Goal: Information Seeking & Learning: Learn about a topic

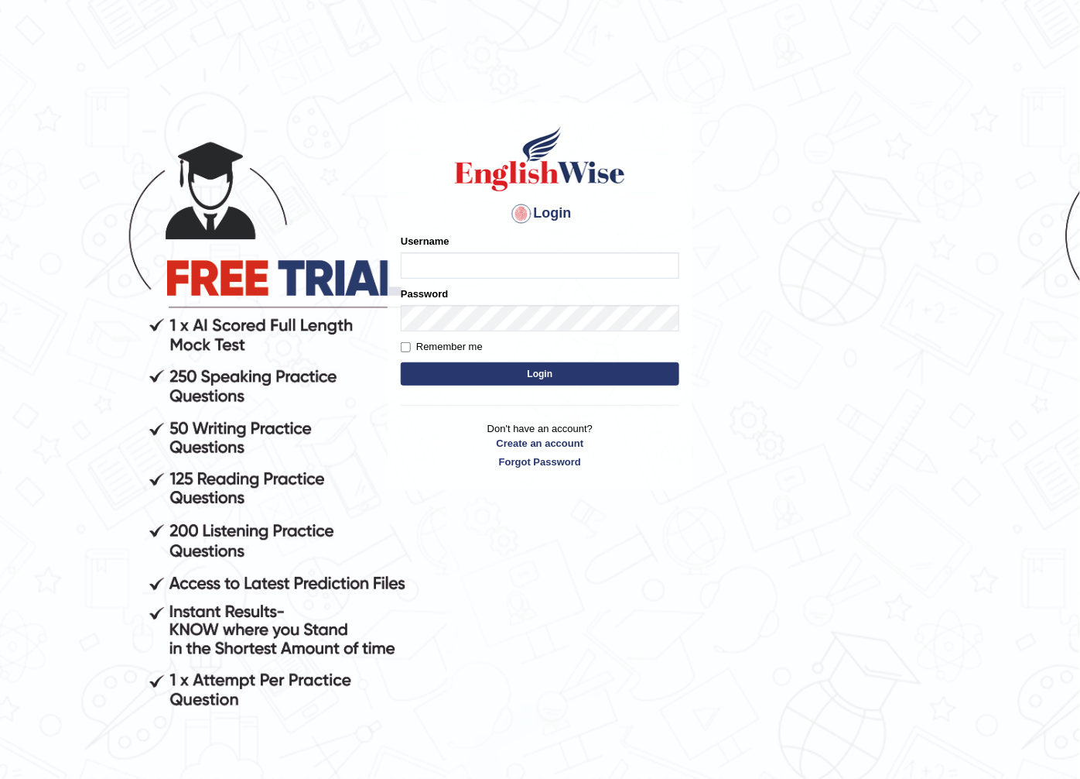
type input "NancyN"
click at [482, 368] on button "Login" at bounding box center [540, 373] width 279 height 23
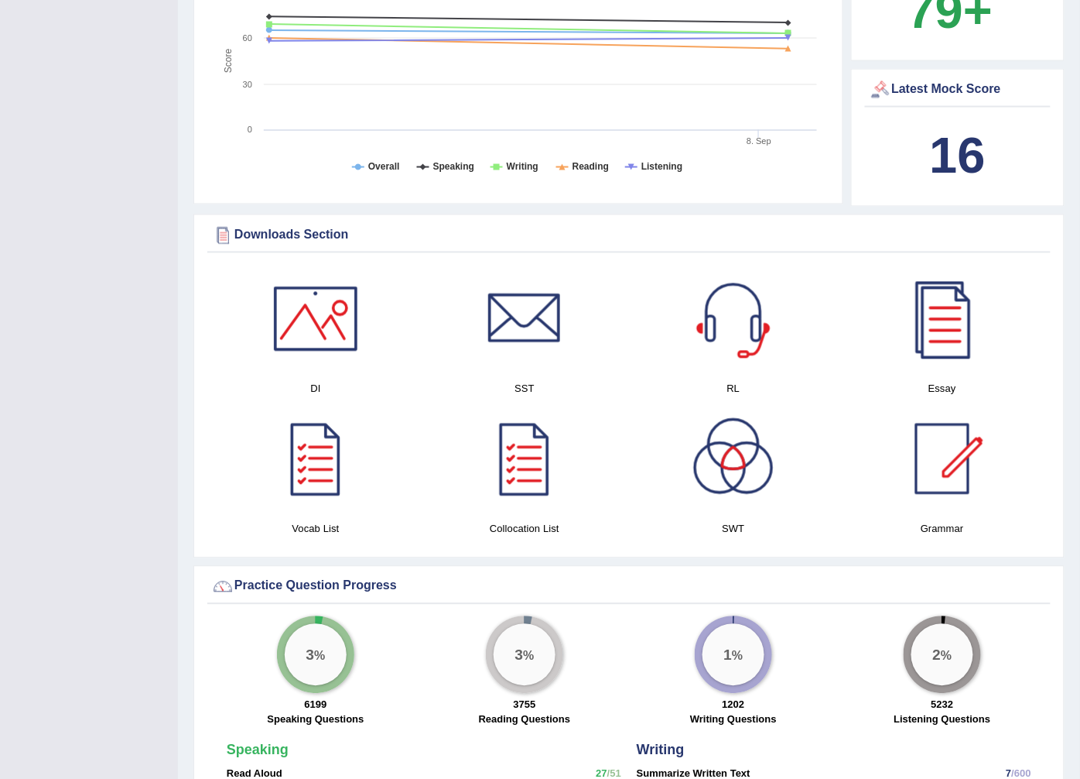
scroll to position [1992, 0]
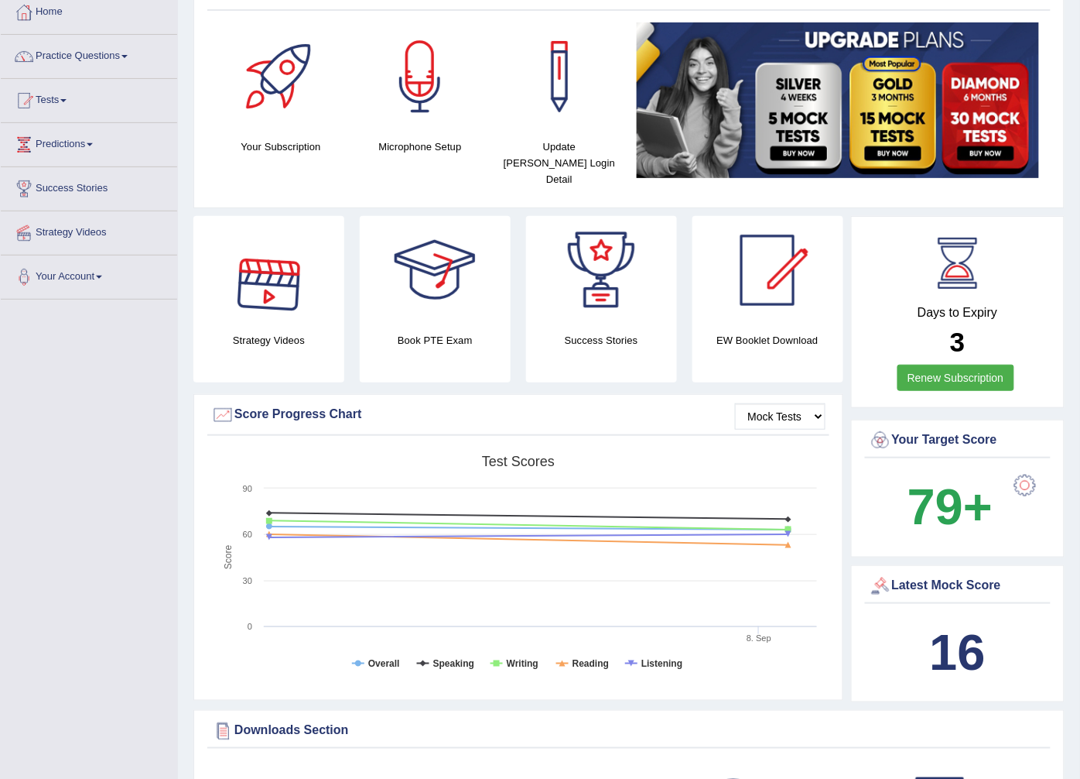
scroll to position [172, 0]
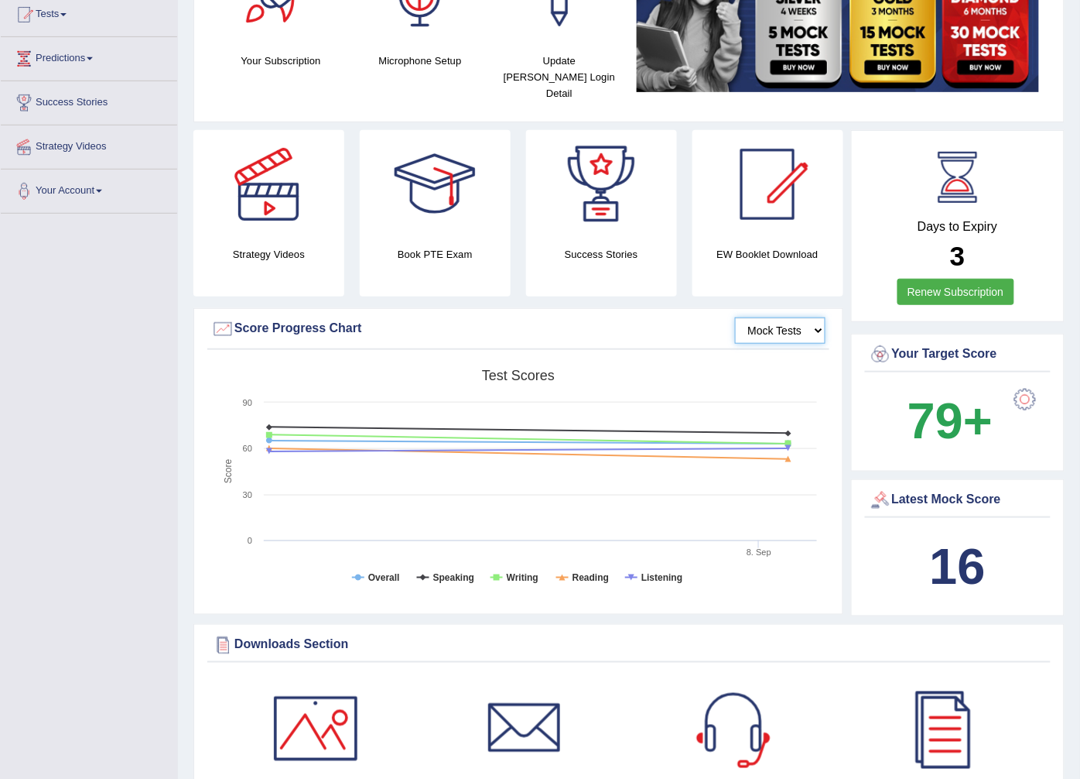
click at [802, 317] on select "Mock Tests" at bounding box center [780, 330] width 91 height 26
click at [762, 317] on select "Mock Tests" at bounding box center [780, 330] width 91 height 26
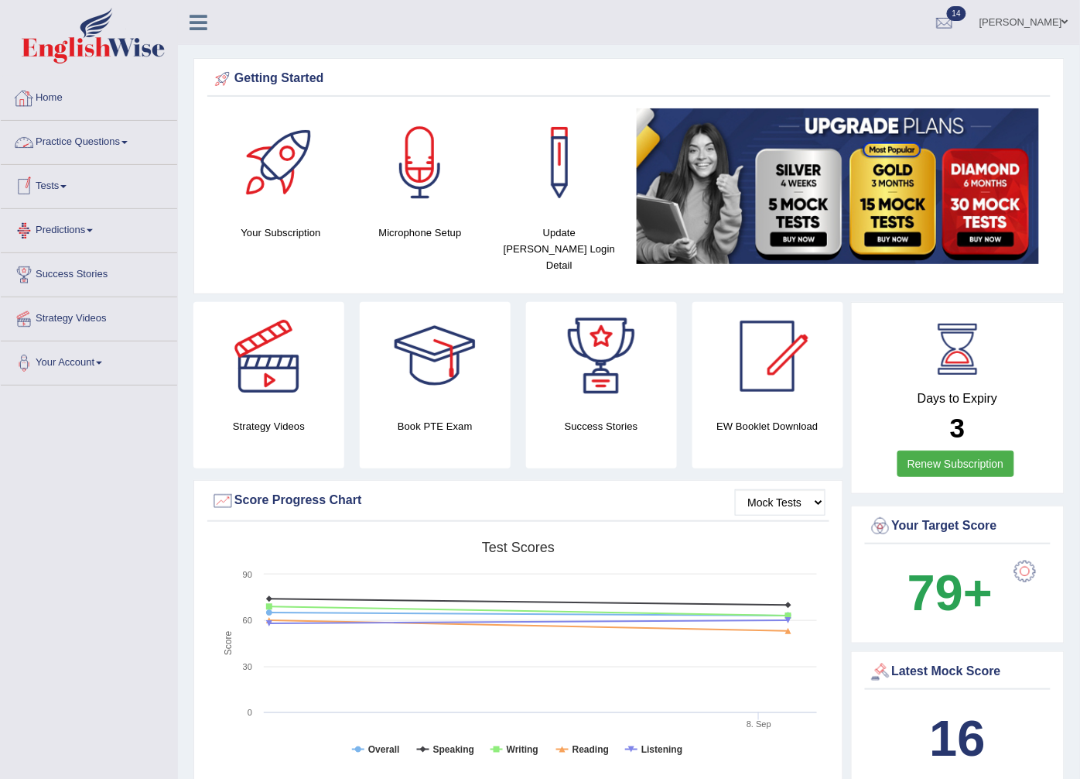
click at [60, 137] on link "Practice Questions" at bounding box center [89, 140] width 176 height 39
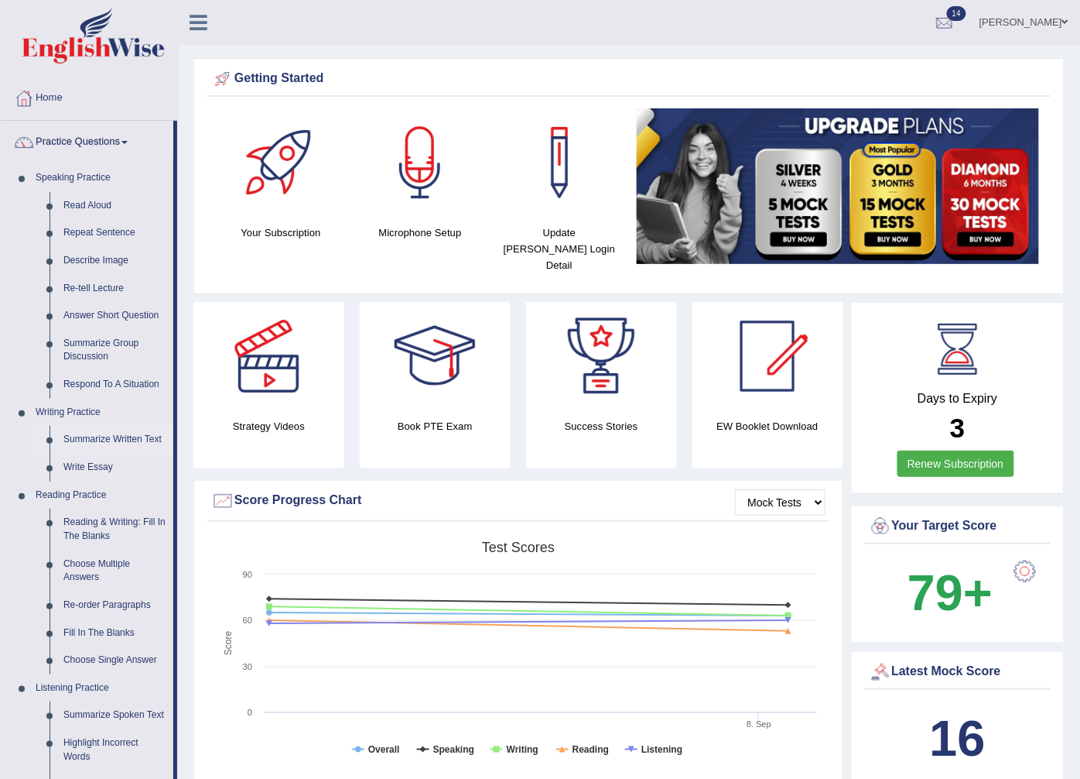
click at [102, 436] on link "Summarize Written Text" at bounding box center [114, 440] width 117 height 28
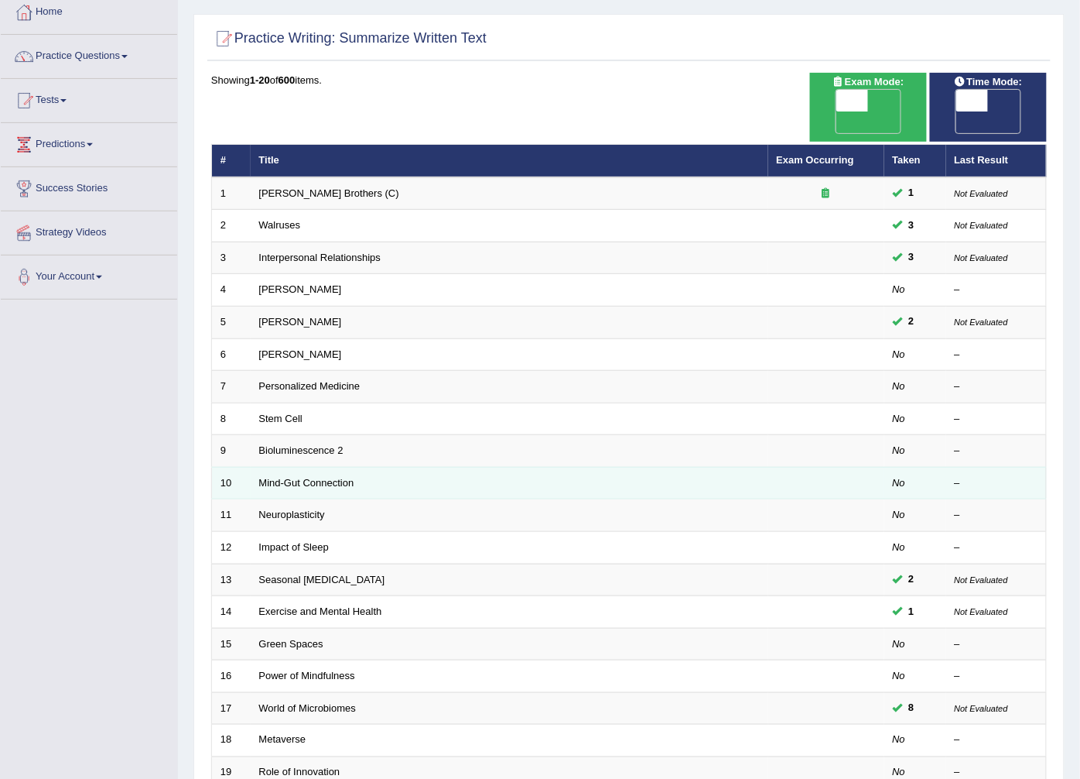
scroll to position [248, 0]
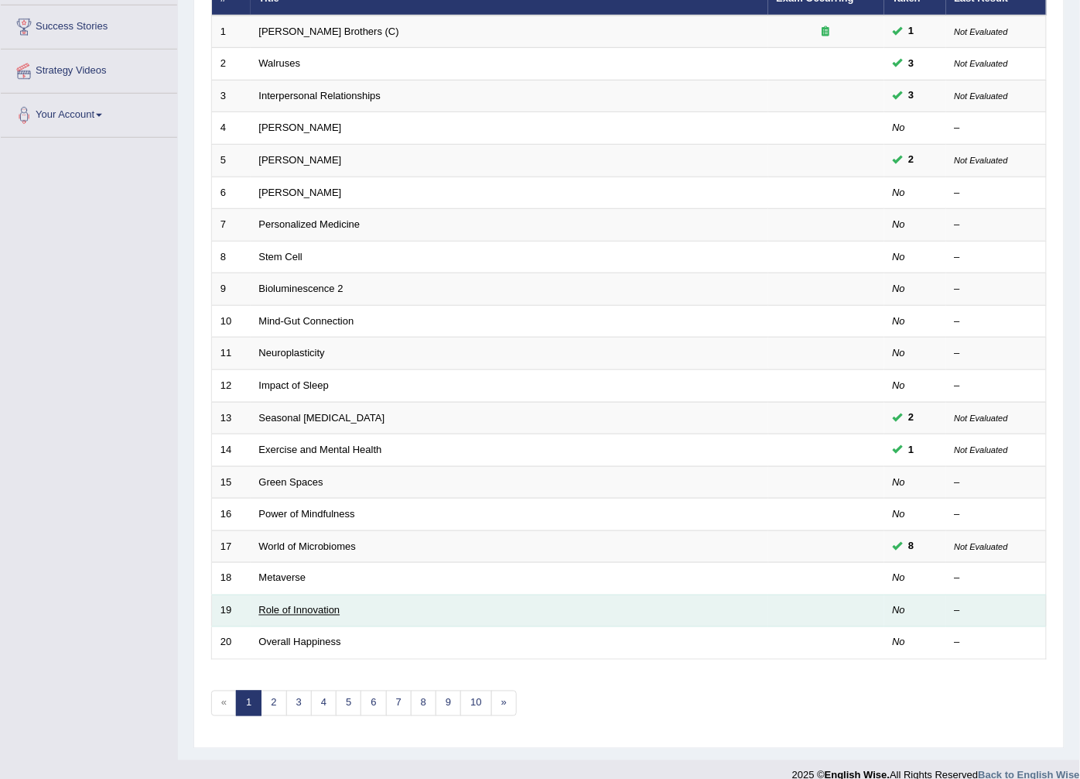
click at [294, 604] on link "Role of Innovation" at bounding box center [299, 610] width 81 height 12
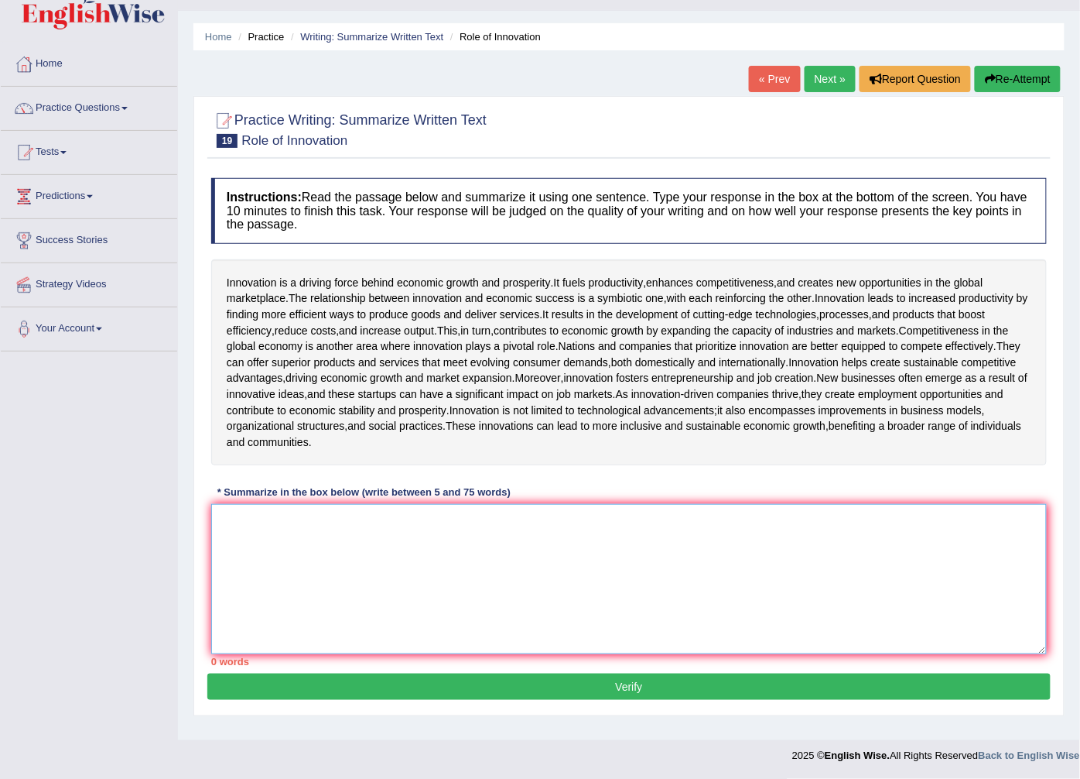
click at [232, 538] on textarea at bounding box center [629, 579] width 836 height 150
click at [284, 548] on textarea at bounding box center [629, 579] width 836 height 150
type textarea "t"
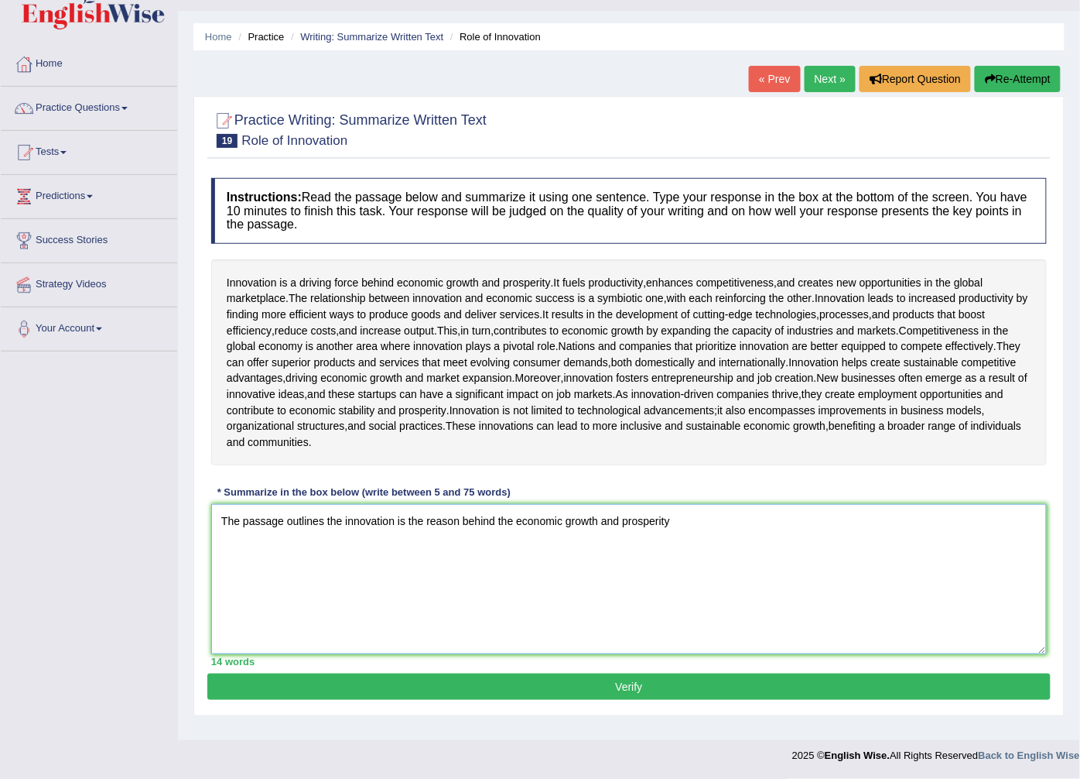
click at [597, 534] on textarea "The passage outlines the innovation is the reason behind the economic growth an…" at bounding box center [629, 579] width 836 height 150
click at [707, 535] on textarea "The passage outlines the innovation is the reason behind the economic developme…" at bounding box center [629, 579] width 836 height 150
click at [341, 535] on textarea "The passage outlines the innovation is the reason behind the economic developme…" at bounding box center [629, 579] width 836 height 150
click at [383, 555] on textarea "The passage outlines innovation is the reason behind the economic development a…" at bounding box center [629, 579] width 836 height 150
click at [955, 534] on textarea "The passage outlines innovation is the reason behind the economic development a…" at bounding box center [629, 579] width 836 height 150
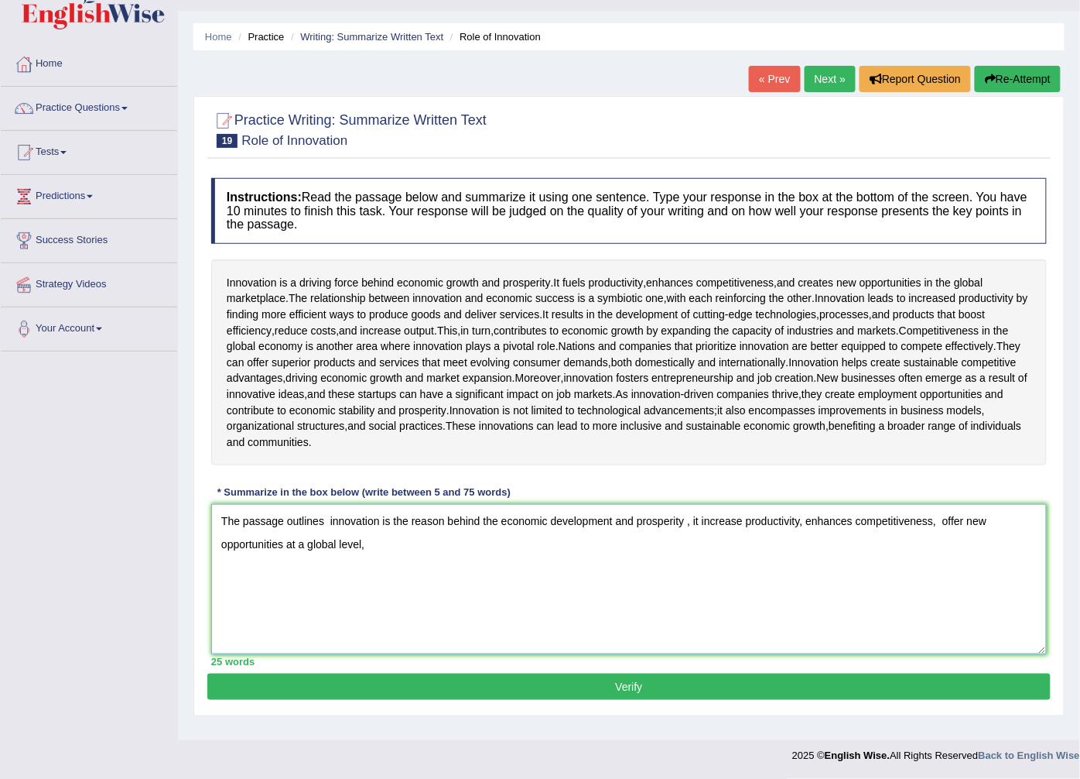
click at [388, 560] on textarea "The passage outlines innovation is the reason behind the economic development a…" at bounding box center [629, 579] width 836 height 150
click at [741, 528] on textarea "The passage outlines innovation is the reason behind the economic development a…" at bounding box center [629, 579] width 836 height 150
click at [806, 530] on textarea "The passage outlines innovation is the reason behind the economic development a…" at bounding box center [629, 579] width 836 height 150
click at [365, 557] on textarea "The passage outlines innovation is the reason behind the economic development a…" at bounding box center [629, 579] width 836 height 150
click at [501, 559] on textarea "The passage outlines innovation is the reason behind the economic development a…" at bounding box center [629, 579] width 836 height 150
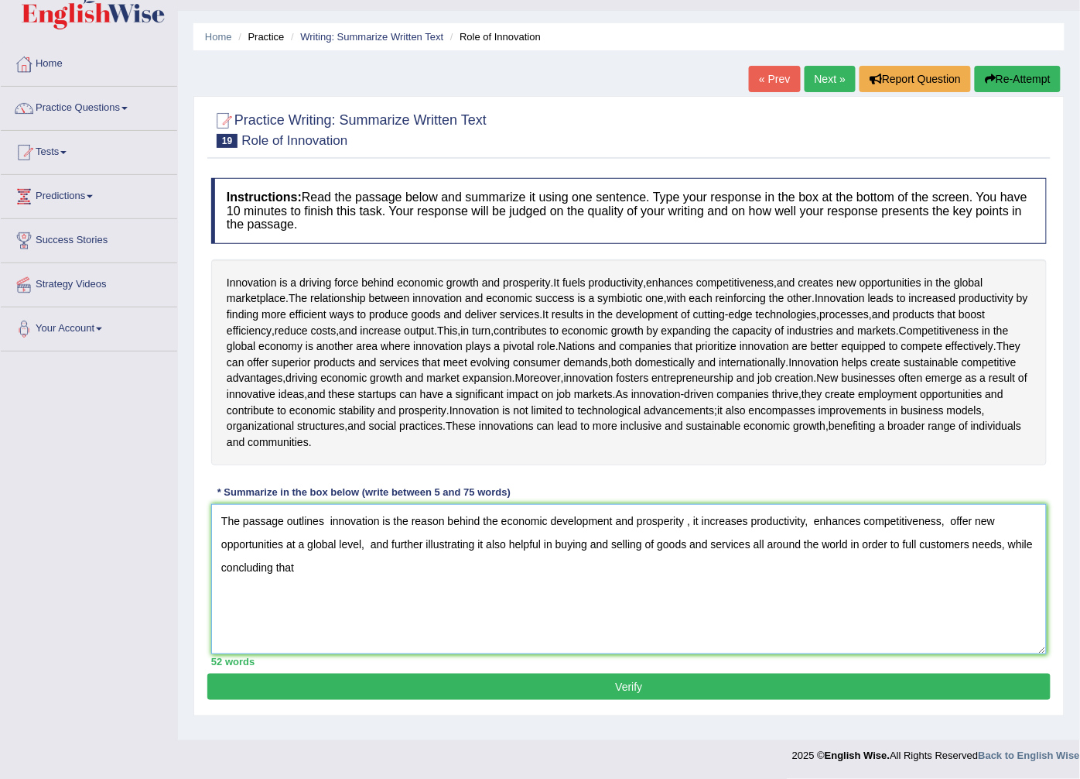
click at [918, 553] on textarea "The passage outlines innovation is the reason behind the economic development a…" at bounding box center [629, 579] width 836 height 150
click at [921, 552] on textarea "The passage outlines innovation is the reason behind the economic development a…" at bounding box center [629, 579] width 836 height 150
click at [334, 581] on textarea "The passage outlines innovation is the reason behind the economic development a…" at bounding box center [629, 579] width 836 height 150
type textarea "The passage outlines innovation is the reason behind the economic development a…"
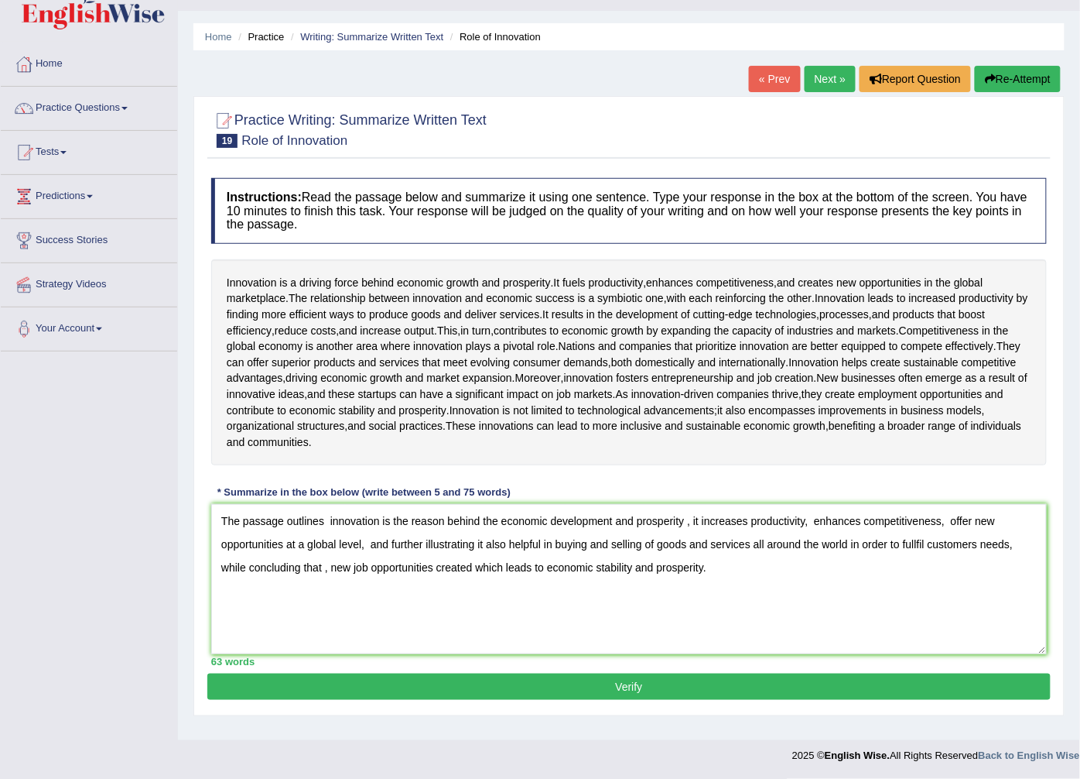
click at [437, 700] on button "Verify" at bounding box center [629, 686] width 844 height 26
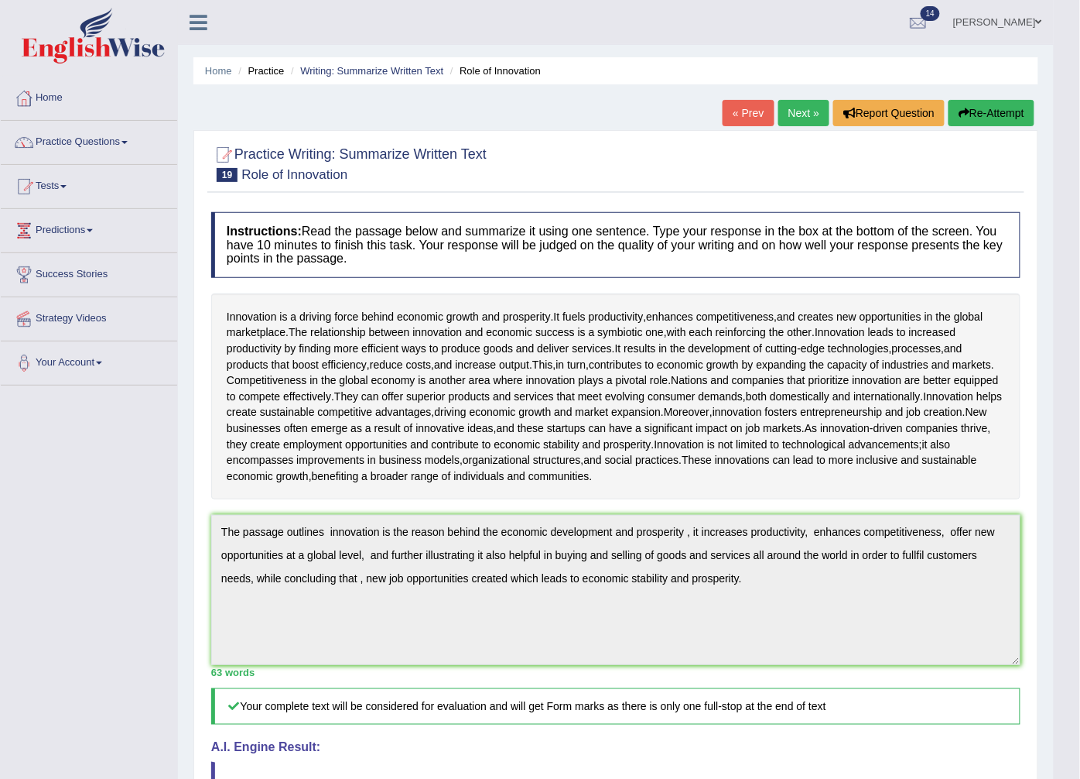
click at [980, 118] on button "Re-Attempt" at bounding box center [992, 113] width 86 height 26
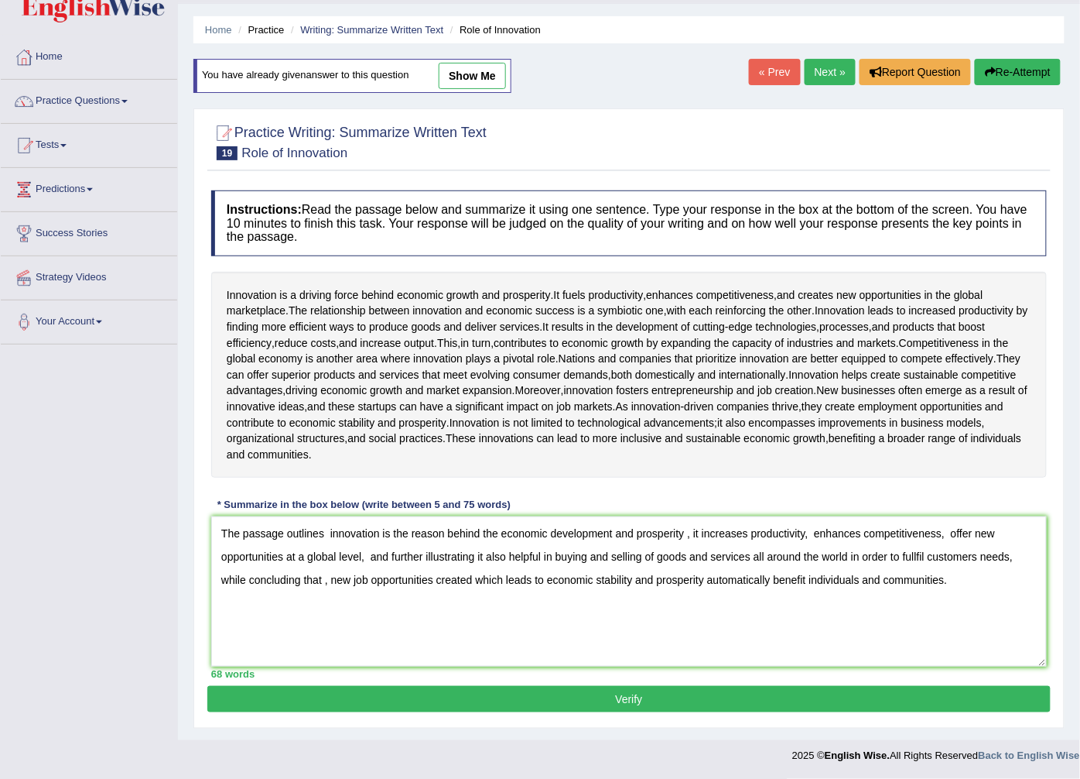
click at [946, 532] on textarea "The passage outlines innovation is the reason behind the economic development a…" at bounding box center [629, 591] width 836 height 150
click at [329, 577] on textarea "The passage outlines innovation is the reason behind the economic development a…" at bounding box center [629, 591] width 836 height 150
click at [333, 579] on textarea "The passage outlines innovation is the reason behind the economic development a…" at bounding box center [629, 591] width 836 height 150
type textarea "The passage outlines innovation is the reason behind the economic development a…"
click at [336, 695] on button "Verify" at bounding box center [629, 699] width 844 height 26
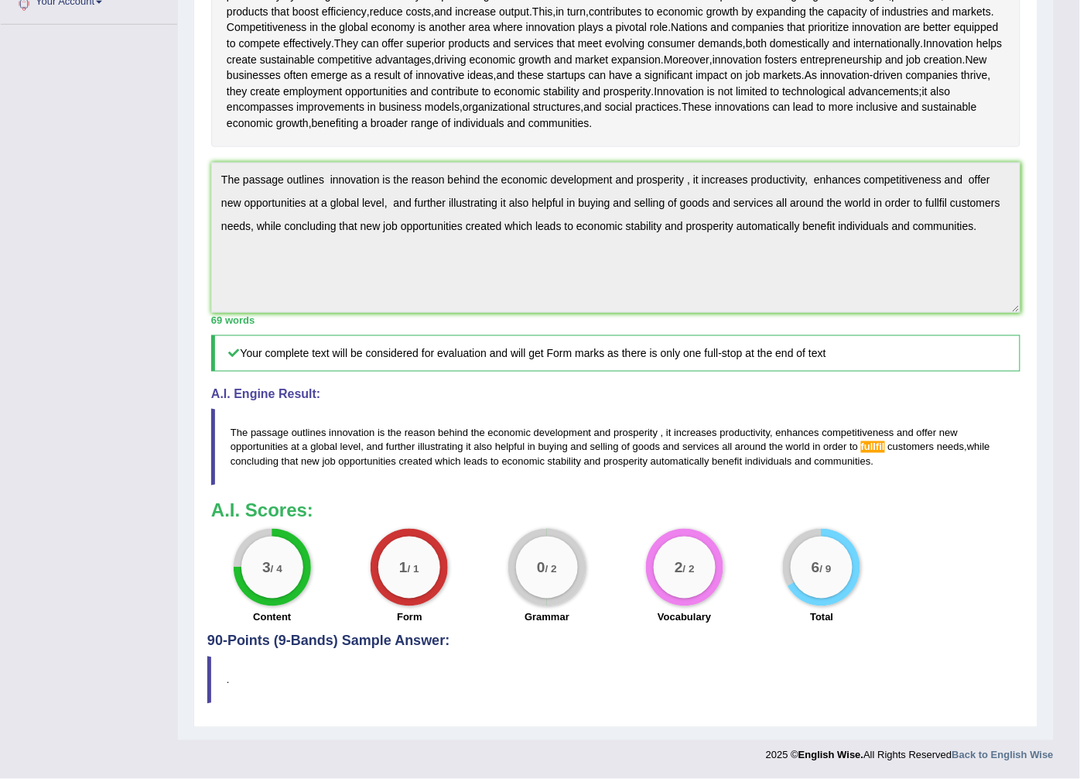
scroll to position [410, 0]
click at [659, 438] on blockquote "The passage outlines innovation is the reason behind the economic development a…" at bounding box center [616, 447] width 810 height 77
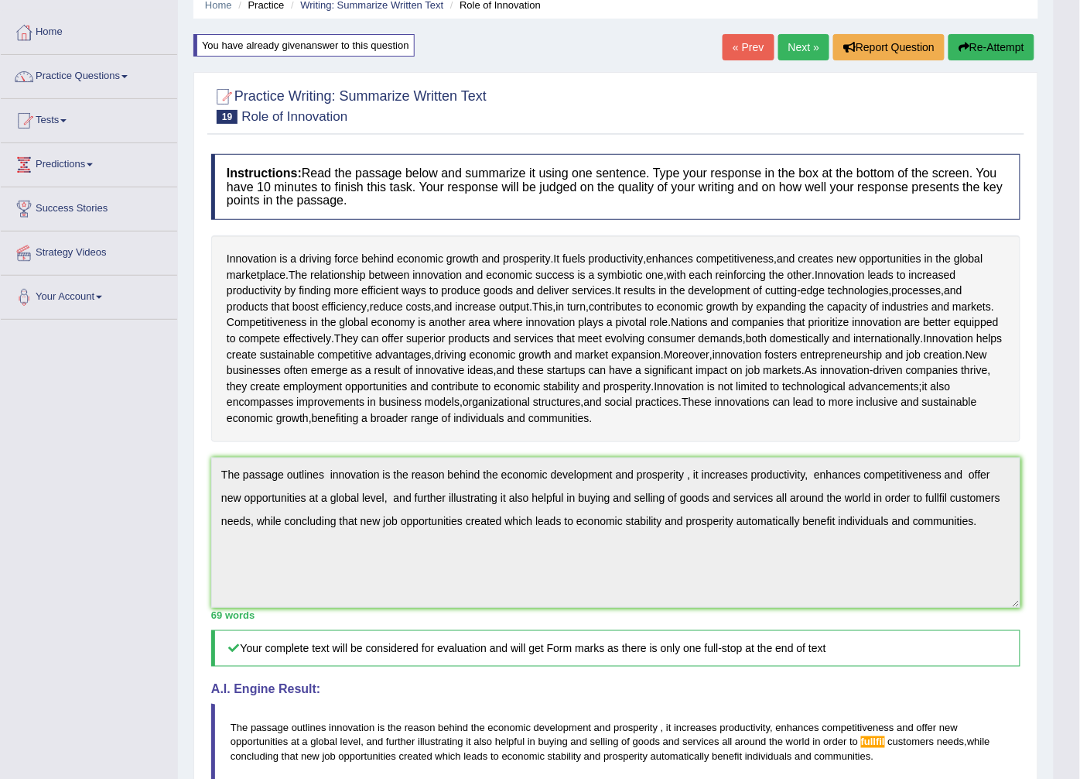
click at [114, 416] on div "Toggle navigation Home Practice Questions Speaking Practice Read Aloud Repeat S…" at bounding box center [527, 499] width 1054 height 1131
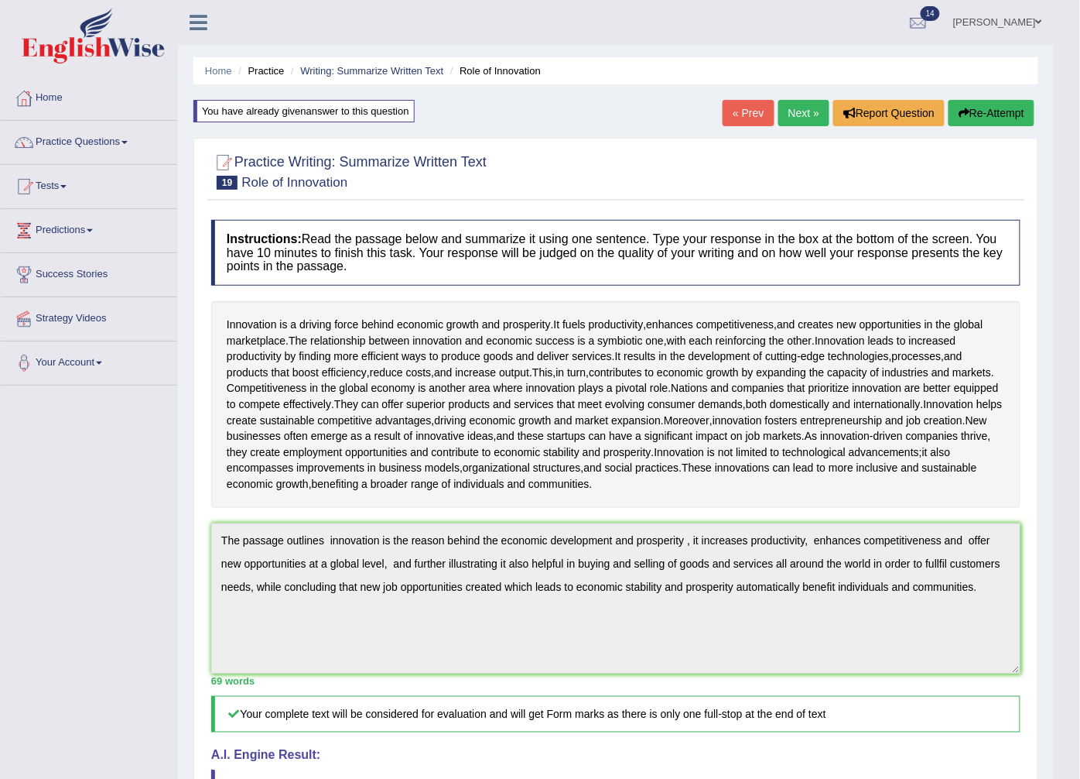
click at [955, 105] on button "Re-Attempt" at bounding box center [992, 113] width 86 height 26
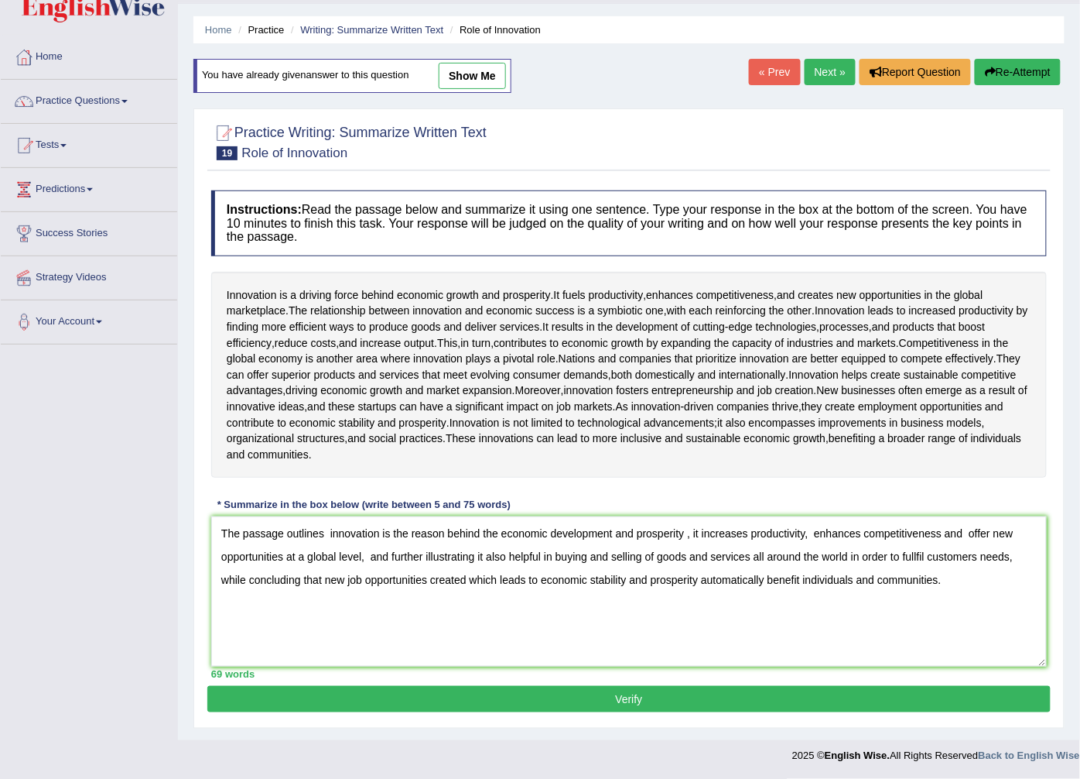
click at [684, 536] on textarea "The passage outlines innovation is the reason behind the economic development a…" at bounding box center [629, 591] width 836 height 150
click at [326, 534] on textarea "The passage outlines innovation is the reason behind the economic development a…" at bounding box center [629, 591] width 836 height 150
click at [388, 538] on textarea "The passage outlines innovation is the reason behind the economic development a…" at bounding box center [629, 591] width 836 height 150
click at [327, 532] on textarea "The passage outlines innovation being the reason behind the economic developmen…" at bounding box center [629, 591] width 836 height 150
type textarea "The passage outlines that innovation is the reason behind the economic developm…"
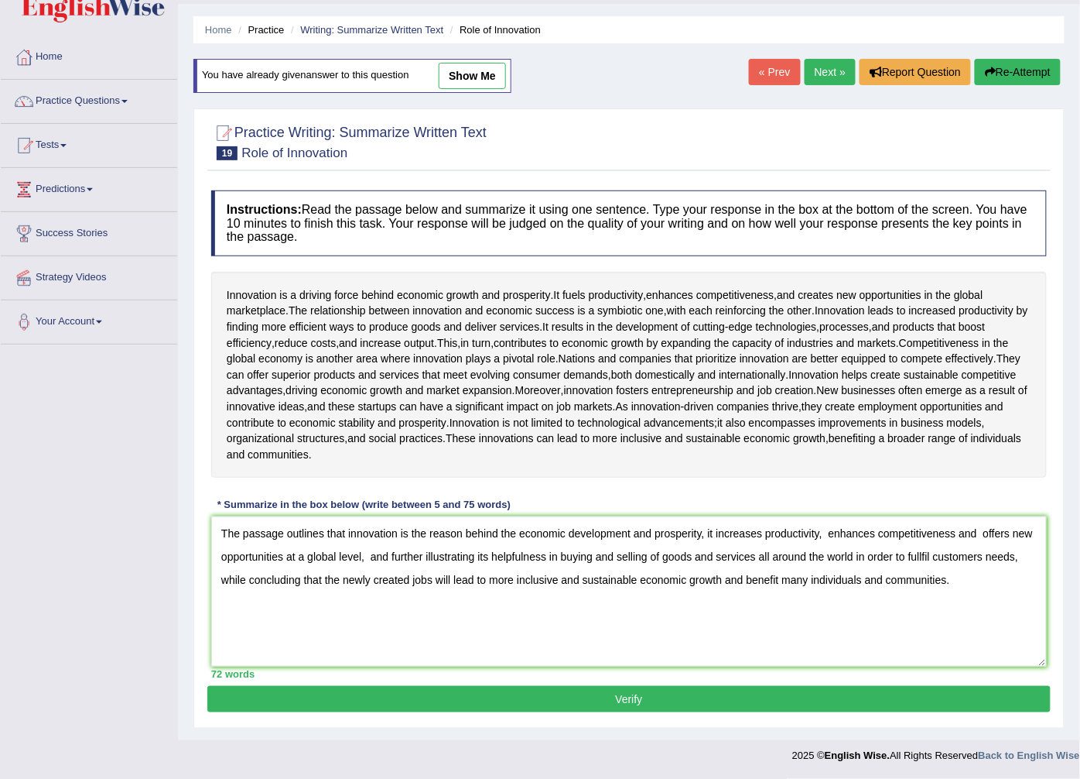
click at [686, 703] on button "Verify" at bounding box center [629, 699] width 844 height 26
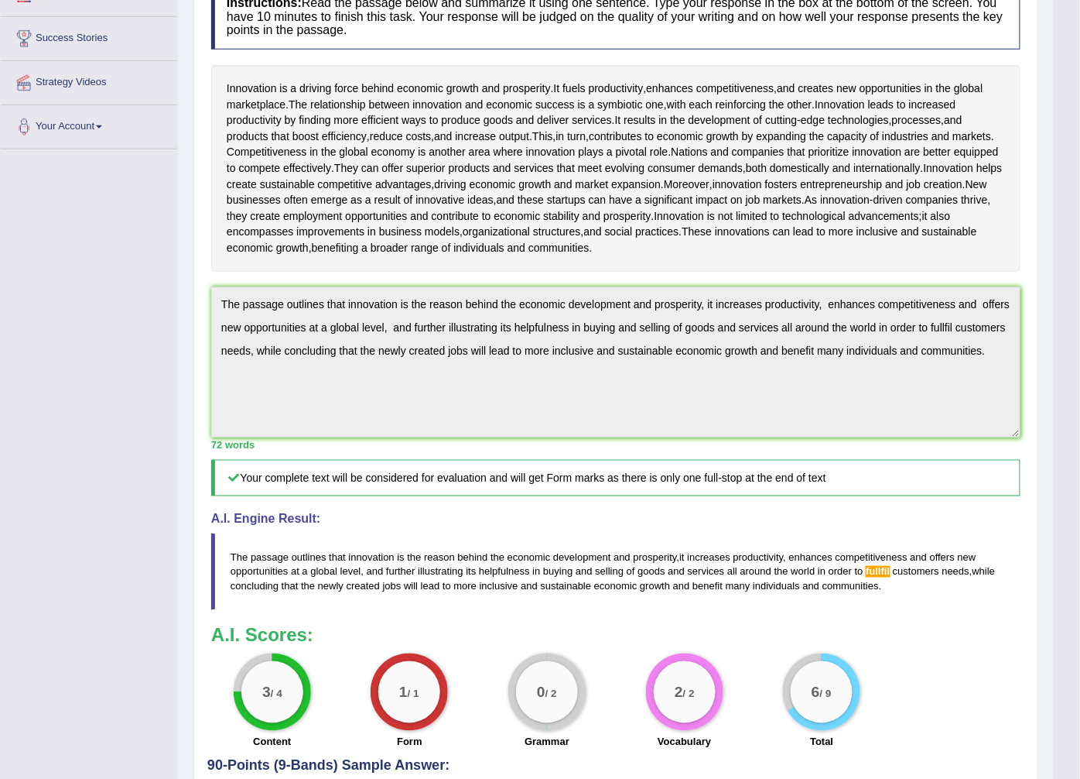
scroll to position [410, 0]
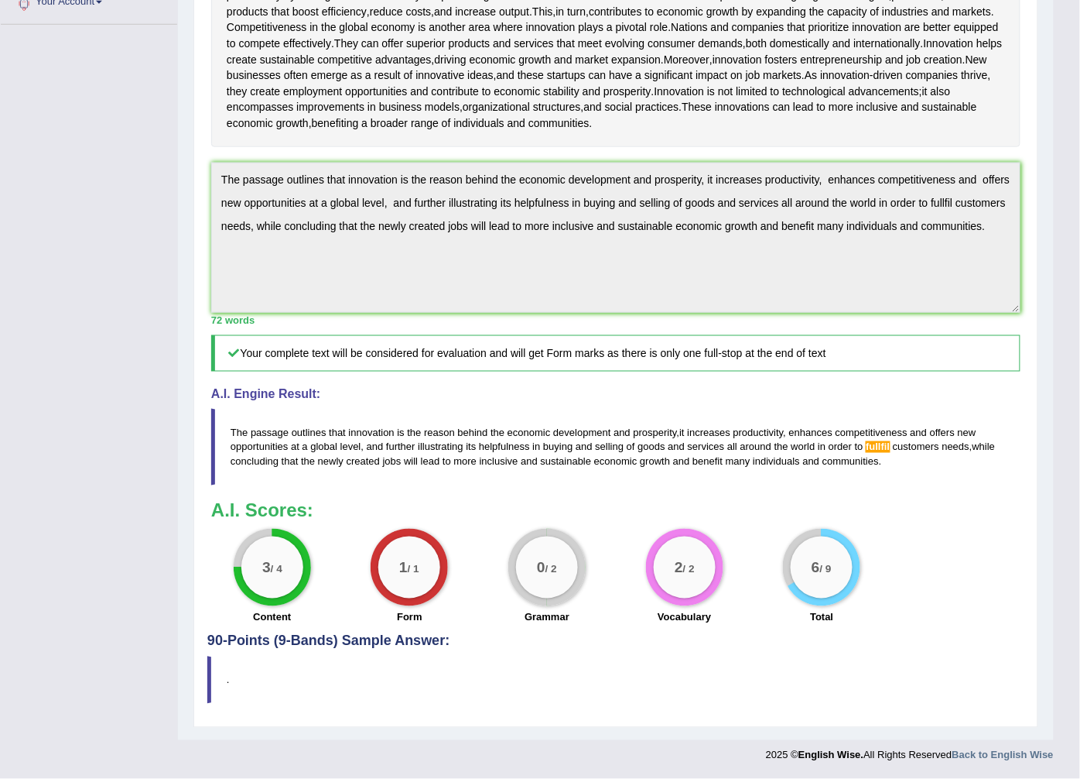
click at [17, 168] on div "Toggle navigation Home Practice Questions Speaking Practice Read Aloud Repeat S…" at bounding box center [527, 204] width 1054 height 1131
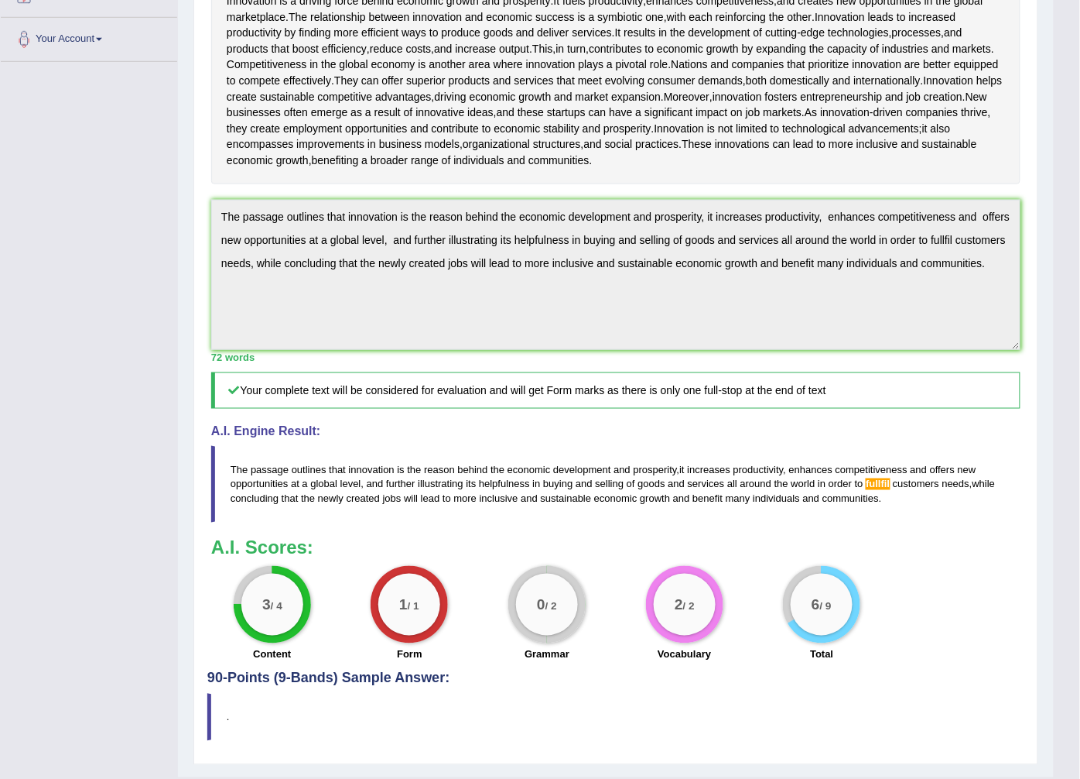
scroll to position [0, 0]
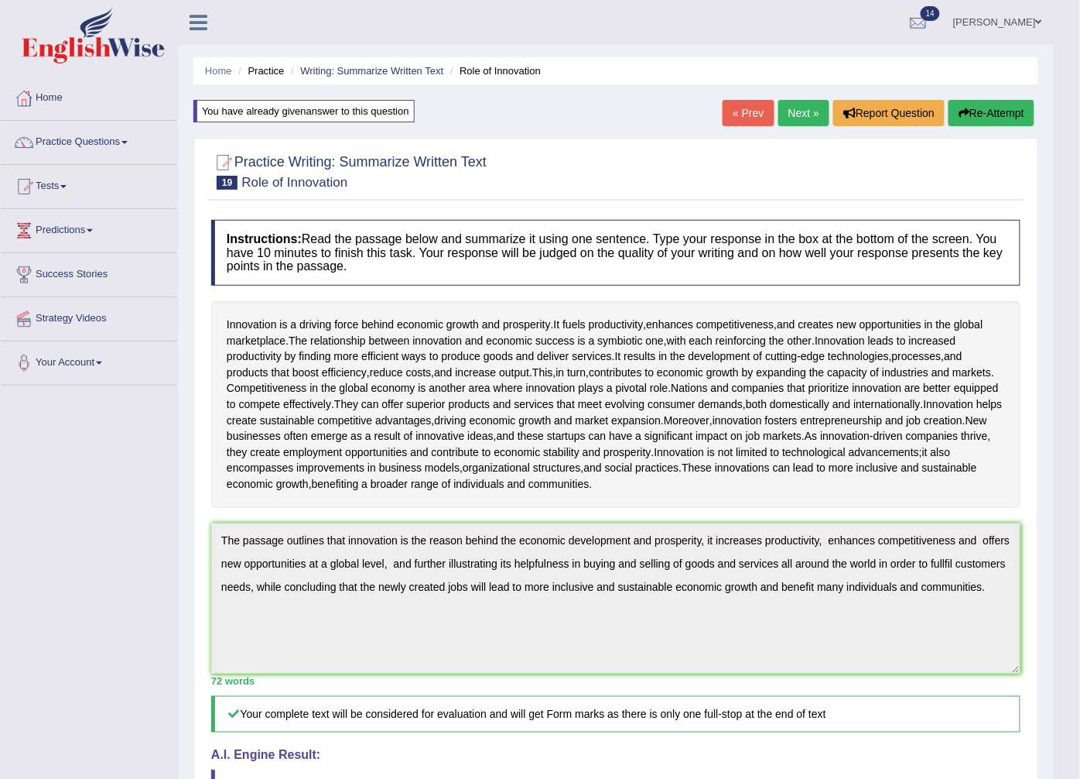
click at [1012, 111] on button "Re-Attempt" at bounding box center [992, 113] width 86 height 26
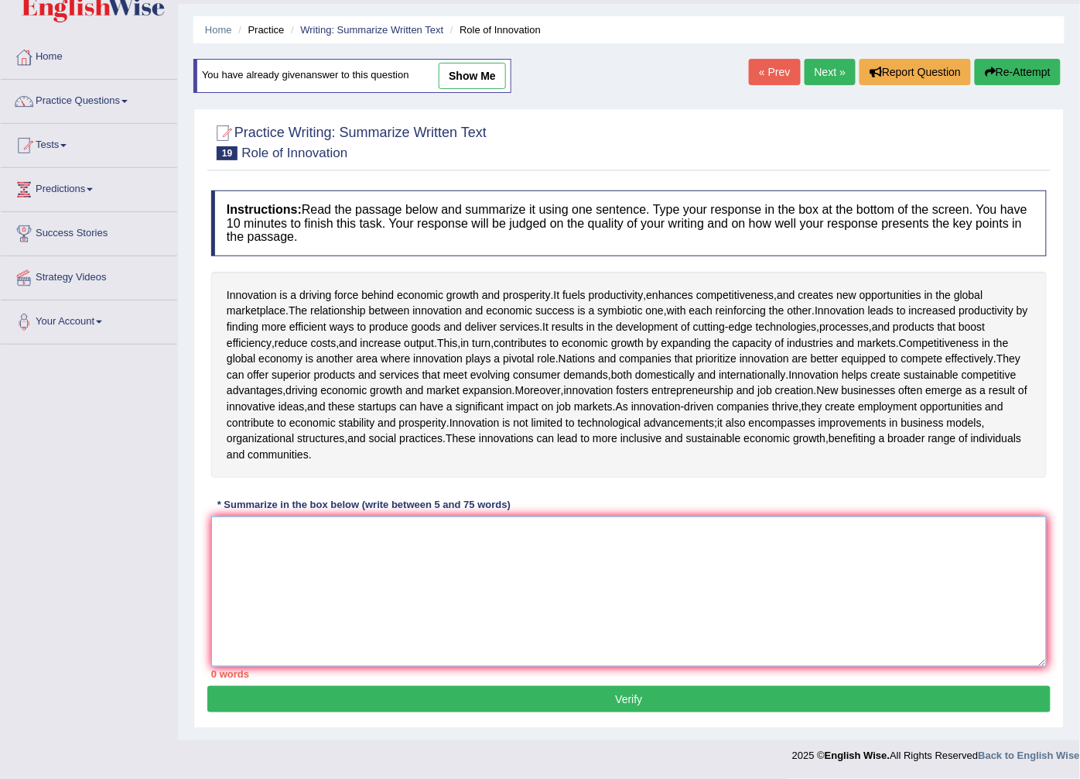
click at [728, 574] on textarea at bounding box center [629, 591] width 836 height 150
paste textarea "The passage outlines that innovation is the reason behind the economic developm…"
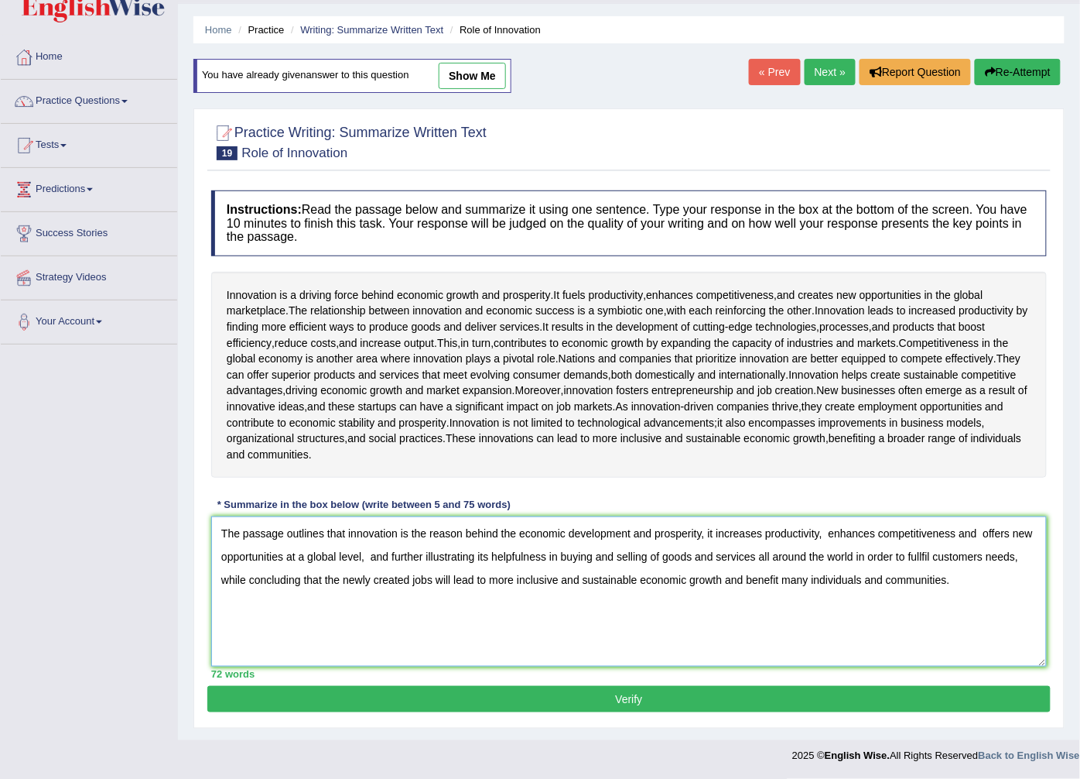
click at [938, 560] on textarea "The passage outlines that innovation is the reason behind the economic developm…" at bounding box center [629, 591] width 836 height 150
click at [923, 554] on textarea "The passage outlines that innovation is the reason behind the economic developm…" at bounding box center [629, 591] width 836 height 150
type textarea "The passage outlines that innovation is the reason behind the economic developm…"
click at [885, 695] on button "Verify" at bounding box center [629, 699] width 844 height 26
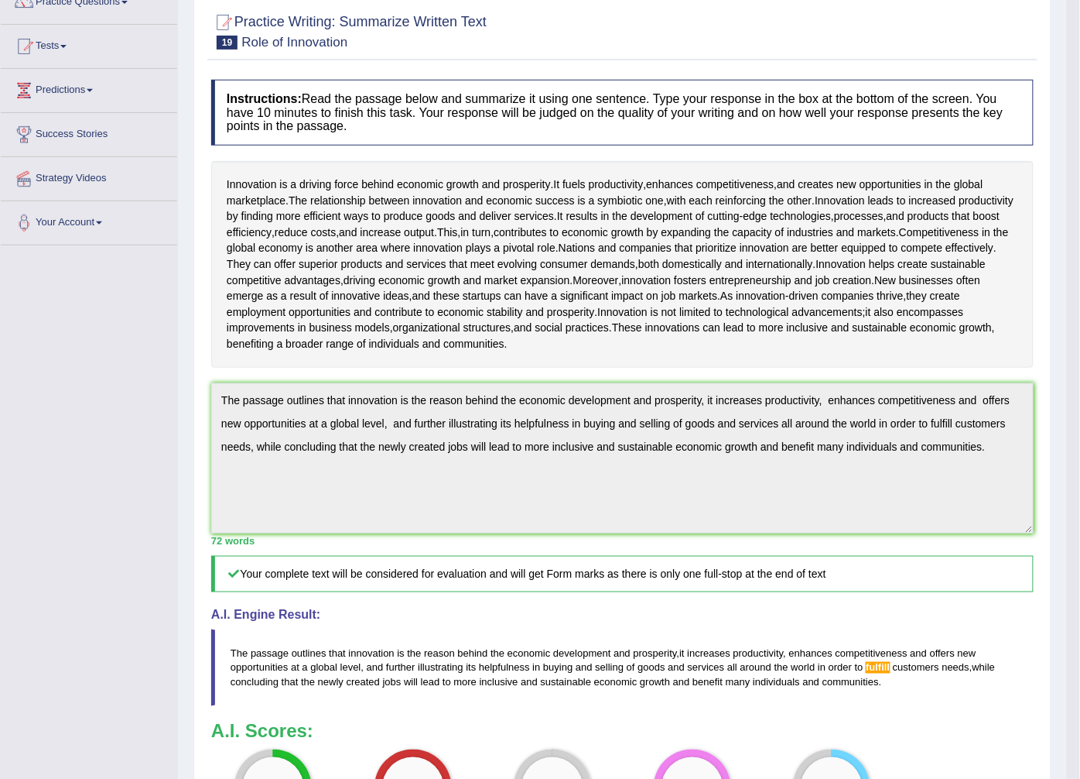
scroll to position [395, 0]
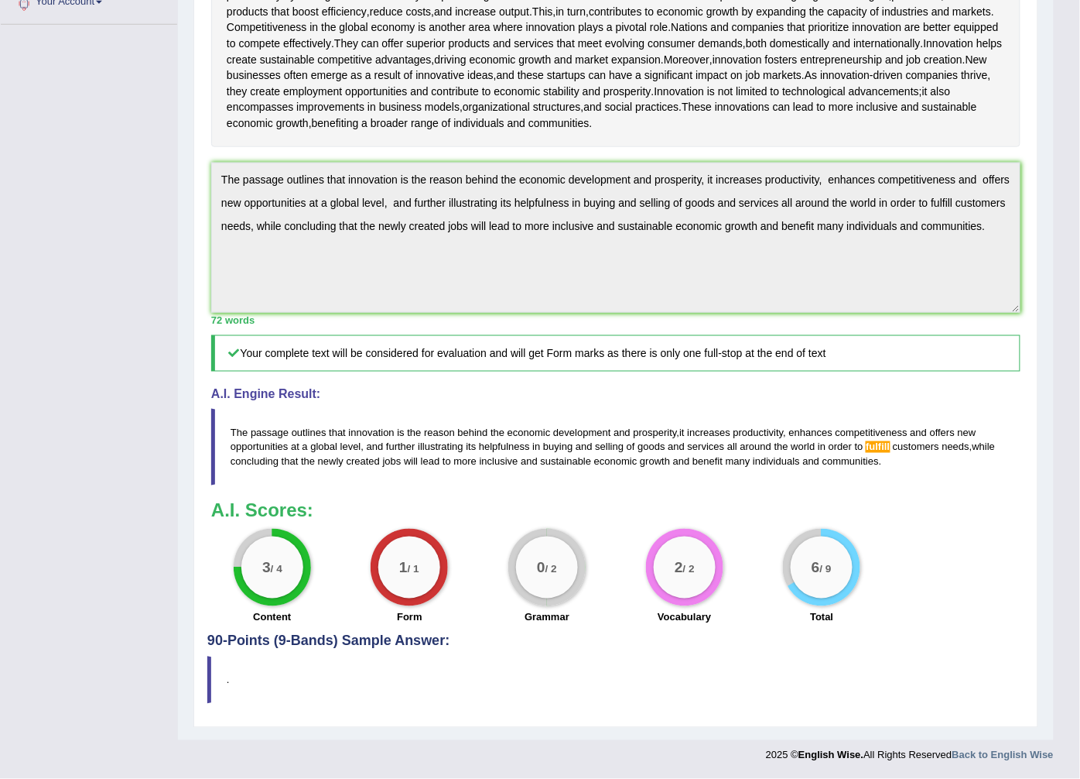
click at [882, 453] on span "fulfill" at bounding box center [878, 447] width 24 height 12
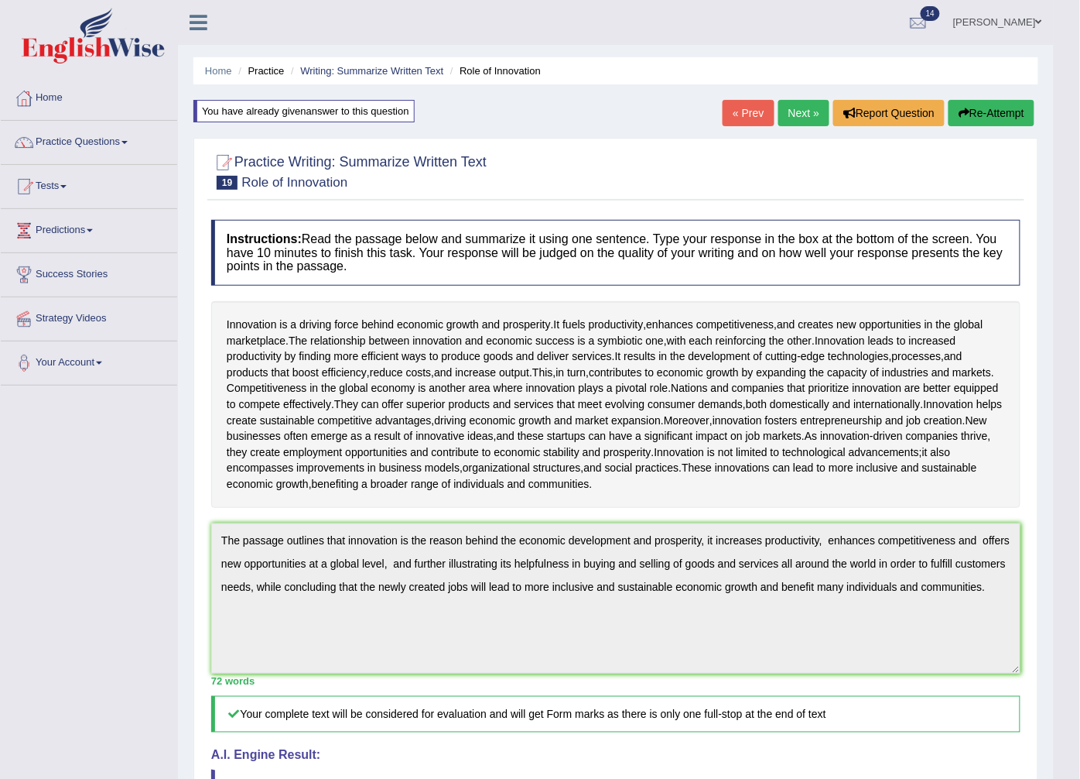
click at [981, 114] on button "Re-Attempt" at bounding box center [992, 113] width 86 height 26
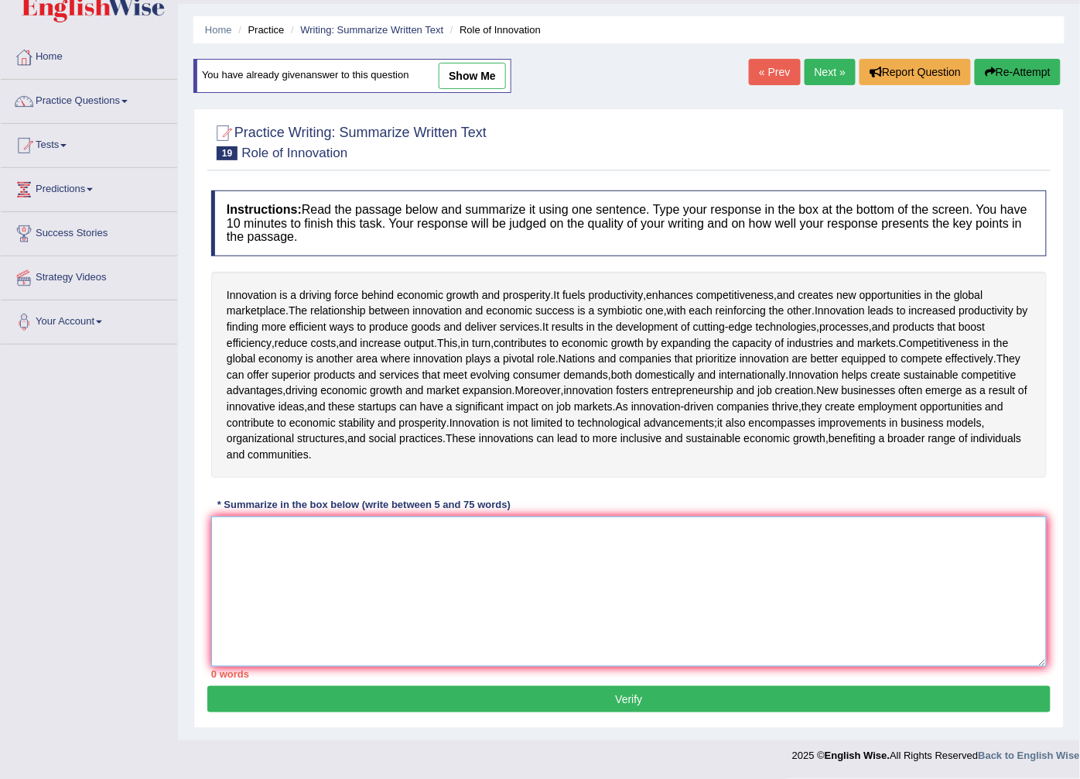
click at [989, 552] on textarea at bounding box center [629, 591] width 836 height 150
paste textarea "The passage outlines that innovation is the reason behind the economic developm…"
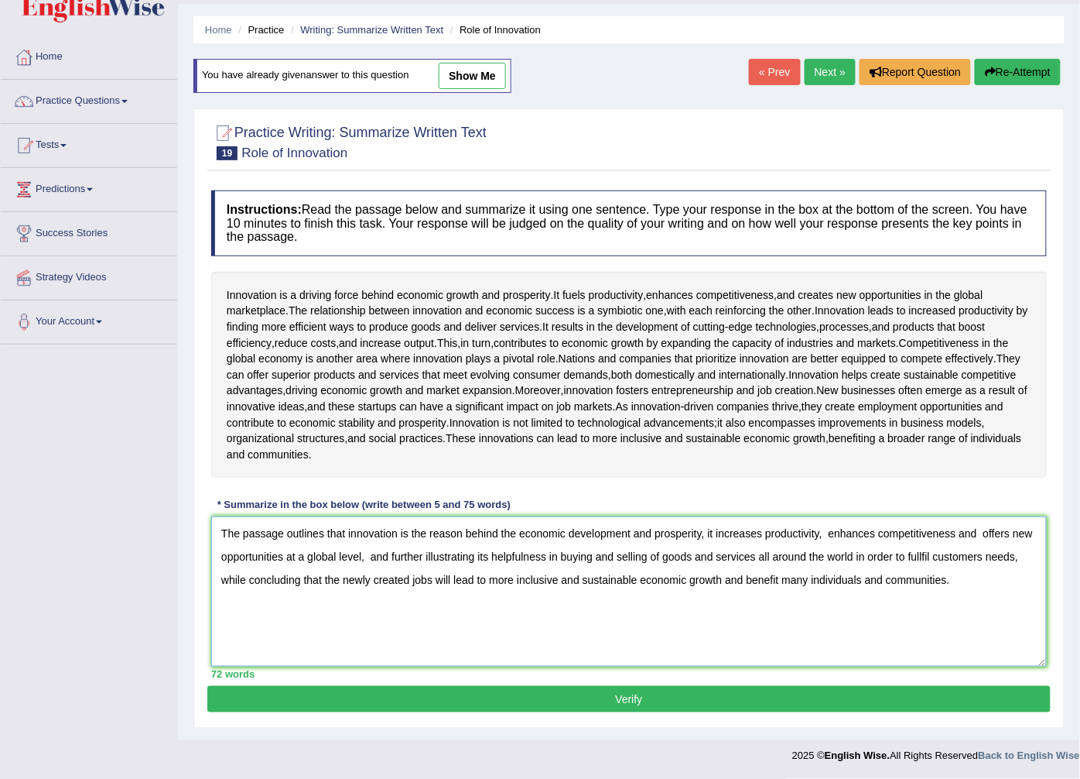
drag, startPoint x: 894, startPoint y: 556, endPoint x: 832, endPoint y: 557, distance: 61.9
click at [832, 557] on textarea "The passage outlines that innovation is the reason behind the economic developm…" at bounding box center [629, 591] width 836 height 150
click at [855, 556] on textarea "The passage outlines that innovation is the reason behind the economic developm…" at bounding box center [629, 591] width 836 height 150
type textarea "The passage outlines that innovation is the reason behind the economic developm…"
click at [892, 690] on button "Verify" at bounding box center [629, 699] width 844 height 26
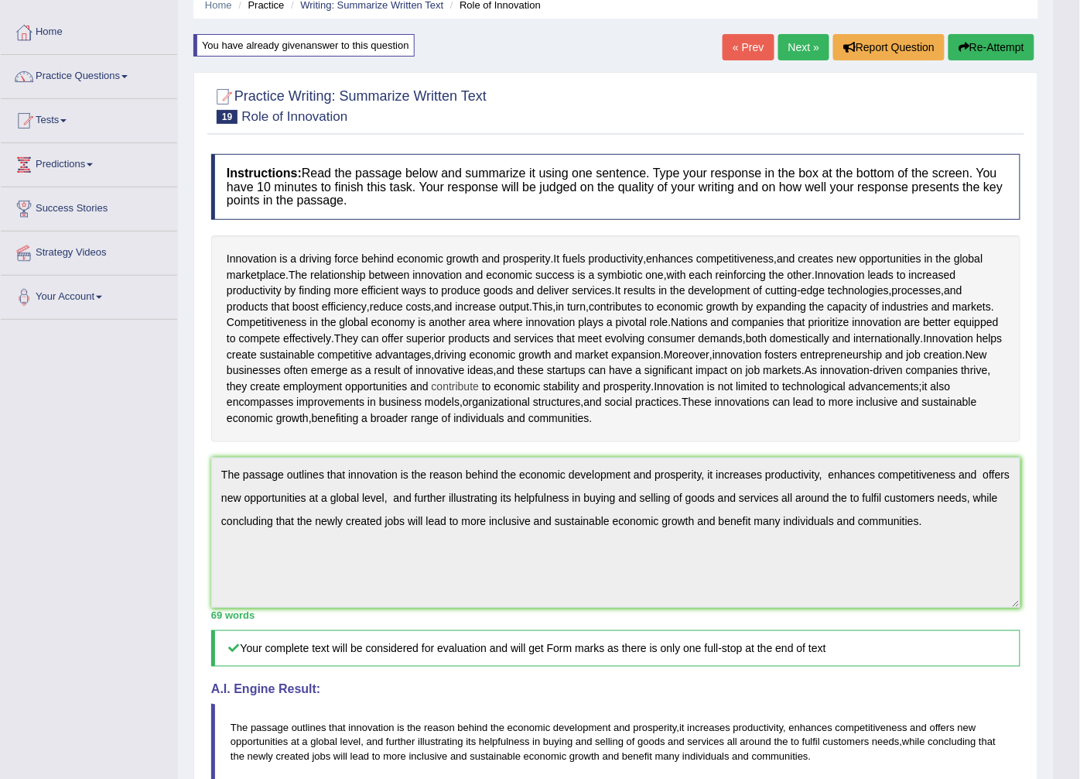
scroll to position [410, 0]
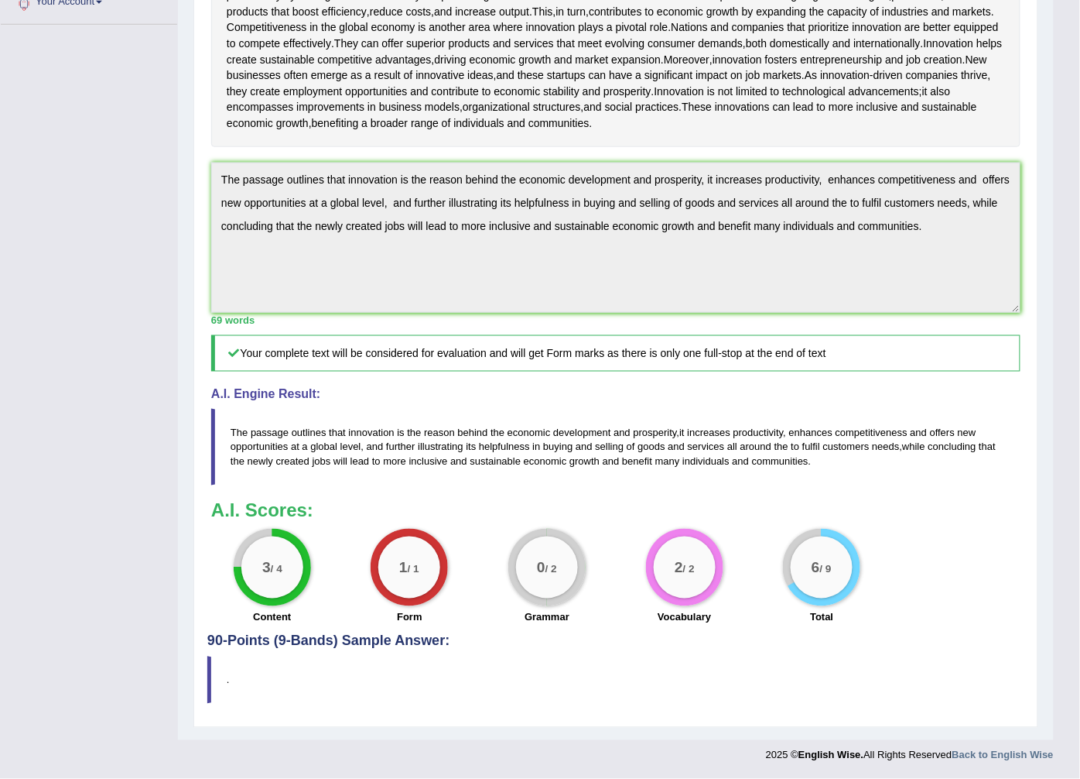
drag, startPoint x: 813, startPoint y: 459, endPoint x: 408, endPoint y: 452, distance: 404.8
click div "Home Practice Writing: Summarize Written Text Role of Innovation You have alrea…"
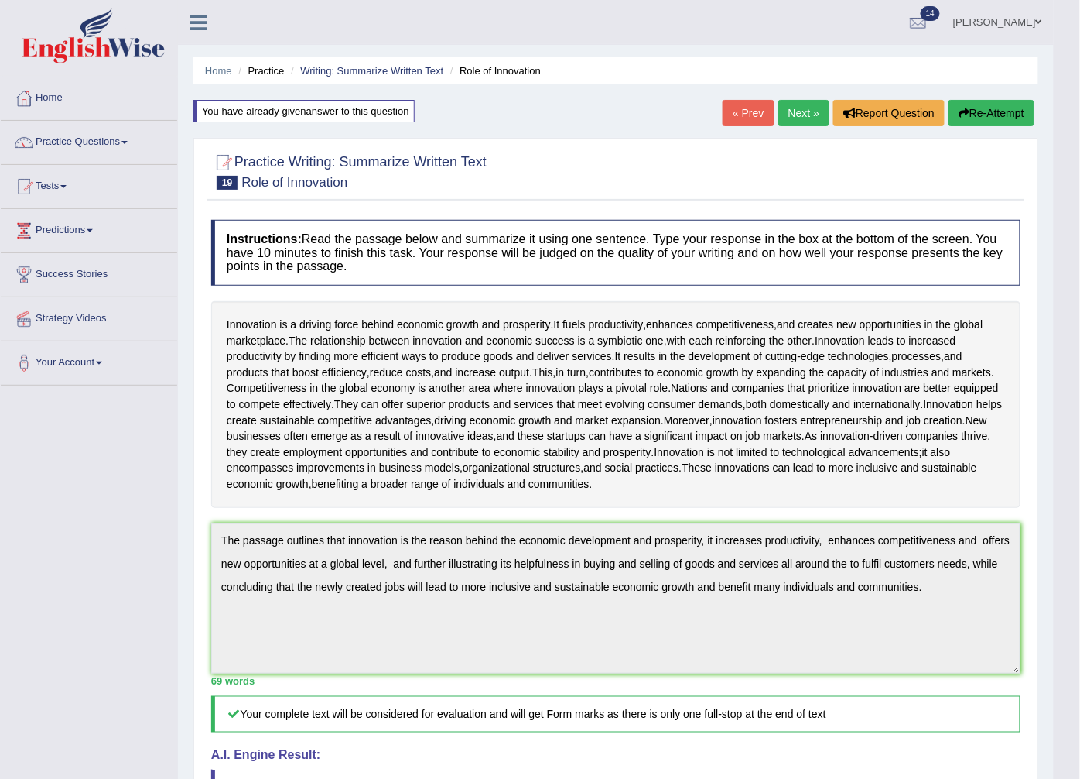
scroll to position [344, 0]
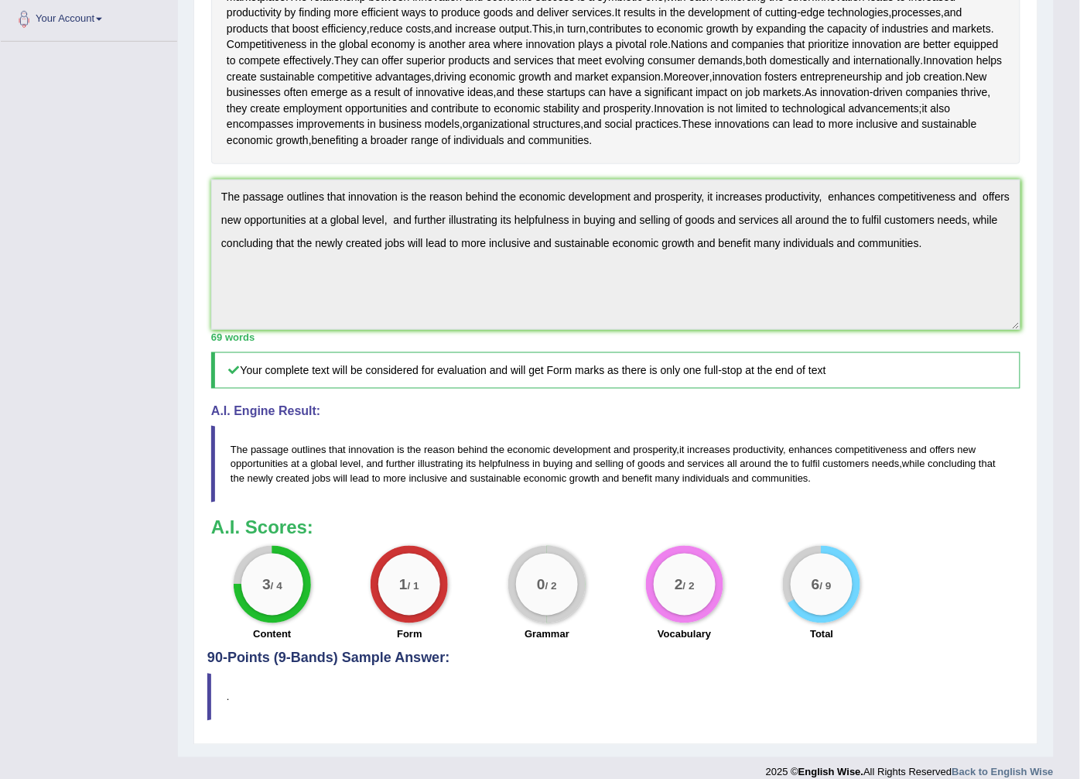
click div "Toggle navigation Home Practice Questions Speaking Practice Read Aloud Repeat S…"
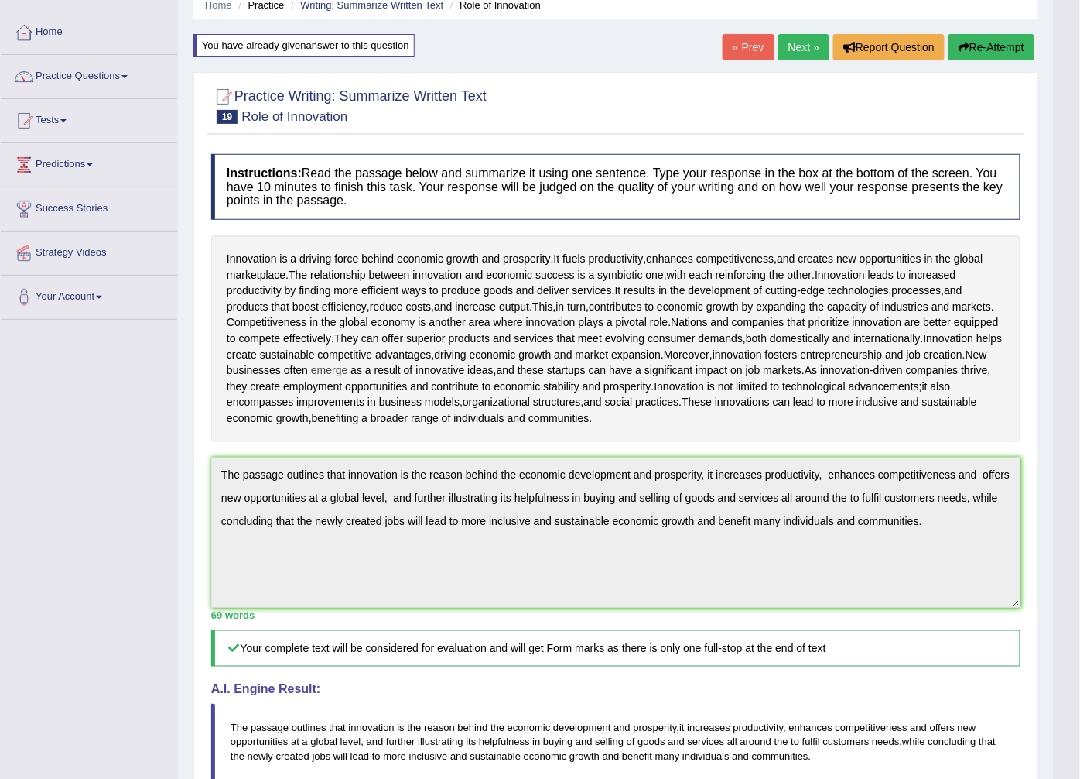
scroll to position [0, 0]
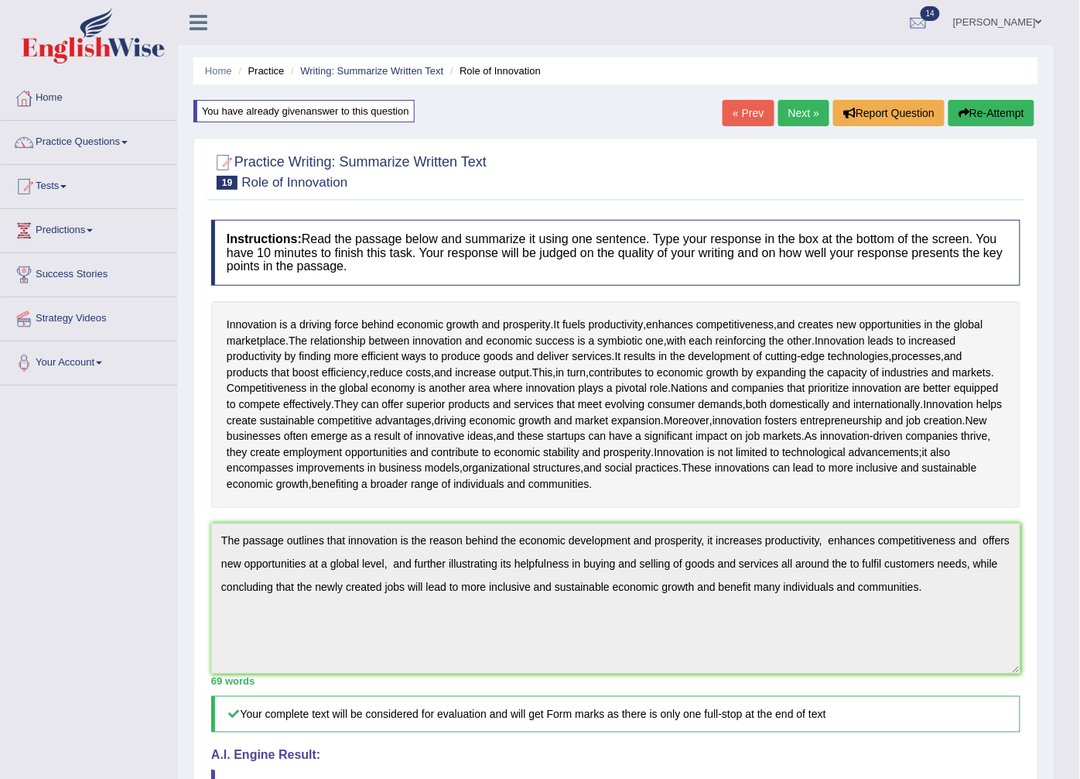
click link "Next »"
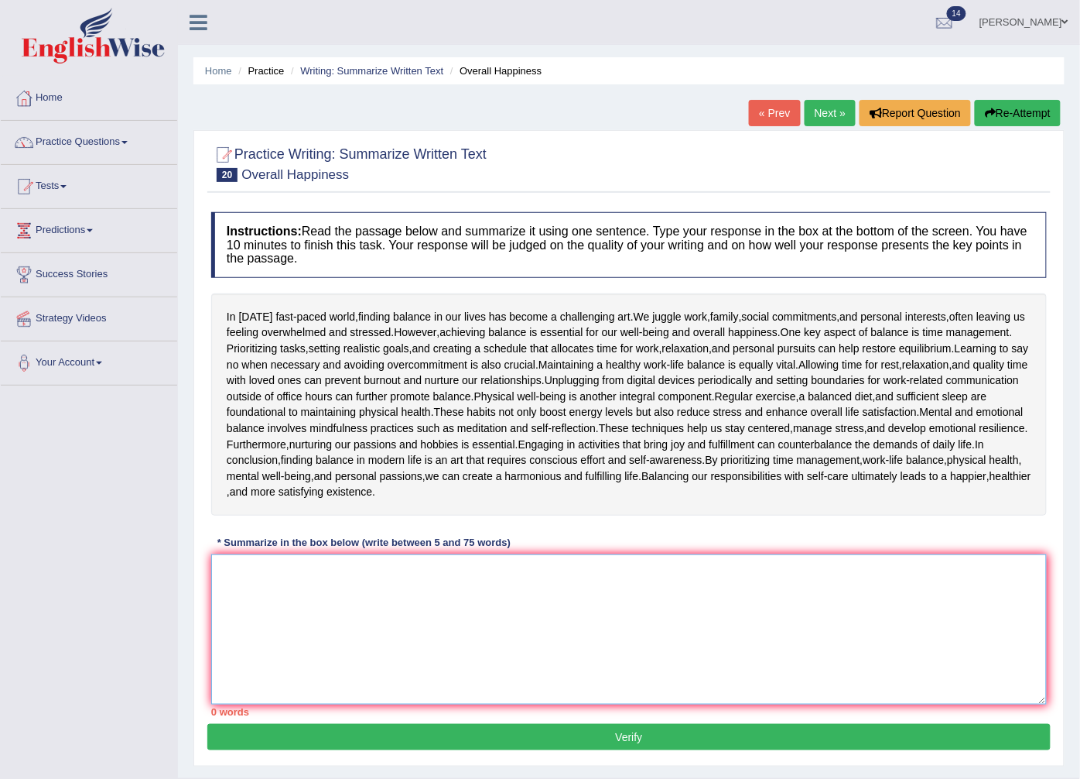
click at [250, 577] on textarea at bounding box center [629, 629] width 836 height 150
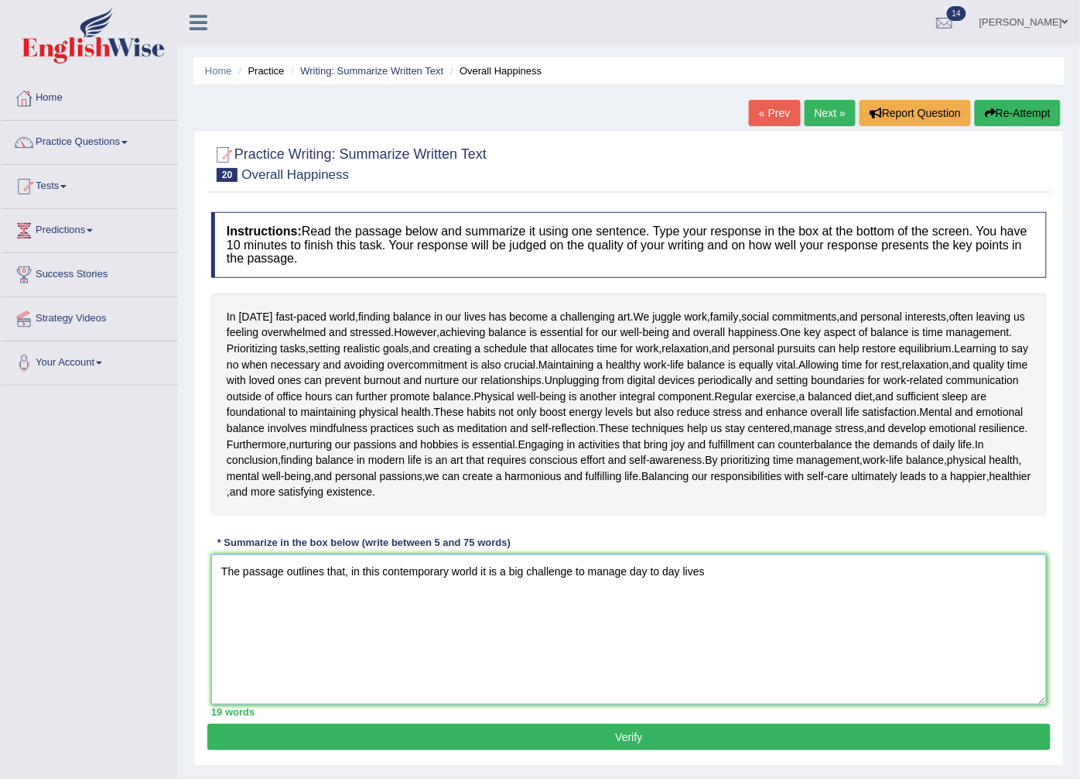
click at [526, 573] on textarea "The passage outlines that, in this contemporary world it is a big challenge to …" at bounding box center [629, 629] width 836 height 150
click at [733, 567] on textarea "The passage outlines that, in this contemporary world it is a big challenge to …" at bounding box center [629, 629] width 836 height 150
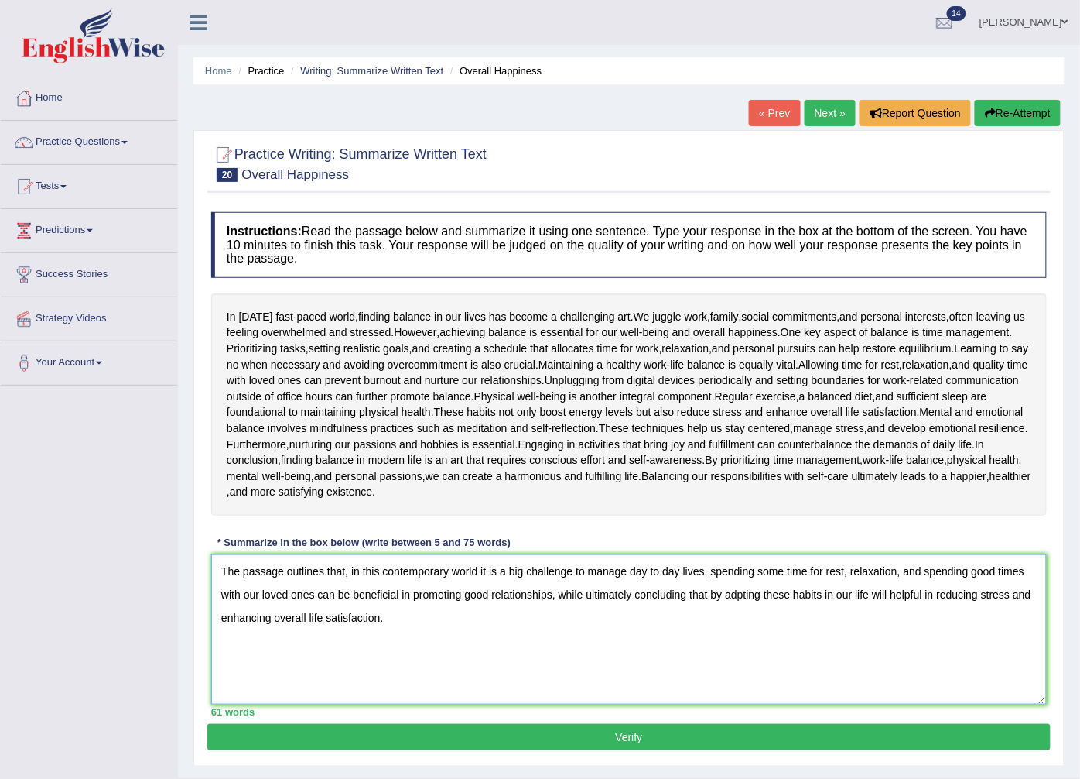
click at [522, 570] on textarea "The passage outlines that, in this contemporary world it is a big challenge to …" at bounding box center [629, 629] width 836 height 150
click at [729, 570] on textarea "The passage outlines that, in this contemporary world it is a bigger challenge …" at bounding box center [629, 629] width 836 height 150
click at [884, 573] on textarea "The passage outlines that, in this contemporary world it is a bigger challenge …" at bounding box center [629, 629] width 836 height 150
click at [941, 569] on textarea "The passage outlines that, in this contemporary world it is a bigger challenge …" at bounding box center [629, 629] width 836 height 150
click at [768, 591] on textarea "The passage outlines that, in this contemporary world it is a bigger challenge …" at bounding box center [629, 629] width 836 height 150
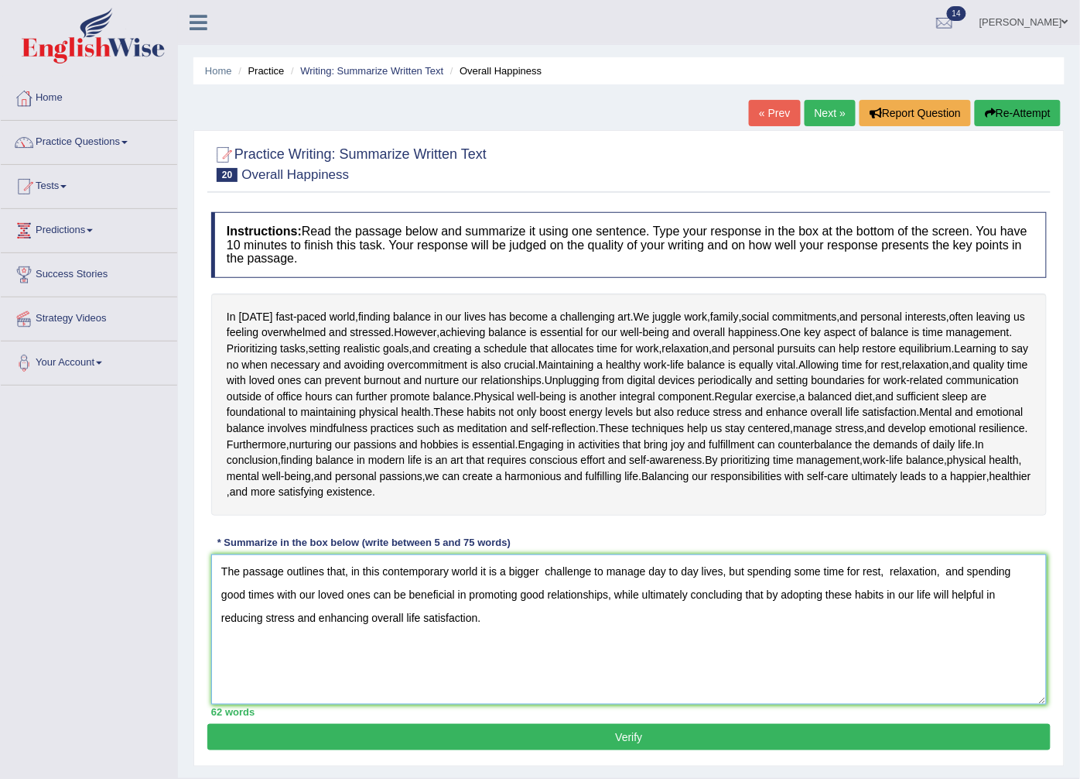
click at [932, 592] on textarea "The passage outlines that, in this contemporary world it is a bigger challenge …" at bounding box center [629, 629] width 836 height 150
type textarea "The passage outlines that, in this contemporary world it is a bigger challenge …"
click at [323, 741] on button "Verify" at bounding box center [629, 737] width 844 height 26
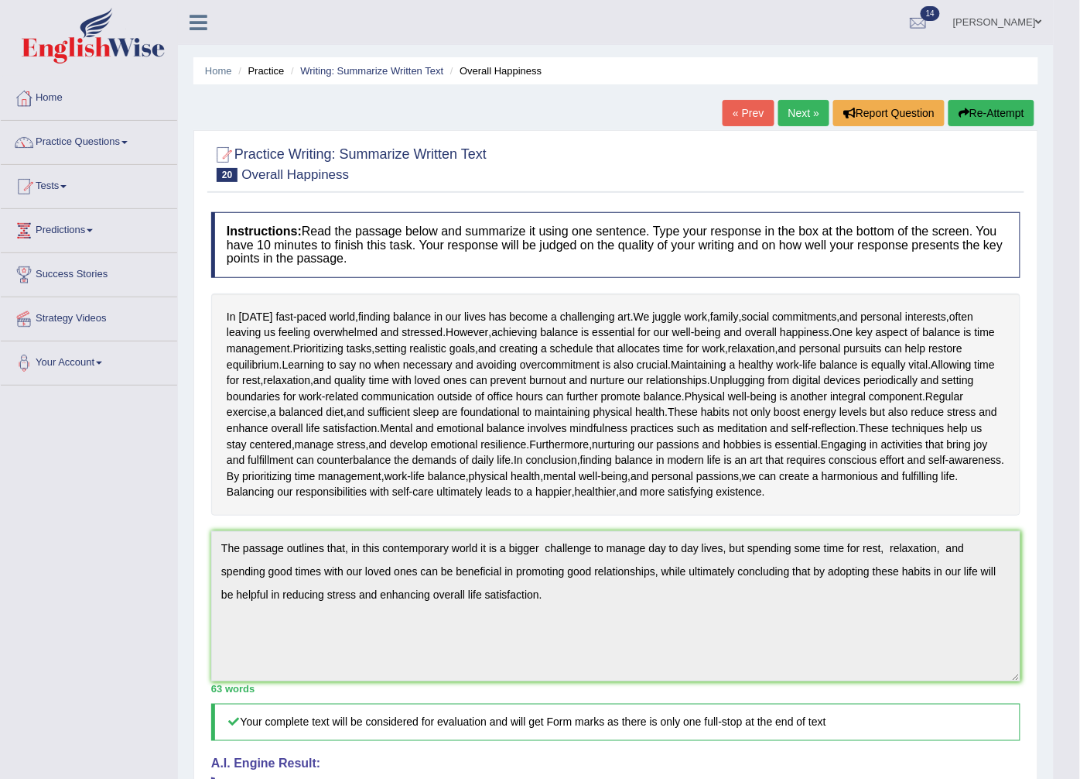
click at [952, 102] on button "Re-Attempt" at bounding box center [992, 113] width 86 height 26
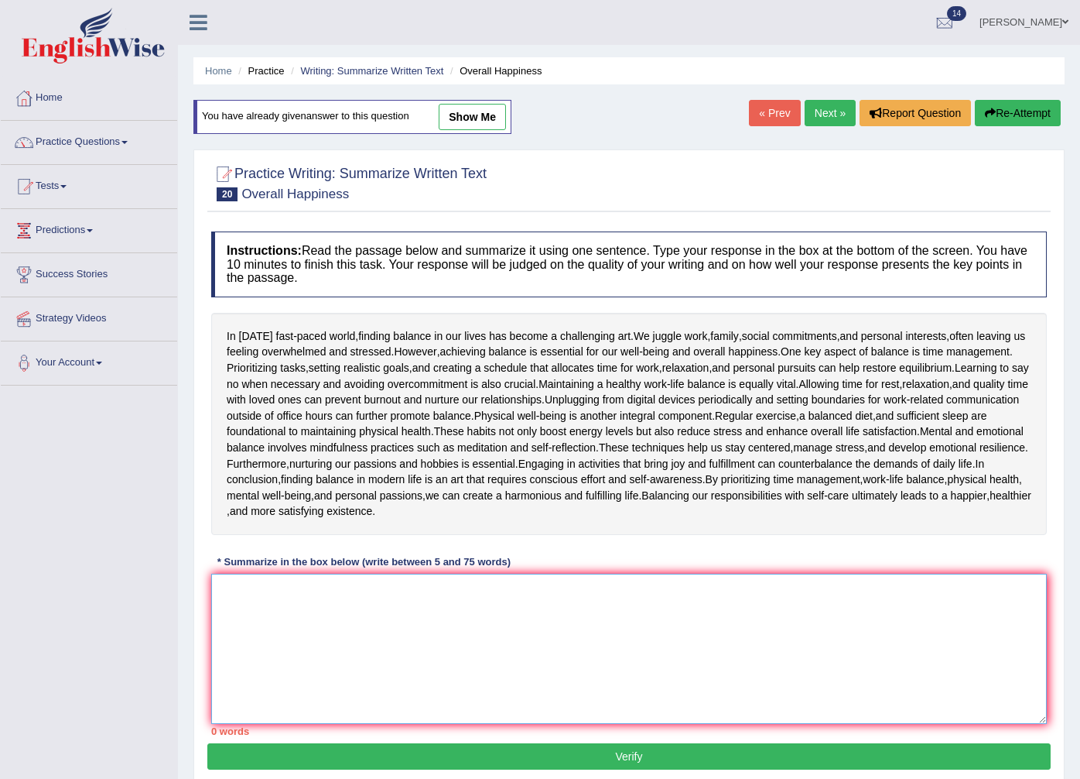
click at [245, 587] on textarea at bounding box center [629, 648] width 836 height 150
paste textarea "he passage outlines that, in this contemporary world it is a bigger challenge t…"
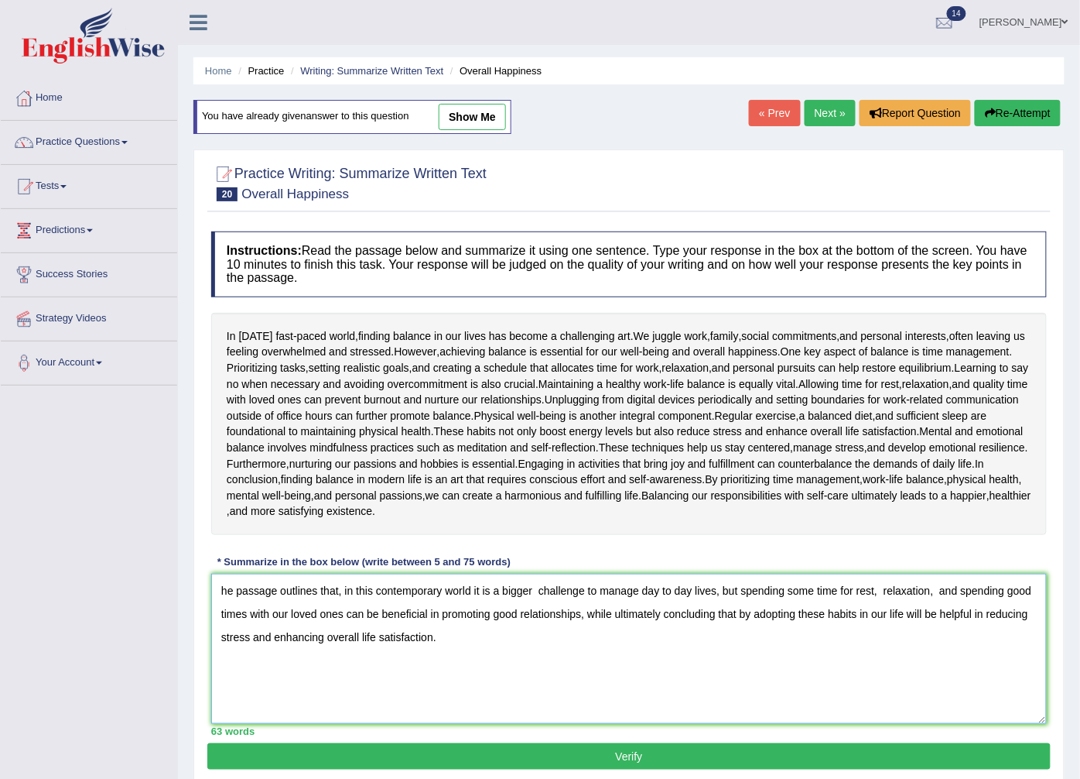
click at [221, 587] on textarea "he passage outlines that, in this contemporary world it is a bigger challenge t…" at bounding box center [629, 648] width 836 height 150
click at [349, 590] on textarea "The passage outlines that, in this contemporary world it is a bigger challenge …" at bounding box center [629, 648] width 836 height 150
click at [538, 594] on textarea "The passage outlines that, in this contemporary world it is a bigger challenge …" at bounding box center [629, 648] width 836 height 150
click at [536, 587] on textarea "The passage outlines that, in this contemporary world it is a bigr challenge to…" at bounding box center [629, 648] width 836 height 150
click at [577, 590] on textarea "The passage outlines that, in this contemporary world it is a big challenge to …" at bounding box center [629, 648] width 836 height 150
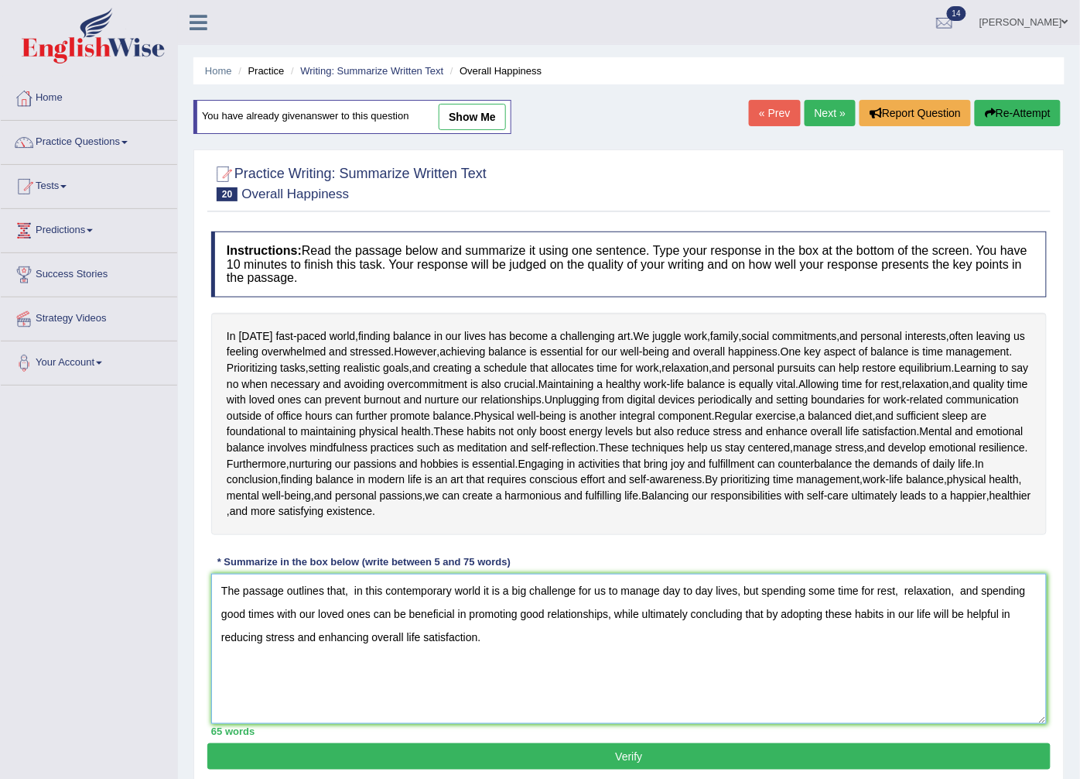
click at [758, 589] on textarea "The passage outlines that, in this contemporary world it is a big challenge for…" at bounding box center [629, 648] width 836 height 150
click at [325, 611] on textarea "The passage outlines that, in this contemporary world it is a big challenge for…" at bounding box center [629, 648] width 836 height 150
click at [639, 618] on textarea "The passage outlines that, in this contemporary world it is a big challenge for…" at bounding box center [629, 648] width 836 height 150
click at [961, 615] on textarea "The passage outlines that, in this contemporary world it is a big challenge for…" at bounding box center [629, 648] width 836 height 150
type textarea "The passage outlines that, in this contemporary world it is a big challenge for…"
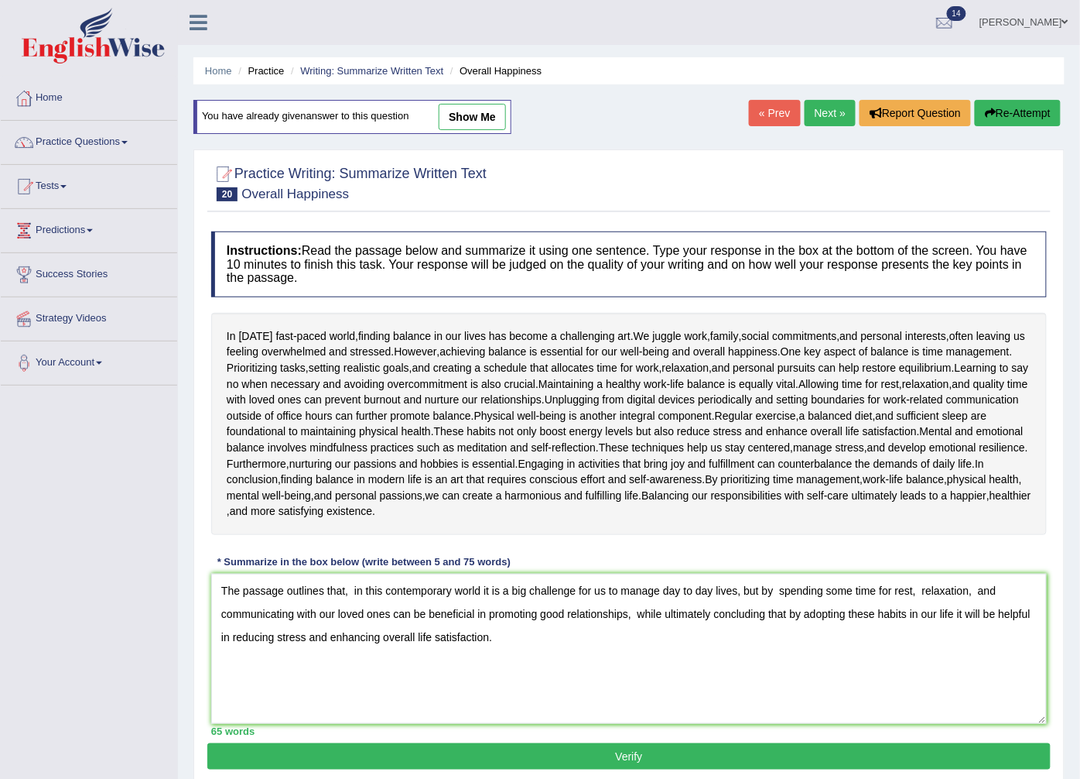
click at [418, 751] on button "Verify" at bounding box center [629, 756] width 844 height 26
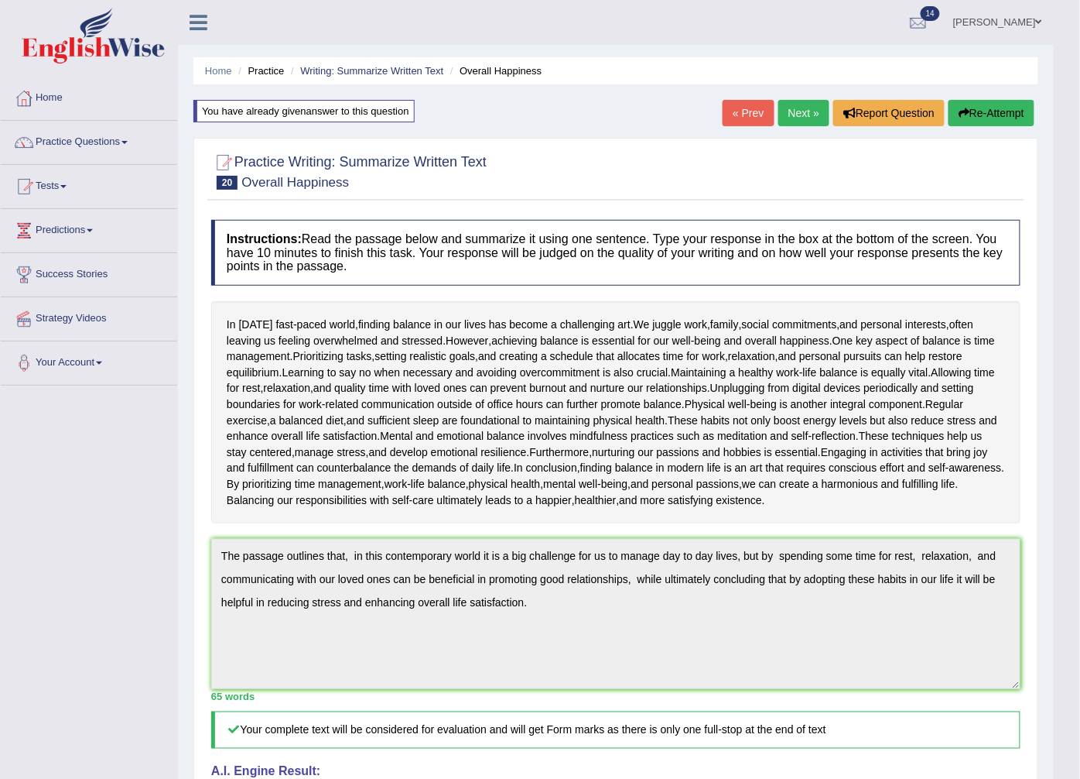
click at [789, 124] on link "Next »" at bounding box center [804, 113] width 51 height 26
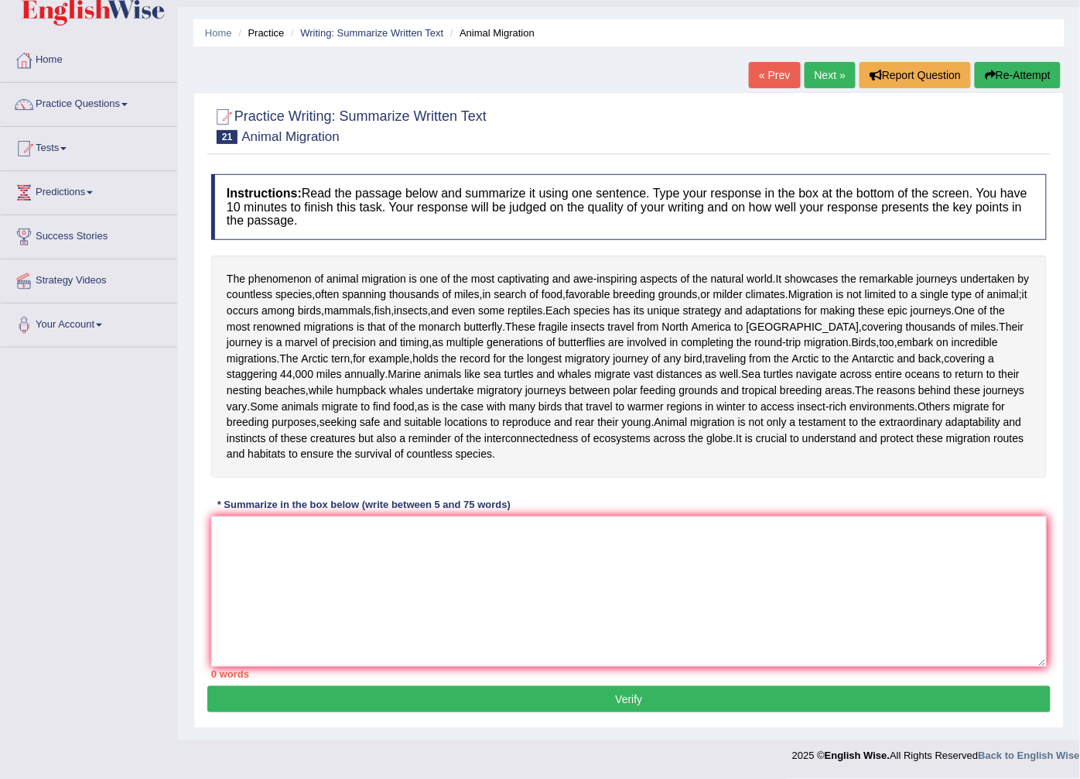
click at [831, 62] on link "Next »" at bounding box center [830, 75] width 51 height 26
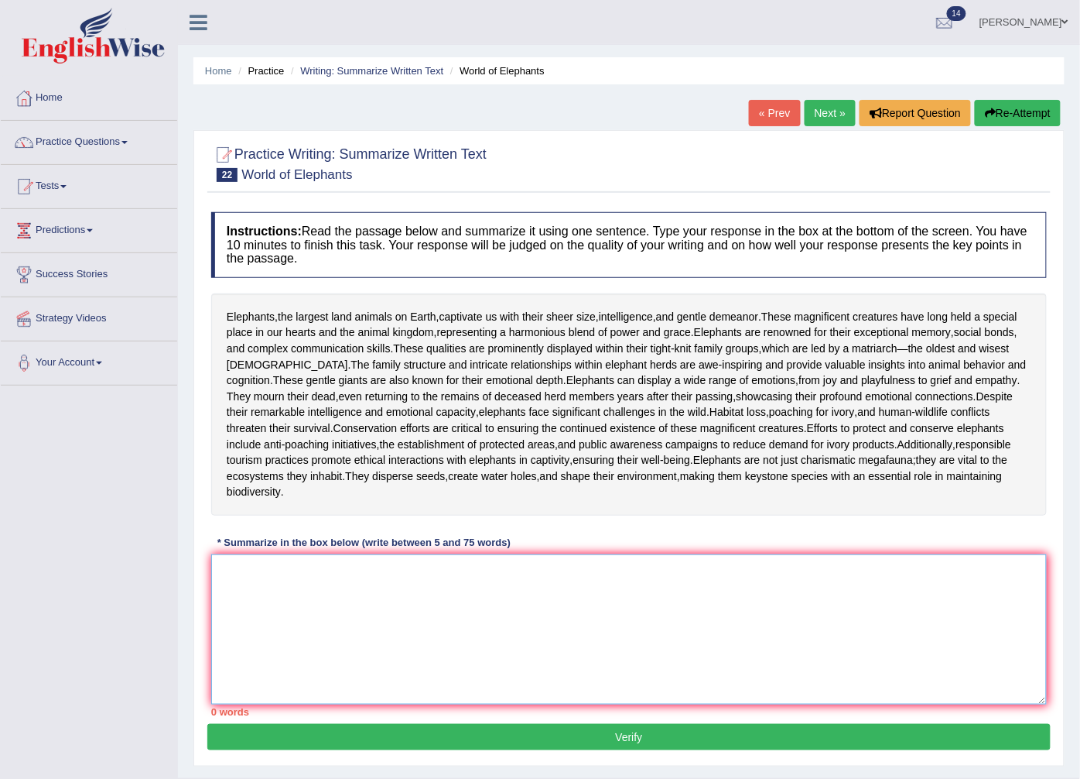
click at [242, 594] on textarea at bounding box center [629, 629] width 836 height 150
click at [238, 585] on textarea at bounding box center [629, 629] width 836 height 150
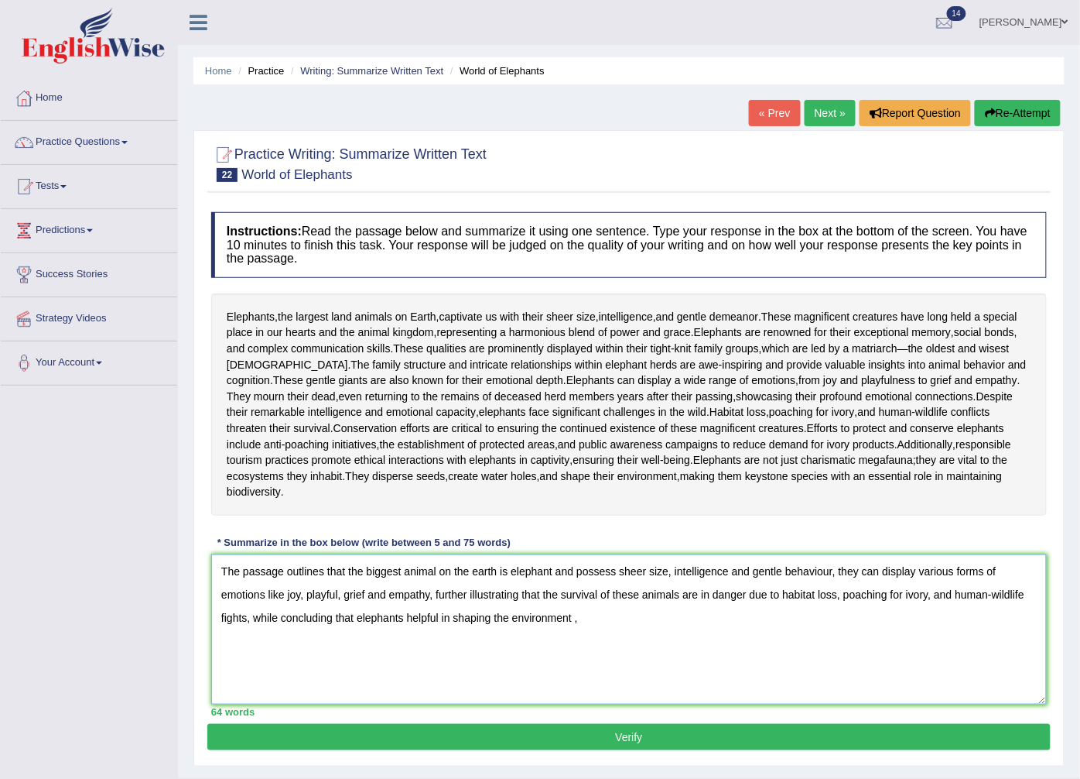
click at [620, 586] on textarea "The passage outlines that the biggest animal on the earth is elephant and posse…" at bounding box center [629, 629] width 836 height 150
click at [656, 587] on textarea "The passage outlines that the biggest animal on the earth is elephant with thei…" at bounding box center [629, 629] width 836 height 150
click at [823, 587] on textarea "The passage outlines that the biggest animal on the earth is elephant with thei…" at bounding box center [629, 629] width 836 height 150
click at [258, 611] on textarea "The passage outlines that the biggest animal on the earth is elephant with thei…" at bounding box center [629, 629] width 836 height 150
click at [297, 608] on textarea "The passage outlines that the biggest animal on the earth is elephant with thei…" at bounding box center [629, 629] width 836 height 150
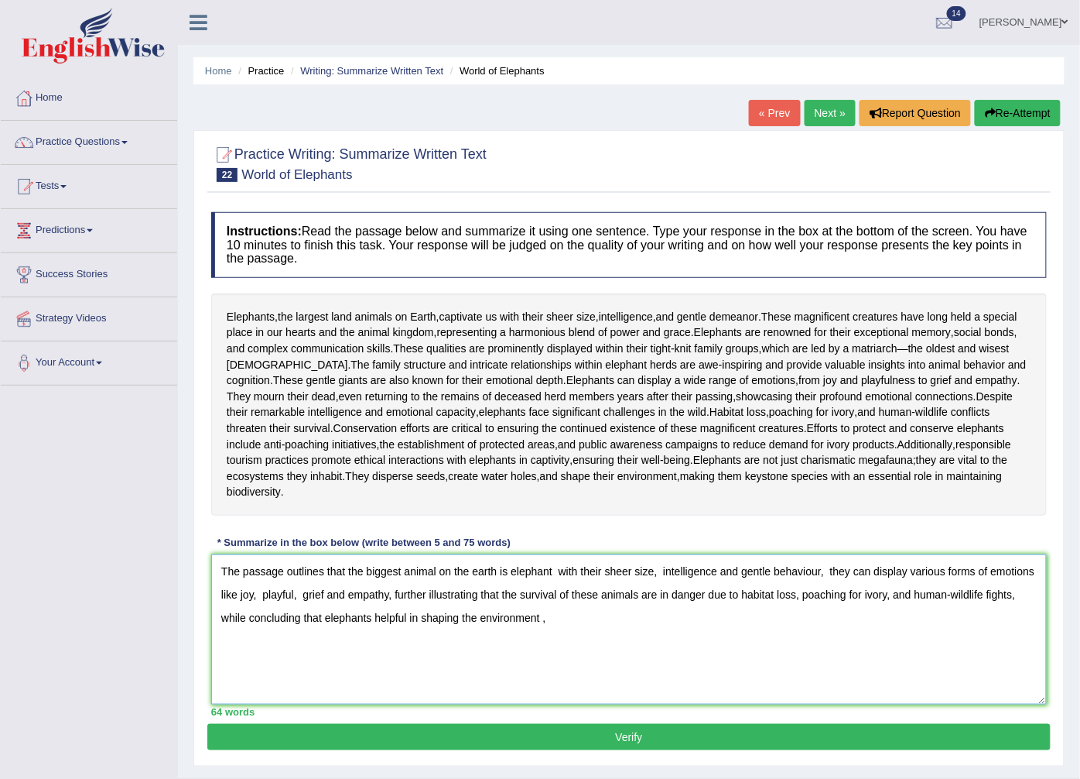
click at [392, 613] on textarea "The passage outlines that the biggest animal on the earth is elephant with thei…" at bounding box center [629, 629] width 836 height 150
click at [661, 611] on textarea "The passage outlines that the biggest animal on the earth is elephant with thei…" at bounding box center [629, 629] width 836 height 150
click at [848, 612] on textarea "The passage outlines that the biggest animal on the earth is elephant with thei…" at bounding box center [629, 629] width 836 height 150
click at [703, 609] on textarea "The passage outlines that the biggest animal on the earth is elephant with thei…" at bounding box center [629, 629] width 836 height 150
click at [825, 614] on textarea "The passage outlines that the biggest animal on the earth is elephant with thei…" at bounding box center [629, 629] width 836 height 150
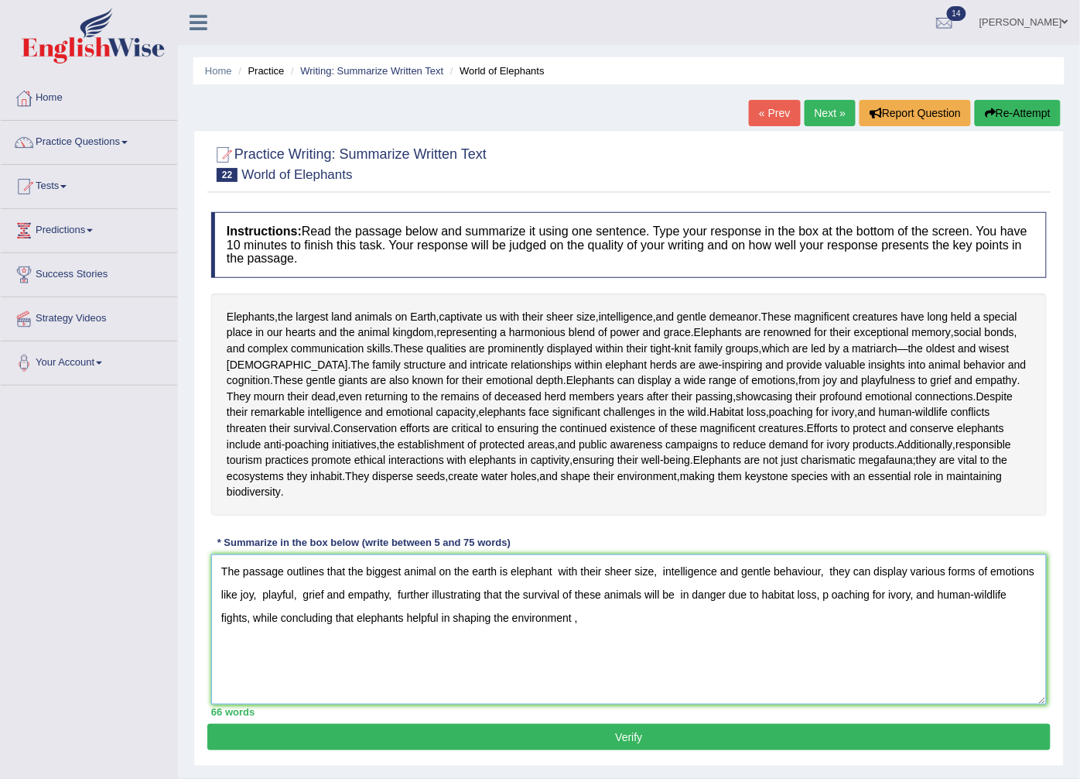
click at [916, 612] on textarea "The passage outlines that the biggest animal on the earth is elephant with thei…" at bounding box center [629, 629] width 836 height 150
click at [252, 635] on textarea "The passage outlines that the biggest animal on the earth is elephant with thei…" at bounding box center [629, 629] width 836 height 150
click at [589, 632] on textarea "The passage outlines that the biggest animal on the earth is elephant with thei…" at bounding box center [629, 629] width 836 height 150
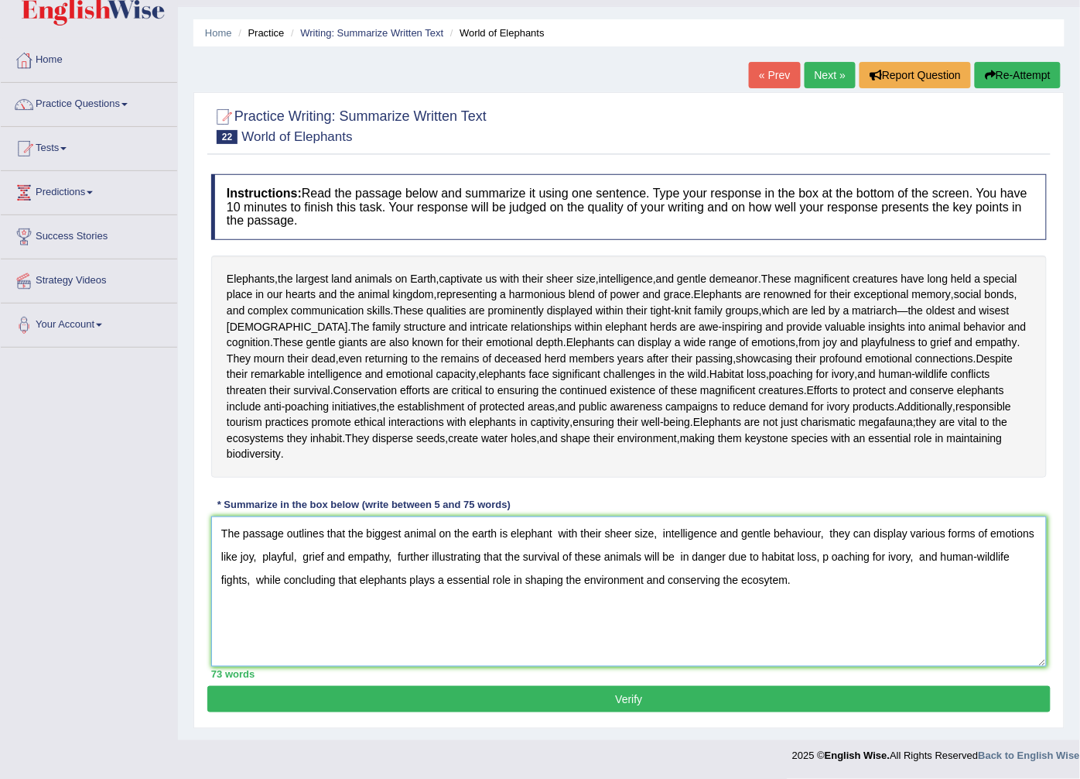
type textarea "The passage outlines that the biggest animal on the earth is elephant with thei…"
click at [446, 714] on div "Practice Writing: Summarize Written Text 22 World of Elephants Instructions: Re…" at bounding box center [628, 410] width 871 height 636
click at [449, 710] on button "Verify" at bounding box center [629, 699] width 844 height 26
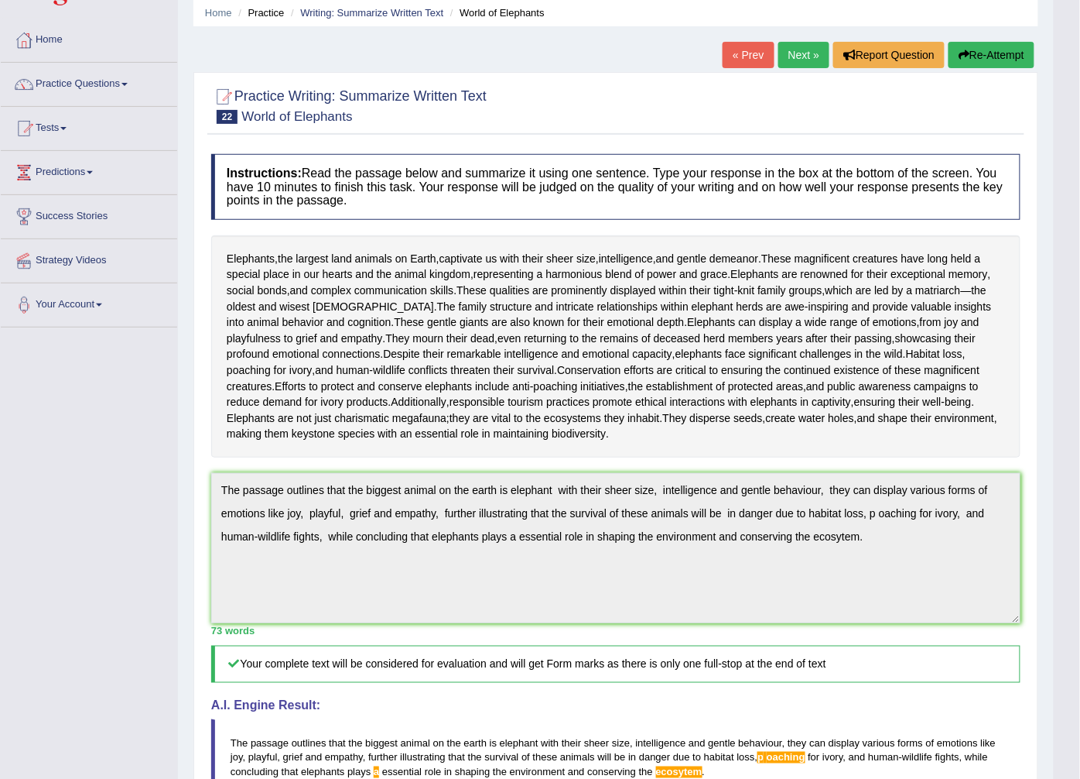
scroll to position [0, 0]
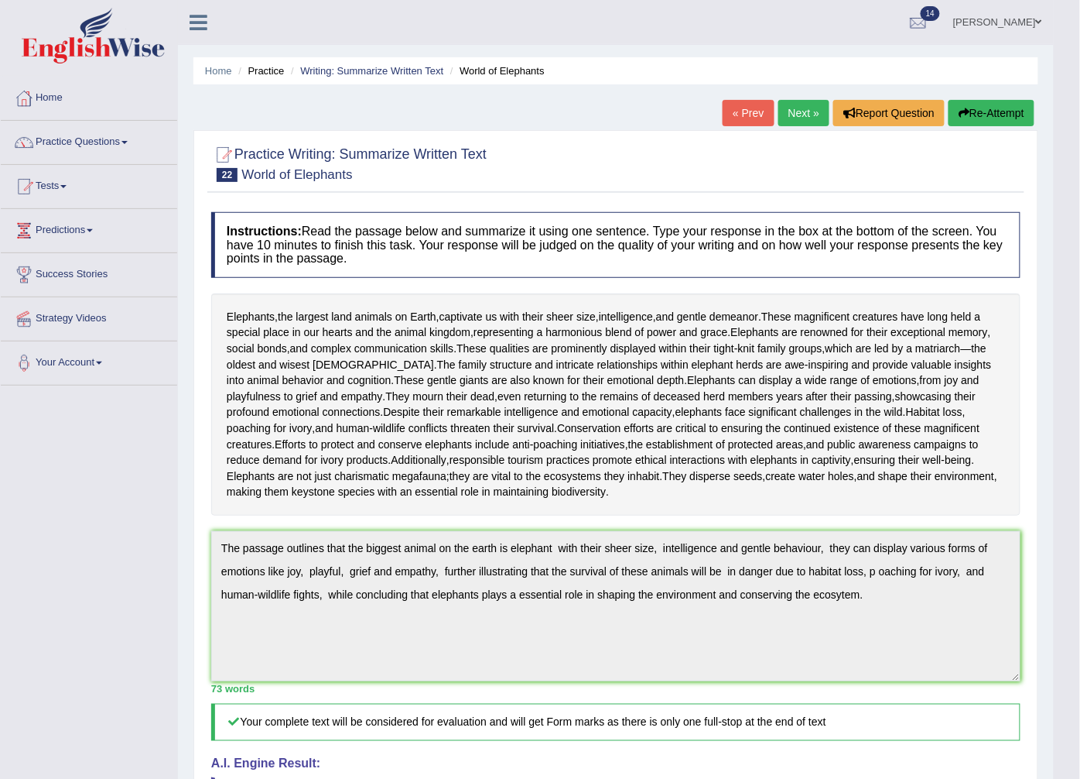
click at [975, 122] on button "Re-Attempt" at bounding box center [992, 113] width 86 height 26
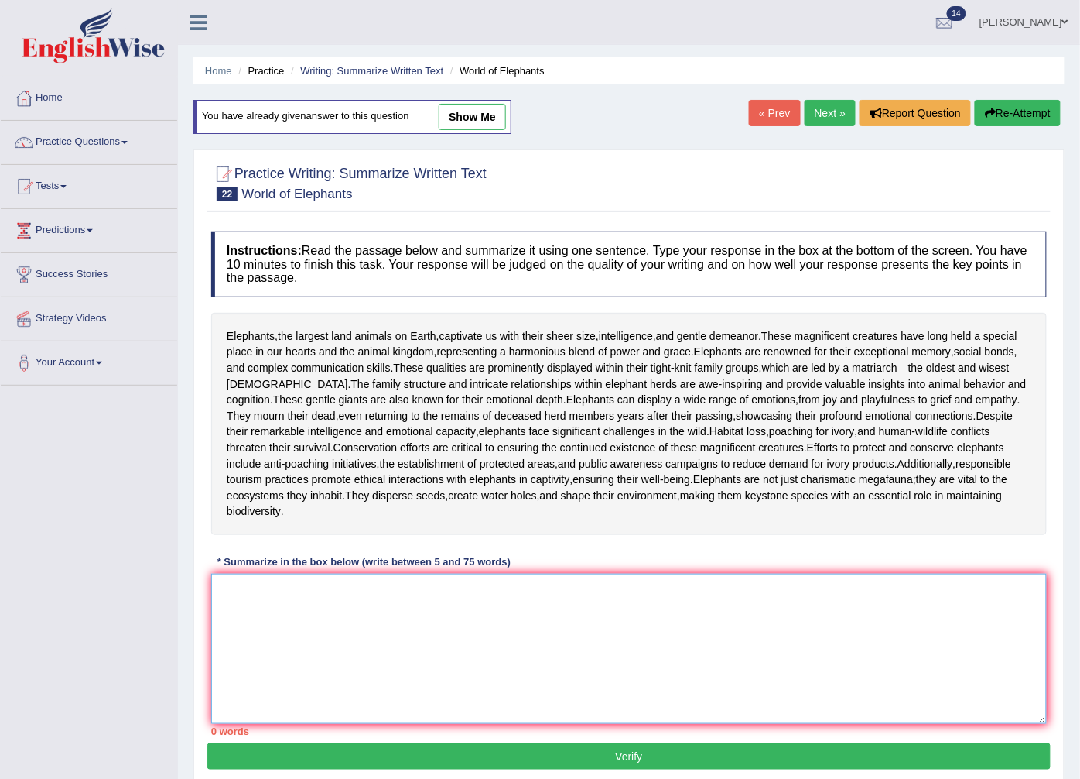
click at [231, 616] on textarea at bounding box center [629, 648] width 836 height 150
paste textarea "The passage outlines that the biggest animal on the earth is elephant with thei…"
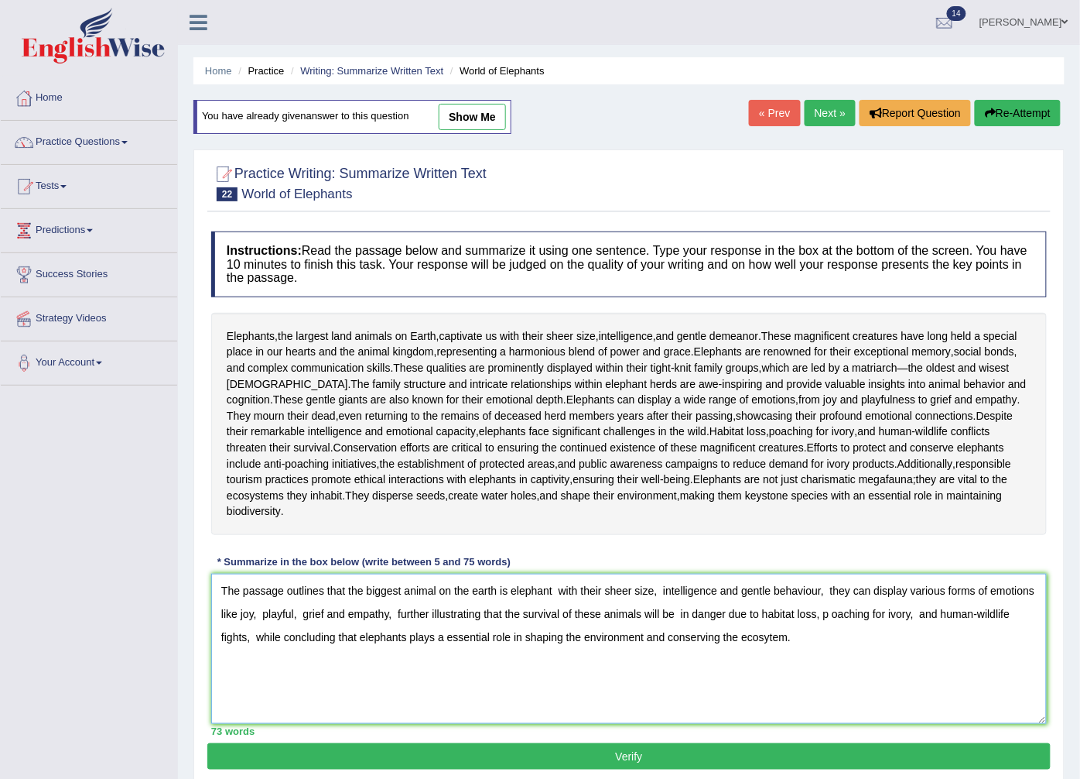
click at [833, 633] on textarea "The passage outlines that the biggest animal on the earth is elephant with thei…" at bounding box center [629, 648] width 836 height 150
click at [821, 631] on textarea "The passage outlines that the biggest animal on the earth is elephant with thei…" at bounding box center [629, 648] width 836 height 150
click at [774, 673] on textarea "The passage outlines that the biggest animal on the earth is elephant with thei…" at bounding box center [629, 648] width 836 height 150
click at [821, 636] on textarea "The passage outlines that the biggest animal on the earth is elephant with thei…" at bounding box center [629, 648] width 836 height 150
click at [820, 675] on textarea "The passage outlines that the biggest animal on the earth is elephant with thei…" at bounding box center [629, 648] width 836 height 150
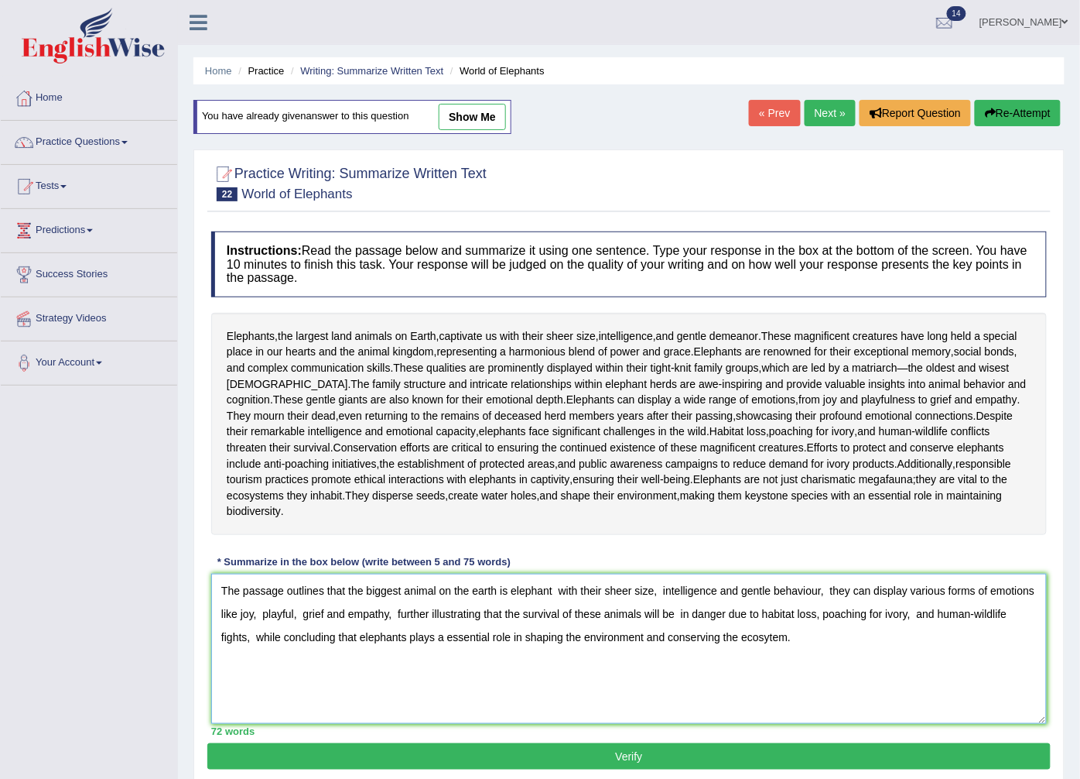
click at [822, 625] on textarea "The passage outlines that the biggest animal on the earth is elephant with thei…" at bounding box center [629, 648] width 836 height 150
click at [249, 654] on textarea "The passage outlines that the biggest animal on the earth is elephant with thei…" at bounding box center [629, 648] width 836 height 150
click at [481, 652] on textarea "The passage outlines that the biggest animal on the earth is elephant with thei…" at bounding box center [629, 648] width 836 height 150
type textarea "The passage outlines that the biggest animal on the earth is elephant with thei…"
click at [513, 768] on button "Verify" at bounding box center [629, 756] width 844 height 26
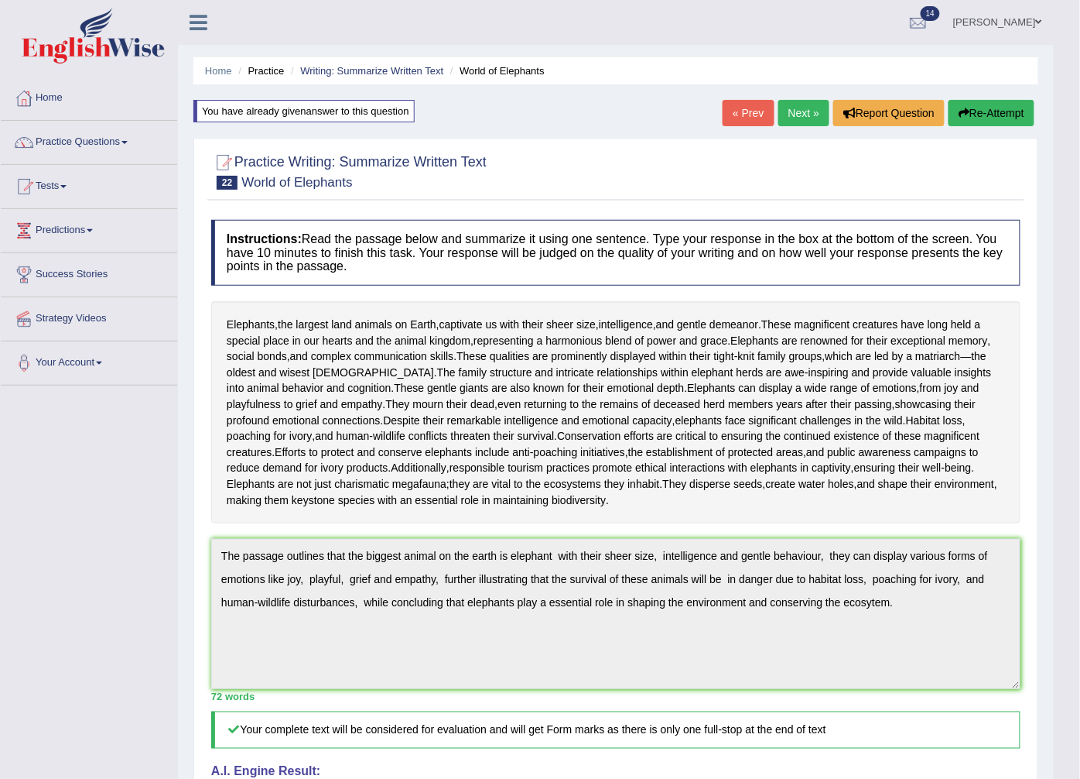
click at [959, 108] on icon "button" at bounding box center [964, 113] width 11 height 11
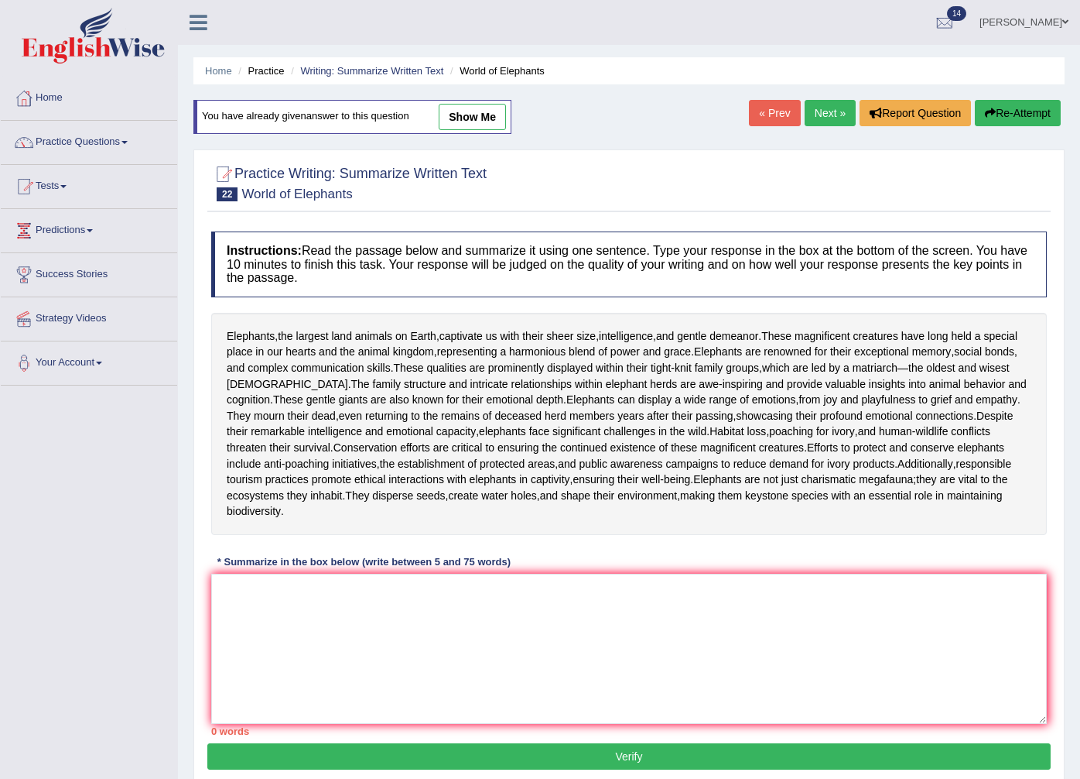
click at [234, 597] on textarea at bounding box center [629, 648] width 836 height 150
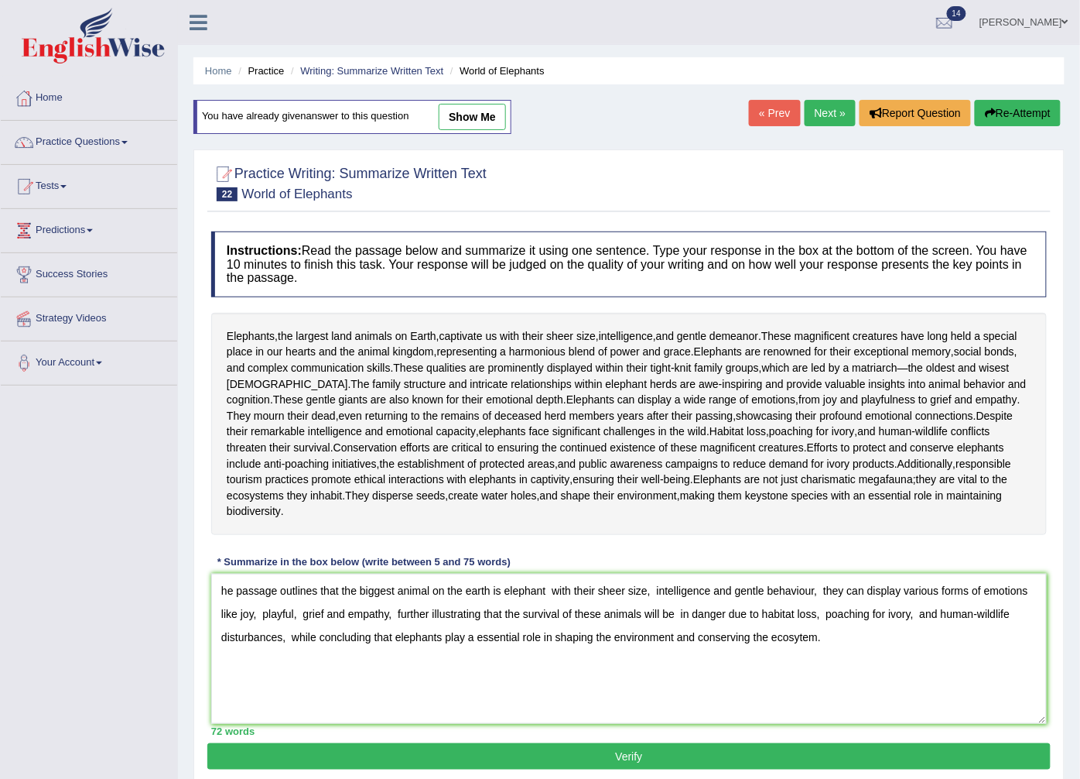
click at [217, 608] on textarea "he passage outlines that the biggest animal on the earth is elephant with their…" at bounding box center [629, 648] width 836 height 150
click at [474, 654] on textarea "The passage outlines that the biggest animal on the earth is elephant with thei…" at bounding box center [629, 648] width 836 height 150
click at [444, 653] on textarea "The passage outlines that the biggest animal on the earth is elephant with thei…" at bounding box center [629, 648] width 836 height 150
click at [460, 653] on textarea "The passage outlines that the biggest animal on the earth is elephant with thei…" at bounding box center [629, 648] width 836 height 150
type textarea "The passage outlines that the biggest animal on the earth is elephant with thei…"
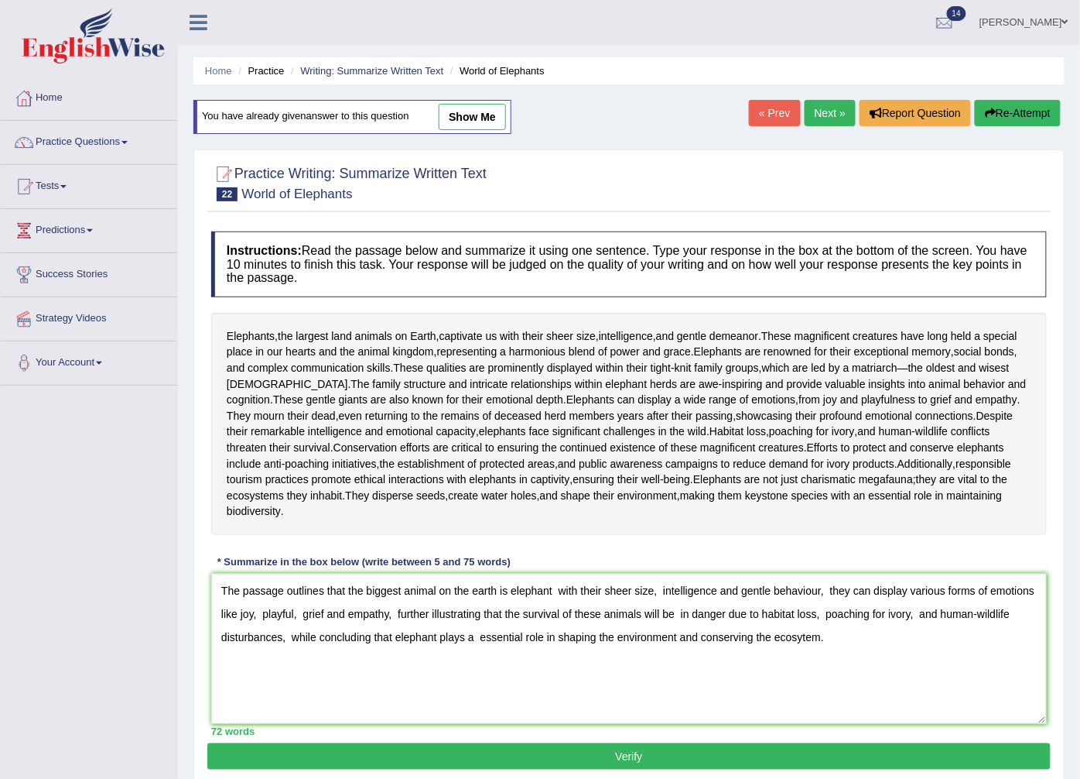
click at [501, 769] on button "Verify" at bounding box center [629, 756] width 844 height 26
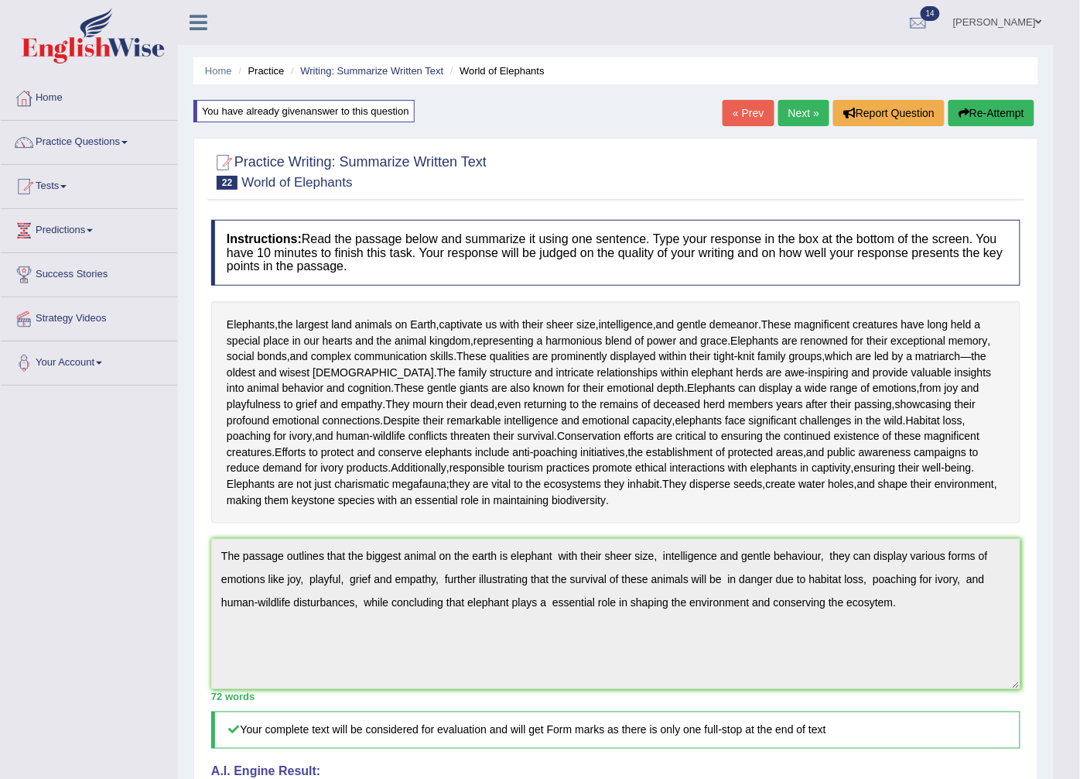
click at [949, 107] on button "Re-Attempt" at bounding box center [992, 113] width 86 height 26
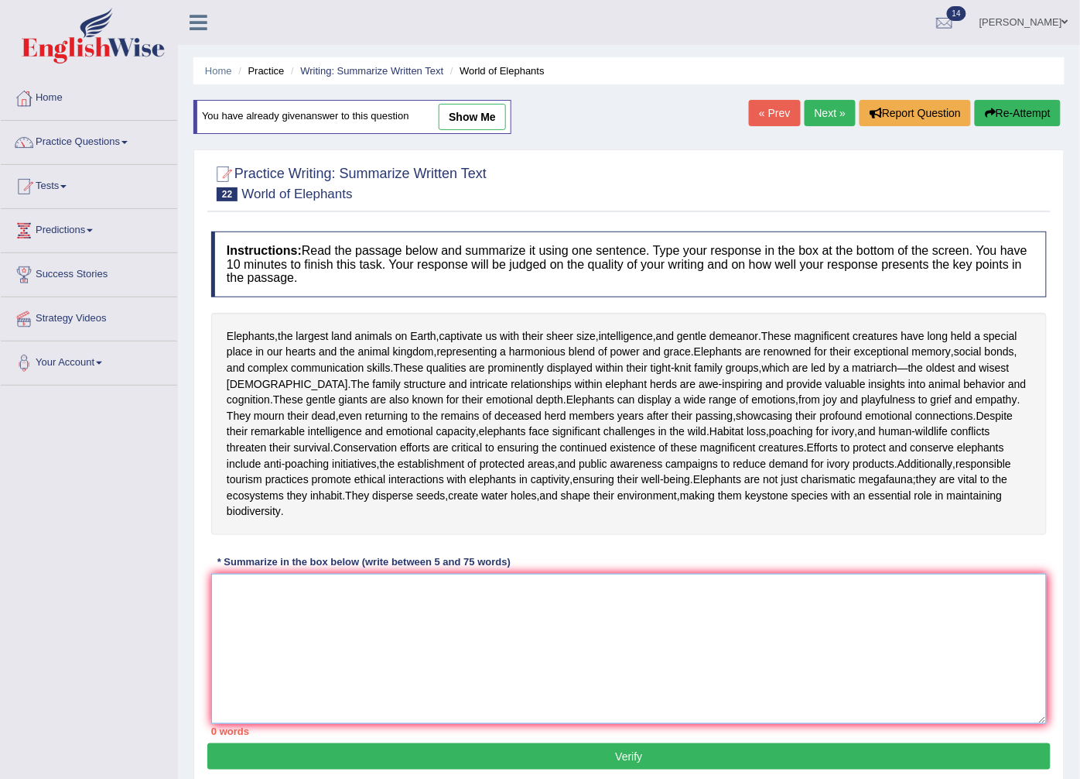
click at [218, 612] on textarea at bounding box center [629, 648] width 836 height 150
paste textarea "he passage outlines that the biggest animal on the earth is elephant with their…"
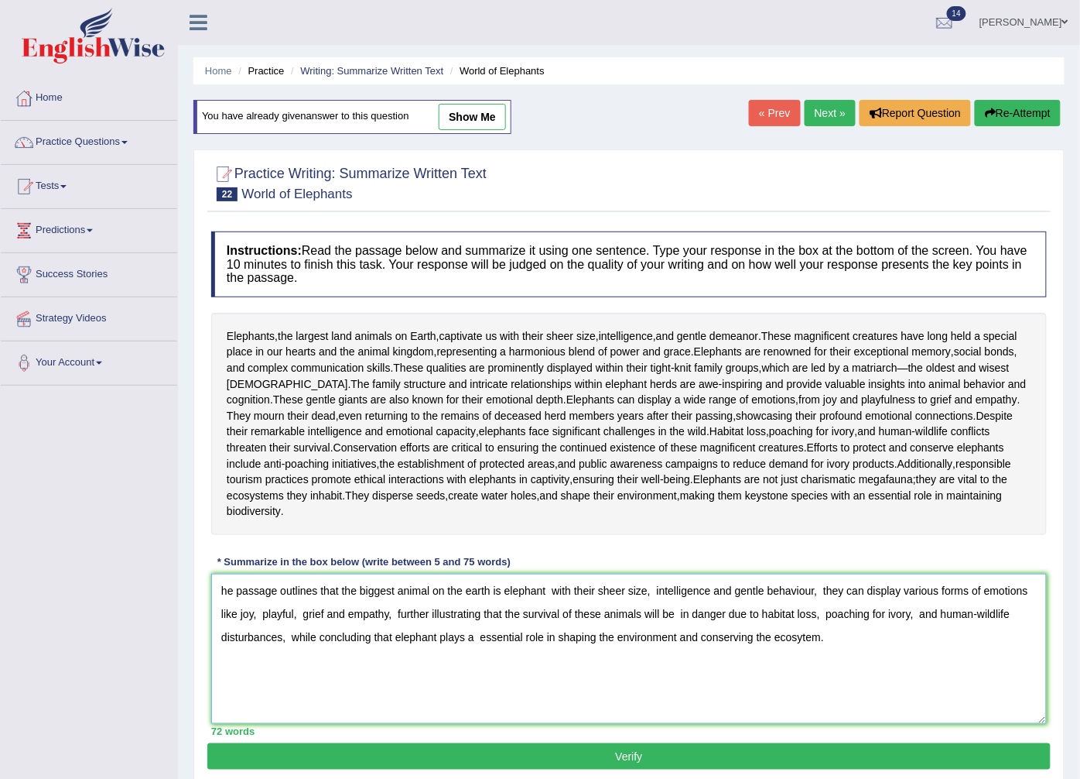
click at [218, 604] on textarea "he passage outlines that the biggest animal on the earth is elephant with their…" at bounding box center [629, 648] width 836 height 150
click at [466, 653] on textarea "The passage outlines that the biggest animal on the earth is elephant with thei…" at bounding box center [629, 648] width 836 height 150
type textarea "The passage outlines that the biggest animal on the earth is elephant with thei…"
click at [428, 768] on button "Verify" at bounding box center [629, 756] width 844 height 26
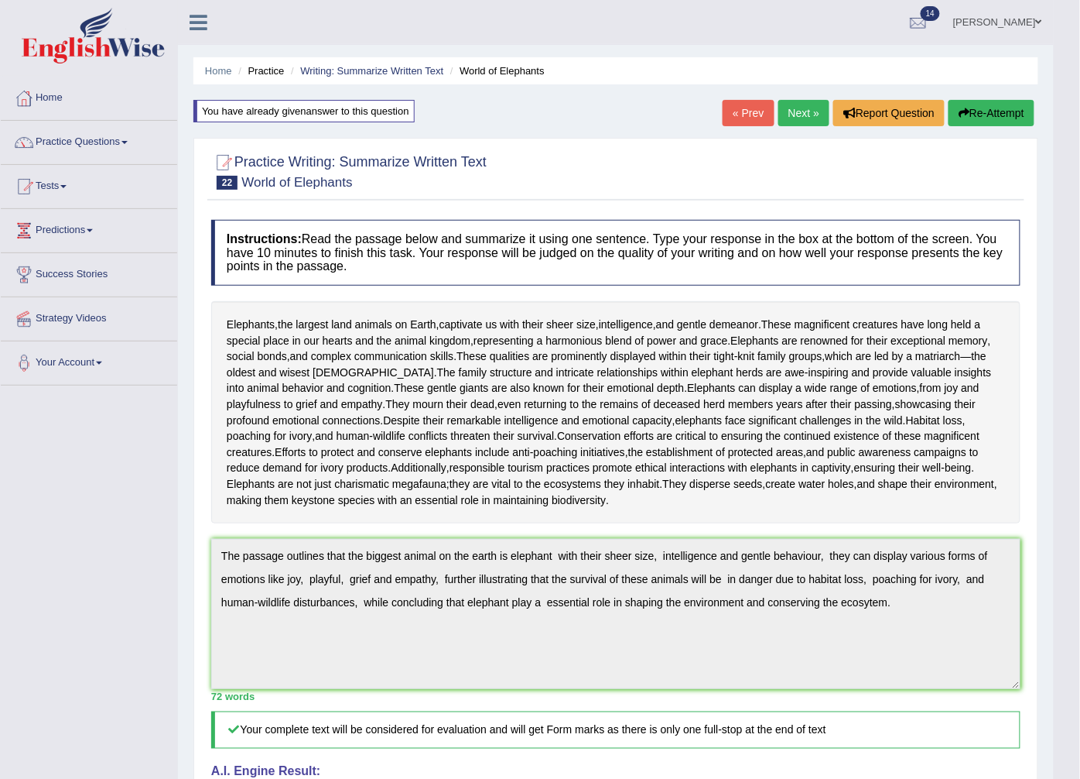
click at [1004, 104] on button "Re-Attempt" at bounding box center [992, 113] width 86 height 26
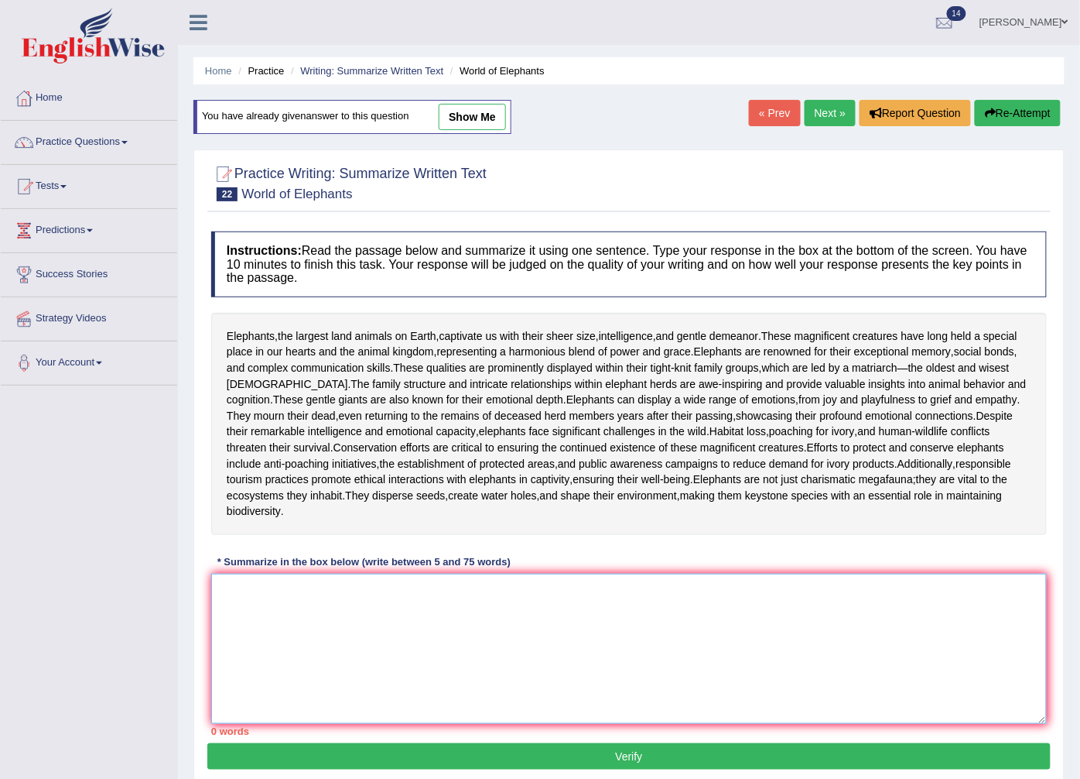
click at [251, 598] on textarea at bounding box center [629, 648] width 836 height 150
paste textarea "he passage outlines that the biggest animal on the earth is elephant with their…"
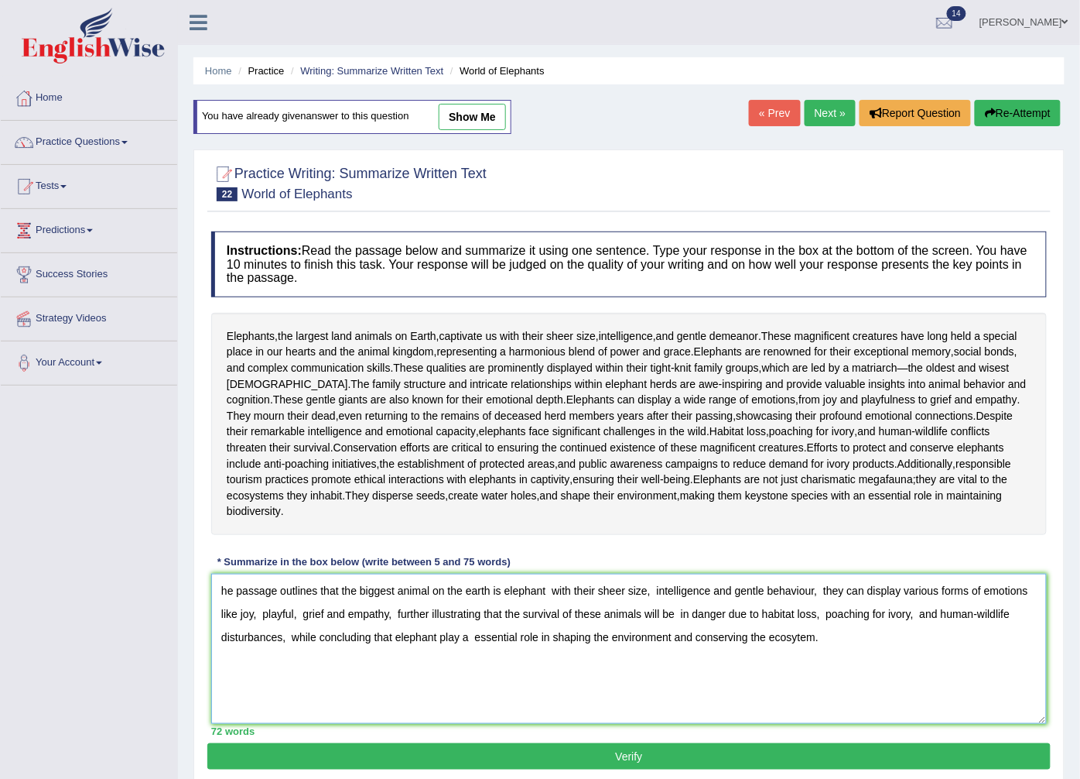
click at [218, 604] on textarea "he passage outlines that the biggest animal on the earth is elephant with their…" at bounding box center [629, 648] width 836 height 150
click at [868, 609] on textarea "The passage outlines that the biggest animal on the earth is elephant with thei…" at bounding box center [629, 648] width 836 height 150
click at [995, 606] on textarea "The passage outlines that the biggest animal on the earth is elephant with thei…" at bounding box center [629, 648] width 836 height 150
click at [808, 631] on textarea "The passage outlines that the biggest animal on the earth is elephant with thei…" at bounding box center [629, 648] width 836 height 150
click at [546, 654] on textarea "The passage outlines that the biggest animal on the earth is elephant with thei…" at bounding box center [629, 648] width 836 height 150
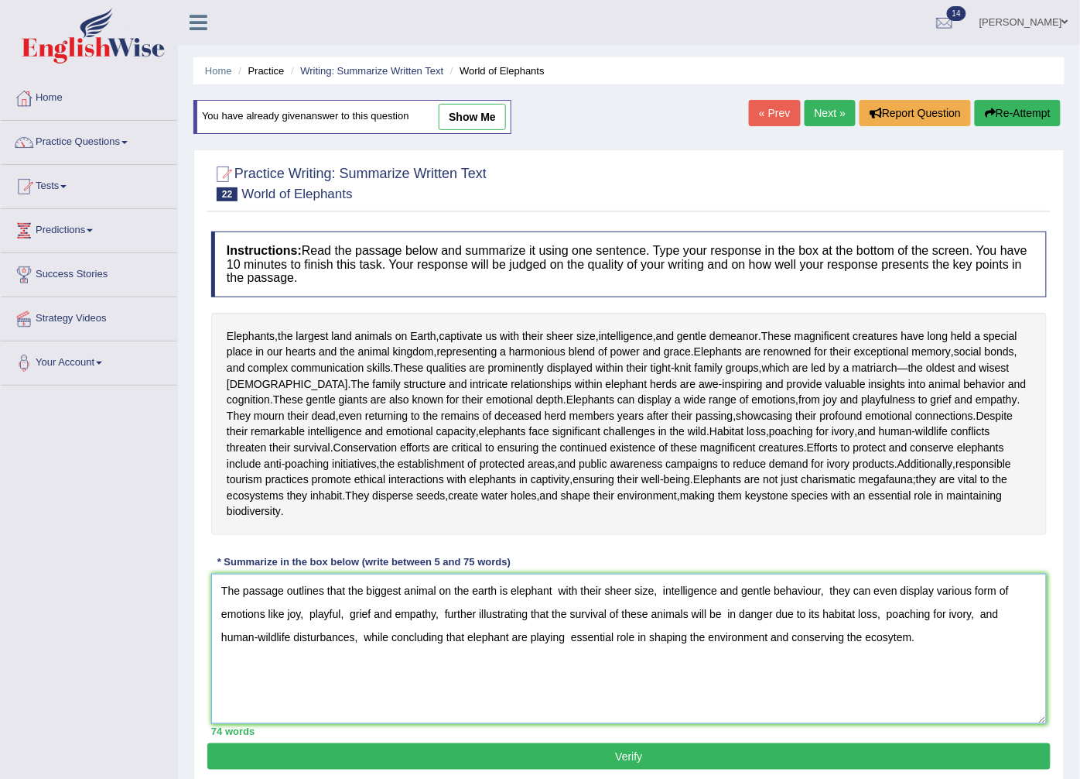
click at [917, 649] on textarea "The passage outlines that the biggest animal on the earth is elephant with thei…" at bounding box center [629, 648] width 836 height 150
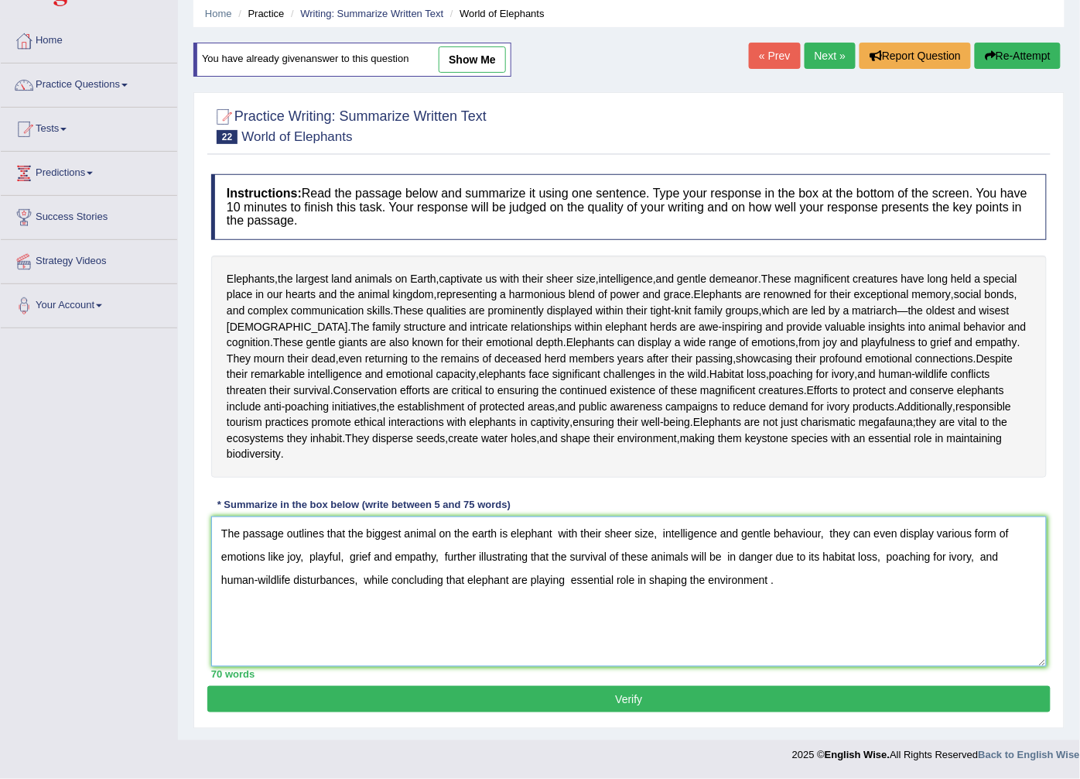
type textarea "The passage outlines that the biggest animal on the earth is elephant with thei…"
click at [637, 692] on button "Verify" at bounding box center [629, 699] width 844 height 26
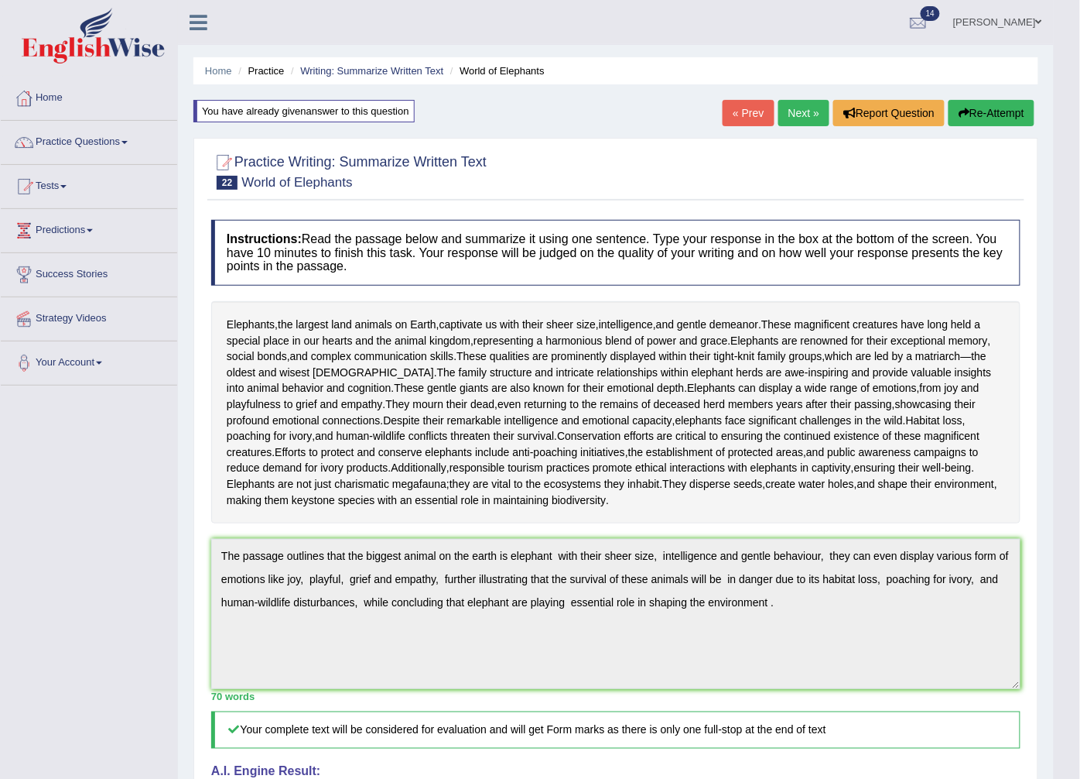
click at [787, 104] on link "Next »" at bounding box center [804, 113] width 51 height 26
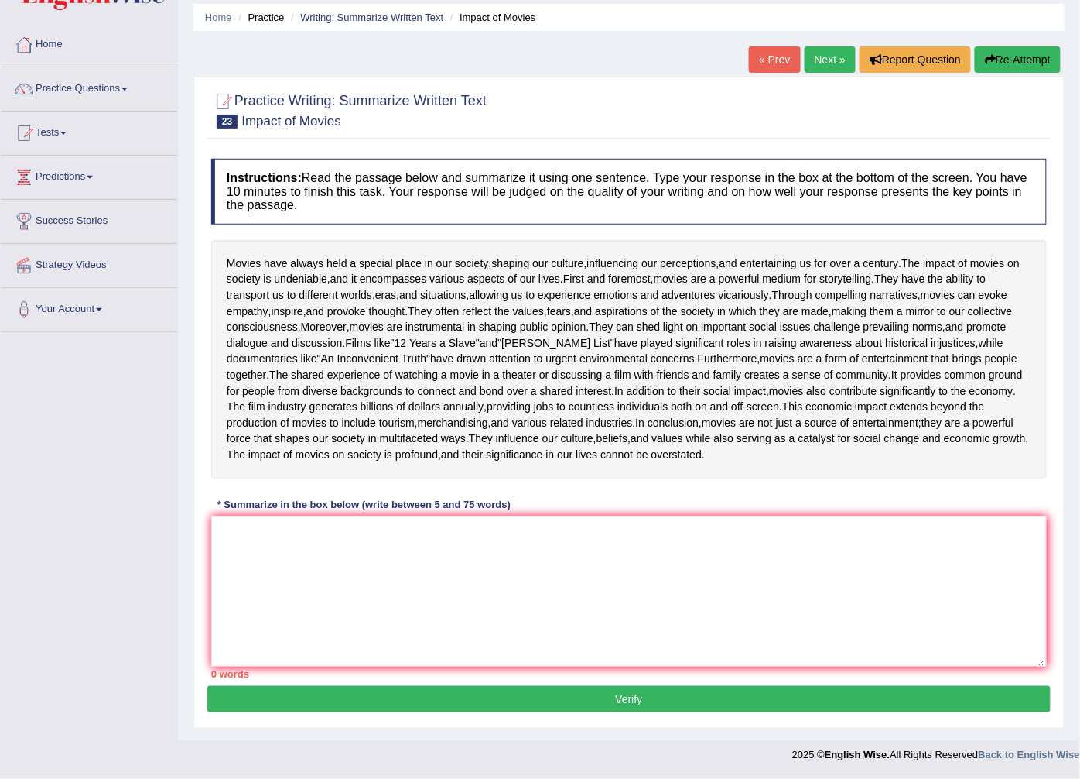
scroll to position [166, 0]
click at [234, 532] on textarea at bounding box center [629, 591] width 836 height 150
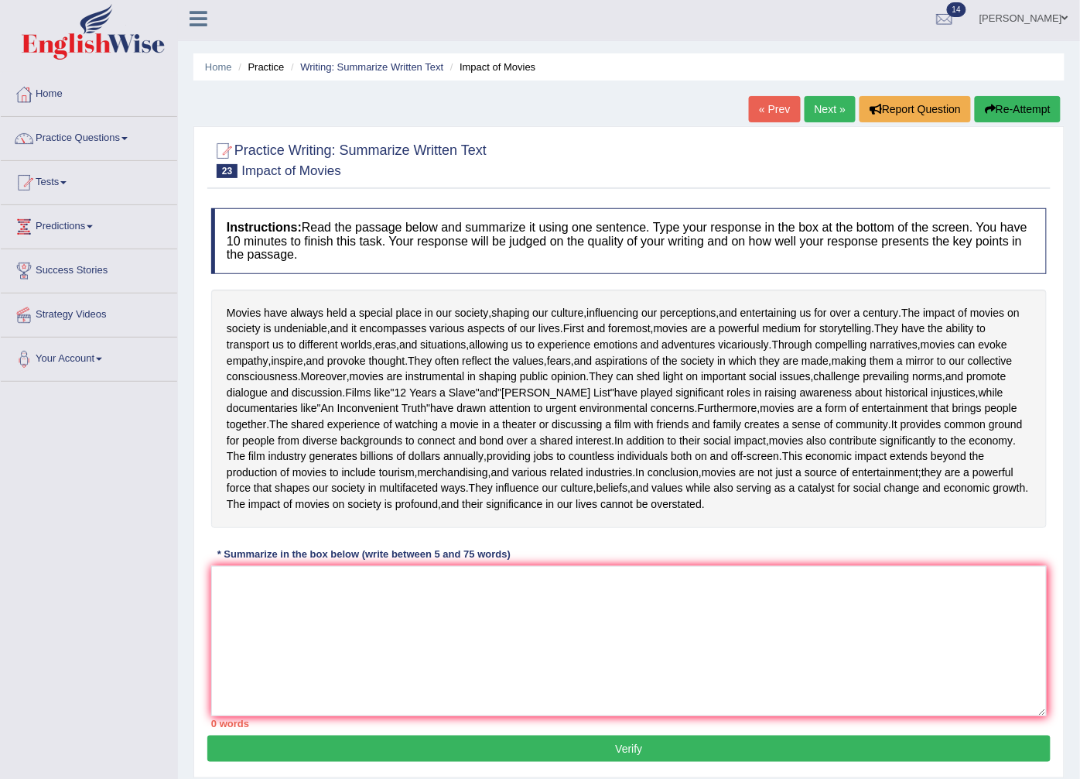
click at [831, 109] on link "Next »" at bounding box center [830, 109] width 51 height 26
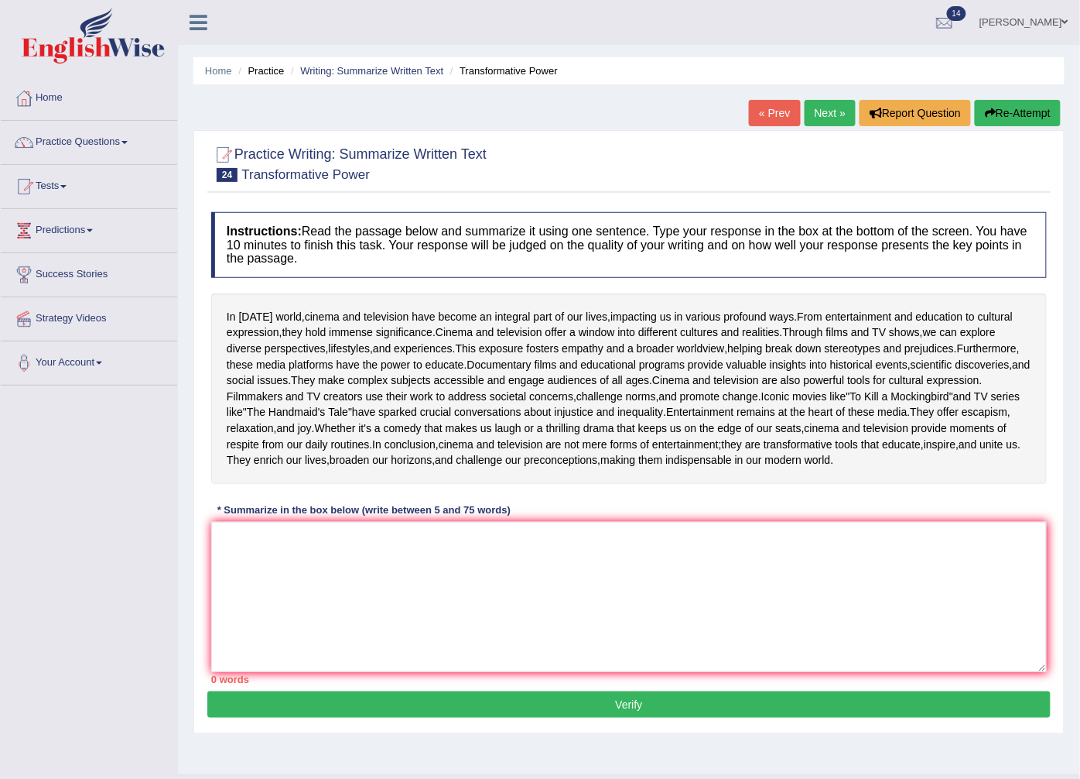
click at [755, 108] on link "« Prev" at bounding box center [774, 113] width 51 height 26
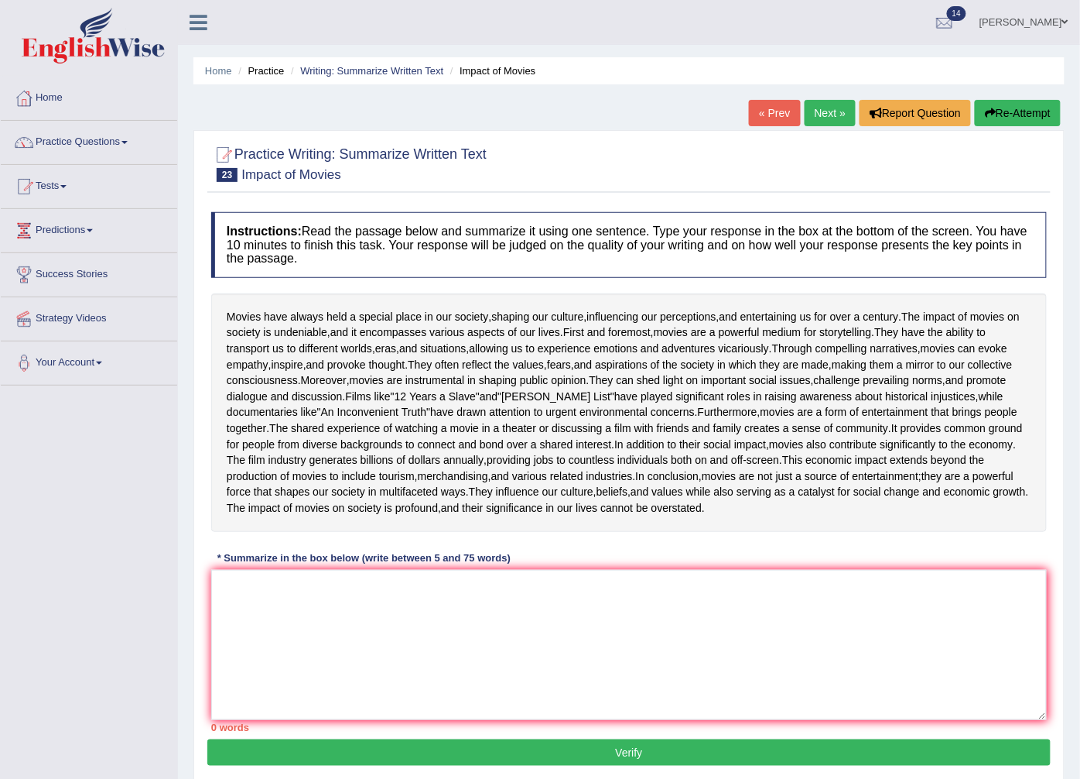
click at [770, 117] on link "« Prev" at bounding box center [774, 113] width 51 height 26
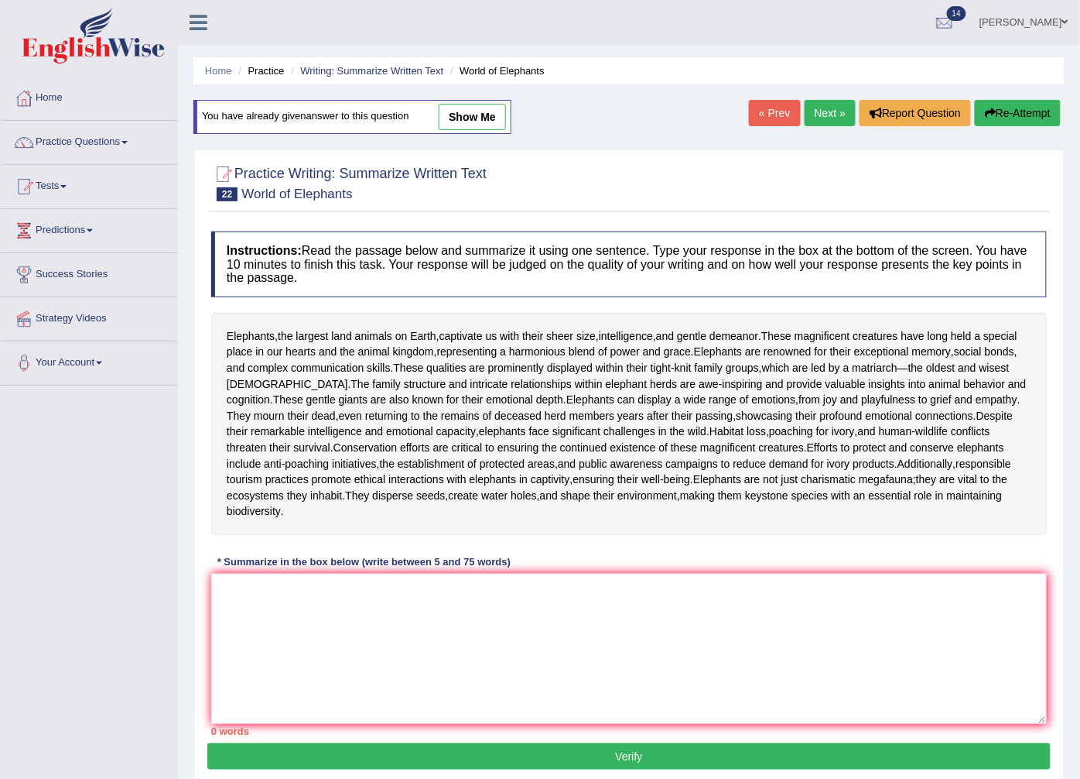
click at [786, 135] on div "Home Practice Writing: Summarize Written Text World of Elephants You have alrea…" at bounding box center [629, 398] width 902 height 797
click at [59, 187] on link "Tests" at bounding box center [89, 184] width 176 height 39
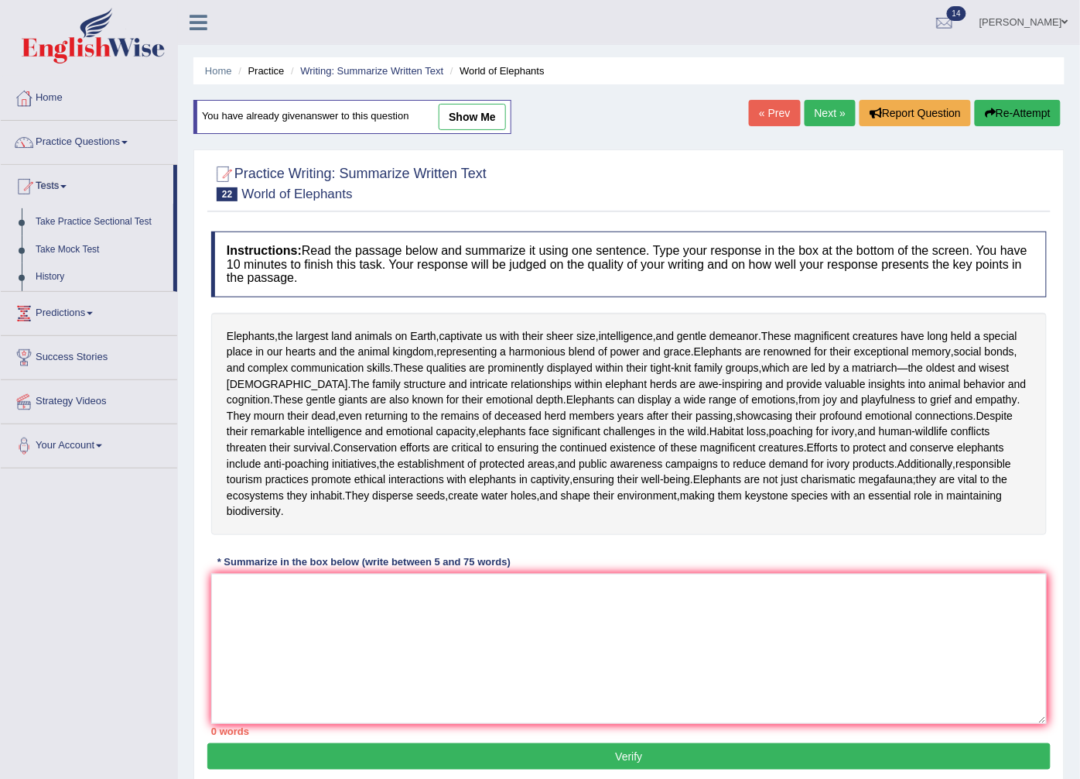
click at [446, 109] on link "show me" at bounding box center [472, 117] width 67 height 26
type textarea "The passage outlines that the biggest animal on the earth is elephant with thei…"
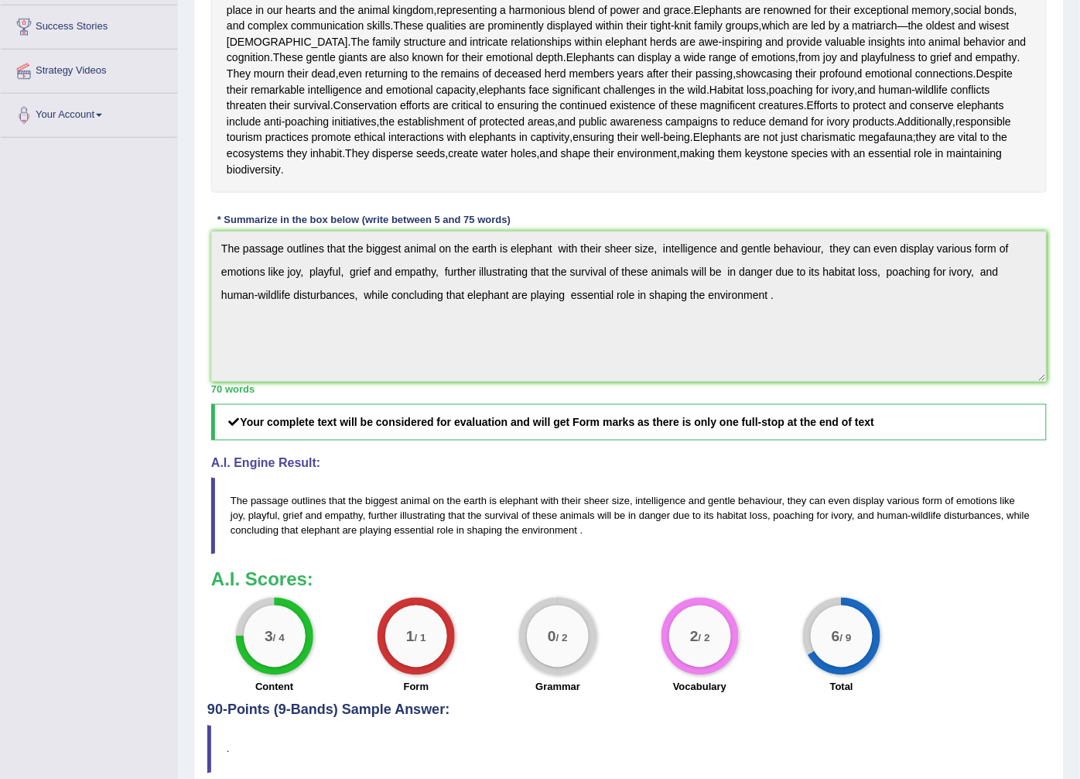
scroll to position [159, 0]
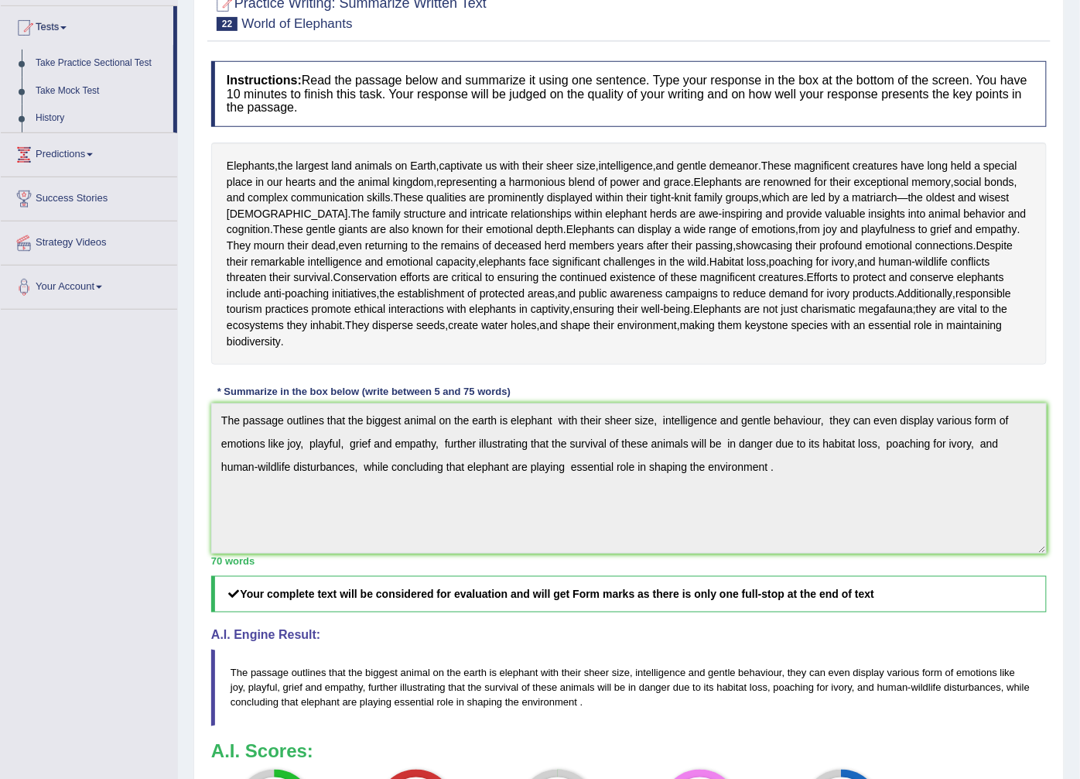
click at [52, 403] on div "Toggle navigation Home Practice Questions Speaking Practice Read Aloud Repeat S…" at bounding box center [540, 426] width 1080 height 1170
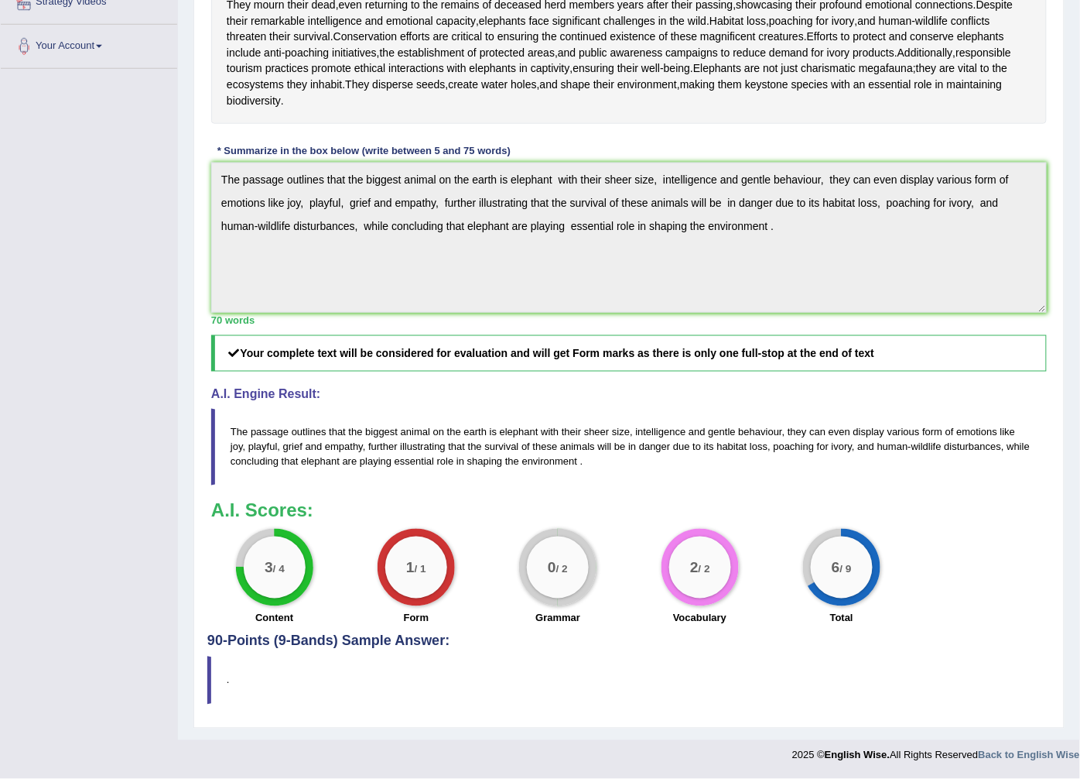
scroll to position [0, 0]
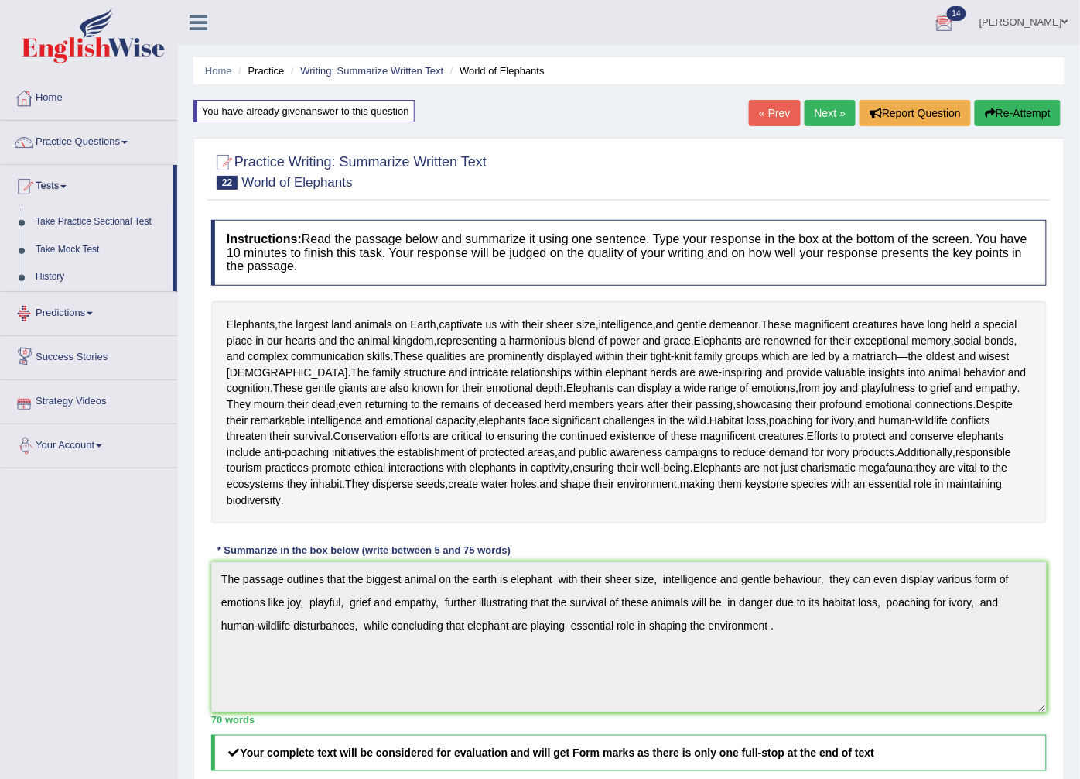
click at [1014, 98] on div "Home Practice Writing: Summarize Written Text World of Elephants You have alrea…" at bounding box center [629, 569] width 902 height 1139
click at [1008, 105] on button "Re-Attempt" at bounding box center [1018, 113] width 86 height 26
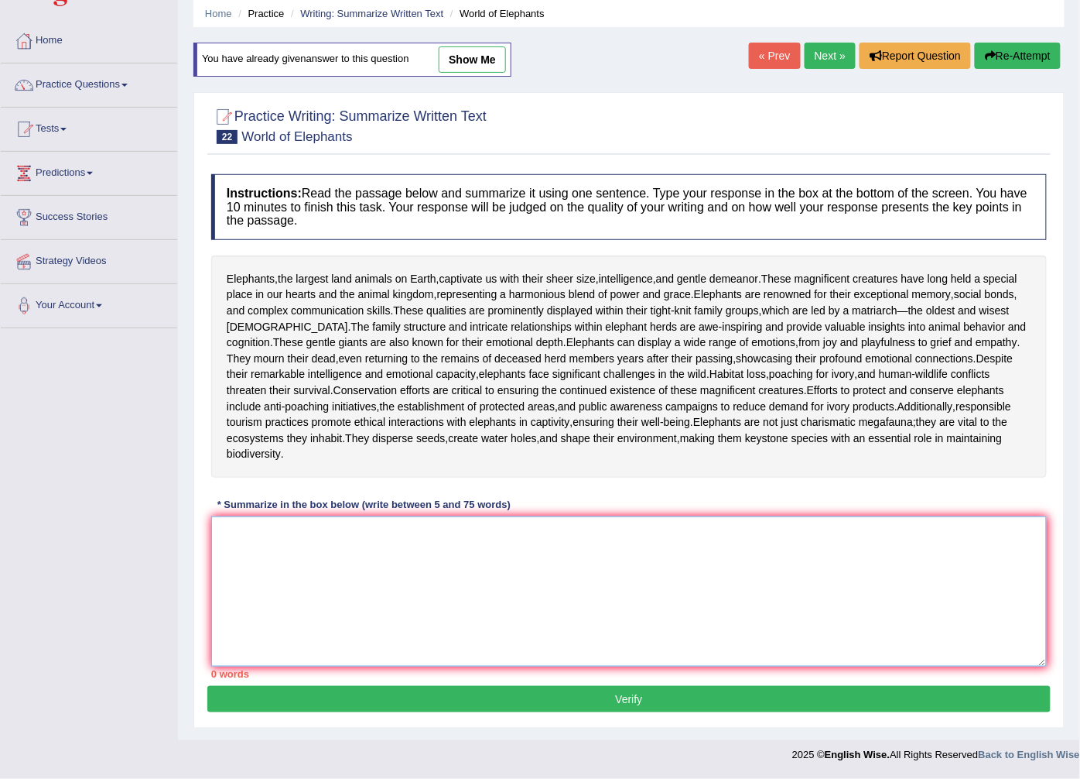
click at [426, 597] on textarea at bounding box center [629, 591] width 836 height 150
paste textarea "The passage outlines that the biggest animal on the earth is elephant with thei…"
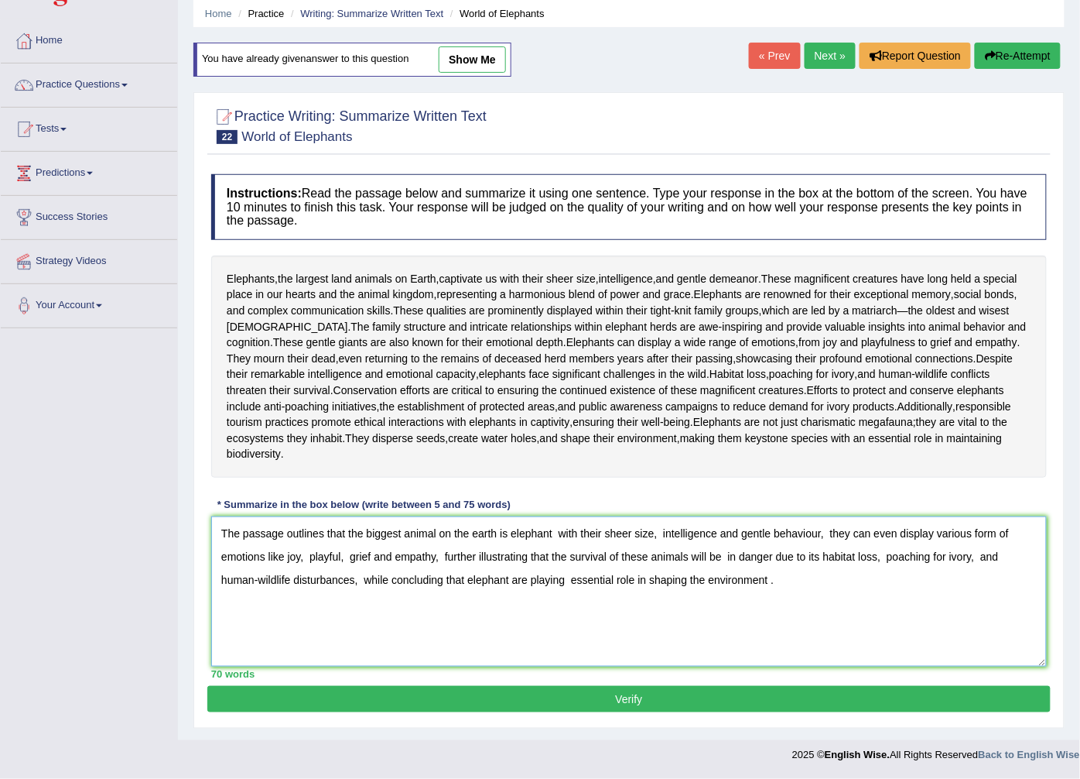
click at [476, 536] on textarea "The passage outlines that the biggest animal on the earth is elephant with thei…" at bounding box center [629, 591] width 836 height 150
click at [825, 532] on textarea "The passage outlines that the biggest animal on the Earth is elephant with thei…" at bounding box center [629, 591] width 836 height 150
click at [661, 536] on textarea "The passage outlines that the biggest animal on the Earth is elephant with thei…" at bounding box center [629, 591] width 836 height 150
click at [823, 532] on textarea "The passage outlines that the biggest animal on the Earth is elephant with thei…" at bounding box center [629, 591] width 836 height 150
click at [556, 536] on textarea "The passage outlines that the biggest animal on the Earth is elephant with thei…" at bounding box center [629, 591] width 836 height 150
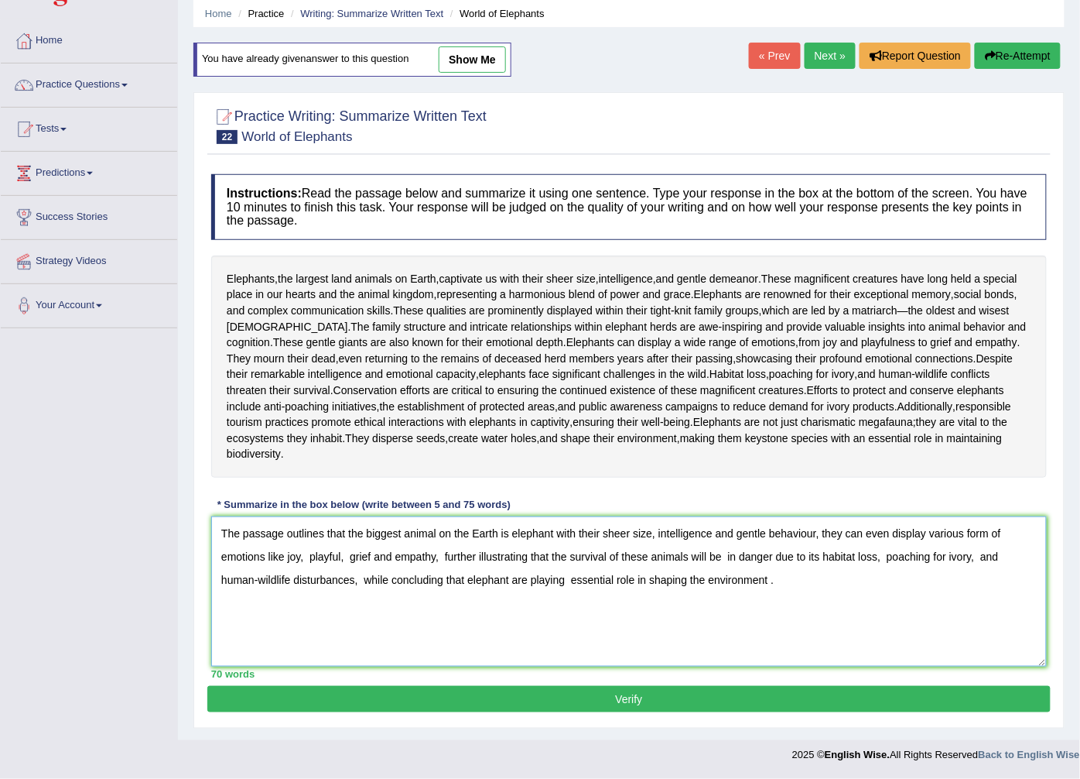
click at [817, 532] on textarea "The passage outlines that the biggest animal on the Earth is elephant with thei…" at bounding box center [629, 591] width 836 height 150
click at [359, 554] on textarea "The passage outlines that the biggest animal on the Earth is elephant with thei…" at bounding box center [629, 591] width 836 height 150
click at [354, 553] on textarea "The passage outlines that the biggest animal on the Earth is elephant with thei…" at bounding box center [629, 591] width 836 height 150
click at [764, 559] on textarea "The passage outlines that the biggest animal on the Earth is elephant with thei…" at bounding box center [629, 591] width 836 height 150
click at [919, 556] on textarea "The passage outlines that the biggest animal on the Earth is elephant with thei…" at bounding box center [629, 591] width 836 height 150
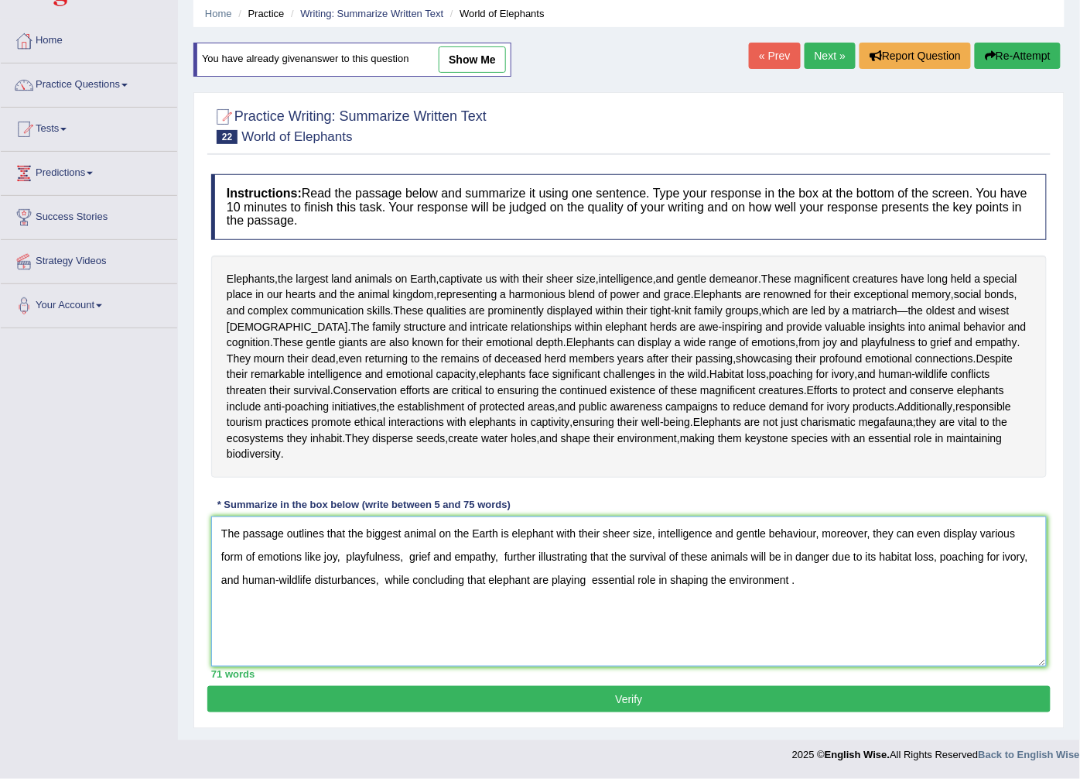
click at [1014, 553] on textarea "The passage outlines that the biggest animal on the Earth is elephant with thei…" at bounding box center [629, 591] width 836 height 150
click at [776, 581] on textarea "The passage outlines that the biggest animal on the Earth is elephant with thei…" at bounding box center [629, 591] width 836 height 150
click at [365, 578] on textarea "The passage outlines that the biggest animal on the Earth is elephant with thei…" at bounding box center [629, 591] width 836 height 150
click at [567, 577] on textarea "The passage outlines that the biggest animal on the Earth is elephant with thei…" at bounding box center [629, 591] width 836 height 150
click at [567, 584] on textarea "The passage outlines that the biggest animal on the Earth is elephant with thei…" at bounding box center [629, 591] width 836 height 150
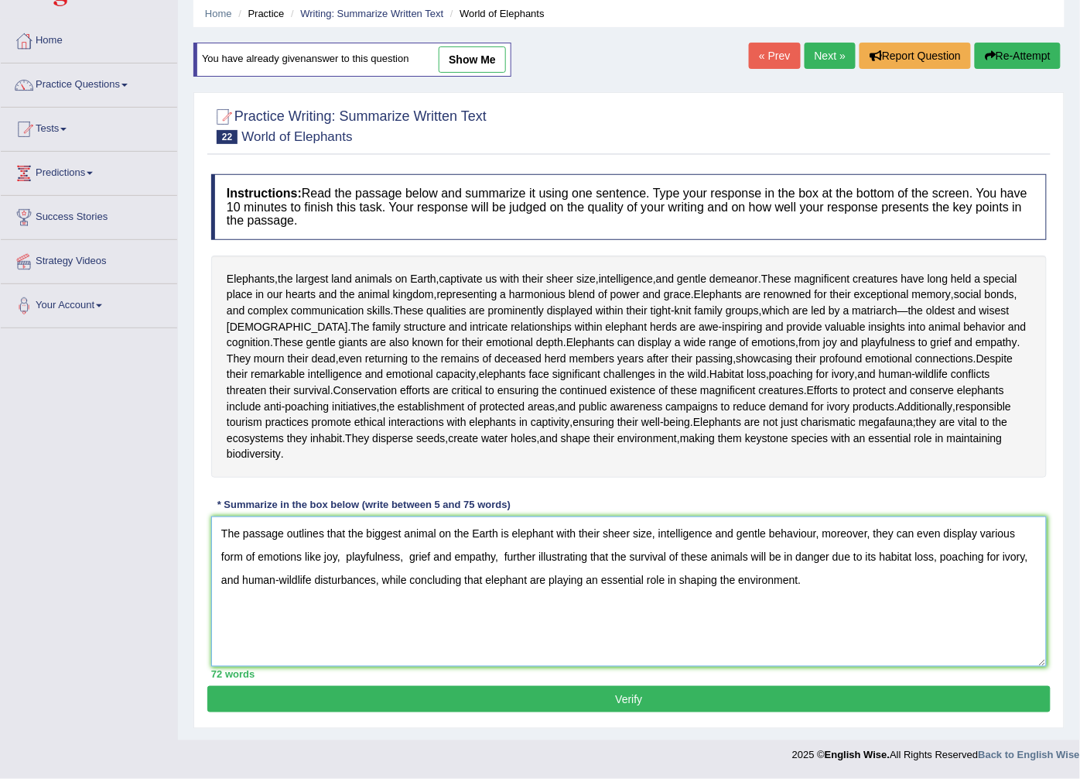
drag, startPoint x: 582, startPoint y: 584, endPoint x: 617, endPoint y: 575, distance: 35.9
click at [617, 575] on textarea "The passage outlines that the biggest animal on the Earth is elephant with thei…" at bounding box center [629, 591] width 836 height 150
click at [570, 591] on textarea "The passage outlines that the biggest animal on the Earth is elephant with thei…" at bounding box center [629, 591] width 836 height 150
click at [325, 560] on textarea "The passage outlines that the biggest animal on the Earth is elephant with thei…" at bounding box center [629, 591] width 836 height 150
click at [382, 554] on textarea "The passage outlines that the biggest animal on the Earth is elephant with thei…" at bounding box center [629, 591] width 836 height 150
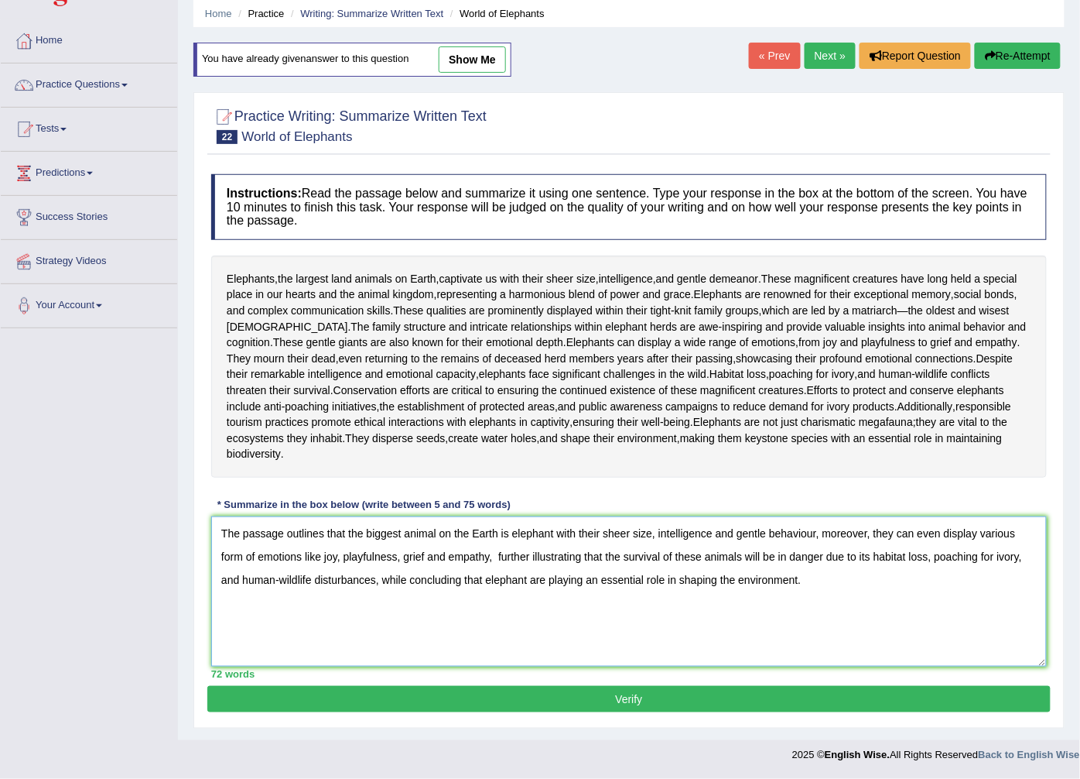
click at [471, 558] on textarea "The passage outlines that the biggest animal on the Earth is elephant with thei…" at bounding box center [629, 591] width 836 height 150
type textarea "The passage outlines that the biggest animal on the Earth is elephant with thei…"
click at [632, 702] on button "Verify" at bounding box center [629, 699] width 844 height 26
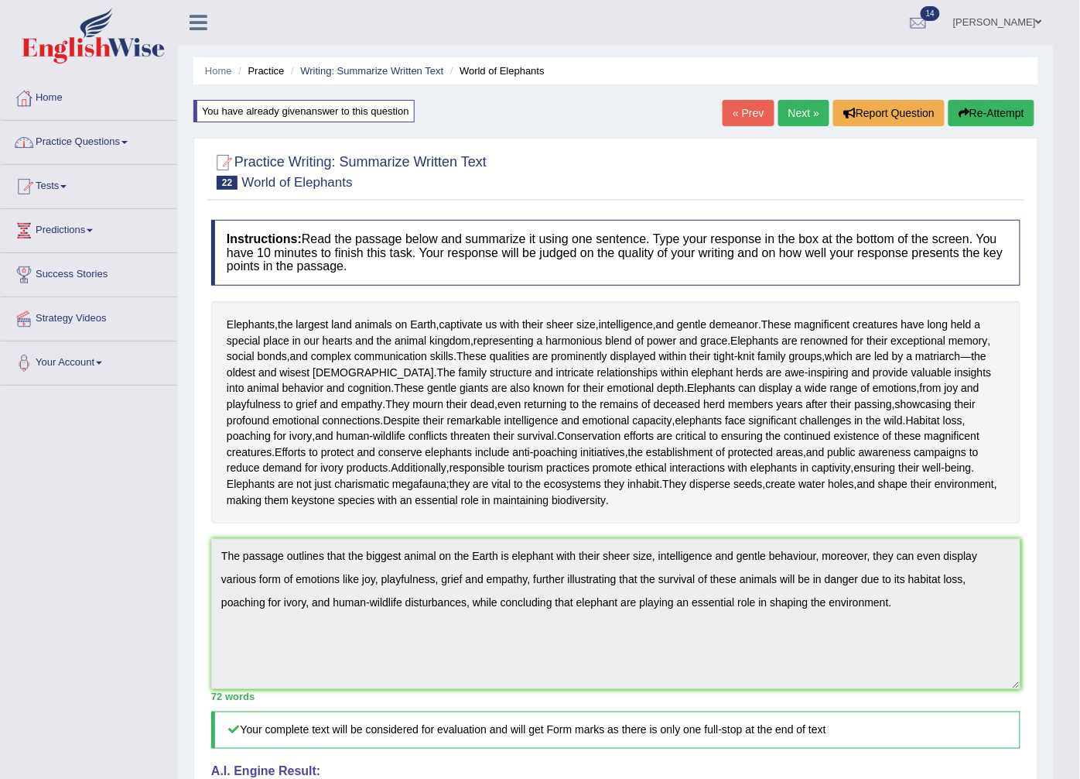
click at [748, 106] on link "« Prev" at bounding box center [748, 113] width 51 height 26
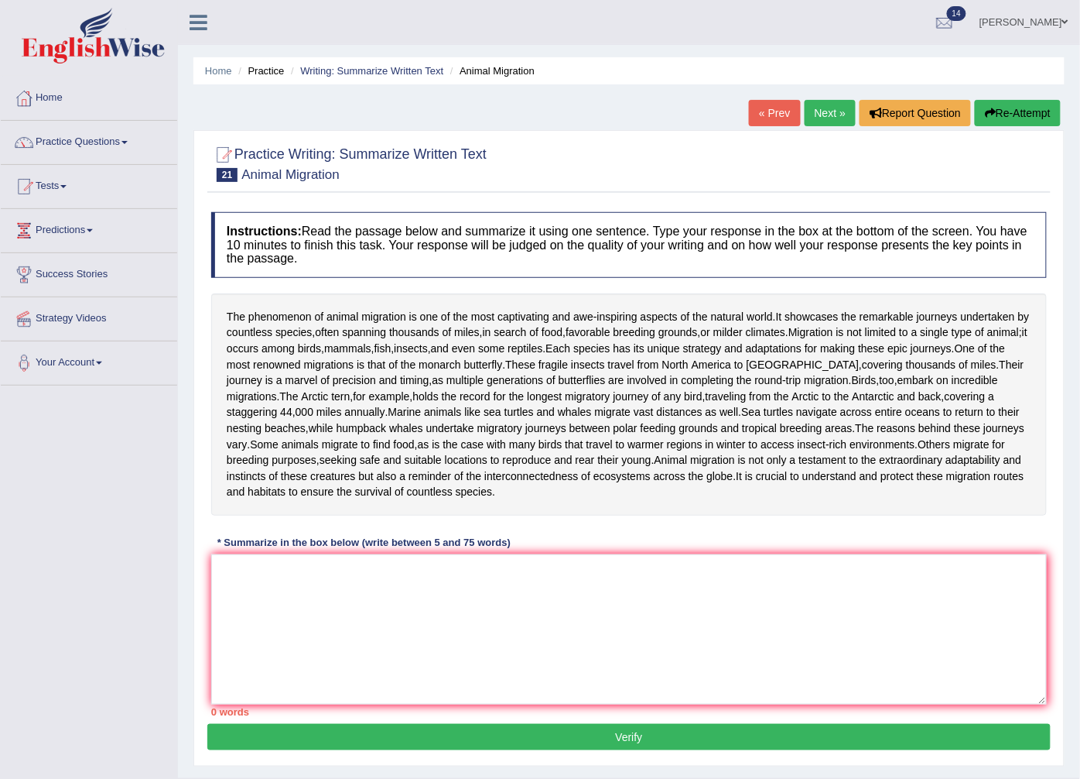
click at [768, 117] on link "« Prev" at bounding box center [774, 113] width 51 height 26
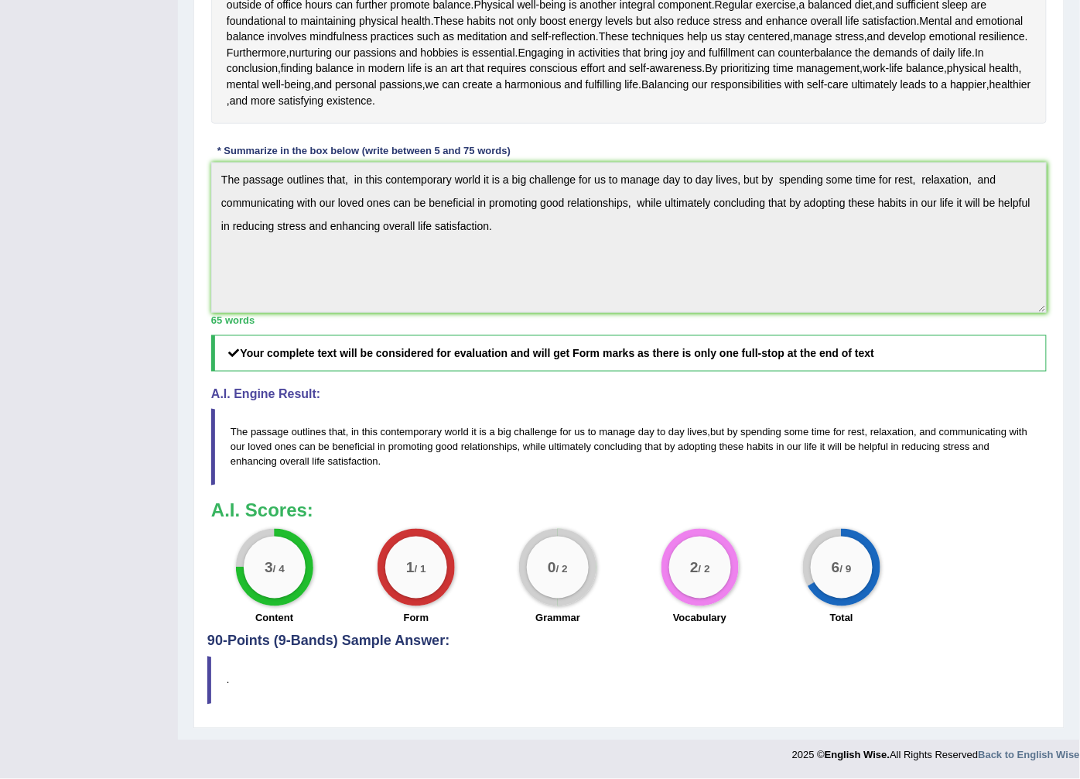
scroll to position [229, 0]
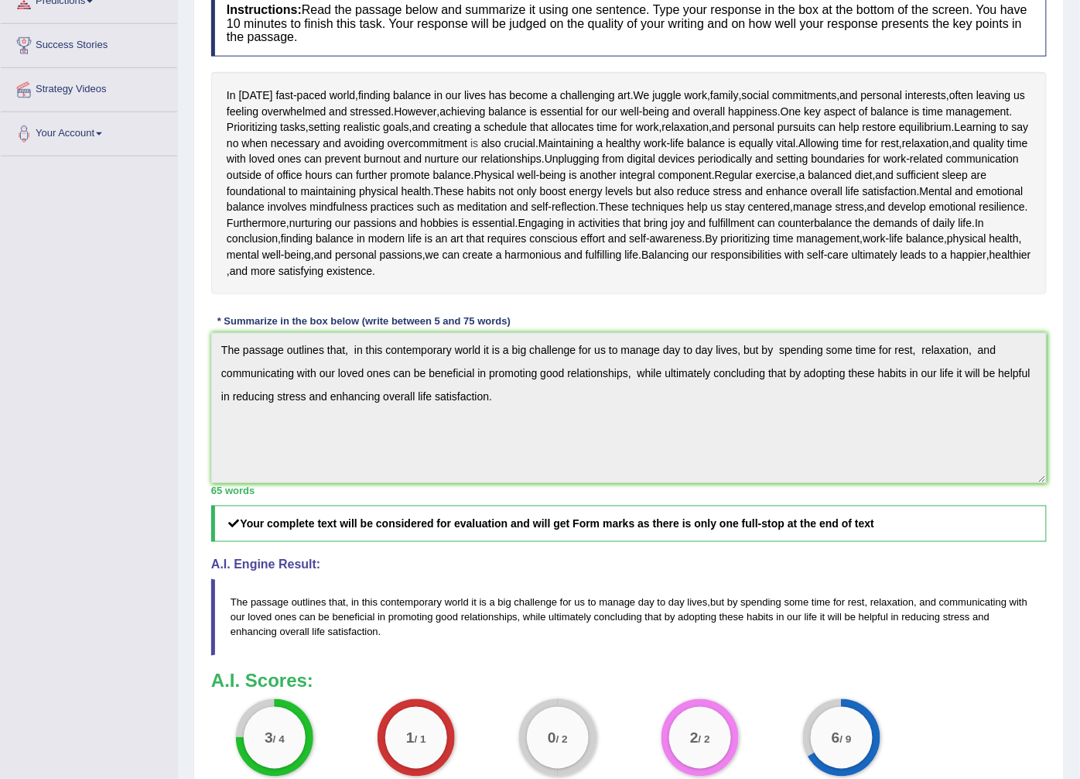
click at [478, 144] on span "is" at bounding box center [475, 143] width 8 height 16
click at [909, 299] on div "Instructions: Read the passage below and summarize it using one sentence. Type …" at bounding box center [629, 393] width 844 height 820
drag, startPoint x: 368, startPoint y: 110, endPoint x: 330, endPoint y: 77, distance: 50.5
click at [361, 101] on div "In [DATE] fast - paced world , finding balance in our lives has become a challe…" at bounding box center [629, 183] width 836 height 222
click at [138, 380] on div "Toggle navigation Home Practice Questions Speaking Practice Read Aloud Repeat S…" at bounding box center [540, 356] width 1080 height 1170
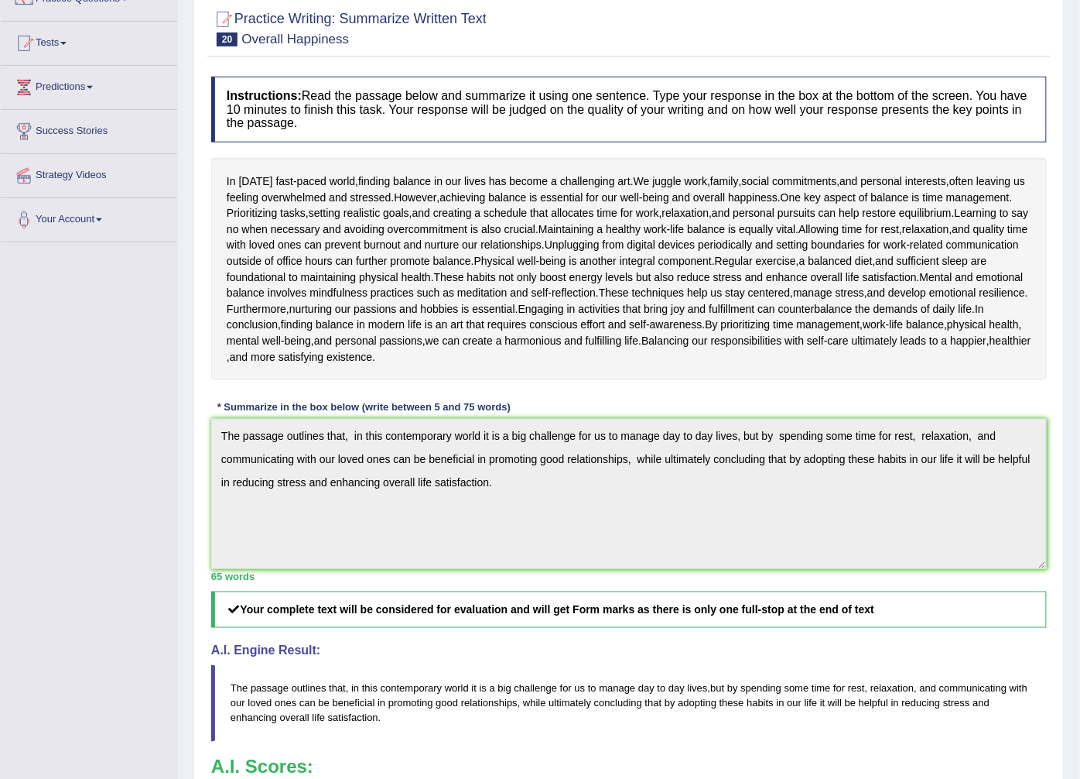
scroll to position [0, 0]
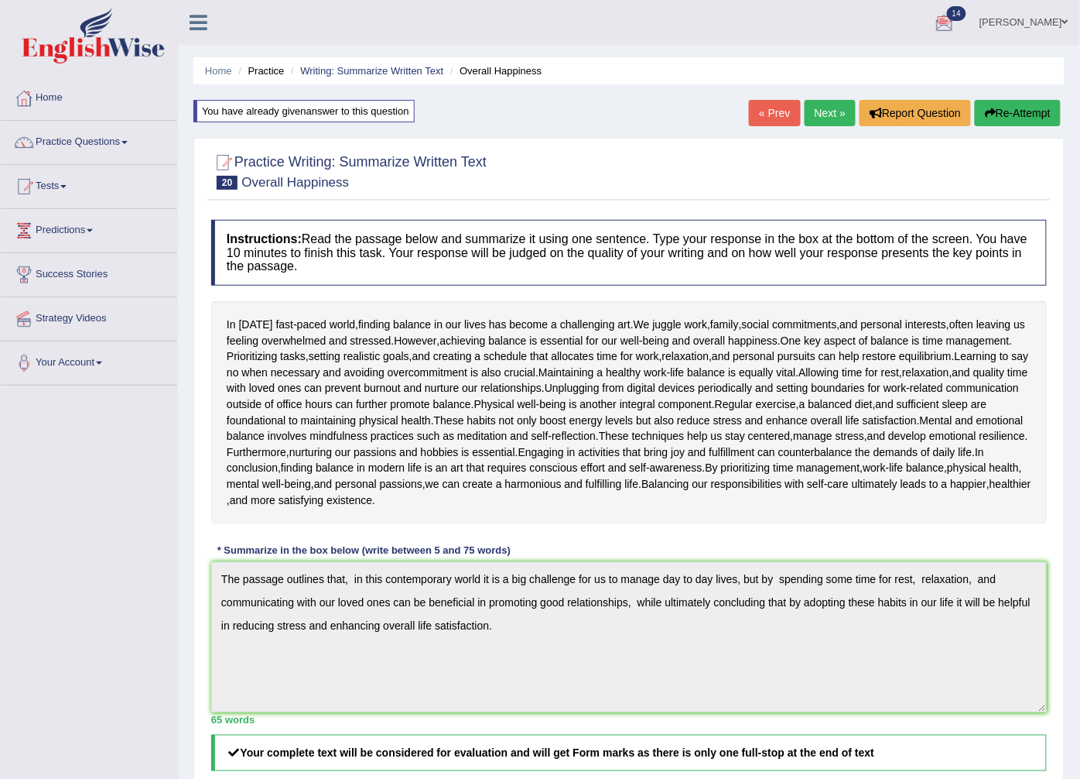
click at [1007, 112] on button "Re-Attempt" at bounding box center [1018, 113] width 86 height 26
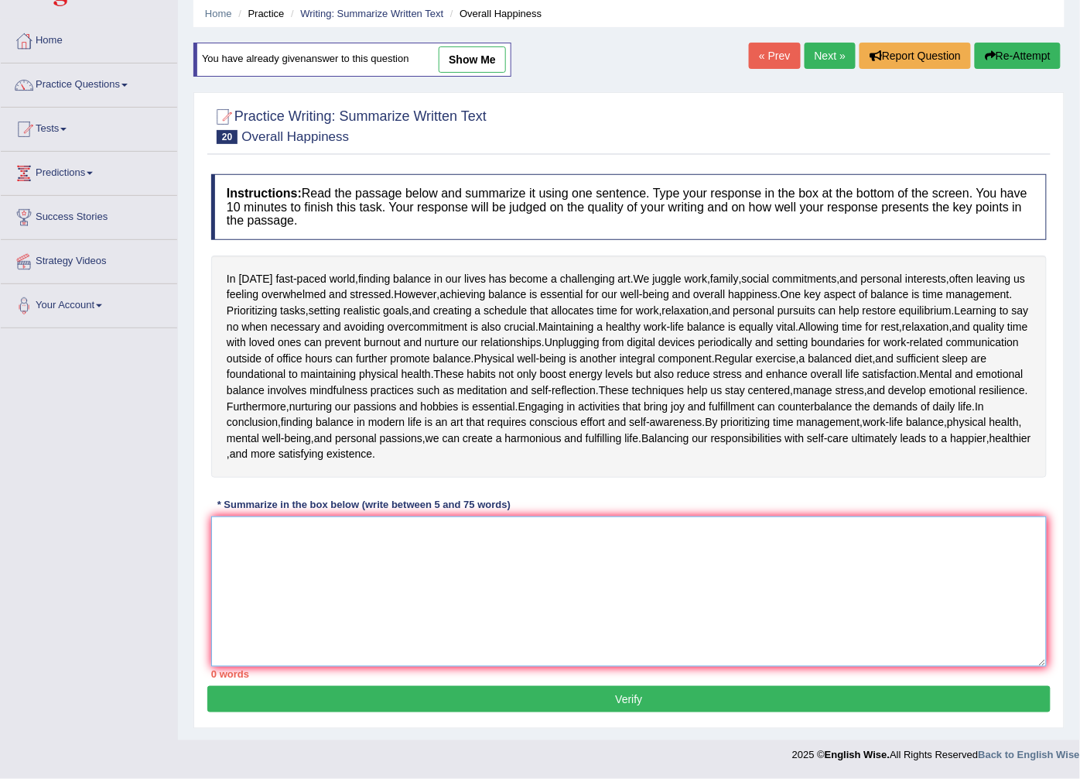
click at [375, 576] on textarea at bounding box center [629, 591] width 836 height 150
paste textarea "The passage outlines that, in this contemporary world it is a big challenge for…"
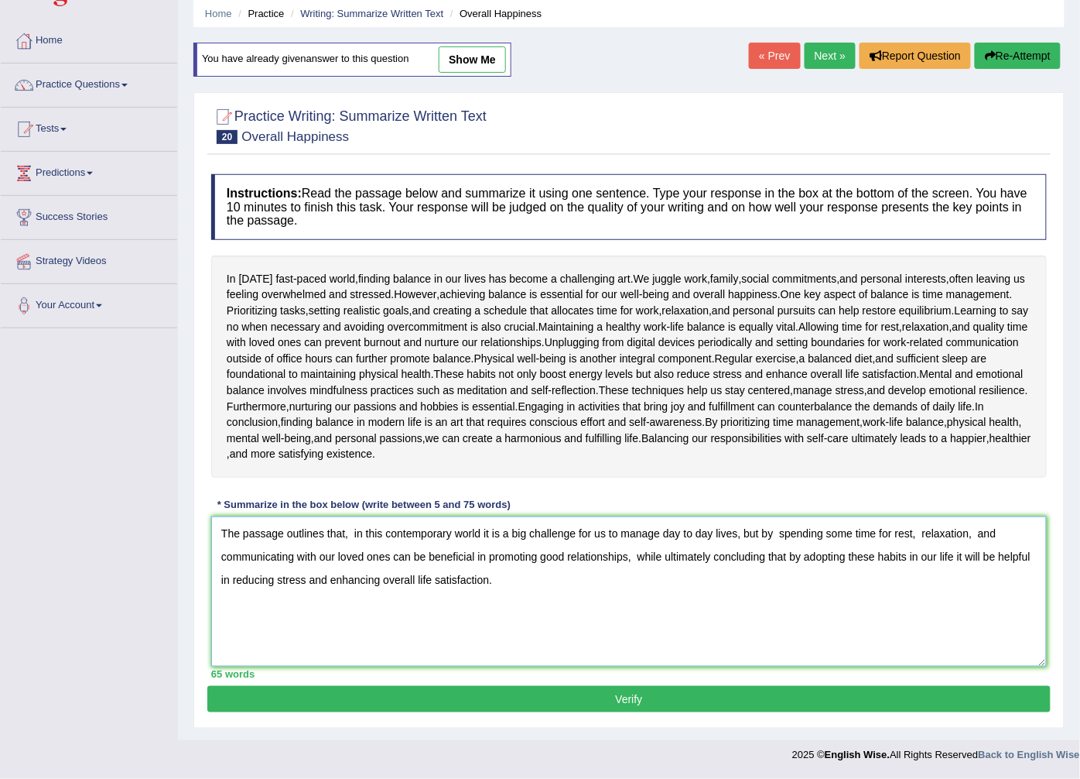
click at [365, 535] on textarea "The passage outlines that, in this contemporary world it is a big challenge for…" at bounding box center [629, 591] width 836 height 150
drag, startPoint x: 938, startPoint y: 532, endPoint x: 563, endPoint y: 515, distance: 375.0
click at [563, 516] on textarea "The passage outlines the challenging art of finding balance in our lives, this …" at bounding box center [629, 591] width 836 height 150
click at [671, 531] on textarea "The passage outlines the challenging art of finding balance in our lives, expla…" at bounding box center [629, 591] width 836 height 150
click at [793, 534] on textarea "The passage outlines the challenging art of finding balance in our lives, expla…" at bounding box center [629, 591] width 836 height 150
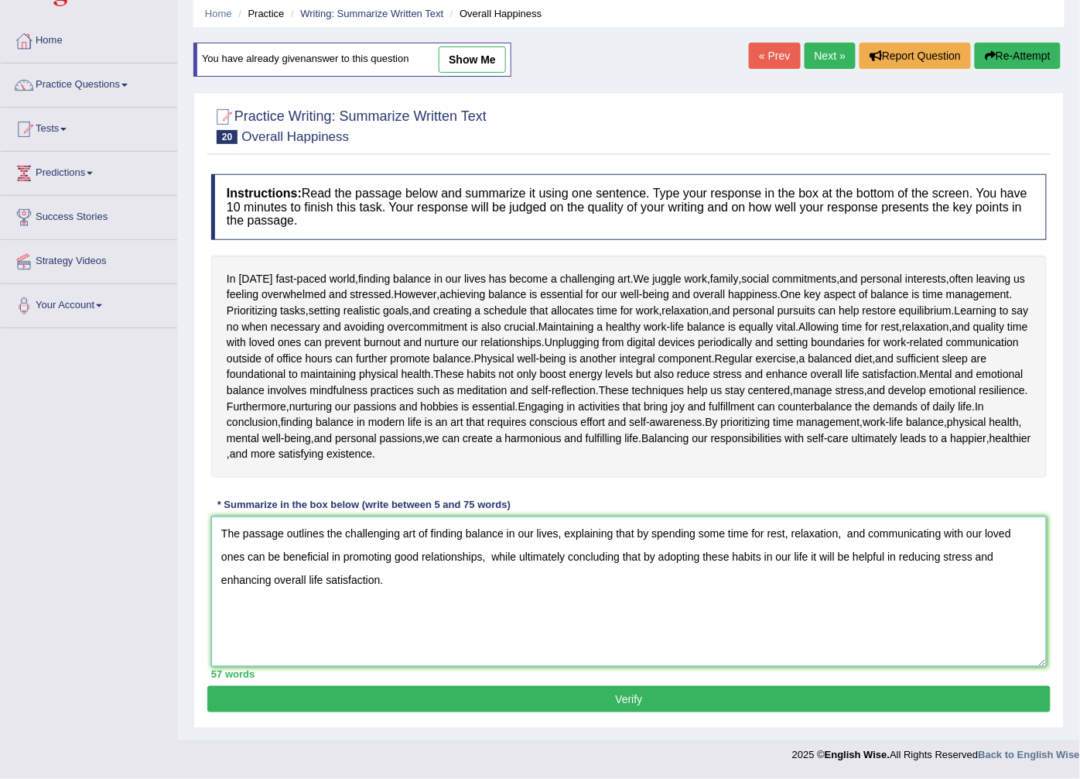
click at [847, 534] on textarea "The passage outlines the challenging art of finding balance in our lives, expla…" at bounding box center [629, 591] width 836 height 150
click at [652, 538] on textarea "The passage outlines the challenging art of finding balance in our lives, expla…" at bounding box center [629, 591] width 836 height 150
drag, startPoint x: 215, startPoint y: 554, endPoint x: 258, endPoint y: 561, distance: 43.9
click at [258, 561] on textarea "The passage outlines the challenging art of finding balance in our lives, expla…" at bounding box center [629, 591] width 836 height 150
click at [339, 601] on textarea "The passage outlines the challenging art of finding balance in our lives, expla…" at bounding box center [629, 591] width 836 height 150
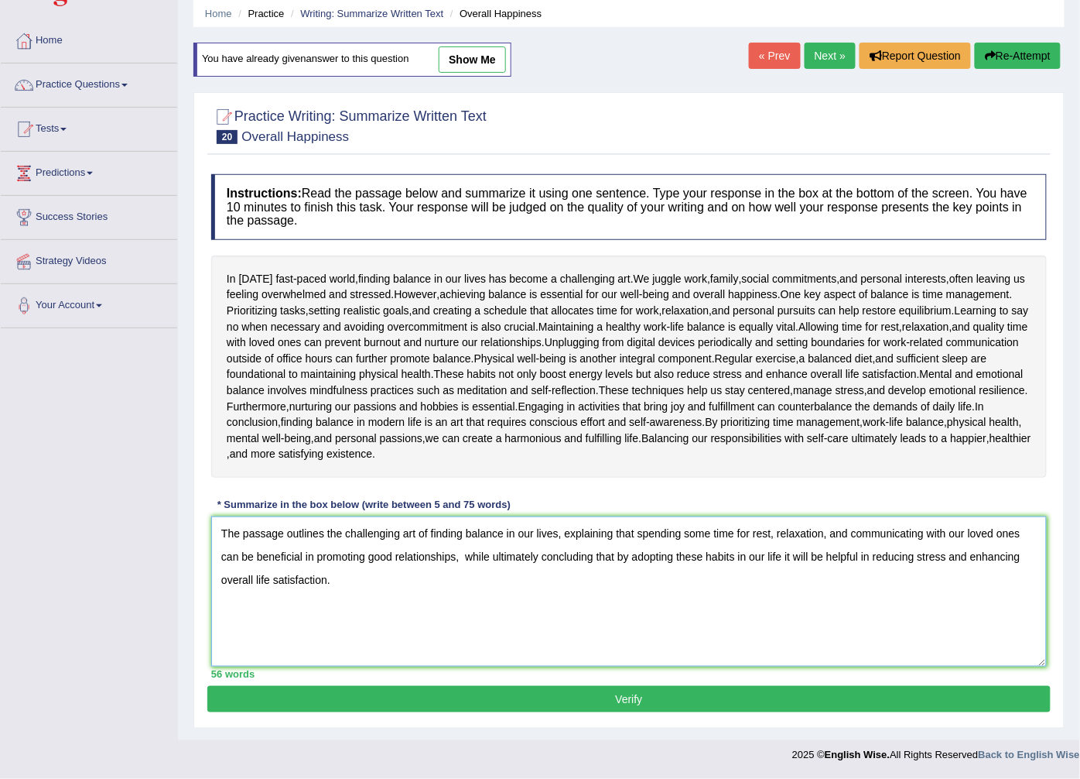
click at [465, 563] on textarea "The passage outlines the challenging art of finding balance in our lives, expla…" at bounding box center [629, 591] width 836 height 150
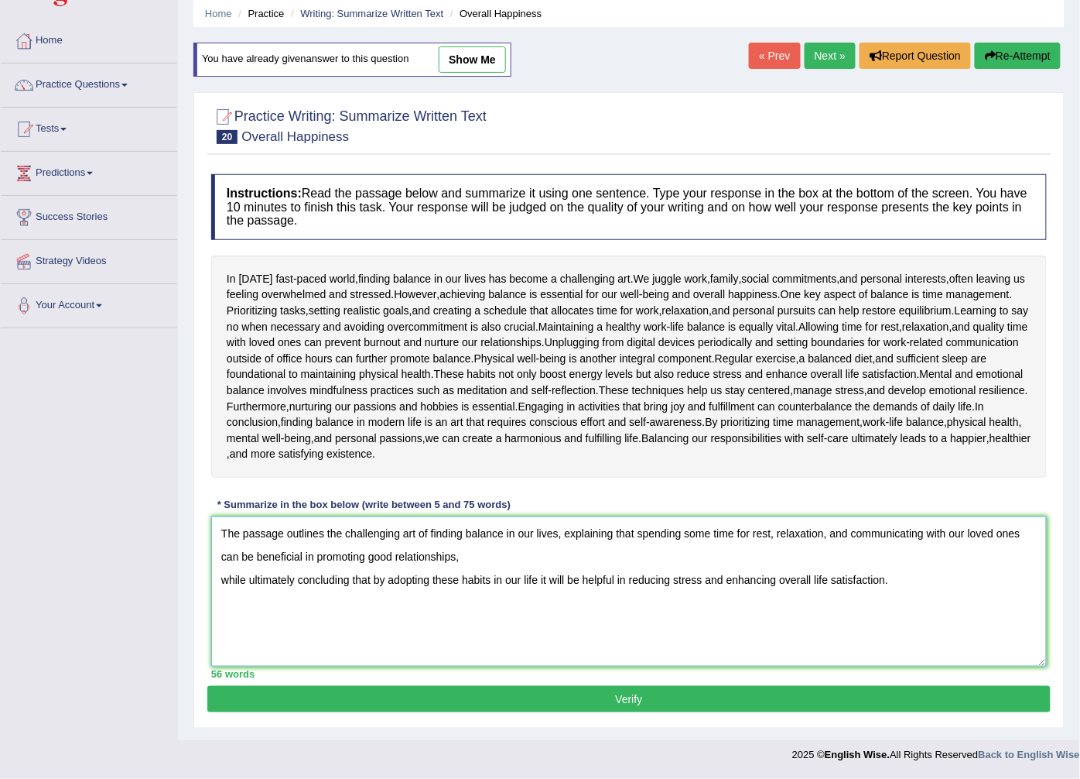
click at [507, 570] on textarea "The passage outlines the challenging art of finding balance in our lives, expla…" at bounding box center [629, 591] width 836 height 150
click at [471, 555] on textarea "The passage outlines the challenging art of finding balance in our lives, expla…" at bounding box center [629, 591] width 836 height 150
drag, startPoint x: 482, startPoint y: 558, endPoint x: 462, endPoint y: 549, distance: 21.8
click at [462, 549] on textarea "The passage outlines the challenging art of finding balance in our lives, expla…" at bounding box center [629, 591] width 836 height 150
click at [553, 559] on textarea "The passage outlines the challenging art of finding balance in our lives, expla…" at bounding box center [629, 591] width 836 height 150
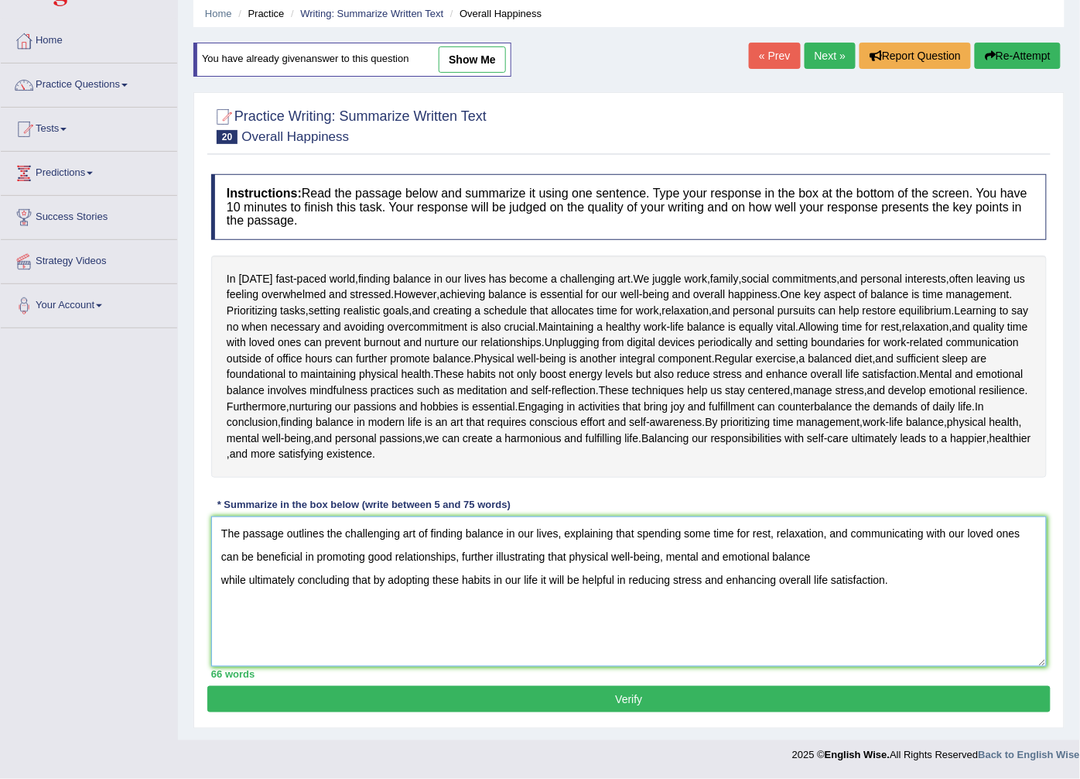
click at [669, 557] on textarea "The passage outlines the challenging art of finding balance in our lives, expla…" at bounding box center [629, 591] width 836 height 150
click at [836, 558] on textarea "The passage outlines the challenging art of finding balance in our lives, expla…" at bounding box center [629, 591] width 836 height 150
drag, startPoint x: 945, startPoint y: 555, endPoint x: 879, endPoint y: 554, distance: 65.8
click at [879, 554] on textarea "The passage outlines the challenging art of finding balance in our lives, expla…" at bounding box center [629, 591] width 836 height 150
click at [981, 571] on textarea "The passage outlines the challenging art of finding balance in our lives, expla…" at bounding box center [629, 591] width 836 height 150
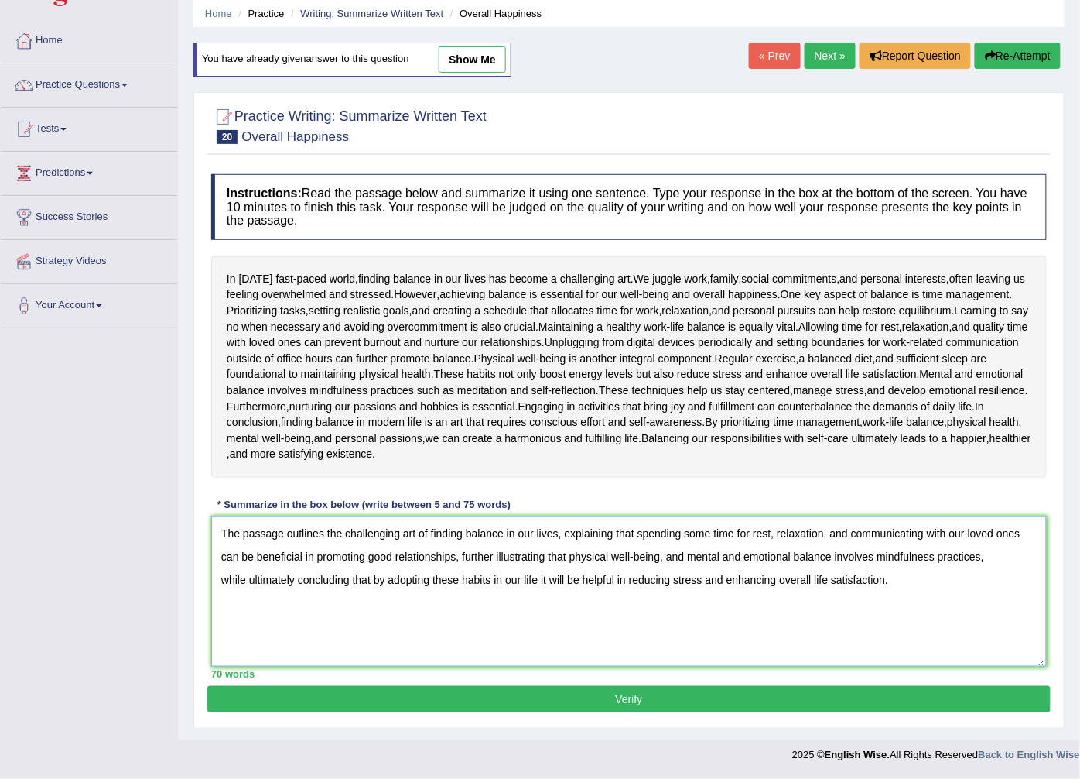
type textarea "The passage outlines the challenging art of finding balance in our lives, expla…"
click at [441, 708] on button "Verify" at bounding box center [629, 699] width 844 height 26
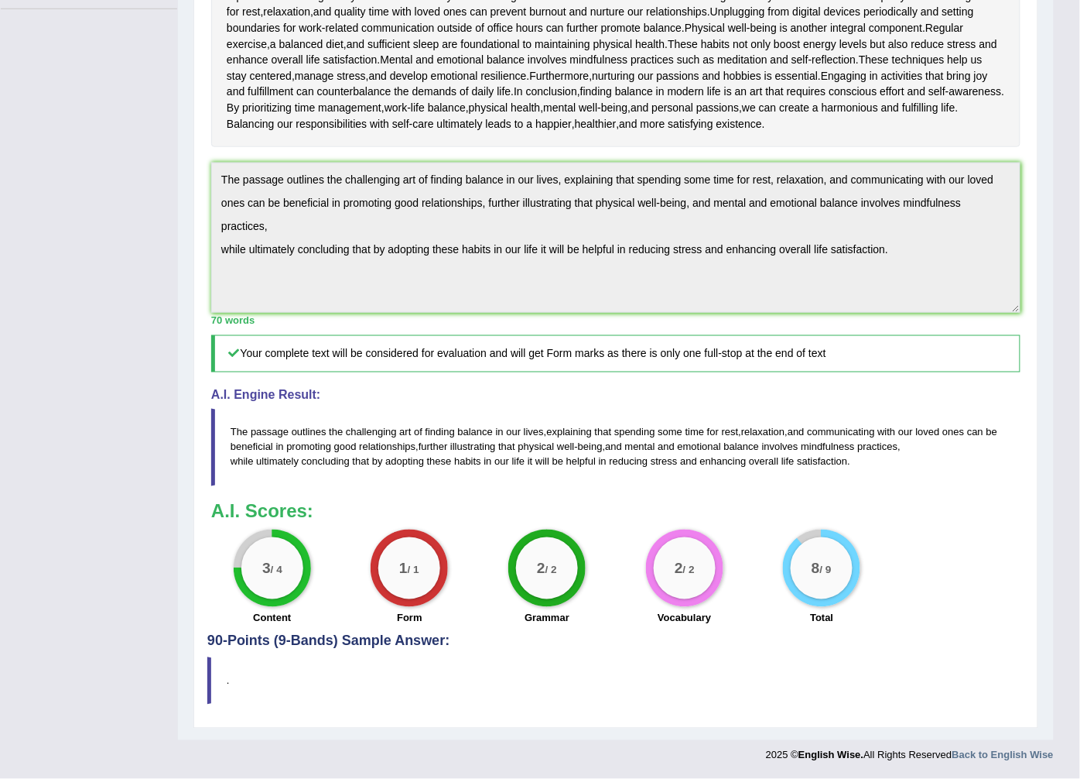
scroll to position [206, 0]
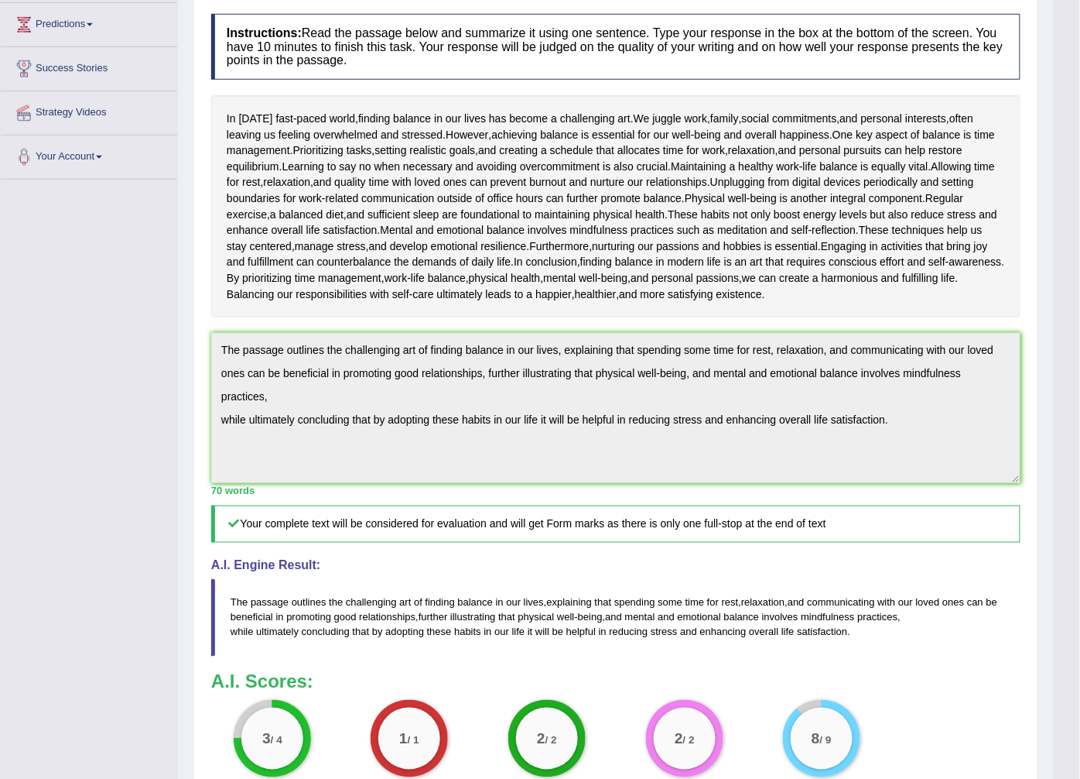
click at [1001, 496] on div "Instructions: Read the passage below and summarize it using one sentence. Type …" at bounding box center [615, 405] width 817 height 798
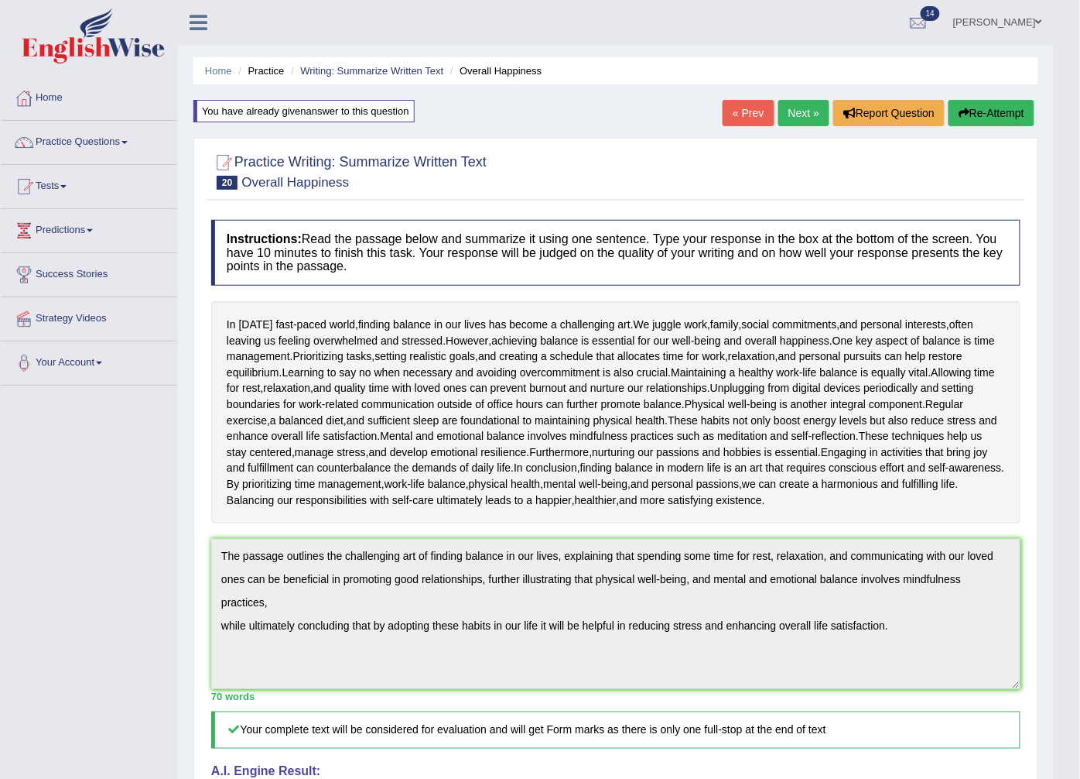
click at [991, 114] on button "Re-Attempt" at bounding box center [992, 113] width 86 height 26
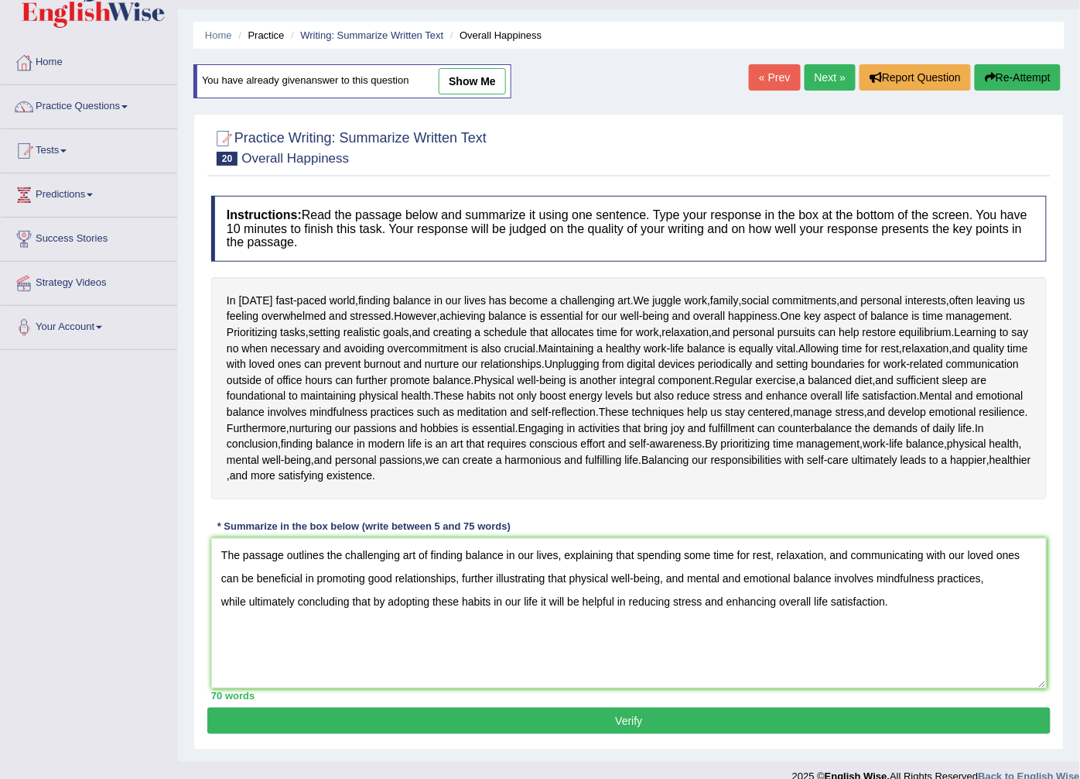
click at [221, 601] on textarea "The passage outlines the challenging art of finding balance in our lives, expla…" at bounding box center [629, 613] width 836 height 150
click at [984, 584] on textarea "The passage outlines the challenging art of finding balance in our lives, expla…" at bounding box center [629, 613] width 836 height 150
click at [276, 608] on textarea "The passage outlines the challenging art of finding balance in our lives, expla…" at bounding box center [629, 613] width 836 height 150
drag, startPoint x: 838, startPoint y: 582, endPoint x: 574, endPoint y: 575, distance: 264.0
click at [574, 575] on textarea "The passage outlines the challenging art of finding balance in our lives, expla…" at bounding box center [629, 613] width 836 height 150
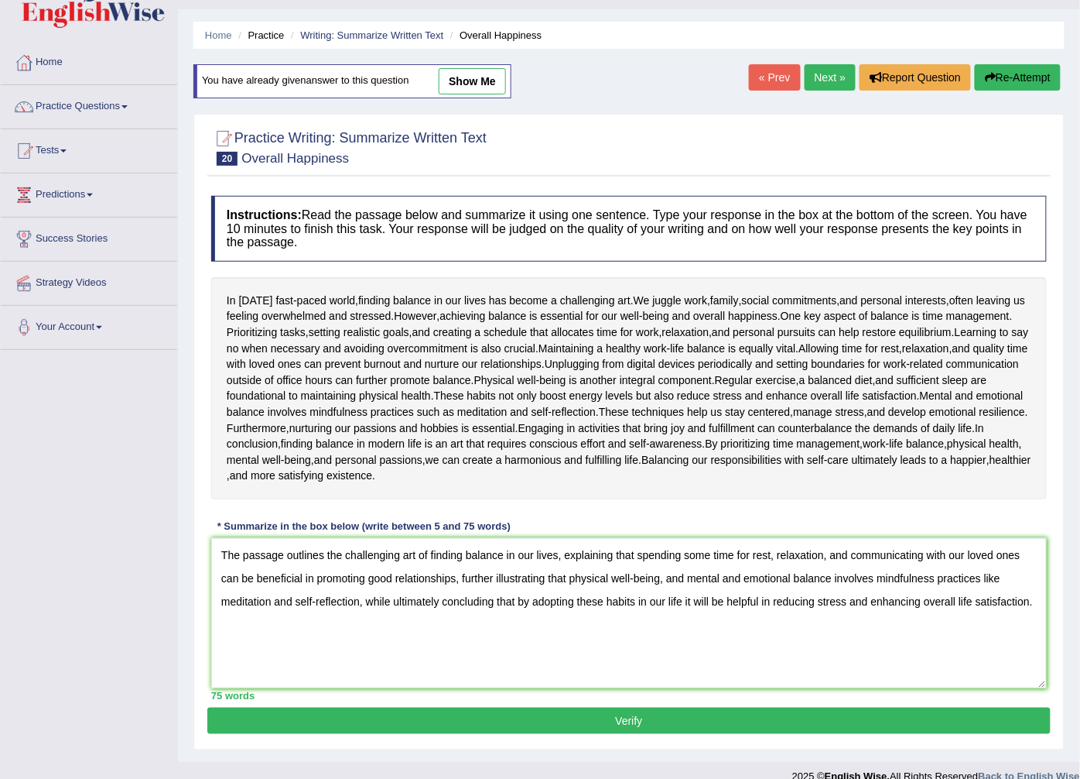
type textarea "The passage outlines the challenging art of finding balance in our lives, expla…"
click at [725, 723] on button "Verify" at bounding box center [629, 720] width 844 height 26
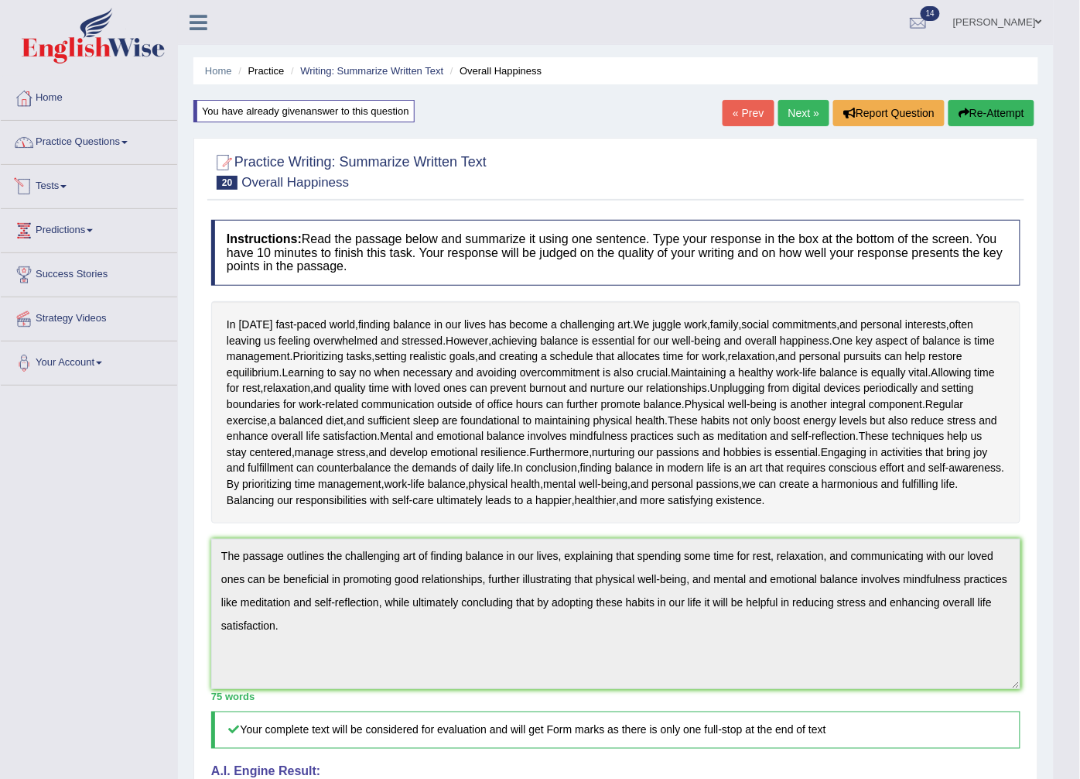
click at [136, 143] on link "Practice Questions" at bounding box center [89, 140] width 176 height 39
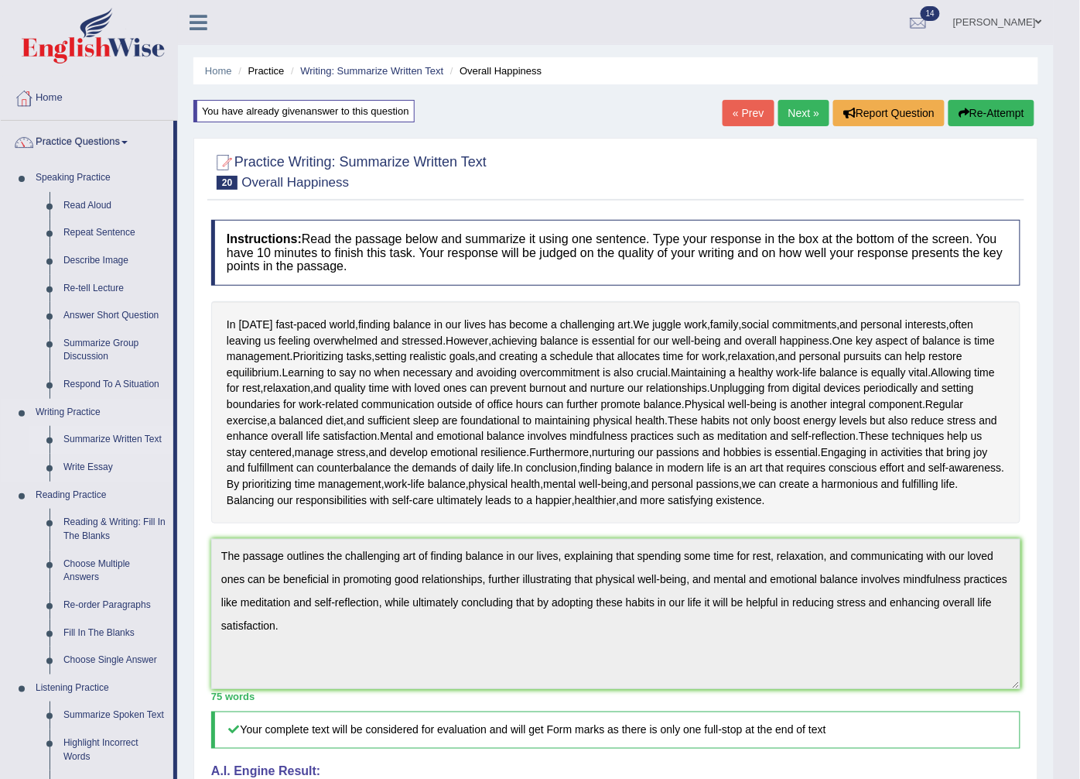
click at [124, 437] on link "Summarize Written Text" at bounding box center [114, 440] width 117 height 28
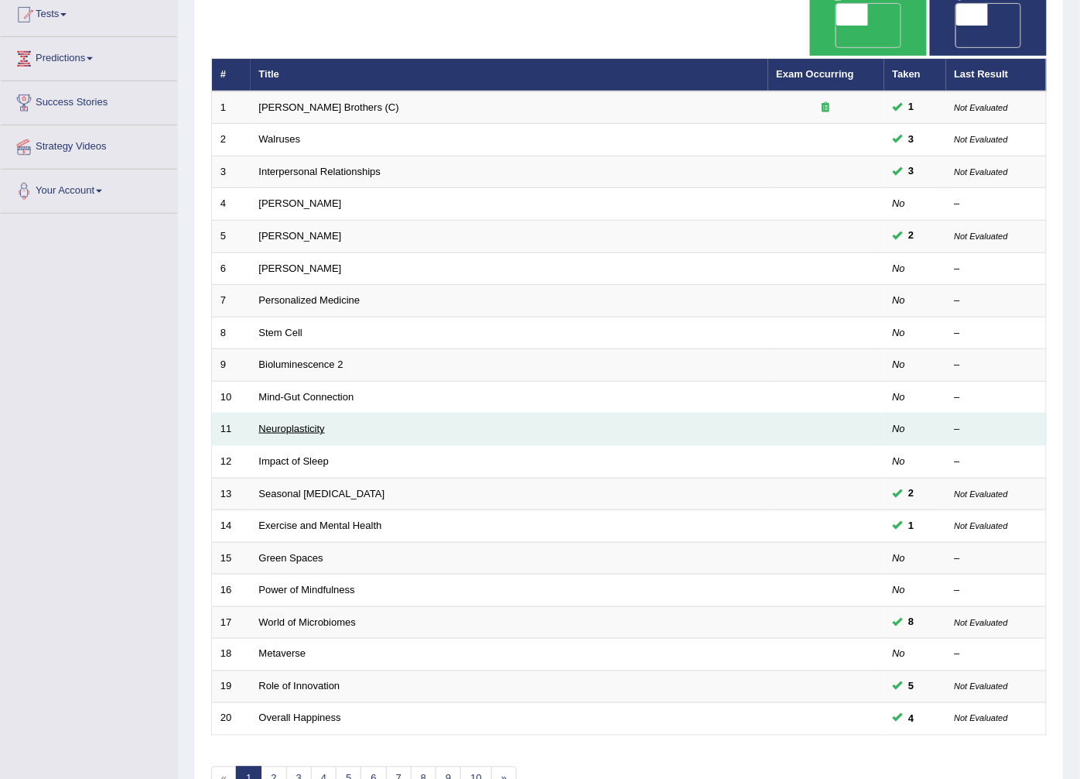
scroll to position [248, 0]
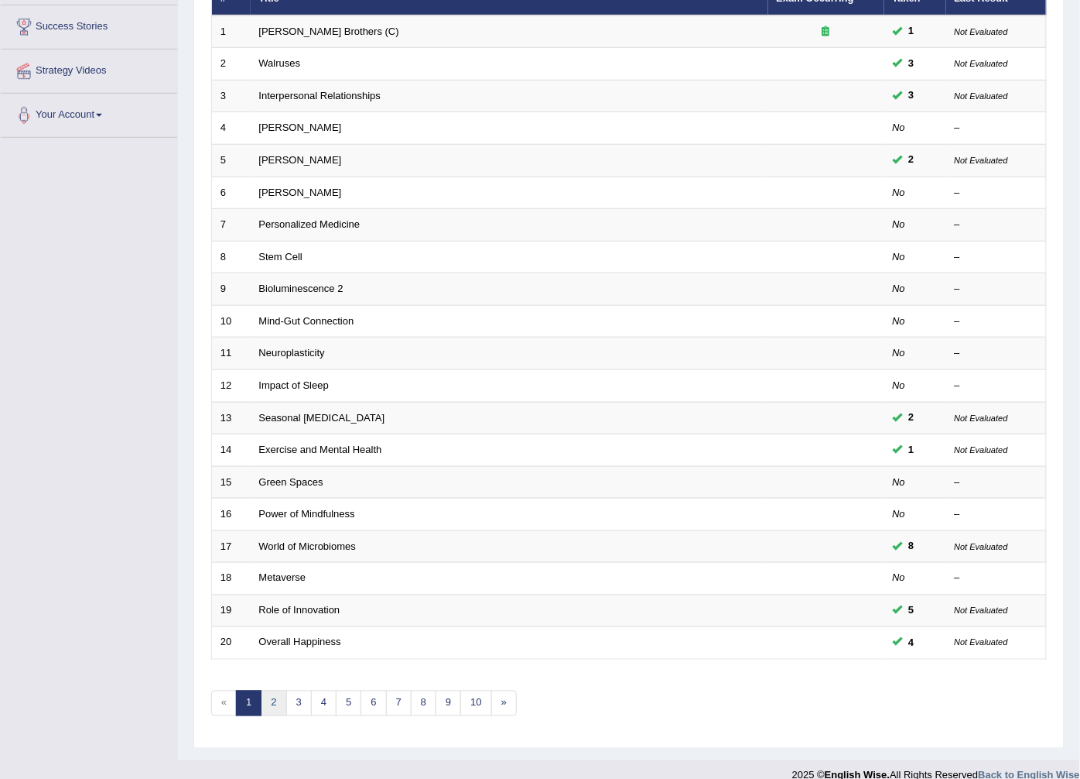
click at [276, 690] on link "2" at bounding box center [274, 703] width 26 height 26
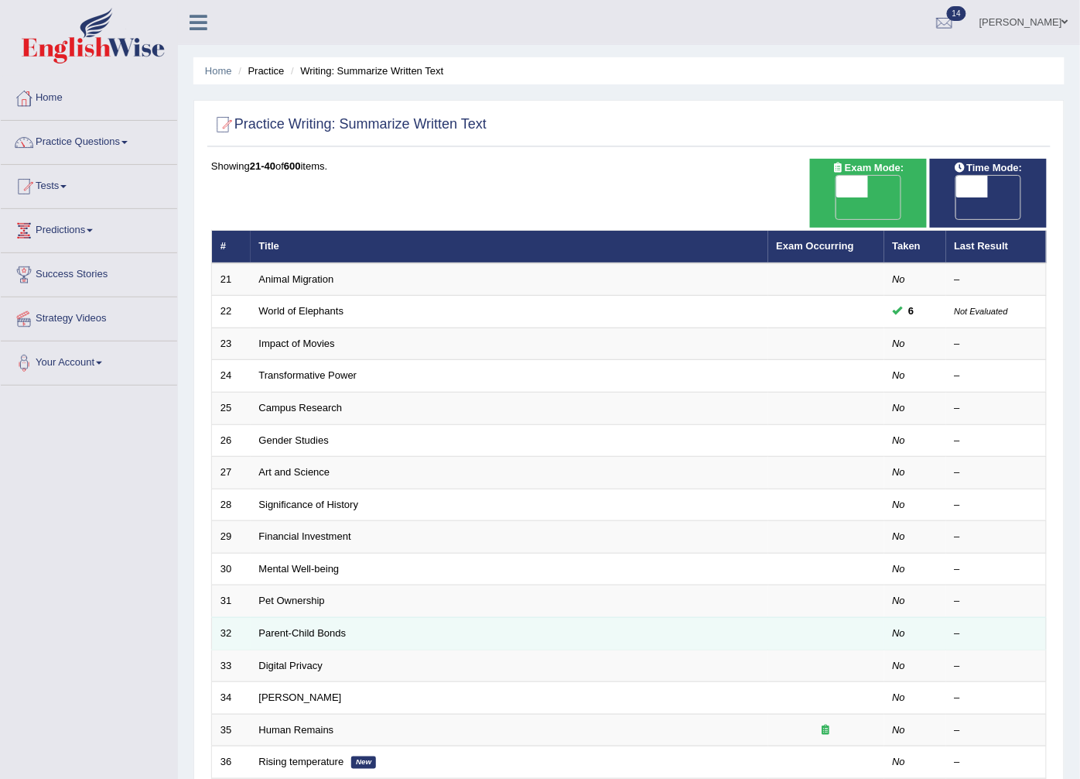
scroll to position [172, 0]
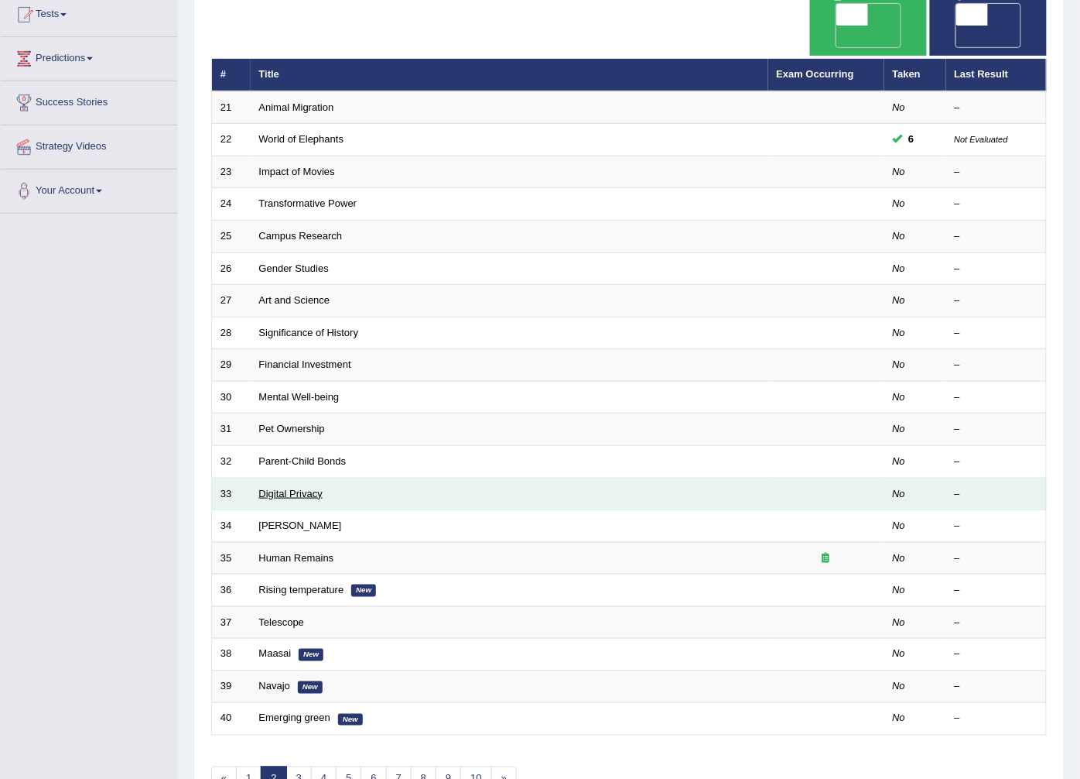
click at [310, 488] on link "Digital Privacy" at bounding box center [290, 494] width 63 height 12
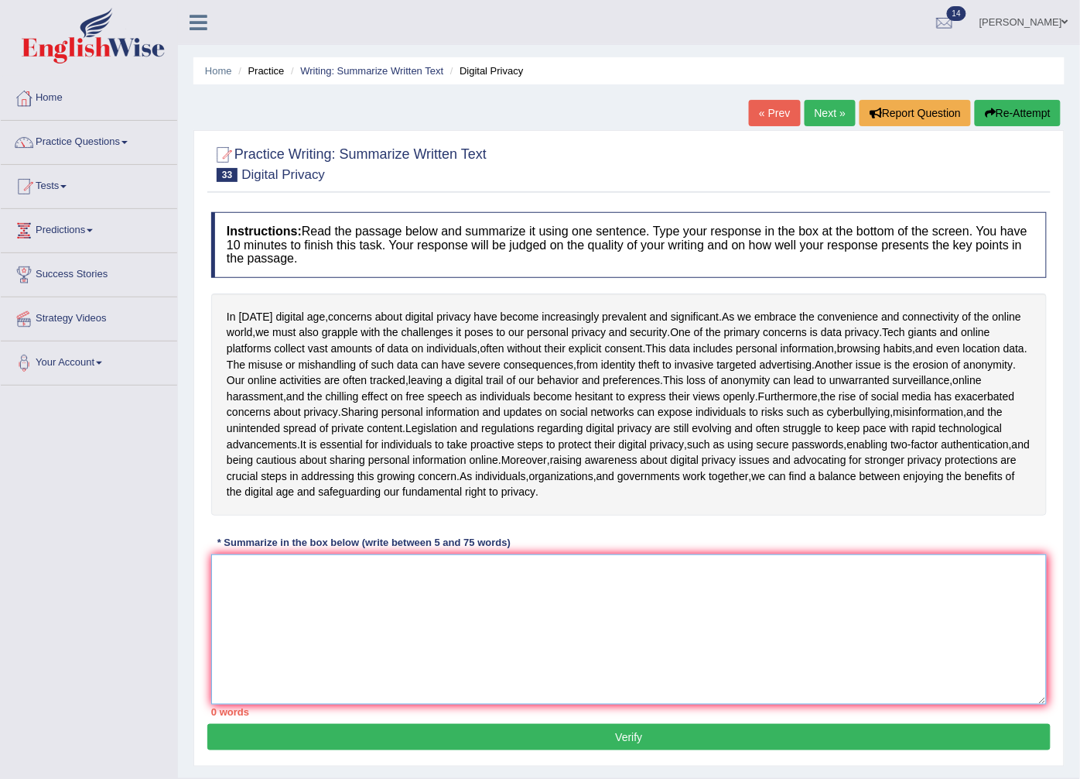
click at [253, 567] on textarea at bounding box center [629, 629] width 836 height 150
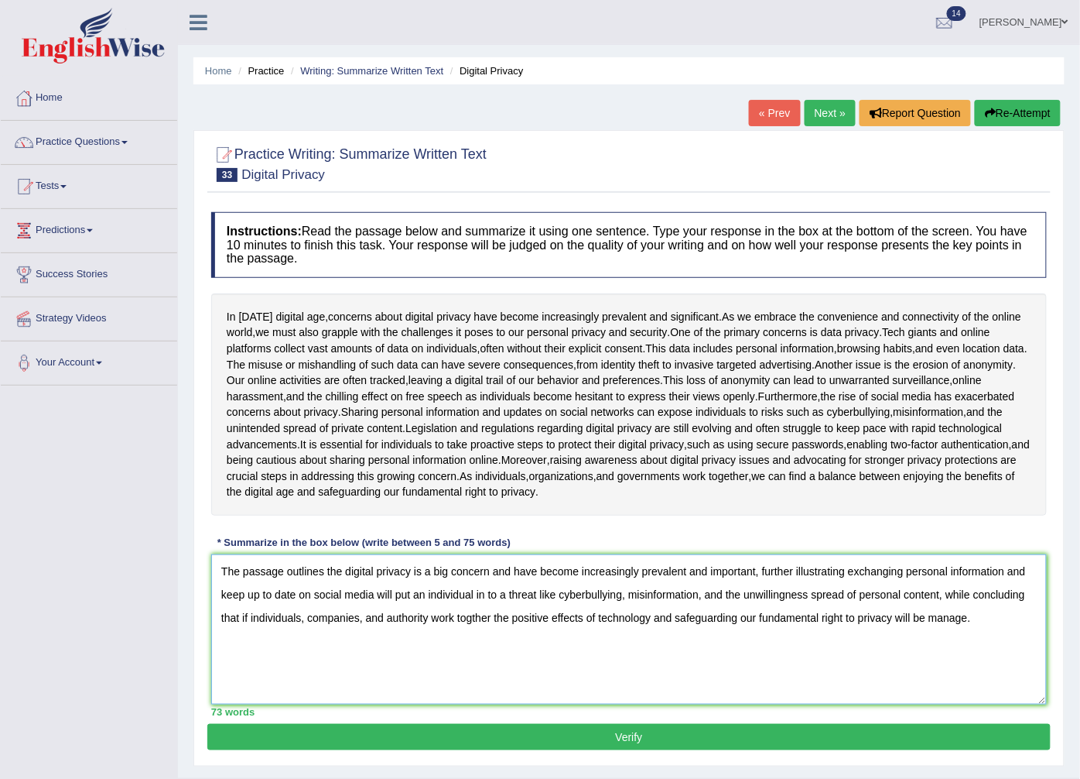
click at [323, 570] on textarea "The passage outlines the digital privacy is a big concern and have become incre…" at bounding box center [629, 629] width 836 height 150
click at [322, 569] on textarea "The passage outlinesthat the digital privacy is a big concern and have become i…" at bounding box center [629, 629] width 836 height 150
click at [350, 570] on textarea "The passage outlines that the digital privacy is a big concern and have become …" at bounding box center [629, 629] width 836 height 150
click at [529, 618] on textarea "The passage outlines that the digital privacy is a big concern and have become …" at bounding box center [629, 629] width 836 height 150
click at [650, 614] on textarea "The passage outlines that the digital privacy is a big concern and have become …" at bounding box center [629, 629] width 836 height 150
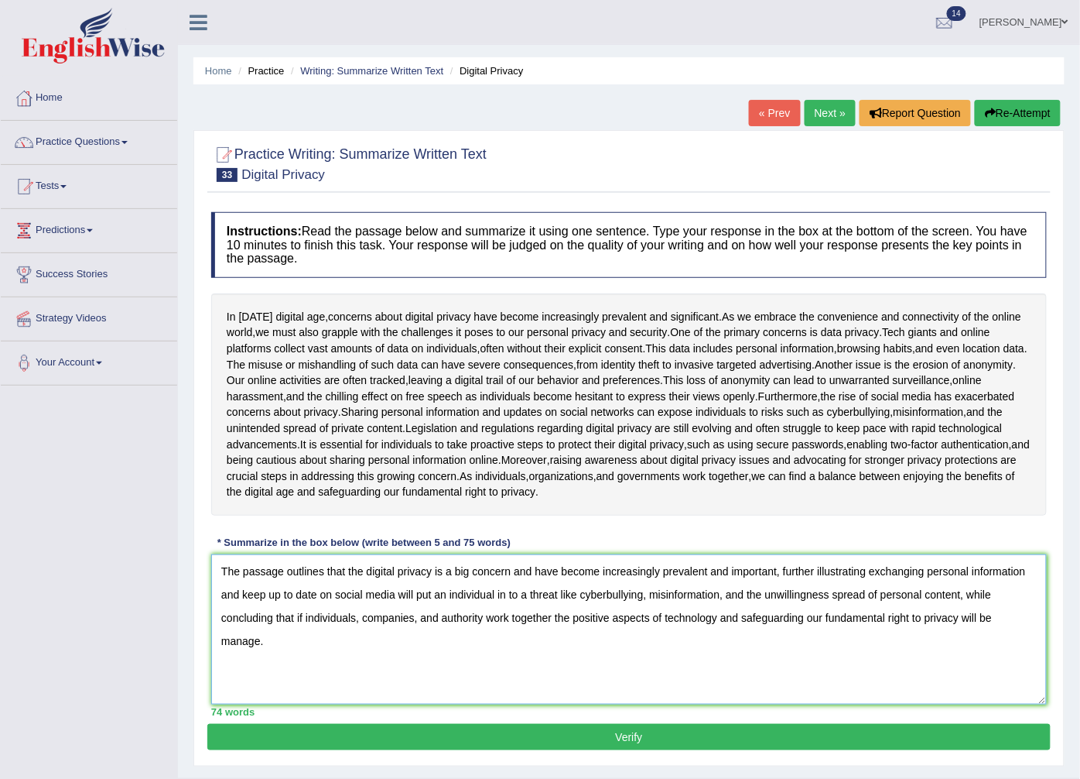
type textarea "The passage outlines that the digital privacy is a big concern and have become …"
click at [435, 729] on button "Verify" at bounding box center [629, 737] width 844 height 26
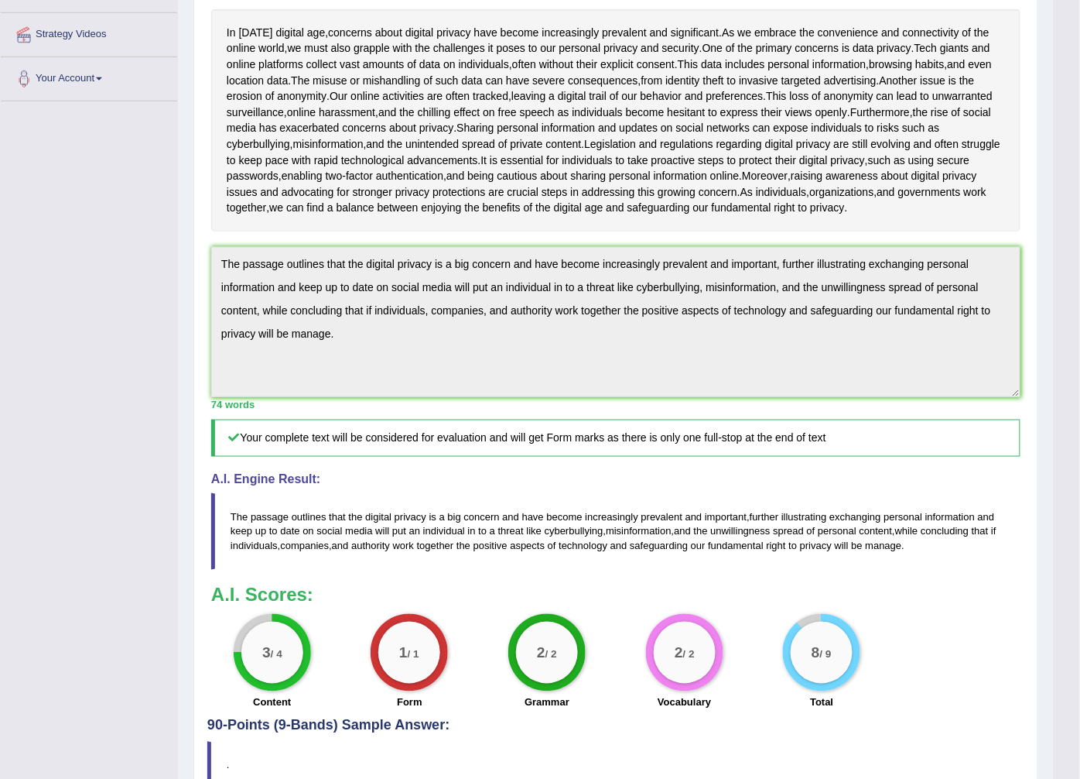
scroll to position [26, 0]
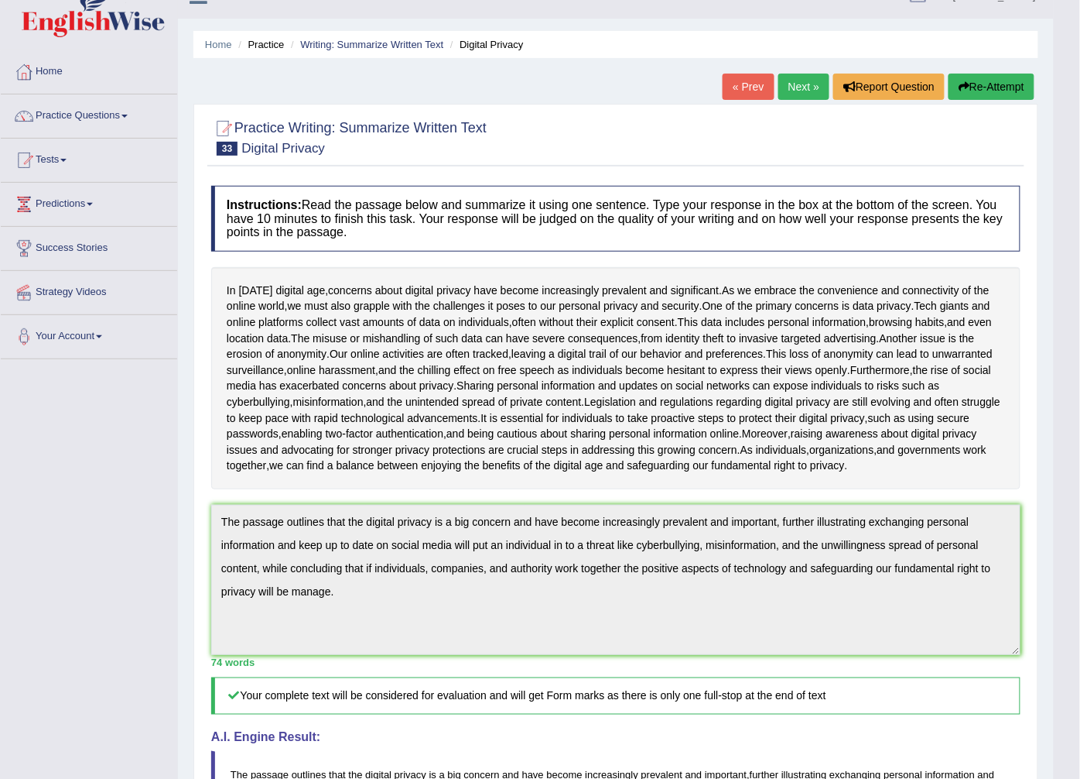
click at [979, 74] on button "Re-Attempt" at bounding box center [992, 87] width 86 height 26
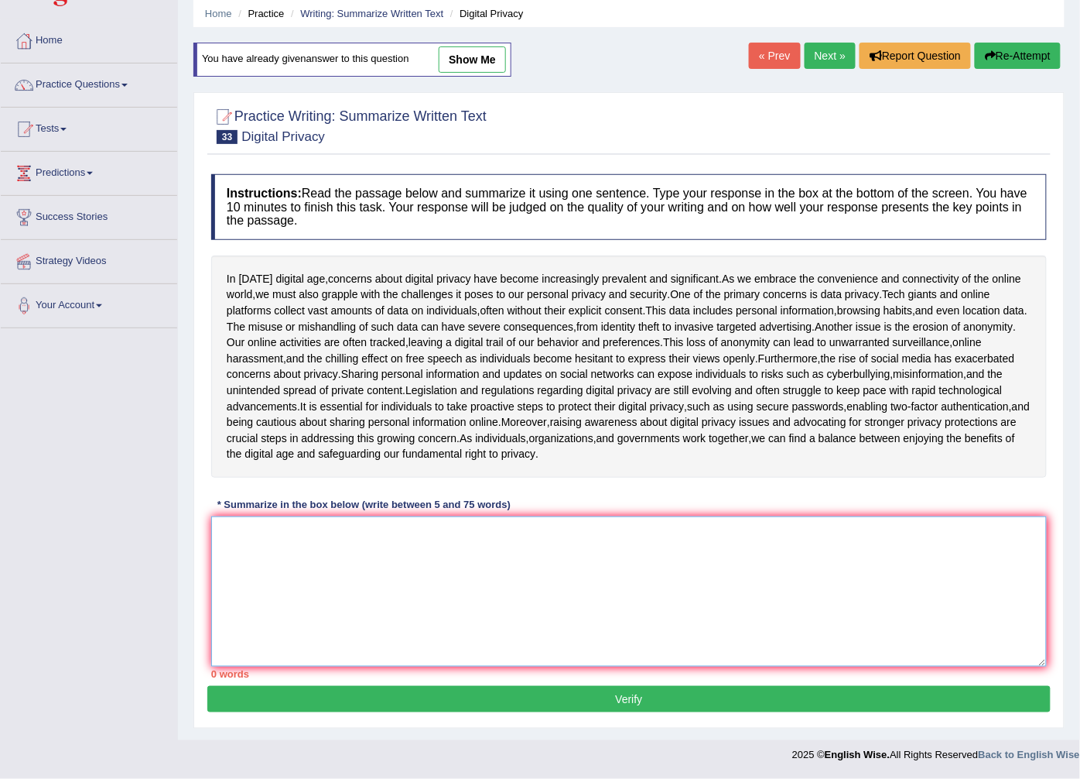
click at [227, 532] on textarea at bounding box center [629, 591] width 836 height 150
paste textarea "The passage outlines that the digital privacy is a big concern and have become …"
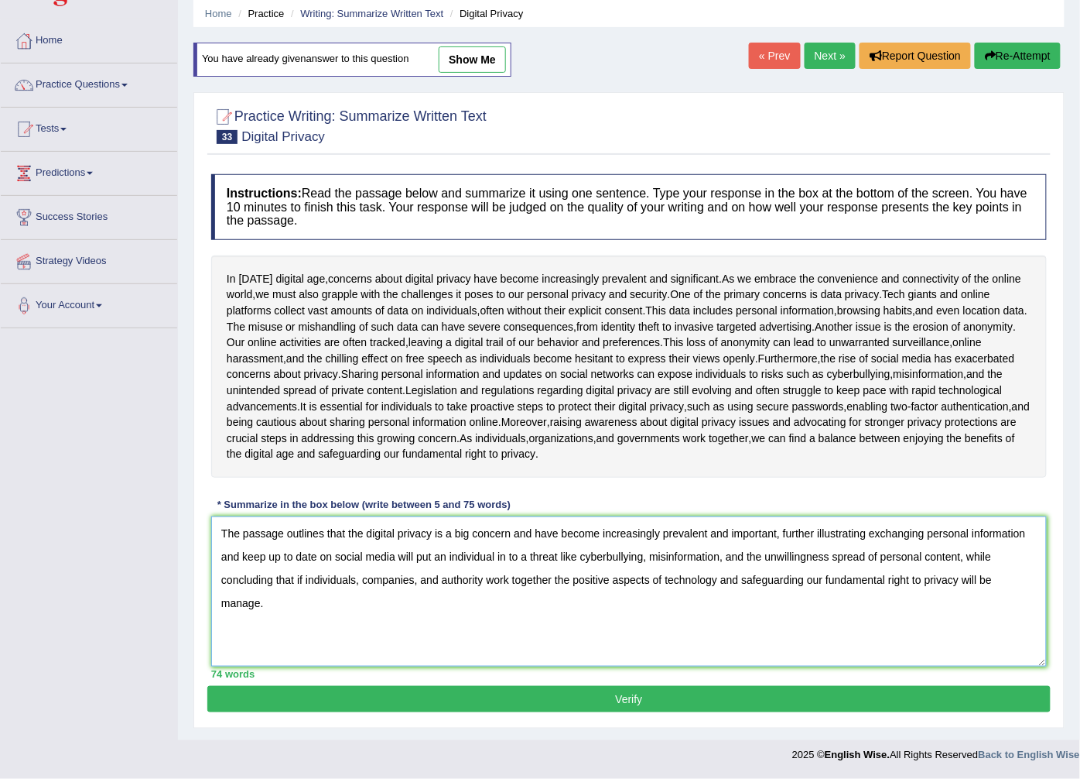
click at [744, 579] on textarea "The passage outlines that the digital privacy is a big concern and have become …" at bounding box center [629, 591] width 836 height 150
type textarea "The passage outlines that the digital privacy is a big concern and have become …"
click at [806, 690] on button "Verify" at bounding box center [629, 699] width 844 height 26
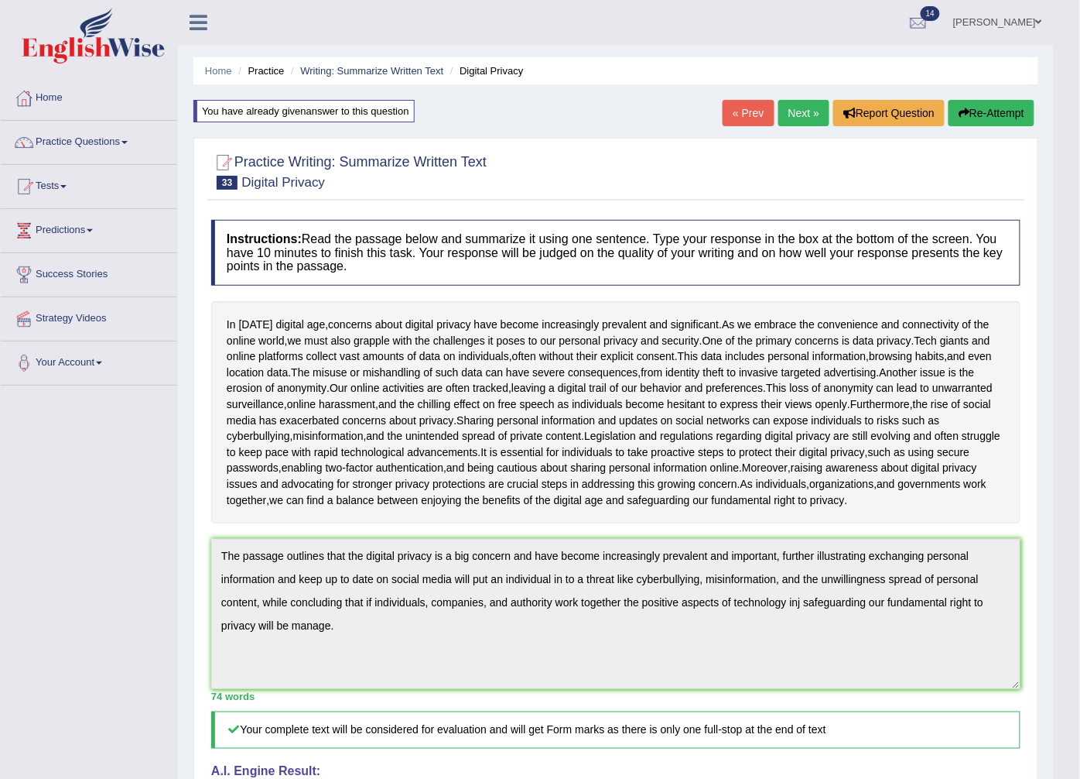
click at [977, 109] on button "Re-Attempt" at bounding box center [992, 113] width 86 height 26
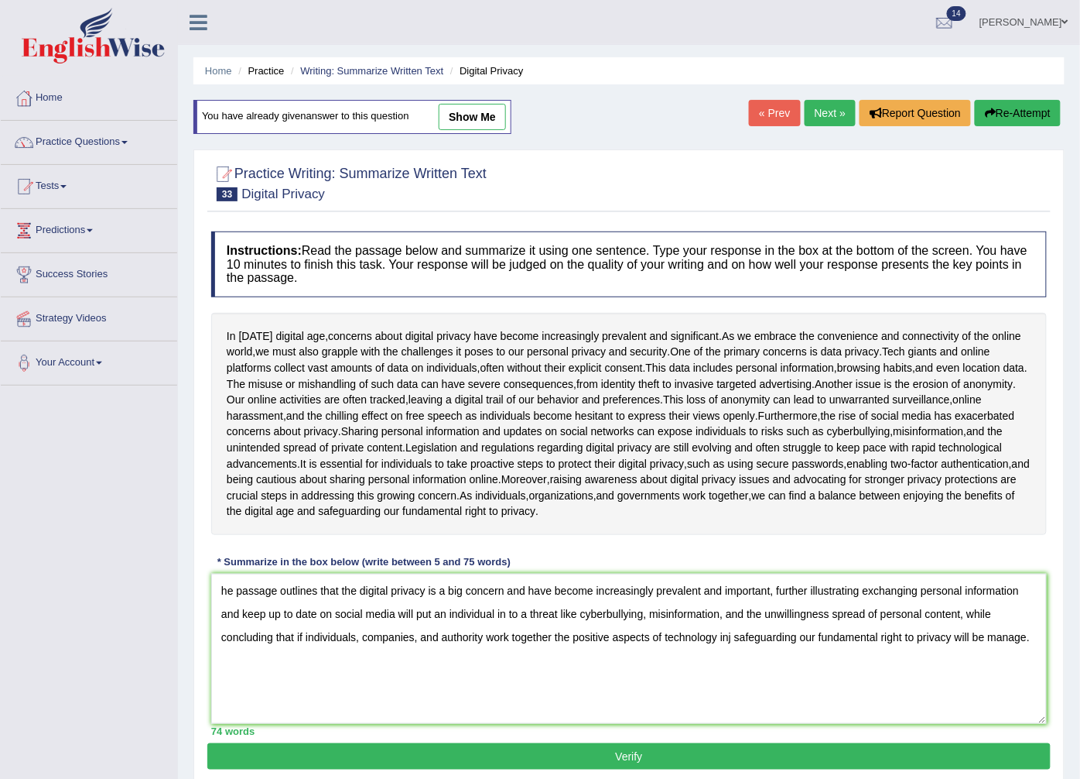
type textarea "he passage outlines that the digital privacy is a big concern and have become i…"
click at [644, 756] on button "Verify" at bounding box center [629, 756] width 844 height 26
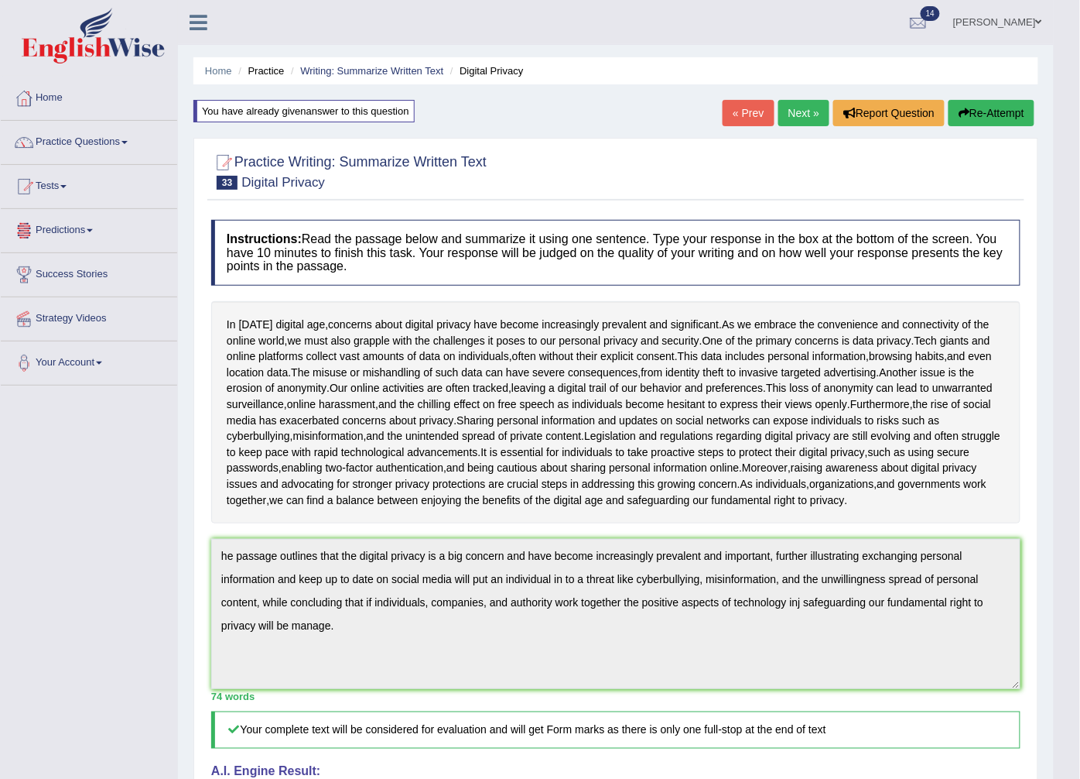
click at [981, 113] on button "Re-Attempt" at bounding box center [992, 113] width 86 height 26
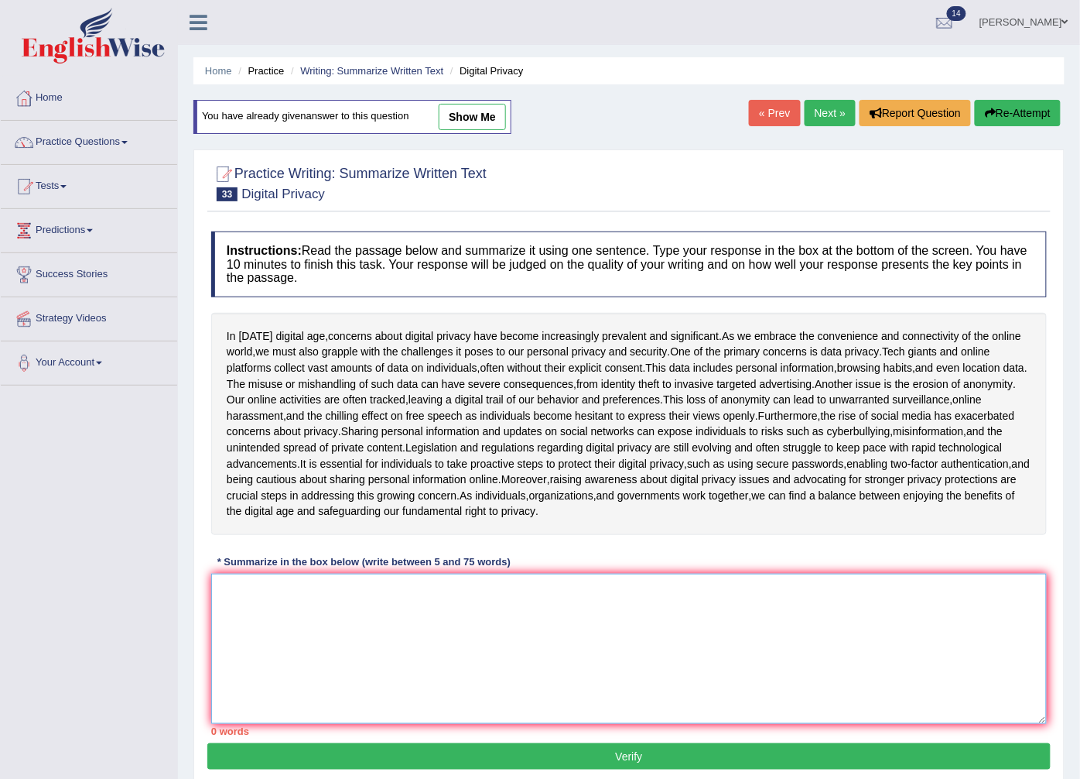
click at [221, 590] on textarea at bounding box center [629, 648] width 836 height 150
paste textarea "e passage outlines that the digital privacy is a big concern and have become in…"
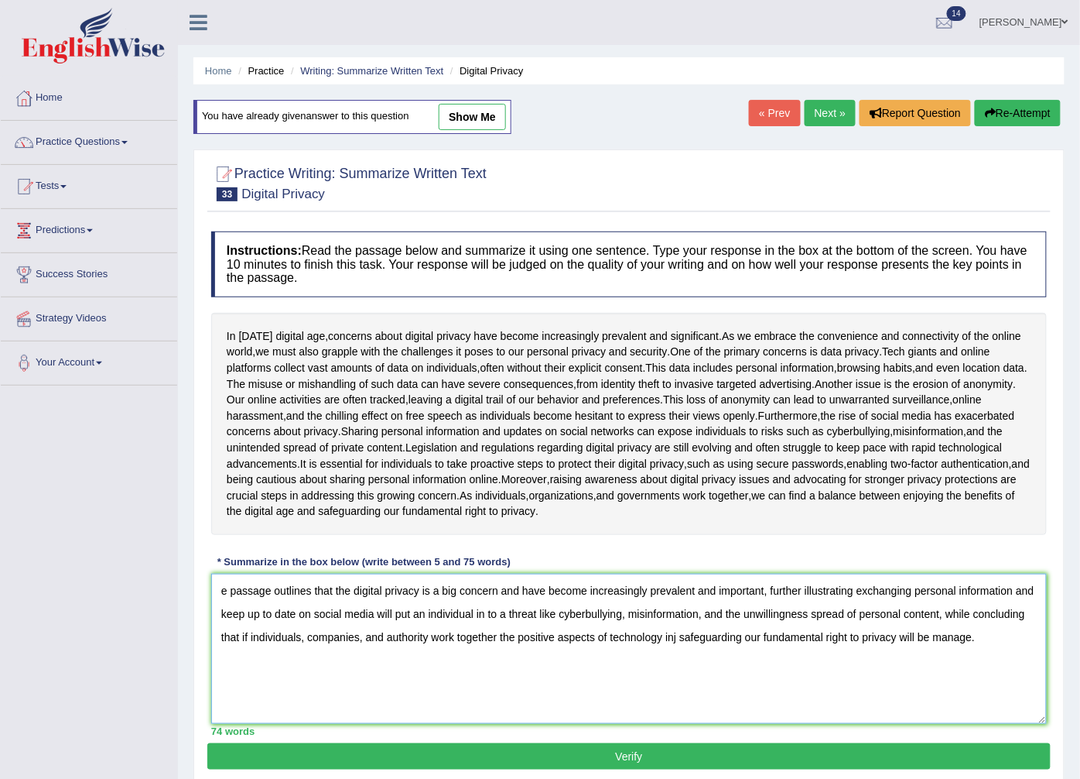
click at [215, 590] on textarea "e passage outlines that the digital privacy is a big concern and have become in…" at bounding box center [629, 648] width 836 height 150
click at [738, 638] on textarea "The passage outlines that the digital privacy is a big concern and have become …" at bounding box center [629, 648] width 836 height 150
type textarea "The passage outlines that the digital privacy is a big concern and have become …"
click at [708, 751] on button "Verify" at bounding box center [629, 756] width 844 height 26
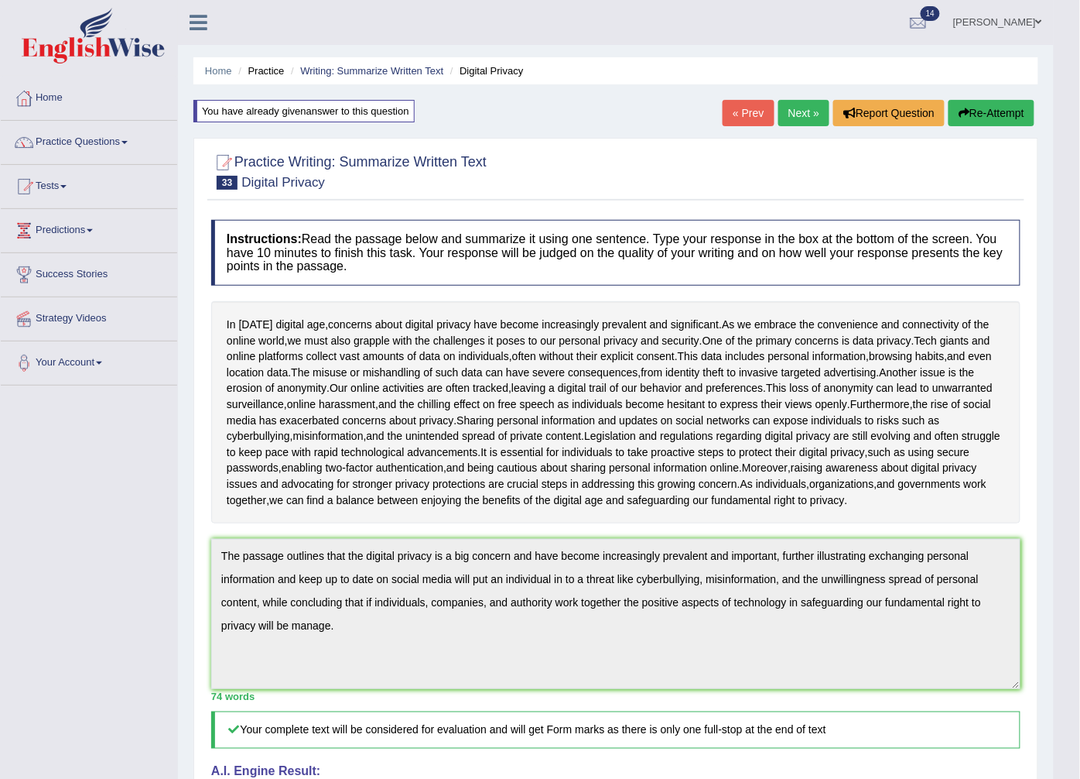
click at [793, 113] on link "Next »" at bounding box center [804, 113] width 51 height 26
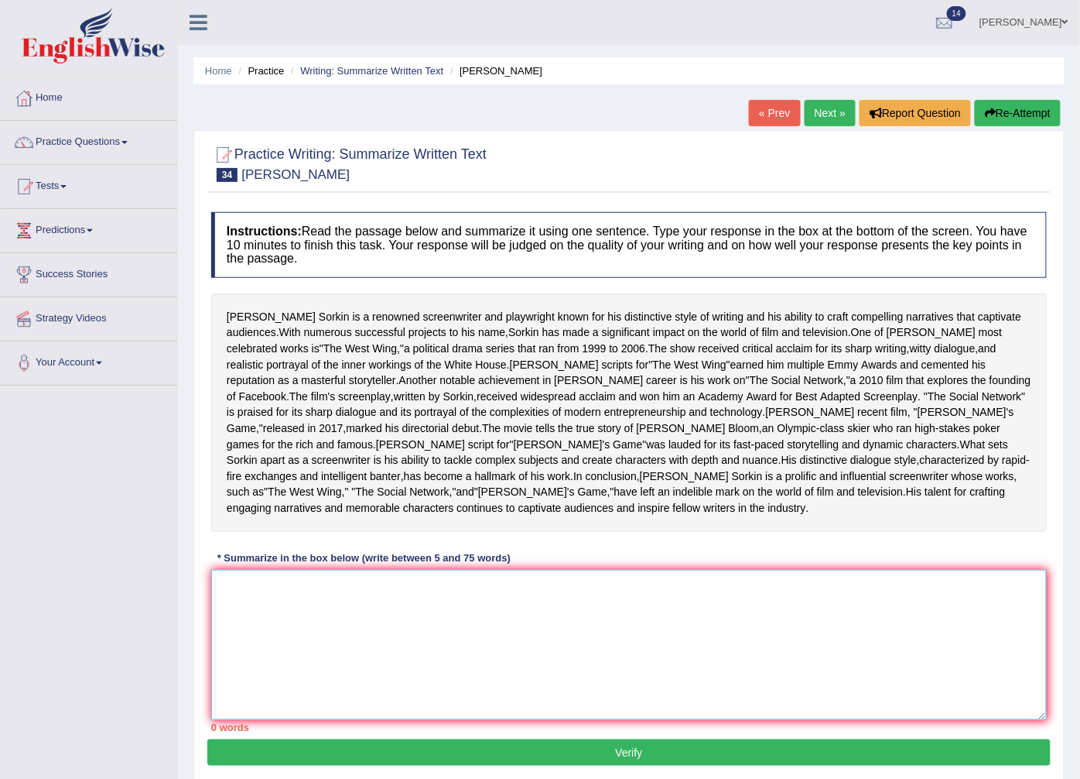
click at [268, 570] on textarea at bounding box center [629, 645] width 836 height 150
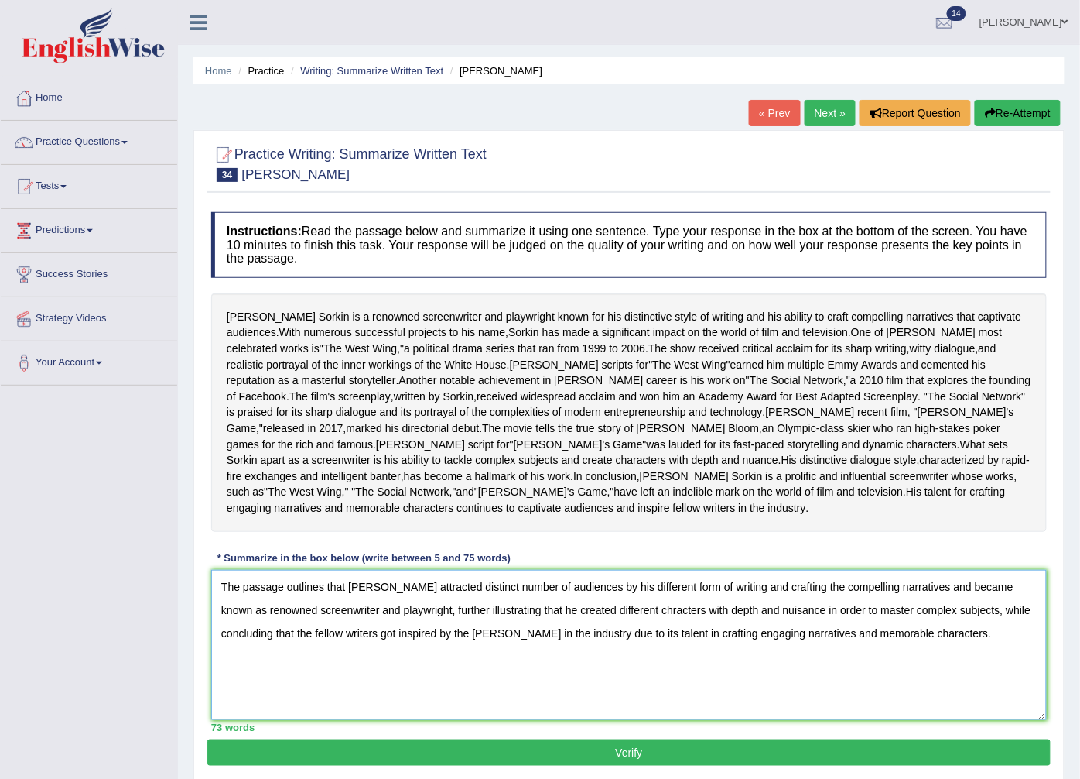
click at [699, 570] on textarea "The passage outlines that [PERSON_NAME] attracted distinct number of audiences …" at bounding box center [629, 645] width 836 height 150
click at [981, 573] on textarea "The passage outlines that [PERSON_NAME] attracted distinct number of audiences …" at bounding box center [629, 645] width 836 height 150
click at [473, 616] on textarea "The passage outlines that Aaron Sorkin attracted distinct number of audiences b…" at bounding box center [629, 645] width 836 height 150
type textarea "The passage outlines that [PERSON_NAME] attracted distinct number of audiences …"
click at [586, 739] on button "Verify" at bounding box center [629, 752] width 844 height 26
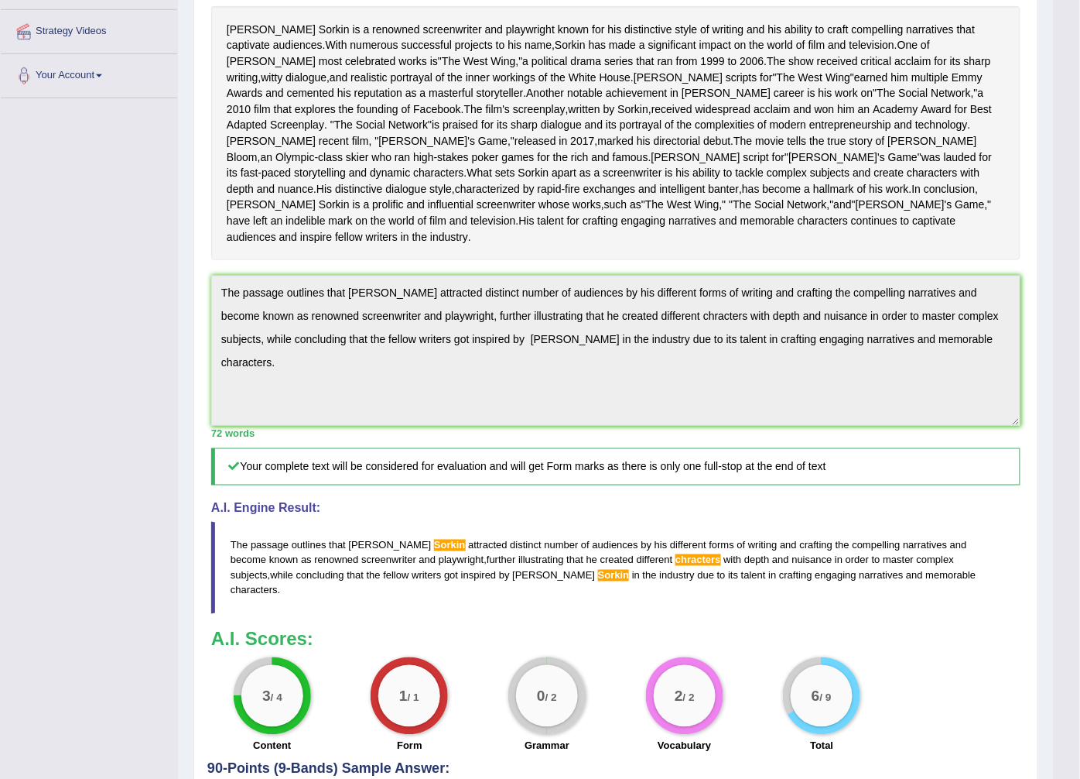
scroll to position [387, 0]
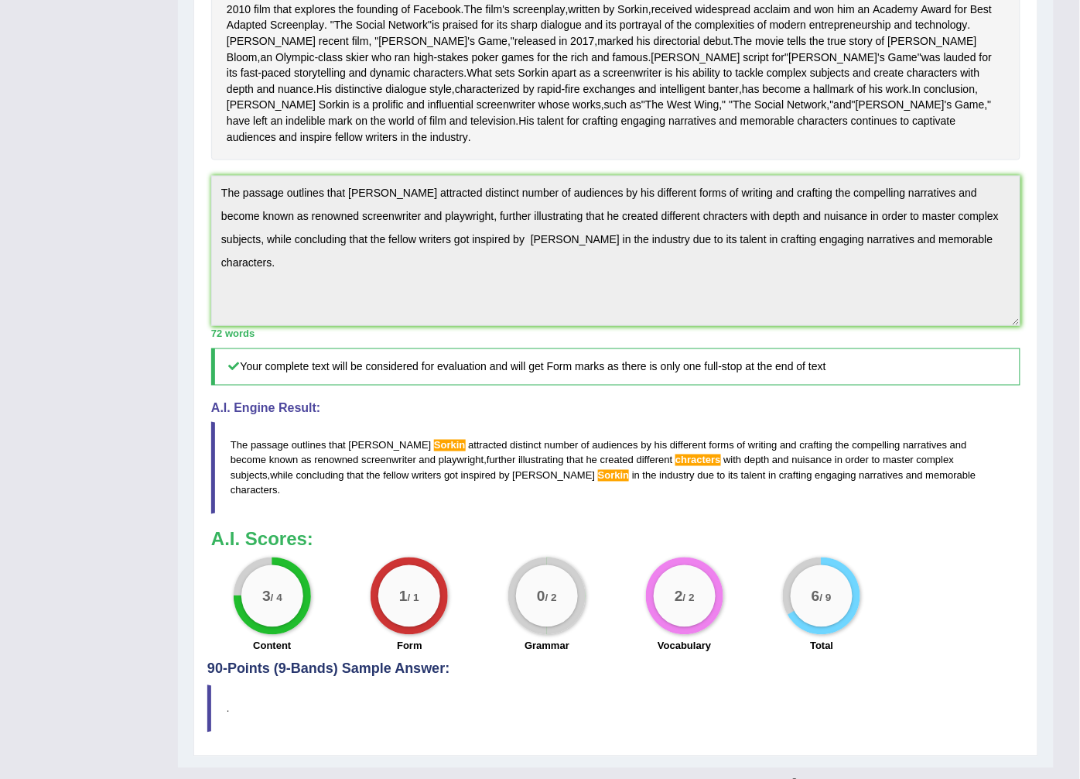
click at [1064, 286] on body "Toggle navigation Home Practice Questions Speaking Practice Read Aloud Repeat S…" at bounding box center [540, 2] width 1080 height 779
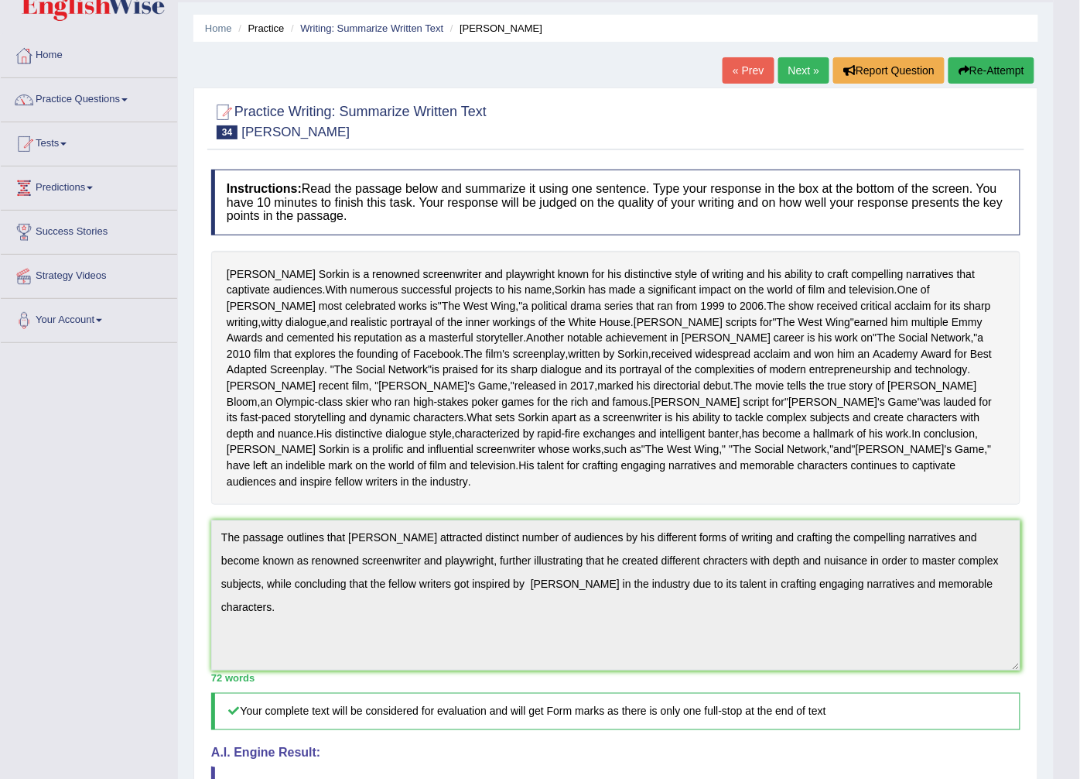
scroll to position [0, 0]
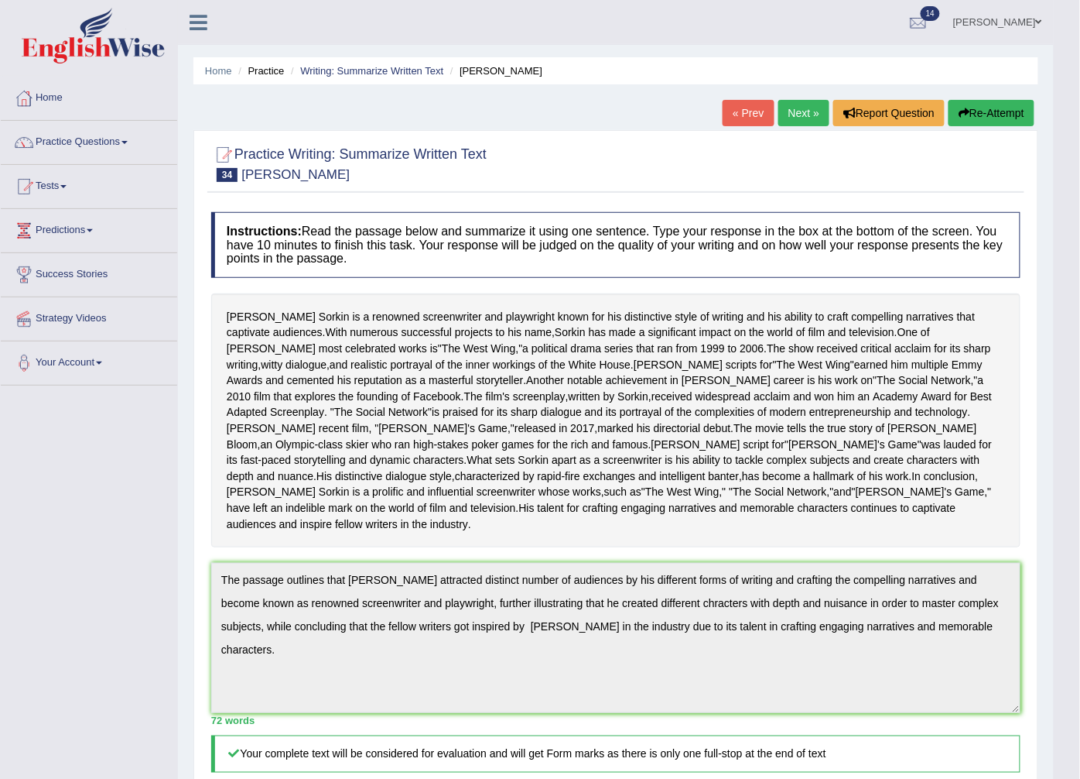
click at [1005, 104] on button "Re-Attempt" at bounding box center [992, 113] width 86 height 26
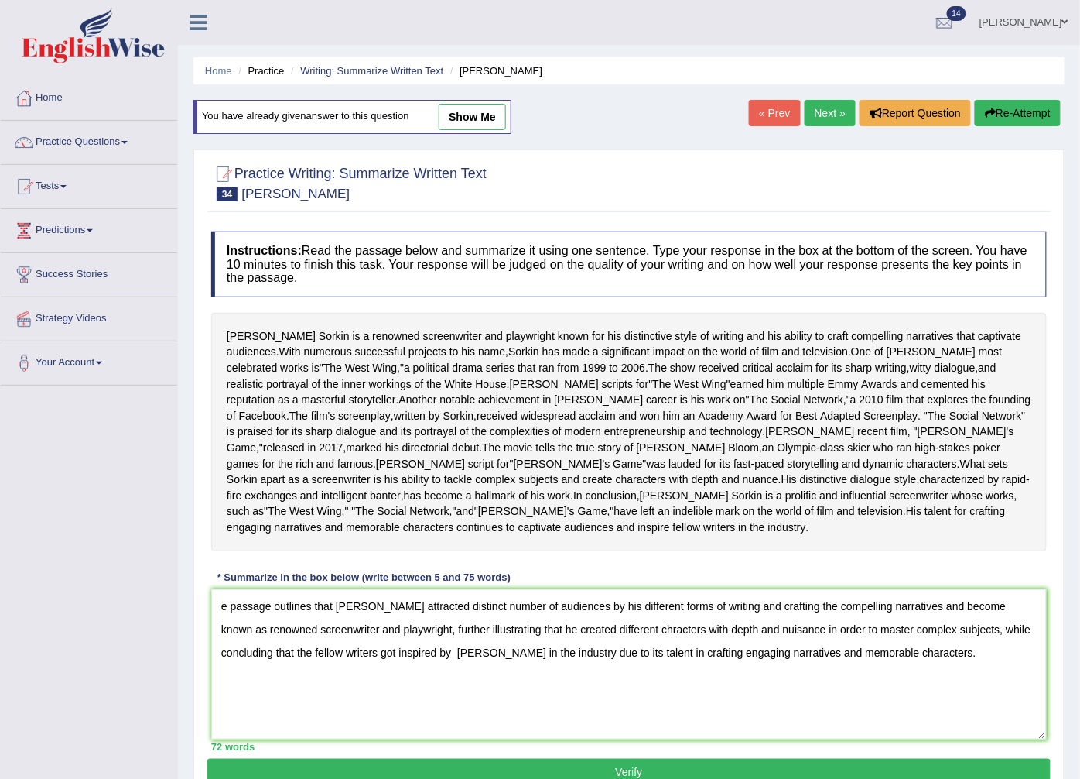
click at [219, 593] on textarea "e passage outlines that [PERSON_NAME] attracted distinct number of audiences by…" at bounding box center [629, 664] width 836 height 150
click at [752, 612] on textarea "The passage outlines that [PERSON_NAME] attracted distinct number of audiences …" at bounding box center [629, 664] width 836 height 150
click at [968, 609] on textarea "The passage outlines that [PERSON_NAME] attracted distinct number of audiences …" at bounding box center [629, 664] width 836 height 150
click at [462, 635] on textarea "The passage outlines that [PERSON_NAME] attracted distinct number of audiences …" at bounding box center [629, 664] width 836 height 150
type textarea "The passage outlines that [PERSON_NAME] attracted distinct number of audiences …"
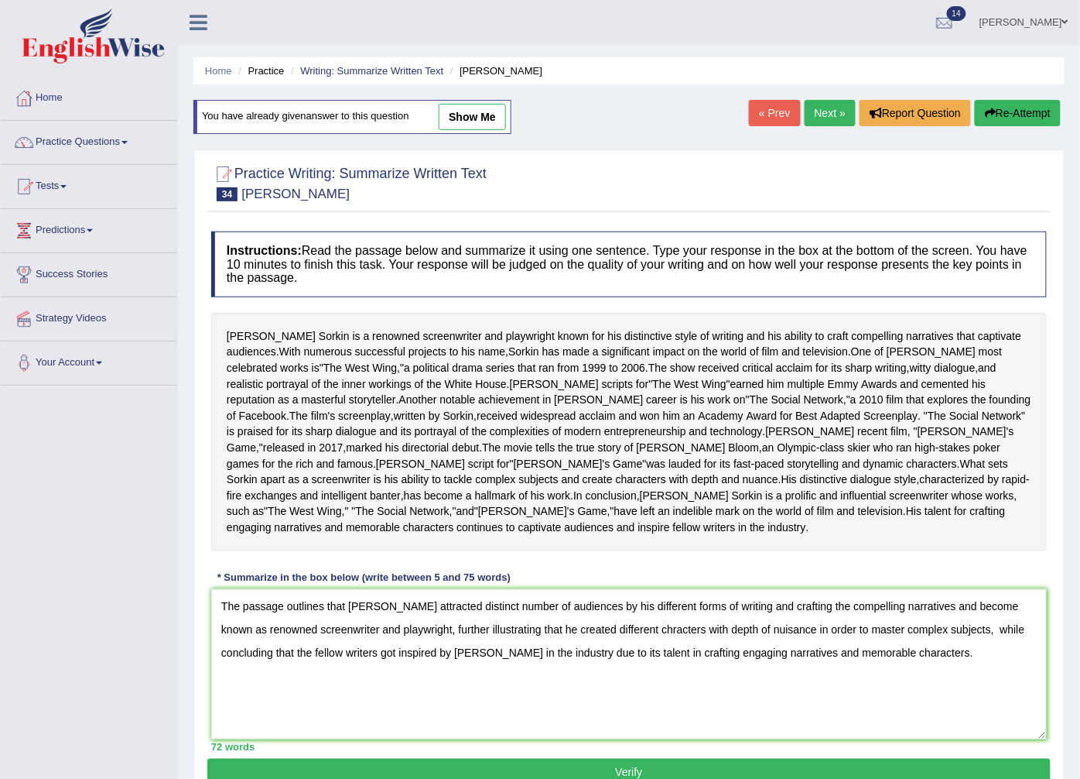
click at [385, 758] on button "Verify" at bounding box center [629, 771] width 844 height 26
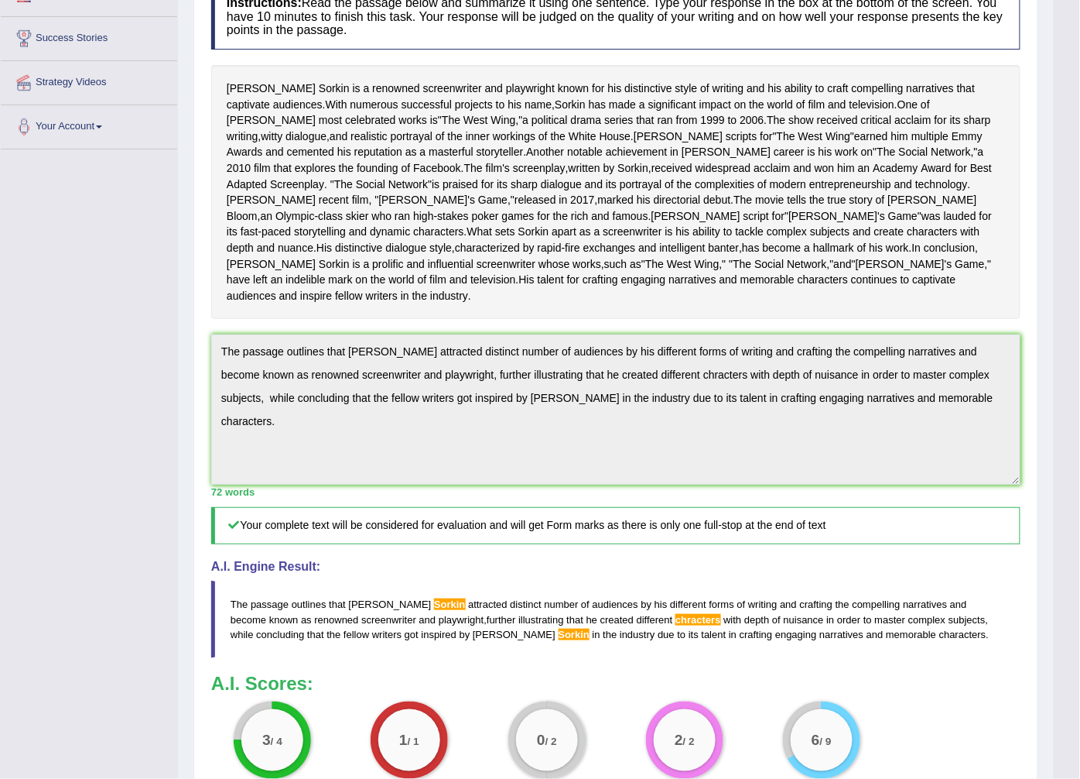
scroll to position [378, 0]
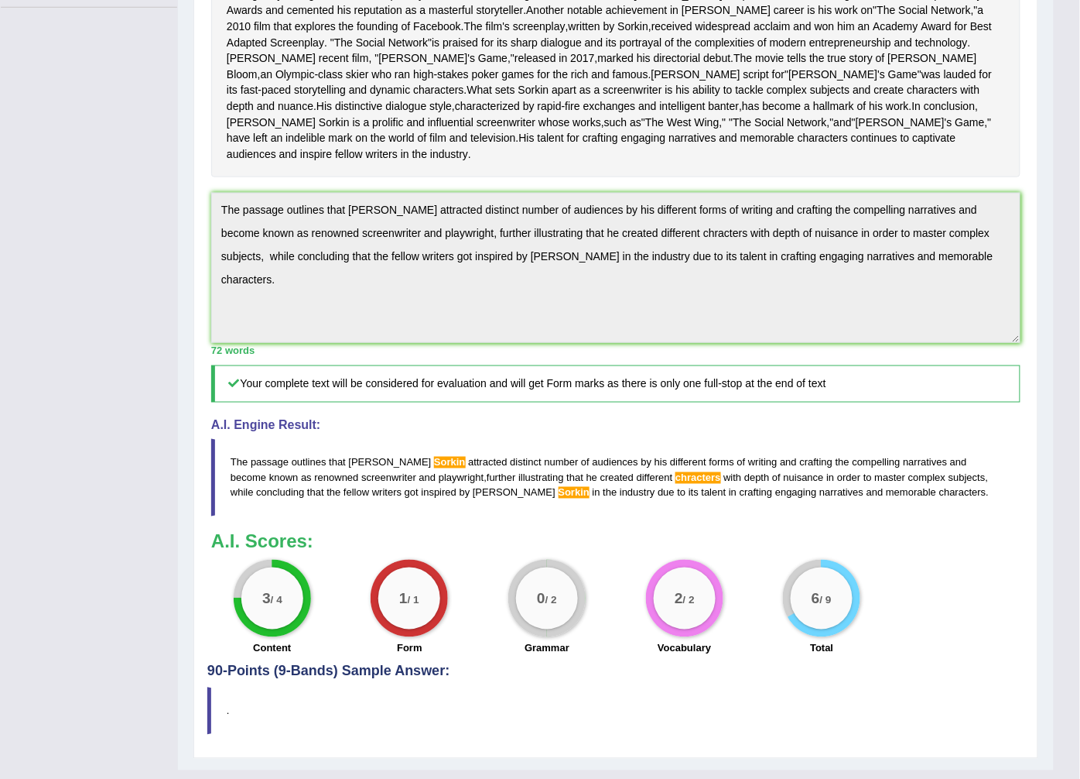
click at [1031, 292] on div "Practice Writing: Summarize Written Text 34 Aaron Sorkin Instructions: Read the…" at bounding box center [615, 259] width 845 height 998
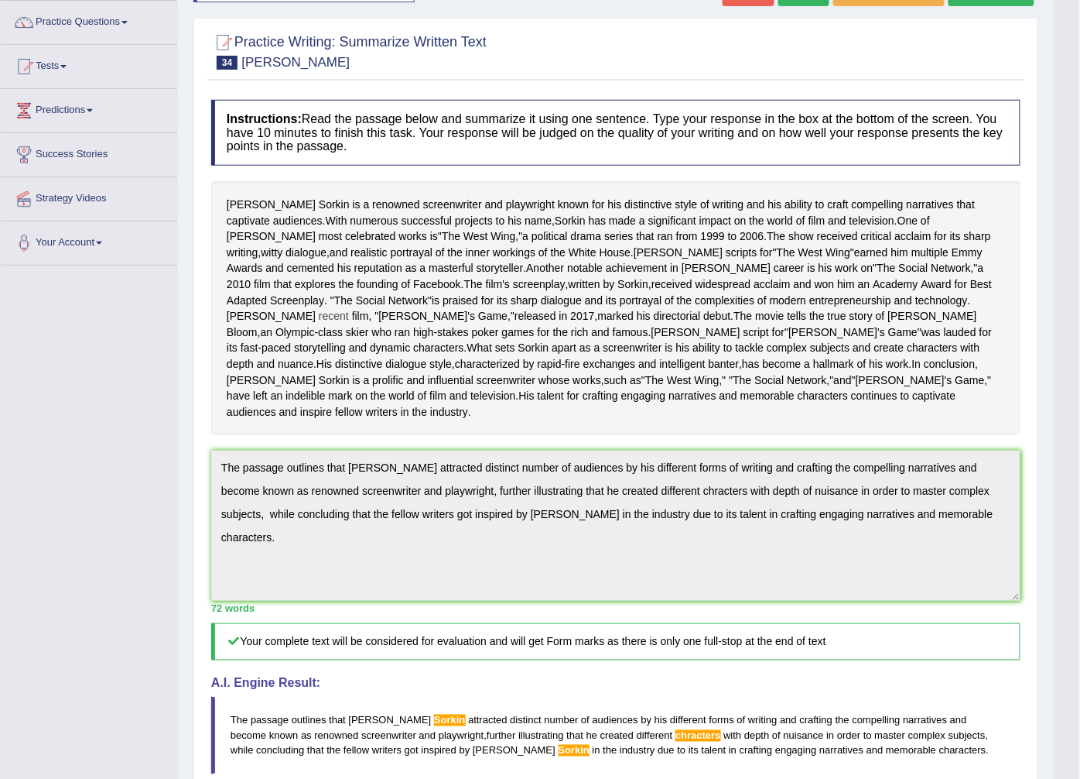
scroll to position [0, 0]
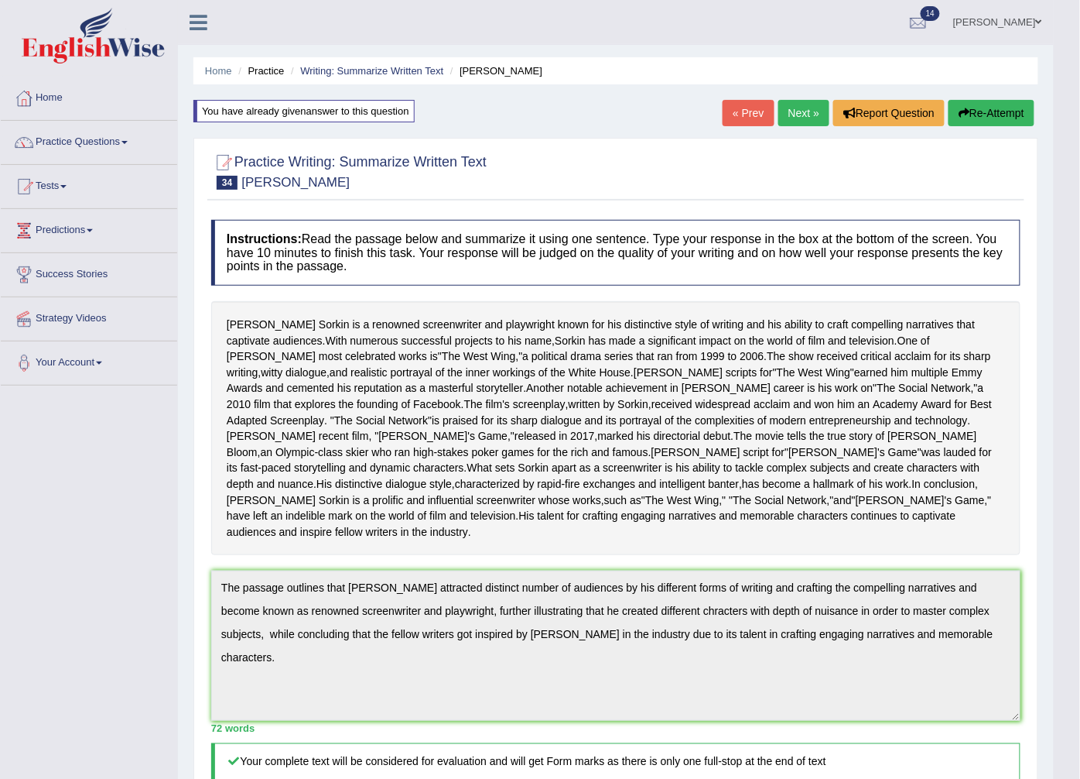
click at [986, 108] on button "Re-Attempt" at bounding box center [992, 113] width 86 height 26
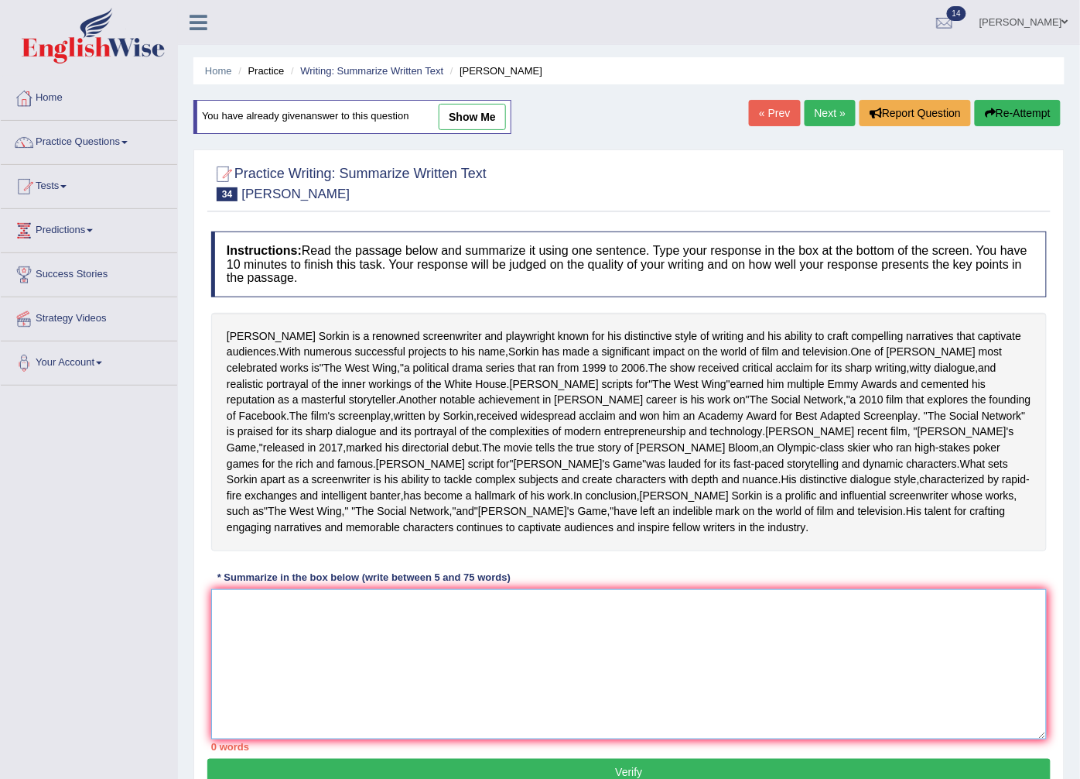
click at [240, 589] on textarea at bounding box center [629, 664] width 836 height 150
paste textarea "he passage outlines that Aaron Sorkin attracted distinct number of audiences by…"
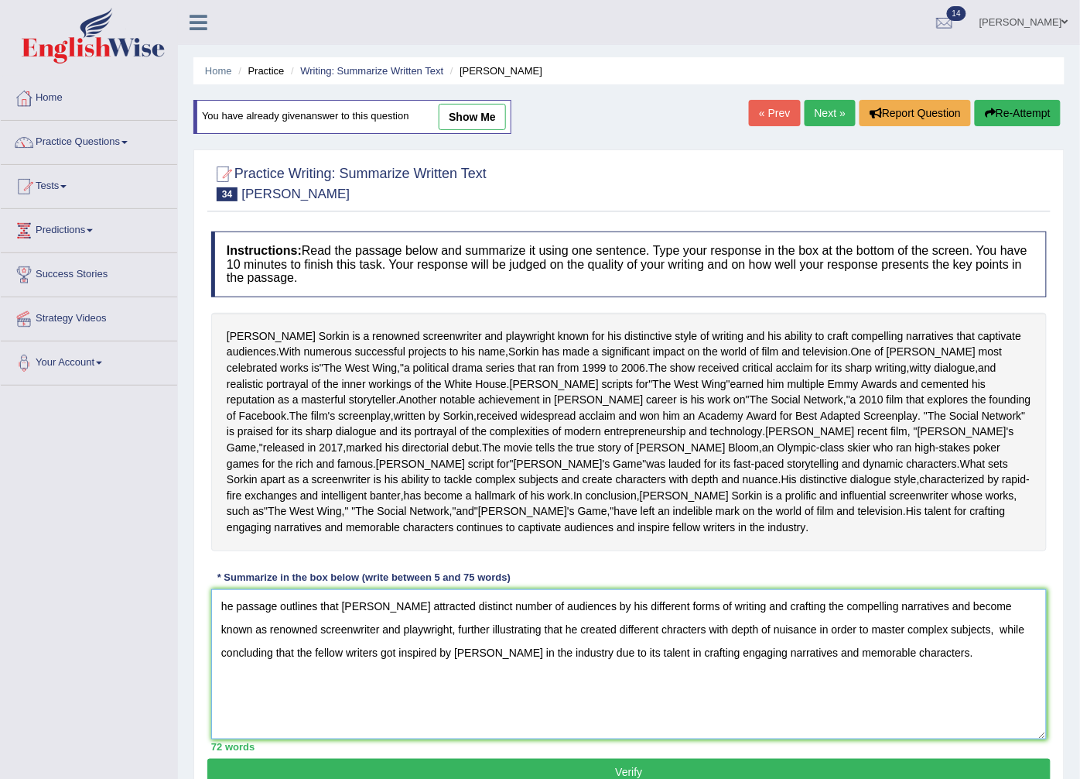
click at [218, 593] on textarea "he passage outlines that Aaron Sorkin attracted distinct number of audiences by…" at bounding box center [629, 664] width 836 height 150
click at [410, 589] on textarea "The passage outlines that Aaron Sorkin attracted distinct number of audiences b…" at bounding box center [629, 664] width 836 height 150
click at [676, 616] on textarea "The passage outlines that Aaron Sorkin had attracted distinct number of audienc…" at bounding box center [629, 664] width 836 height 150
type textarea "The passage outlines that [PERSON_NAME] had attracted distinct number of audien…"
click at [632, 758] on button "Verify" at bounding box center [629, 771] width 844 height 26
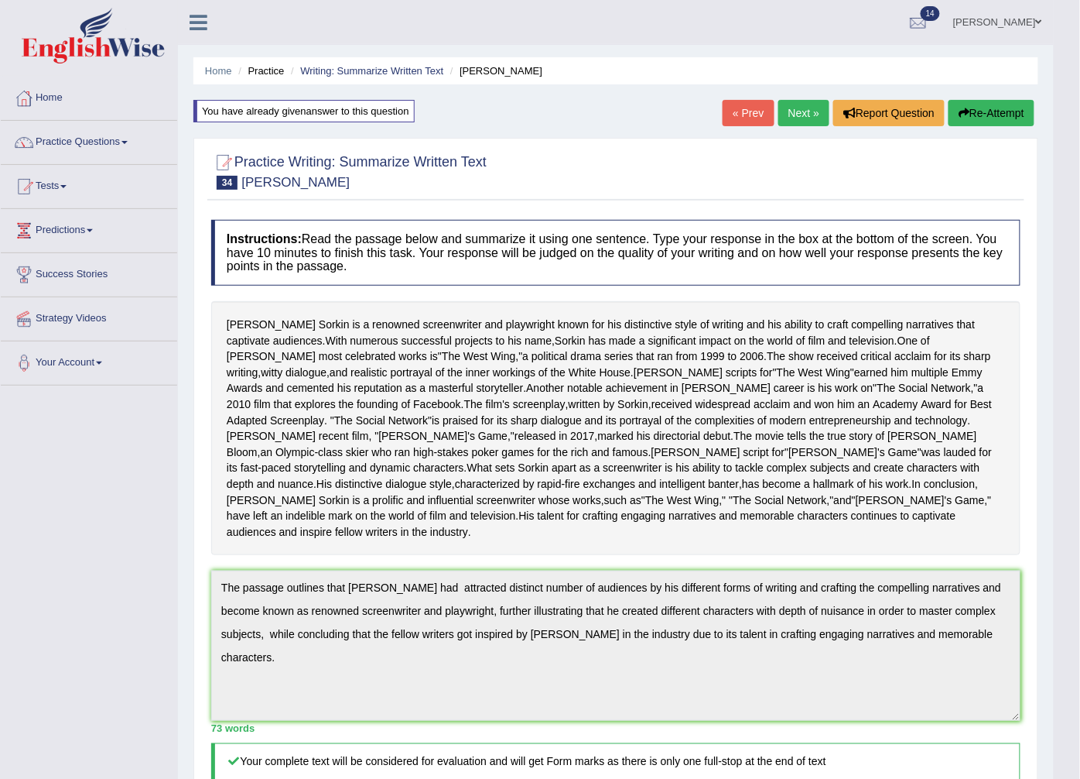
click at [974, 114] on button "Re-Attempt" at bounding box center [992, 113] width 86 height 26
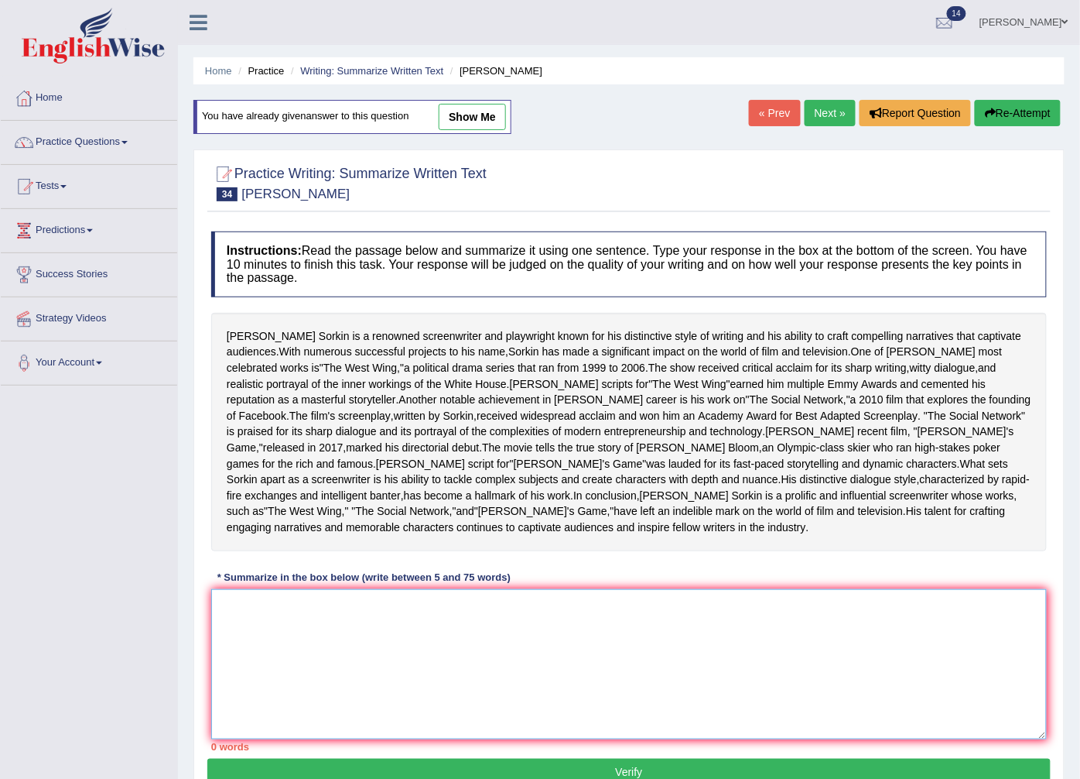
click at [254, 589] on textarea at bounding box center [629, 664] width 836 height 150
paste textarea "he passage outlines that [PERSON_NAME] had attracted distinct number of audienc…"
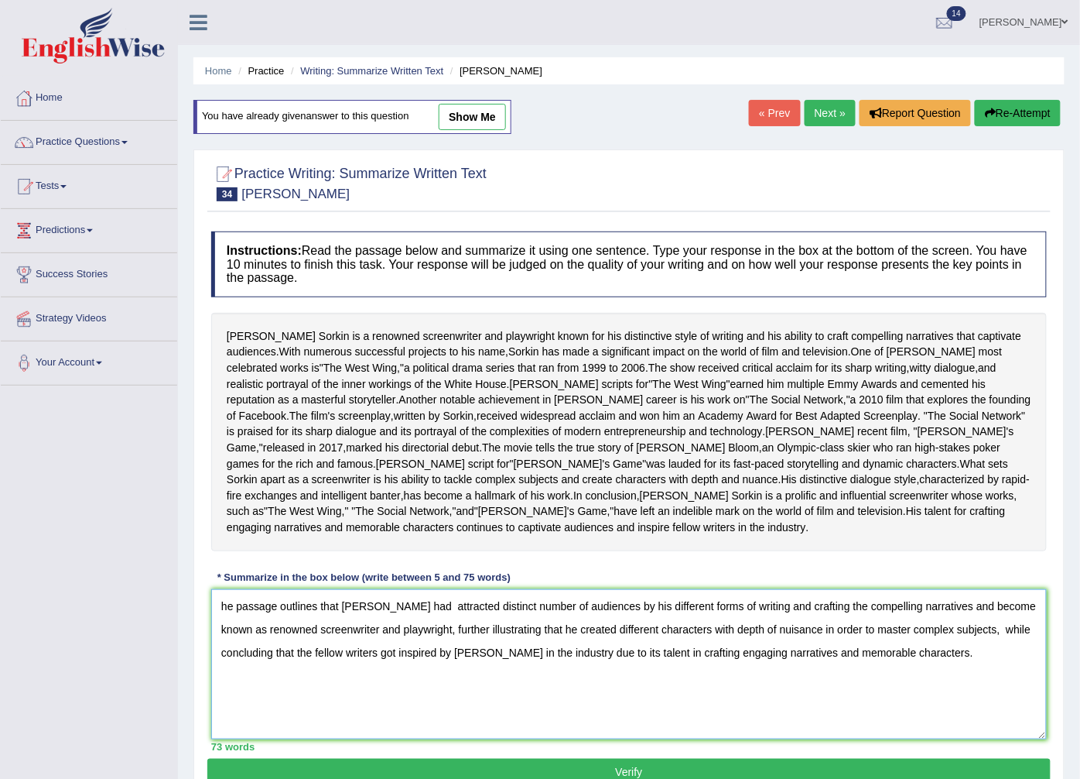
click at [221, 589] on textarea "he passage outlines that [PERSON_NAME] had attracted distinct number of audienc…" at bounding box center [629, 664] width 836 height 150
click at [307, 668] on textarea "The passage outlines that [PERSON_NAME] had attracted distinct number of audien…" at bounding box center [629, 664] width 836 height 150
click at [481, 593] on textarea "The passage outlines that [PERSON_NAME] had attracted distinct number of audien…" at bounding box center [629, 664] width 836 height 150
click at [1032, 590] on textarea "The passage outlines that [PERSON_NAME] had attracted a distinct number of audi…" at bounding box center [629, 664] width 836 height 150
click at [1012, 597] on textarea "The passage outlines that [PERSON_NAME] had attracted a distinct number of audi…" at bounding box center [629, 664] width 836 height 150
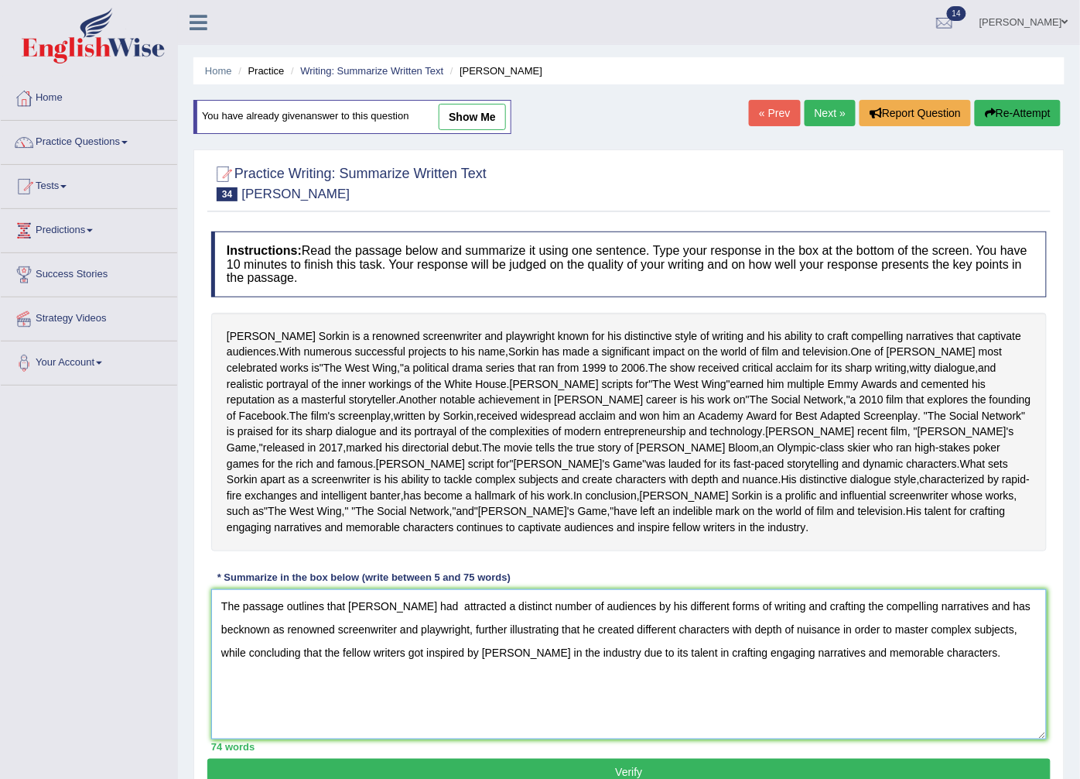
click at [238, 611] on textarea "The passage outlines that [PERSON_NAME] had attracted a distinct number of audi…" at bounding box center [629, 664] width 836 height 150
click at [608, 610] on textarea "The passage outlines that [PERSON_NAME] had attracted a distinct number of audi…" at bounding box center [629, 664] width 836 height 150
click at [625, 614] on textarea "The passage outlines that [PERSON_NAME] had attracted a distinct number of audi…" at bounding box center [629, 664] width 836 height 150
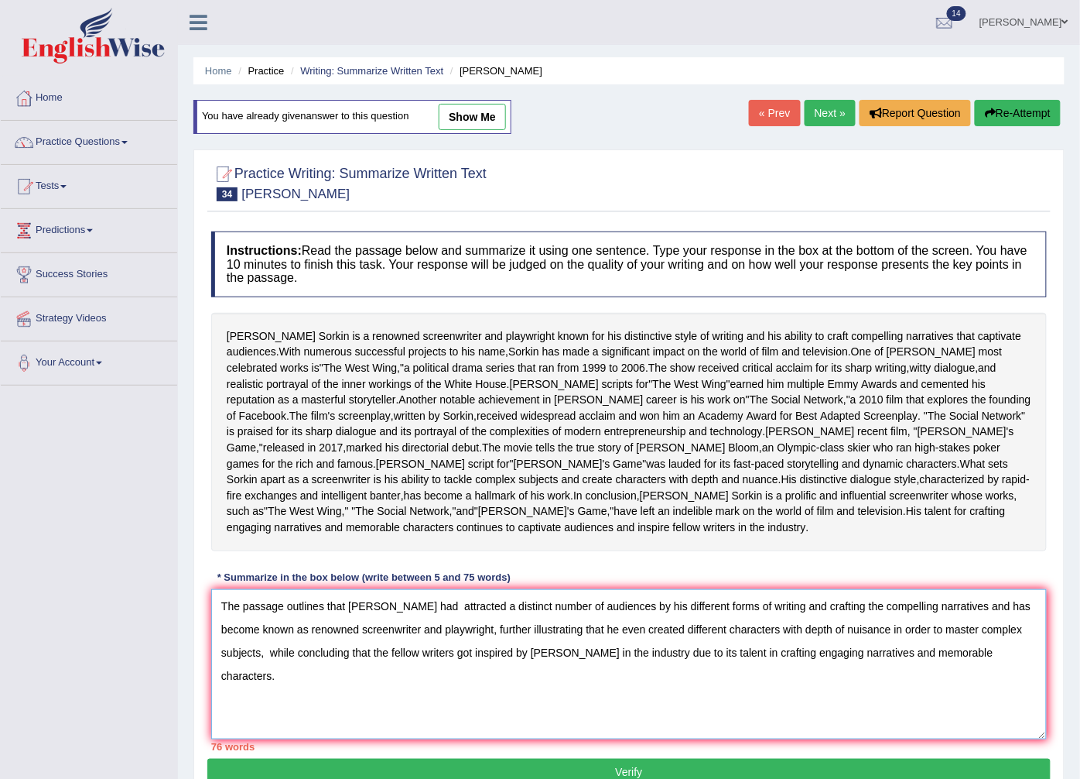
click at [685, 612] on textarea "The passage outlines that [PERSON_NAME] had attracted a distinct number of audi…" at bounding box center [629, 664] width 836 height 150
type textarea "The passage outlines that [PERSON_NAME] had attracted a distinct number of audi…"
click at [591, 758] on button "Verify" at bounding box center [629, 771] width 844 height 26
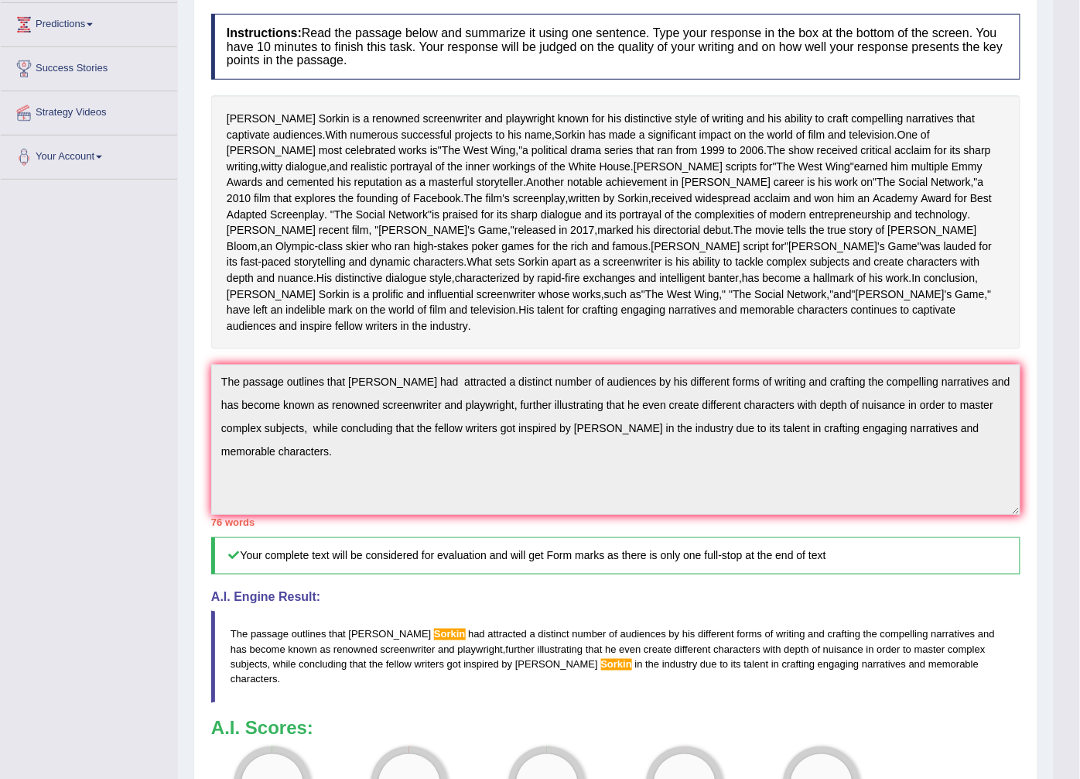
scroll to position [34, 0]
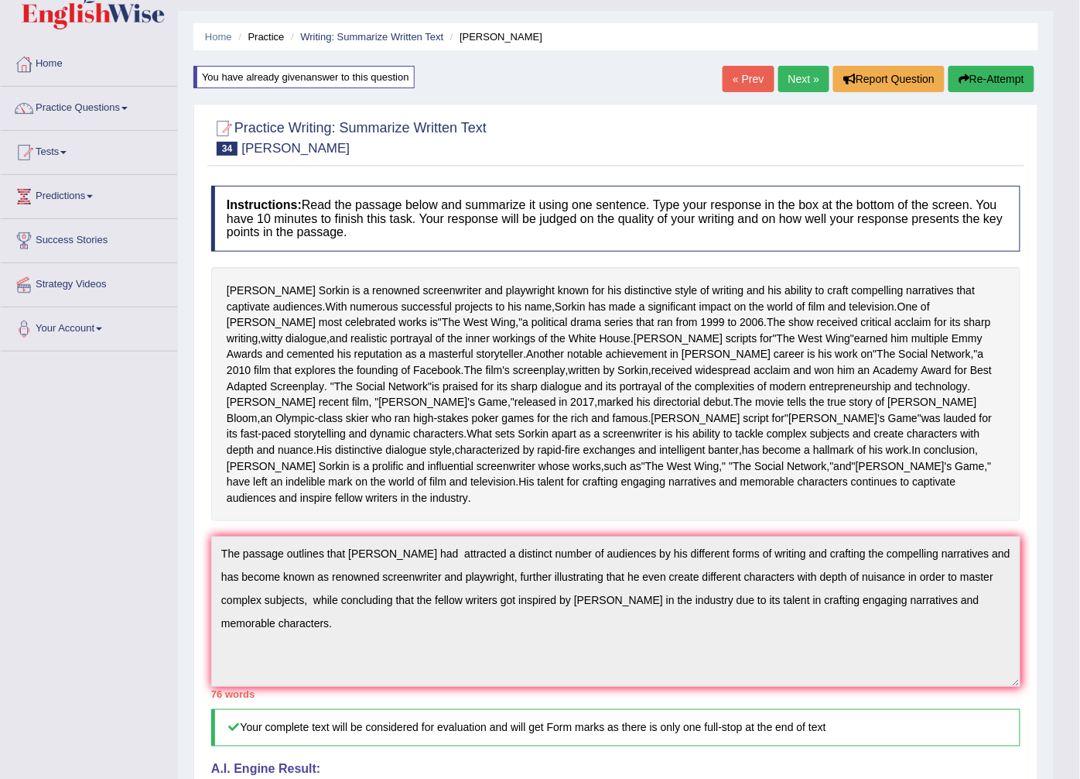
click at [977, 74] on button "Re-Attempt" at bounding box center [992, 79] width 86 height 26
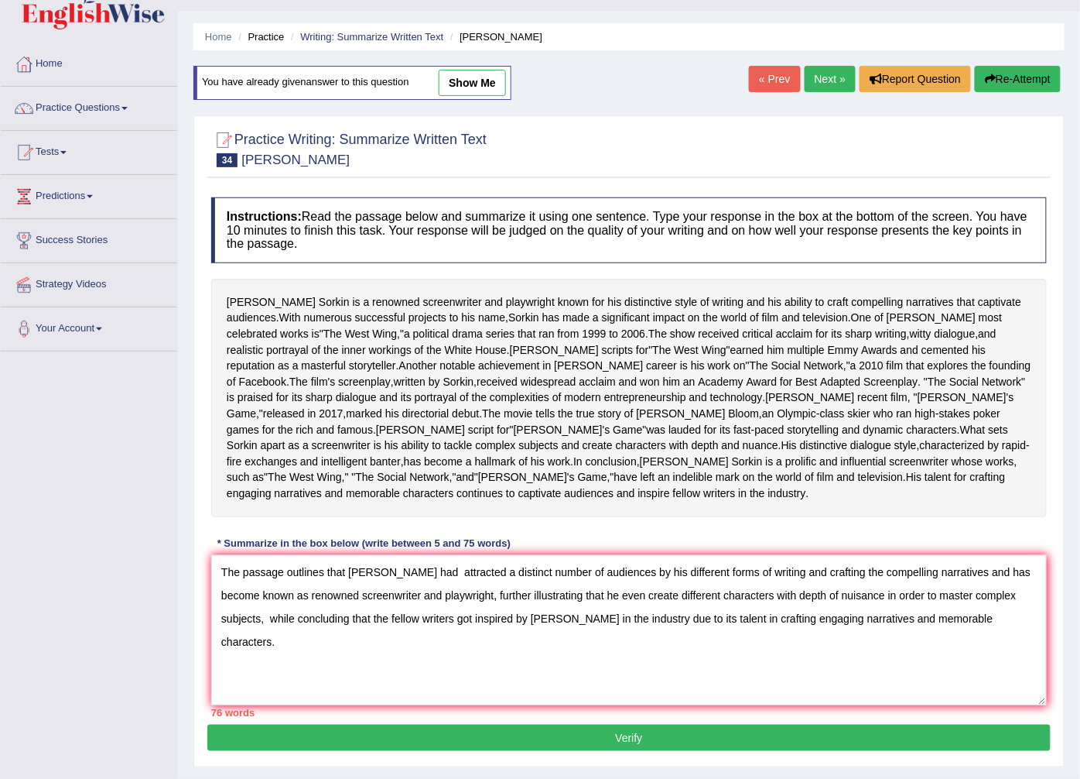
click at [1015, 558] on textarea "The passage outlines that [PERSON_NAME] had attracted a distinct number of audi…" at bounding box center [629, 630] width 836 height 150
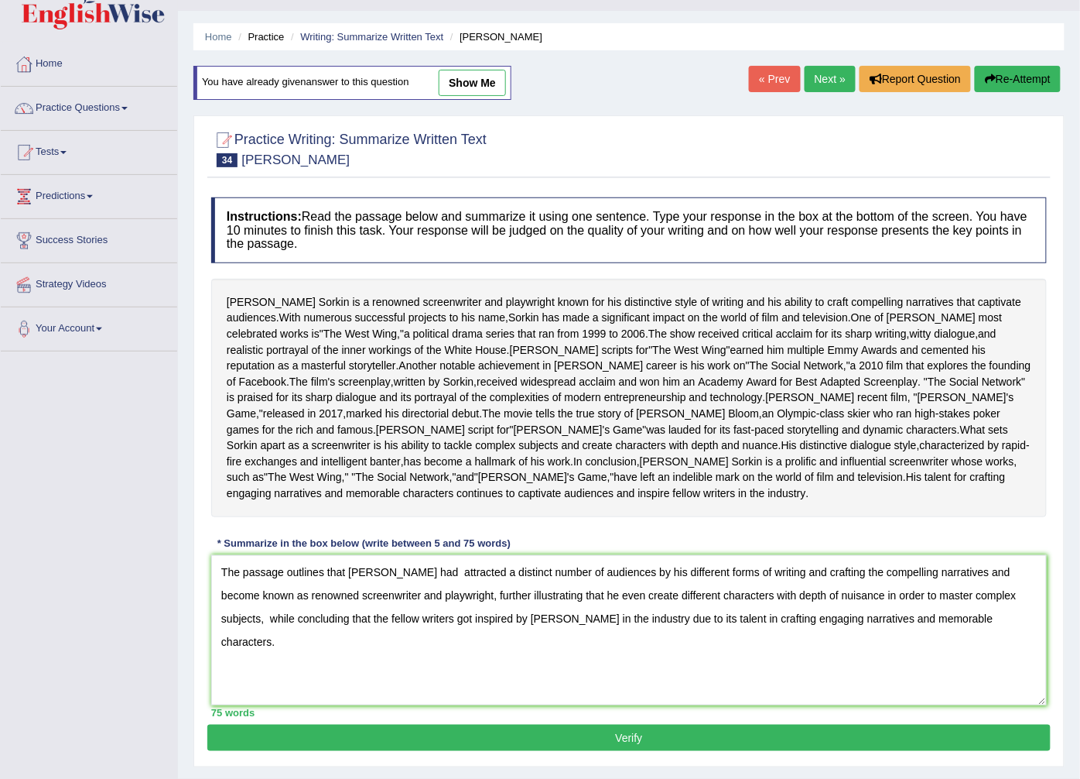
click at [1033, 558] on textarea "The passage outlines that Aaron Sorkin had attracted a distinct number of audie…" at bounding box center [629, 630] width 836 height 150
type textarea "The passage outlines that [PERSON_NAME] had attracted a distinct number of audi…"
click at [419, 724] on button "Verify" at bounding box center [629, 737] width 844 height 26
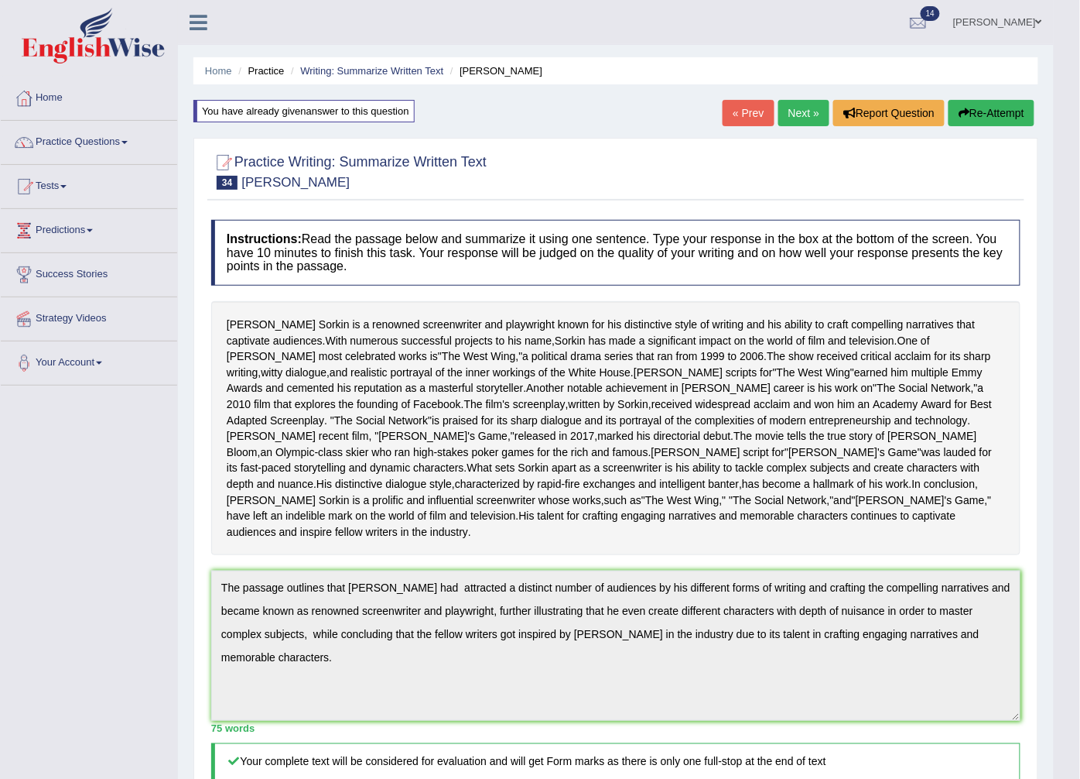
click at [1001, 112] on button "Re-Attempt" at bounding box center [992, 113] width 86 height 26
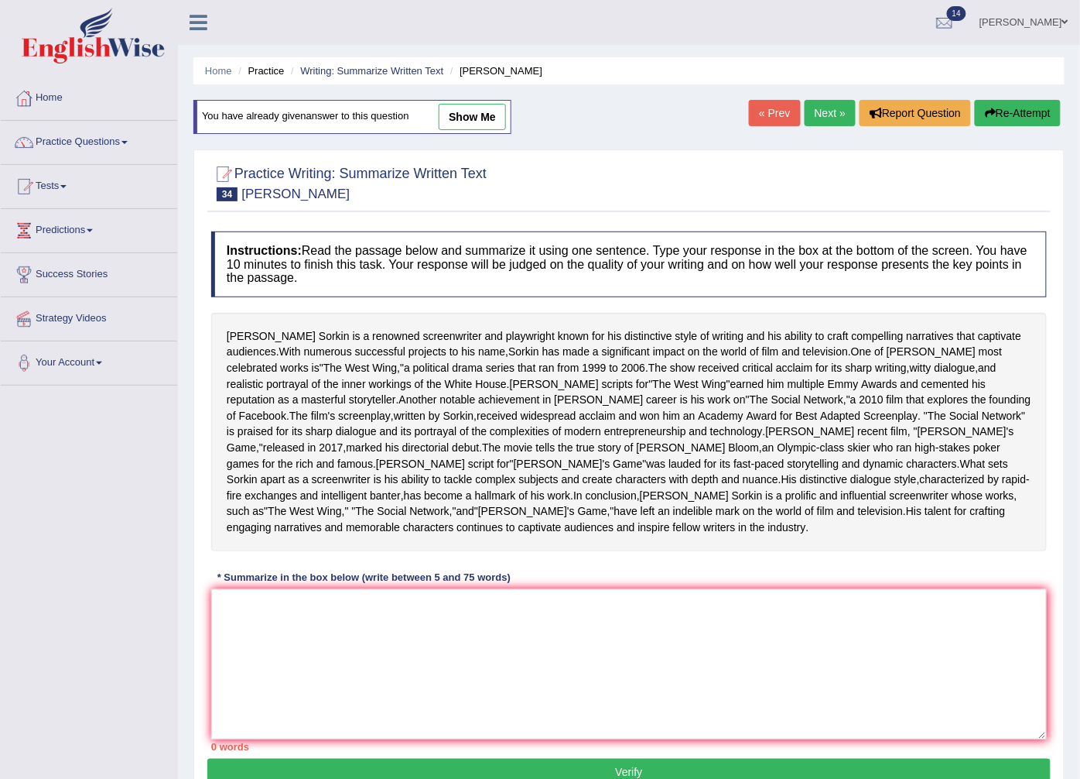
click at [236, 571] on div "Instructions: Read the passage below and summarize it using one sentence. Type …" at bounding box center [629, 491] width 844 height 535
click at [235, 591] on textarea at bounding box center [629, 664] width 836 height 150
paste textarea "The passage outlines that [PERSON_NAME] had attracted a distinct number of audi…"
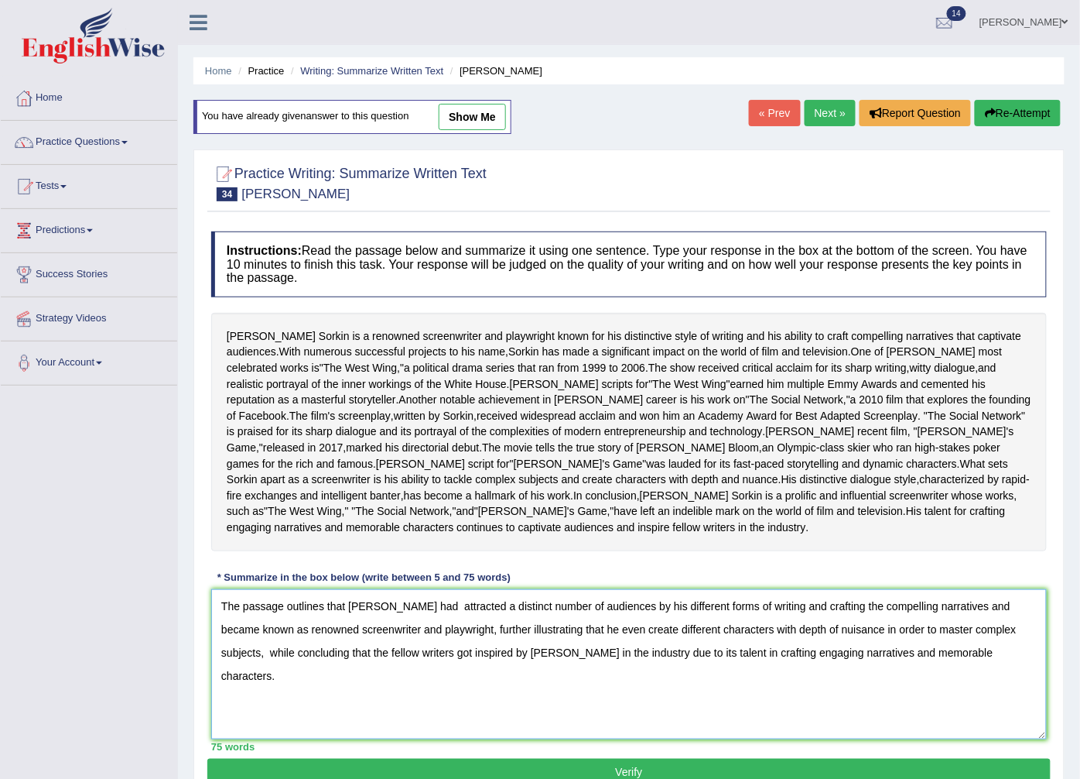
click at [436, 591] on textarea "The passage outlines that [PERSON_NAME] had attracted a distinct number of audi…" at bounding box center [629, 664] width 836 height 150
click at [460, 594] on textarea "The passage outlines that [PERSON_NAME] attracted a distinct number of audience…" at bounding box center [629, 664] width 836 height 150
click at [315, 640] on textarea "The passage outlines that [PERSON_NAME] attracts a distinct number of audiences…" at bounding box center [629, 664] width 836 height 150
click at [528, 641] on textarea "The passage outlines that [PERSON_NAME] attracts a distinct number of audiences…" at bounding box center [629, 664] width 836 height 150
click at [554, 635] on textarea "The passage outlines that Aaron Sorkin attracts a distinct number of audiences …" at bounding box center [629, 664] width 836 height 150
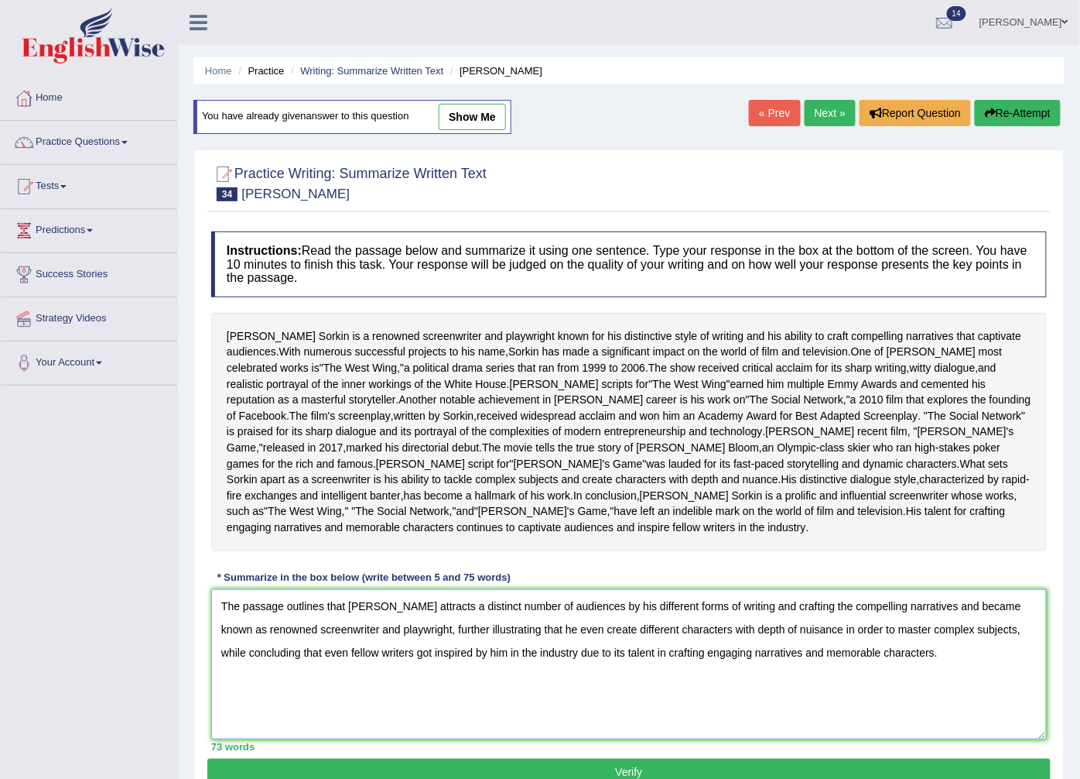
click at [513, 636] on textarea "The passage outlines that Aaron Sorkin attracts a distinct number of audiences …" at bounding box center [629, 664] width 836 height 150
type textarea "The passage outlines that Aaron Sorkin attracts a distinct number of audiences …"
drag, startPoint x: 602, startPoint y: 756, endPoint x: 609, endPoint y: 732, distance: 25.0
click at [609, 732] on div "Practice Writing: Summarize Written Text 34 Aaron Sorkin Instructions: Read the…" at bounding box center [628, 475] width 871 height 652
click at [602, 758] on button "Verify" at bounding box center [629, 771] width 844 height 26
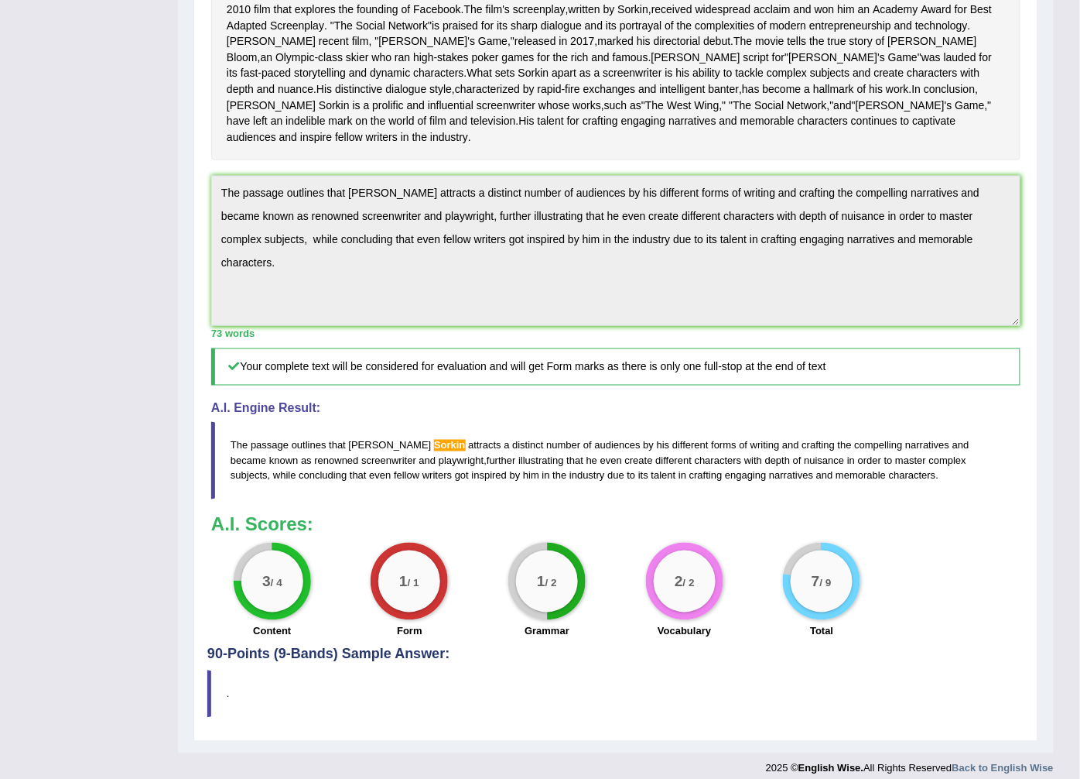
scroll to position [222, 0]
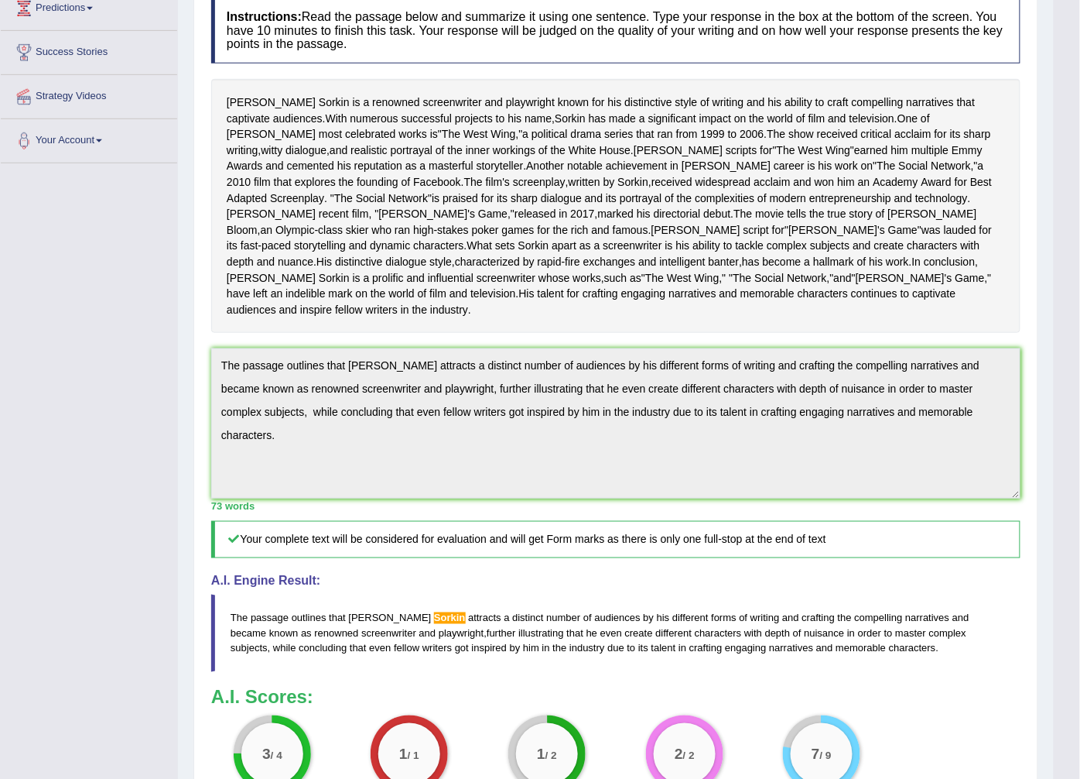
click at [1046, 436] on div "Home Practice Writing: Summarize Written Text Aaron Sorkin You have already giv…" at bounding box center [616, 352] width 876 height 1148
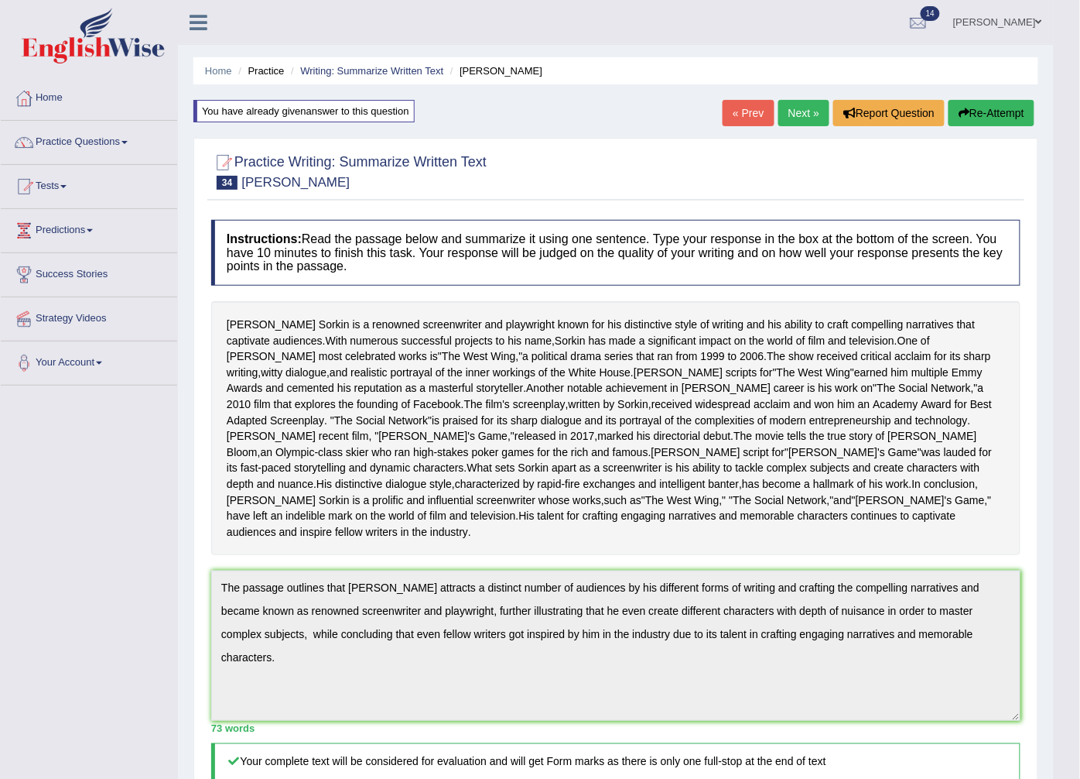
click at [995, 106] on button "Re-Attempt" at bounding box center [992, 113] width 86 height 26
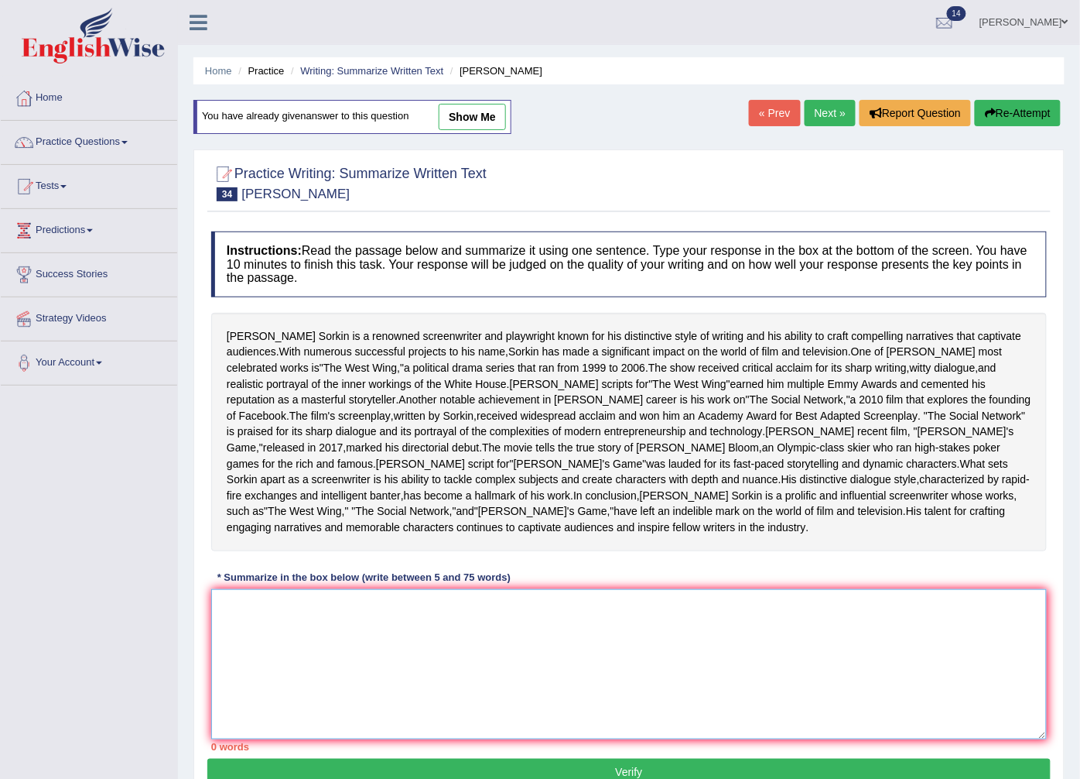
click at [230, 589] on textarea at bounding box center [629, 664] width 836 height 150
paste textarea "he passage outlines that Aaron Sorkin attracts a distinct number of audiences b…"
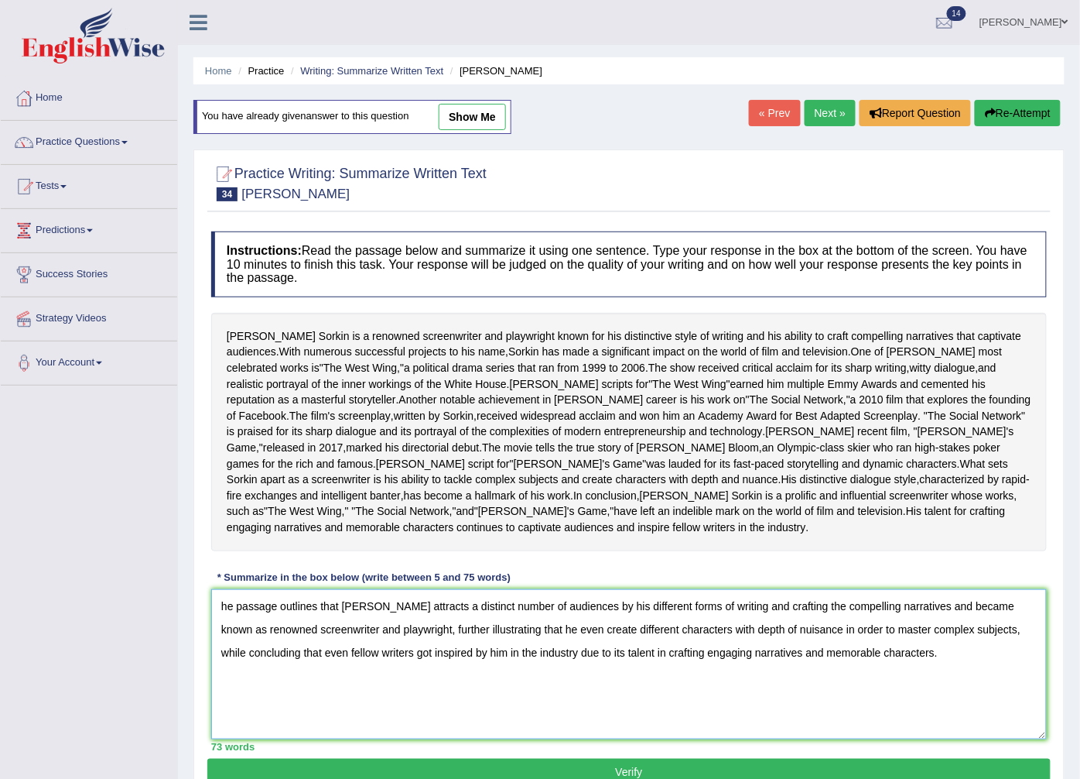
click at [220, 590] on textarea "he passage outlines that Aaron Sorkin attracts a distinct number of audiences b…" at bounding box center [629, 664] width 836 height 150
click at [415, 589] on textarea "The passage outlines that Aaron Sorkin attracts a distinct number of audiences …" at bounding box center [629, 664] width 836 height 150
click at [379, 589] on textarea "The passage outlines that Aaron Sorkin attracts a distinct number of audiences …" at bounding box center [629, 664] width 836 height 150
click at [347, 589] on textarea "The passage outlines that Aaron Sorkin attracts a distinct number of audiences …" at bounding box center [629, 664] width 836 height 150
click at [576, 590] on textarea "The passage outlines Aaron Sorkin attracts a distinct number of audiences by hi…" at bounding box center [629, 664] width 836 height 150
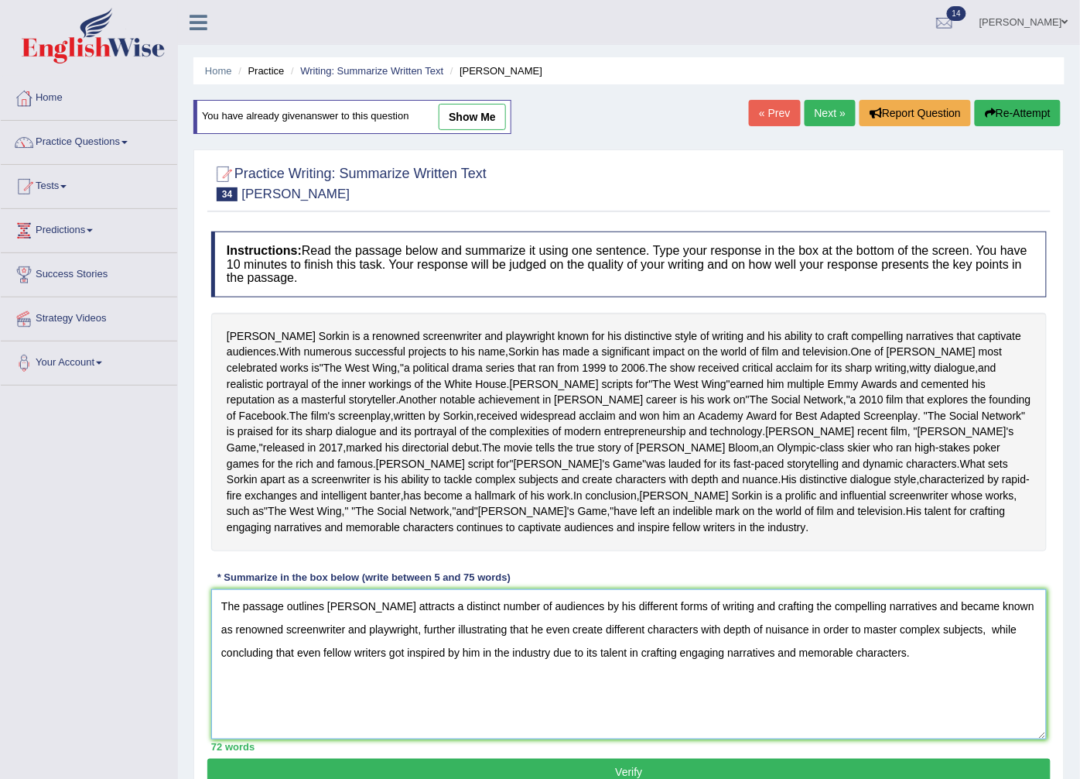
click at [578, 590] on textarea "The passage outlines Aaron Sorkin attracts a distinct number of audiences by hi…" at bounding box center [629, 664] width 836 height 150
click at [924, 592] on textarea "The passage outlines Aaron Sorkin attracts a distinct number of audiences, by h…" at bounding box center [629, 664] width 836 height 150
click at [426, 614] on textarea "The passage outlines Aaron Sorkin attracts a distinct number of audiences, by h…" at bounding box center [629, 664] width 836 height 150
type textarea "The passage outlines Aaron Sorkin attracts a distinct number of audiences, by h…"
click at [582, 758] on button "Verify" at bounding box center [629, 771] width 844 height 26
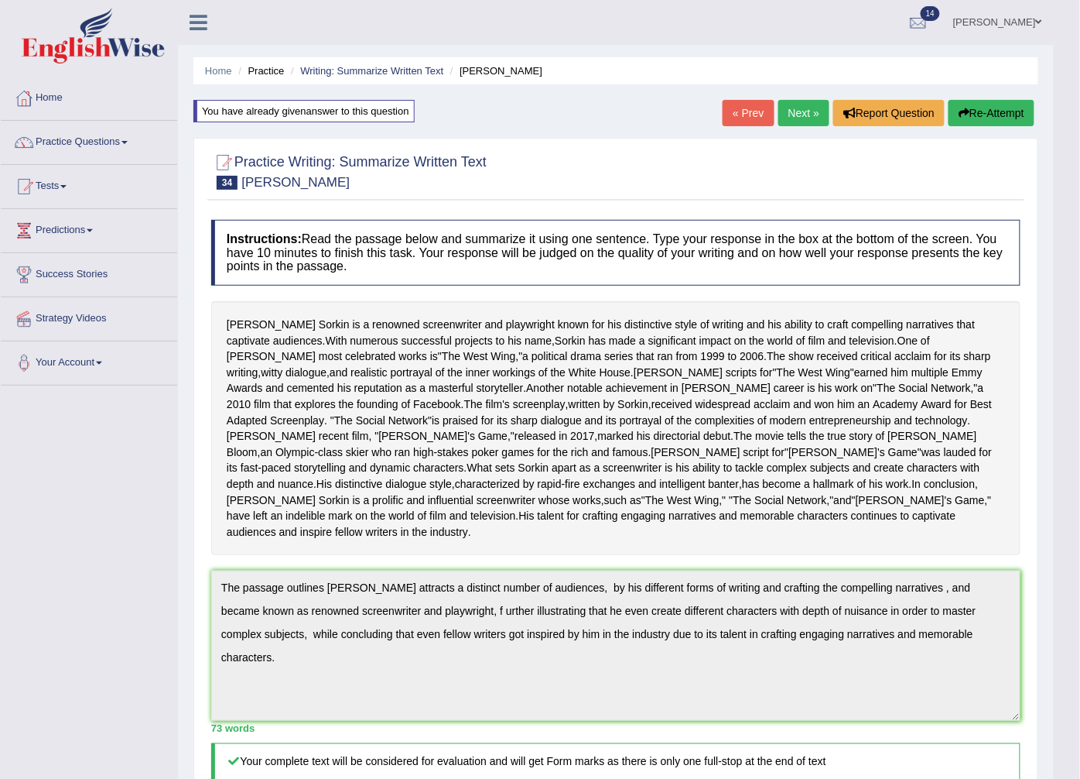
drag, startPoint x: 901, startPoint y: 159, endPoint x: 0, endPoint y: 179, distance: 901.1
click at [999, 117] on button "Re-Attempt" at bounding box center [992, 113] width 86 height 26
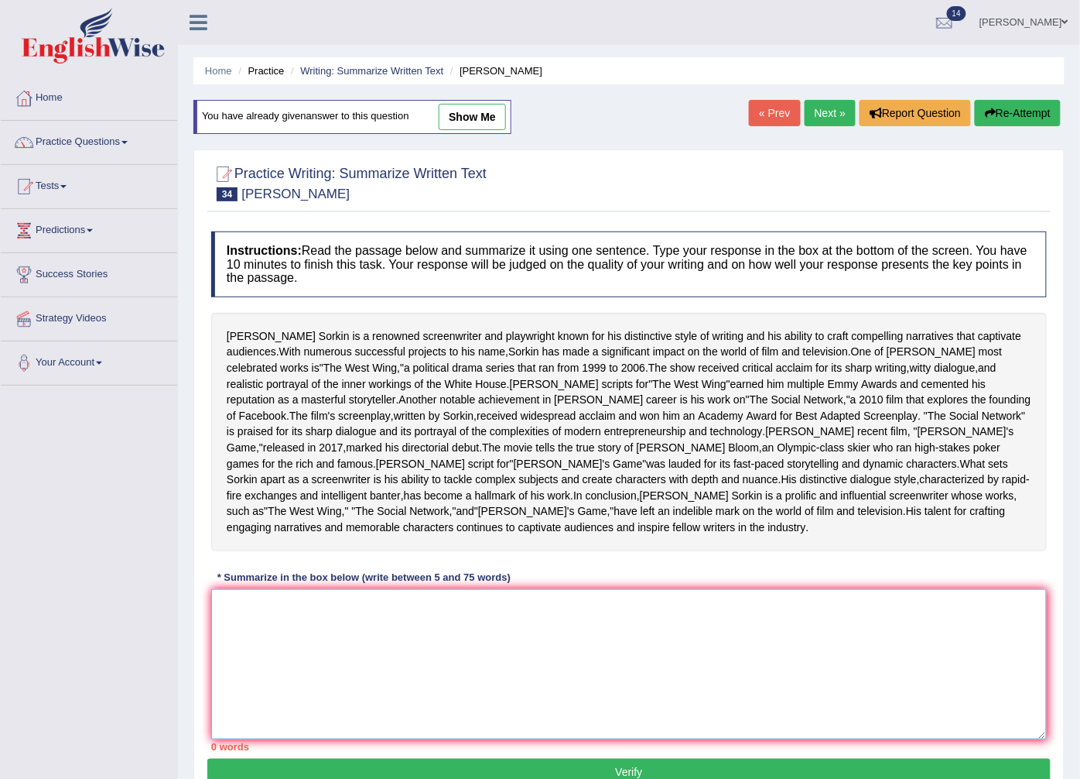
click at [221, 589] on textarea at bounding box center [629, 664] width 836 height 150
paste textarea "he passage outlines [PERSON_NAME] attracts a distinct number of audiences, by h…"
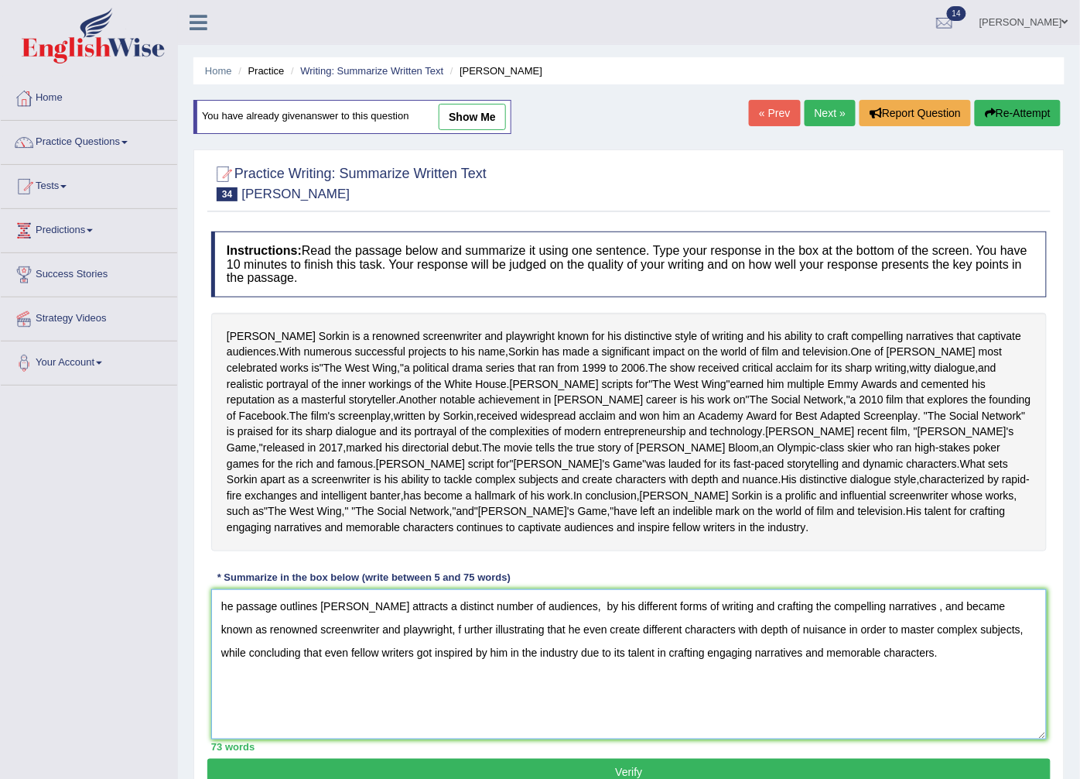
click at [221, 590] on textarea "he passage outlines Aaron Sorkin attracts a distinct number of audiences, by hi…" at bounding box center [629, 664] width 836 height 150
click at [429, 616] on textarea "The passage outlines [PERSON_NAME] attracts a distinct number of audiences, by …" at bounding box center [629, 664] width 836 height 150
click at [322, 590] on textarea "The passage outlines Aaron Sorkin attracts a distinct number of audiences, by h…" at bounding box center [629, 664] width 836 height 150
type textarea "The passage outlines that [PERSON_NAME] attracts a distinct number of audiences…"
click at [574, 758] on button "Verify" at bounding box center [629, 771] width 844 height 26
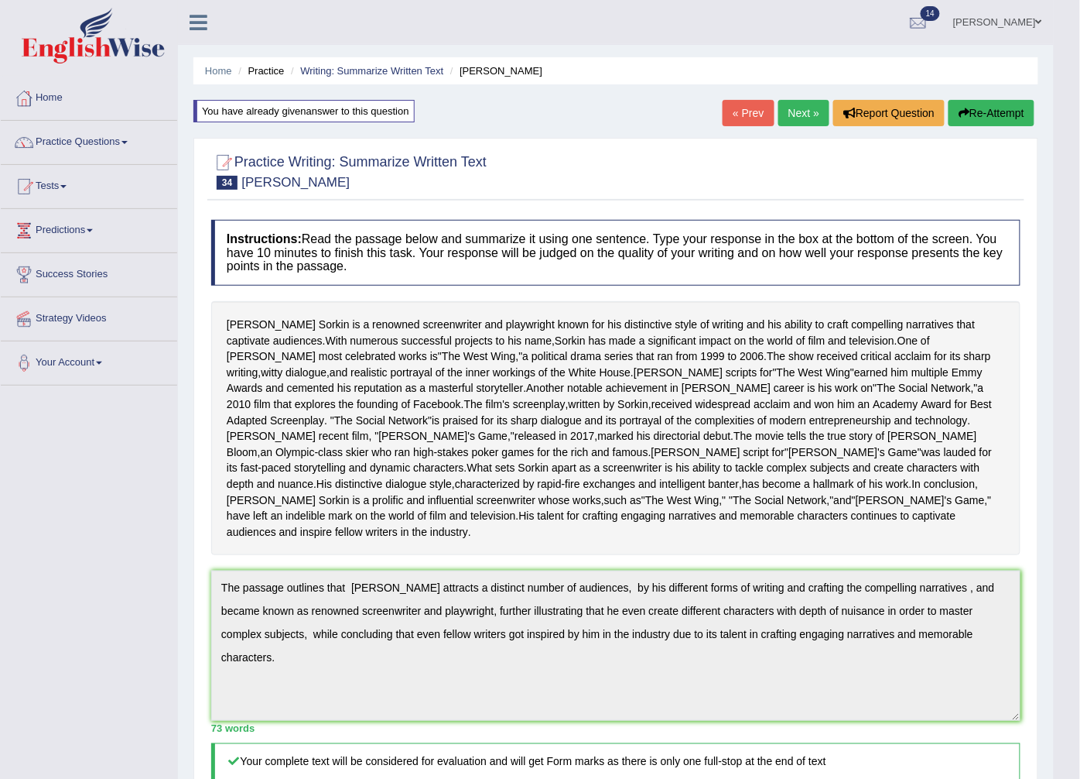
click at [984, 111] on button "Re-Attempt" at bounding box center [992, 113] width 86 height 26
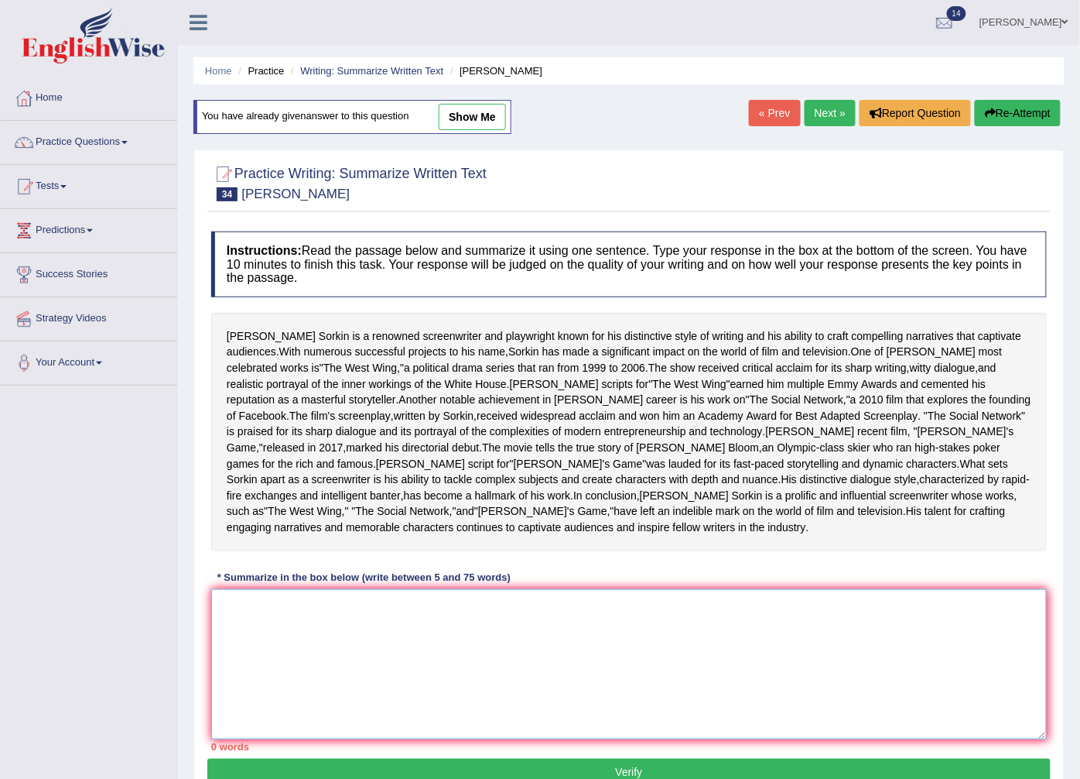
click at [226, 589] on textarea at bounding box center [629, 664] width 836 height 150
paste textarea "he passage outlines that [PERSON_NAME] attracts a distinct number of audiences,…"
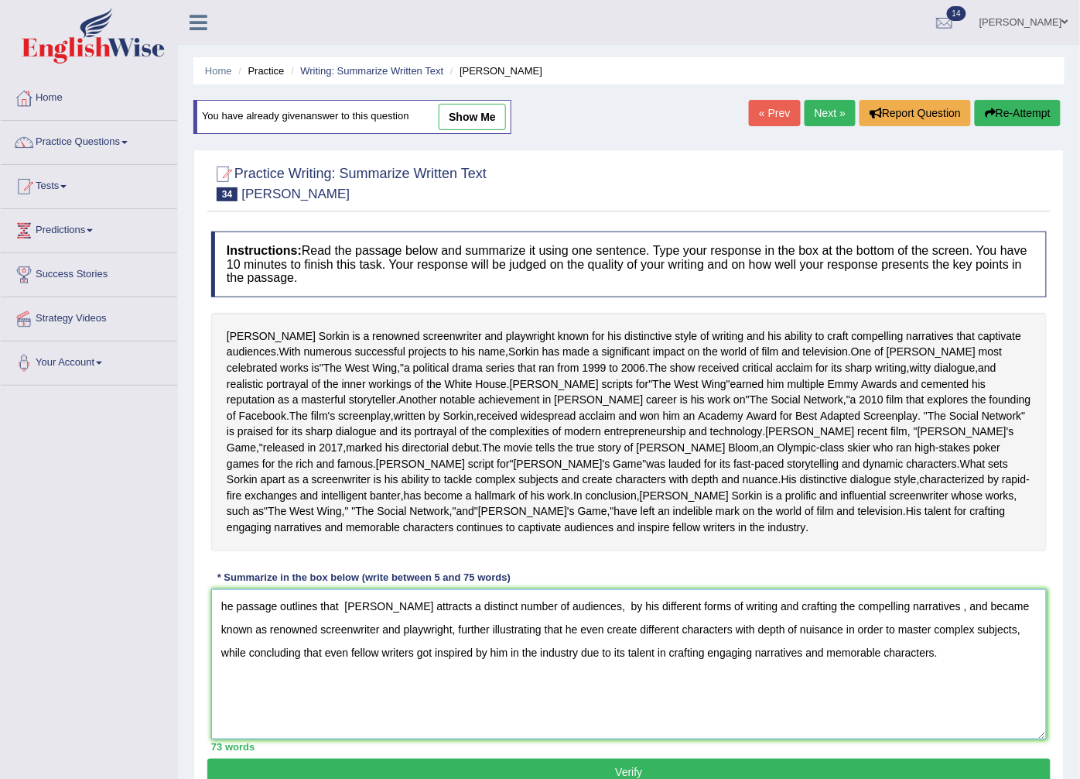
click at [221, 590] on textarea "he passage outlines that [PERSON_NAME] attracts a distinct number of audiences,…" at bounding box center [629, 664] width 836 height 150
click at [351, 589] on textarea "The passage outlines that [PERSON_NAME] attracts a distinct number of audiences…" at bounding box center [629, 664] width 836 height 150
click at [608, 589] on textarea "The passage outlines that [PERSON_NAME] attracts a distinct number of audiences…" at bounding box center [629, 664] width 836 height 150
type textarea "The passage outlines that [PERSON_NAME] attracts a distinct number of audiences…"
click at [645, 758] on button "Verify" at bounding box center [629, 771] width 844 height 26
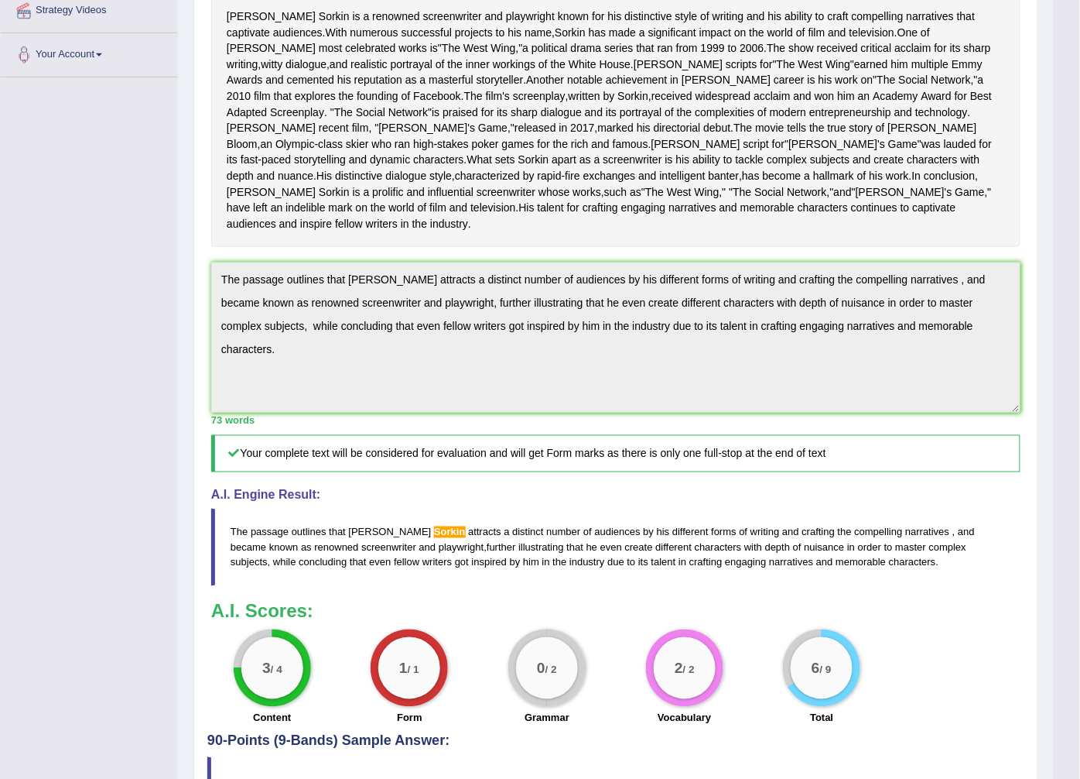
scroll to position [222, 0]
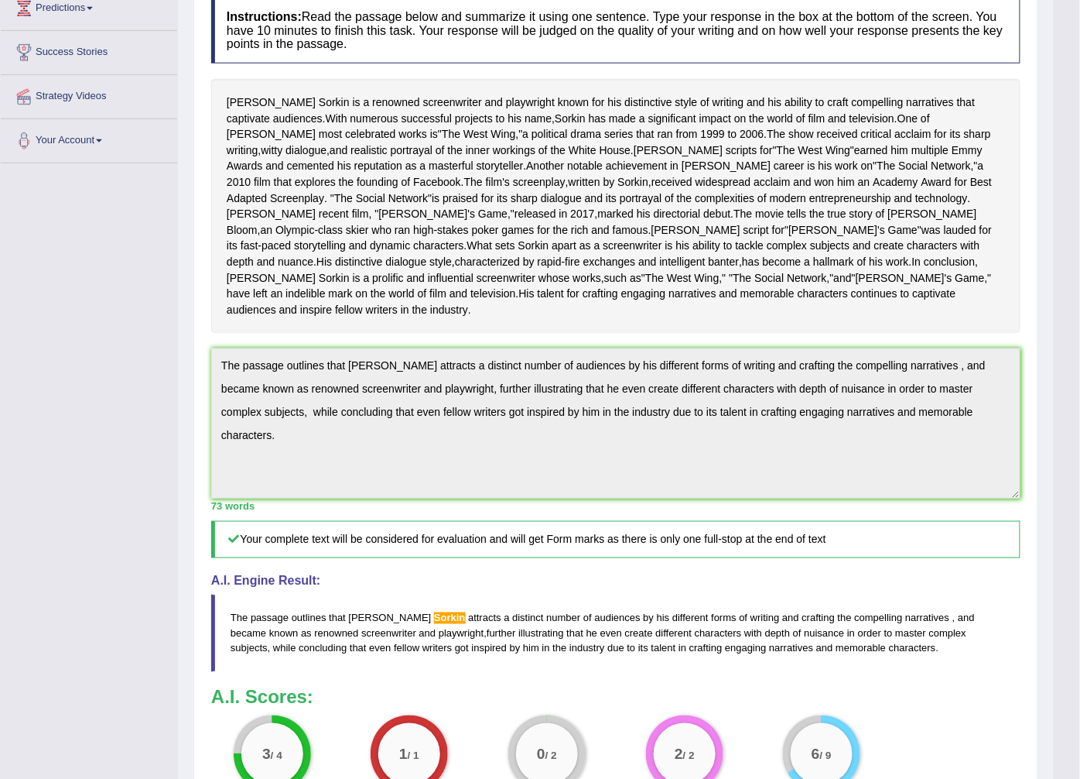
click at [1080, 556] on html "Toggle navigation Home Practice Questions Speaking Practice Read Aloud Repeat S…" at bounding box center [540, 167] width 1080 height 779
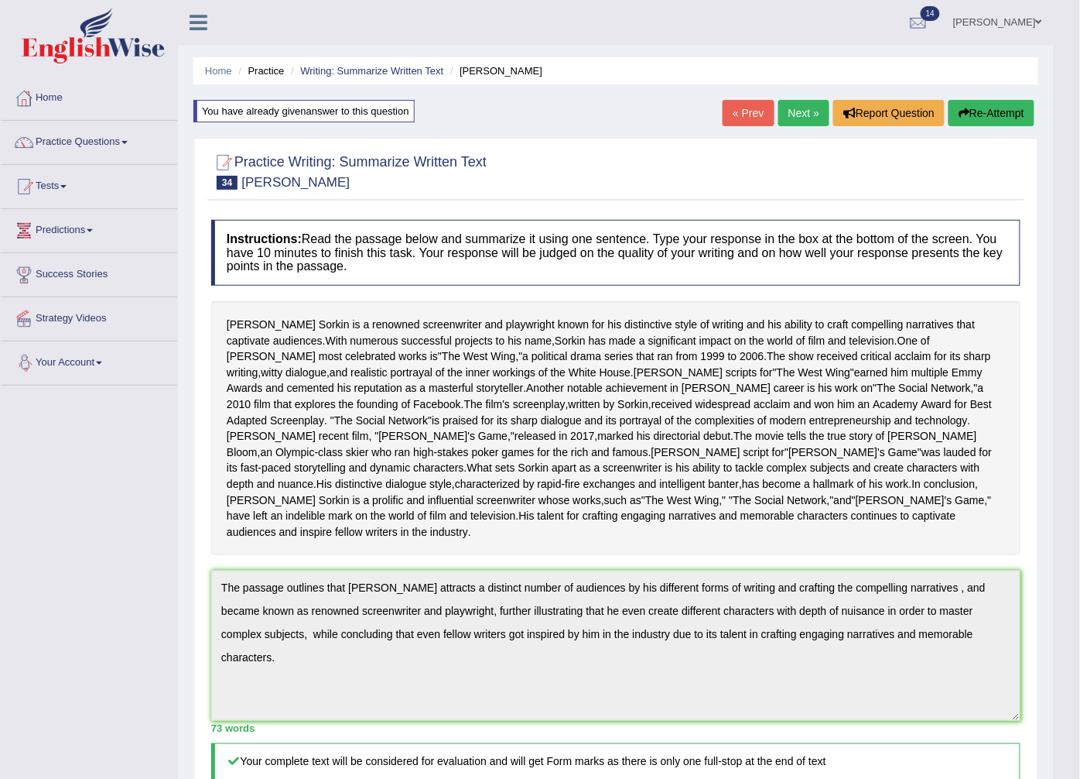
click at [983, 106] on button "Re-Attempt" at bounding box center [992, 113] width 86 height 26
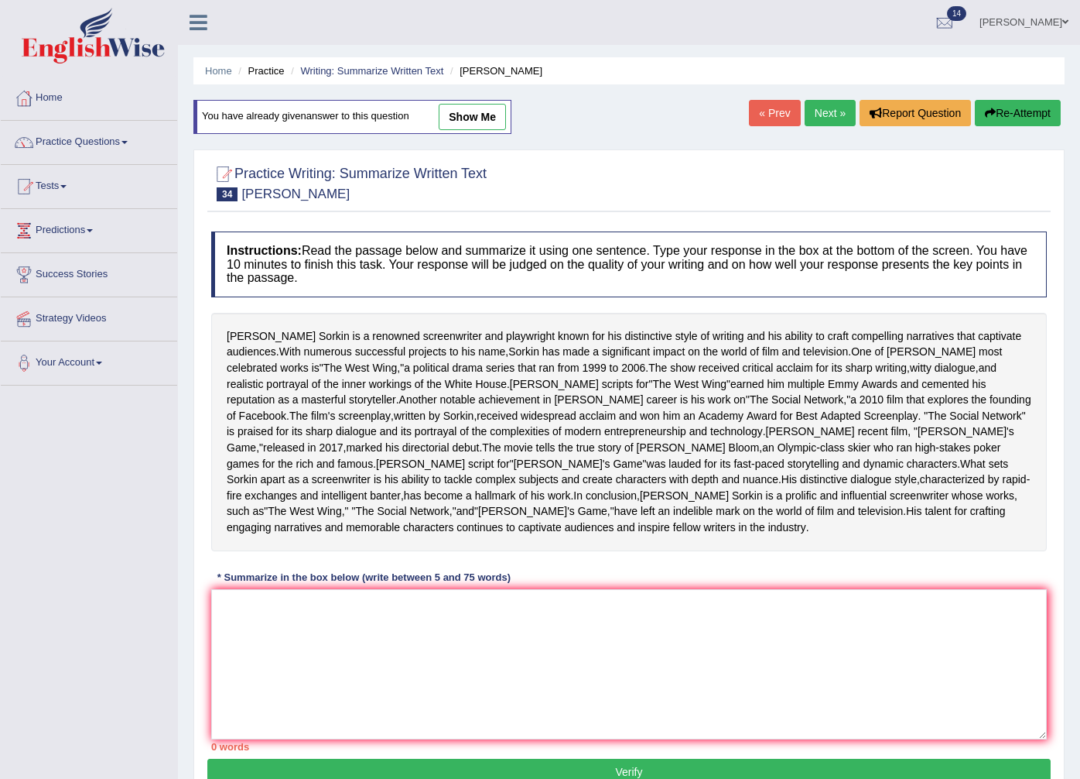
click at [235, 598] on textarea at bounding box center [629, 664] width 836 height 150
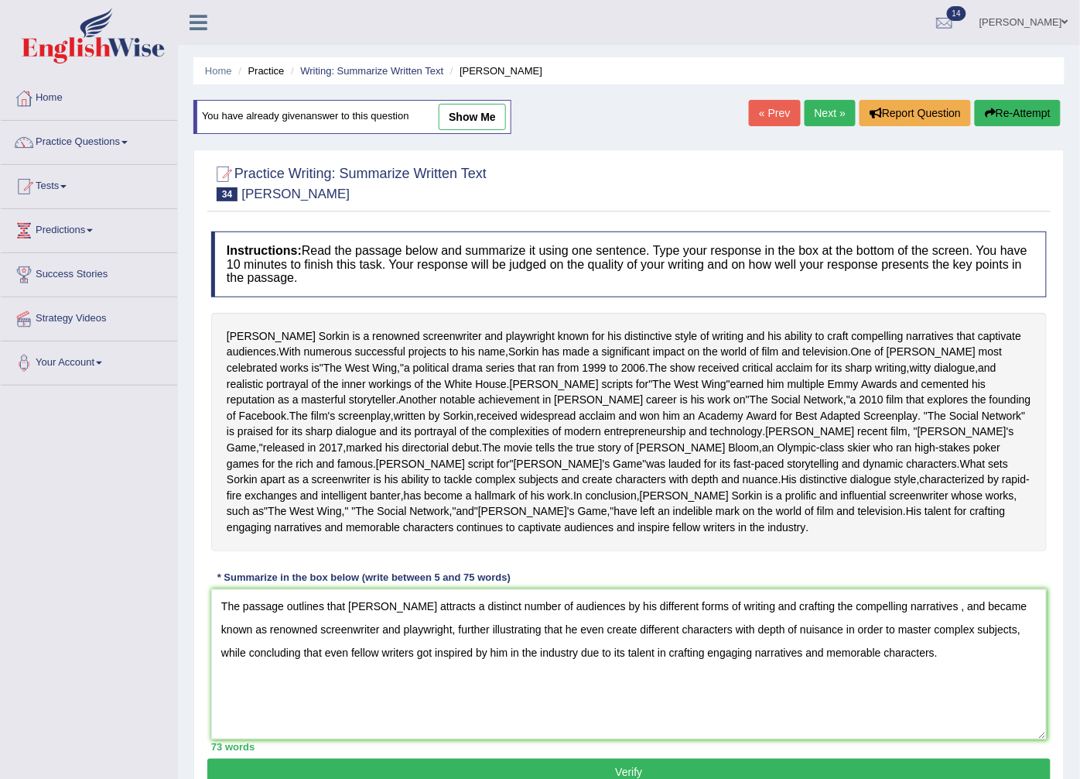
click at [710, 635] on textarea "The passage outlines that Aaron Sorkin attracts a distinct number of audiences …" at bounding box center [629, 664] width 836 height 150
click at [851, 638] on textarea "The passage outlines that Aaron Sorkin attracts a distinct number of audiences …" at bounding box center [629, 664] width 836 height 150
click at [824, 632] on textarea "The passage outlines that Aaron Sorkin attracts a distinct number of audiences …" at bounding box center [629, 664] width 836 height 150
click at [946, 591] on textarea "The passage outlines that Aaron Sorkin attracts a distinct number of audiences …" at bounding box center [629, 664] width 836 height 150
type textarea "The passage outlines that [PERSON_NAME] attracts a distinct number of audiences…"
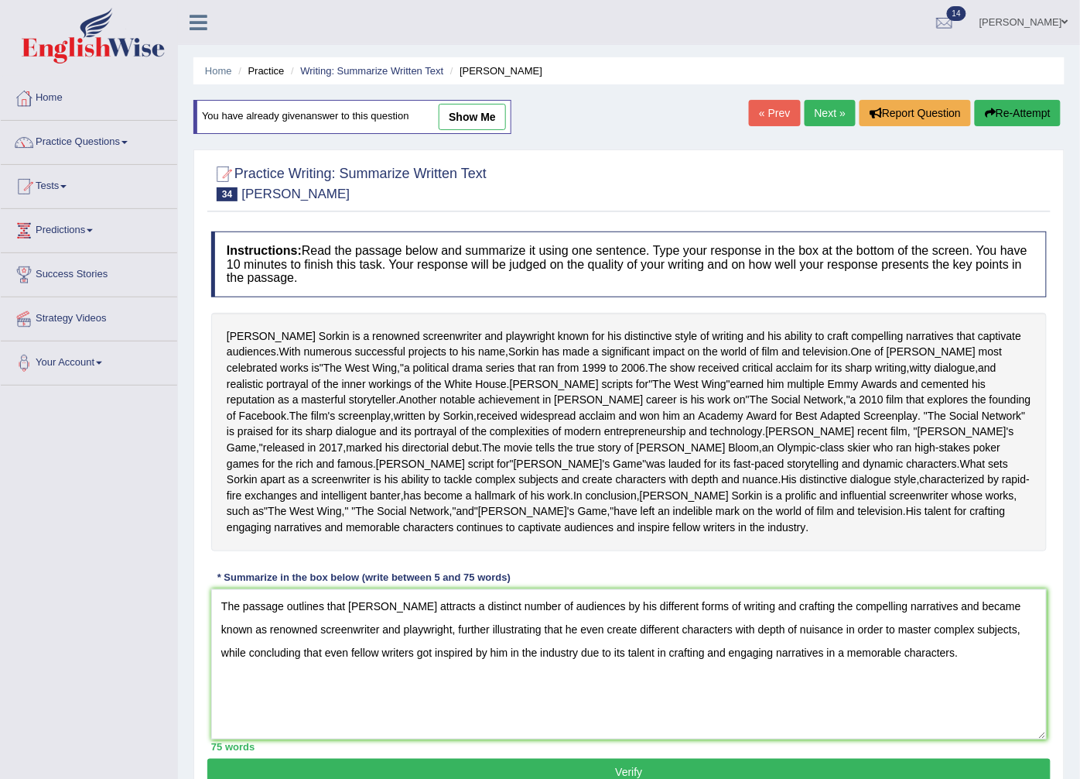
click at [735, 758] on button "Verify" at bounding box center [629, 771] width 844 height 26
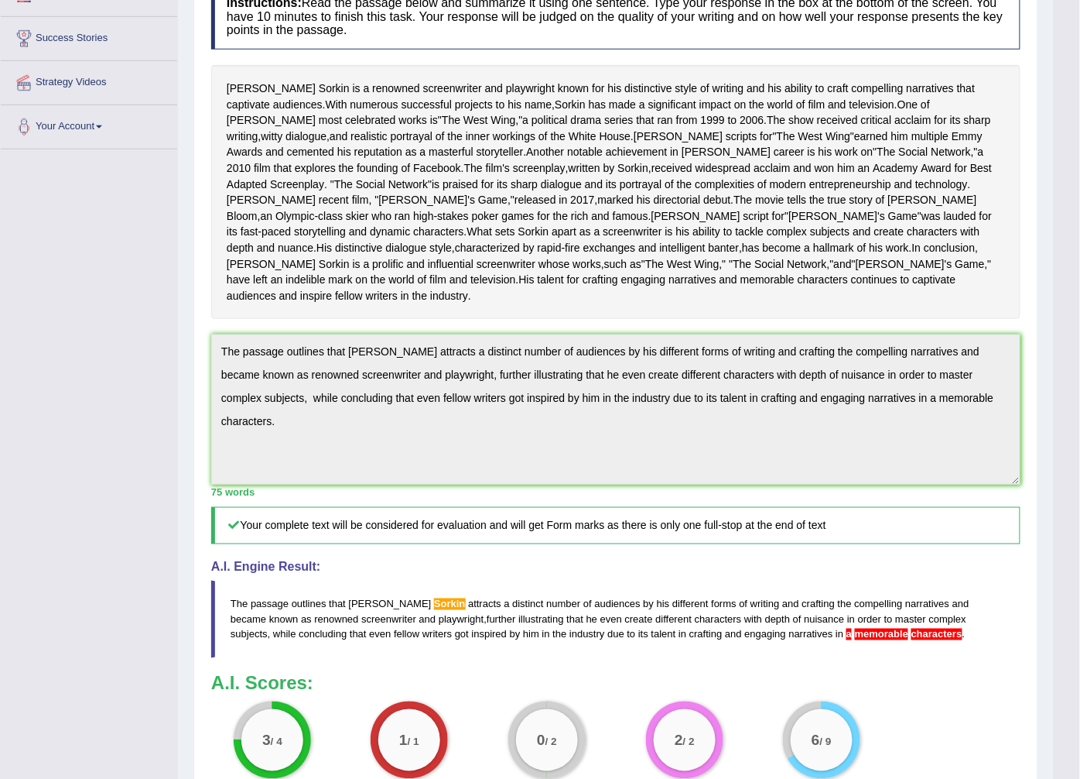
scroll to position [395, 0]
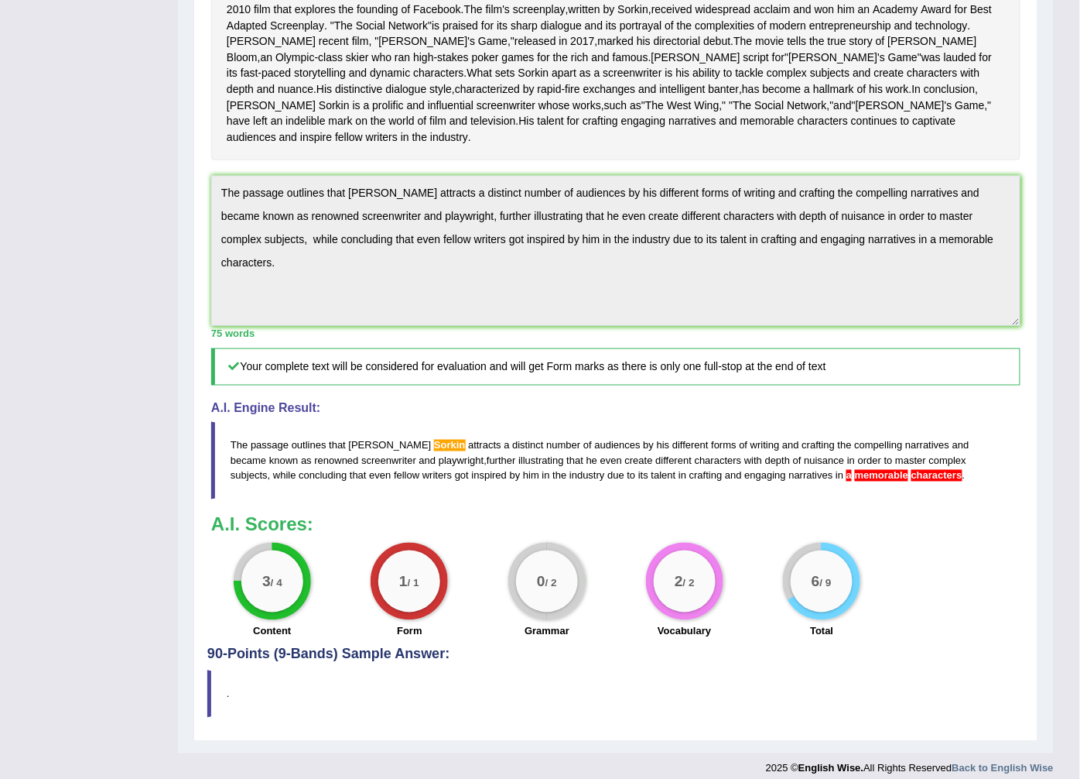
click at [1041, 276] on div "Home Practice Writing: Summarize Written Text Aaron Sorkin You have already giv…" at bounding box center [616, 179] width 876 height 1148
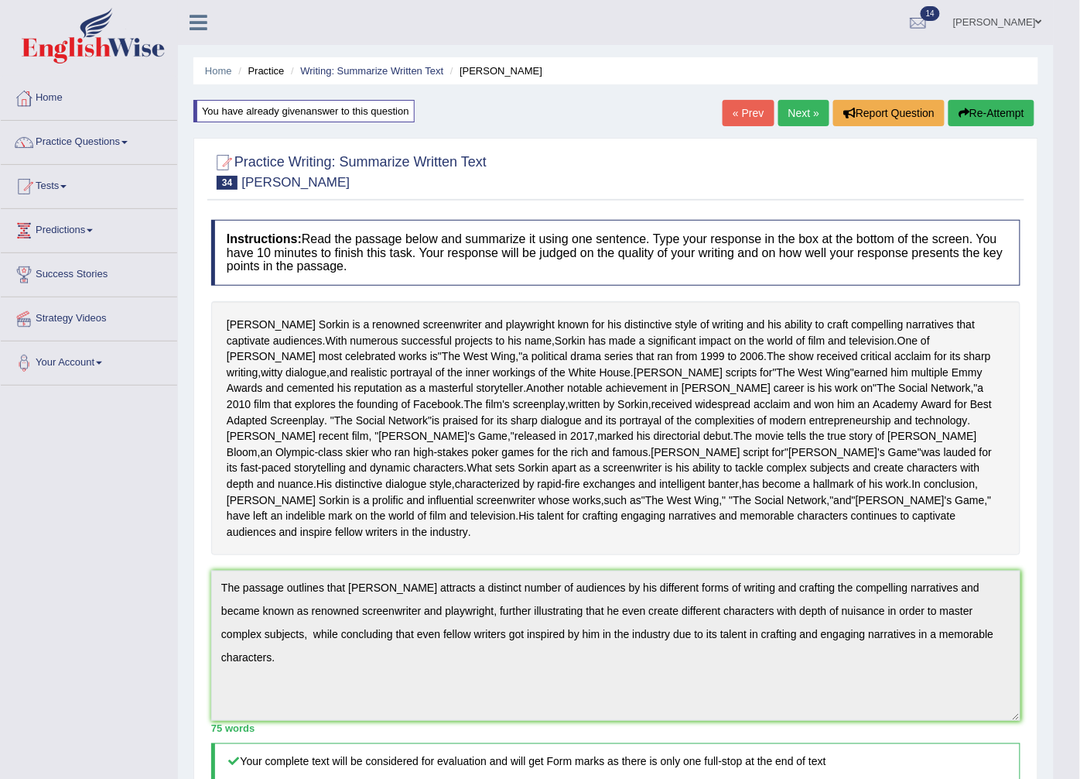
click at [974, 103] on button "Re-Attempt" at bounding box center [992, 113] width 86 height 26
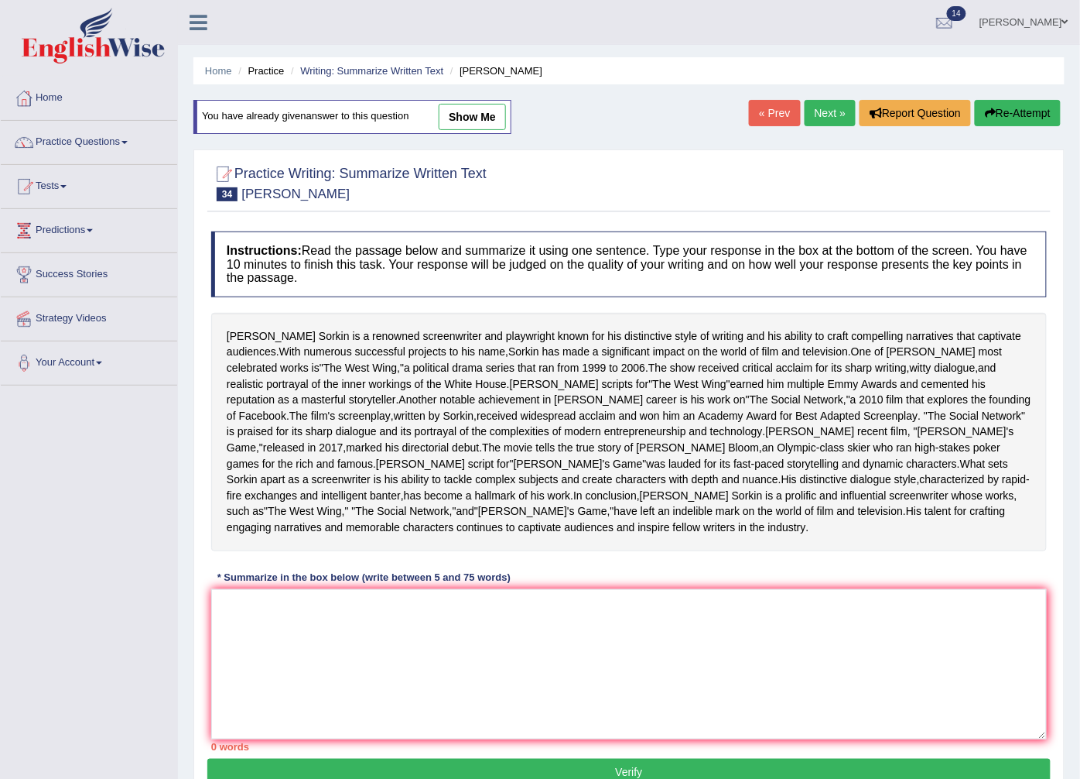
click at [225, 573] on div "Instructions: Read the passage below and summarize it using one sentence. Type …" at bounding box center [629, 491] width 844 height 535
click at [227, 589] on textarea at bounding box center [629, 664] width 836 height 150
paste textarea "The passage outlines that [PERSON_NAME] attracts a distinct number of audiences…"
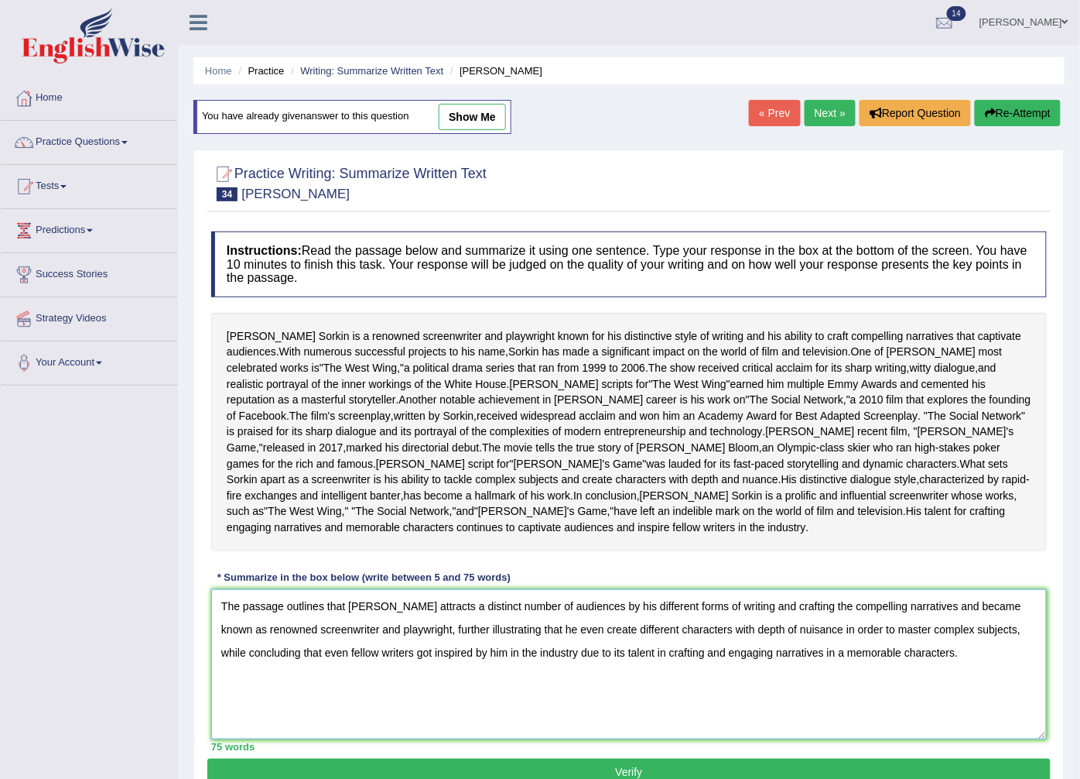
click at [283, 613] on textarea "The passage outlines that [PERSON_NAME] attracts a distinct number of audiences…" at bounding box center [629, 664] width 836 height 150
click at [391, 635] on textarea "The passage outlines that [PERSON_NAME] attracts a distinct number of audiences…" at bounding box center [629, 664] width 836 height 150
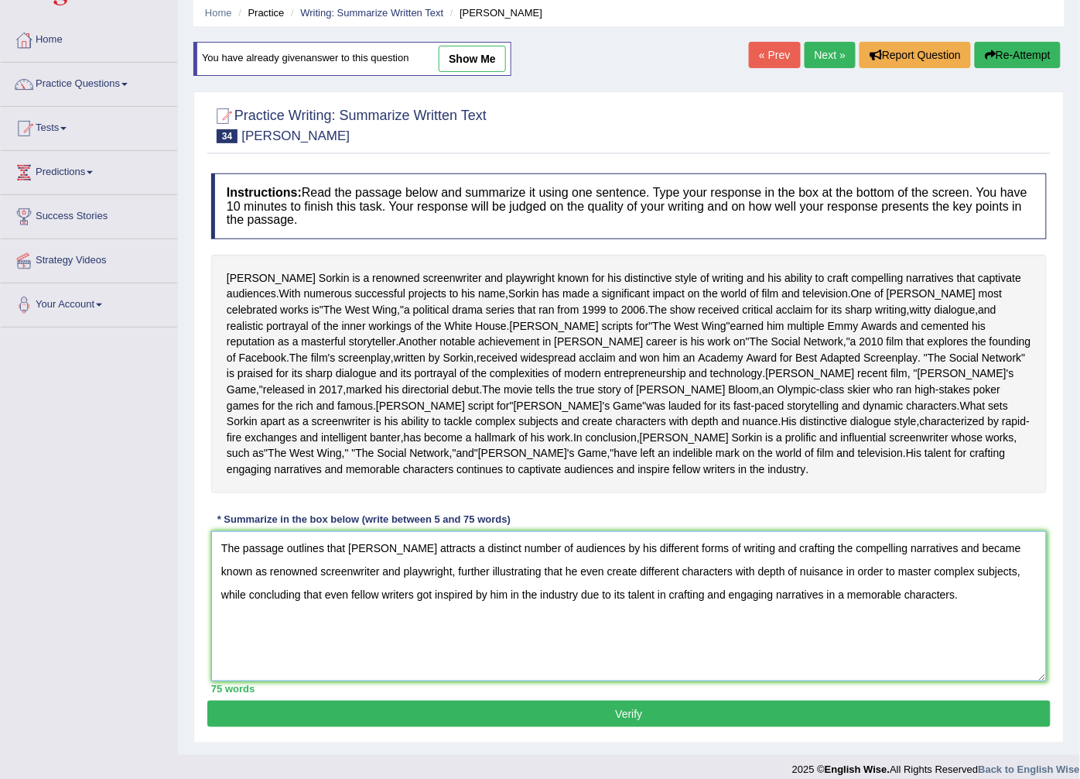
click at [888, 532] on textarea "The passage outlines that [PERSON_NAME] attracts a distinct number of audiences…" at bounding box center [629, 606] width 836 height 150
type textarea "The passage outlines that [PERSON_NAME] attracts a distinct number of audiences…"
click at [574, 700] on button "Verify" at bounding box center [629, 713] width 844 height 26
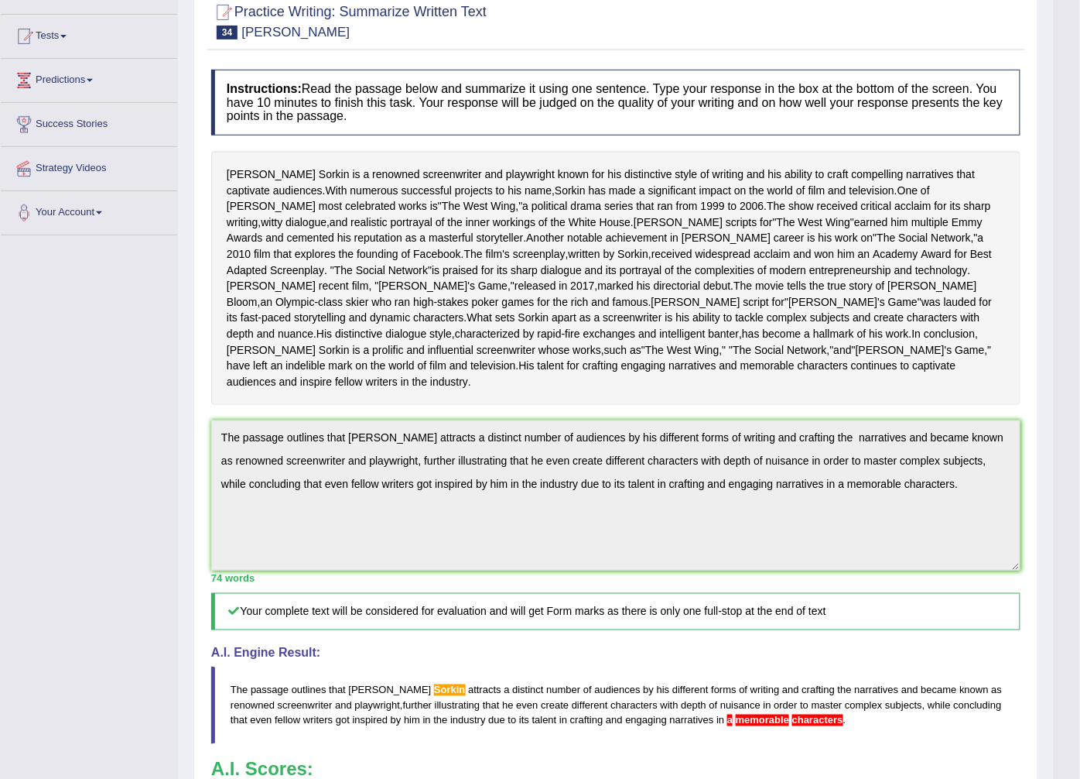
scroll to position [0, 0]
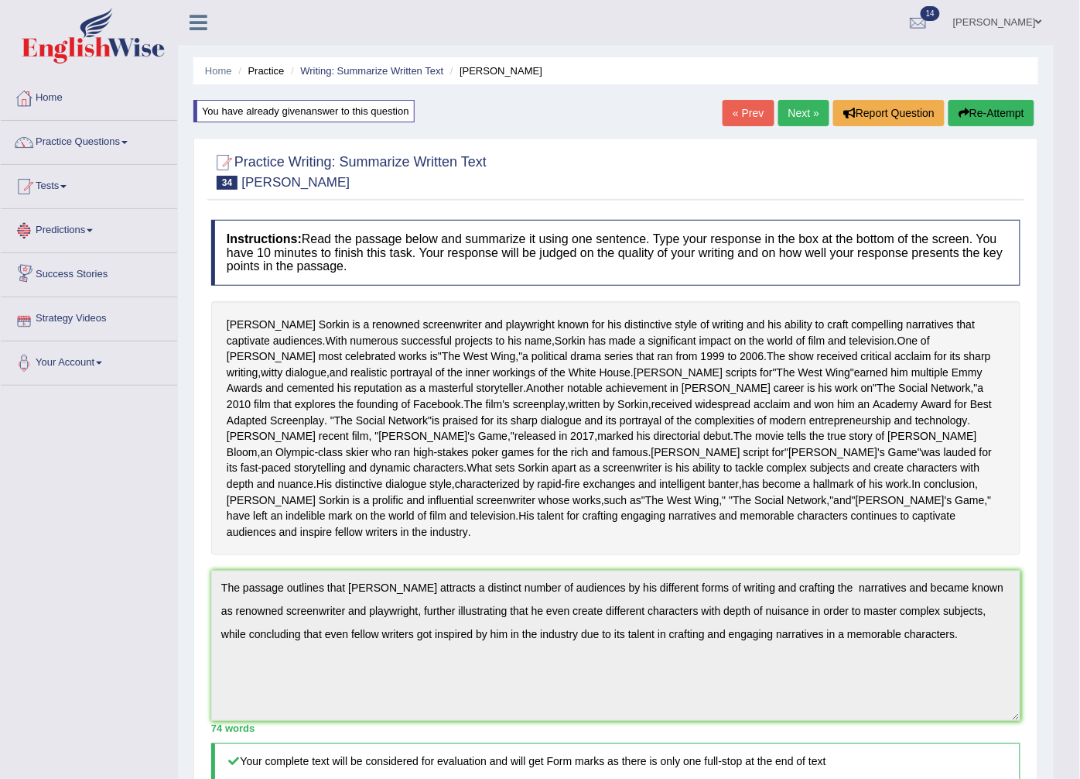
click at [791, 111] on link "Next »" at bounding box center [804, 113] width 51 height 26
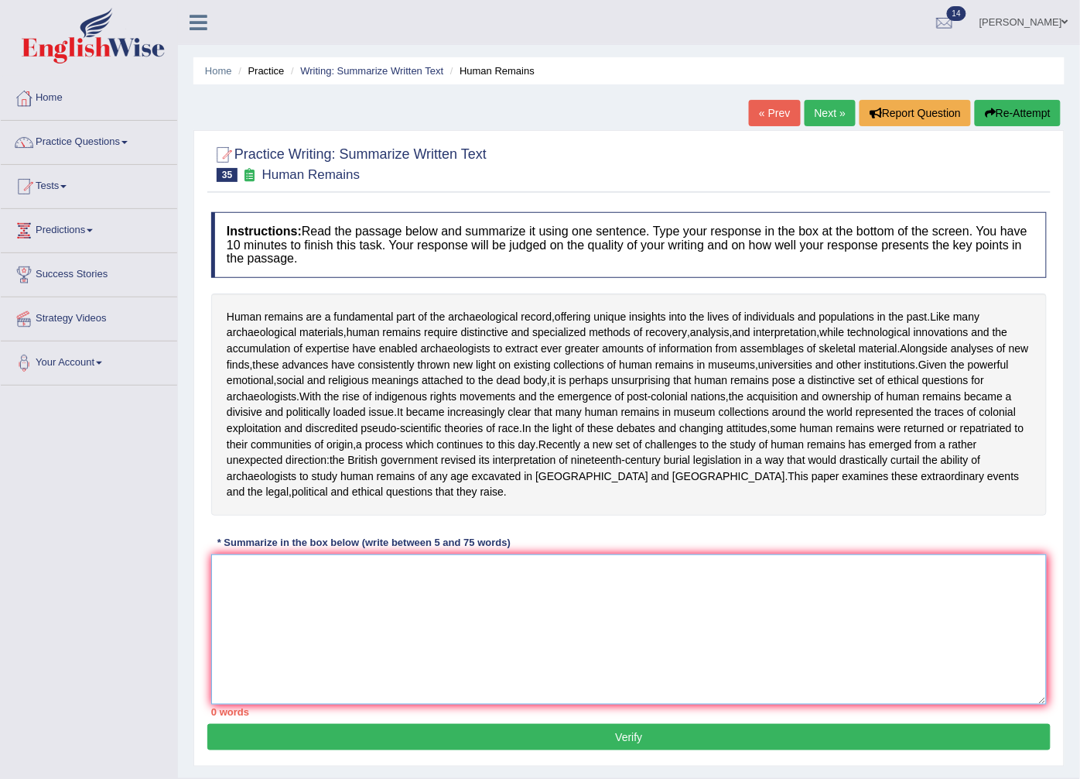
click at [229, 611] on textarea at bounding box center [629, 629] width 836 height 150
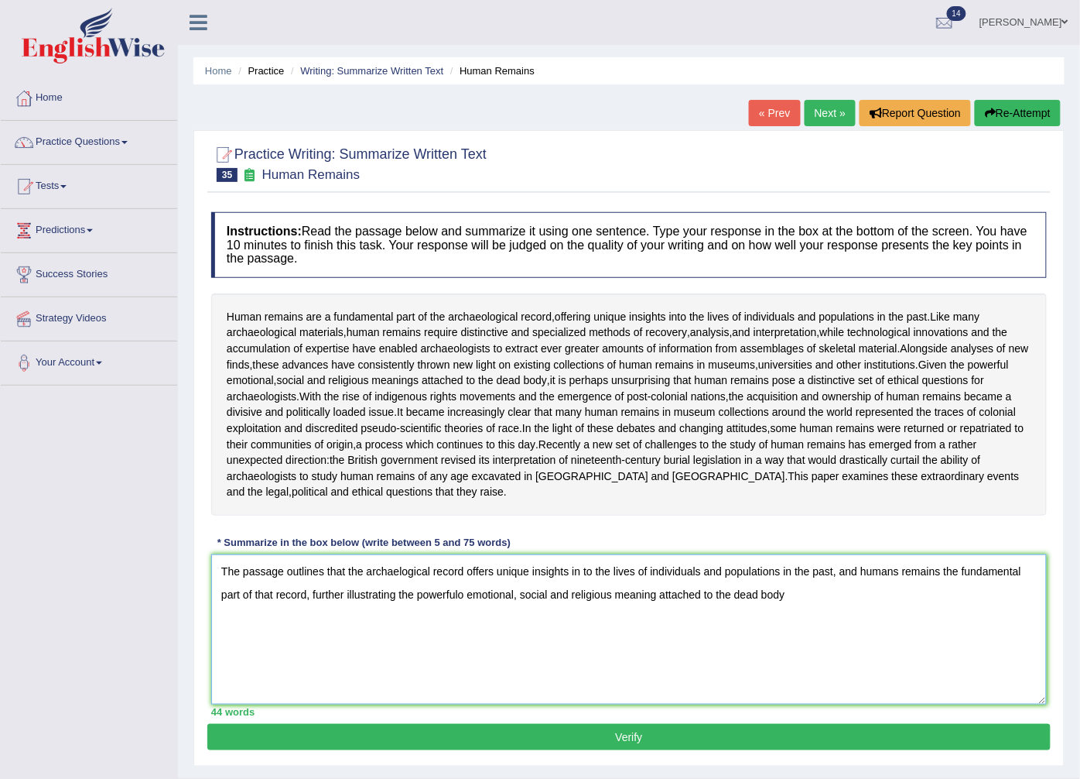
click at [467, 625] on textarea "The passage outlines that the archaelogical record offers unique insights in to…" at bounding box center [629, 629] width 836 height 150
click at [789, 628] on textarea "The passage outlines that the archaelogical record offers unique insights in to…" at bounding box center [629, 629] width 836 height 150
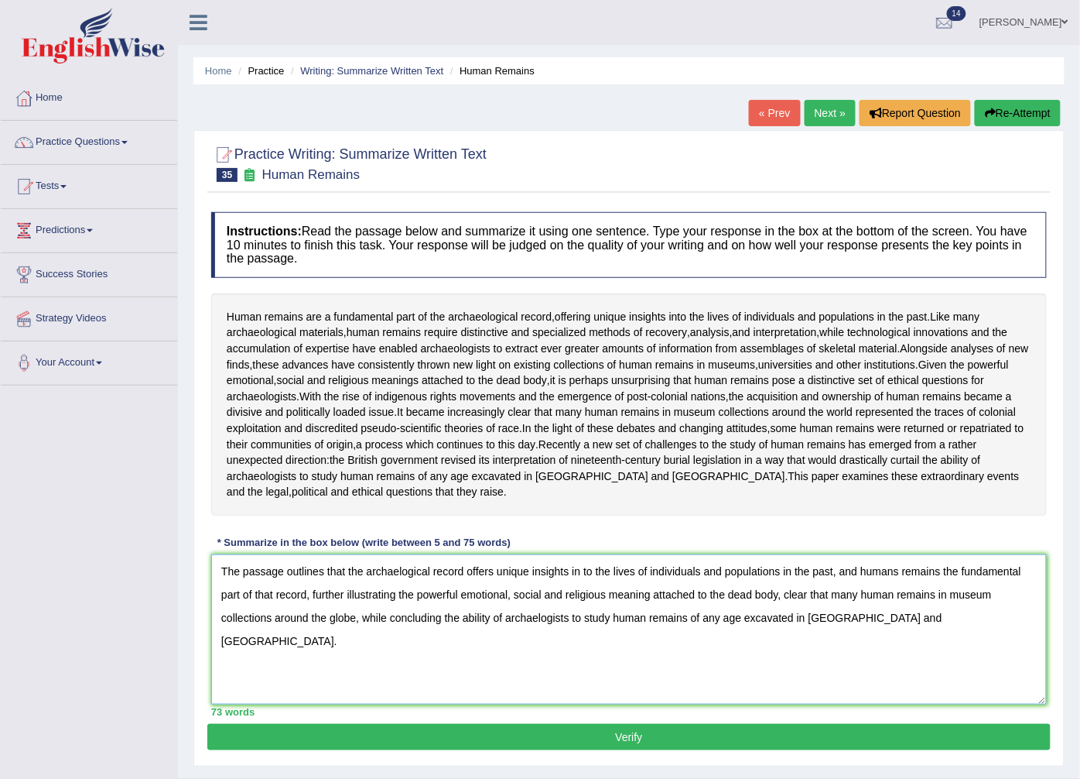
type textarea "The passage outlines that the archaelogical record offers unique insights in to…"
click at [508, 750] on button "Verify" at bounding box center [629, 737] width 844 height 26
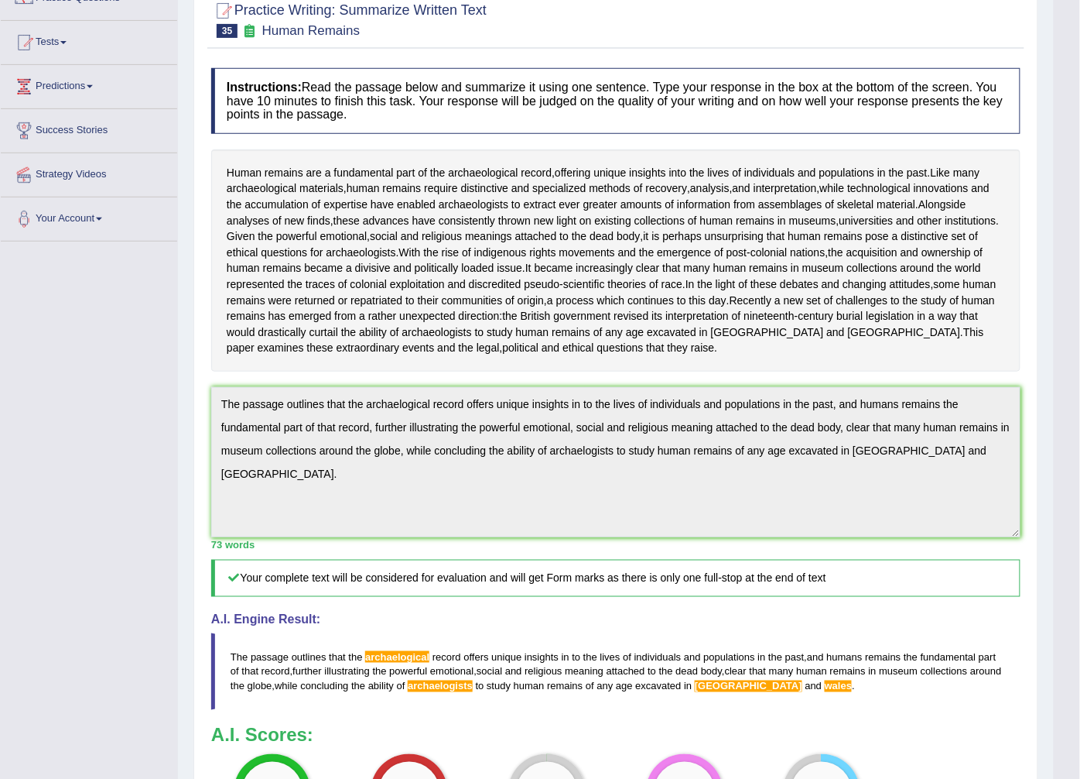
scroll to position [316, 0]
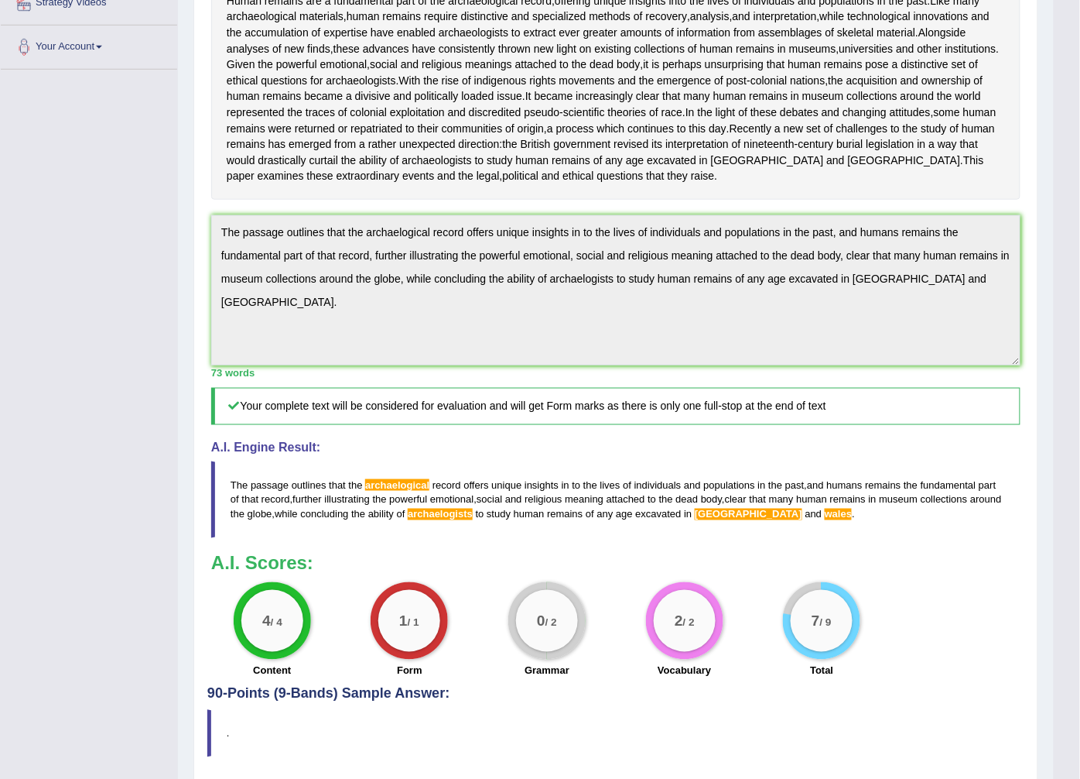
drag, startPoint x: 236, startPoint y: 512, endPoint x: 398, endPoint y: 559, distance: 168.3
click at [398, 538] on blockquote "The passage outlines that the archaelogical record offers unique insights in to…" at bounding box center [616, 499] width 810 height 77
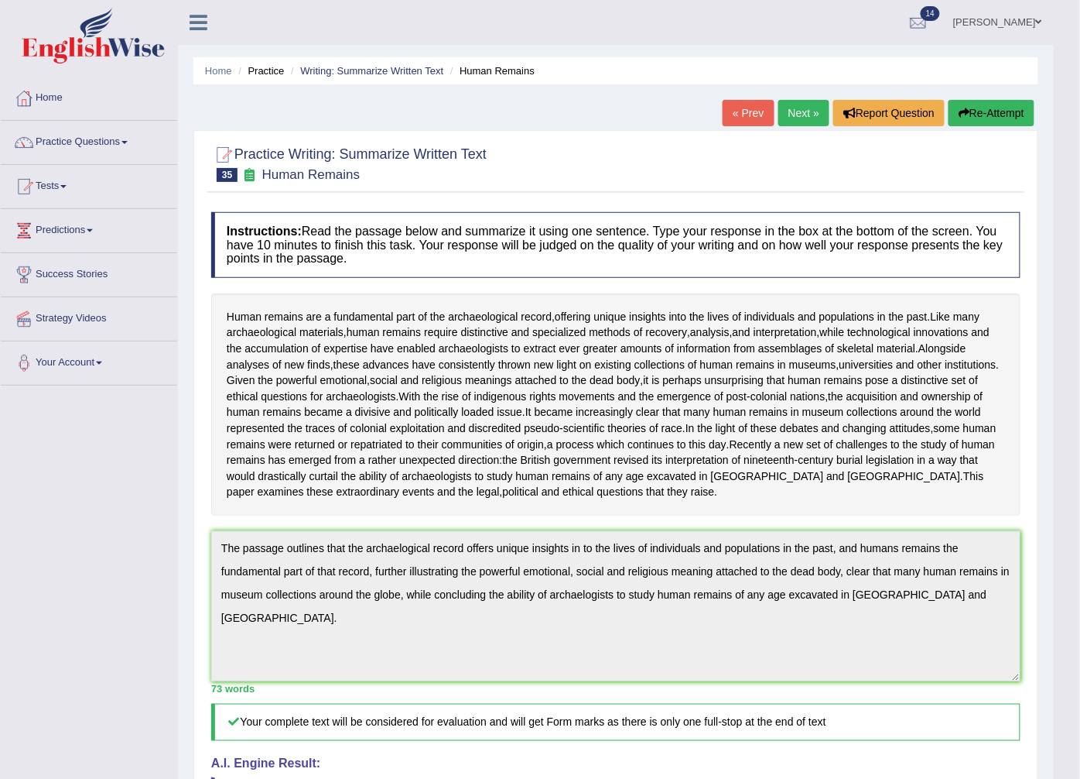
click at [989, 109] on button "Re-Attempt" at bounding box center [992, 113] width 86 height 26
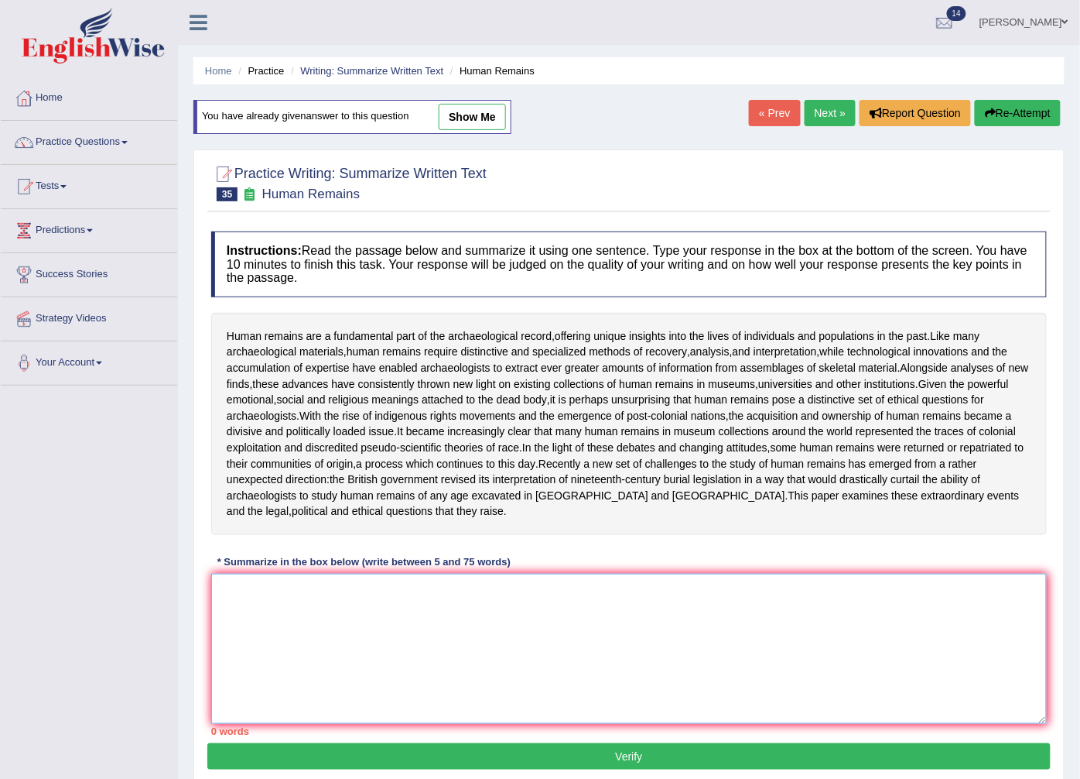
click at [242, 643] on textarea at bounding box center [629, 648] width 836 height 150
paste textarea "The passage outlines that the archaelogical record offers unique insights in to…"
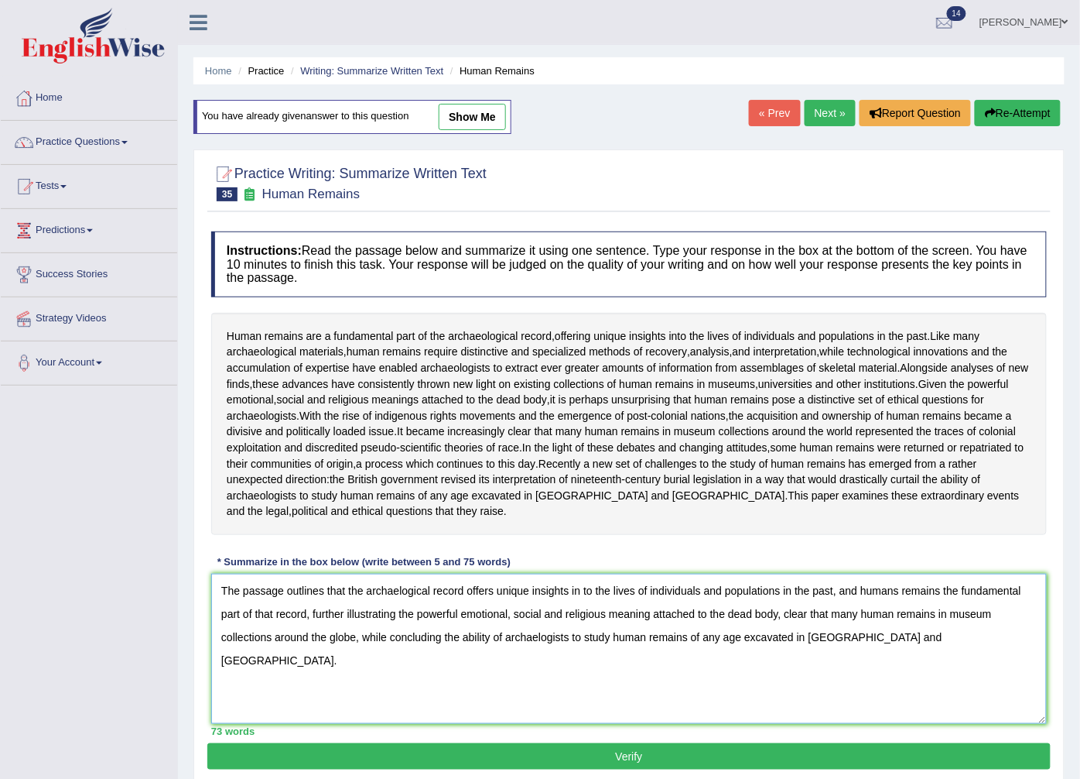
click at [815, 667] on textarea "The passage outlines that the archaelogical record offers unique insights in to…" at bounding box center [629, 648] width 836 height 150
click at [878, 667] on textarea "The passage outlines that the archaelogical record offers unique insights in to…" at bounding box center [629, 648] width 836 height 150
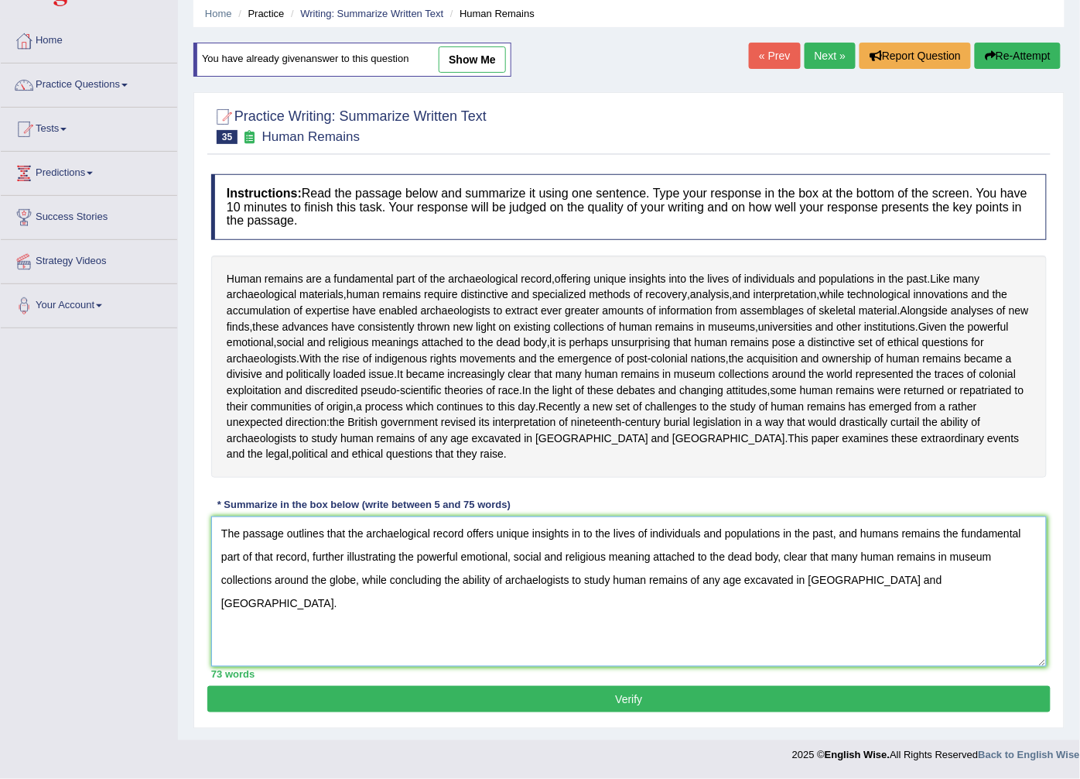
type textarea "The passage outlines that the archaelogical record offers unique insights in to…"
click at [483, 685] on div "Instructions: Read the passage below and summarize it using one sentence. Type …" at bounding box center [629, 425] width 844 height 519
click at [508, 690] on button "Verify" at bounding box center [629, 699] width 844 height 26
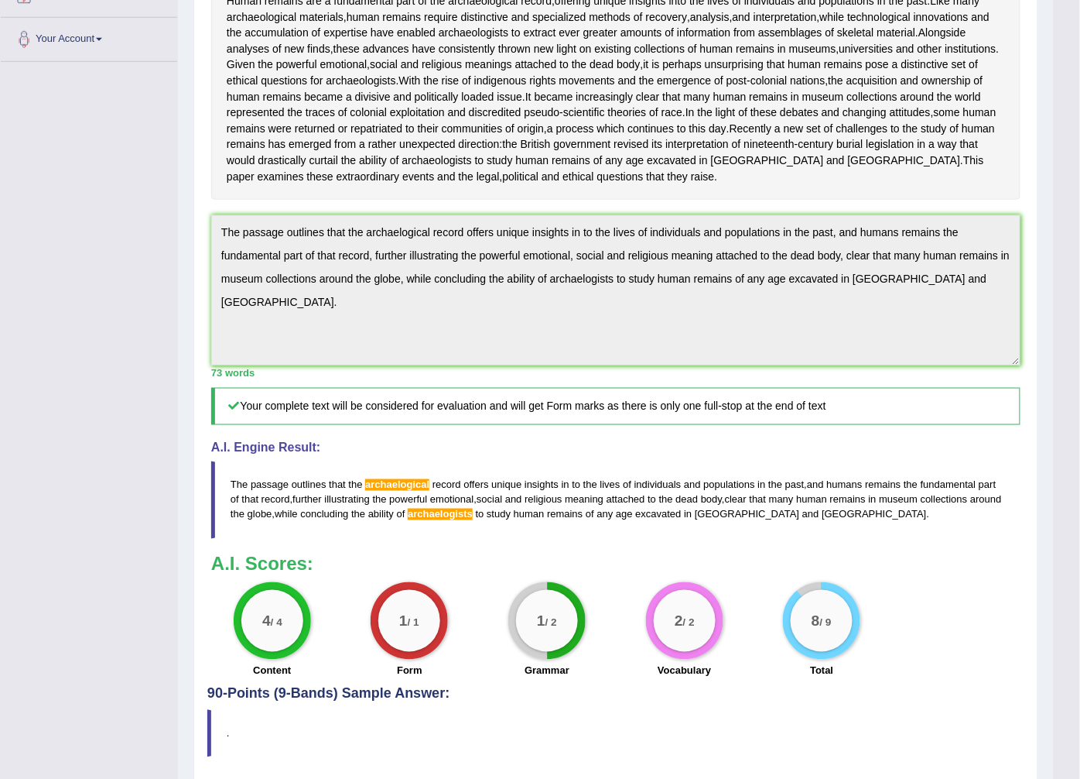
scroll to position [0, 0]
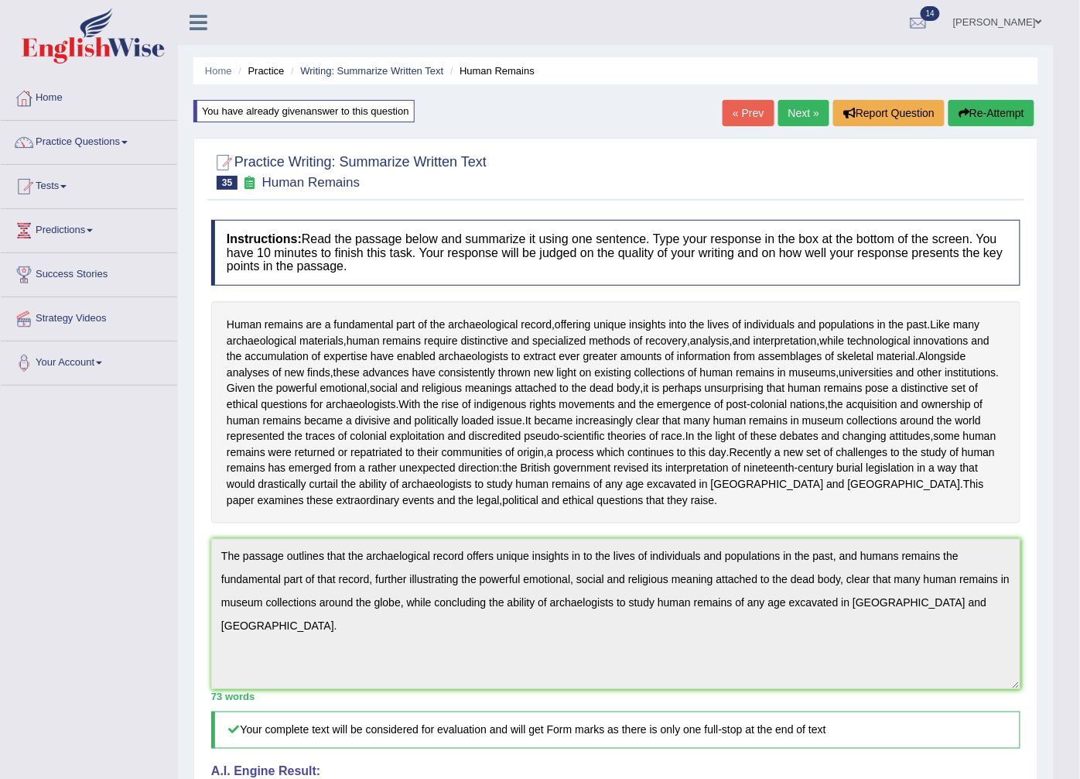
click at [1022, 104] on button "Re-Attempt" at bounding box center [992, 113] width 86 height 26
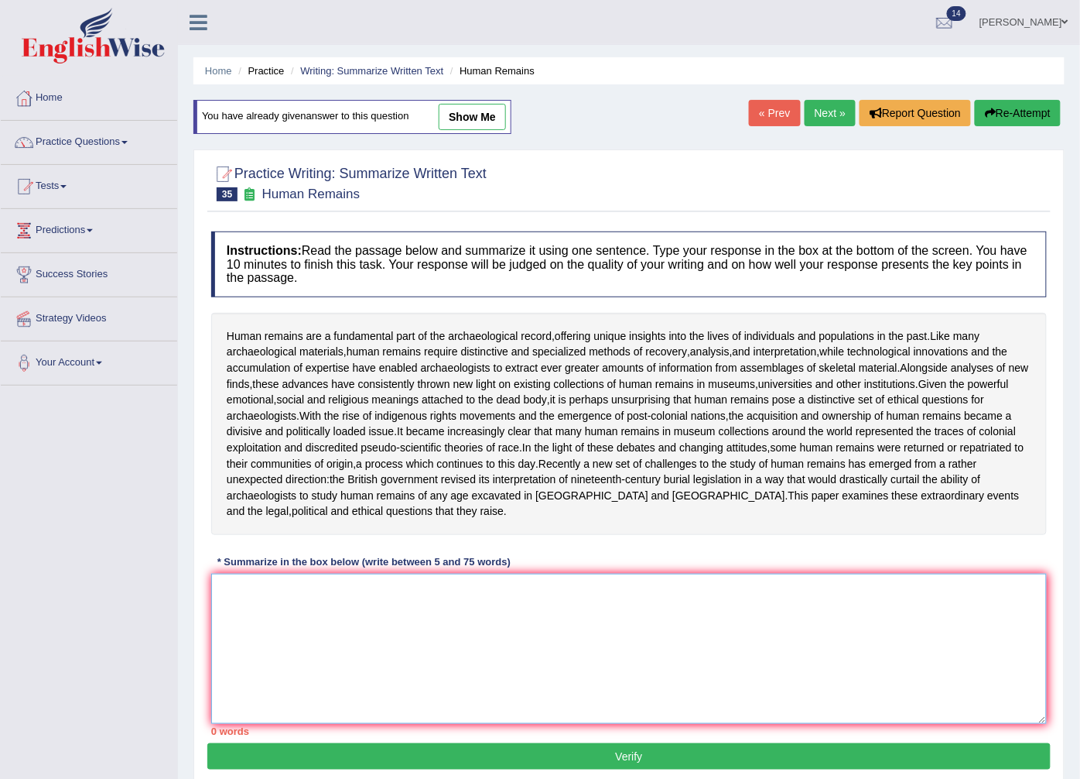
click at [228, 616] on textarea at bounding box center [629, 648] width 836 height 150
paste textarea "he passage outlines that the archaelogical record offers unique insights in to …"
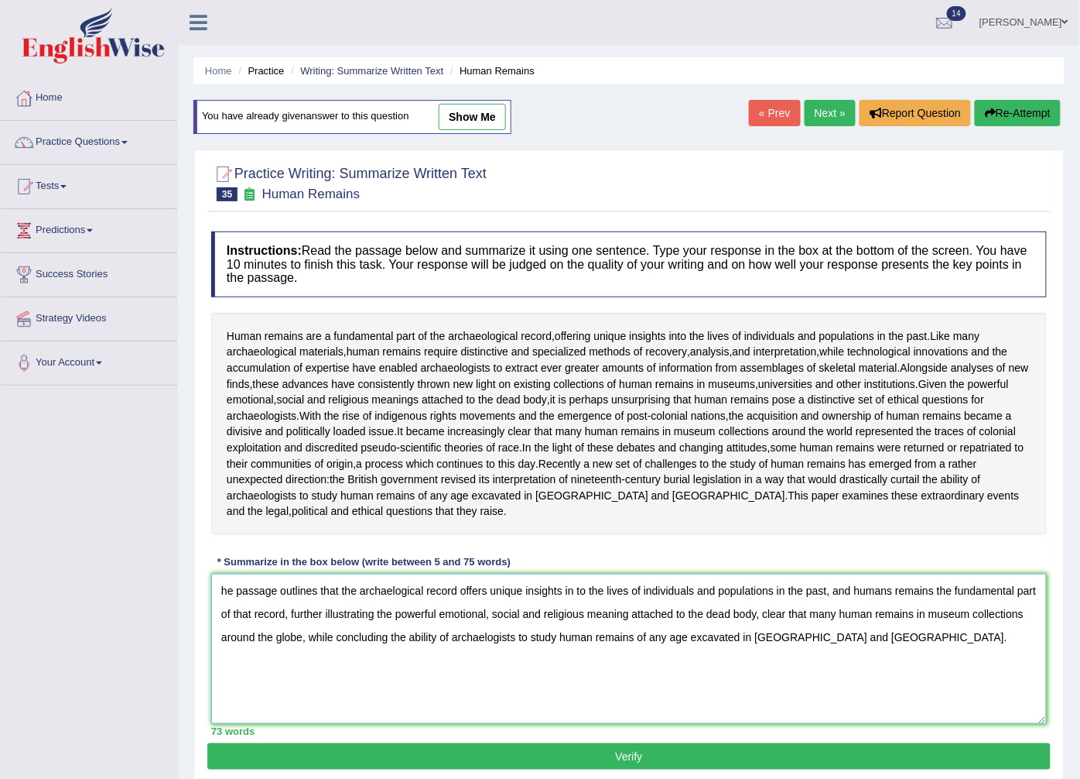
click at [218, 621] on textarea "he passage outlines that the archaelogical record offers unique insights in to …" at bounding box center [629, 648] width 836 height 150
click at [399, 622] on textarea "The passage outlines that the archaelogical record offers unique insights in to…" at bounding box center [629, 648] width 836 height 150
click at [539, 667] on textarea "The passage outlines that the archaeological record offers unique insights in t…" at bounding box center [629, 648] width 836 height 150
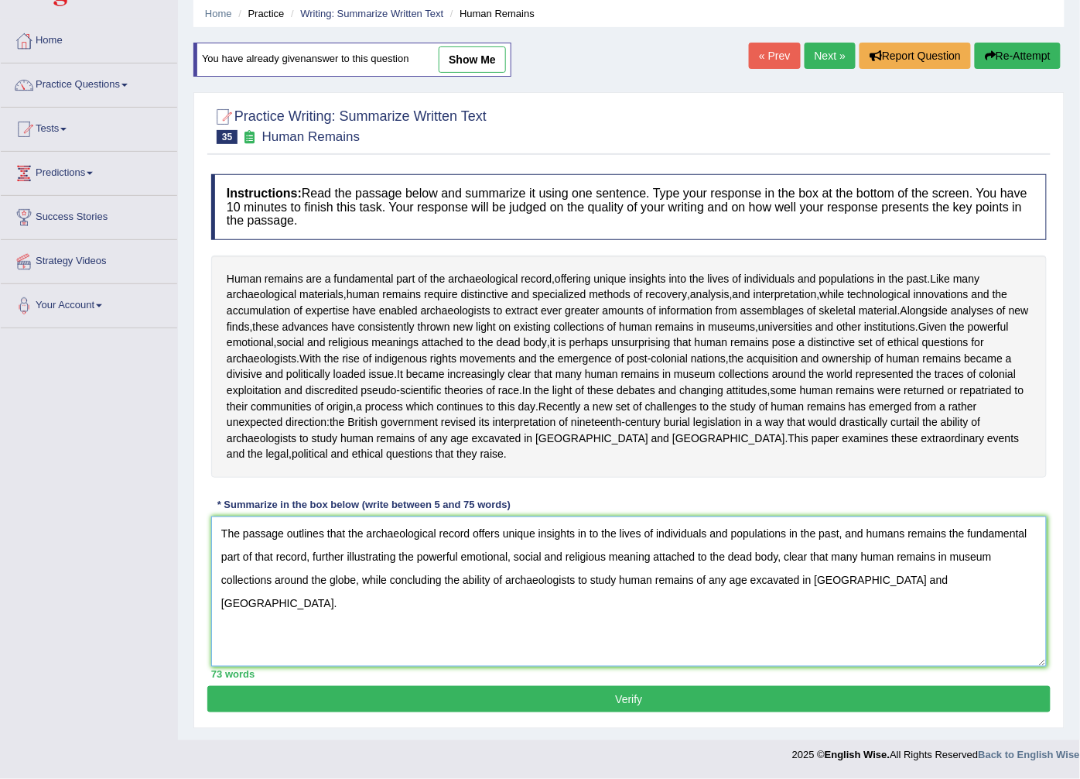
type textarea "The passage outlines that the archaeological record offers unique insights in t…"
click at [415, 708] on button "Verify" at bounding box center [629, 699] width 844 height 26
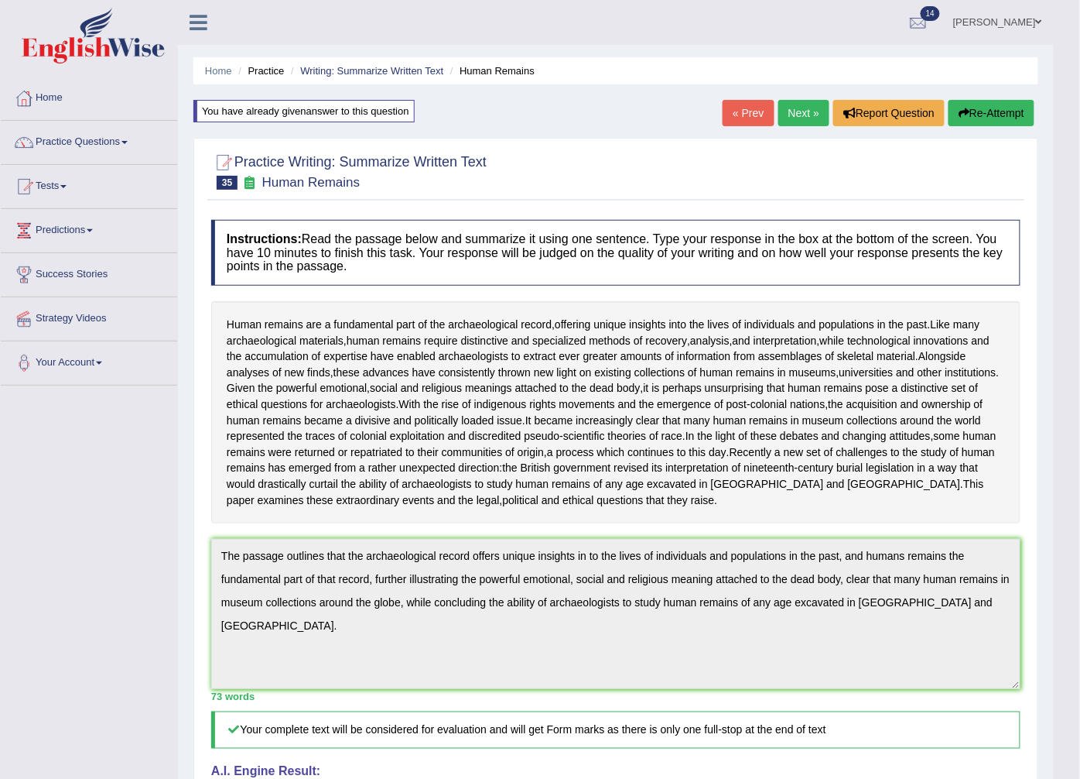
click at [784, 115] on link "Next »" at bounding box center [804, 113] width 51 height 26
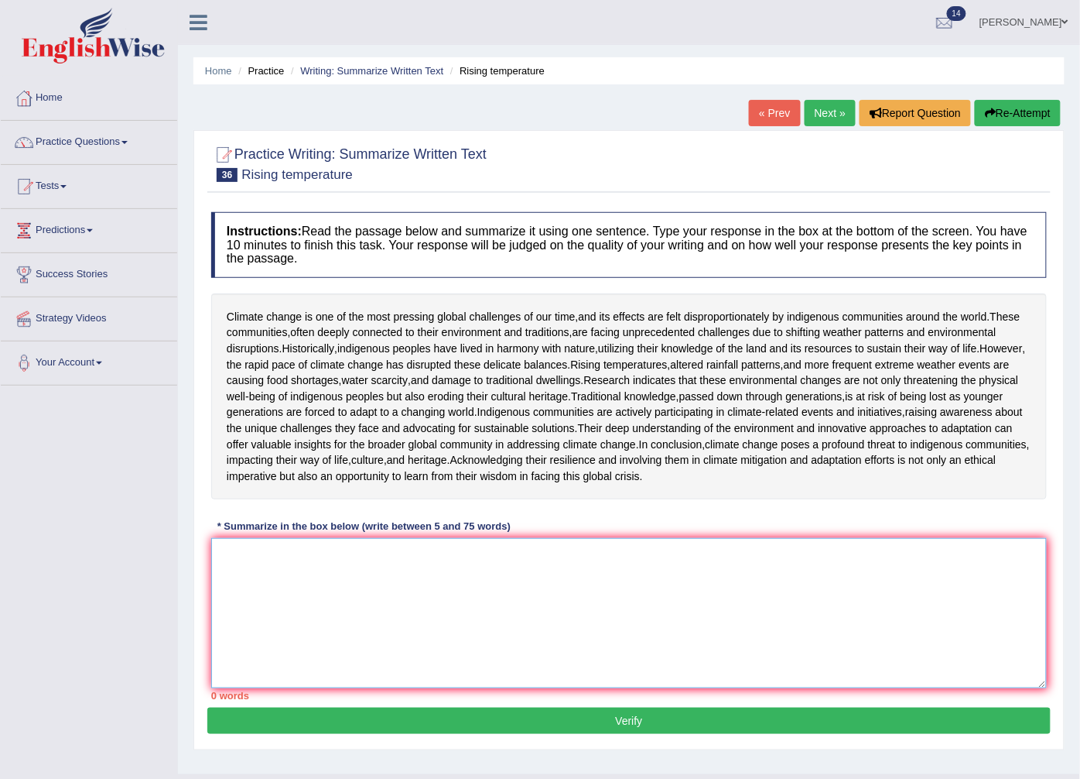
click at [250, 661] on textarea at bounding box center [629, 613] width 836 height 150
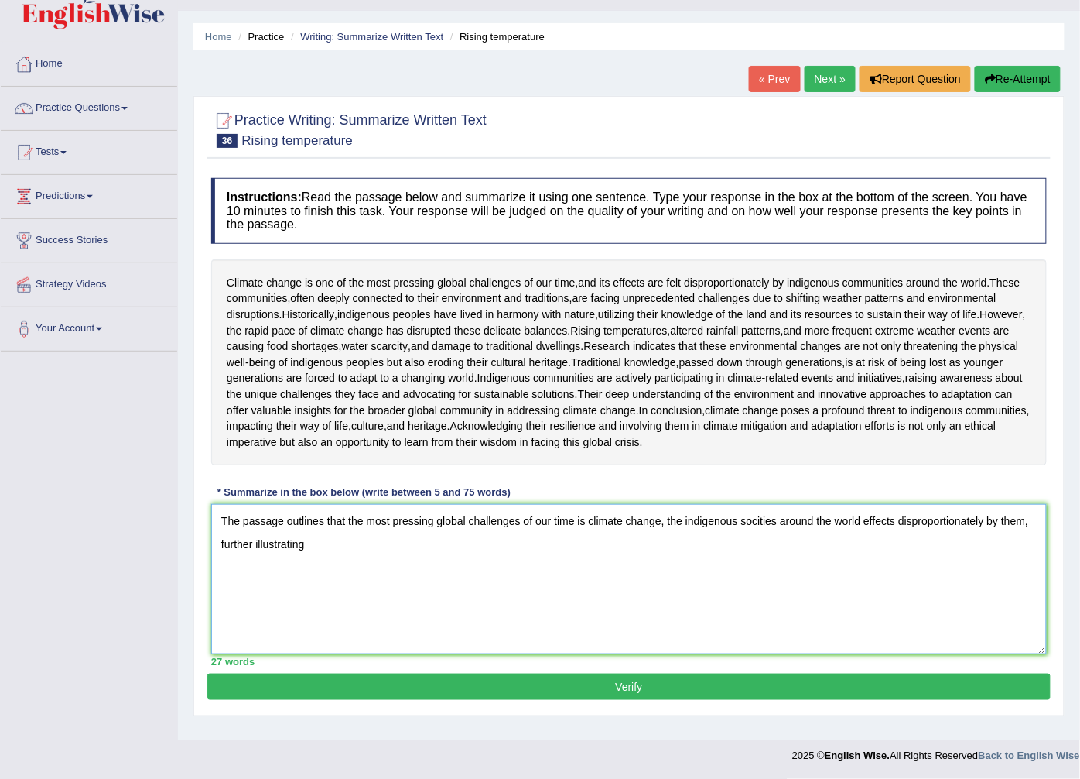
scroll to position [87, 0]
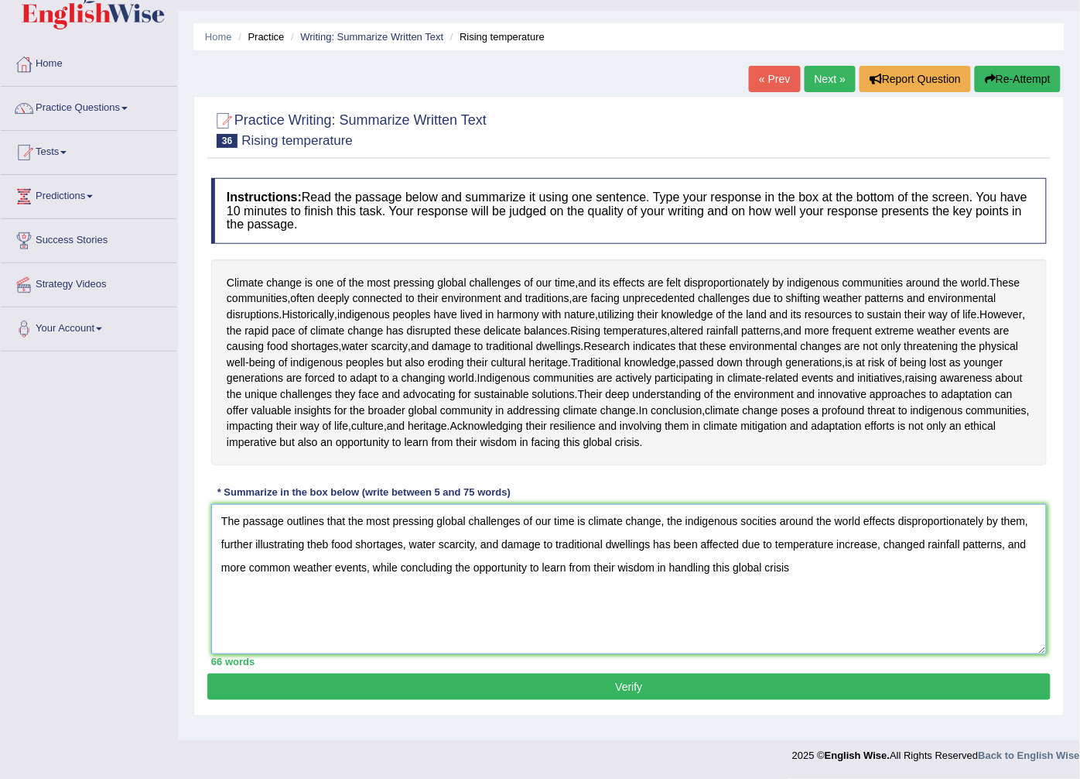
click at [330, 600] on textarea "The passage outlines that the most pressing global challenges of our time is cl…" at bounding box center [629, 579] width 836 height 150
click at [799, 625] on textarea "The passage outlines that the most pressing global challenges of our time is cl…" at bounding box center [629, 579] width 836 height 150
click at [149, 628] on div "Toggle navigation Home Practice Questions Speaking Practice Read Aloud Repeat S…" at bounding box center [540, 368] width 1080 height 805
click at [596, 585] on textarea "The passage outlines that the most pressing global challenges of our time is cl…" at bounding box center [629, 579] width 836 height 150
click at [774, 601] on textarea "The passage outlines that the most pressing global challenges of our time is Cl…" at bounding box center [629, 579] width 836 height 150
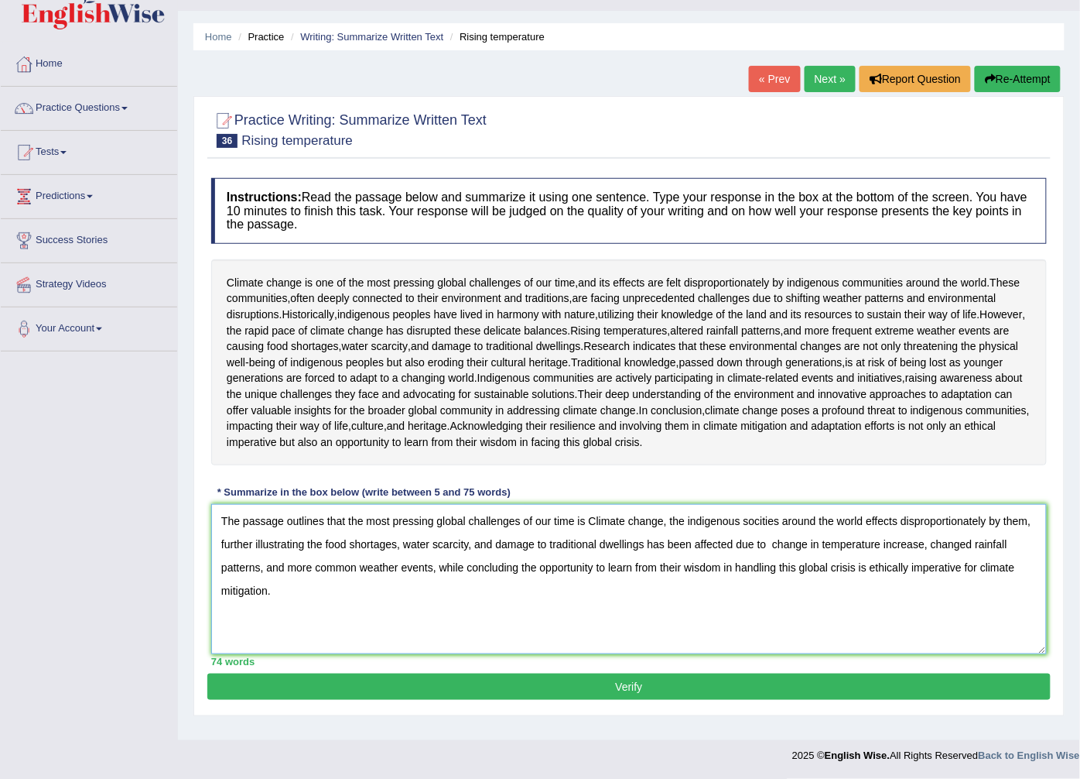
click at [932, 604] on textarea "The passage outlines that the most pressing global challenges of our time is Cl…" at bounding box center [629, 579] width 836 height 150
click at [933, 600] on textarea "The passage outlines that the most pressing global challenges of our time is Cl…" at bounding box center [629, 579] width 836 height 150
type textarea "The passage outlines that the most pressing global challenges of our time is Cl…"
click at [662, 698] on button "Verify" at bounding box center [629, 686] width 844 height 26
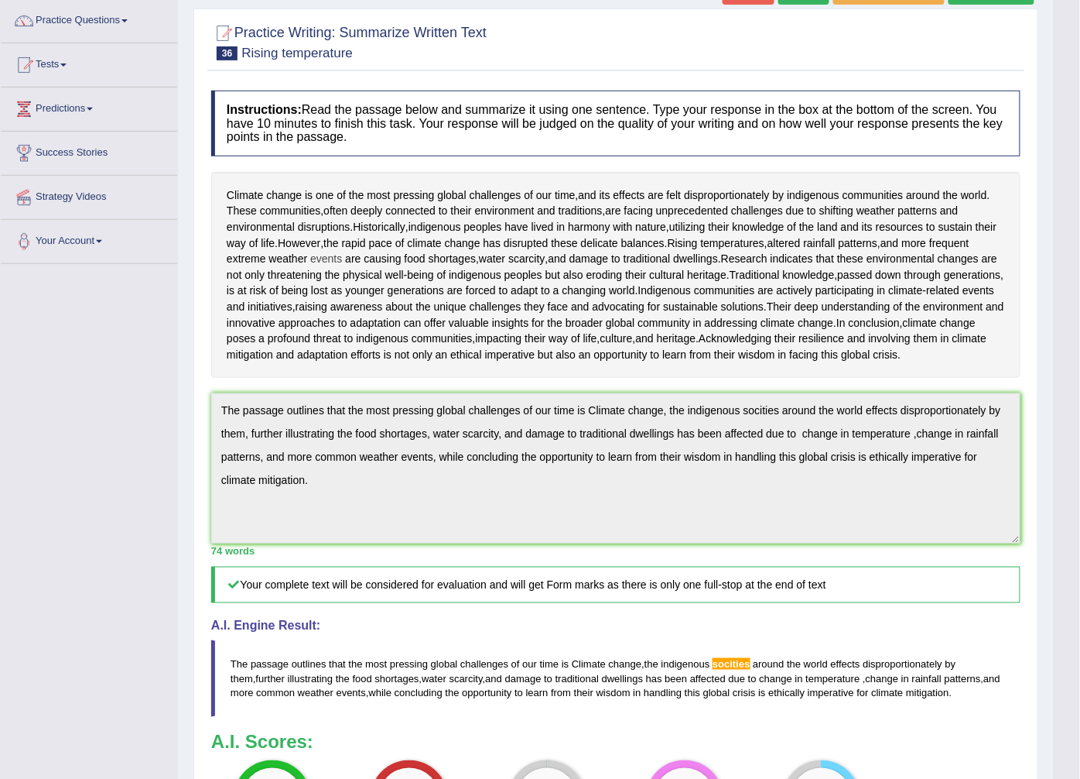
scroll to position [0, 0]
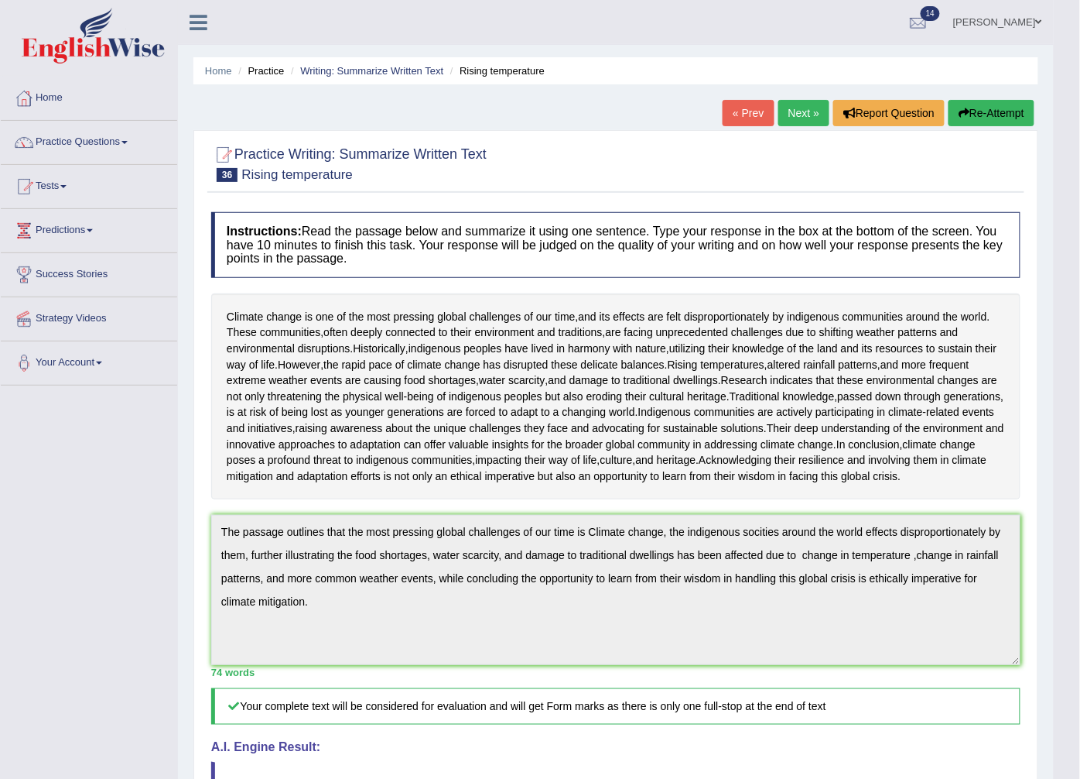
click at [983, 117] on button "Re-Attempt" at bounding box center [992, 113] width 86 height 26
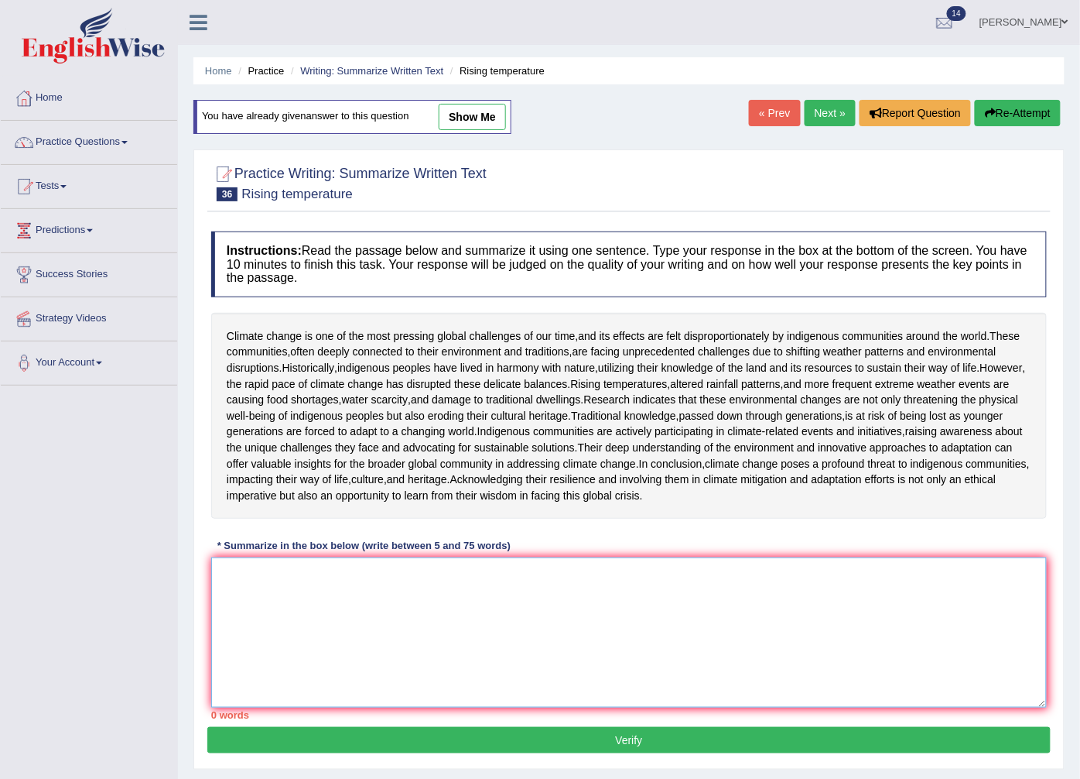
click at [232, 674] on textarea at bounding box center [629, 632] width 836 height 150
paste textarea "he passage outlines that the most pressing global challenges of our time is Cli…"
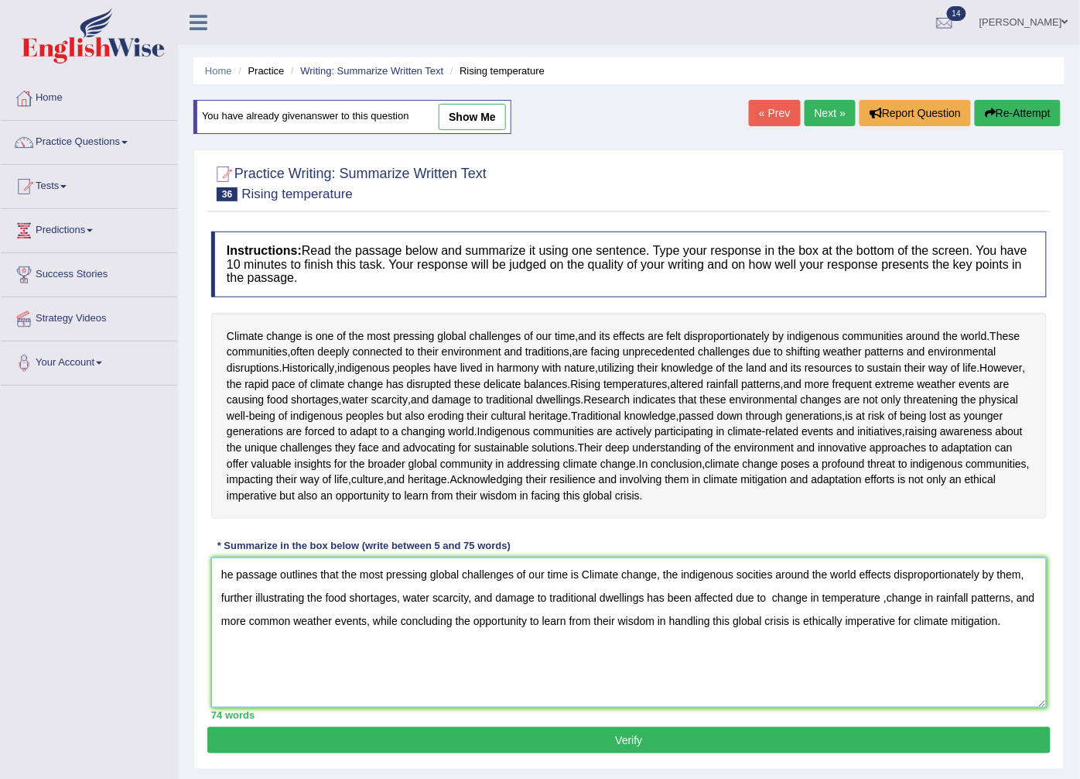
click at [218, 690] on textarea "he passage outlines that the most pressing global challenges of our time is Cli…" at bounding box center [629, 632] width 836 height 150
click at [344, 685] on textarea "The passage outlines that the most pressing global challenges of our time is Cl…" at bounding box center [629, 632] width 836 height 150
click at [580, 690] on textarea "The passage outlines the most pressing global challenges of our time is Climate…" at bounding box center [629, 632] width 836 height 150
click at [578, 690] on textarea "The passage outlines the most pressing global challenges of our time is Climate…" at bounding box center [629, 632] width 836 height 150
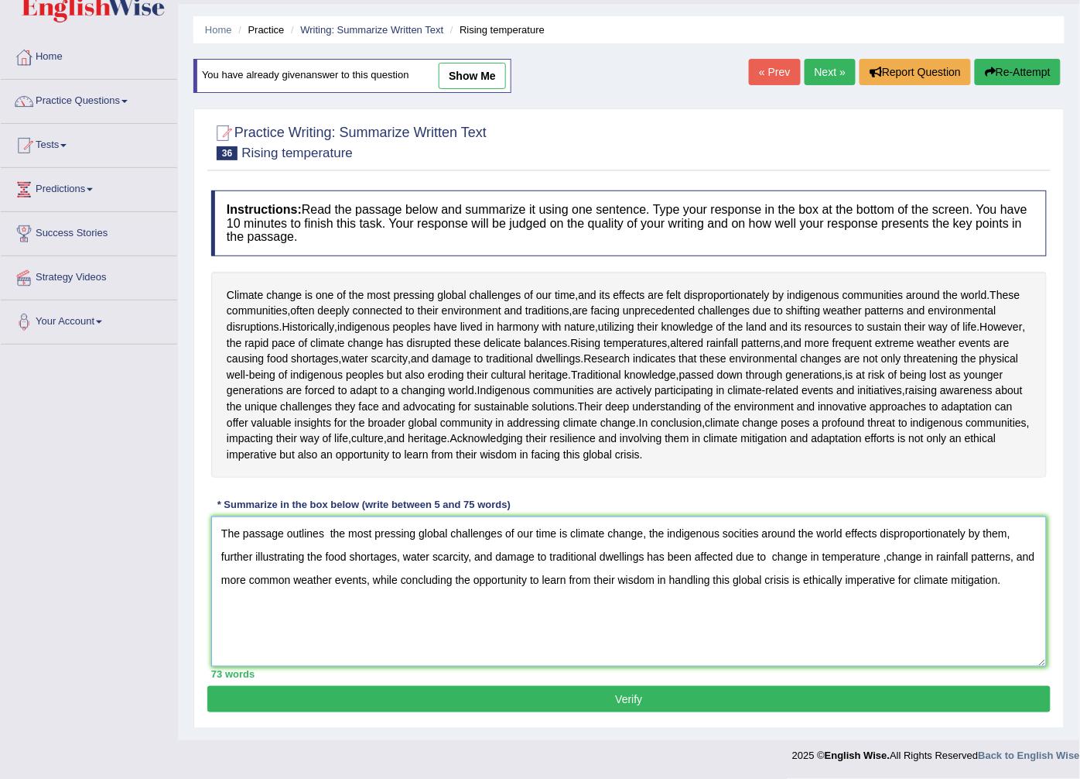
type textarea "The passage outlines the most pressing global challenges of our time is climate…"
click at [686, 702] on button "Verify" at bounding box center [629, 699] width 844 height 26
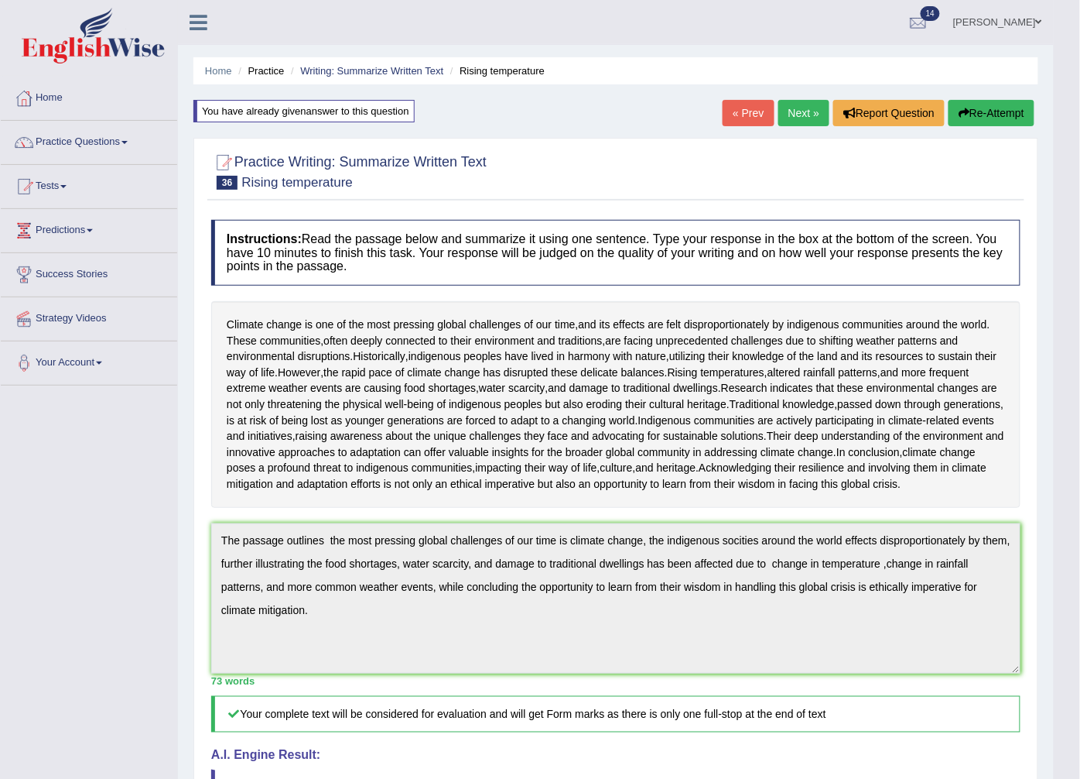
click at [991, 112] on button "Re-Attempt" at bounding box center [992, 113] width 86 height 26
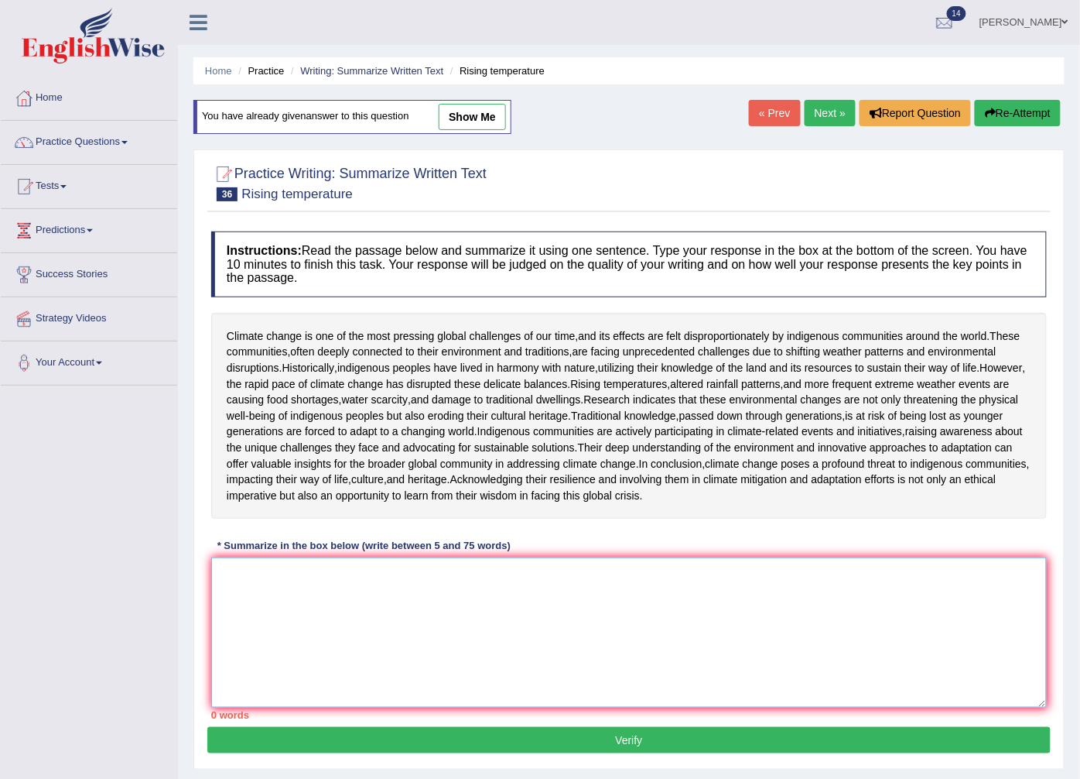
click at [256, 690] on textarea at bounding box center [629, 632] width 836 height 150
paste textarea "he passage outlines the most pressing global challenges of our time is climate …"
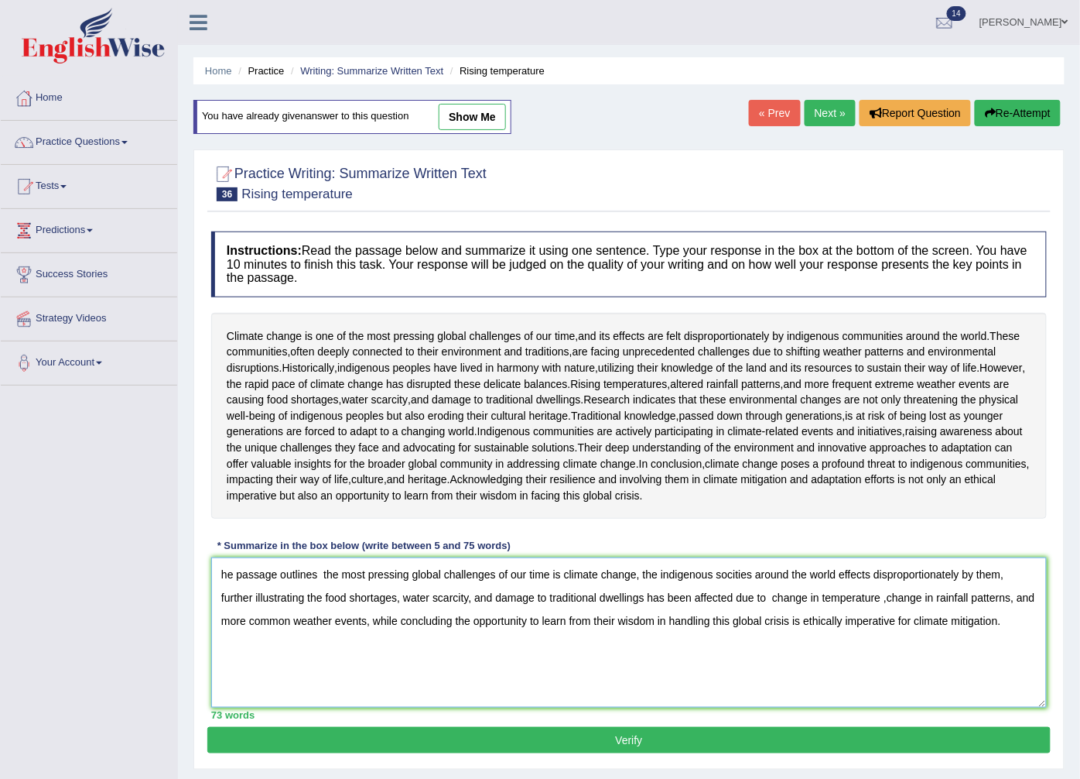
scroll to position [153, 0]
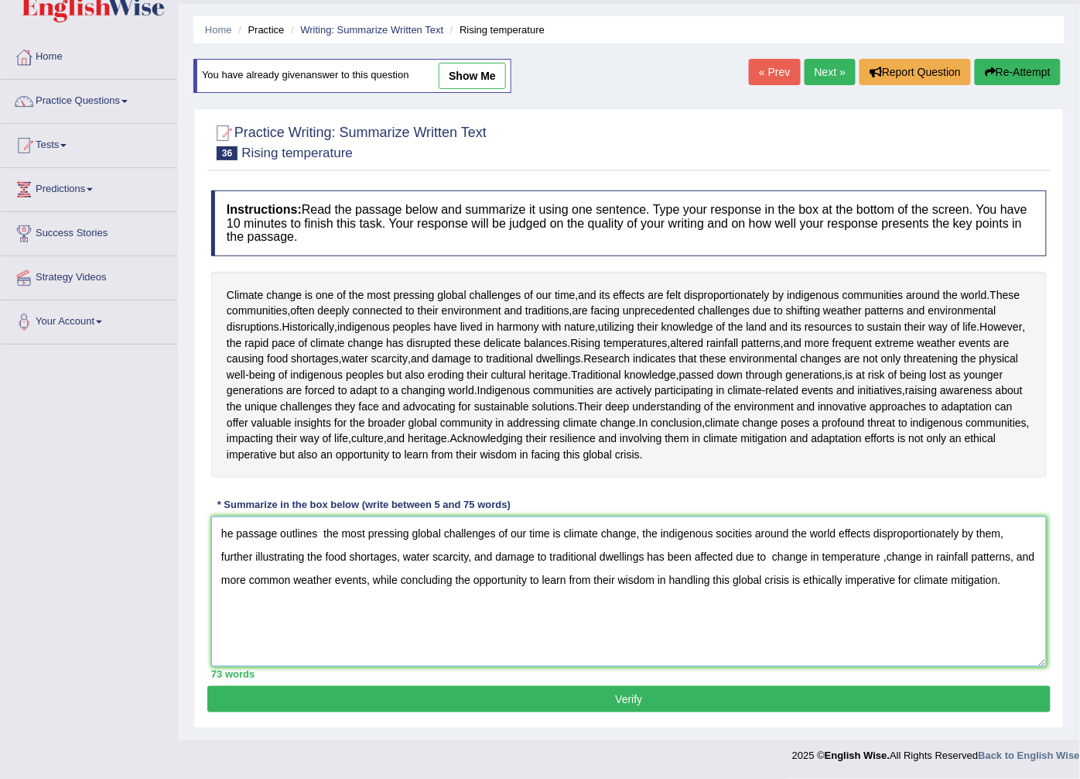
click at [736, 526] on textarea "he passage outlines the most pressing global challenges of our time is climate …" at bounding box center [629, 591] width 836 height 150
type textarea "he passage outlines the most pressing global challenges of our time is climate …"
click at [628, 693] on button "Verify" at bounding box center [629, 699] width 844 height 26
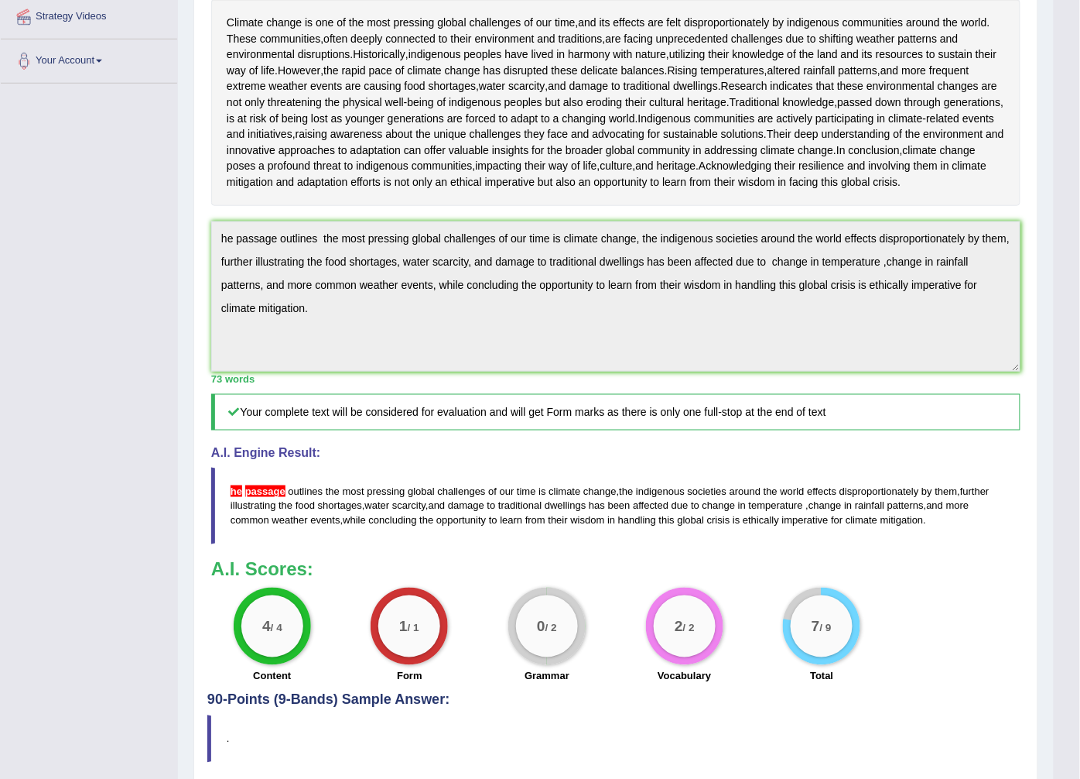
scroll to position [43, 0]
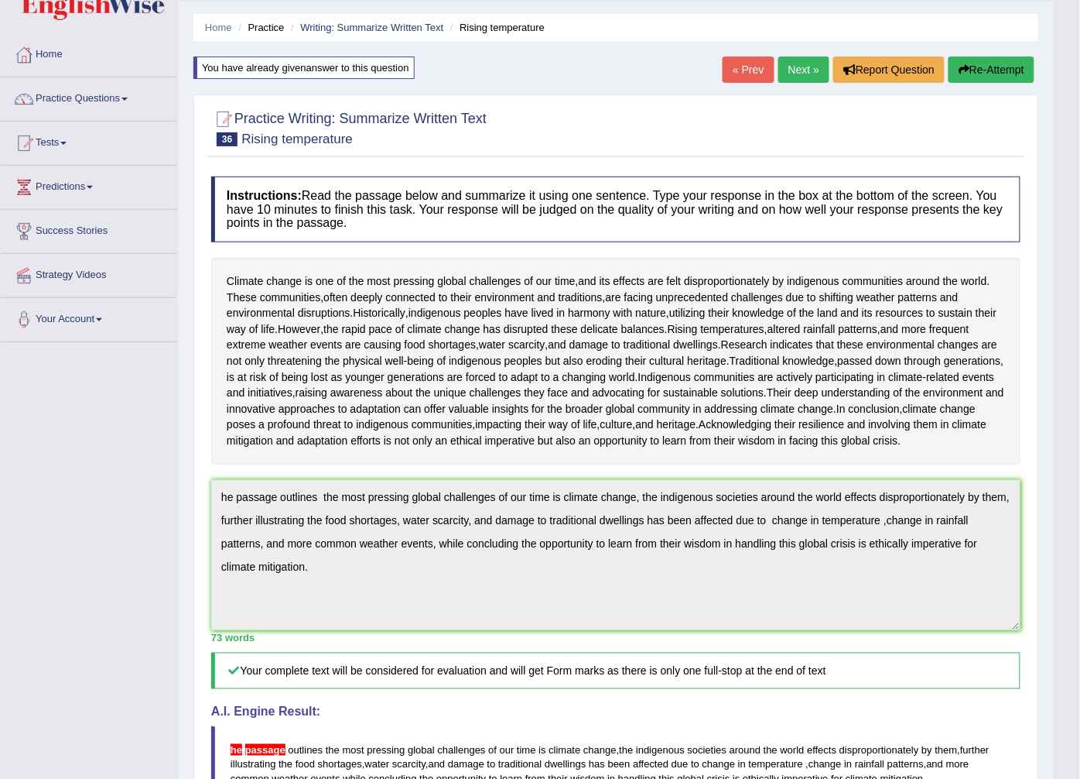
click at [991, 65] on button "Re-Attempt" at bounding box center [992, 69] width 86 height 26
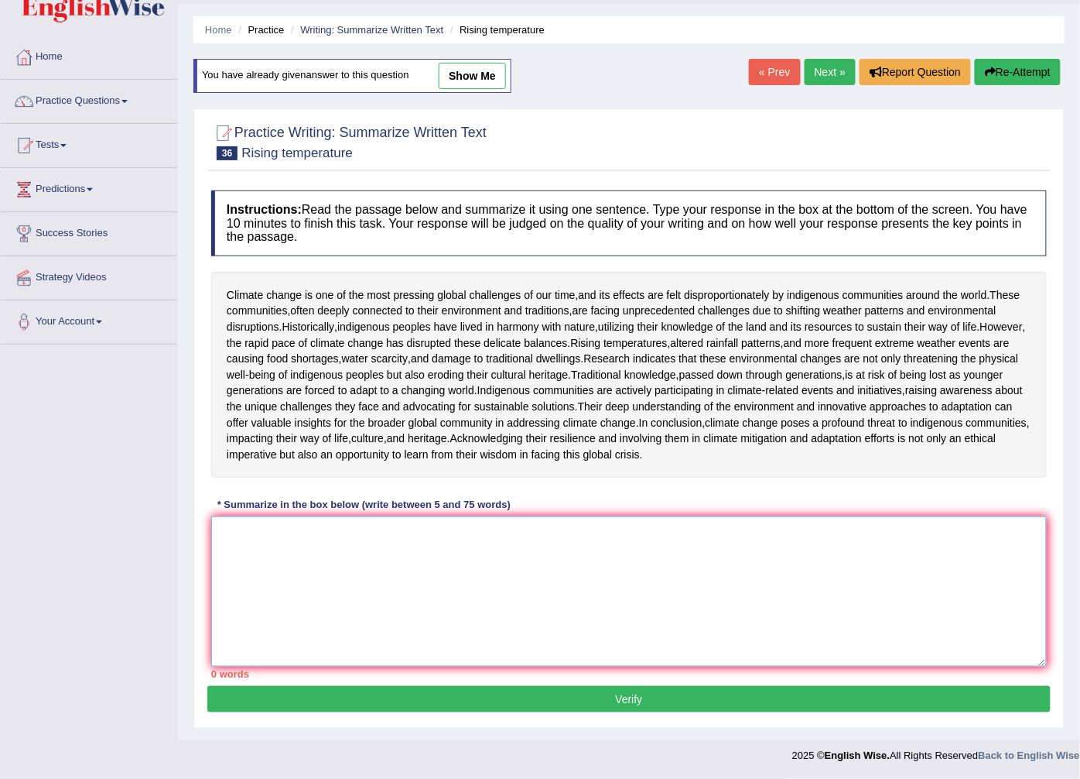
click at [217, 636] on textarea at bounding box center [629, 591] width 836 height 150
paste textarea "he passage outlines the most pressing global challenges of our time is climate …"
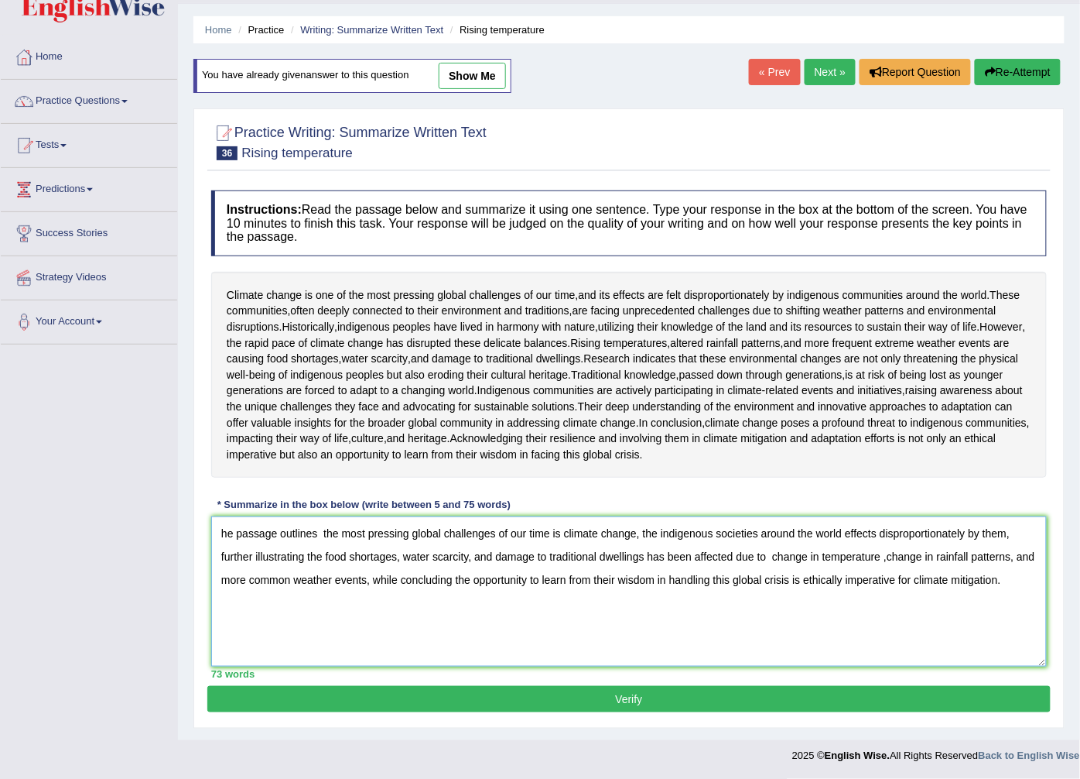
click at [217, 641] on textarea "he passage outlines the most pressing global challenges of our time is climate …" at bounding box center [629, 591] width 836 height 150
type textarea "The passage outlines the most pressing global challenges of our time is climate…"
click at [546, 700] on button "Verify" at bounding box center [629, 699] width 844 height 26
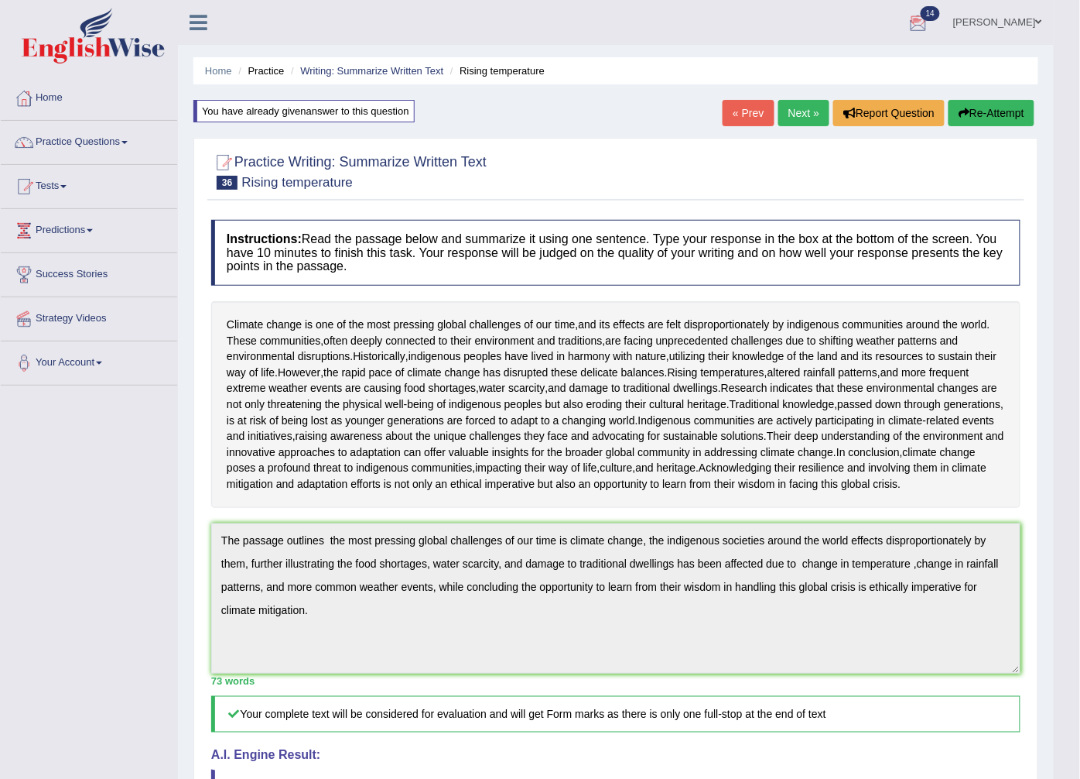
click at [1003, 112] on button "Re-Attempt" at bounding box center [992, 113] width 86 height 26
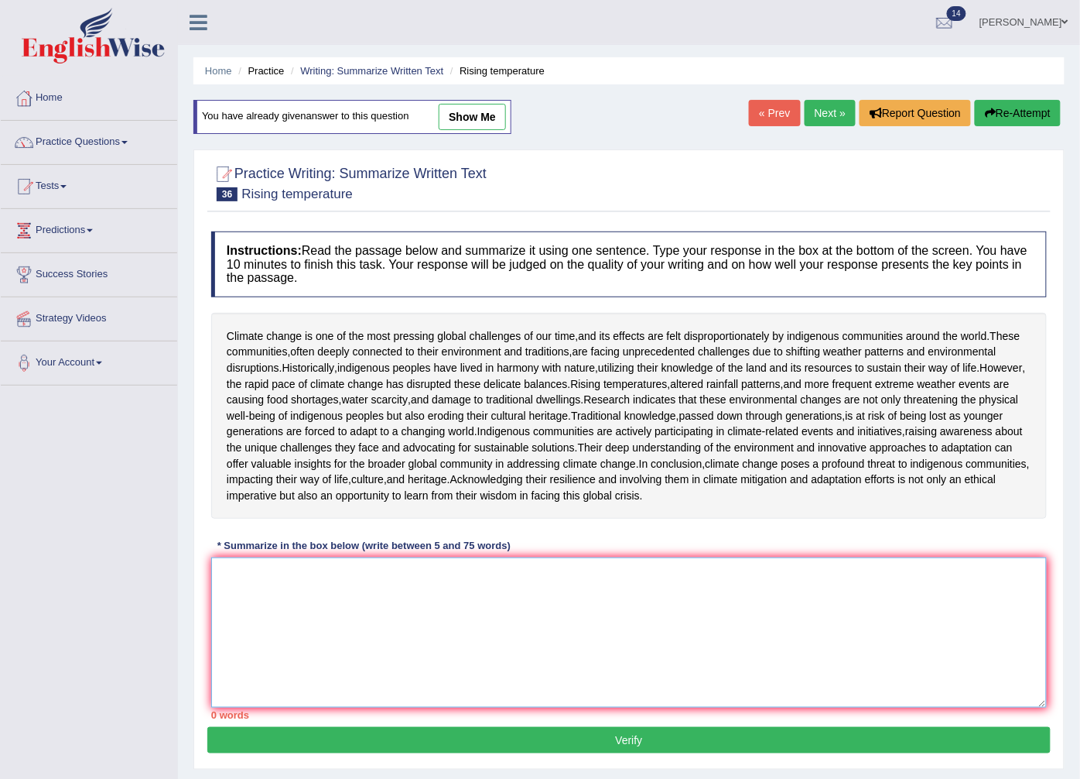
click at [234, 695] on textarea at bounding box center [629, 632] width 836 height 150
paste textarea "The passage outlines the most pressing global challenges of our time is climate…"
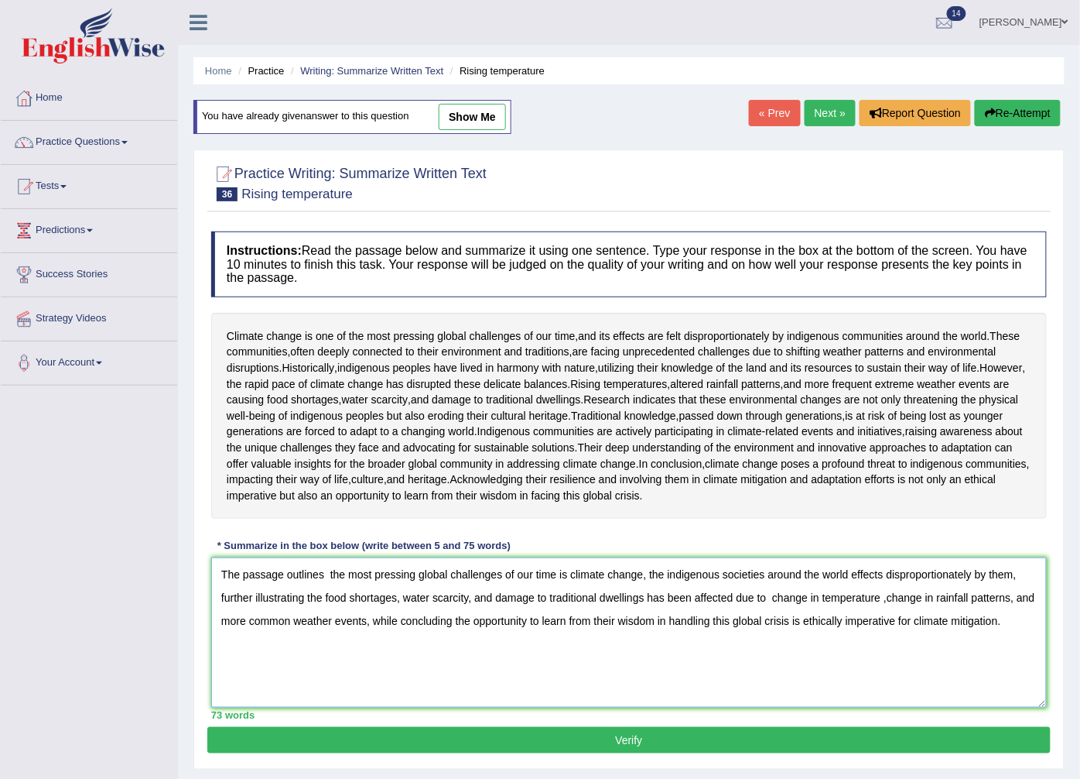
scroll to position [86, 0]
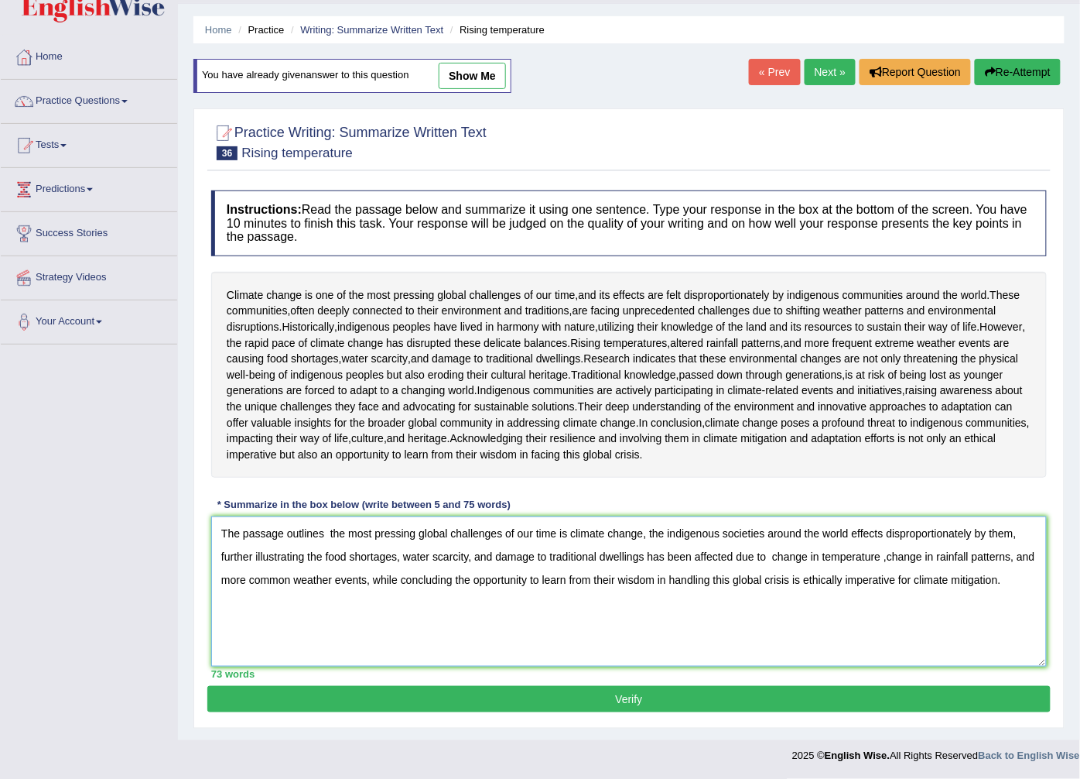
click at [648, 601] on textarea "The passage outlines the most pressing global challenges of our time is climate…" at bounding box center [629, 591] width 836 height 150
click at [652, 601] on textarea "The passage outlines the most pressing global challenges of our time is climate…" at bounding box center [629, 591] width 836 height 150
click at [649, 601] on textarea "The passage outlines the most pressing global challenges of our time is climate…" at bounding box center [629, 591] width 836 height 150
click at [248, 623] on textarea "The passage outlines the most pressing global challenges of our time is climate…" at bounding box center [629, 591] width 836 height 150
click at [438, 621] on textarea "The passage outlines the most pressing global challenges of our time is climate…" at bounding box center [629, 591] width 836 height 150
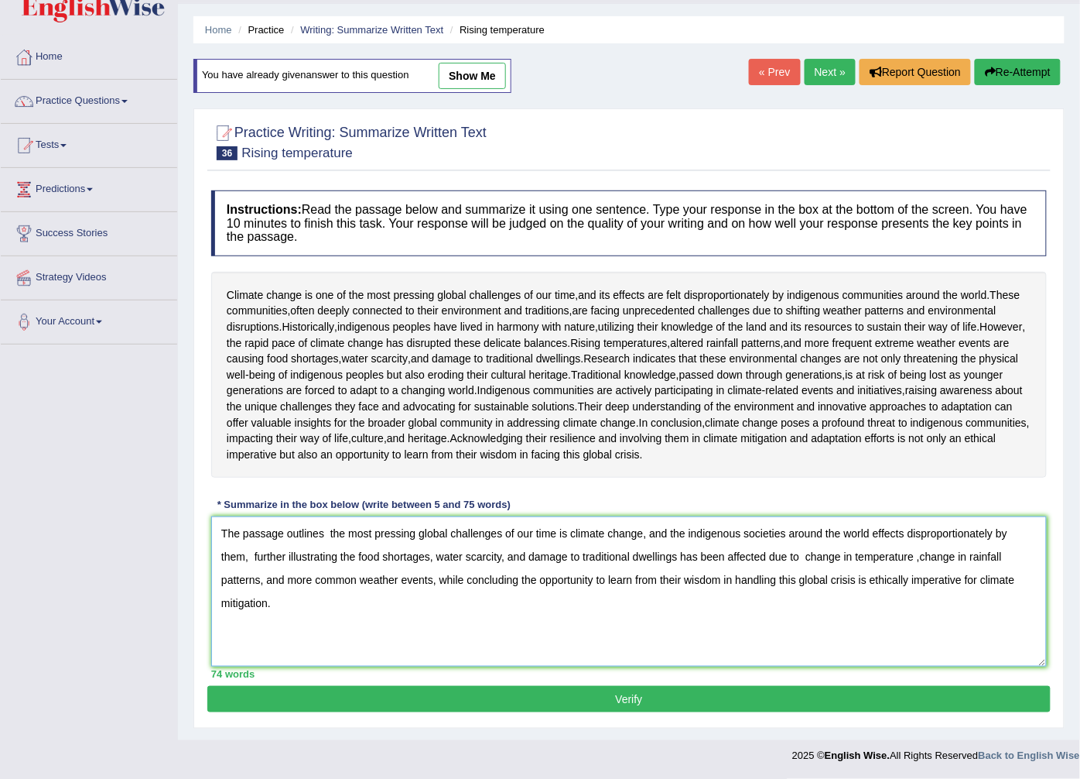
click at [507, 625] on textarea "The passage outlines the most pressing global challenges of our time is climate…" at bounding box center [629, 591] width 836 height 150
click at [734, 624] on textarea "The passage outlines the most pressing global challenges of our time is climate…" at bounding box center [629, 591] width 836 height 150
type textarea "The passage outlines the most pressing global challenges of our time is climate…"
click at [467, 704] on button "Verify" at bounding box center [629, 699] width 844 height 26
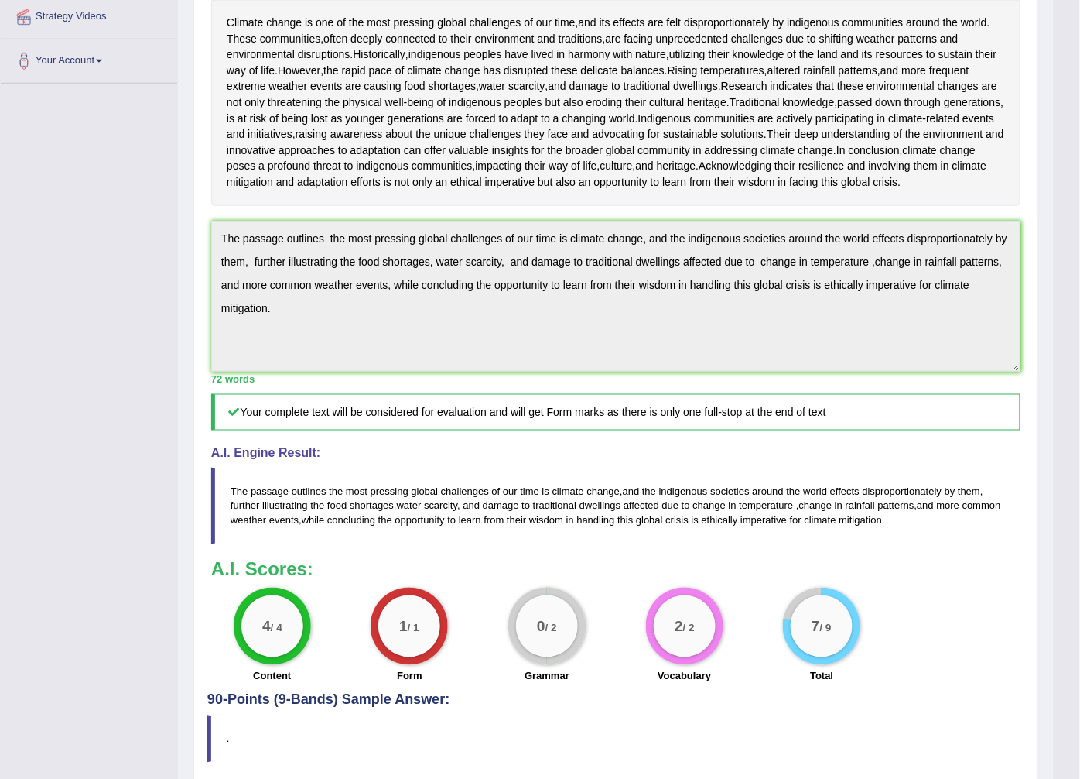
scroll to position [0, 0]
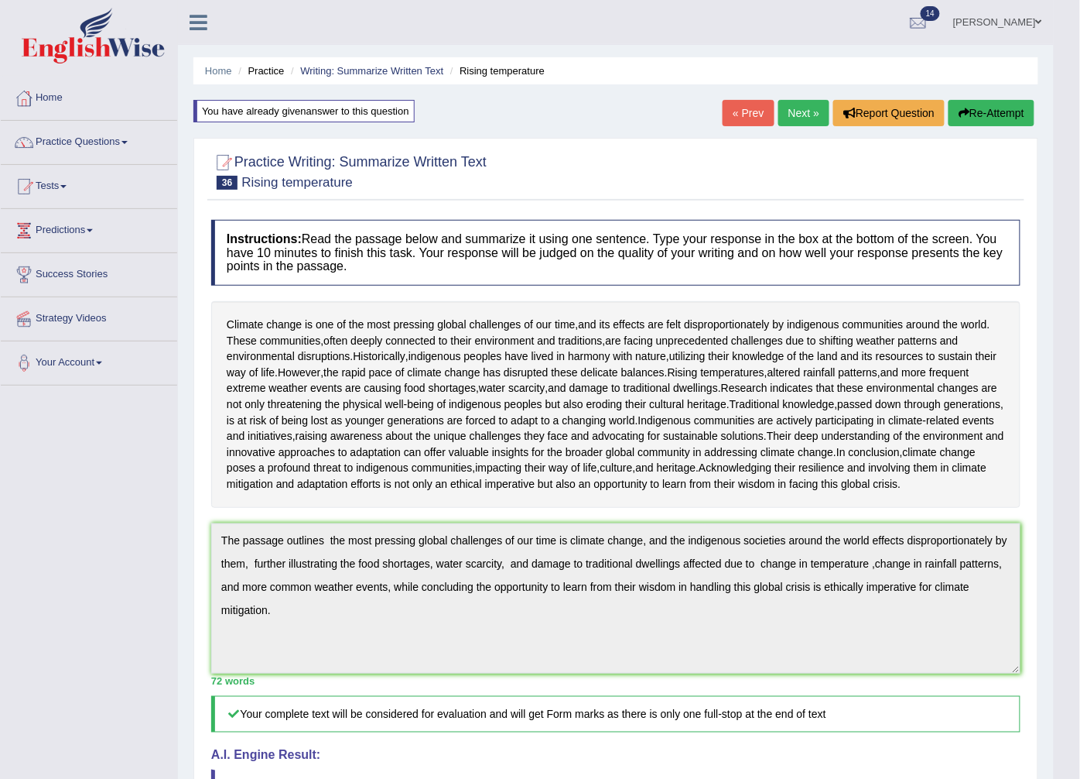
click at [988, 112] on button "Re-Attempt" at bounding box center [992, 113] width 86 height 26
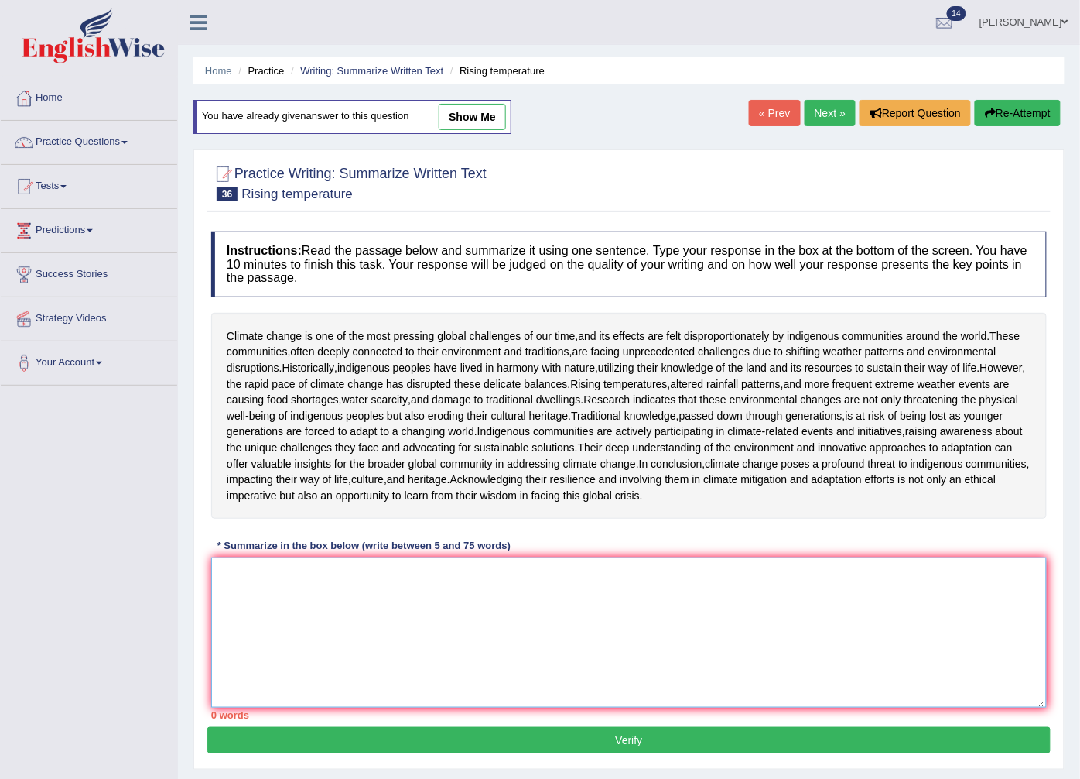
click at [220, 689] on textarea at bounding box center [629, 632] width 836 height 150
paste textarea "The passage outlines the most pressing global challenges of our time is climate…"
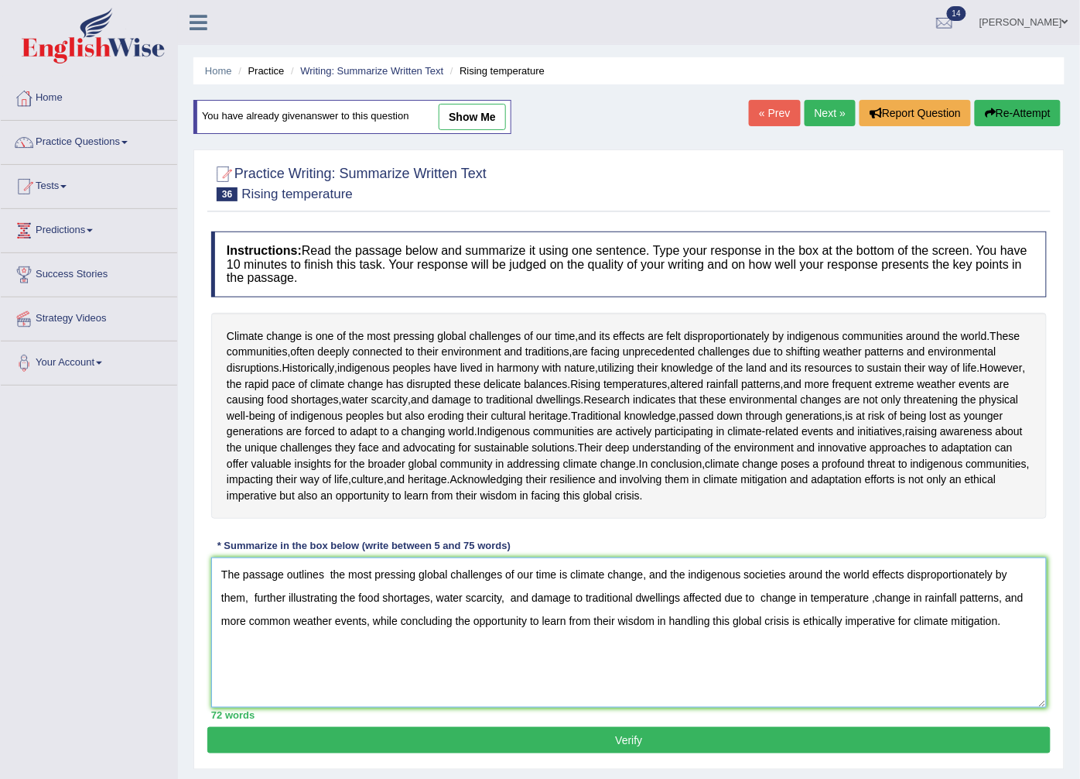
click at [878, 684] on textarea "The passage outlines the most pressing global challenges of our time is climate…" at bounding box center [629, 632] width 836 height 150
click at [246, 707] on textarea "The passage outlines the most pressing global challenges of our time is climate…" at bounding box center [629, 632] width 836 height 150
click at [652, 683] on textarea "The passage outlines the most pressing global challenges of our time is climate…" at bounding box center [629, 632] width 836 height 150
click at [480, 707] on textarea "The passage outlines the most pressing global challenges of our time is climate…" at bounding box center [629, 632] width 836 height 150
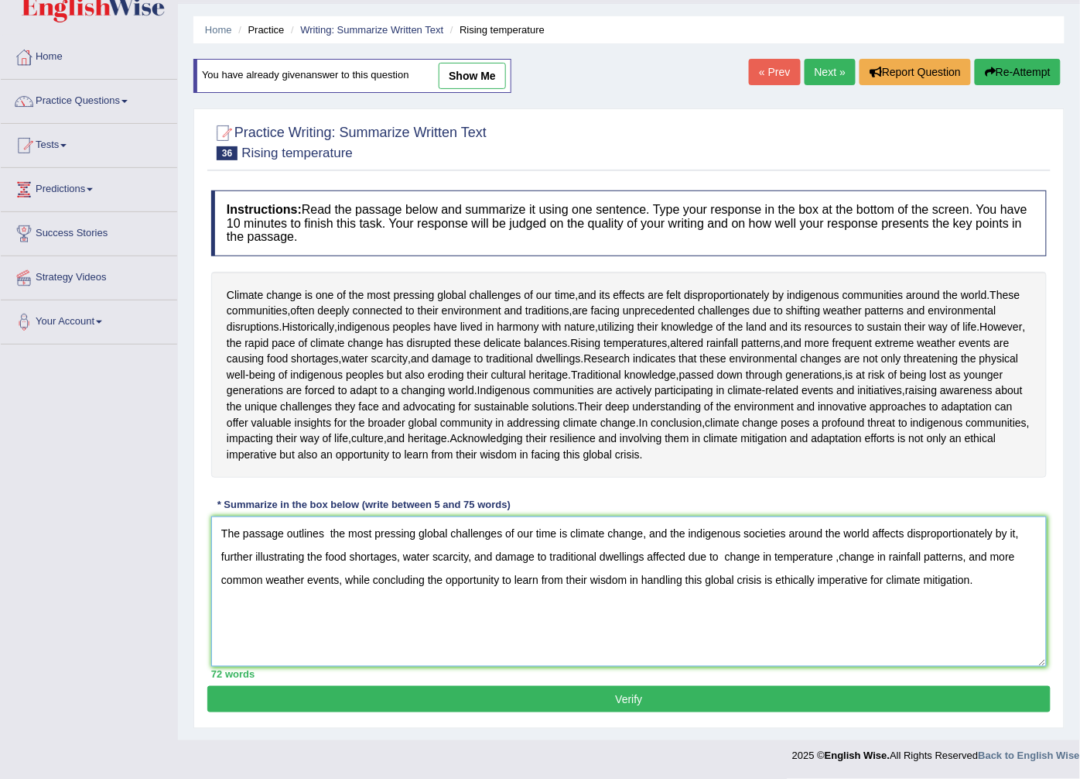
type textarea "The passage outlines the most pressing global challenges of our time is climate…"
click at [529, 694] on button "Verify" at bounding box center [629, 699] width 844 height 26
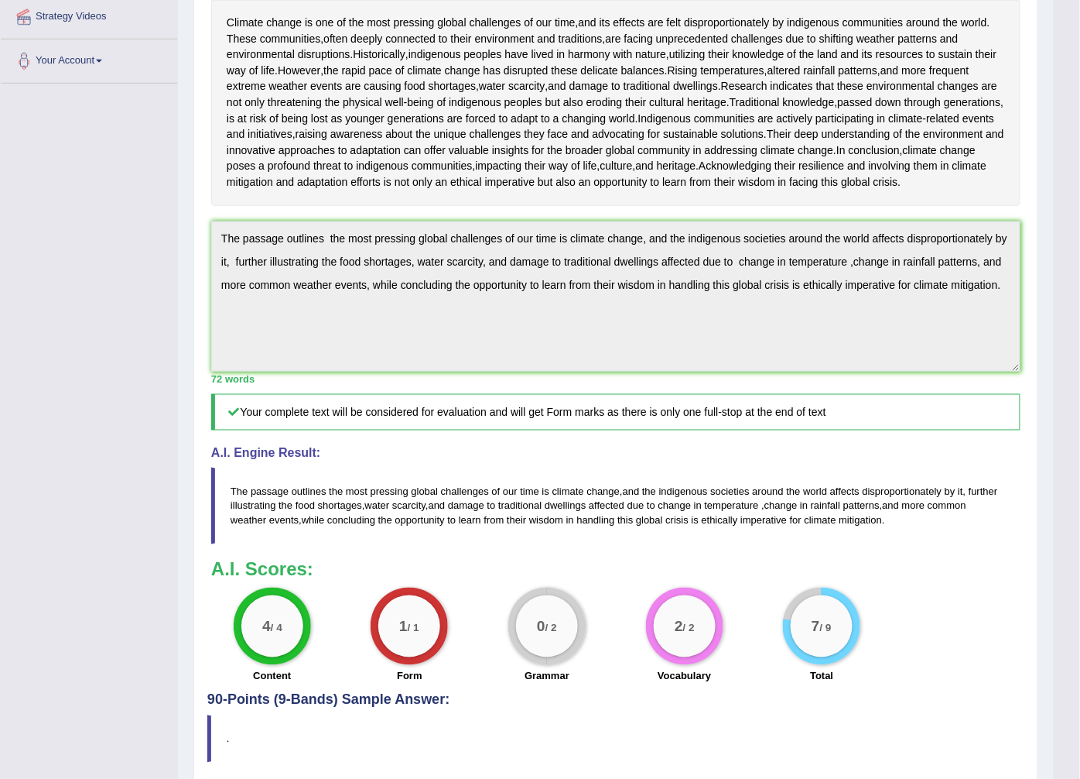
scroll to position [0, 0]
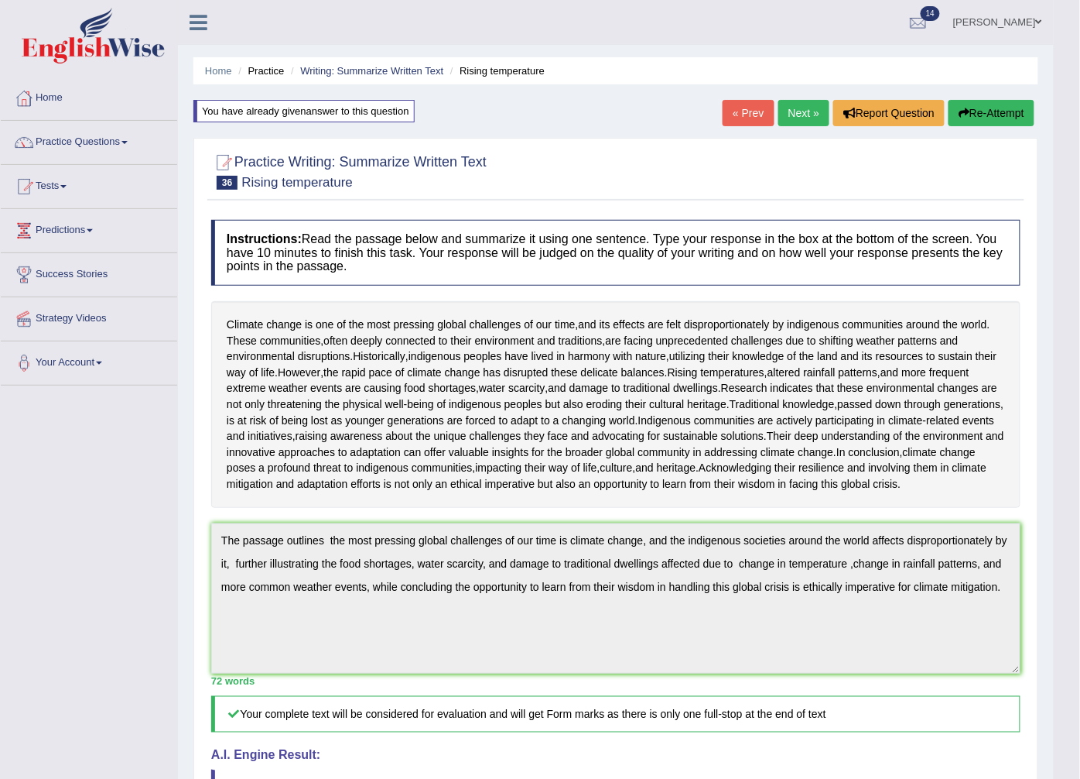
click at [1007, 109] on button "Re-Attempt" at bounding box center [992, 113] width 86 height 26
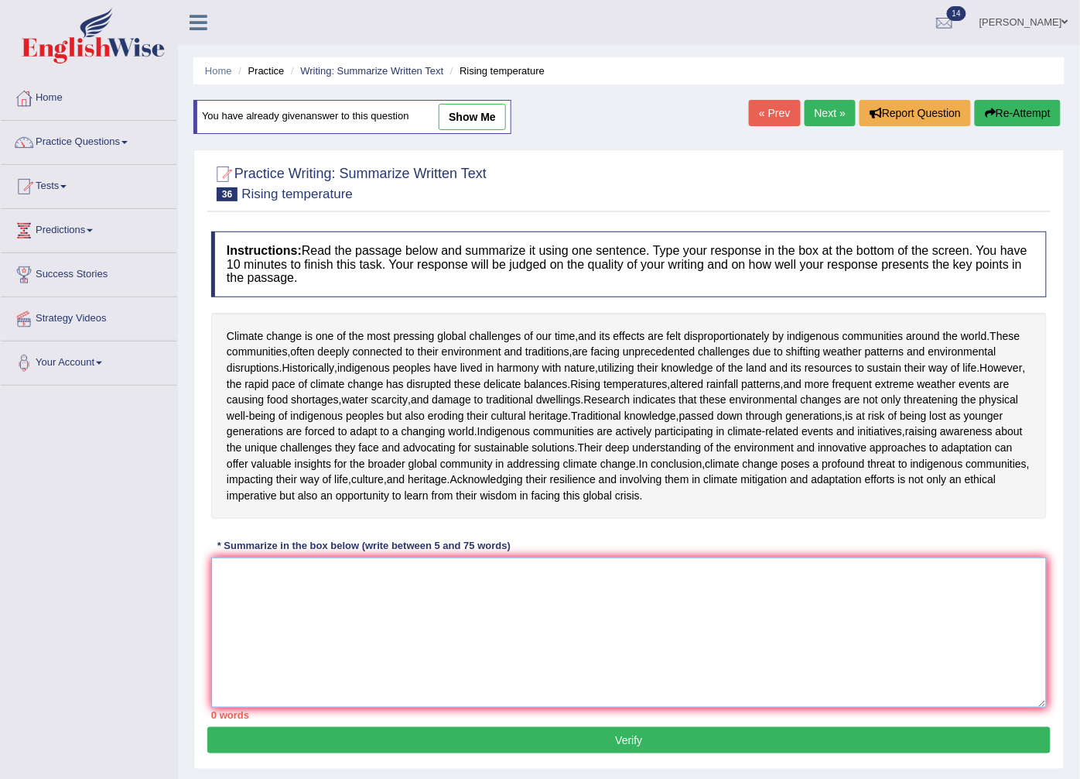
click at [244, 676] on textarea at bounding box center [629, 632] width 836 height 150
paste textarea "he passage outlines the most pressing global challenges of our time is climate …"
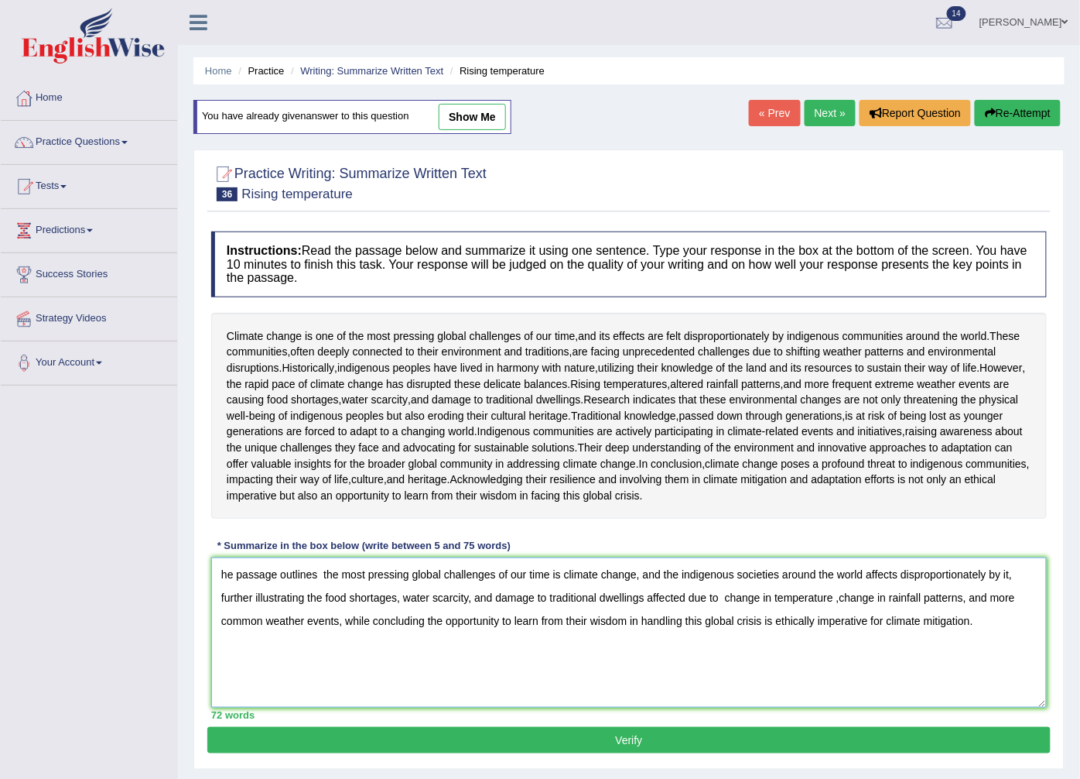
click at [218, 689] on textarea "he passage outlines the most pressing global challenges of our time is climate …" at bounding box center [629, 632] width 836 height 150
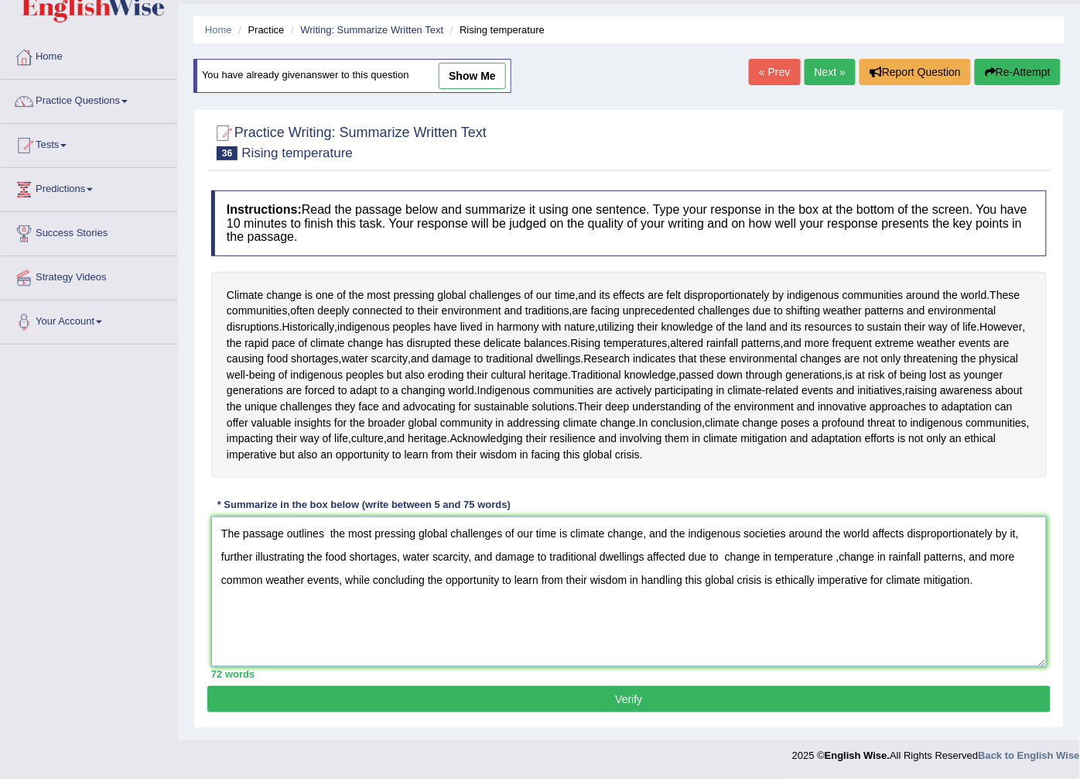
scroll to position [153, 0]
click at [1026, 534] on textarea "The passage outlines the most pressing global challenges of our time is climate…" at bounding box center [629, 591] width 836 height 150
click at [654, 553] on textarea "The passage outlines the most pressing global challenges of our time is climate…" at bounding box center [629, 591] width 836 height 150
click at [747, 553] on textarea "The passage outlines the most pressing global challenges of our time is climate…" at bounding box center [629, 591] width 836 height 150
click at [344, 580] on textarea "The passage outlines the most pressing global challenges of our time is climate…" at bounding box center [629, 591] width 836 height 150
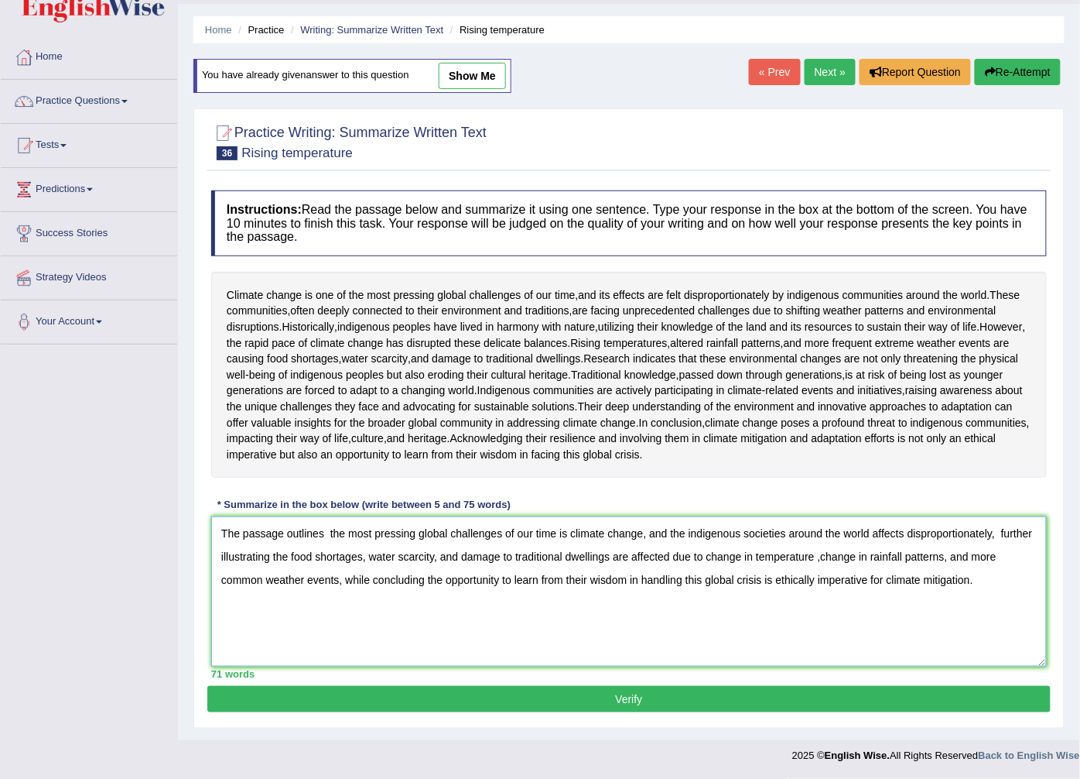
drag, startPoint x: 331, startPoint y: 586, endPoint x: 413, endPoint y: 591, distance: 82.2
click at [413, 591] on textarea "The passage outlines the most pressing global challenges of our time is climate…" at bounding box center [629, 591] width 836 height 150
click at [221, 558] on textarea "The passage outlines the most pressing global challenges of our time is climate…" at bounding box center [629, 591] width 836 height 150
click at [344, 576] on textarea "The passage outlines the most pressing global challenges of our time is climate…" at bounding box center [629, 591] width 836 height 150
type textarea "The passage outlines the most pressing global challenges of our time is climate…"
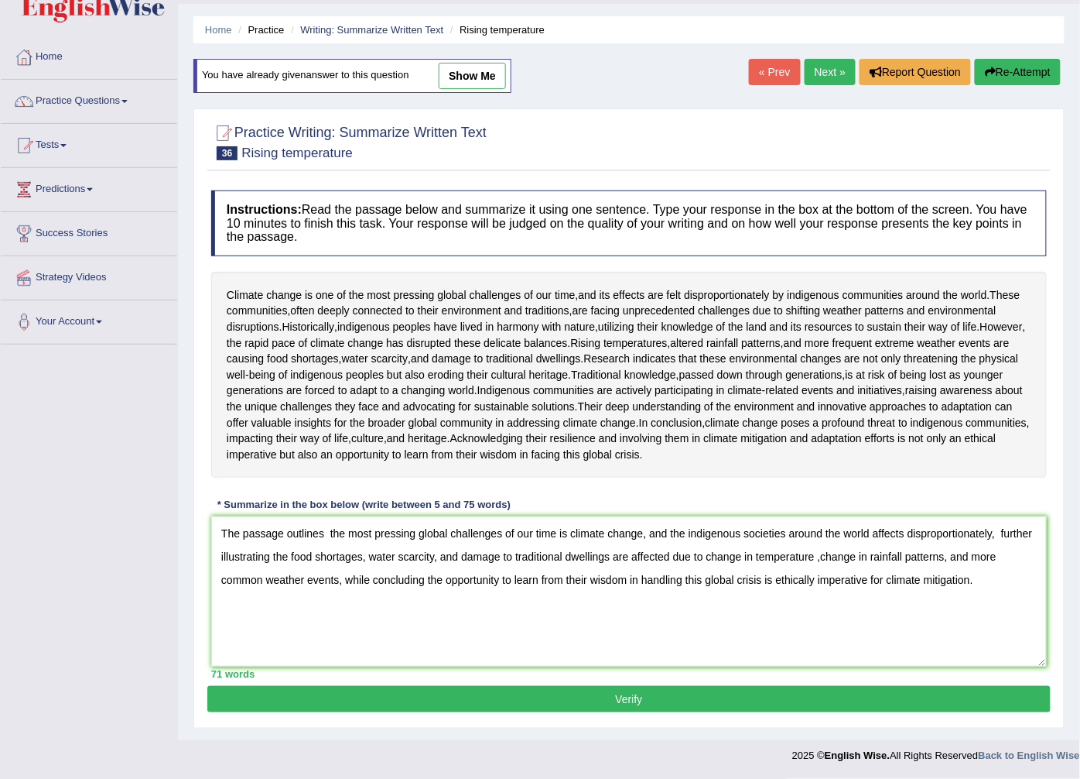
click at [390, 707] on button "Verify" at bounding box center [629, 699] width 844 height 26
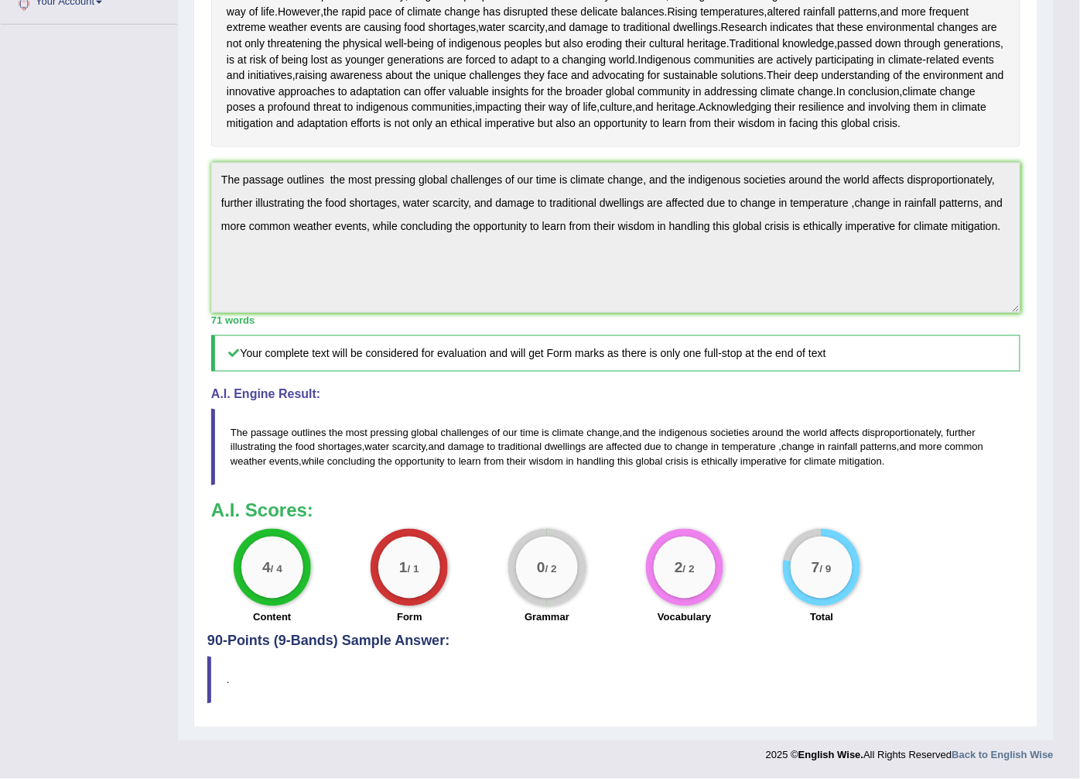
scroll to position [302, 0]
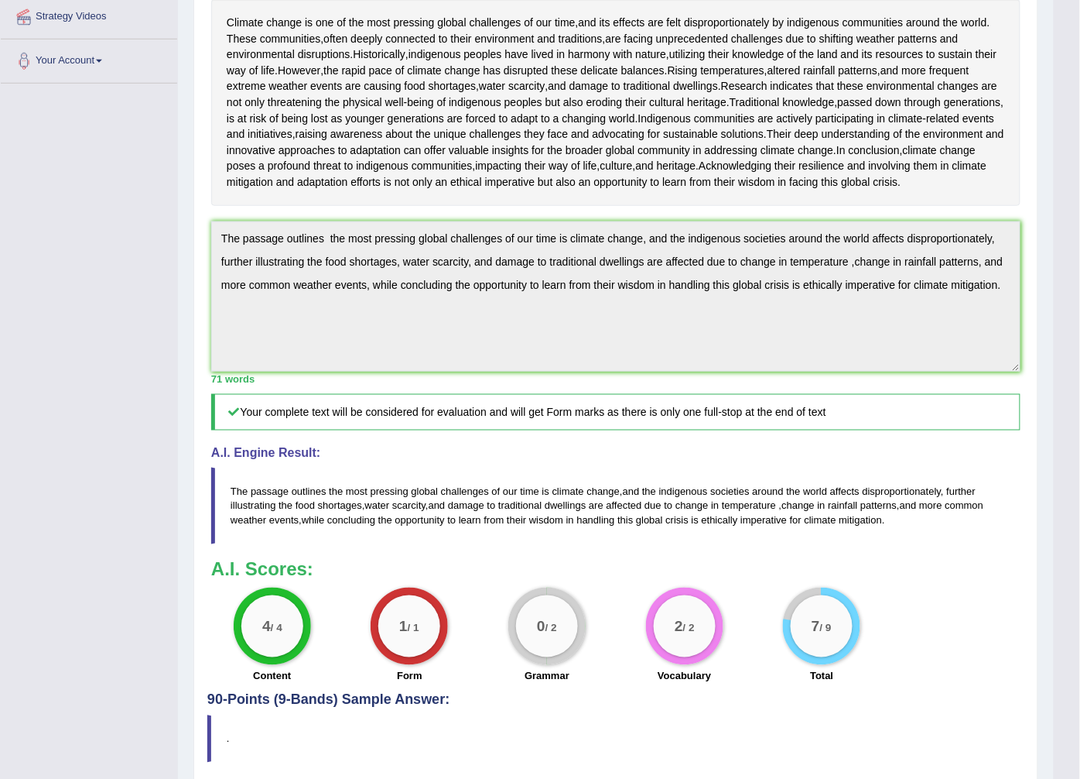
click at [1011, 485] on div "Instructions: Read the passage below and summarize it using one sentence. Type …" at bounding box center [615, 301] width 817 height 782
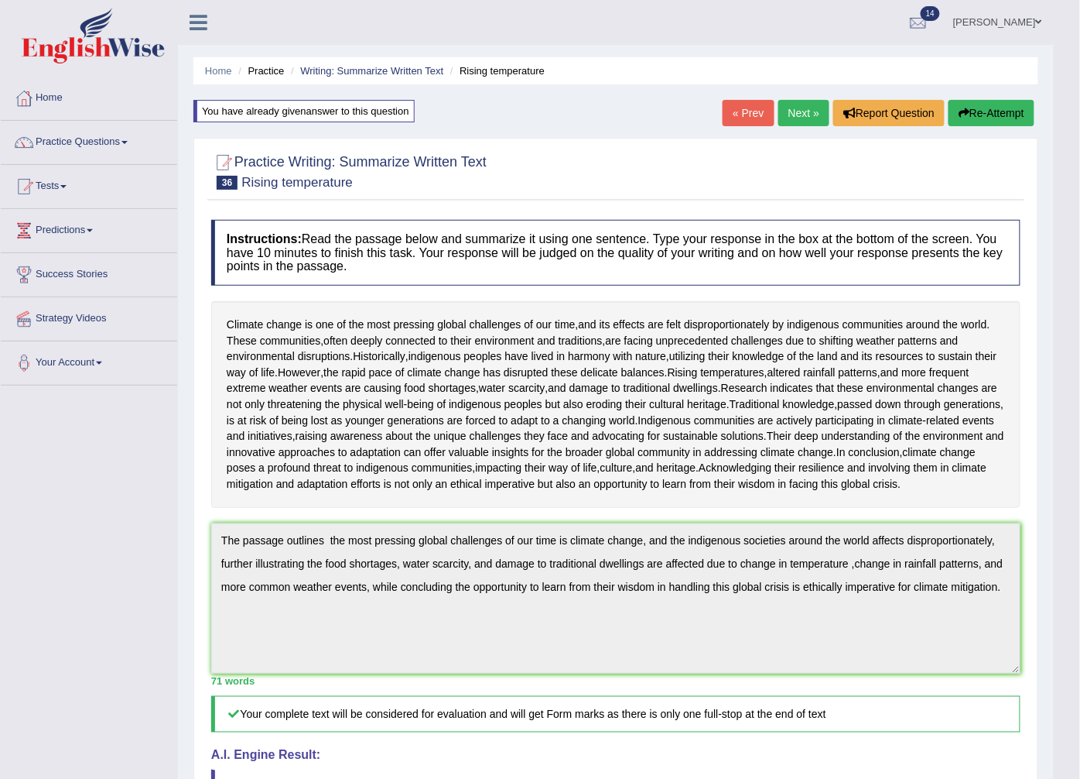
click at [1018, 111] on button "Re-Attempt" at bounding box center [992, 113] width 86 height 26
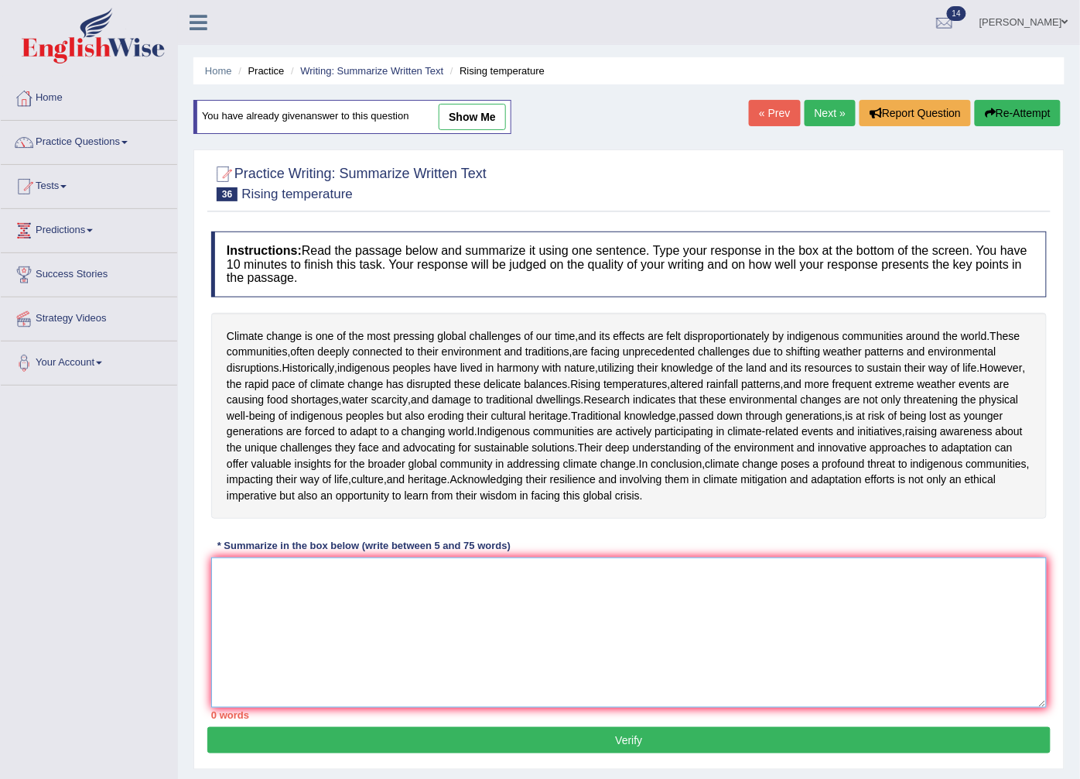
click at [294, 679] on textarea at bounding box center [629, 632] width 836 height 150
paste textarea "he passage outlines the most pressing global challenges of our time is climate …"
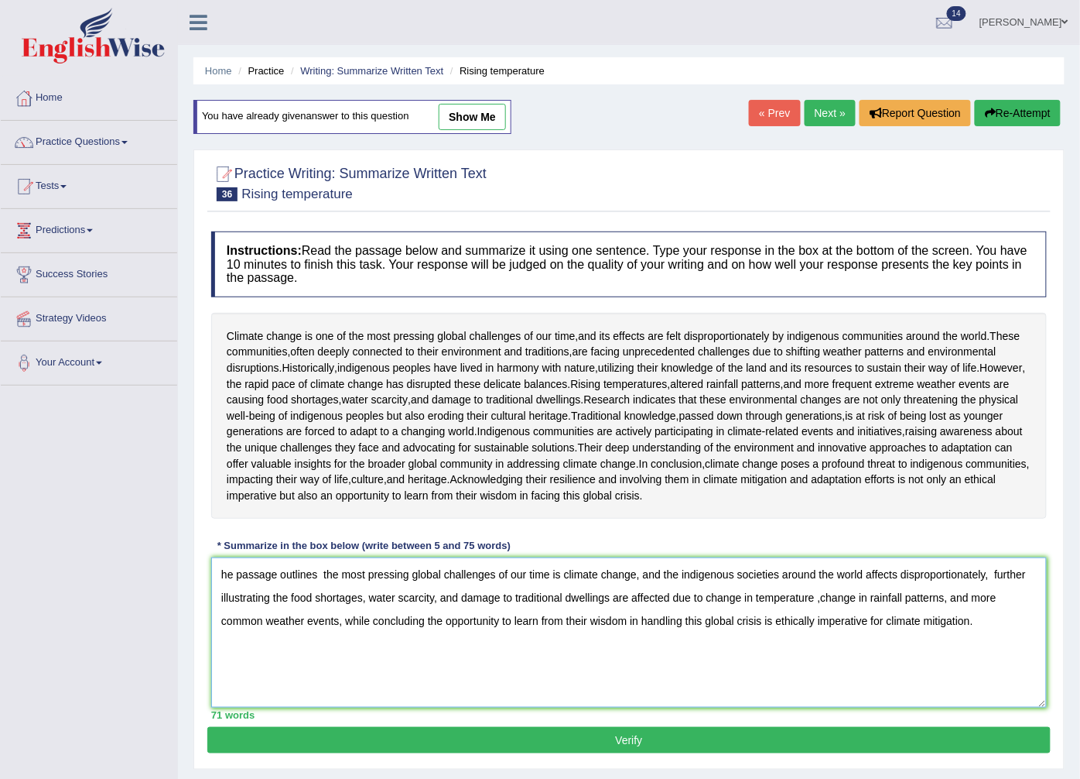
click at [222, 687] on textarea "he passage outlines the most pressing global challenges of our time is climate …" at bounding box center [629, 632] width 836 height 150
click at [344, 683] on textarea "The passage outlines the most pressing global challenges of our time is climate…" at bounding box center [629, 632] width 836 height 150
click at [651, 684] on textarea "The passage outlines most pressing global challenges of our time is climate cha…" at bounding box center [629, 632] width 836 height 150
click at [542, 687] on textarea "The passage outlines most pressing global challenges of our time is climate cha…" at bounding box center [629, 632] width 836 height 150
click at [945, 704] on textarea "The passage outlines most pressing global challenges of our time that is climat…" at bounding box center [629, 632] width 836 height 150
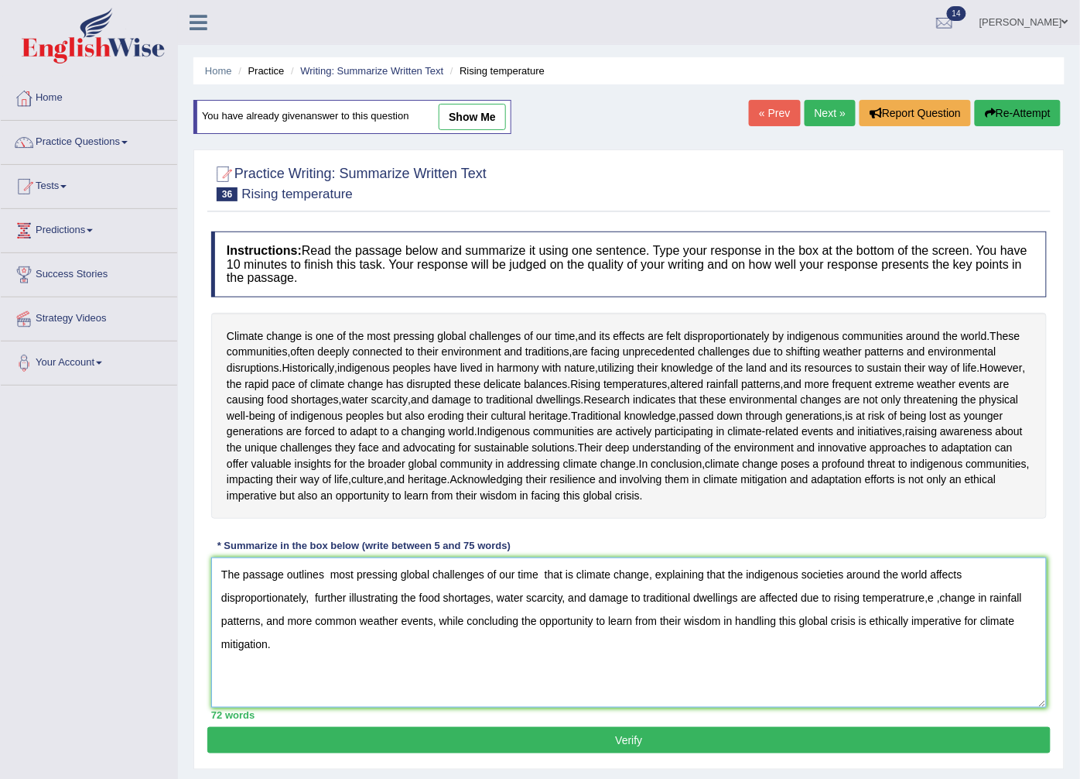
click at [946, 707] on textarea "The passage outlines most pressing global challenges of our time that is climat…" at bounding box center [629, 632] width 836 height 150
click at [977, 707] on textarea "The passage outlines most pressing global challenges of our time that is climat…" at bounding box center [629, 632] width 836 height 150
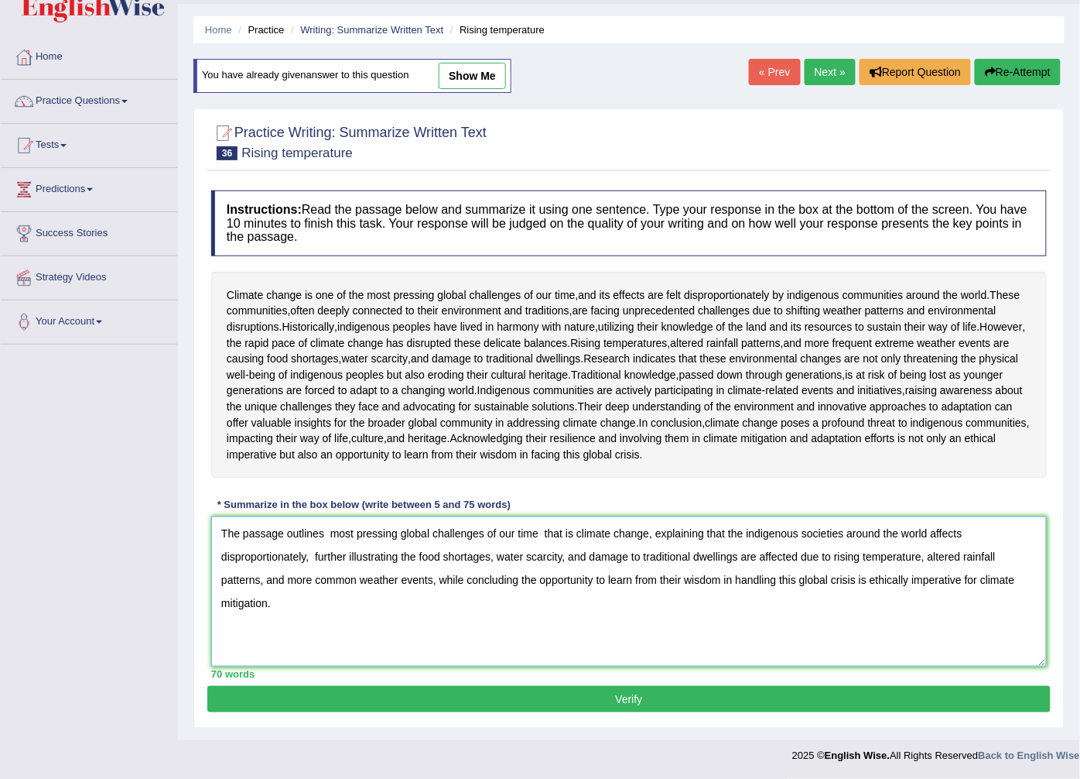
type textarea "The passage outlines most pressing global challenges of our time that is climat…"
click at [493, 689] on button "Verify" at bounding box center [629, 699] width 844 height 26
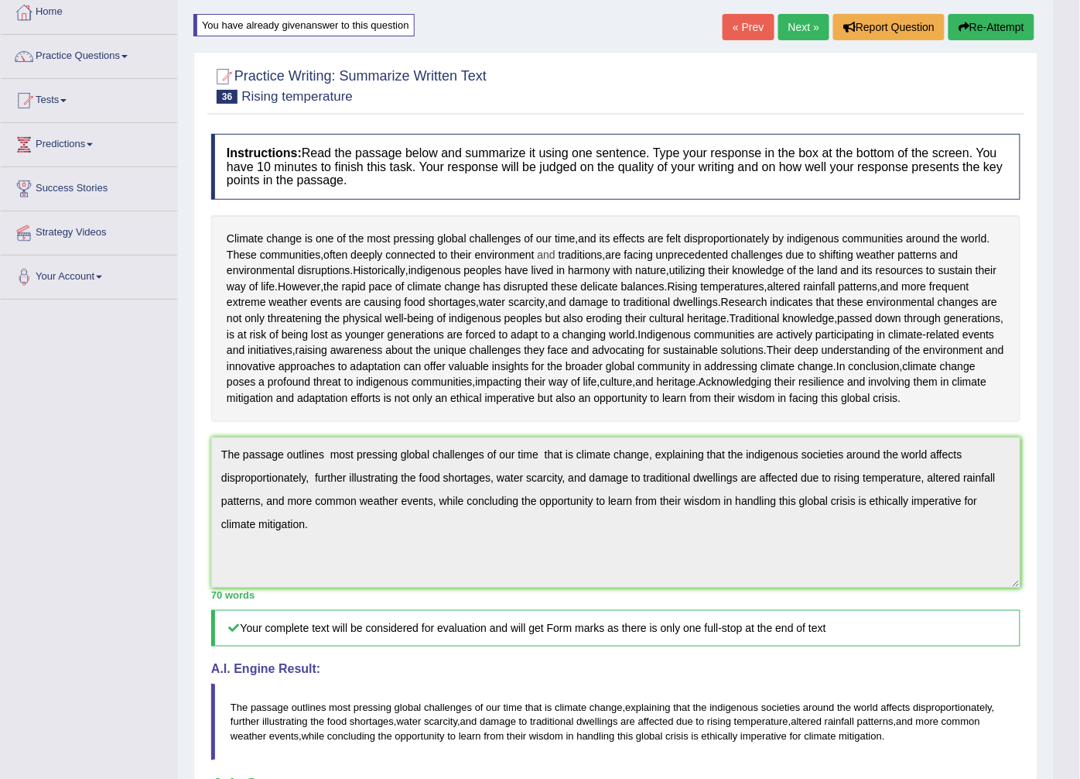
scroll to position [0, 0]
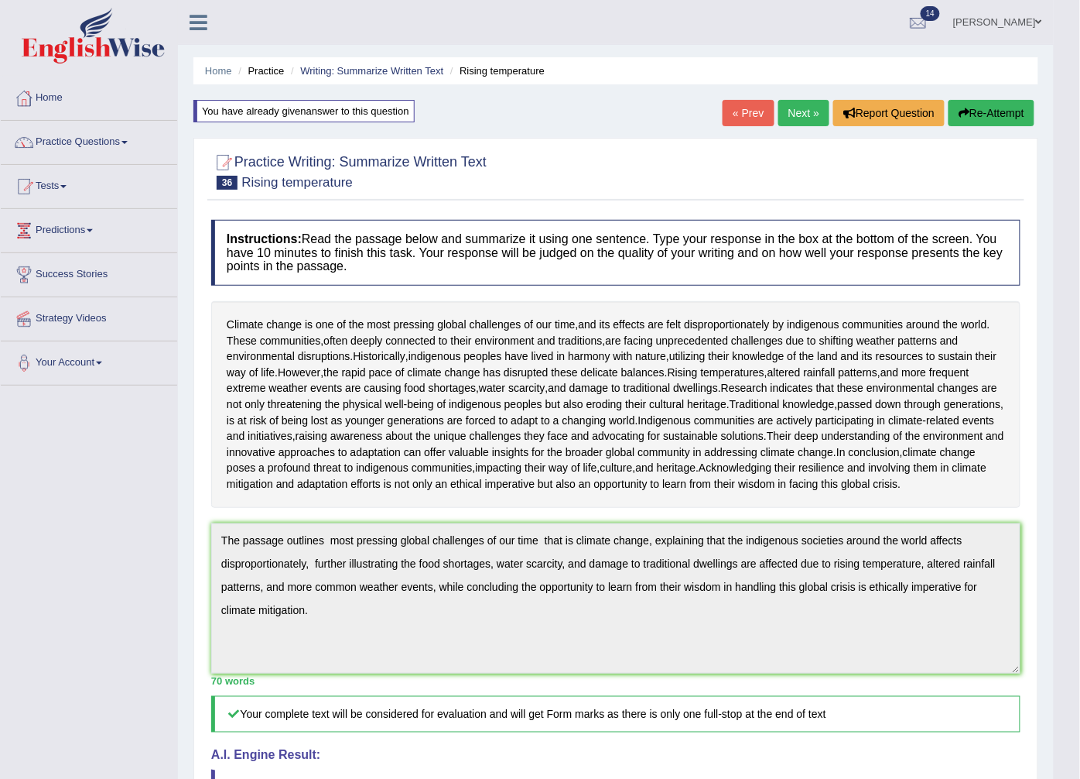
click at [999, 107] on button "Re-Attempt" at bounding box center [992, 113] width 86 height 26
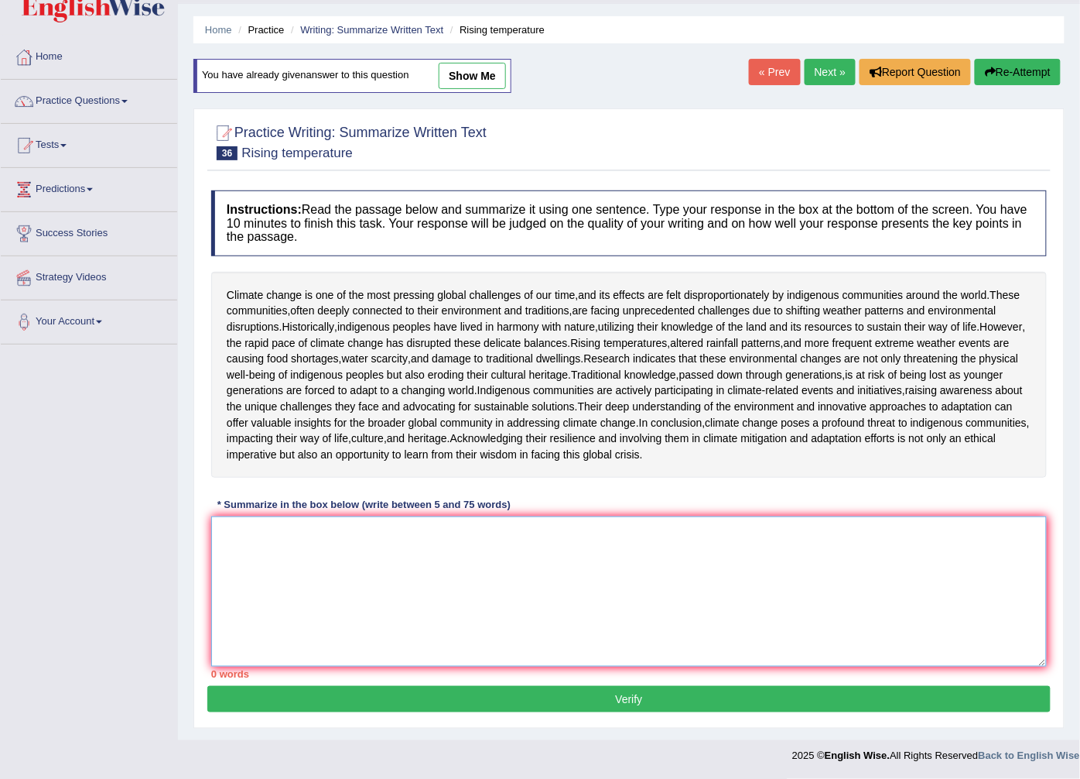
click at [226, 521] on textarea at bounding box center [629, 591] width 836 height 150
paste textarea "he passage outlines most pressing global challenges of our time that is climate…"
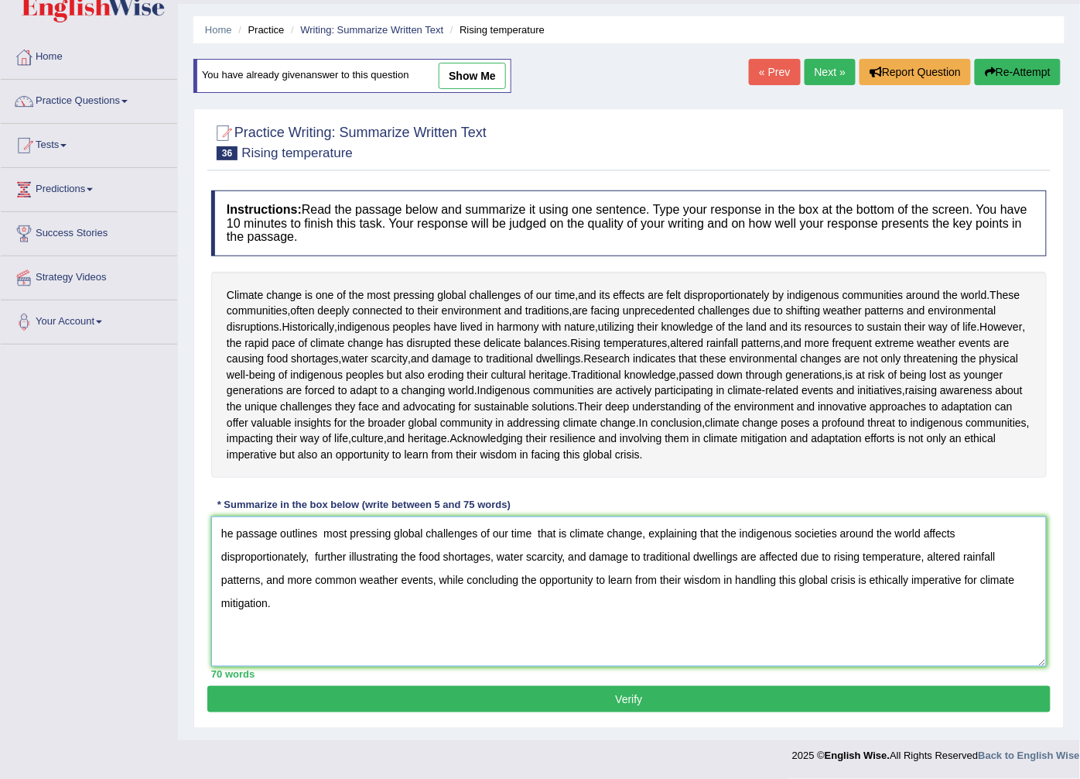
click at [221, 531] on textarea "he passage outlines most pressing global challenges of our time that is climate…" at bounding box center [629, 591] width 836 height 150
click at [323, 536] on textarea "The passage outlines most pressing global challenges of our time that is climat…" at bounding box center [629, 591] width 836 height 150
click at [583, 529] on textarea "The passage outlines the most pressing global challenges of our time that is cl…" at bounding box center [629, 591] width 836 height 150
click at [648, 532] on textarea "The passage outlines the most pressing global challenges of our time is climate…" at bounding box center [629, 591] width 836 height 150
click at [436, 583] on textarea "The passage outlines the most pressing global challenges of our time is climate…" at bounding box center [629, 591] width 836 height 150
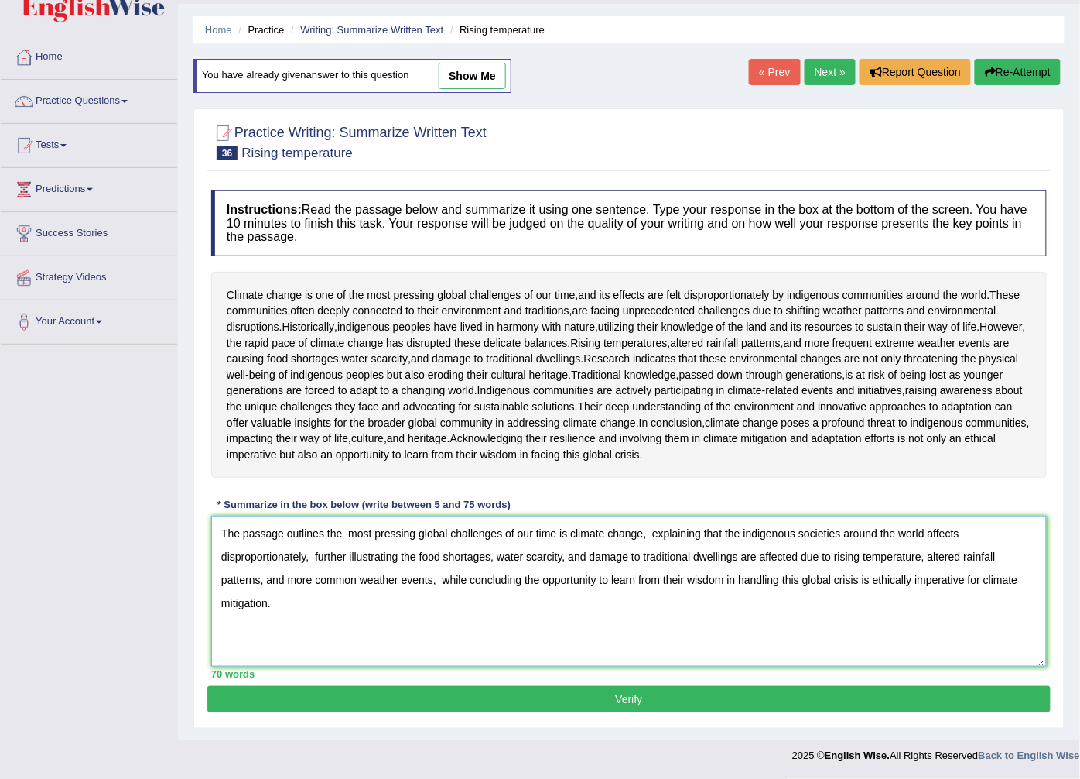
type textarea "The passage outlines the most pressing global challenges of our time is climate…"
click at [599, 709] on button "Verify" at bounding box center [629, 699] width 844 height 26
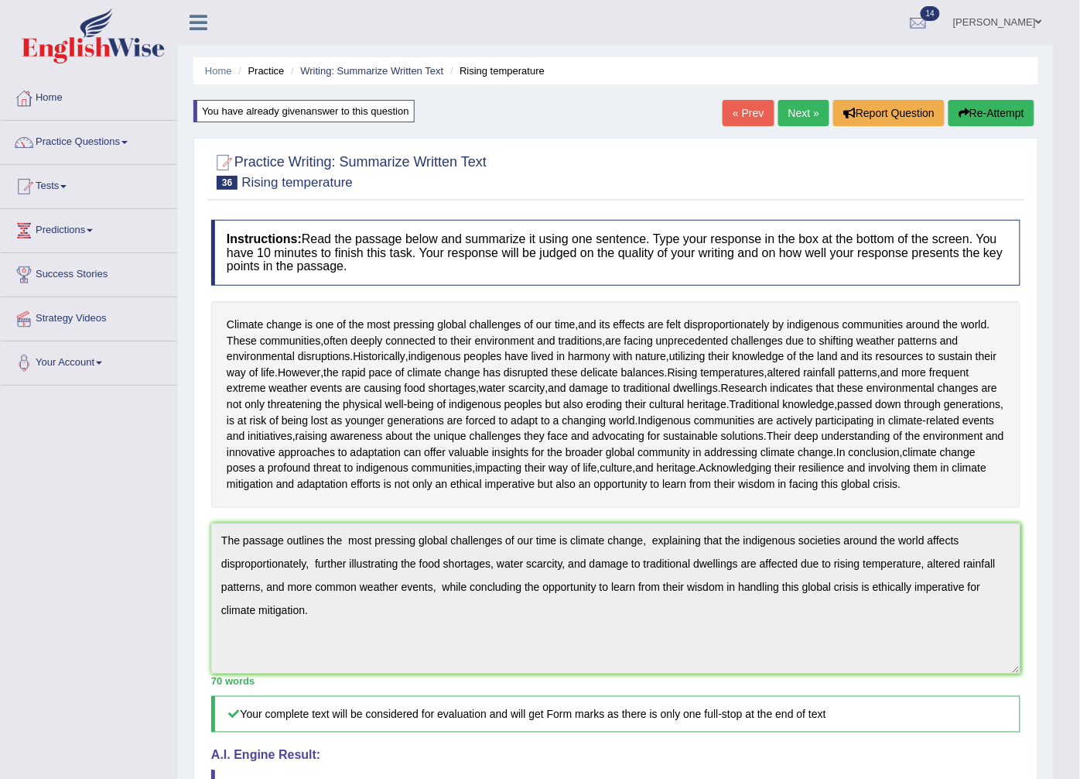
click at [798, 120] on link "Next »" at bounding box center [804, 113] width 51 height 26
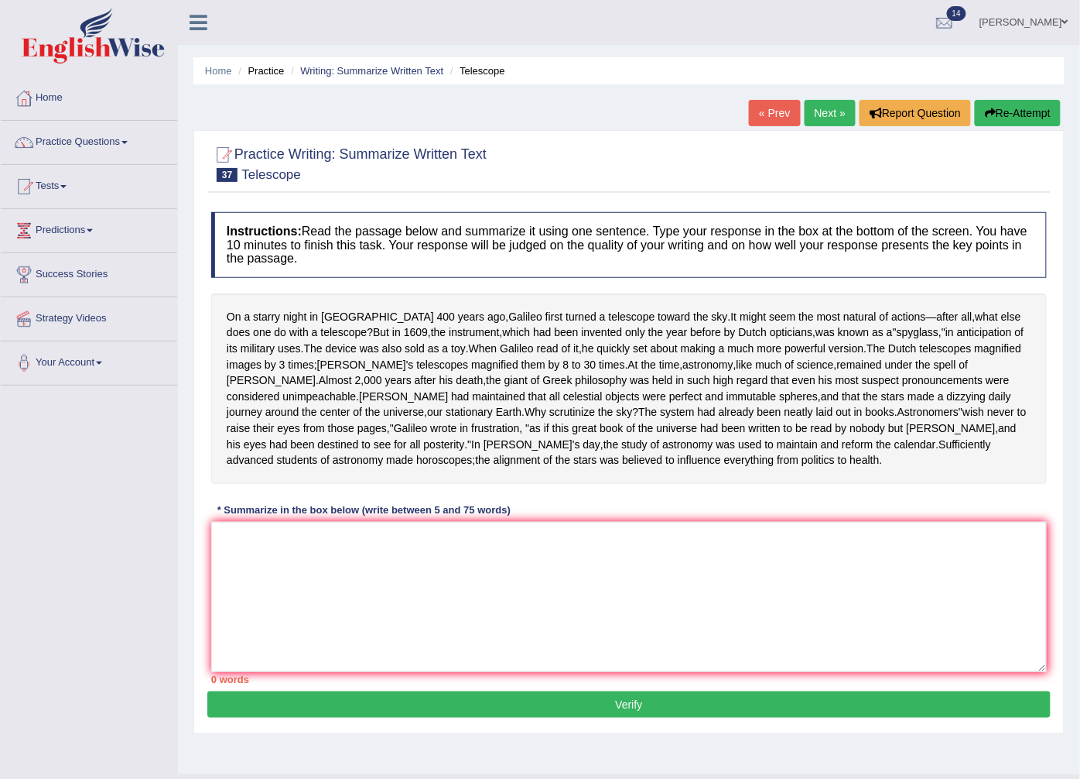
click at [816, 106] on link "Next »" at bounding box center [830, 113] width 51 height 26
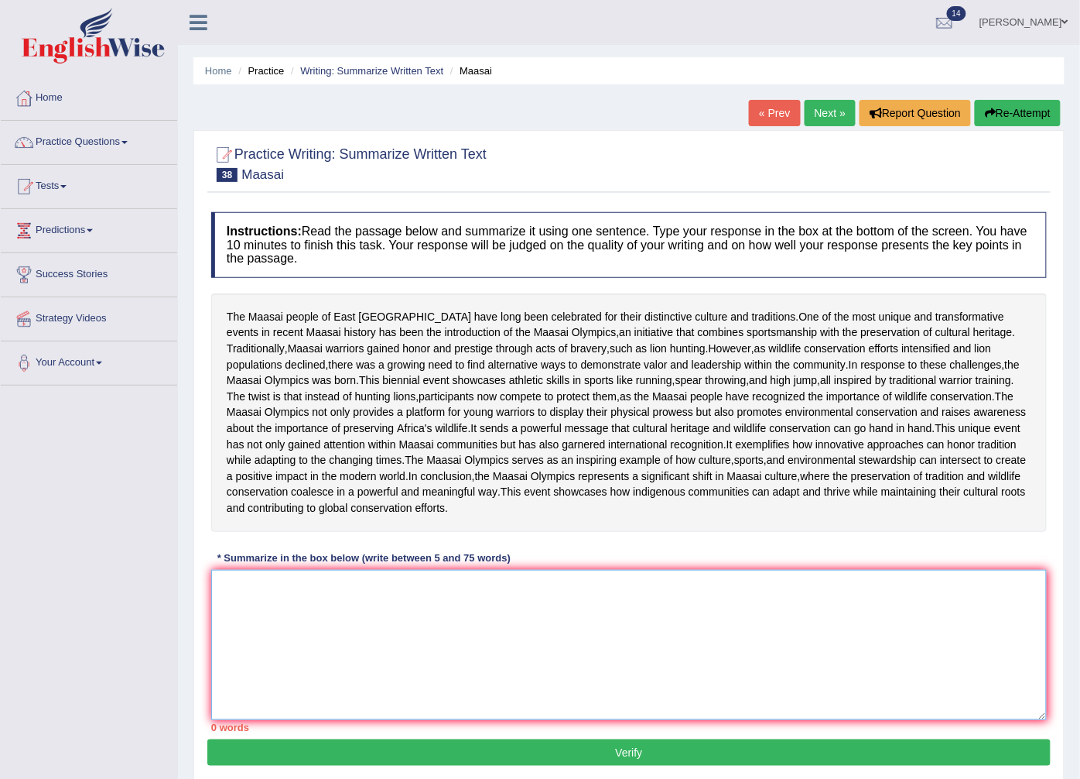
click at [228, 697] on textarea at bounding box center [629, 645] width 836 height 150
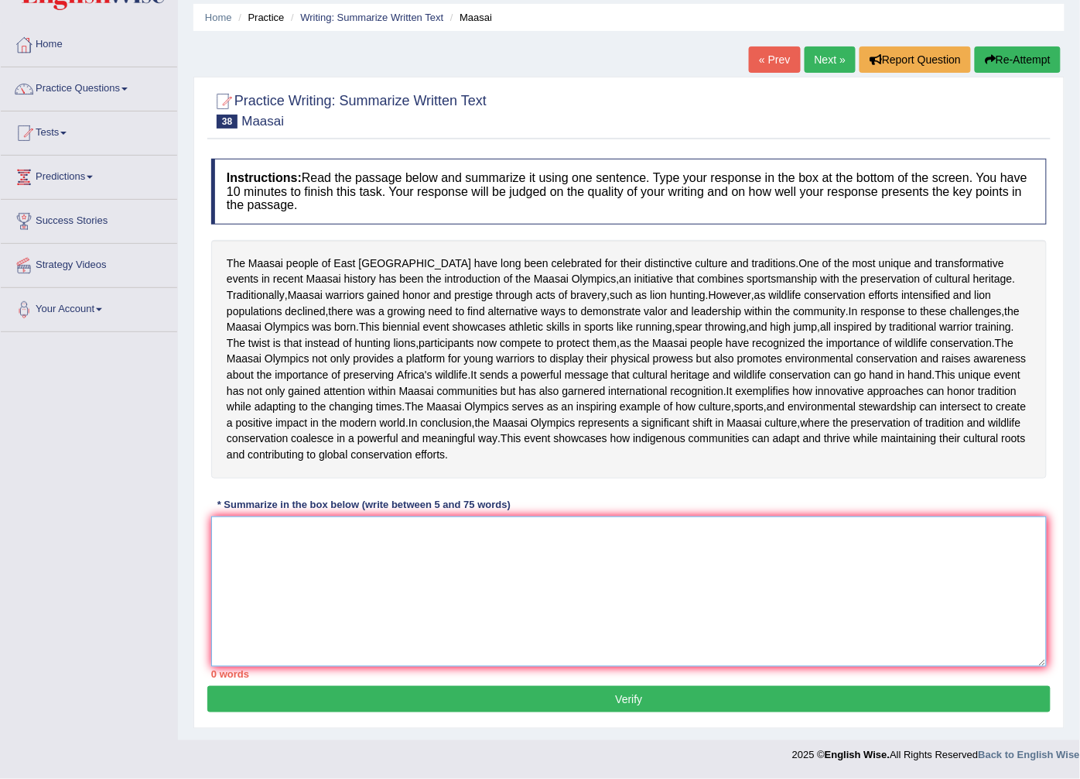
click at [221, 539] on textarea at bounding box center [629, 591] width 836 height 150
type textarea "t"
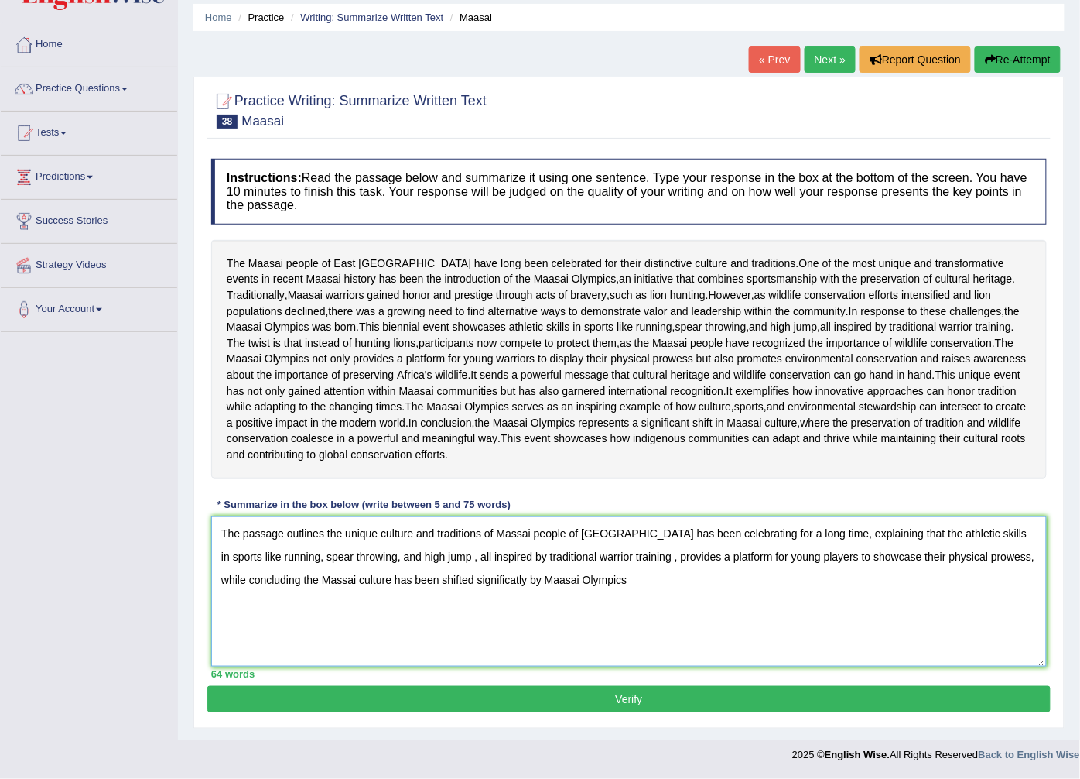
click at [491, 577] on textarea "The passage outlines the unique culture and traditions of Massai people of East…" at bounding box center [629, 591] width 836 height 150
click at [621, 581] on textarea "The passage outlines the unique culture and traditions of Massai people of East…" at bounding box center [629, 591] width 836 height 150
type textarea "The passage outlines the unique culture and traditions of Massai people of [GEO…"
click at [552, 686] on button "Verify" at bounding box center [629, 699] width 844 height 26
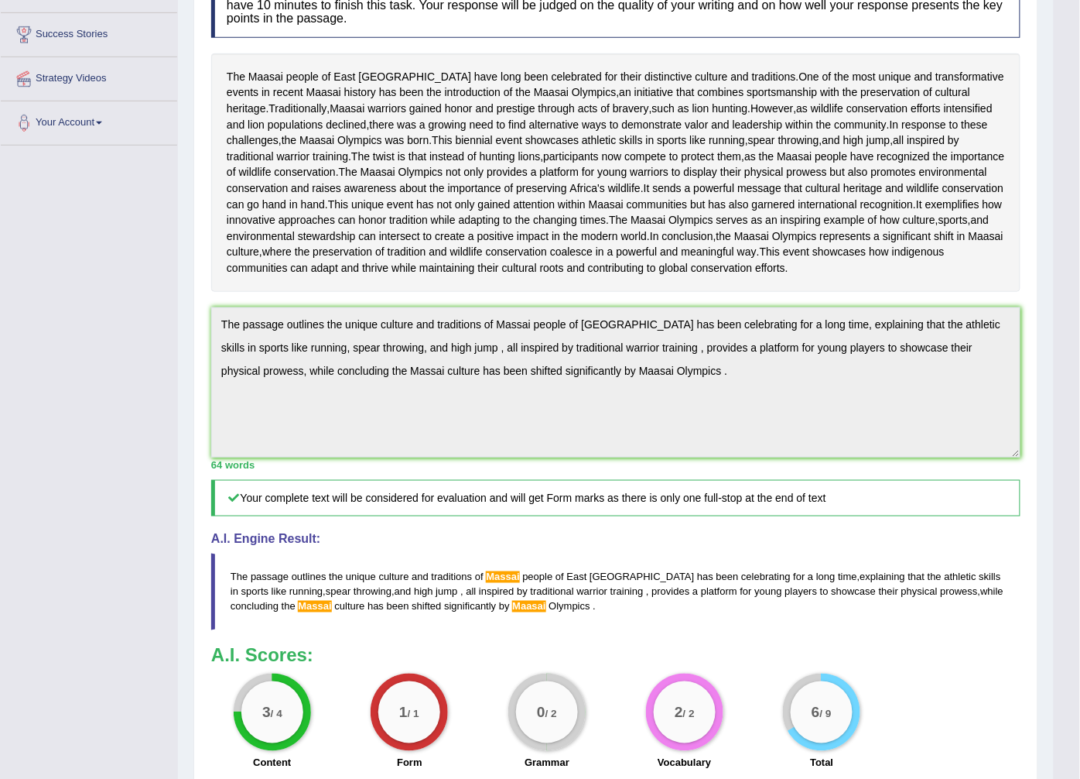
scroll to position [0, 0]
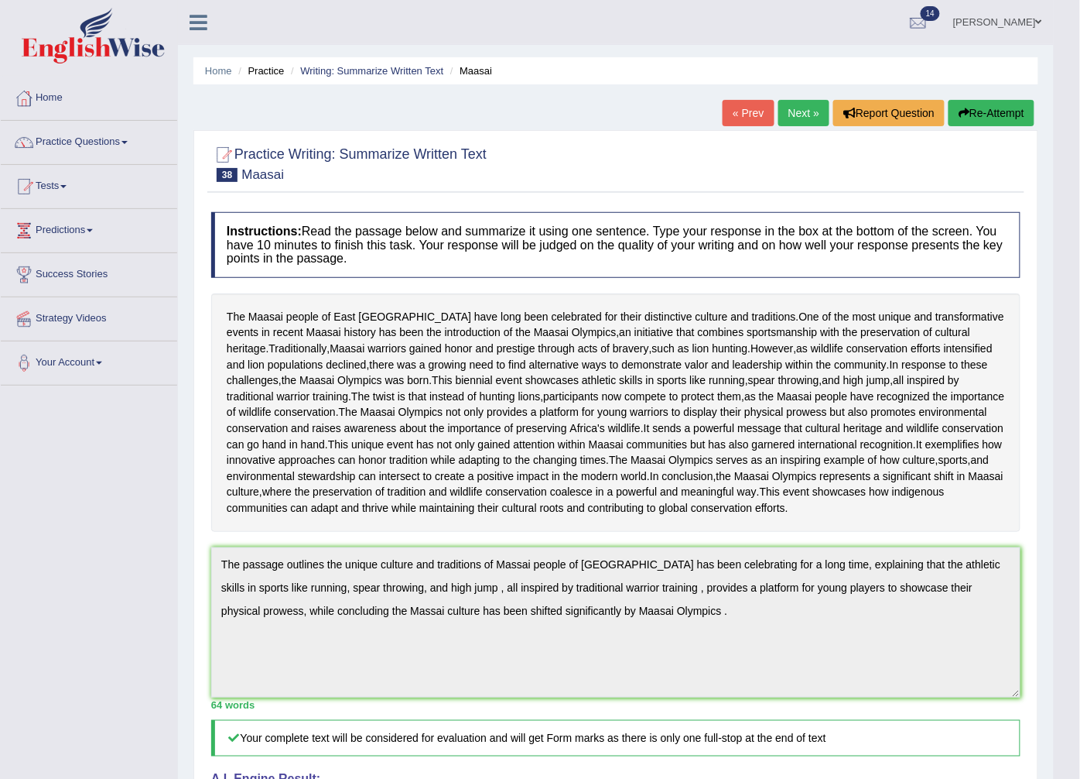
click at [1008, 111] on button "Re-Attempt" at bounding box center [992, 113] width 86 height 26
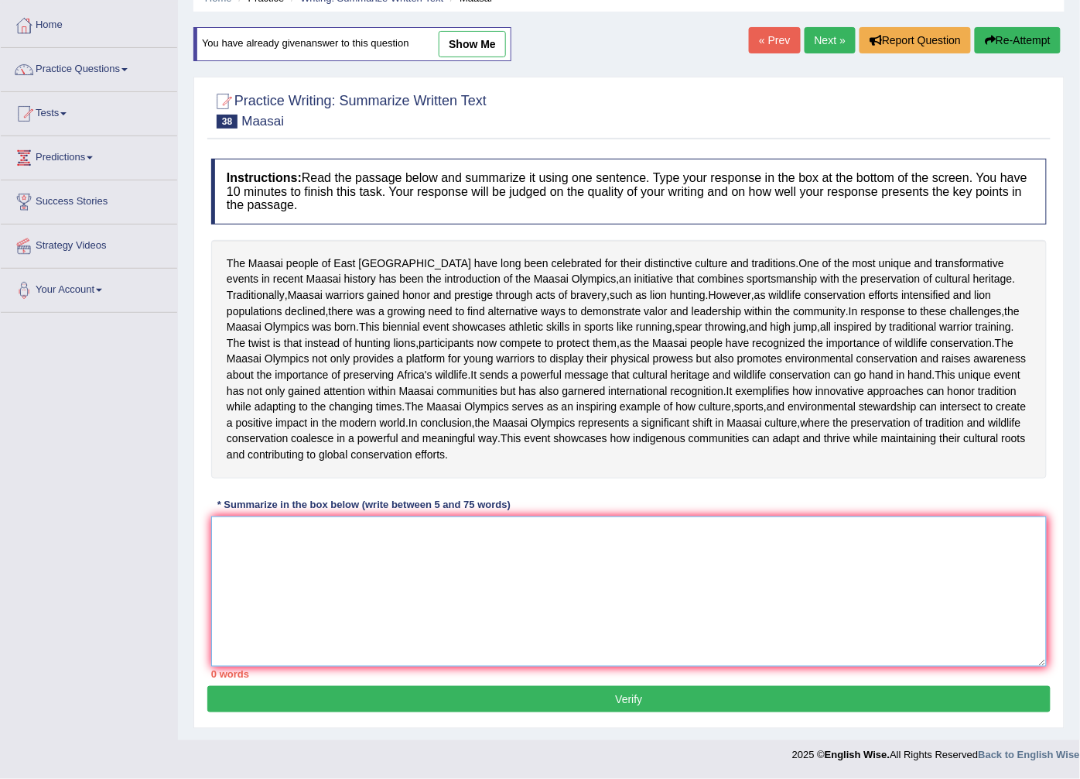
click at [217, 530] on textarea at bounding box center [629, 591] width 836 height 150
paste textarea "The passage outlines the unique culture and traditions of Massai people of [GEO…"
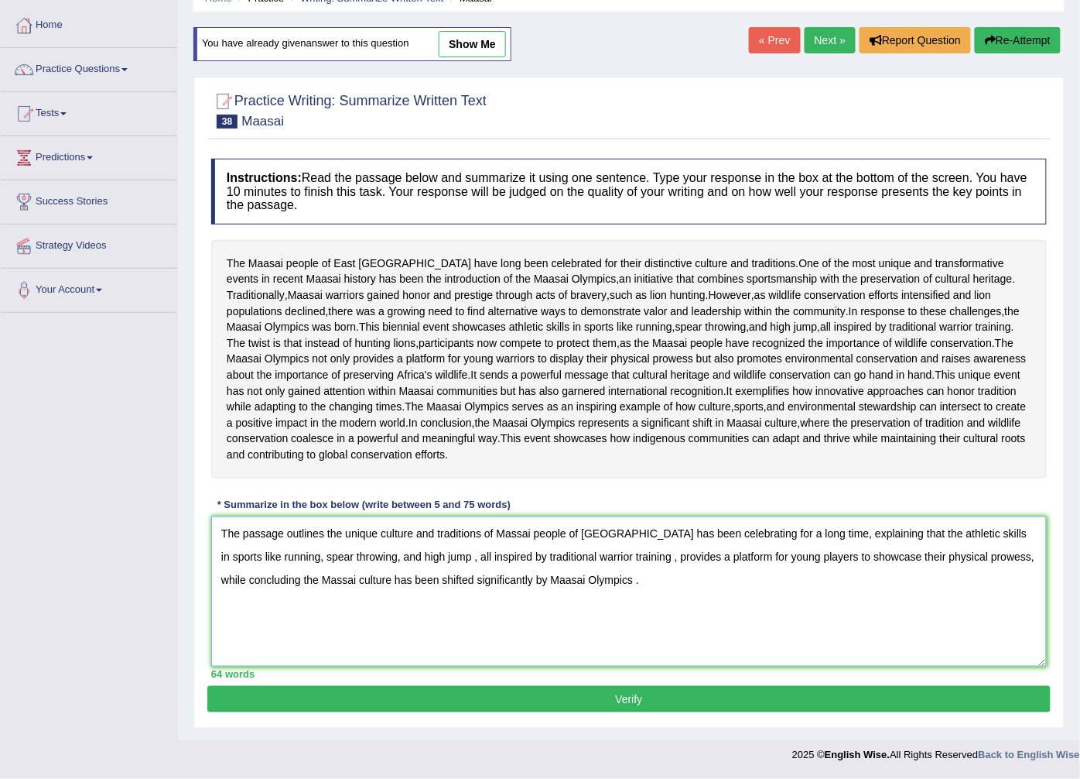
click at [411, 555] on textarea "The passage outlines the unique culture and traditions of Massai people of [GEO…" at bounding box center [629, 591] width 836 height 150
click at [608, 556] on textarea "The passage outlines the unique culture and traditions of [DEMOGRAPHIC_DATA] pe…" at bounding box center [629, 591] width 836 height 150
click at [609, 556] on textarea "The passage outlines the unique culture and traditions of [DEMOGRAPHIC_DATA] pe…" at bounding box center [629, 591] width 836 height 150
click at [974, 557] on textarea "The passage outlines the unique culture and traditions of [DEMOGRAPHIC_DATA] pe…" at bounding box center [629, 591] width 836 height 150
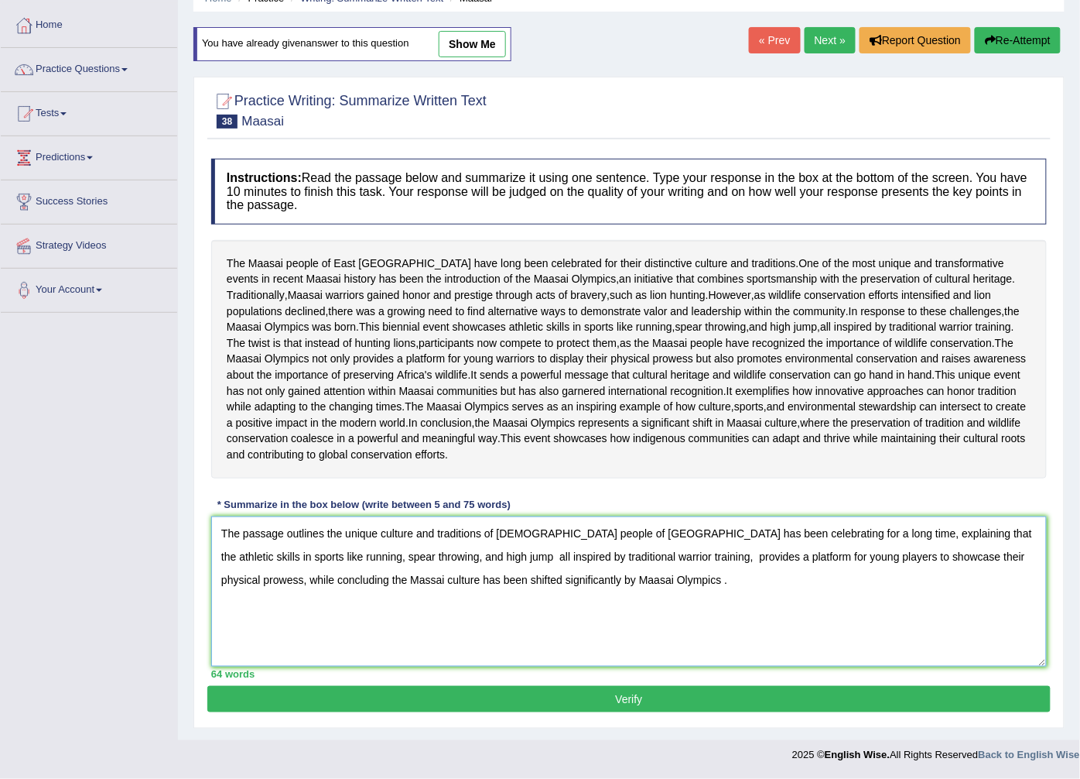
click at [625, 582] on textarea "The passage outlines the unique culture and traditions of [DEMOGRAPHIC_DATA] pe…" at bounding box center [629, 591] width 836 height 150
click at [721, 578] on textarea "The passage outlines the unique culture and traditions of Massai people of East…" at bounding box center [629, 591] width 836 height 150
type textarea "The passage outlines the unique culture and traditions of [DEMOGRAPHIC_DATA] pe…"
click at [673, 690] on button "Verify" at bounding box center [629, 699] width 844 height 26
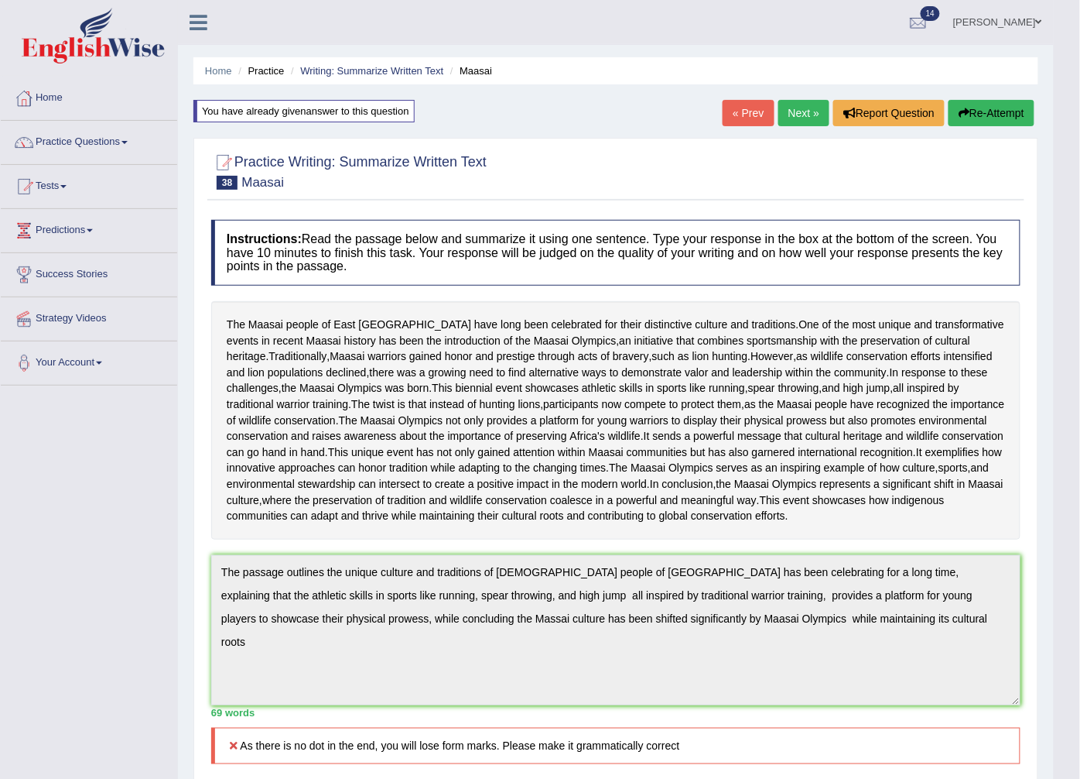
click at [1011, 111] on button "Re-Attempt" at bounding box center [992, 113] width 86 height 26
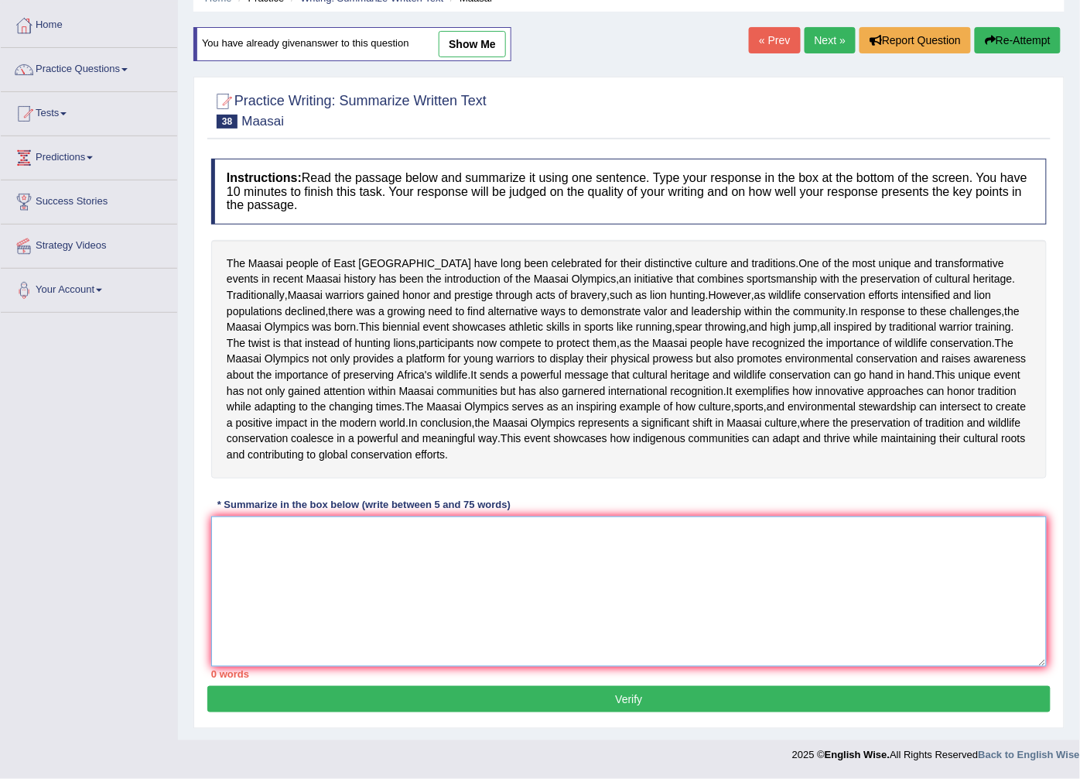
click at [217, 521] on textarea at bounding box center [629, 591] width 836 height 150
paste textarea "The passage outlines the unique culture and traditions of [DEMOGRAPHIC_DATA] pe…"
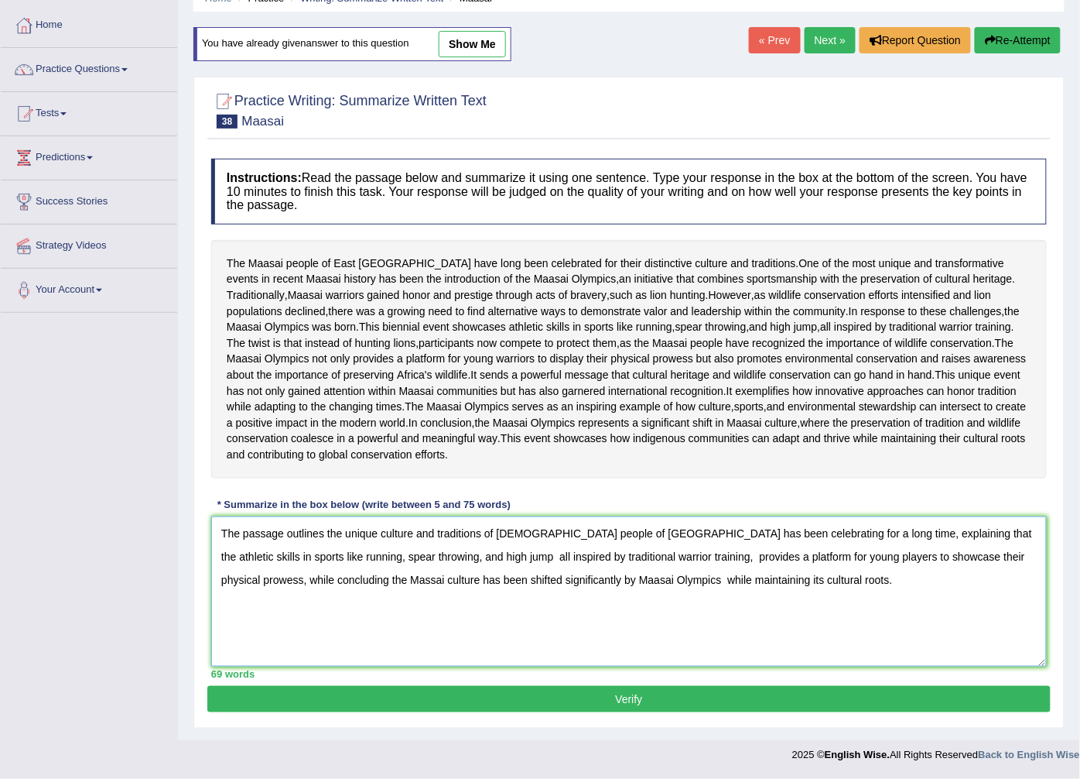
click at [341, 557] on textarea "The passage outlines the unique culture and traditions of [DEMOGRAPHIC_DATA] pe…" at bounding box center [629, 591] width 836 height 150
click at [410, 560] on textarea "The passage outlines the unique culture and traditions of [DEMOGRAPHIC_DATA] pe…" at bounding box center [629, 591] width 836 height 150
type textarea "The passage outlines the unique culture and traditions of [DEMOGRAPHIC_DATA] pe…"
click at [414, 683] on div "Instructions: Read the passage below and summarize it using one sentence. Type …" at bounding box center [629, 418] width 844 height 535
click at [419, 691] on button "Verify" at bounding box center [629, 699] width 844 height 26
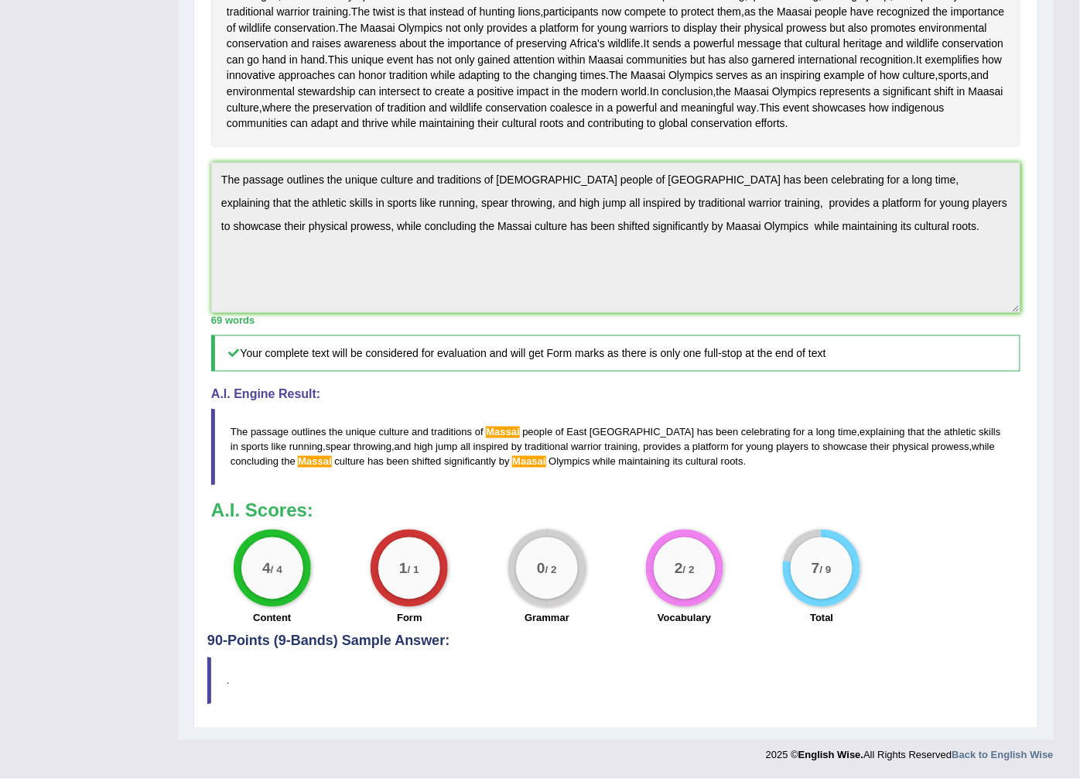
scroll to position [248, 0]
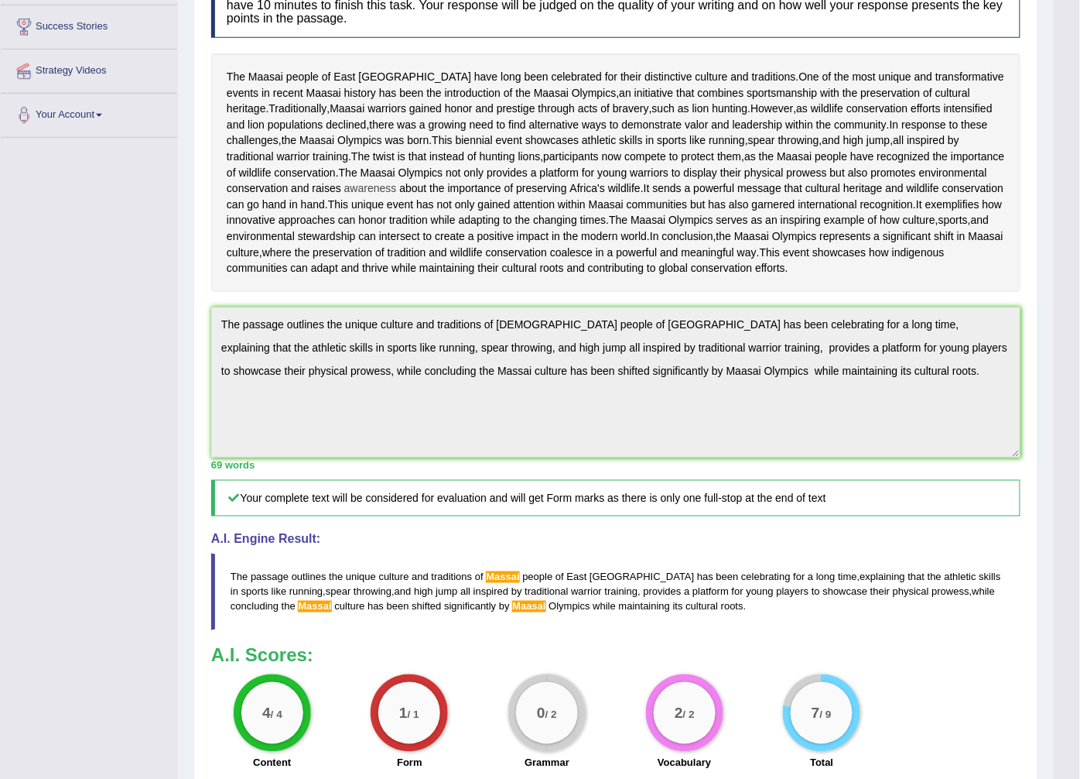
click at [344, 197] on span "awareness" at bounding box center [370, 188] width 53 height 16
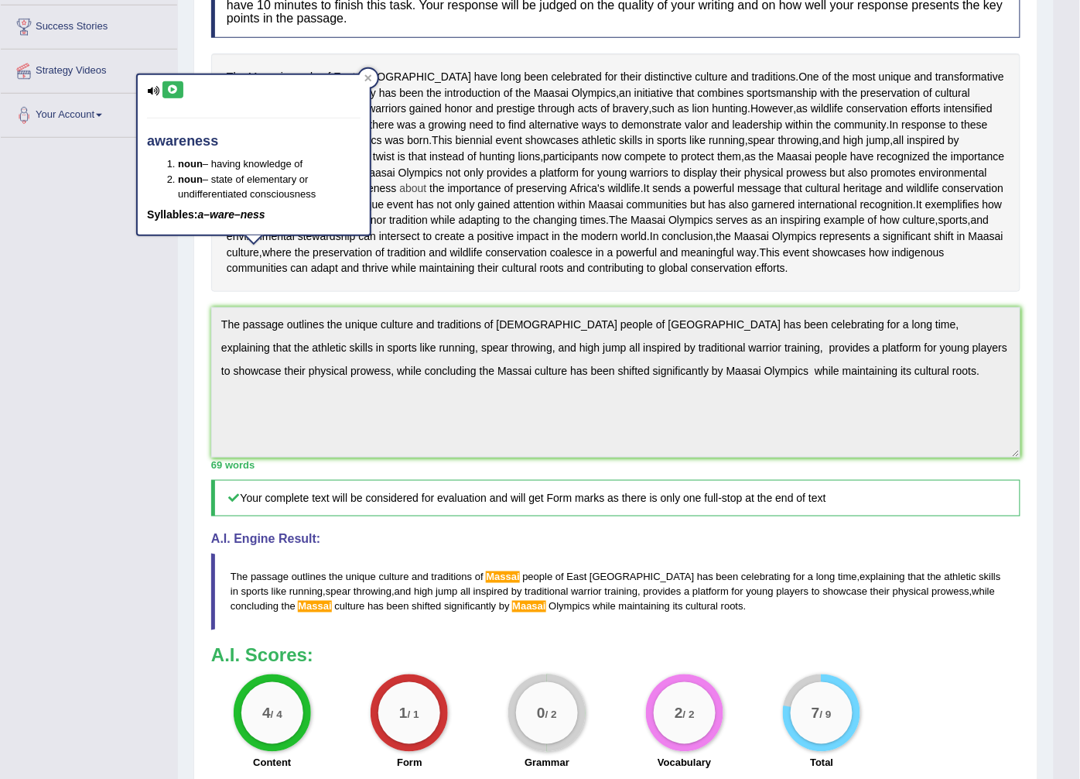
click at [399, 197] on span "about" at bounding box center [412, 188] width 27 height 16
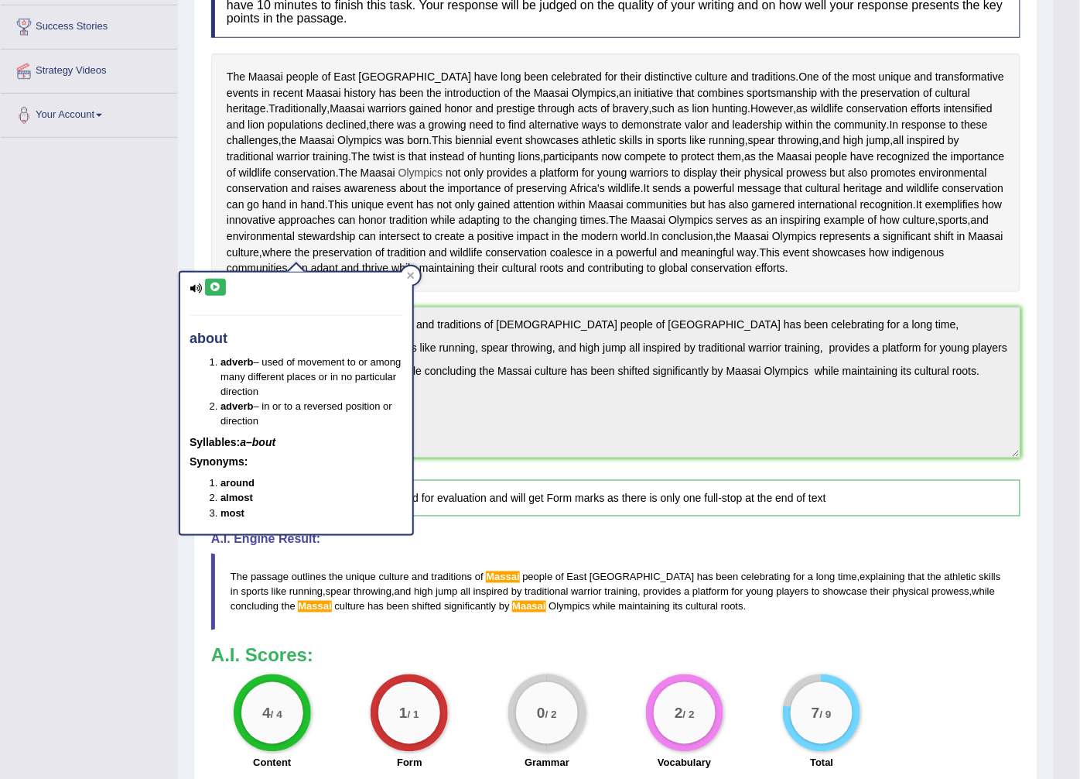
click at [399, 181] on span "Olympics" at bounding box center [421, 173] width 45 height 16
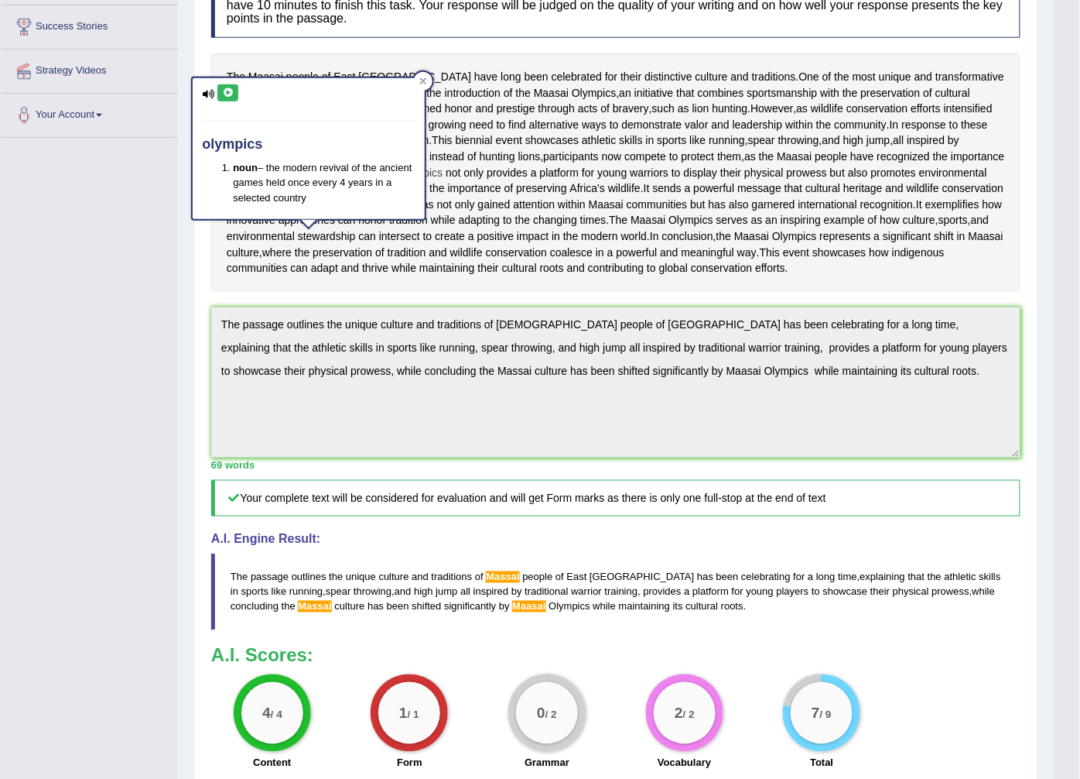
click at [399, 181] on span "Olympics" at bounding box center [421, 173] width 45 height 16
click at [361, 181] on span "Maasai" at bounding box center [378, 173] width 35 height 16
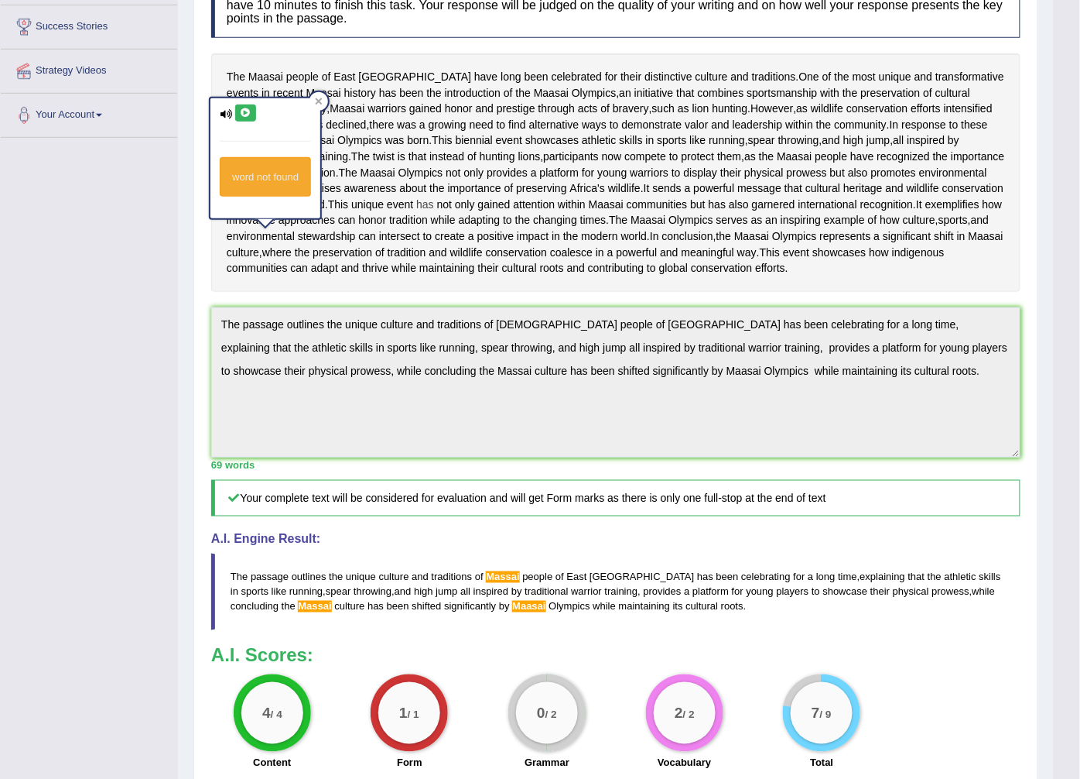
click at [416, 213] on span "has" at bounding box center [425, 205] width 18 height 16
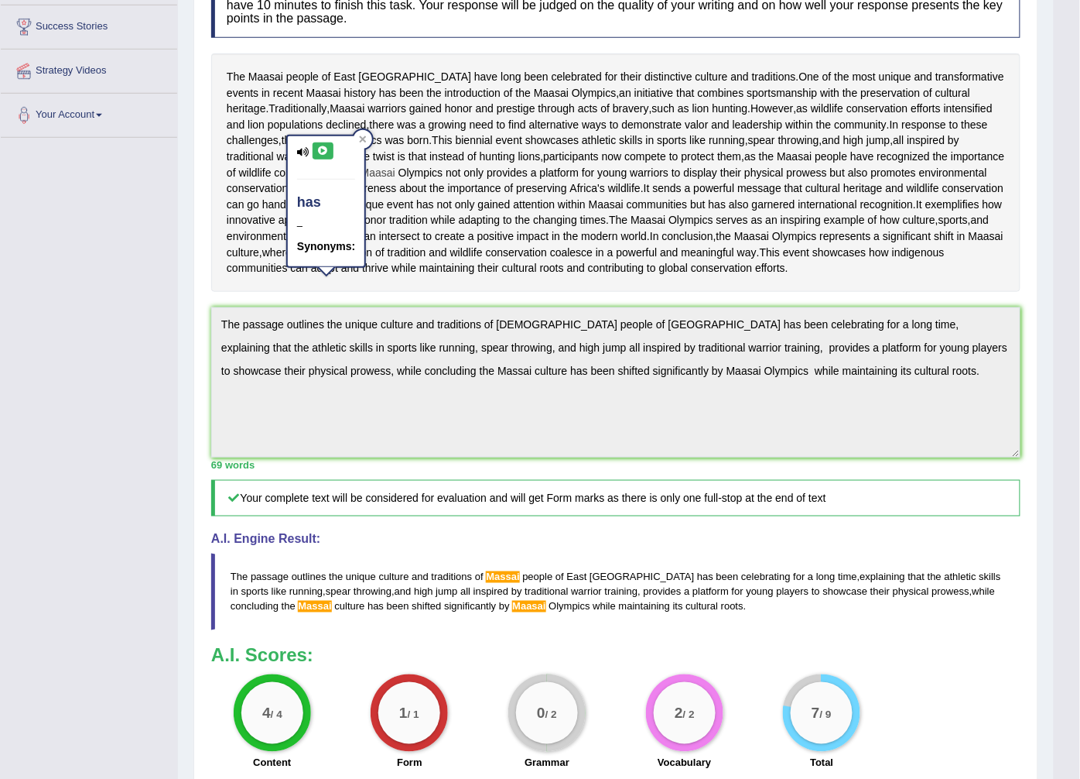
click at [361, 181] on span "Maasai" at bounding box center [378, 173] width 35 height 16
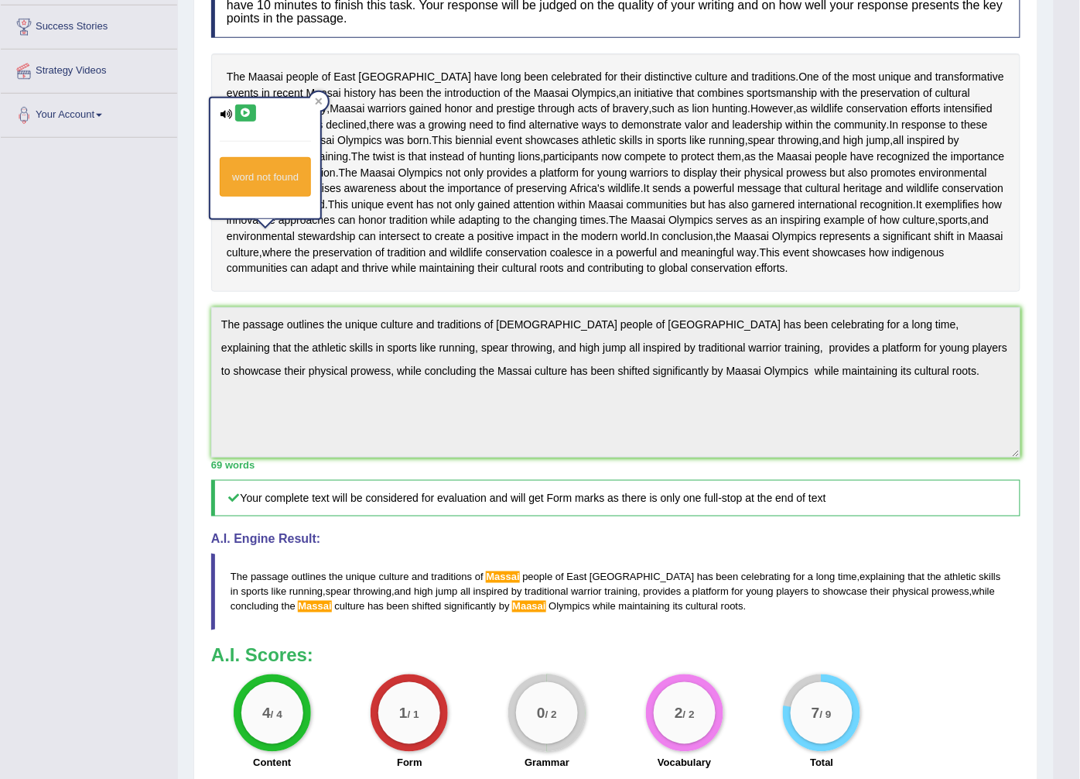
click at [353, 273] on div "The Maasai people of East Africa have long been celebrated for their distinctiv…" at bounding box center [616, 172] width 810 height 238
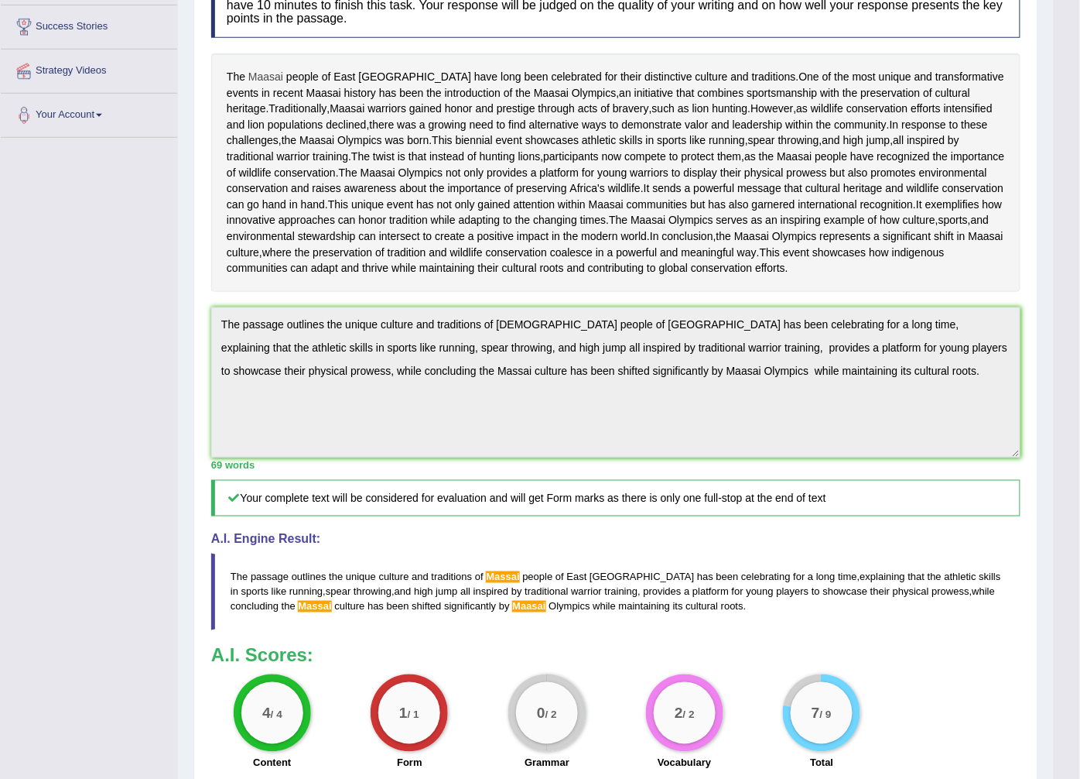
click at [265, 79] on span "Maasai" at bounding box center [265, 77] width 35 height 16
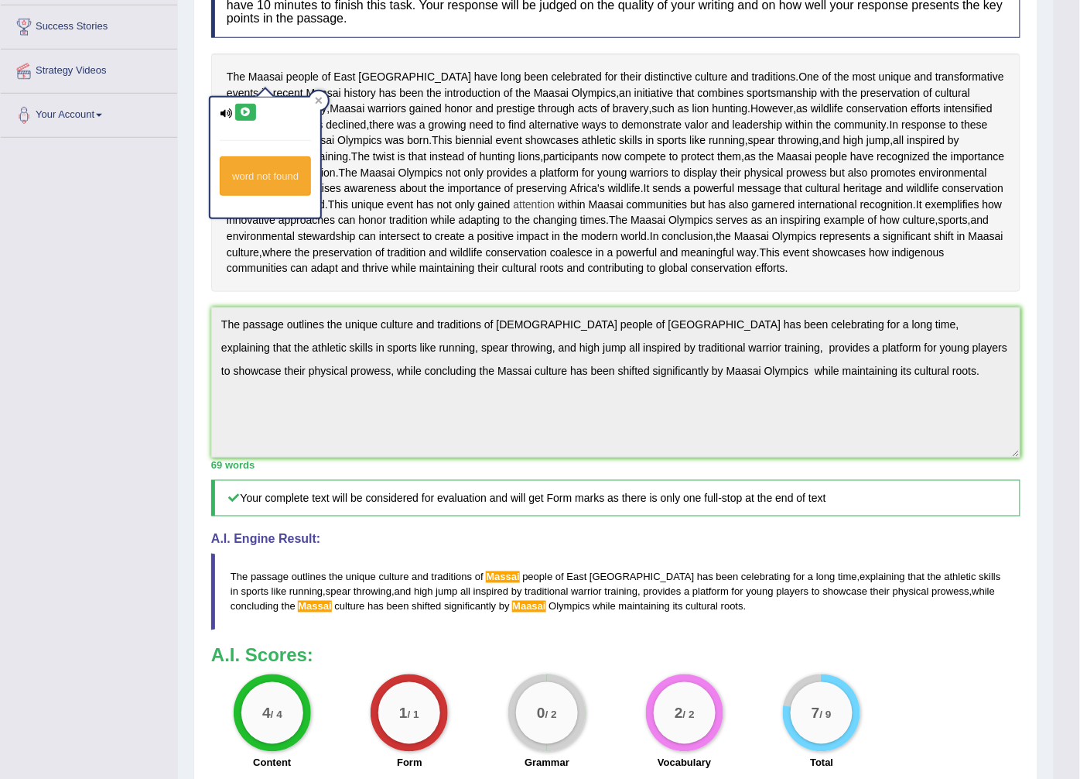
click at [514, 213] on span "attention" at bounding box center [535, 205] width 42 height 16
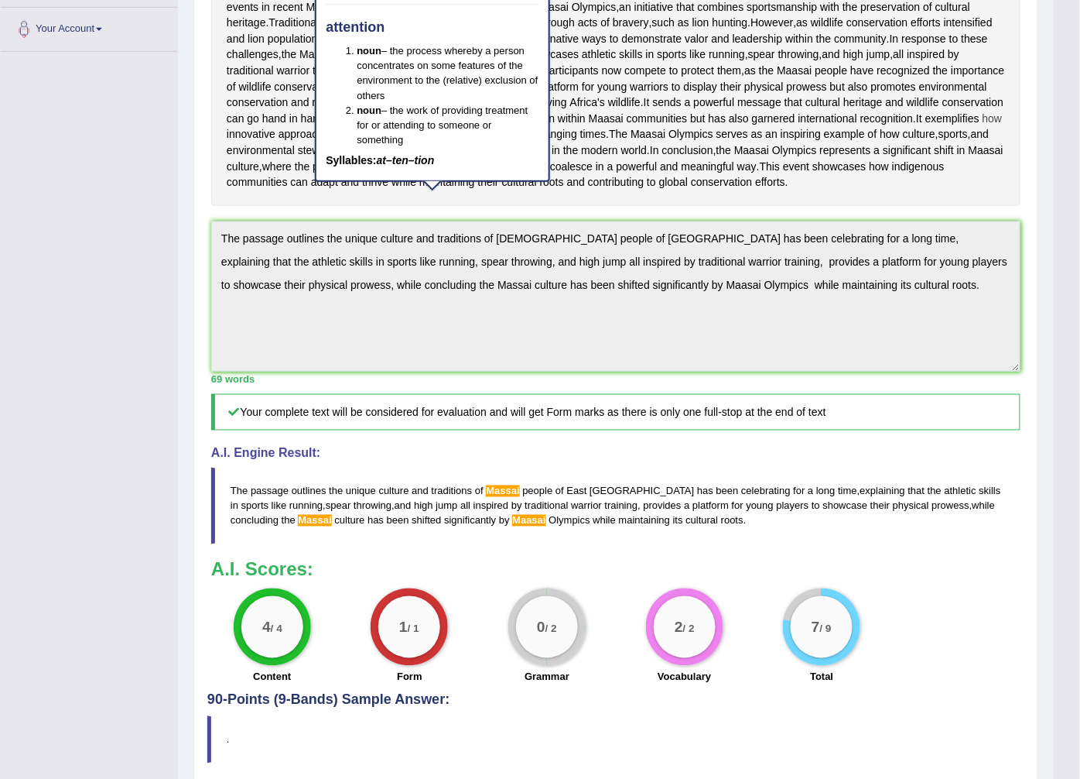
scroll to position [0, 0]
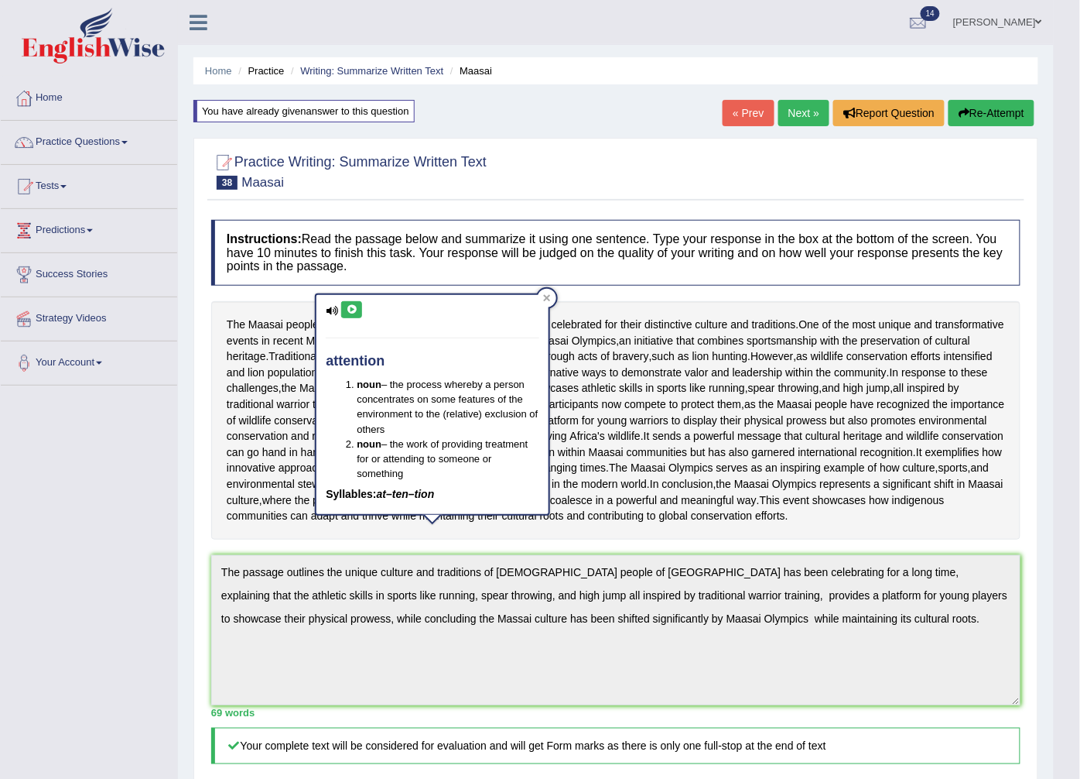
click at [987, 117] on button "Re-Attempt" at bounding box center [992, 113] width 86 height 26
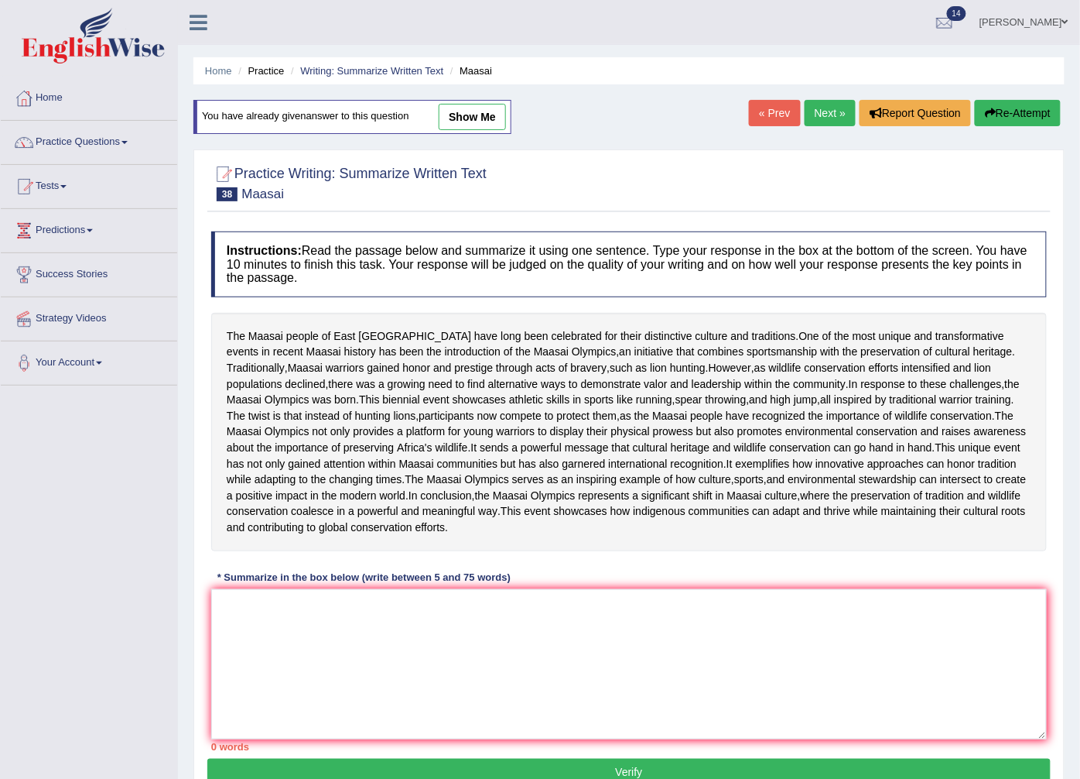
scroll to position [186, 0]
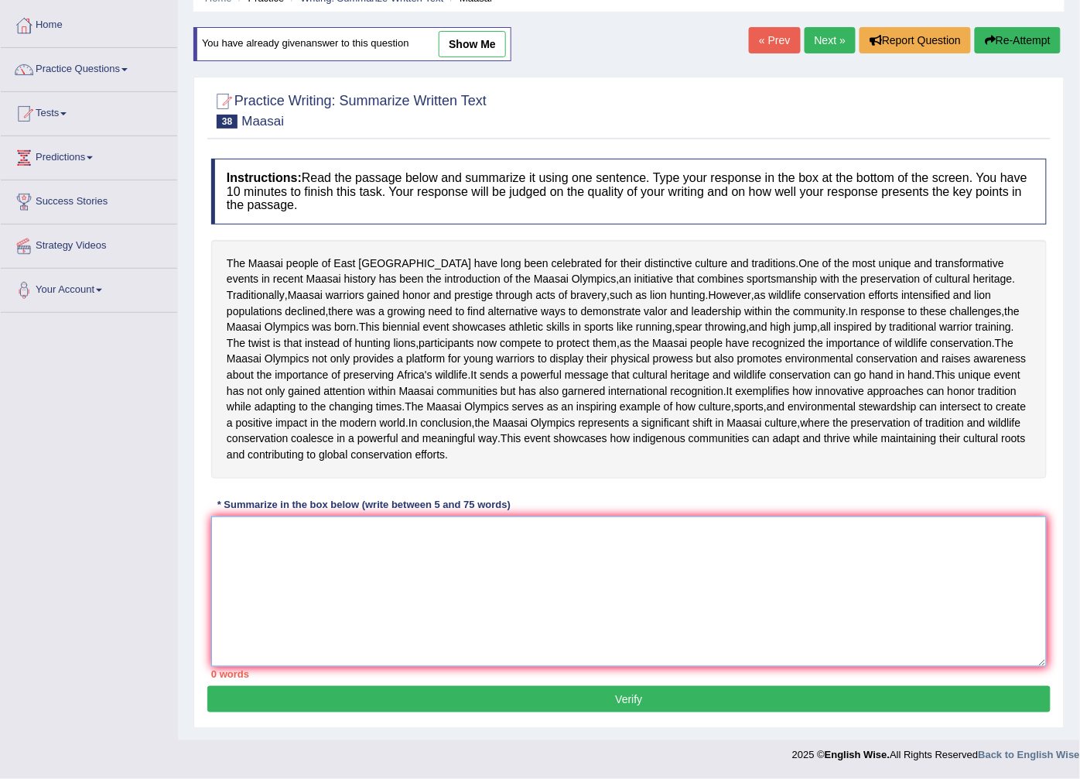
click at [229, 531] on textarea at bounding box center [629, 591] width 836 height 150
paste textarea "The passage outlines the unique culture and traditions of [DEMOGRAPHIC_DATA] pe…"
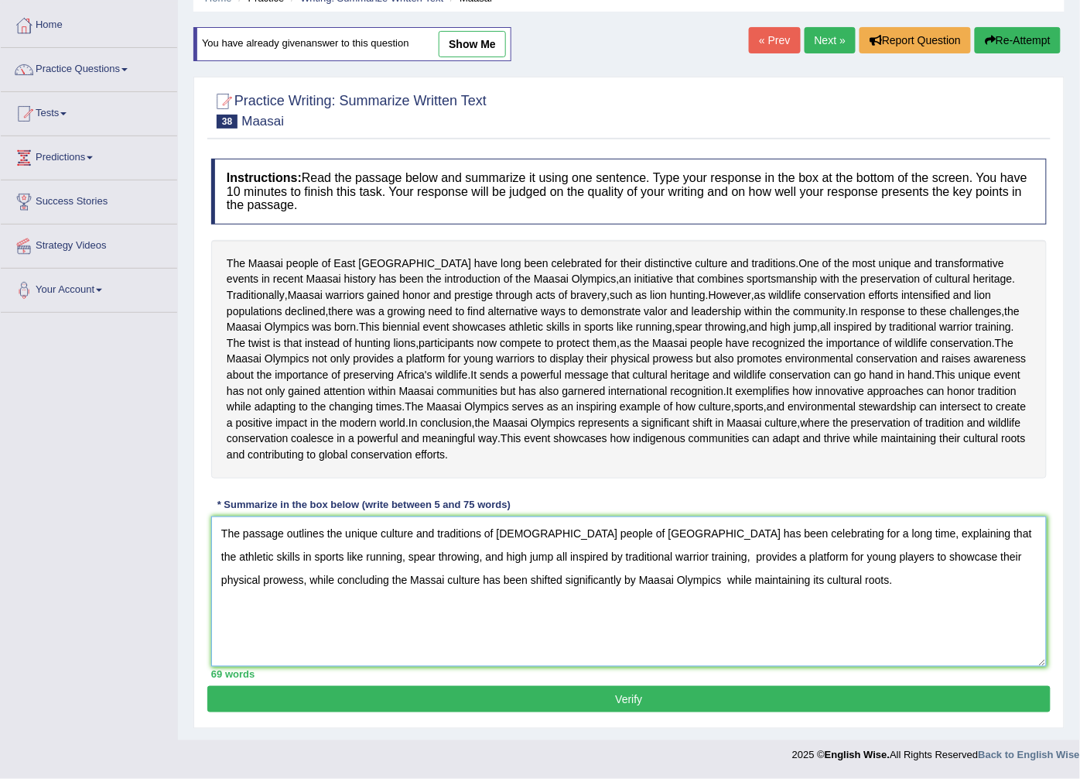
click at [632, 532] on textarea "The passage outlines the unique culture and traditions of [DEMOGRAPHIC_DATA] pe…" at bounding box center [629, 591] width 836 height 150
click at [813, 536] on textarea "The passage outlines the unique culture and traditions of Massai people of [GEO…" at bounding box center [629, 591] width 836 height 150
click at [918, 536] on textarea "The passage outlines the unique culture and traditions of [DEMOGRAPHIC_DATA] pe…" at bounding box center [629, 591] width 836 height 150
click at [910, 532] on textarea "The passage outlines the unique culture and traditions of [DEMOGRAPHIC_DATA] pe…" at bounding box center [629, 591] width 836 height 150
click at [390, 556] on textarea "The passage outlines the unique culture and traditions of [DEMOGRAPHIC_DATA] pe…" at bounding box center [629, 591] width 836 height 150
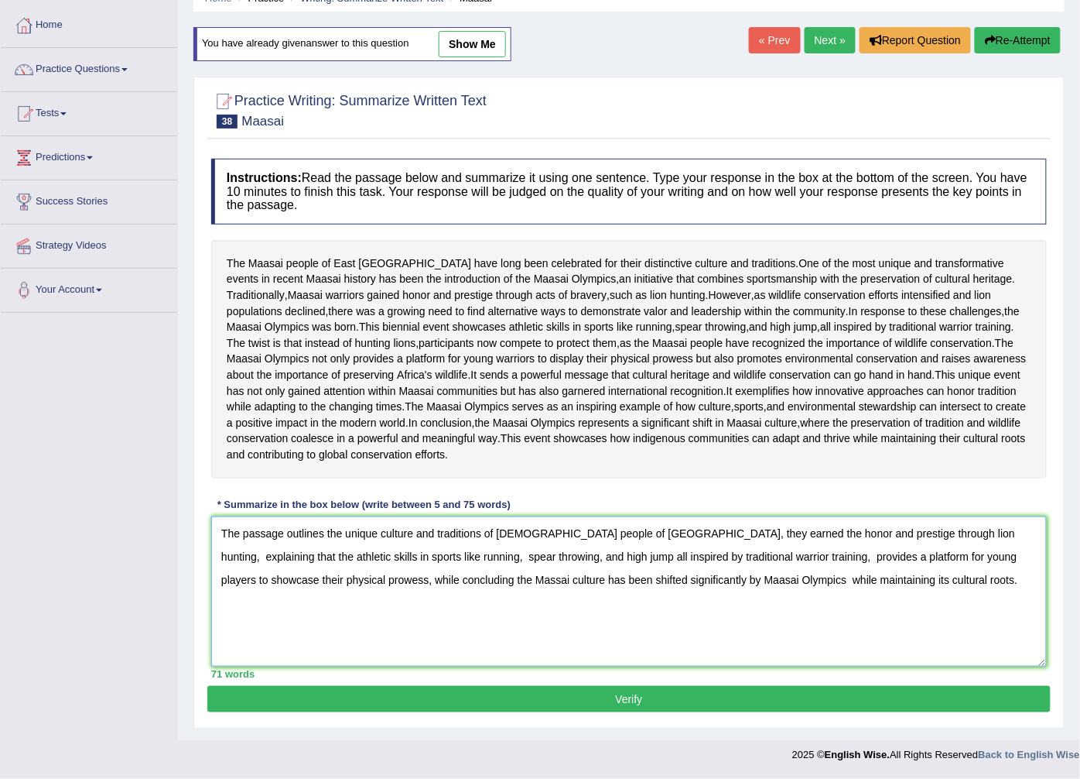
click at [396, 554] on textarea "The passage outlines the unique culture and traditions of [DEMOGRAPHIC_DATA] pe…" at bounding box center [629, 591] width 836 height 150
click at [470, 557] on textarea "The passage outlines the unique culture and traditions of [DEMOGRAPHIC_DATA] pe…" at bounding box center [629, 591] width 836 height 150
click at [738, 558] on textarea "The passage outlines the unique culture and traditions of [DEMOGRAPHIC_DATA] pe…" at bounding box center [629, 591] width 836 height 150
click at [731, 556] on textarea "The passage outlines the unique culture and traditions of [DEMOGRAPHIC_DATA] pe…" at bounding box center [629, 591] width 836 height 150
click at [735, 555] on textarea "The passage outlines the unique culture and traditions of [DEMOGRAPHIC_DATA] pe…" at bounding box center [629, 591] width 836 height 150
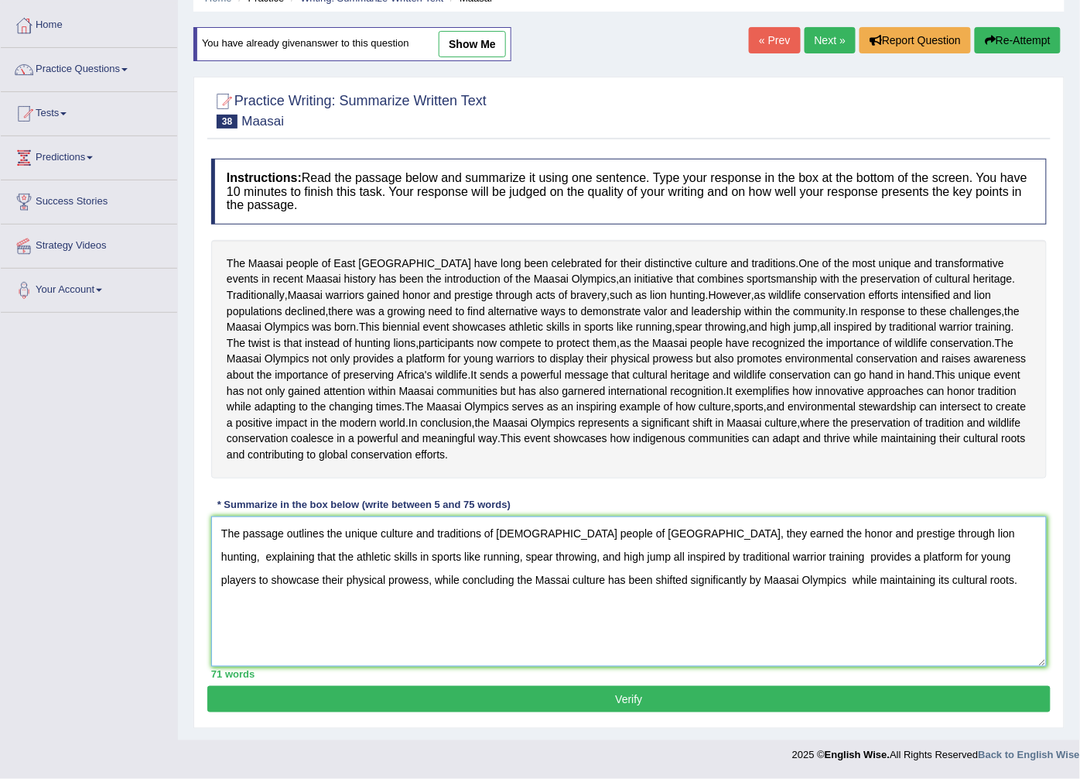
click at [737, 557] on textarea "The passage outlines the unique culture and traditions of Massai people of East…" at bounding box center [629, 591] width 836 height 150
click at [307, 580] on textarea "The passage outlines the unique culture and traditions of [DEMOGRAPHIC_DATA] pe…" at bounding box center [629, 591] width 836 height 150
click at [312, 577] on textarea "The passage outlines the unique culture and traditions of [DEMOGRAPHIC_DATA] pe…" at bounding box center [629, 591] width 836 height 150
type textarea "The passage outlines the unique culture and traditions of [DEMOGRAPHIC_DATA] pe…"
click at [608, 705] on button "Verify" at bounding box center [629, 699] width 844 height 26
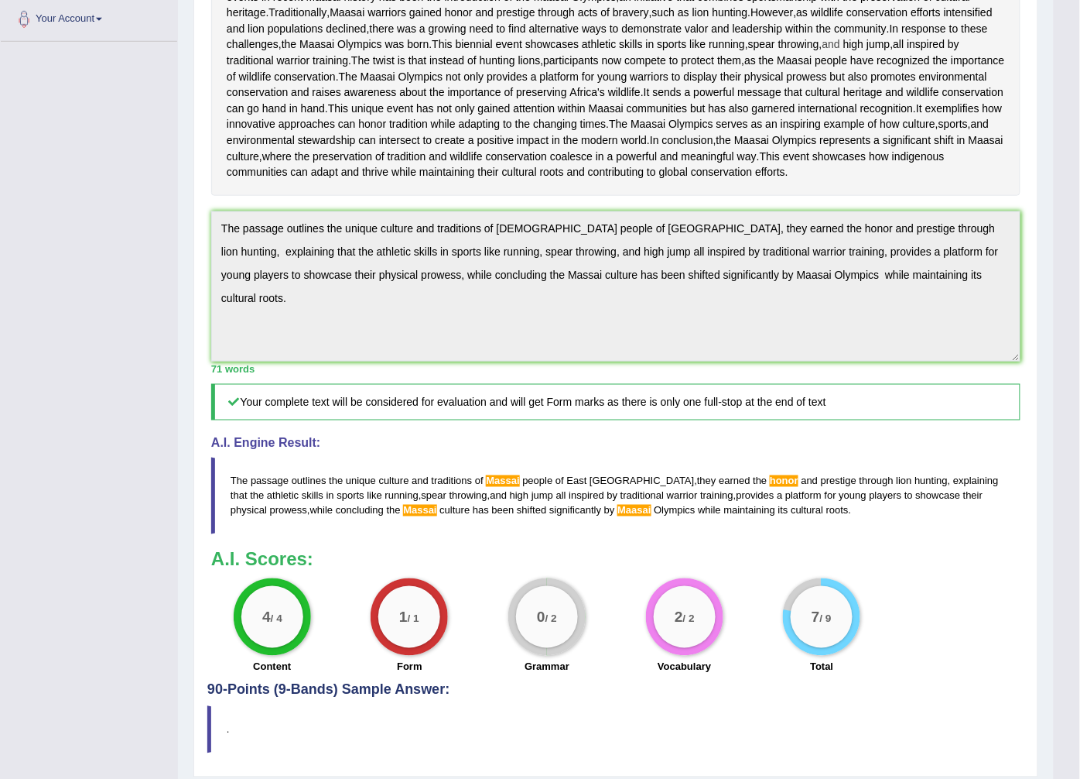
scroll to position [0, 0]
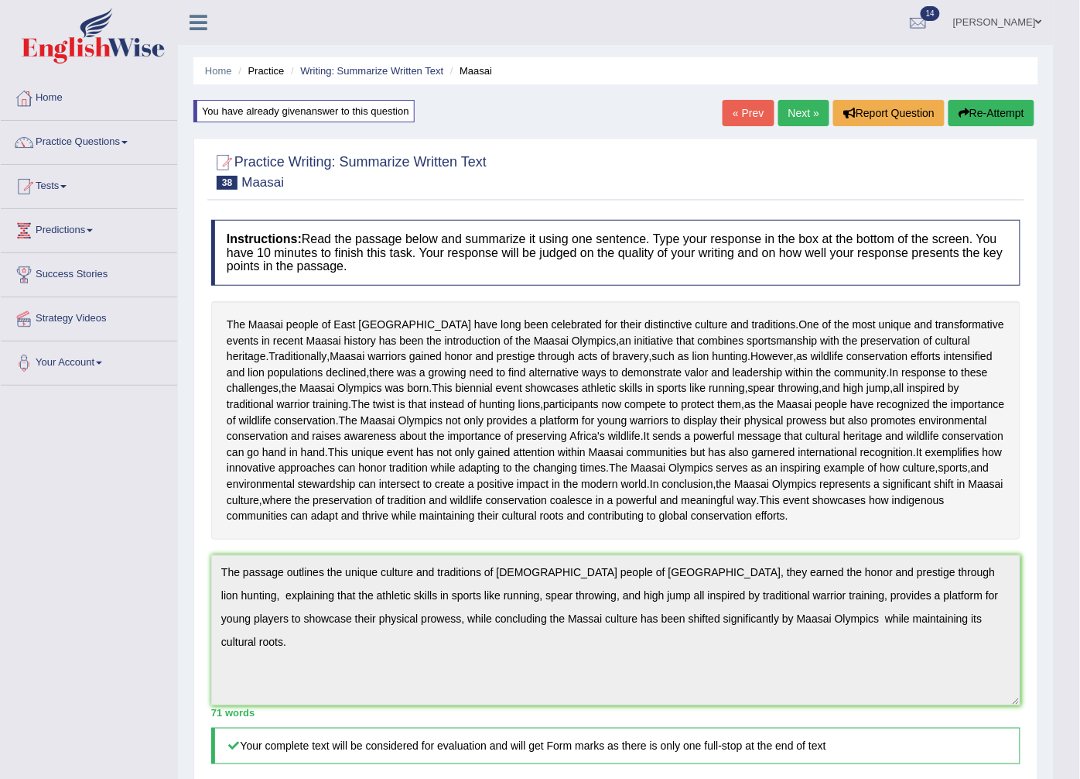
click at [967, 114] on icon "button" at bounding box center [964, 113] width 11 height 11
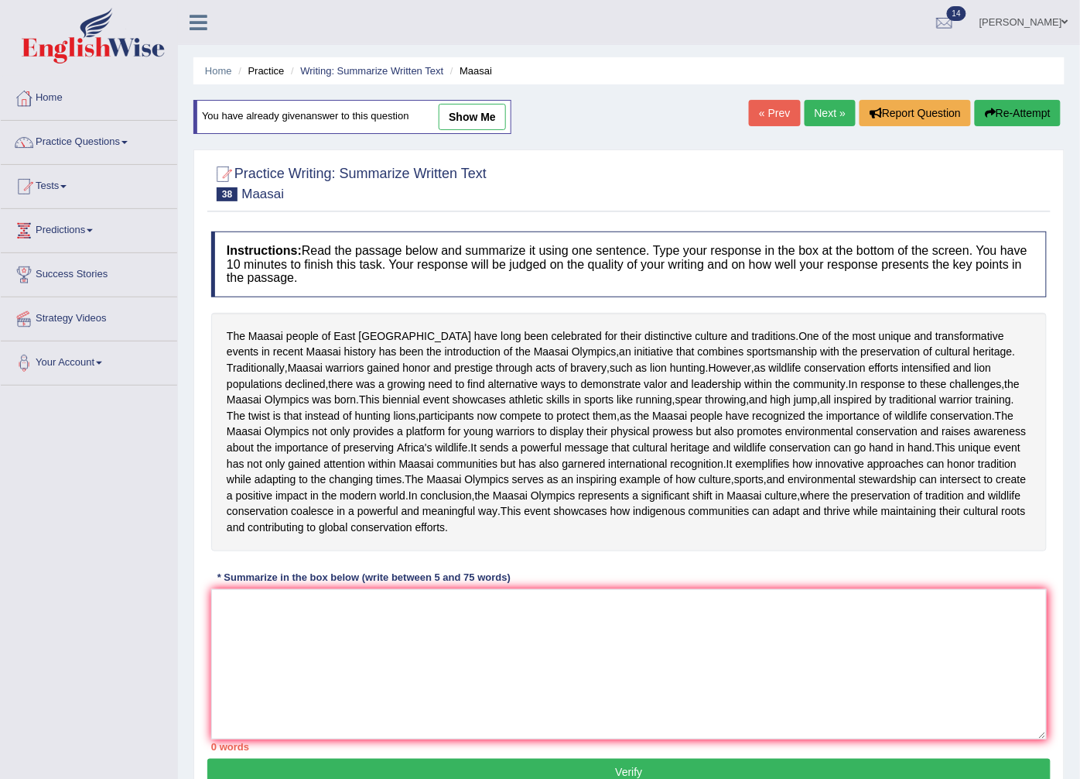
scroll to position [86, 0]
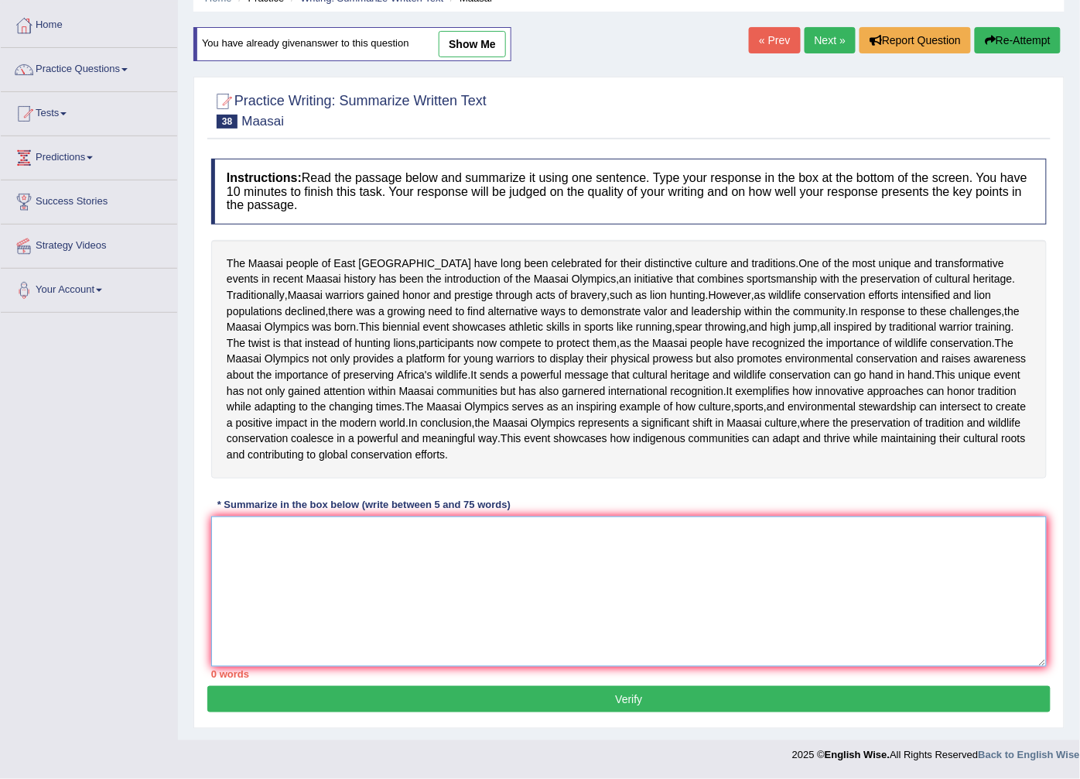
click at [220, 625] on textarea at bounding box center [629, 591] width 836 height 150
paste textarea "he passage outlines the unique culture and traditions of [DEMOGRAPHIC_DATA] peo…"
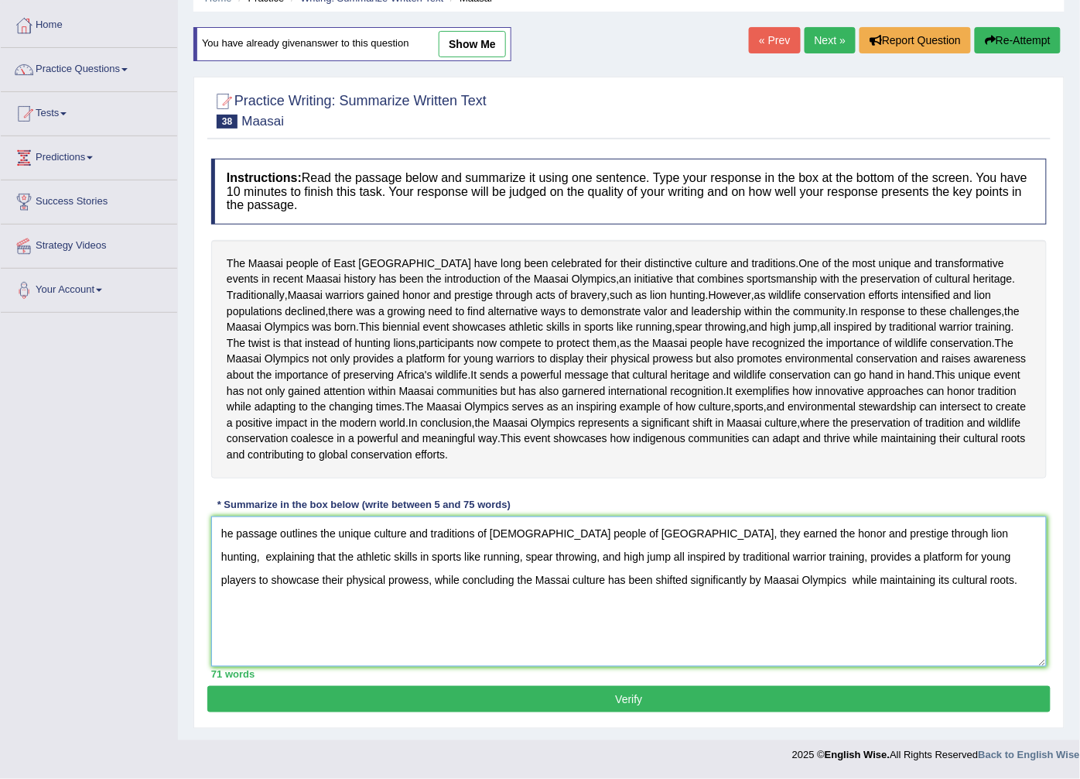
click at [217, 631] on textarea "he passage outlines the unique culture and traditions of [DEMOGRAPHIC_DATA] peo…" at bounding box center [629, 591] width 836 height 150
click at [519, 632] on textarea "The passage outlines the unique culture and traditions of [DEMOGRAPHIC_DATA] pe…" at bounding box center [629, 591] width 836 height 150
click at [575, 666] on textarea "The passage outlines the unique culture and traditions of [DEMOGRAPHIC_DATA] pe…" at bounding box center [629, 591] width 836 height 150
click at [519, 628] on textarea "The passage outlines the unique culture and traditions of [DEMOGRAPHIC_DATA] pe…" at bounding box center [629, 591] width 836 height 150
click at [522, 629] on textarea "The passage outlines the unique culture and traditions of [DEMOGRAPHIC_DATA] pe…" at bounding box center [629, 591] width 836 height 150
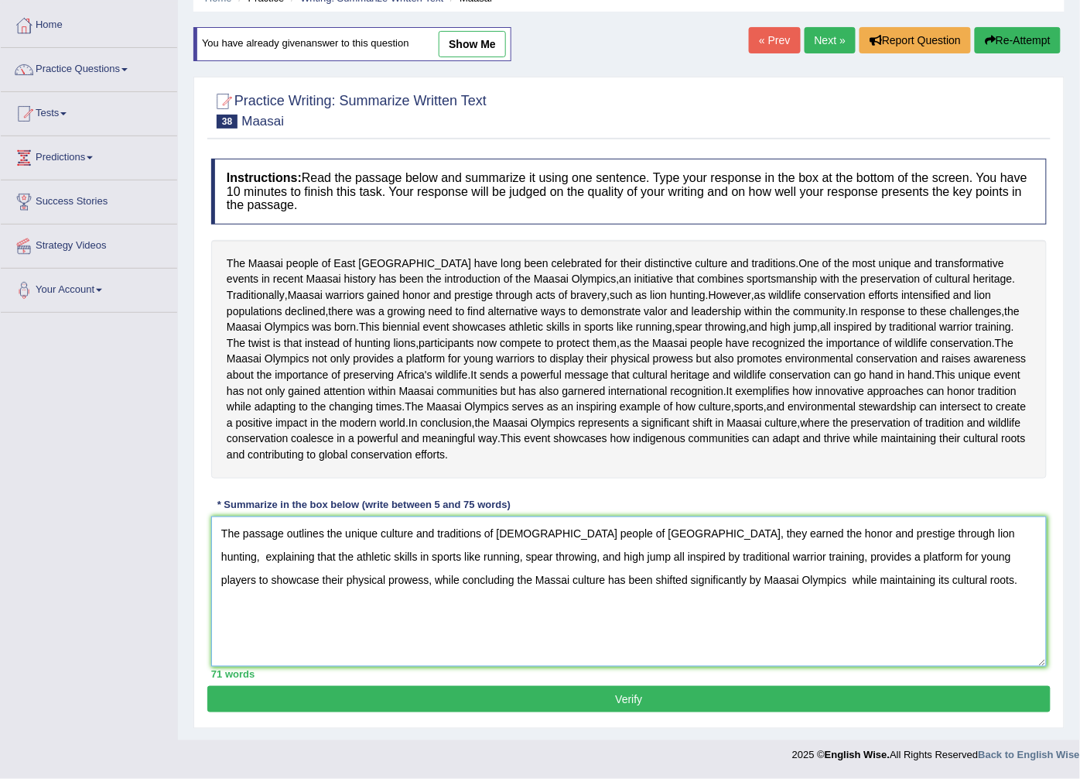
click at [532, 635] on textarea "The passage outlines the unique culture and traditions of [DEMOGRAPHIC_DATA] pe…" at bounding box center [629, 591] width 836 height 150
click at [433, 666] on textarea "The passage outlines the unique culture and traditions of [DEMOGRAPHIC_DATA] pe…" at bounding box center [629, 591] width 836 height 150
click at [458, 666] on textarea "The passage outlines the unique culture and traditions of [DEMOGRAPHIC_DATA] pe…" at bounding box center [629, 591] width 836 height 150
click at [736, 661] on textarea "The passage outlines the unique culture and traditions of [DEMOGRAPHIC_DATA] pe…" at bounding box center [629, 591] width 836 height 150
click at [738, 659] on textarea "The passage outlines the unique culture and traditions of [DEMOGRAPHIC_DATA] pe…" at bounding box center [629, 591] width 836 height 150
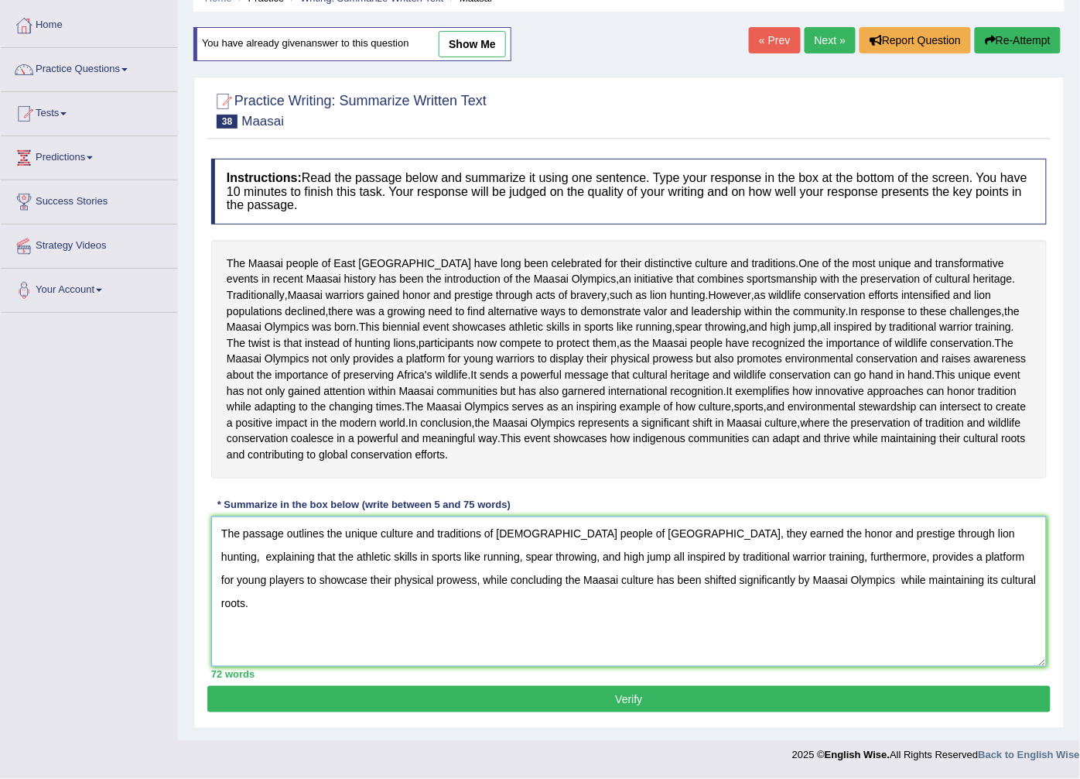
click at [799, 652] on textarea "The passage outlines the unique culture and traditions of [DEMOGRAPHIC_DATA] pe…" at bounding box center [629, 591] width 836 height 150
click at [383, 666] on textarea "The passage outlines the unique culture and traditions of [DEMOGRAPHIC_DATA] pe…" at bounding box center [629, 591] width 836 height 150
click at [491, 666] on textarea "The passage outlines the unique culture and traditions of Maasai people of East…" at bounding box center [629, 591] width 836 height 150
click at [388, 666] on textarea "The passage outlines the unique culture and traditions of Maasai people of East…" at bounding box center [629, 591] width 836 height 150
type textarea "The passage outlines the unique culture and traditions of [DEMOGRAPHIC_DATA] pe…"
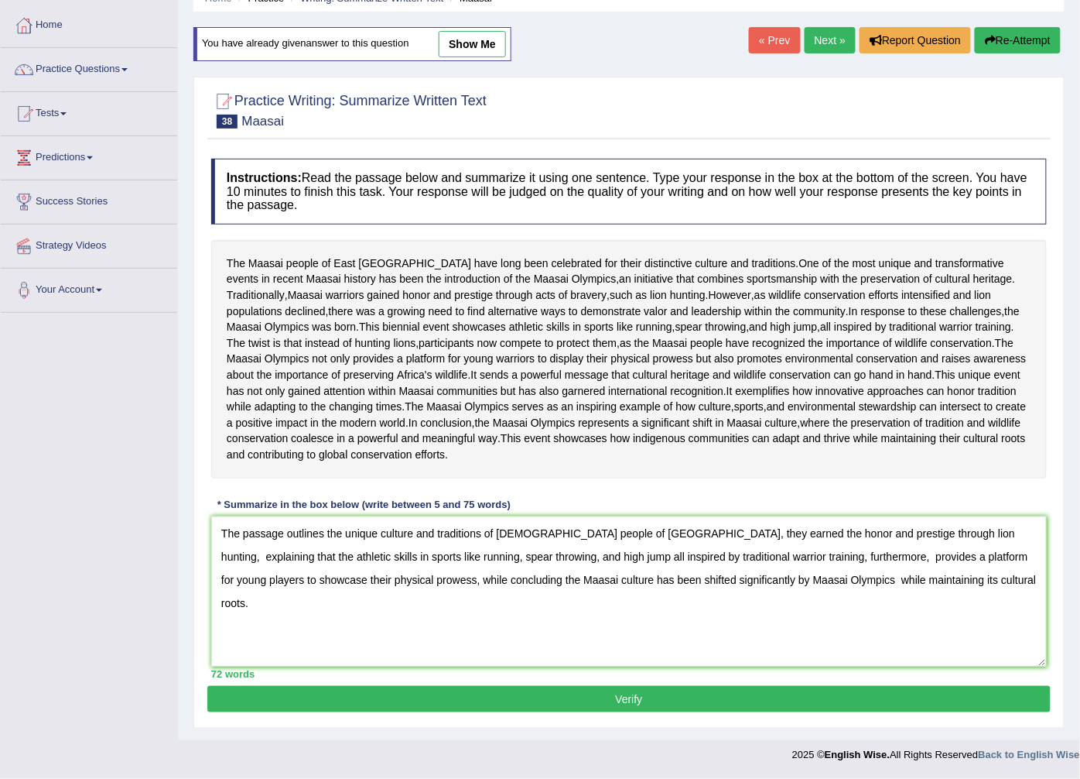
click at [623, 700] on button "Verify" at bounding box center [629, 699] width 844 height 26
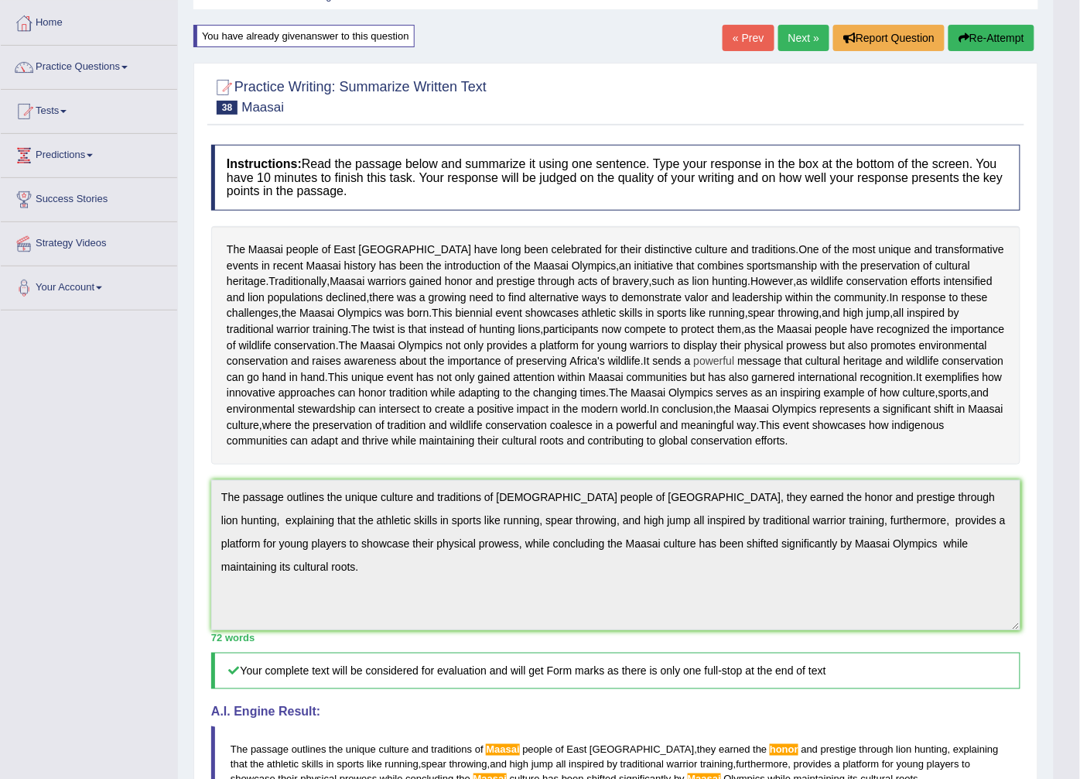
scroll to position [0, 0]
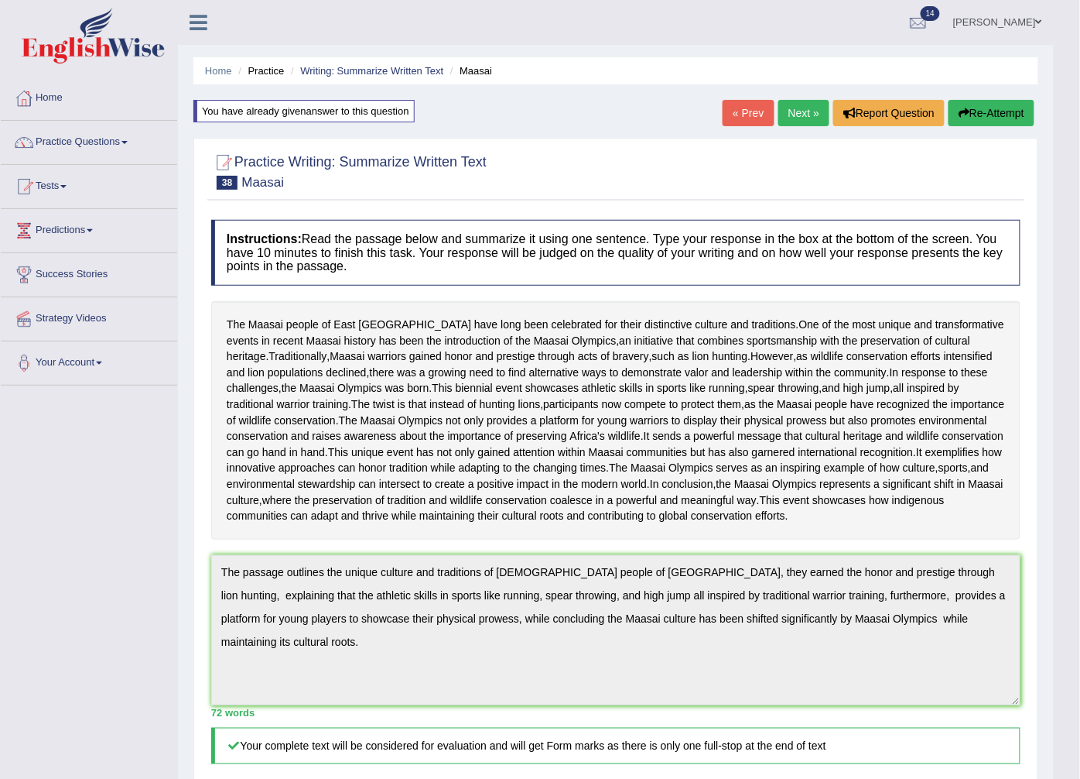
click at [1024, 111] on button "Re-Attempt" at bounding box center [992, 113] width 86 height 26
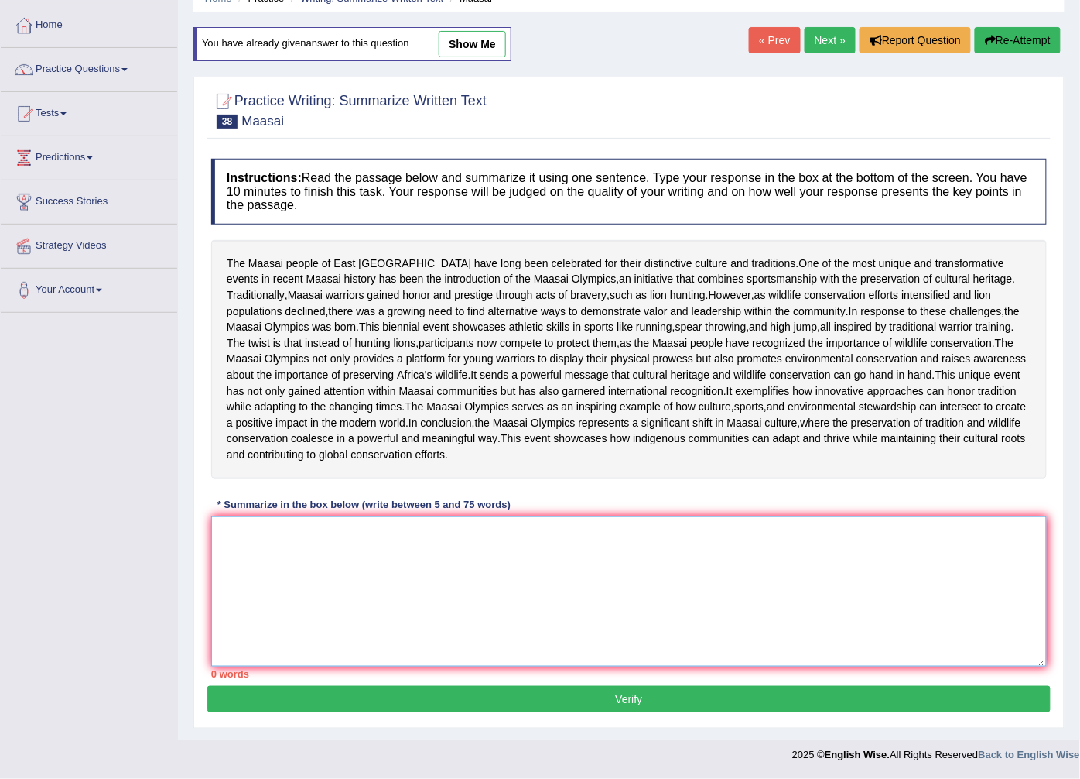
click at [230, 528] on textarea at bounding box center [629, 591] width 836 height 150
paste textarea "The passage outlines the unique culture and traditions of Maasai people of East…"
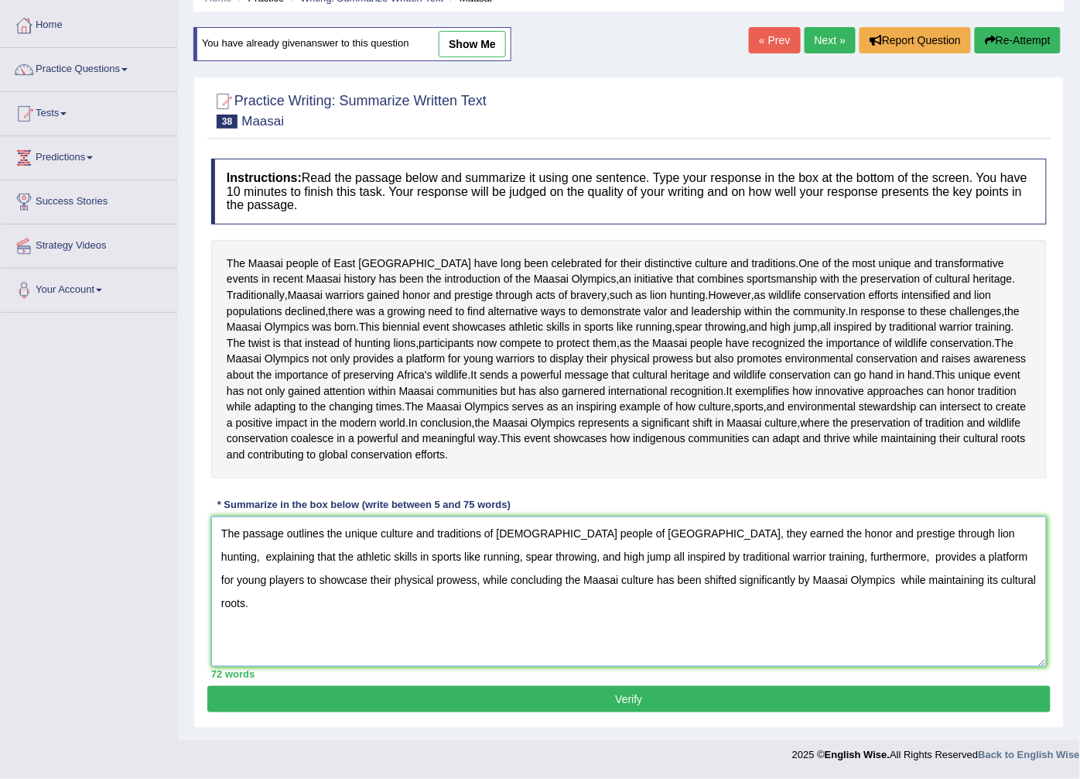
click at [638, 532] on textarea "The passage outlines the unique culture and traditions of Maasai people of East…" at bounding box center [629, 591] width 836 height 150
click at [640, 532] on textarea "The passage outlines the unique culture and traditions of Maasai people of East…" at bounding box center [629, 591] width 836 height 150
click at [1005, 534] on textarea "The passage outlines the unique culture and traditions of Maasai people of East…" at bounding box center [629, 591] width 836 height 150
click at [641, 532] on textarea "The passage outlines the unique culture and traditions of Maasai people of East…" at bounding box center [629, 591] width 836 height 150
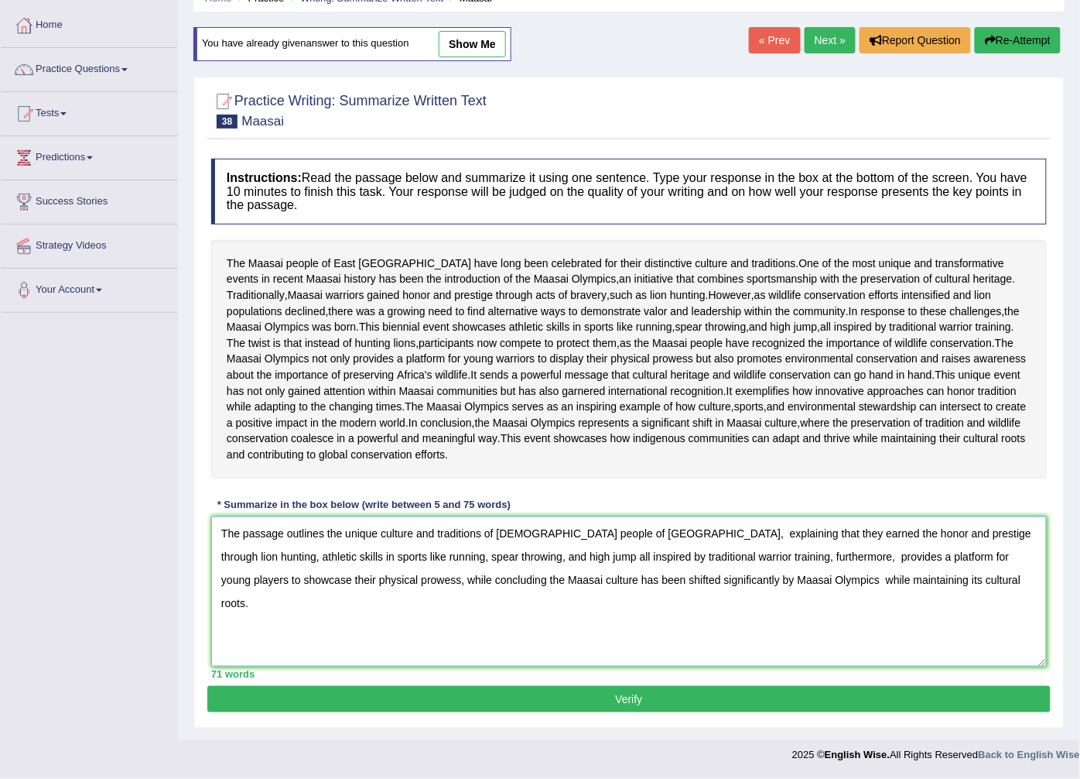
click at [991, 530] on textarea "The passage outlines the unique culture and traditions of Maasai people of East…" at bounding box center [629, 591] width 836 height 150
click at [694, 556] on textarea "The passage outlines the unique culture and traditions of Maasai people of East…" at bounding box center [629, 591] width 836 height 150
click at [764, 559] on textarea "The passage outlines the unique culture and traditions of Maasai people of East…" at bounding box center [629, 591] width 836 height 150
click at [761, 557] on textarea "The passage outlines the unique culture and traditions of Maasai people of East…" at bounding box center [629, 591] width 836 height 150
click at [766, 554] on textarea "The passage outlines the unique culture and traditions of Maasai people of East…" at bounding box center [629, 591] width 836 height 150
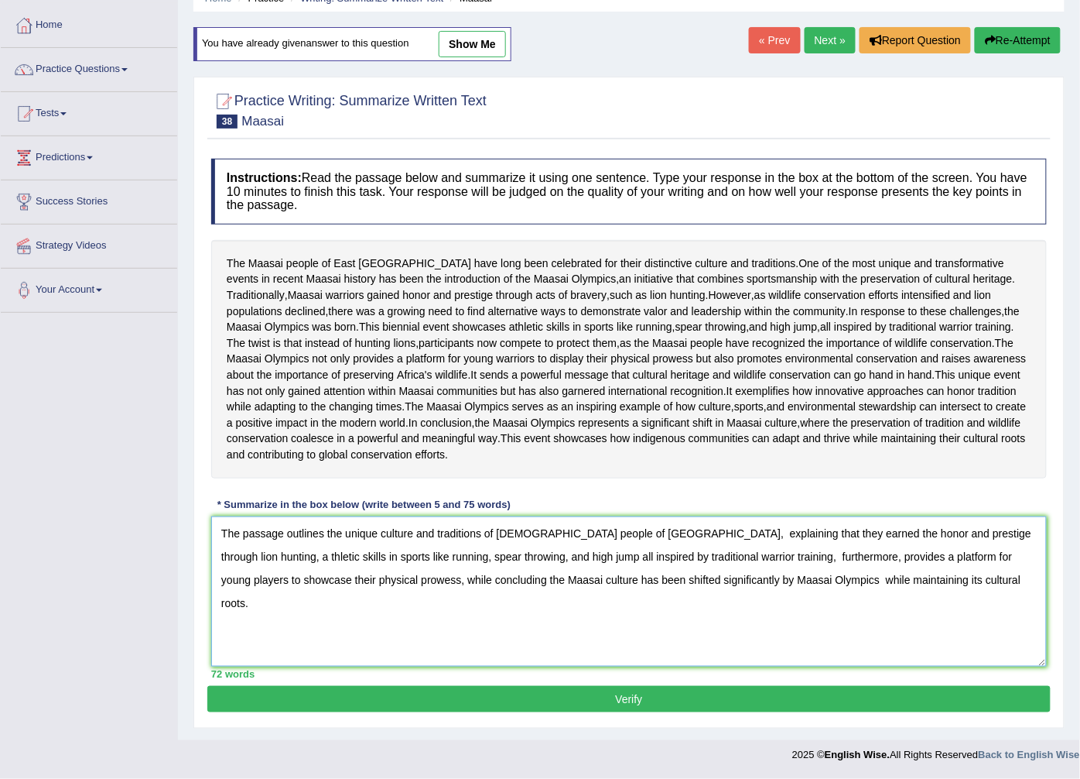
type textarea "The passage outlines the unique culture and traditions of Maasai people of East…"
click at [658, 692] on button "Verify" at bounding box center [629, 699] width 844 height 26
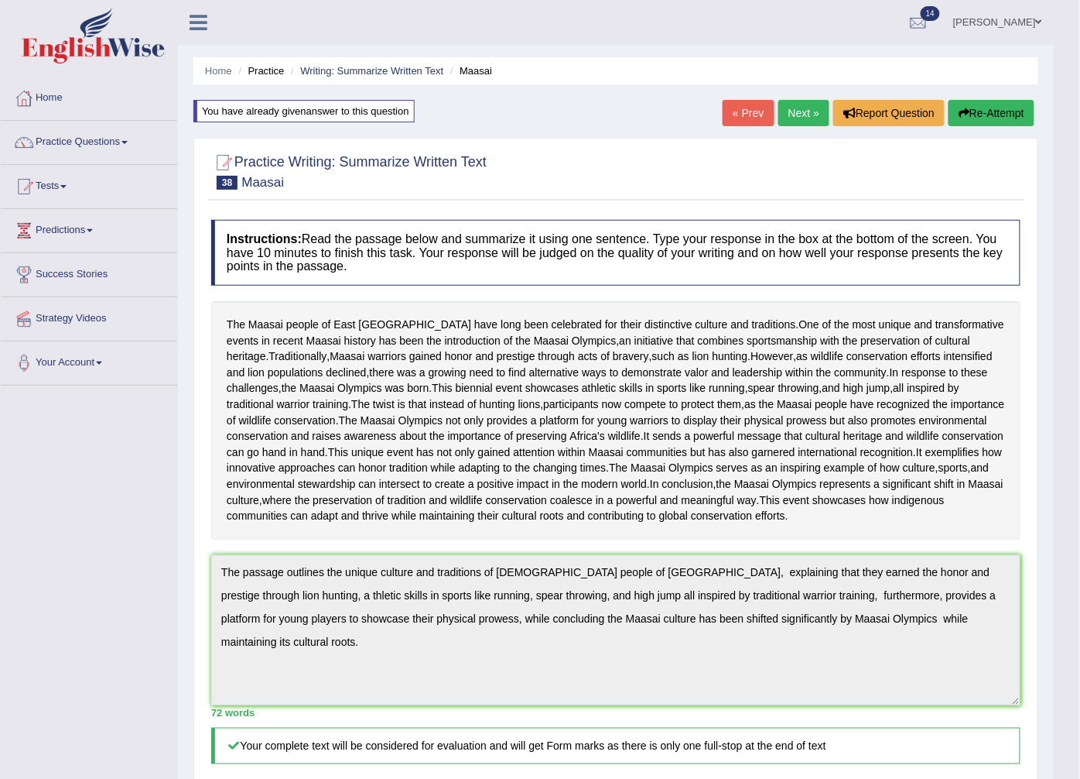
click at [960, 119] on button "Re-Attempt" at bounding box center [992, 113] width 86 height 26
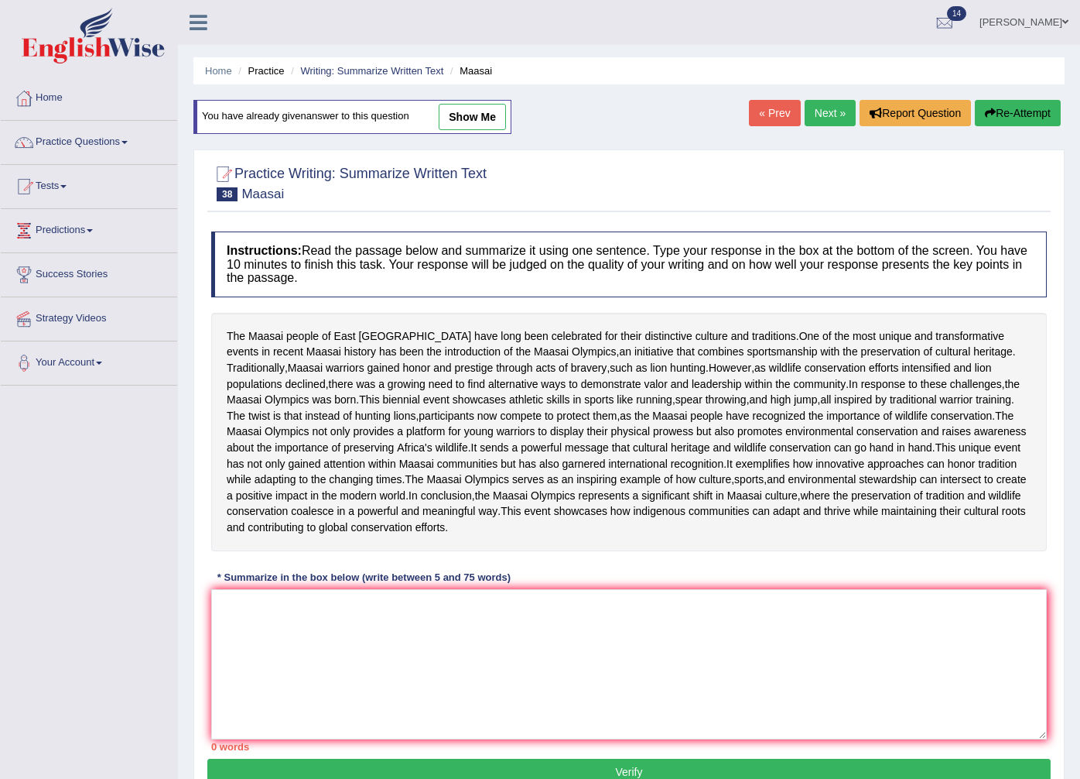
click at [231, 589] on textarea at bounding box center [629, 664] width 836 height 150
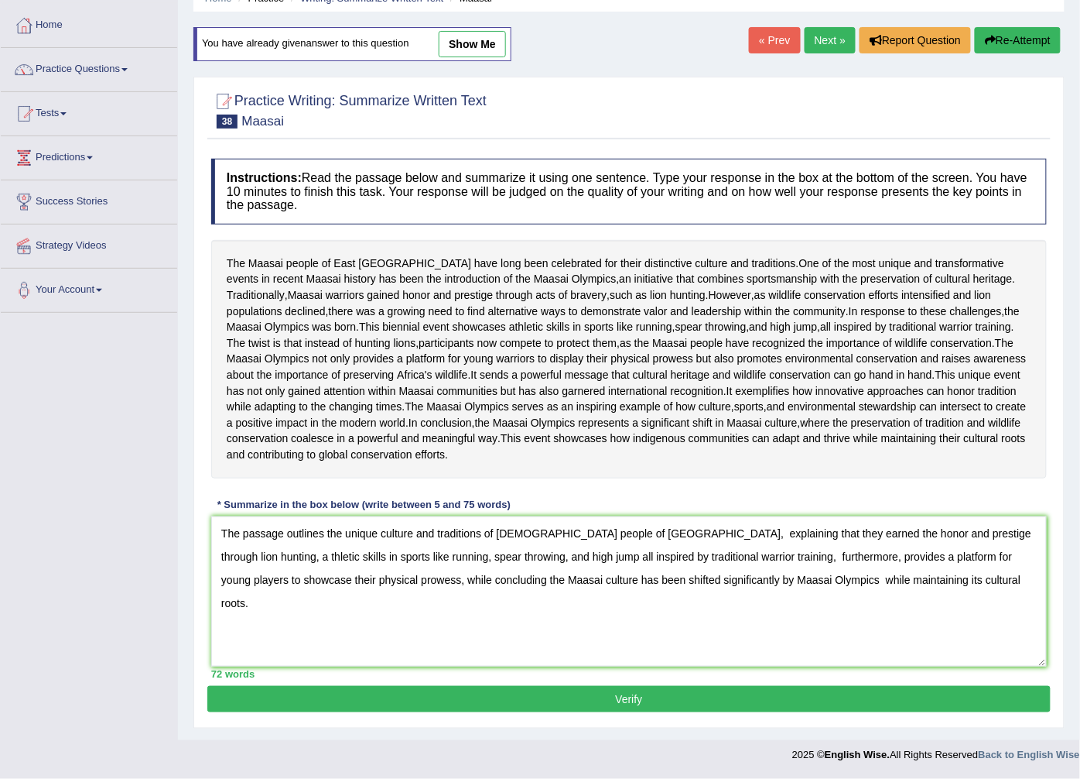
click at [998, 531] on textarea "The passage outlines the unique culture and traditions of [DEMOGRAPHIC_DATA] pe…" at bounding box center [629, 591] width 836 height 150
click at [994, 532] on textarea "The passage outlines the unique culture and traditions of [DEMOGRAPHIC_DATA] pe…" at bounding box center [629, 591] width 836 height 150
click at [963, 610] on textarea "The passage outlines the unique culture and traditions of Maasai people of East…" at bounding box center [629, 591] width 836 height 150
click at [679, 578] on textarea "The passage outlines the unique culture and traditions of Maasai people of East…" at bounding box center [629, 591] width 836 height 150
click at [693, 578] on textarea "The passage outlines the unique culture and traditions of Maasai people of East…" at bounding box center [629, 591] width 836 height 150
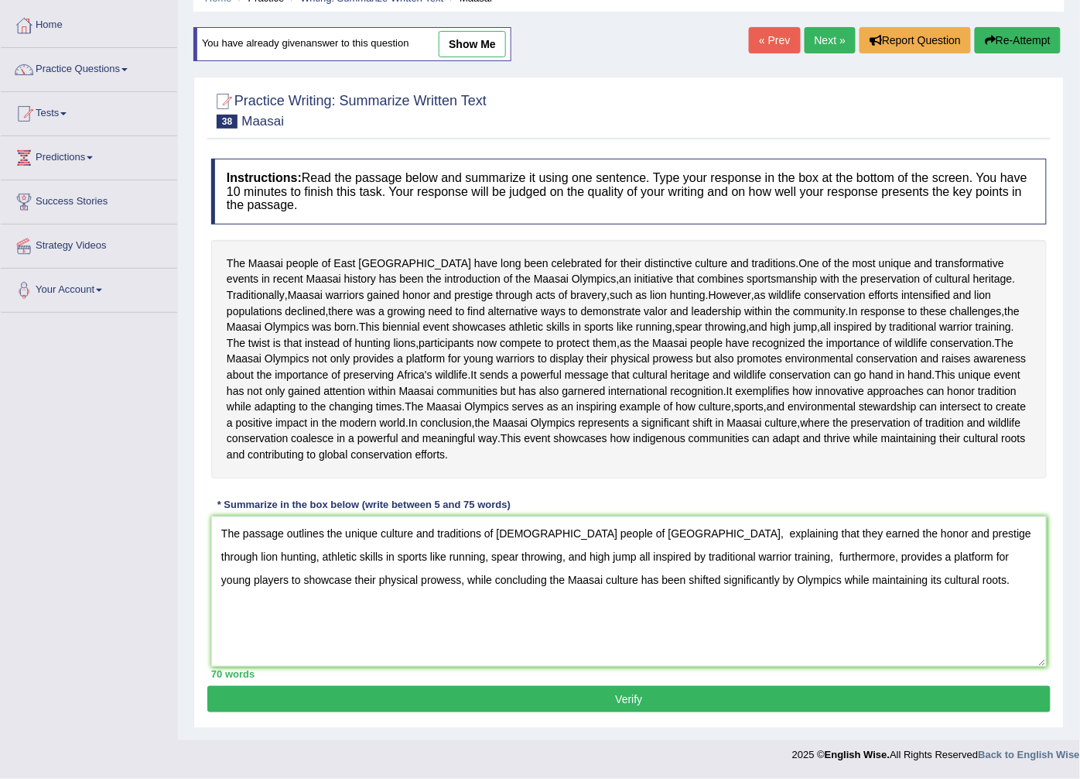
type textarea "The passage outlines the unique culture and traditions of [DEMOGRAPHIC_DATA] pe…"
click at [655, 697] on button "Verify" at bounding box center [629, 699] width 844 height 26
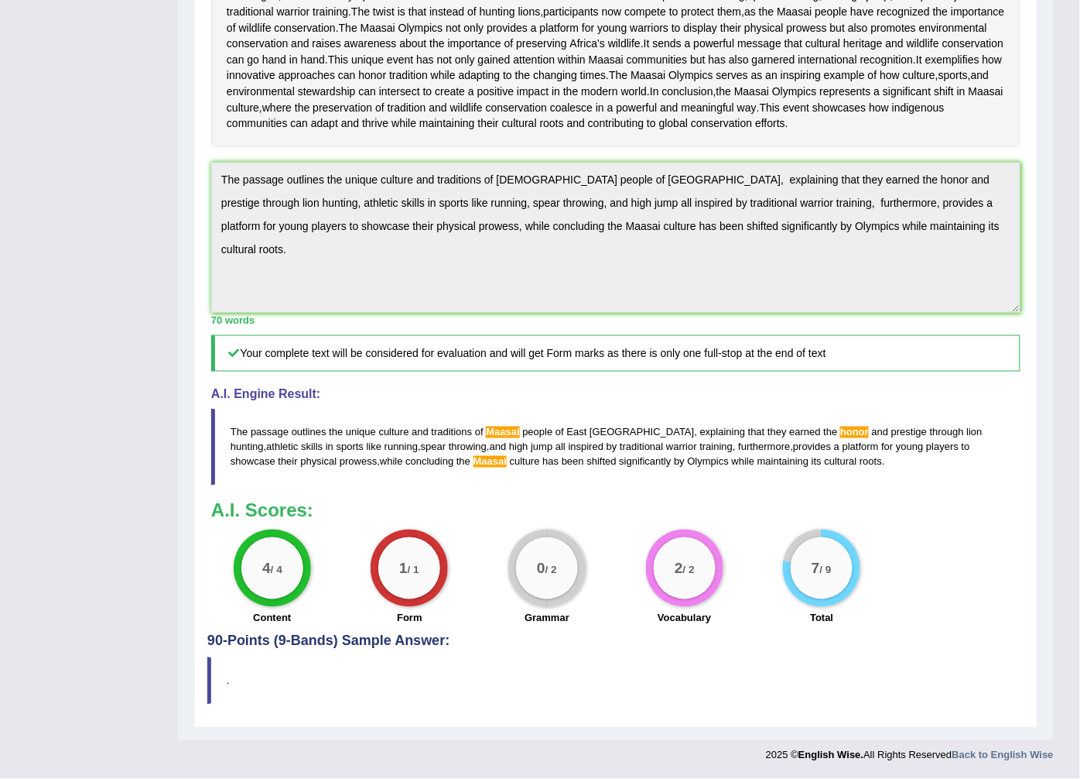
scroll to position [419, 0]
click at [228, 485] on blockquote "The passage outlines the unique culture and traditions of Maasai people of East…" at bounding box center [616, 447] width 810 height 77
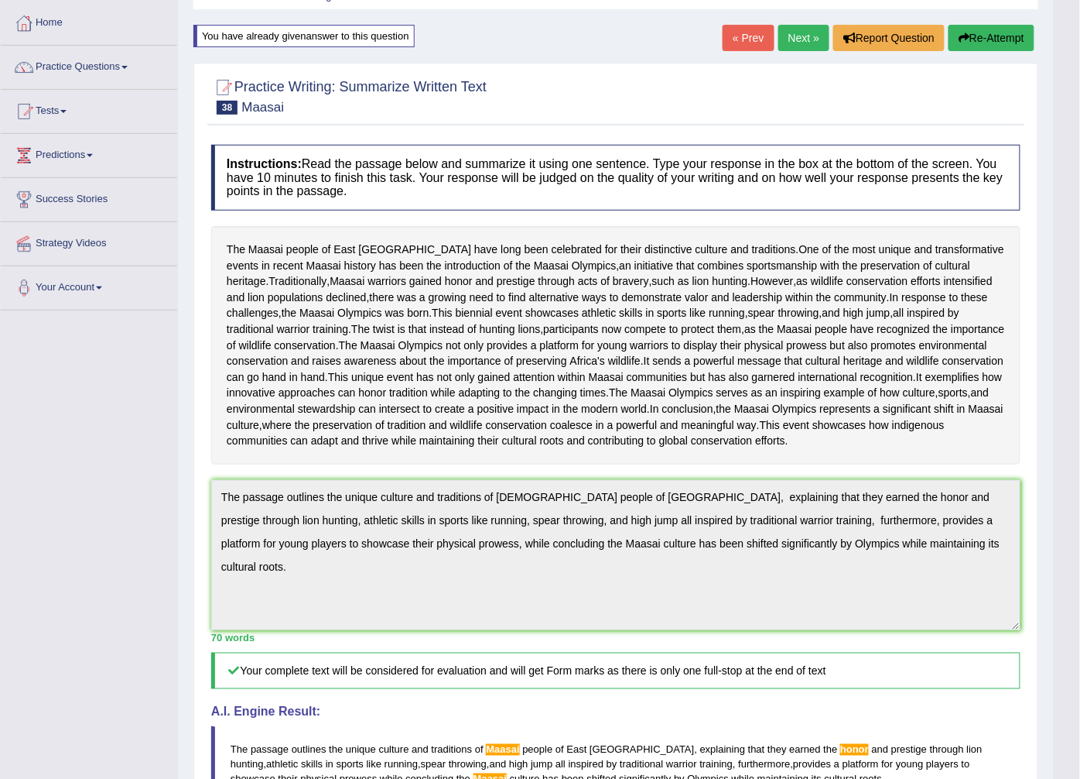
click at [984, 29] on button "Re-Attempt" at bounding box center [992, 38] width 86 height 26
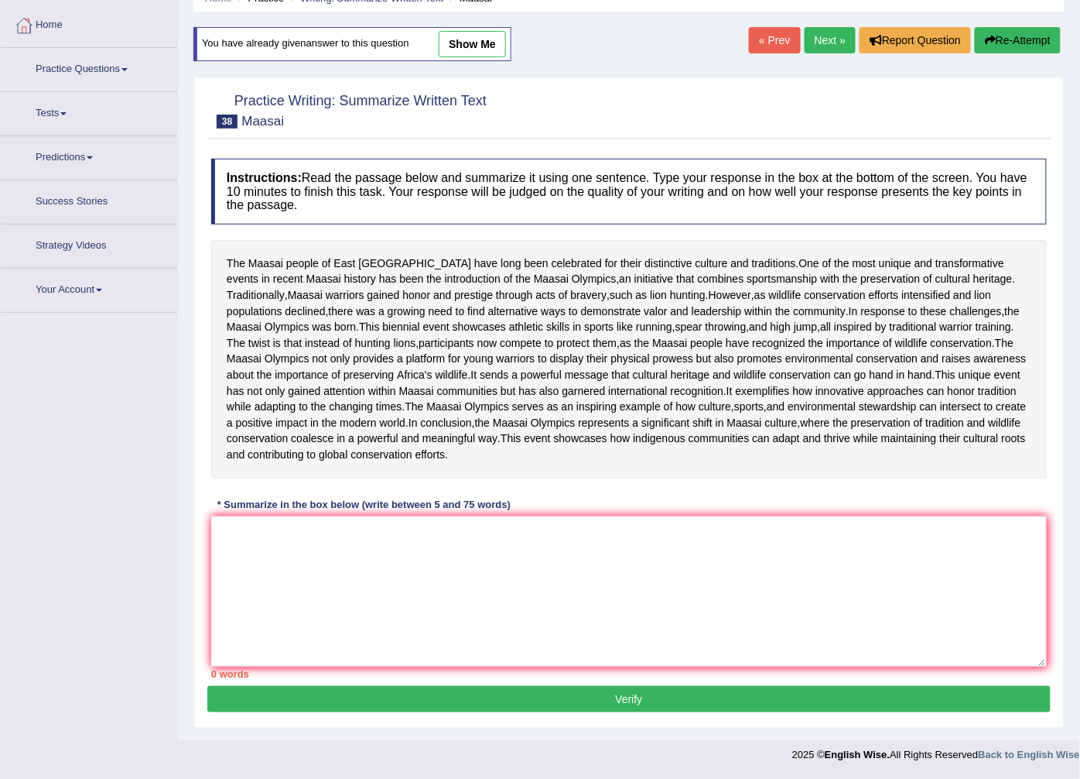
scroll to position [186, 0]
click at [233, 522] on textarea at bounding box center [629, 591] width 836 height 150
paste textarea "he passage outlines the unique culture and traditions of [DEMOGRAPHIC_DATA] peo…"
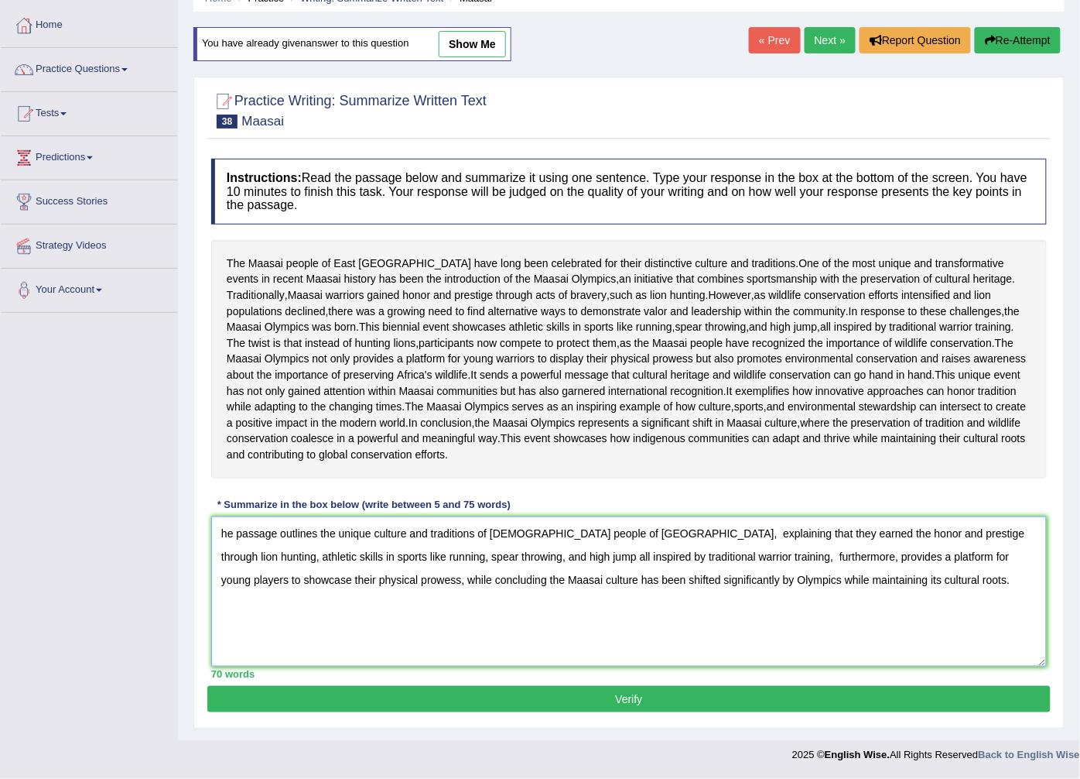
click at [219, 530] on textarea "he passage outlines the unique culture and traditions of [DEMOGRAPHIC_DATA] peo…" at bounding box center [629, 591] width 836 height 150
click at [845, 529] on textarea "The passage outlines the unique culture and traditions of [DEMOGRAPHIC_DATA] pe…" at bounding box center [629, 591] width 836 height 150
click at [881, 615] on textarea "The passage outlines the unique culture and traditions of [DEMOGRAPHIC_DATA] pe…" at bounding box center [629, 591] width 836 height 150
click at [916, 534] on textarea "The passage outlines the unique culture and traditions of [DEMOGRAPHIC_DATA] pe…" at bounding box center [629, 591] width 836 height 150
click at [275, 555] on textarea "The passage outlines the unique culture and traditions of Maasai people of East…" at bounding box center [629, 591] width 836 height 150
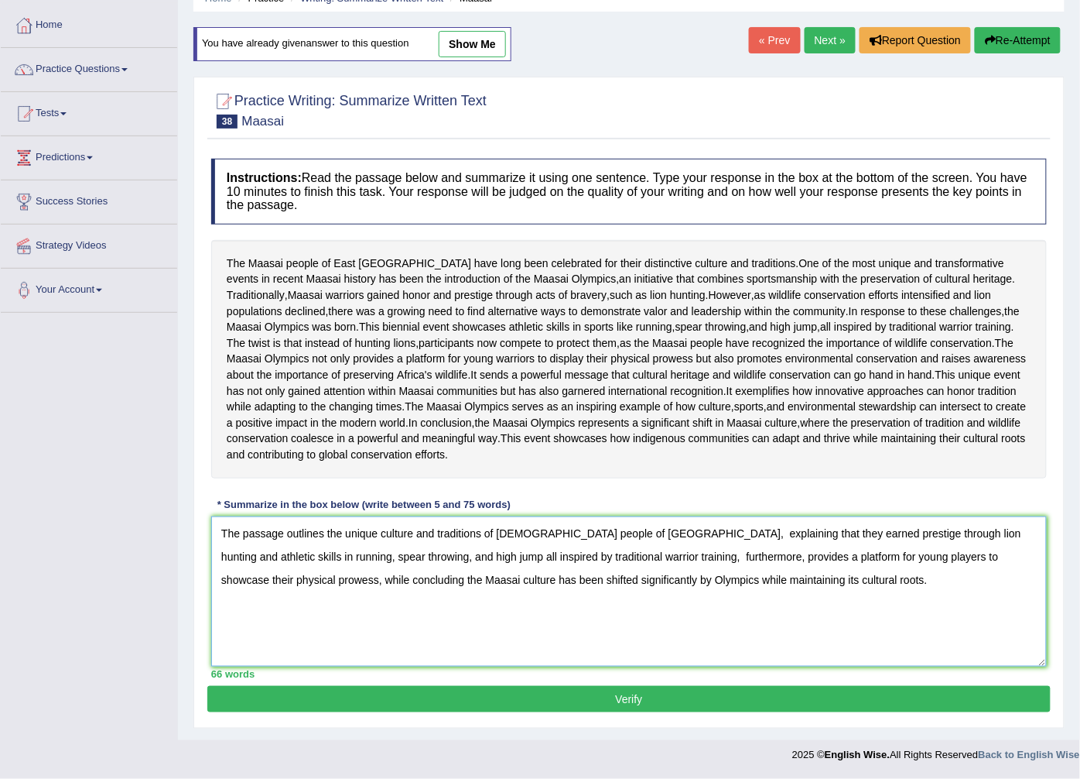
click at [610, 553] on textarea "The passage outlines the unique culture and traditions of Maasai people of East…" at bounding box center [629, 591] width 836 height 150
click at [668, 554] on textarea "The passage outlines the unique culture and traditions of Maasai people of East…" at bounding box center [629, 591] width 836 height 150
click at [824, 555] on textarea "The passage outlines the unique culture and traditions of Maasai people of East…" at bounding box center [629, 591] width 836 height 150
click at [950, 556] on textarea "The passage outlines the unique culture and traditions of Maasai people of East…" at bounding box center [629, 591] width 836 height 150
click at [941, 597] on textarea "The passage outlines the unique culture and traditions of Maasai people of East…" at bounding box center [629, 591] width 836 height 150
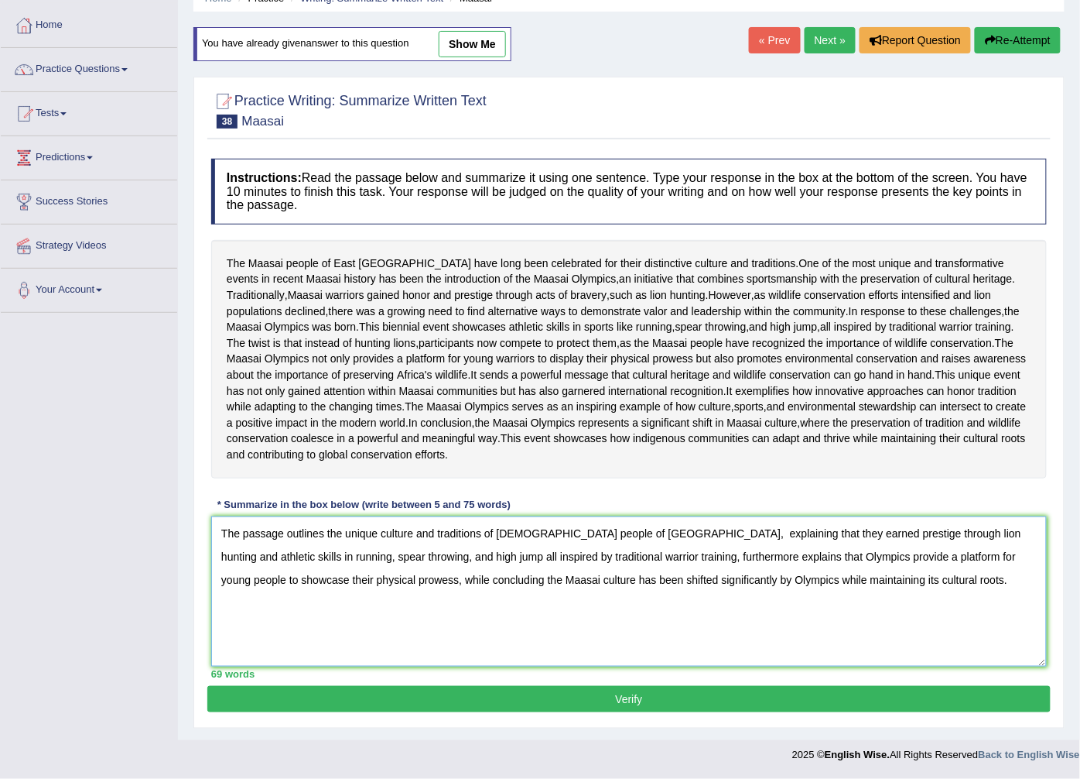
click at [585, 574] on textarea "The passage outlines the unique culture and traditions of Maasai people of East…" at bounding box center [629, 591] width 836 height 150
click at [584, 578] on textarea "The passage outlines the unique culture and traditions of Maasai people of East…" at bounding box center [629, 591] width 836 height 150
click at [796, 577] on textarea "The passage outlines the unique culture and traditions of Maasai people of East…" at bounding box center [629, 591] width 836 height 150
click at [764, 577] on textarea "The passage outlines the unique culture and traditions of Maasai people of East…" at bounding box center [629, 591] width 836 height 150
type textarea "The passage outlines the unique culture and traditions of [DEMOGRAPHIC_DATA] pe…"
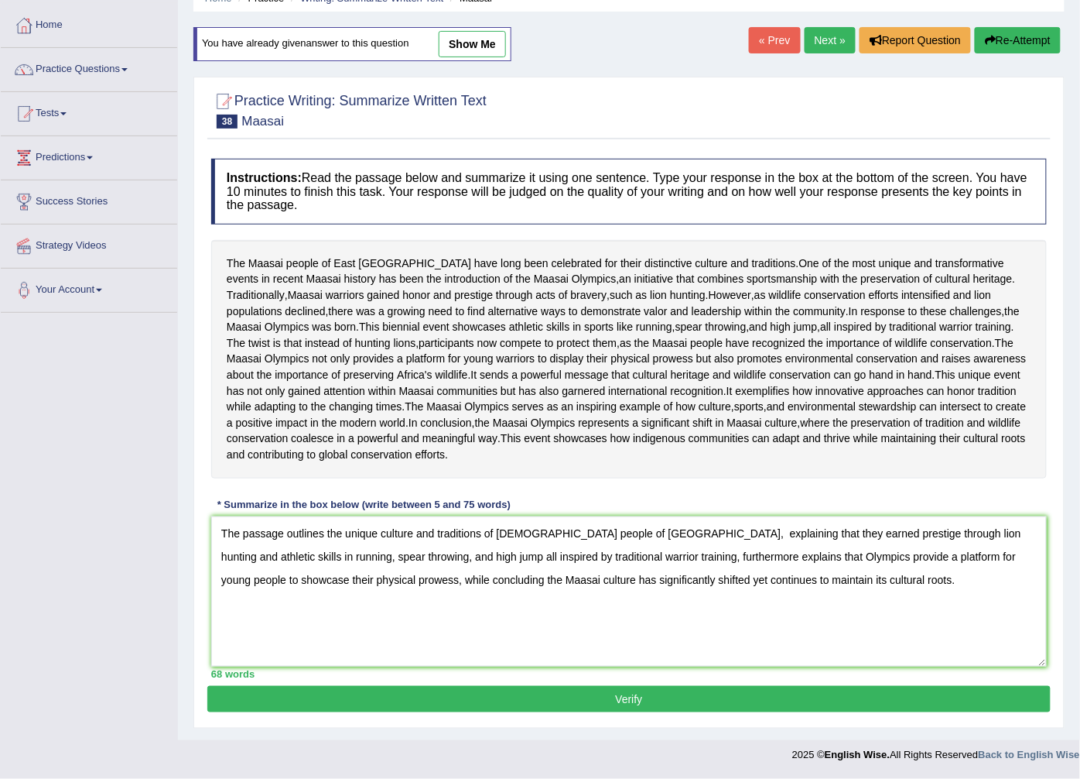
click at [663, 693] on button "Verify" at bounding box center [629, 699] width 844 height 26
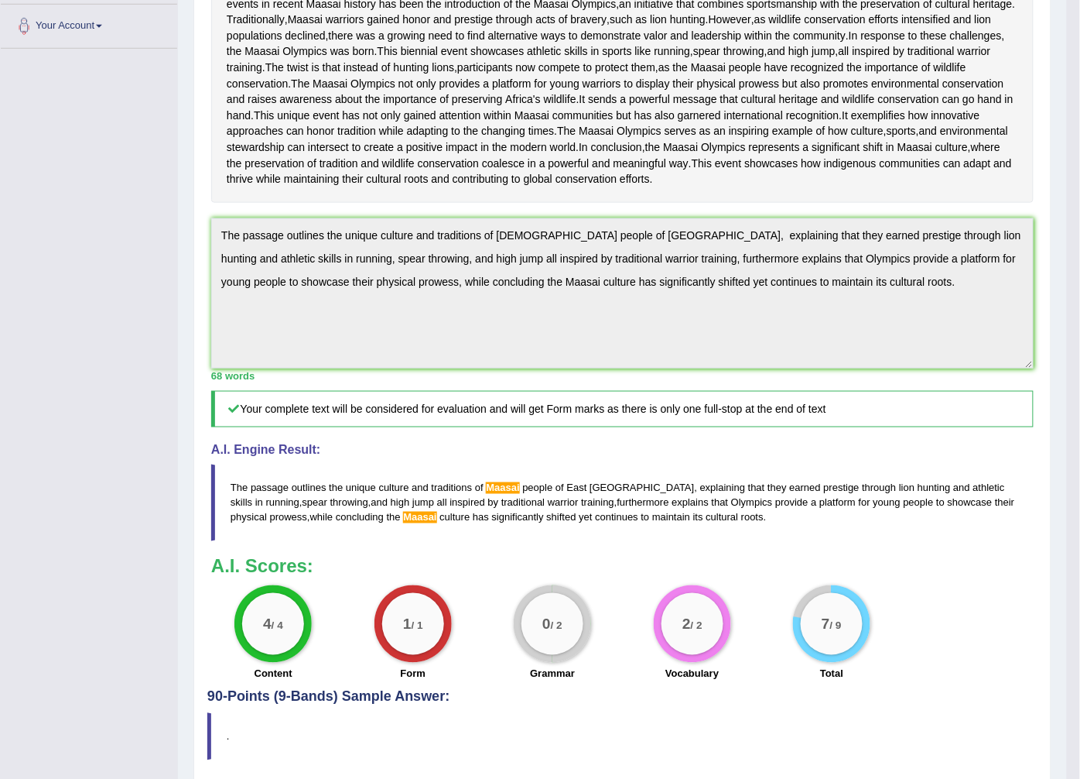
scroll to position [505, 0]
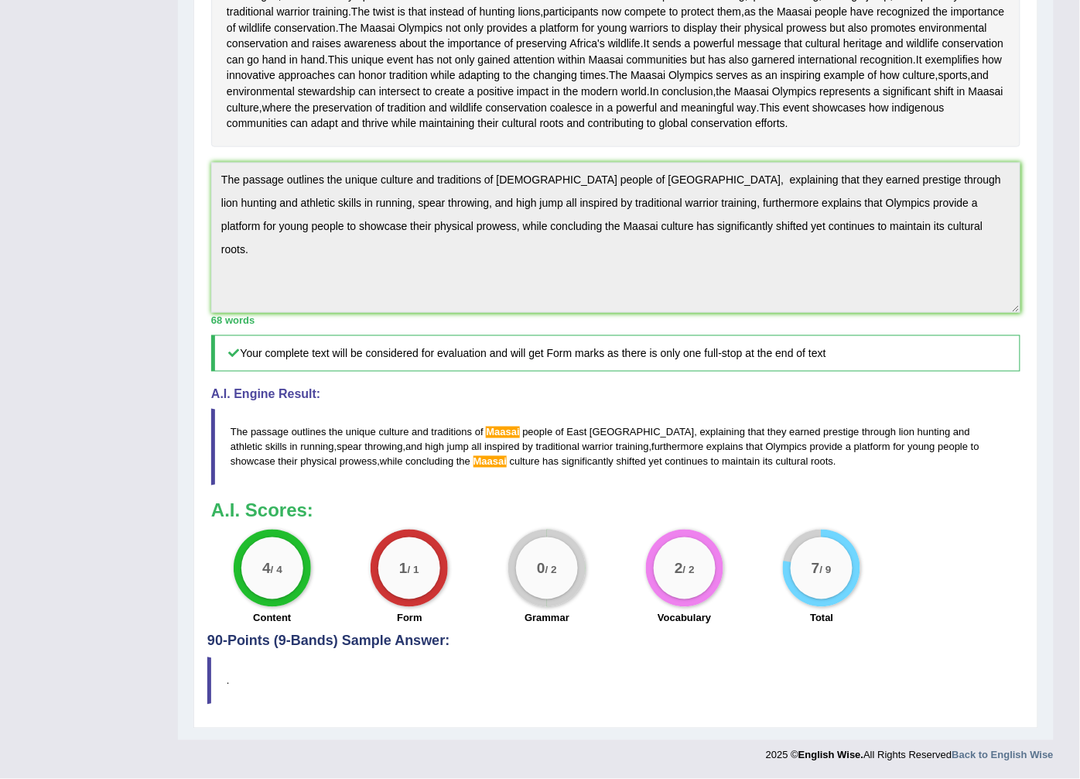
click at [368, 454] on blockquote "The passage outlines the unique culture and traditions of Maasai people of East…" at bounding box center [616, 447] width 810 height 77
click at [943, 313] on div "Instructions: Read the passage below and summarize it using one sentence. Type …" at bounding box center [615, 227] width 817 height 814
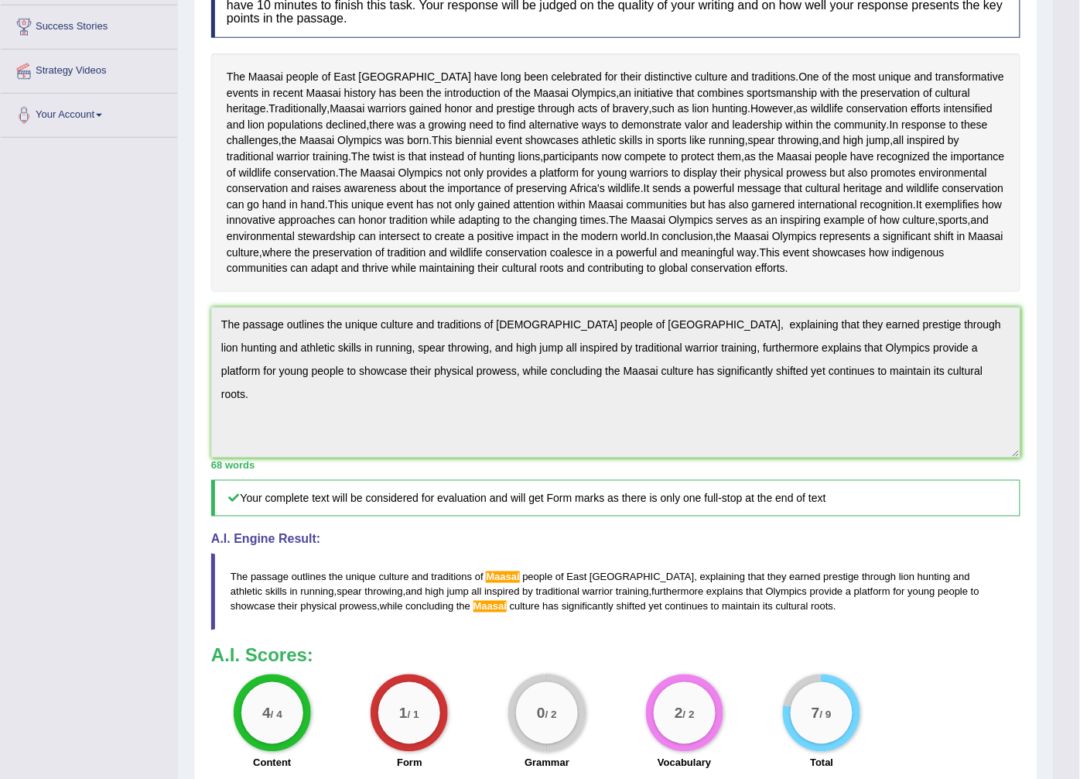
scroll to position [75, 0]
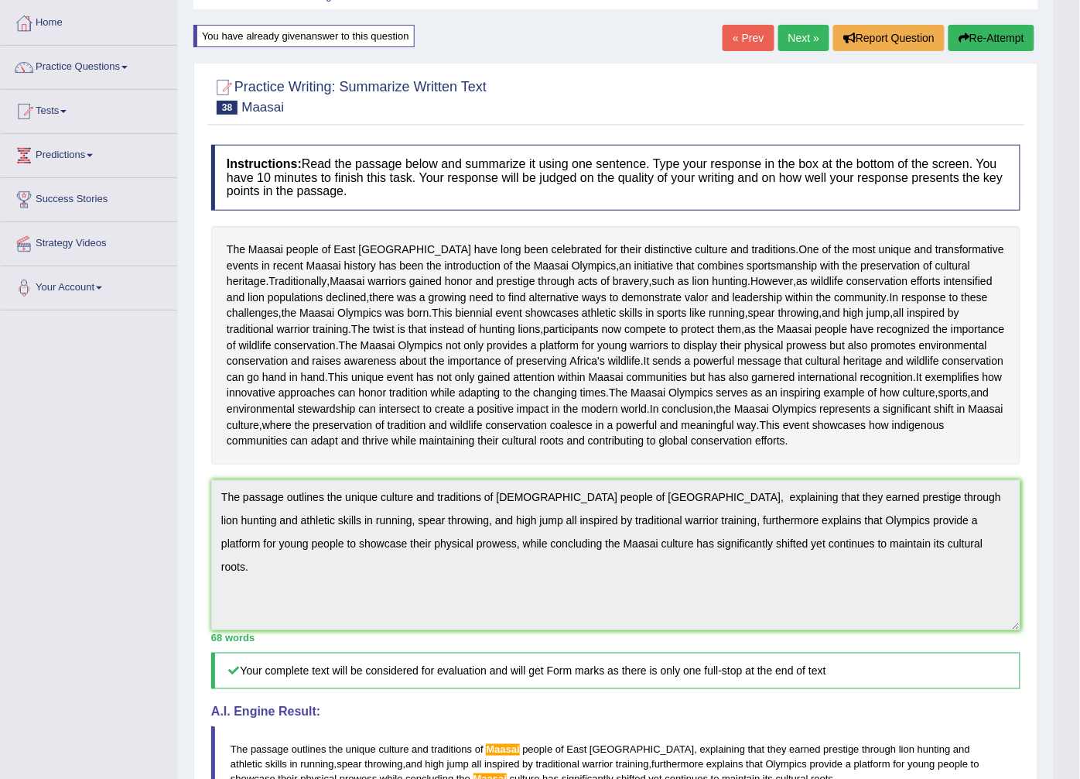
click at [953, 33] on button "Re-Attempt" at bounding box center [992, 38] width 86 height 26
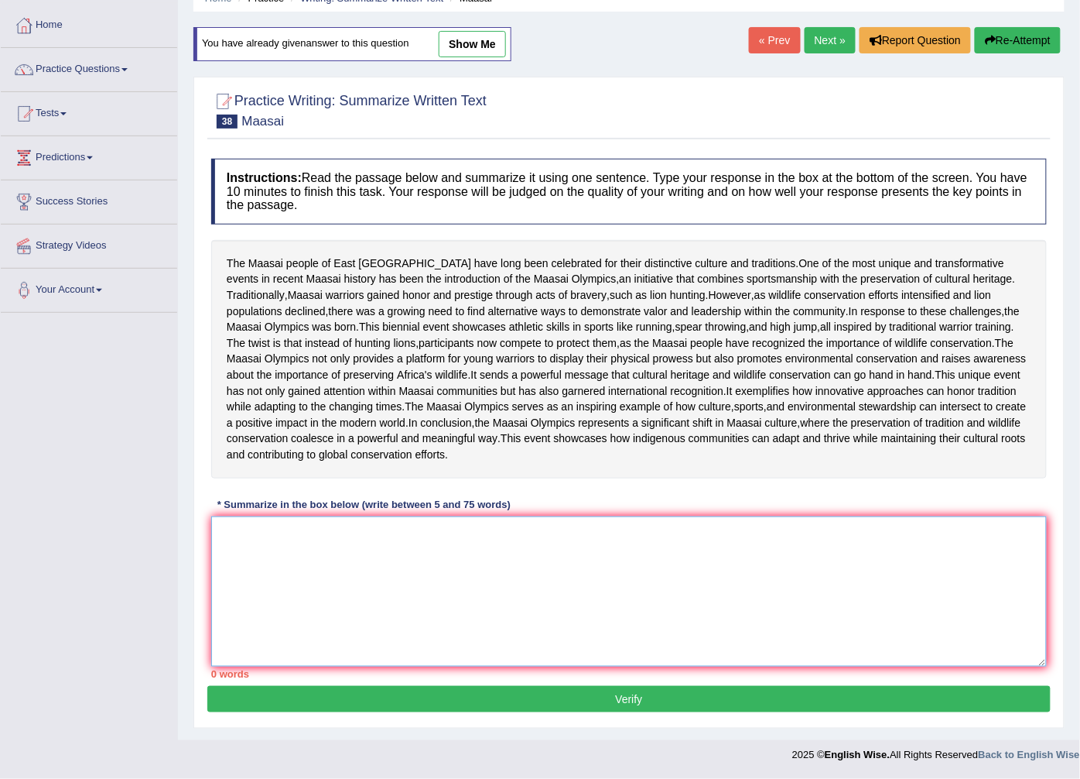
click at [217, 528] on textarea at bounding box center [629, 591] width 836 height 150
paste textarea "he passage outlines the unique culture and traditions of [DEMOGRAPHIC_DATA] peo…"
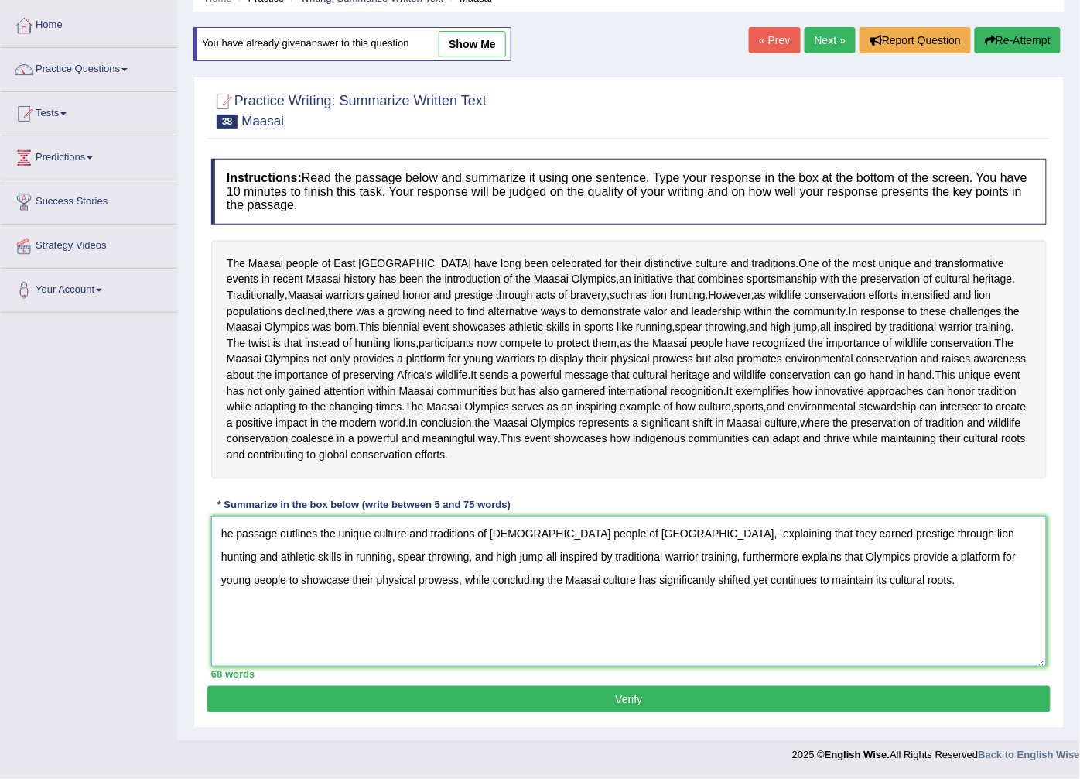
click at [221, 530] on textarea "he passage outlines the unique culture and traditions of [DEMOGRAPHIC_DATA] peo…" at bounding box center [629, 591] width 836 height 150
click at [496, 531] on textarea "The passage outlines the unique culture and traditions of [DEMOGRAPHIC_DATA] pe…" at bounding box center [629, 591] width 836 height 150
click at [433, 579] on textarea "The passage outlines the unique culture and traditions of the [DEMOGRAPHIC_DATA…" at bounding box center [629, 591] width 836 height 150
click at [364, 576] on textarea "The passage outlines the unique culture and traditions of the [DEMOGRAPHIC_DATA…" at bounding box center [629, 591] width 836 height 150
type textarea "The passage outlines the unique culture and traditions of the [DEMOGRAPHIC_DATA…"
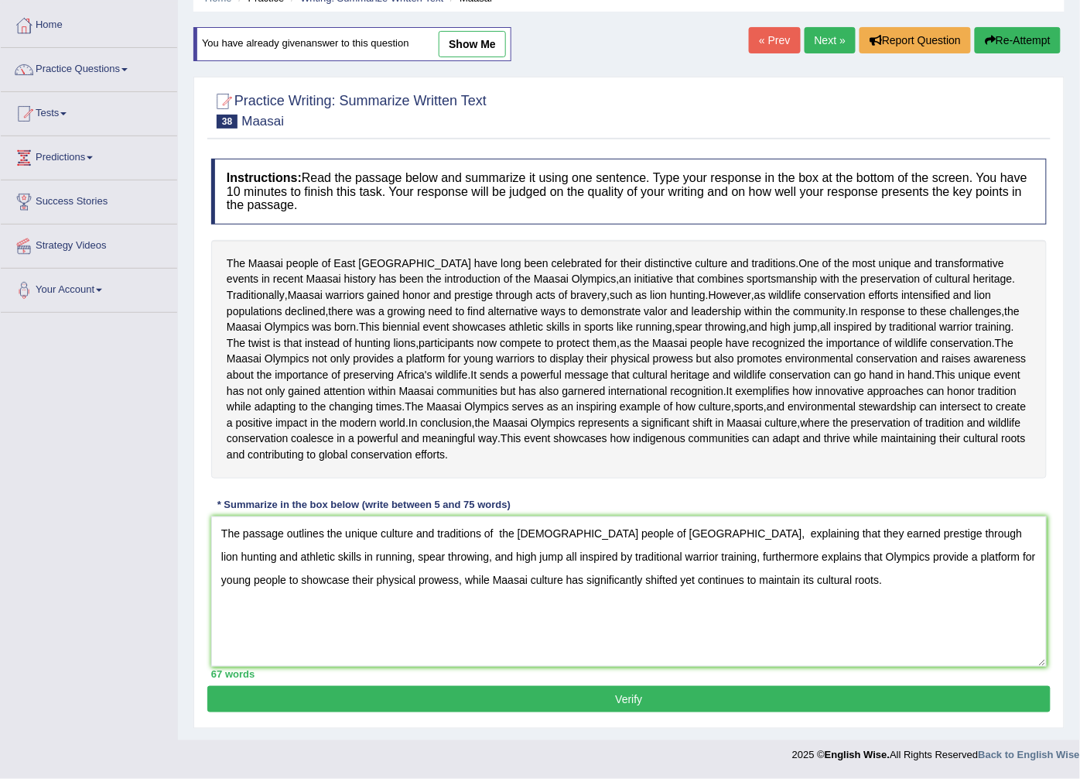
click at [365, 689] on button "Verify" at bounding box center [629, 699] width 844 height 26
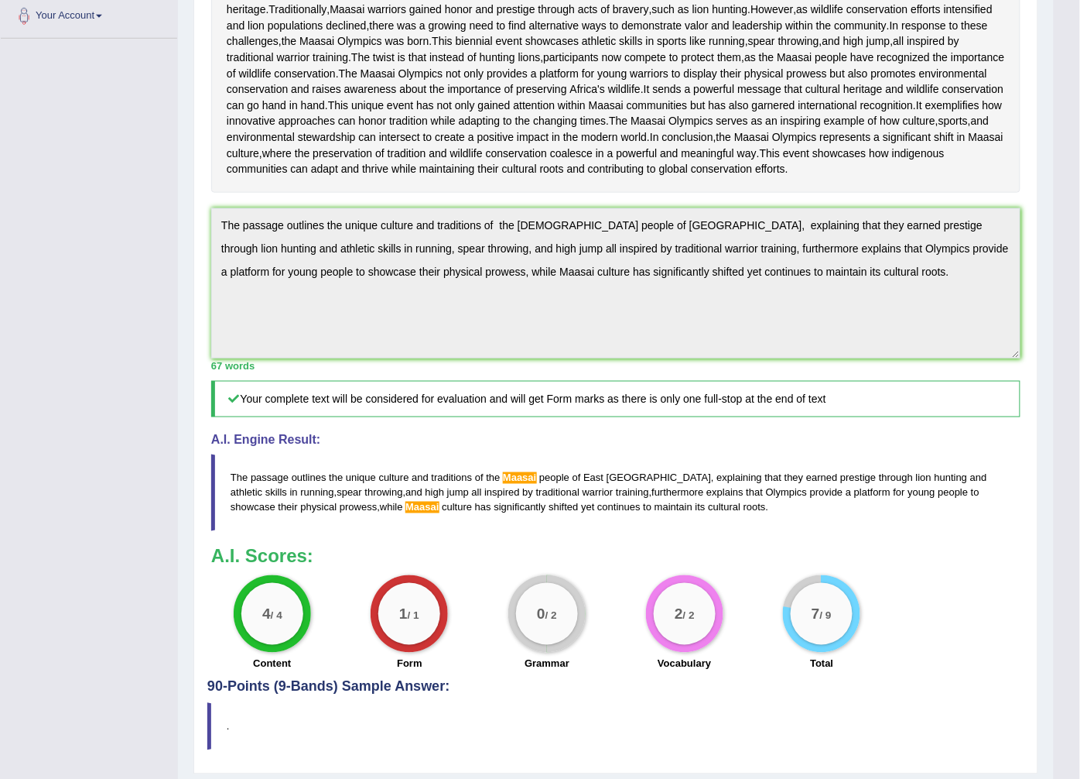
scroll to position [505, 0]
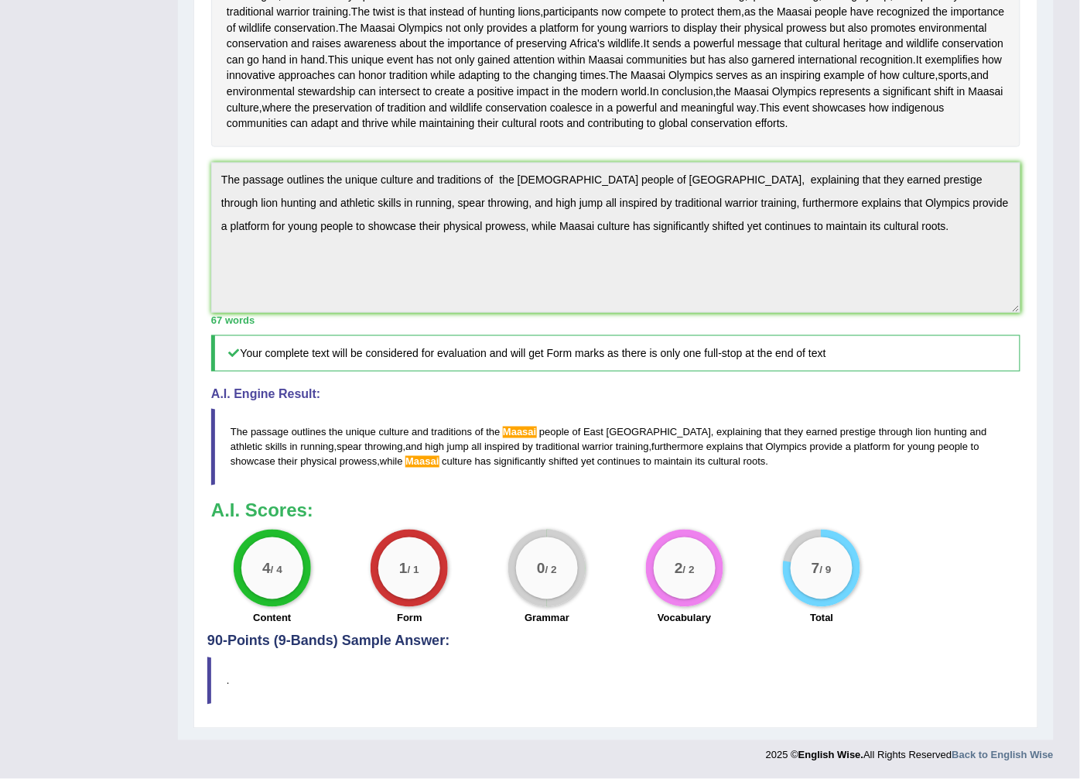
click at [643, 441] on blockquote "The passage outlines the unique culture and traditions of the [DEMOGRAPHIC_DATA…" at bounding box center [616, 447] width 810 height 77
click at [642, 446] on blockquote "The passage outlines the unique culture and traditions of the [DEMOGRAPHIC_DATA…" at bounding box center [616, 447] width 810 height 77
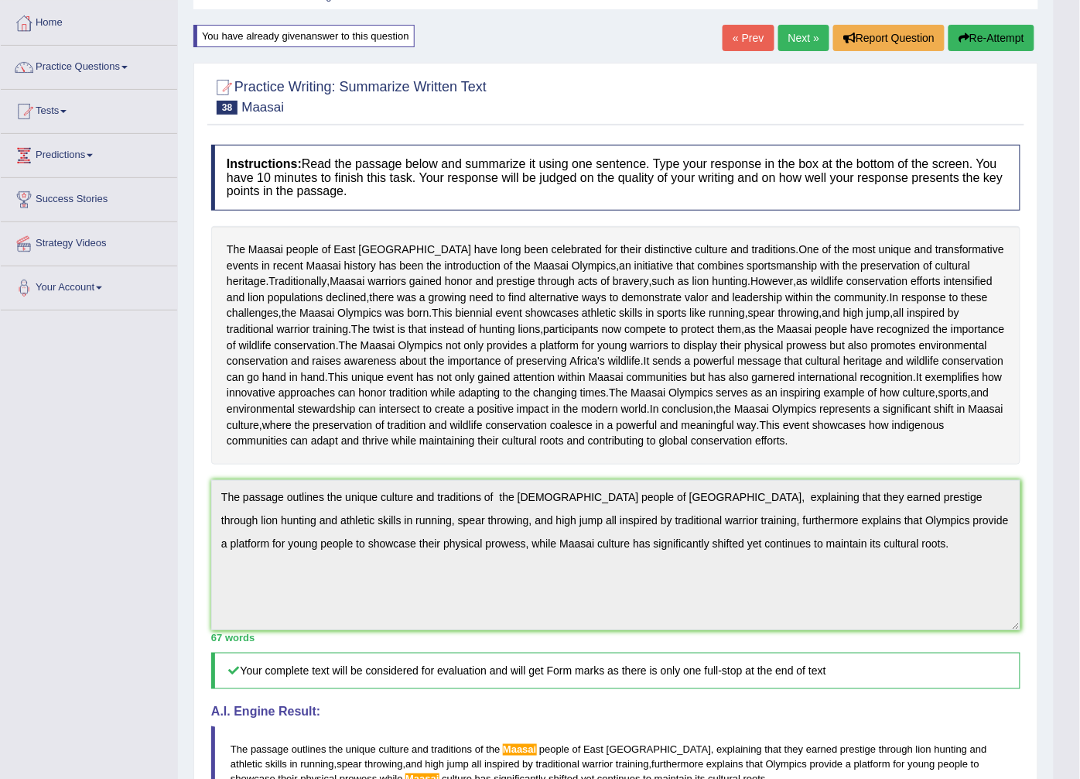
scroll to position [0, 0]
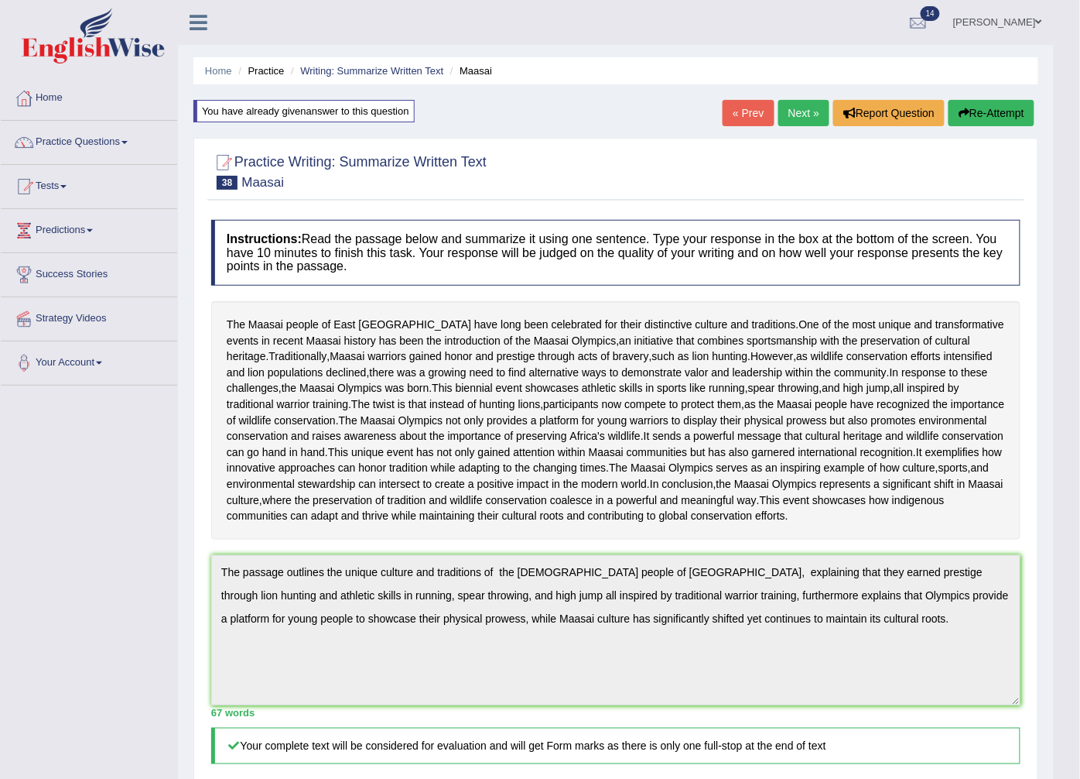
click at [964, 110] on icon "button" at bounding box center [964, 113] width 11 height 11
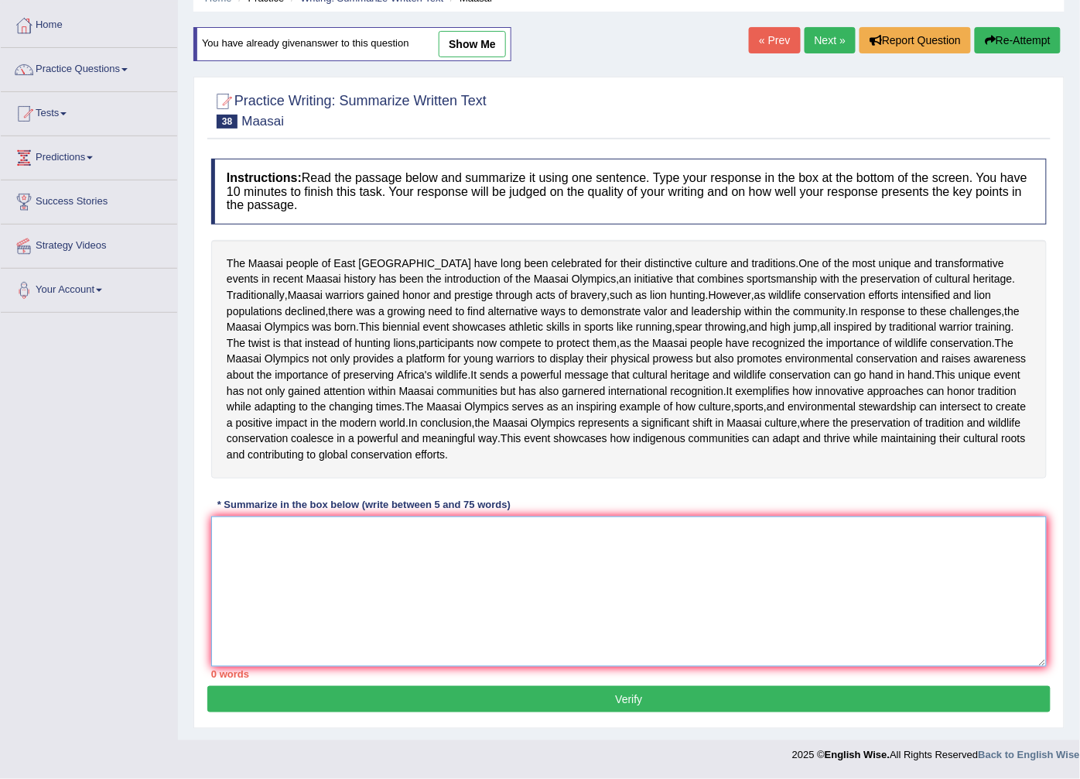
click at [222, 551] on textarea at bounding box center [629, 591] width 836 height 150
paste textarea "The passage outlines the unique culture and traditions of the [DEMOGRAPHIC_DATA…"
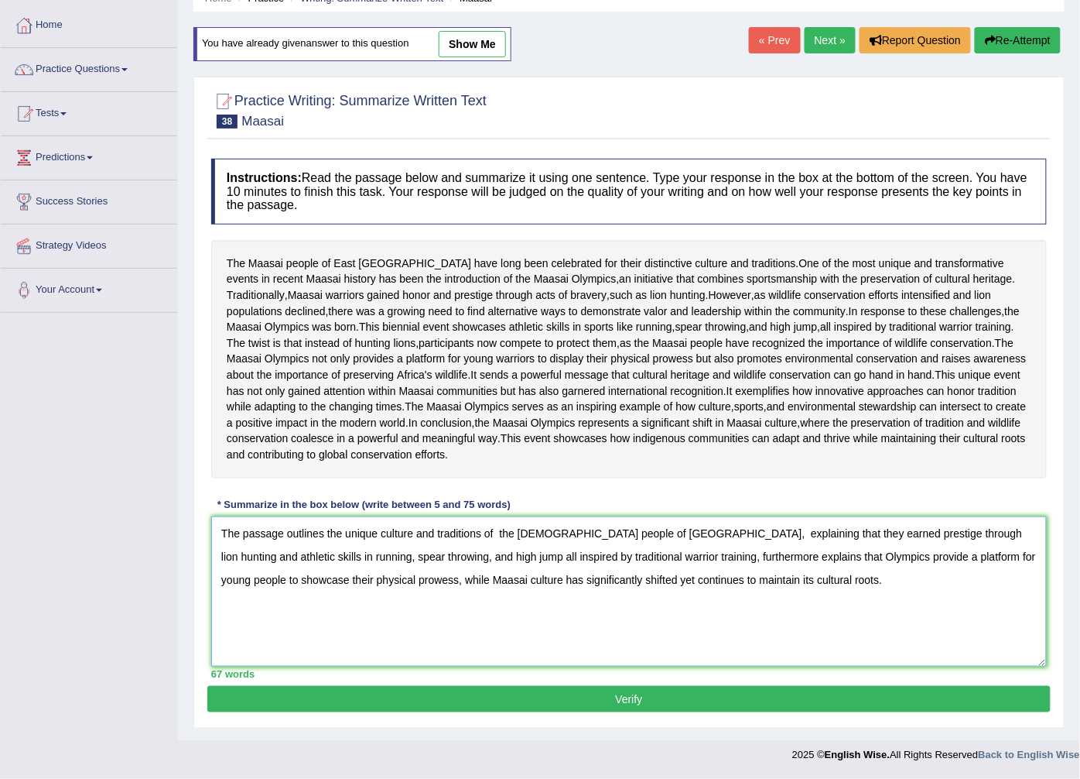
click at [664, 567] on textarea "The passage outlines the unique culture and traditions of the [DEMOGRAPHIC_DATA…" at bounding box center [629, 591] width 836 height 150
click at [642, 567] on textarea "The passage outlines the unique culture and traditions of the [DEMOGRAPHIC_DATA…" at bounding box center [629, 591] width 836 height 150
click at [609, 565] on textarea "The passage outlines the unique culture and traditions of the [DEMOGRAPHIC_DATA…" at bounding box center [629, 591] width 836 height 150
click at [609, 566] on textarea "The passage outlines the unique culture and traditions of the [DEMOGRAPHIC_DATA…" at bounding box center [629, 591] width 836 height 150
click at [608, 567] on textarea "The passage outlines the unique culture and traditions of the [DEMOGRAPHIC_DATA…" at bounding box center [629, 591] width 836 height 150
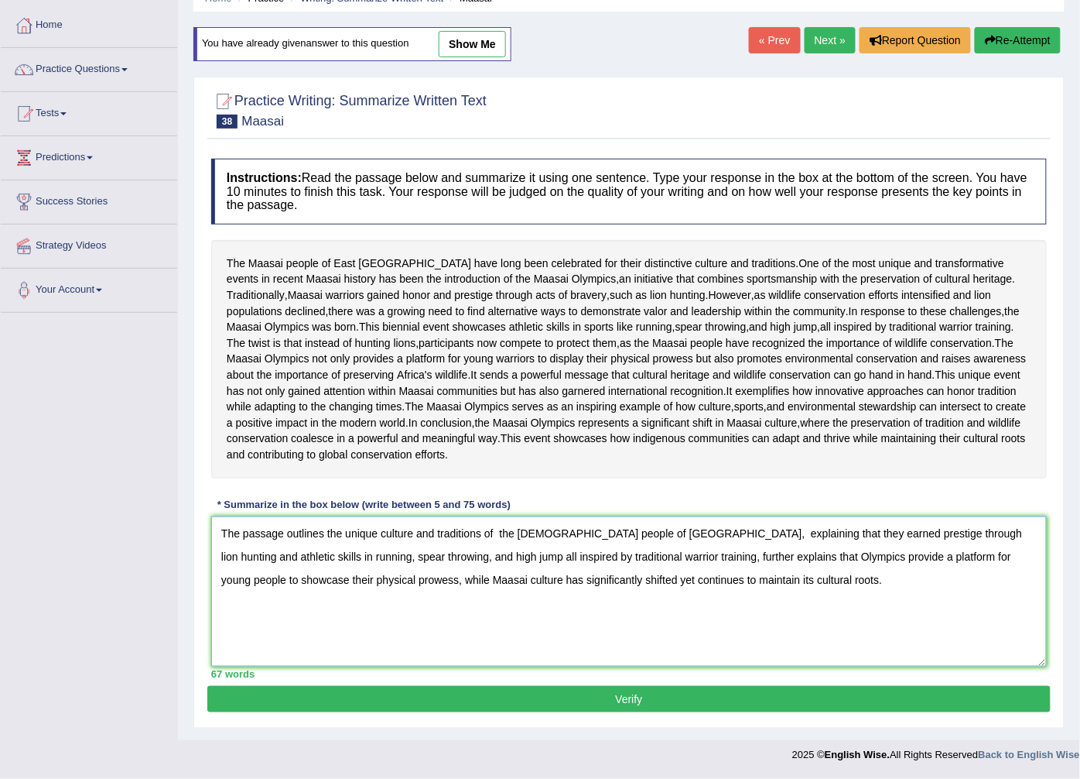
type textarea "The passage outlines the unique culture and traditions of the [DEMOGRAPHIC_DATA…"
click at [460, 708] on button "Verify" at bounding box center [629, 699] width 844 height 26
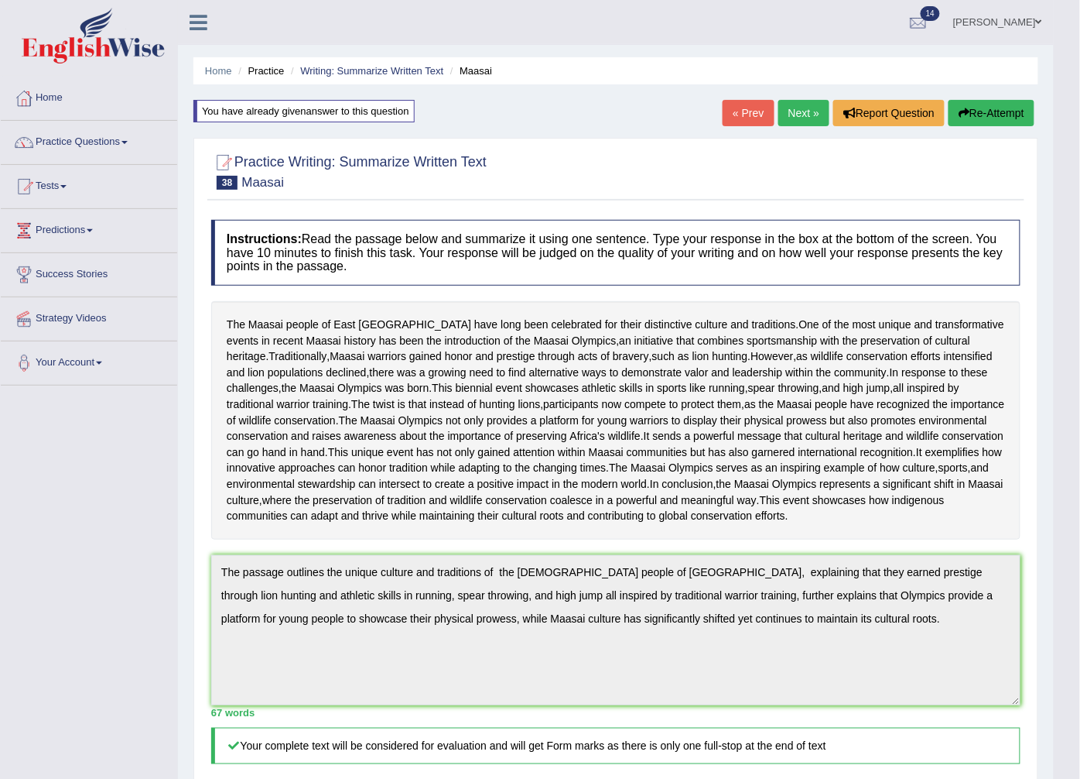
click at [1007, 106] on button "Re-Attempt" at bounding box center [992, 113] width 86 height 26
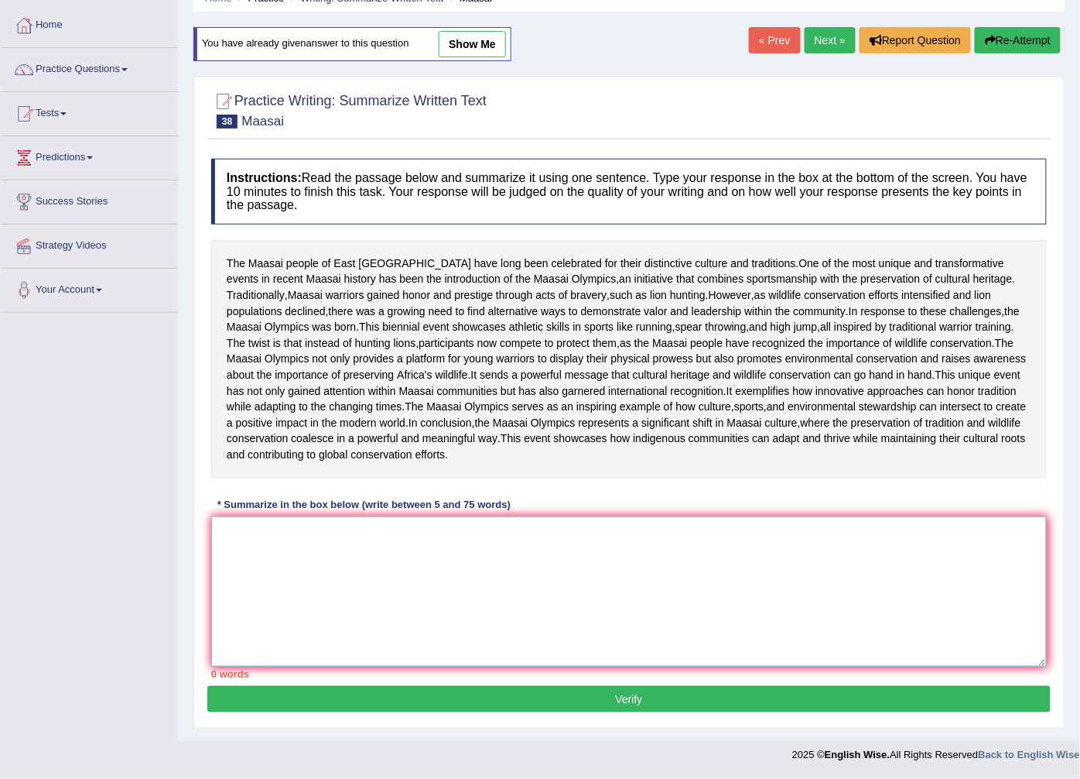
click at [211, 532] on textarea at bounding box center [629, 591] width 836 height 150
click at [211, 527] on textarea at bounding box center [629, 591] width 836 height 150
click at [220, 526] on textarea at bounding box center [629, 591] width 836 height 150
paste textarea "he passage outlines the unique culture and traditions of the Maasai people of E…"
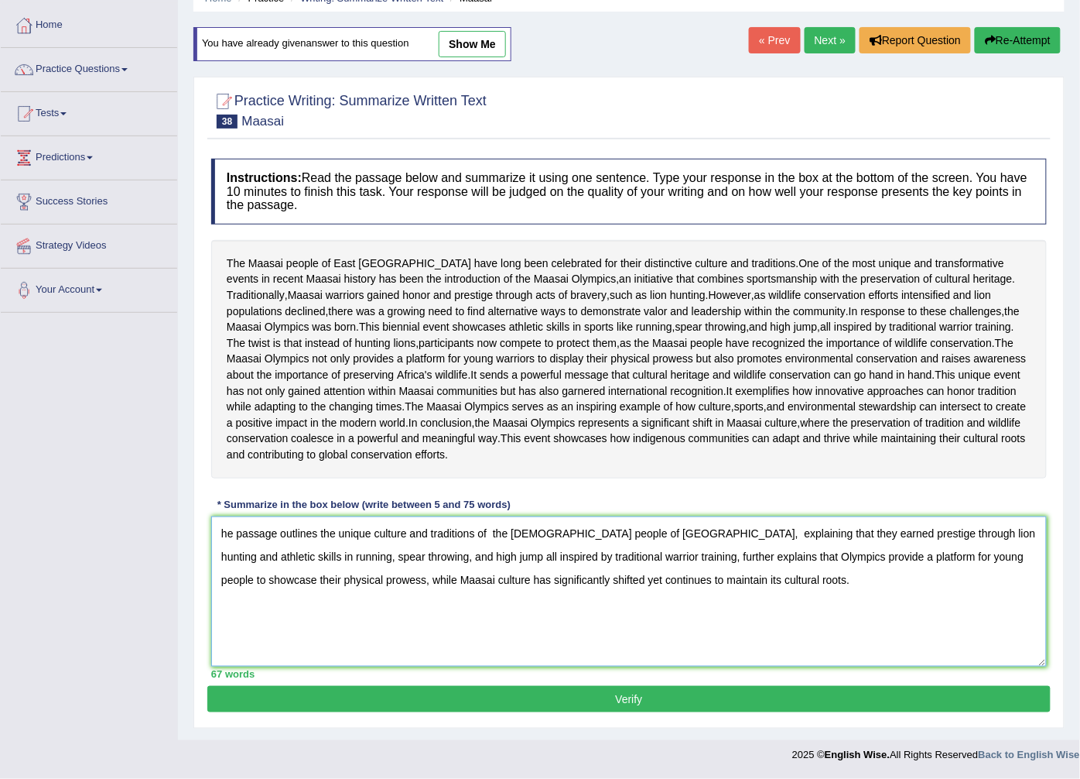
click at [220, 529] on textarea "he passage outlines the unique culture and traditions of the Maasai people of E…" at bounding box center [629, 591] width 836 height 150
click at [498, 529] on textarea "The passage outlines the unique culture and traditions of the Maasai people of …" at bounding box center [629, 591] width 836 height 150
click at [499, 534] on textarea "The passage outlines the unique culture and traditions of the Maasai people of …" at bounding box center [629, 591] width 836 height 150
click at [380, 530] on textarea "The passage outlines the unique culture and traditions of the Maasai people of …" at bounding box center [629, 591] width 836 height 150
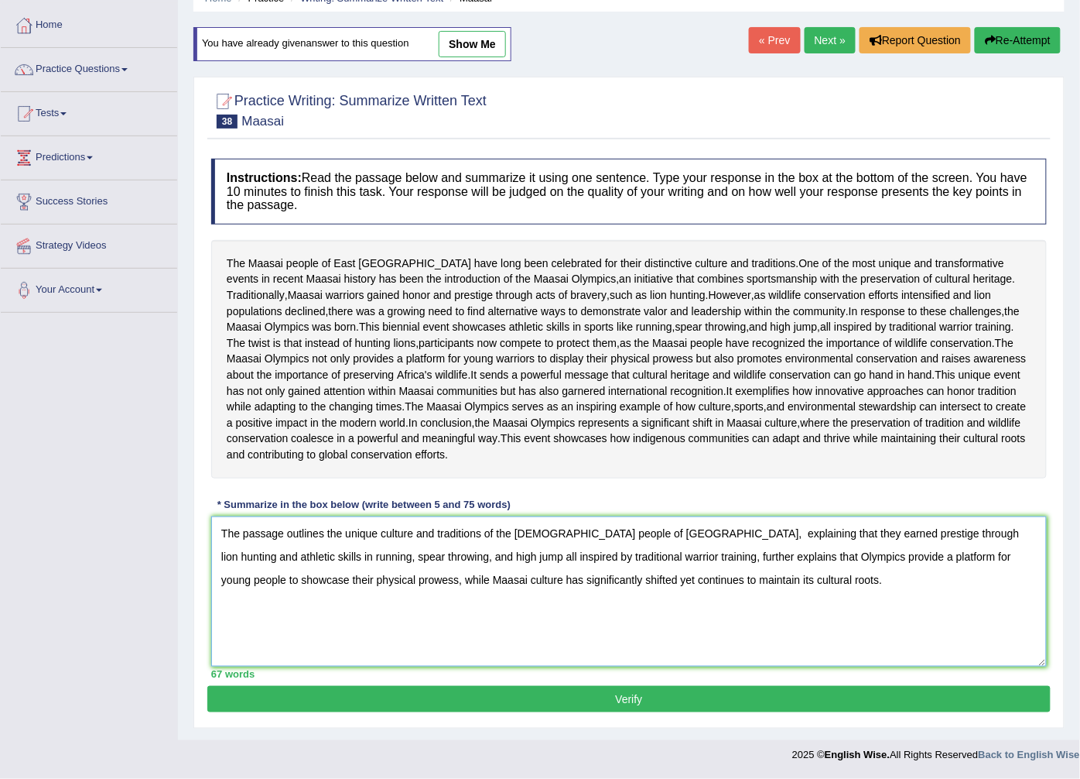
click at [344, 538] on textarea "The passage outlines the unique culture and traditions of the Maasai people of …" at bounding box center [629, 591] width 836 height 150
click at [660, 531] on textarea "The passage outlines the unique culture and traditions of the Maasai people of …" at bounding box center [629, 591] width 836 height 150
click at [654, 534] on textarea "The passage outlines the unique culture and traditions of the Maasai people of …" at bounding box center [629, 591] width 836 height 150
click at [662, 531] on textarea "The passage outlines the unique culture and traditions of the Maasai people of …" at bounding box center [629, 591] width 836 height 150
click at [653, 531] on textarea "The passage outlines the unique culture and traditions of the Maasai people of …" at bounding box center [629, 591] width 836 height 150
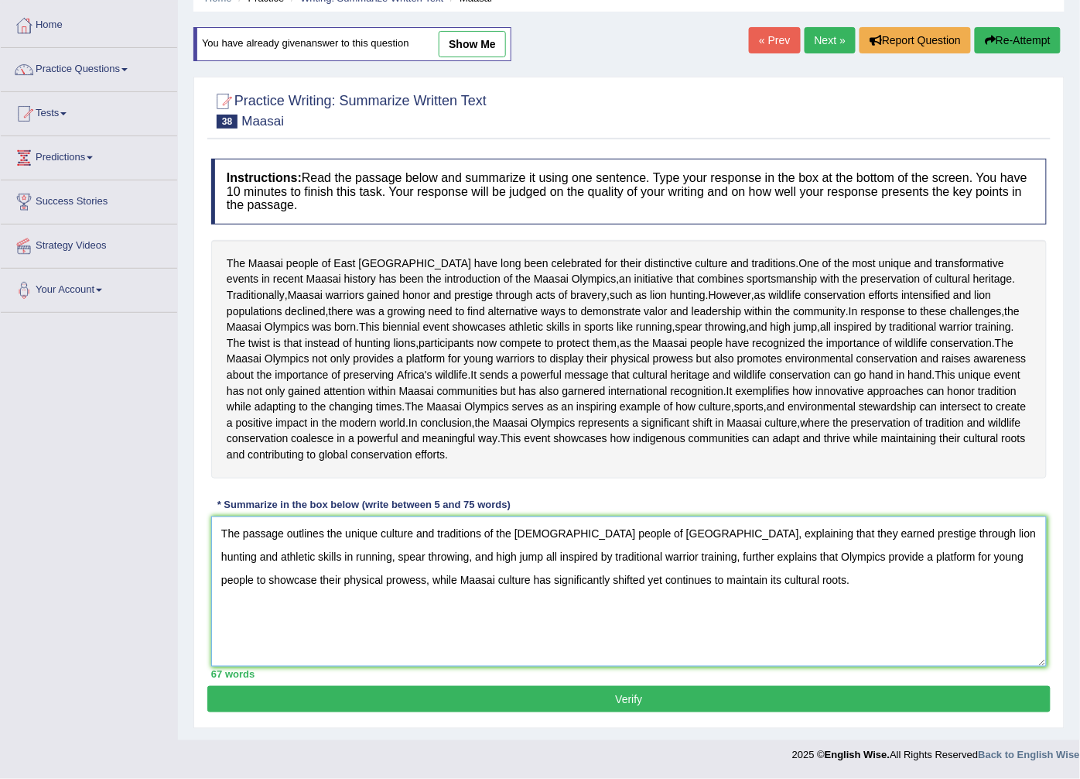
click at [656, 530] on textarea "The passage outlines the unique culture and traditions of the Maasai people of …" at bounding box center [629, 591] width 836 height 150
click at [261, 556] on textarea "The passage outlines the unique culture and traditions of the Maasai people of …" at bounding box center [629, 591] width 836 height 150
click at [264, 548] on textarea "The passage outlines the unique culture and traditions of the Maasai people of …" at bounding box center [629, 591] width 836 height 150
click at [339, 556] on textarea "The passage outlines the unique culture and traditions of the Maasai people of …" at bounding box center [629, 591] width 836 height 150
click at [411, 552] on textarea "The passage outlines the unique culture and traditions of the Maasai people of …" at bounding box center [629, 591] width 836 height 150
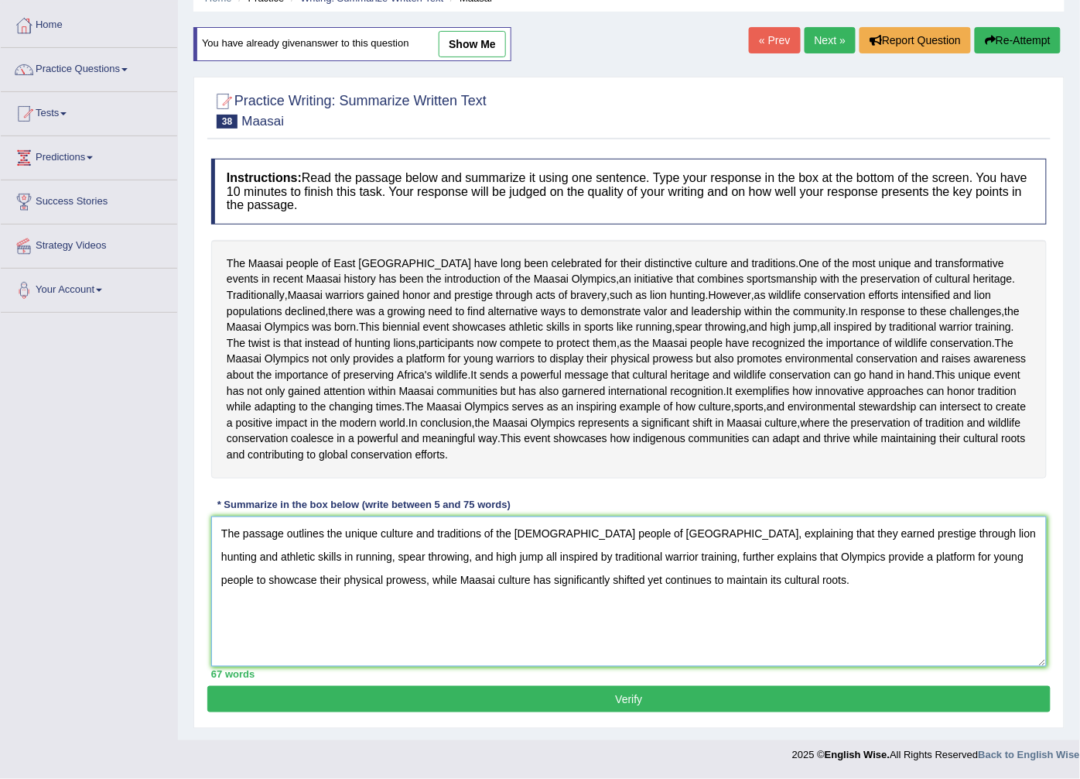
click at [605, 554] on textarea "The passage outlines the unique culture and traditions of the Maasai people of …" at bounding box center [629, 591] width 836 height 150
click at [606, 553] on textarea "The passage outlines the unique culture and traditions of the Maasai people of …" at bounding box center [629, 591] width 836 height 150
click at [308, 577] on textarea "The passage outlines the unique culture and traditions of the Maasai people of …" at bounding box center [629, 591] width 836 height 150
type textarea "The passage outlines the unique culture and traditions of the Maasai people of …"
click at [492, 690] on button "Verify" at bounding box center [629, 699] width 844 height 26
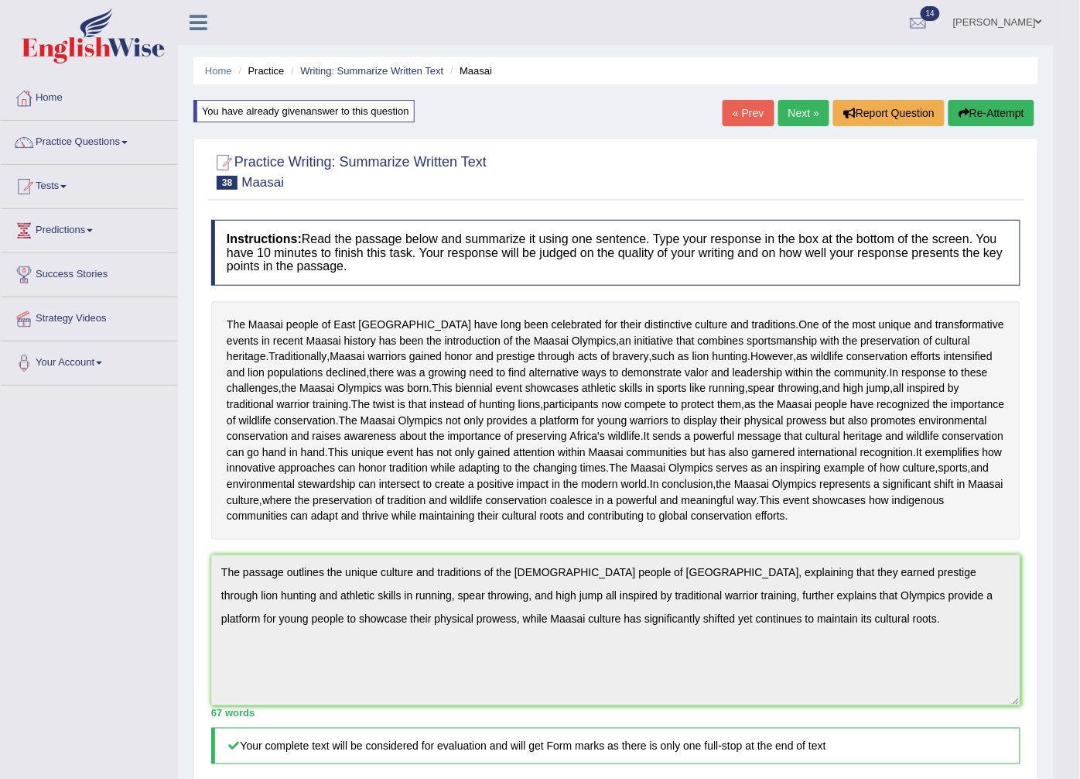
click at [975, 107] on button "Re-Attempt" at bounding box center [992, 113] width 86 height 26
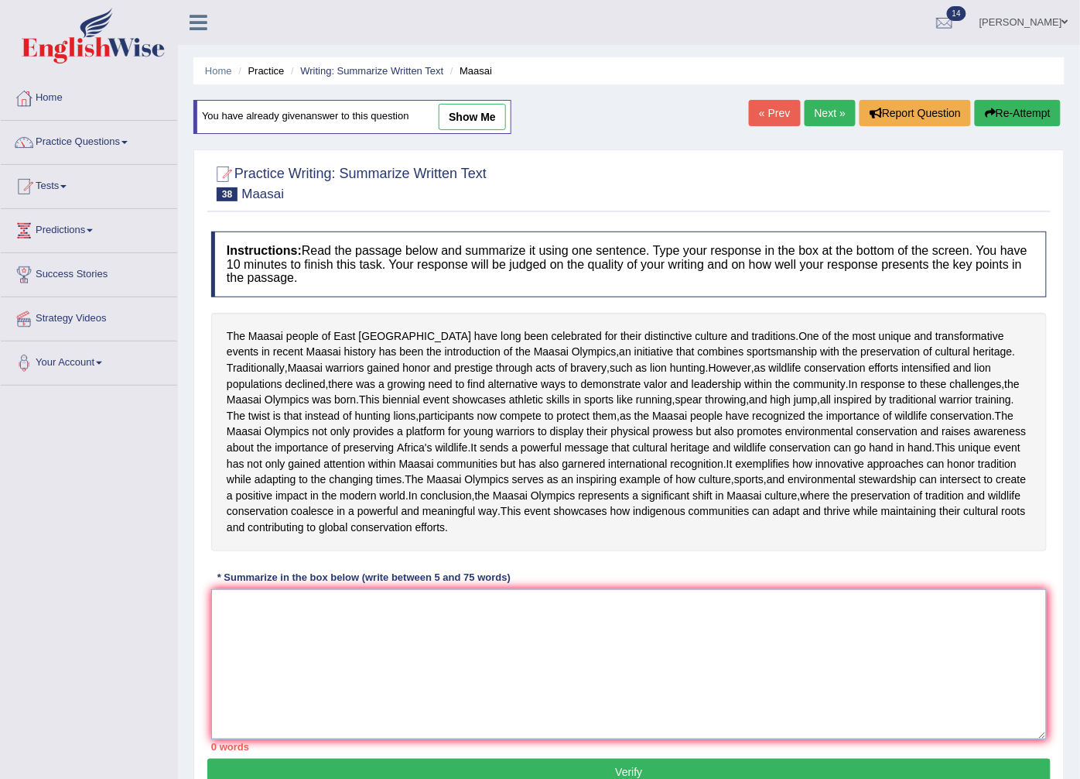
click at [229, 710] on textarea at bounding box center [629, 664] width 836 height 150
paste textarea "The passage outlines the unique culture and traditions of the [DEMOGRAPHIC_DATA…"
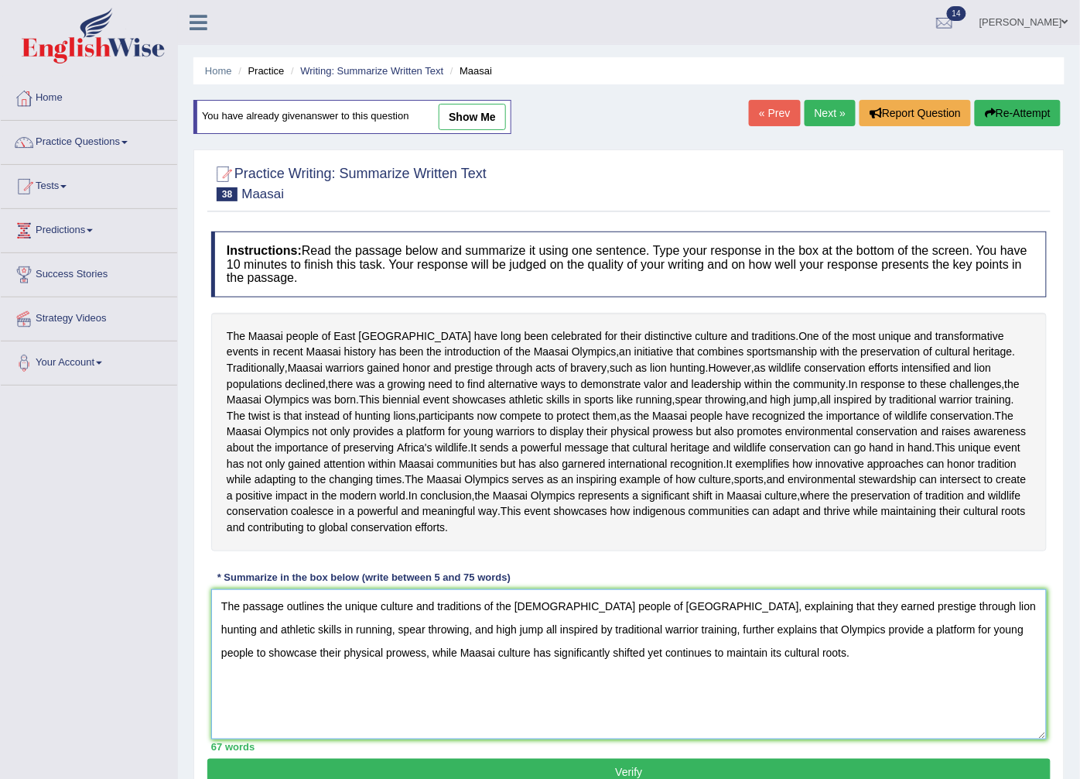
scroll to position [172, 0]
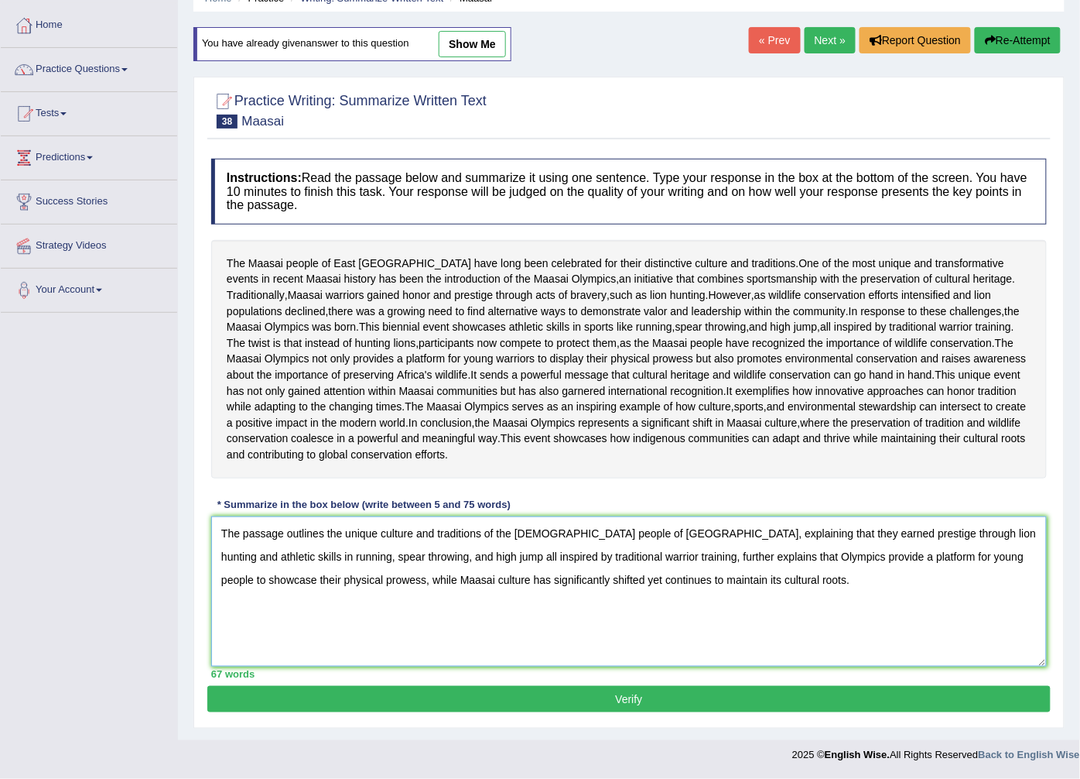
click at [434, 546] on textarea "The passage outlines the unique culture and traditions of the [DEMOGRAPHIC_DATA…" at bounding box center [629, 591] width 836 height 150
click at [437, 545] on textarea "The passage outlines the unique culture and traditions of the [DEMOGRAPHIC_DATA…" at bounding box center [629, 591] width 836 height 150
click at [418, 546] on textarea "The passage outlines the unique culture and traditions of the [DEMOGRAPHIC_DATA…" at bounding box center [629, 591] width 836 height 150
click at [661, 546] on textarea "The passage outlines the unique culture and traditions of the [DEMOGRAPHIC_DATA…" at bounding box center [629, 591] width 836 height 150
click at [659, 548] on textarea "The passage outlines the unique culture and traditions of the [DEMOGRAPHIC_DATA…" at bounding box center [629, 591] width 836 height 150
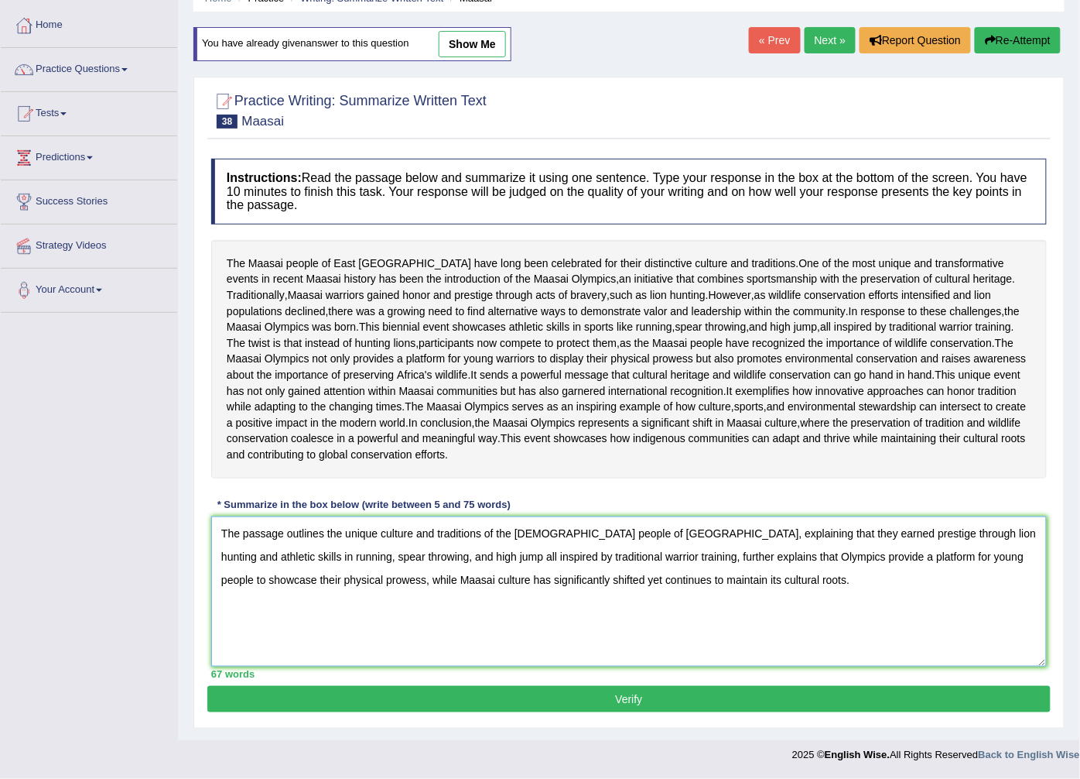
click at [263, 571] on textarea "The passage outlines the unique culture and traditions of the [DEMOGRAPHIC_DATA…" at bounding box center [629, 591] width 836 height 150
click at [291, 563] on textarea "The passage outlines the unique culture and traditions of the [DEMOGRAPHIC_DATA…" at bounding box center [629, 591] width 836 height 150
click at [377, 569] on textarea "The passage outlines the unique culture and traditions of the Maasai people of …" at bounding box center [629, 591] width 836 height 150
type textarea "The passage outlines the unique culture and traditions of the Maasai people of …"
click at [548, 712] on button "Verify" at bounding box center [629, 699] width 844 height 26
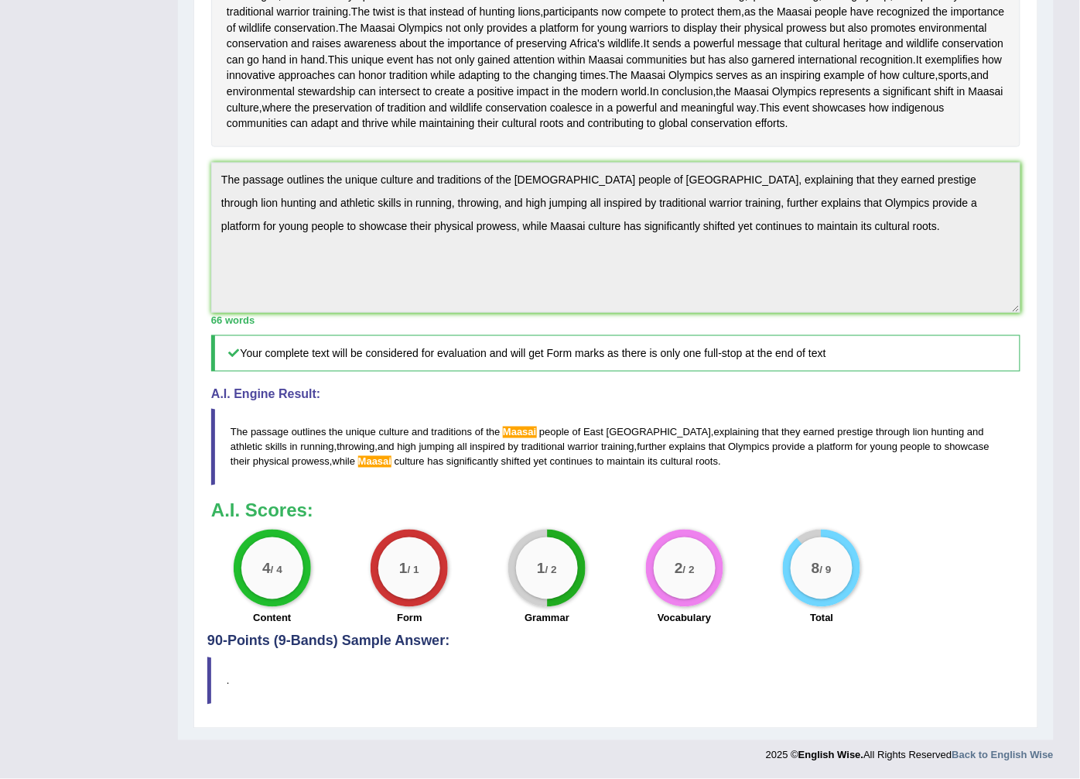
scroll to position [334, 0]
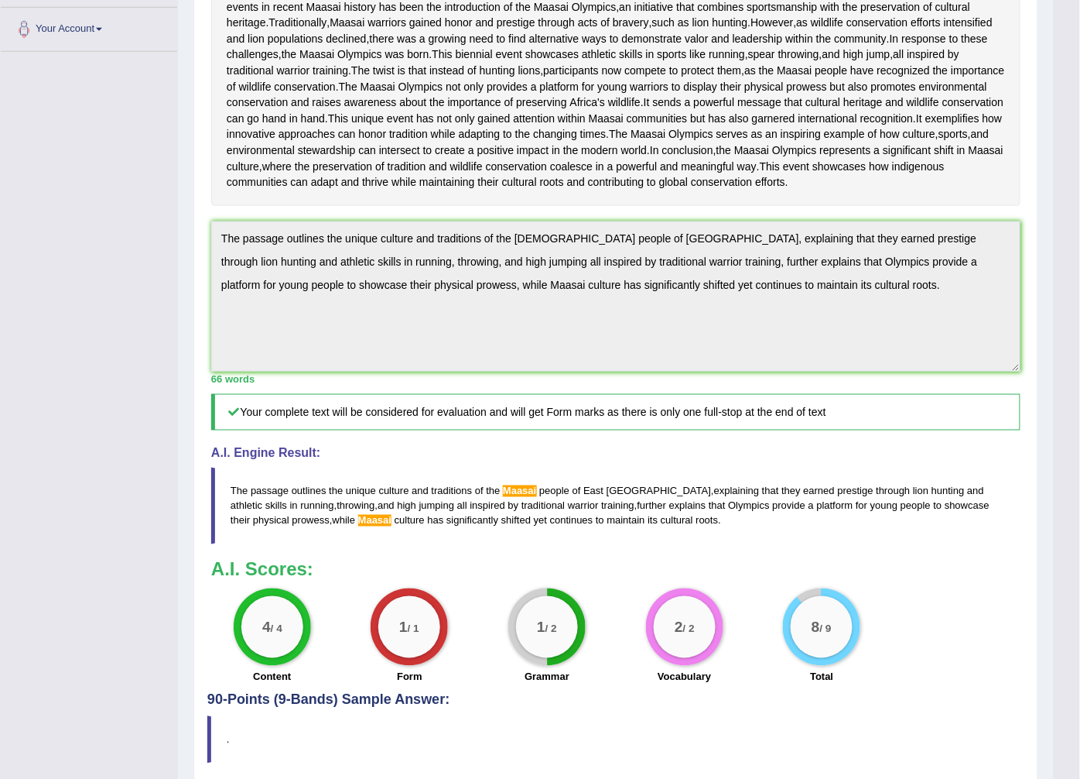
drag, startPoint x: 669, startPoint y: 426, endPoint x: 654, endPoint y: 488, distance: 63.8
click at [654, 386] on div "66 words" at bounding box center [616, 378] width 810 height 15
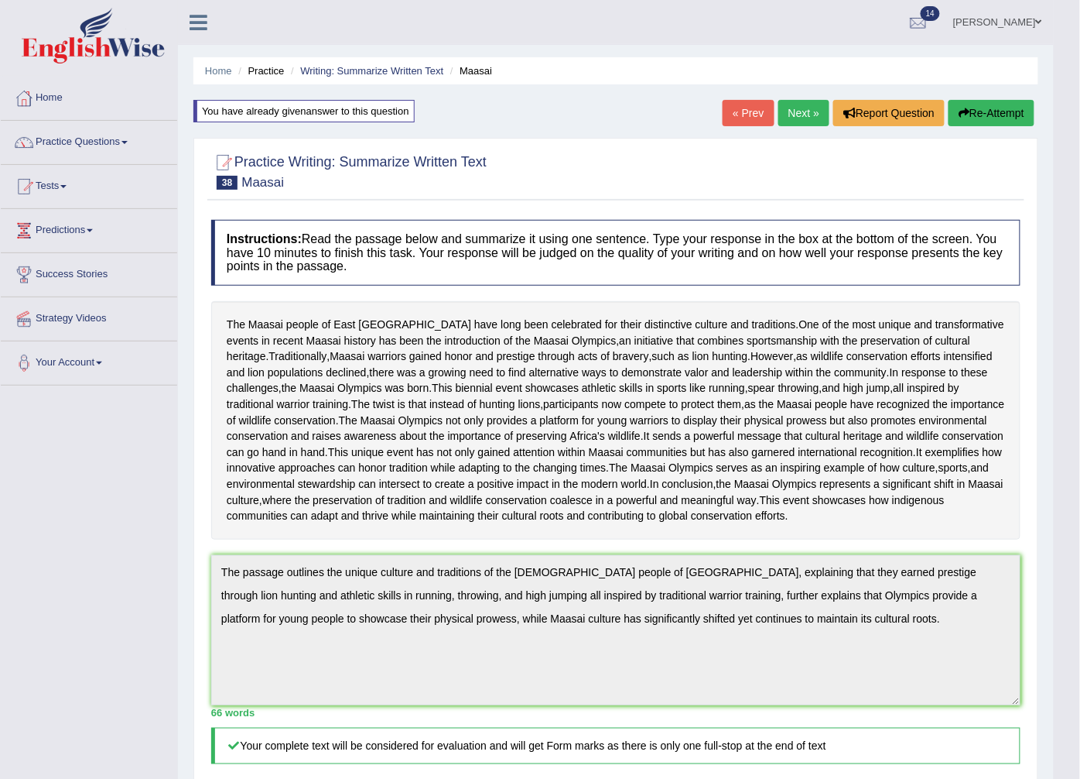
click at [974, 110] on button "Re-Attempt" at bounding box center [992, 113] width 86 height 26
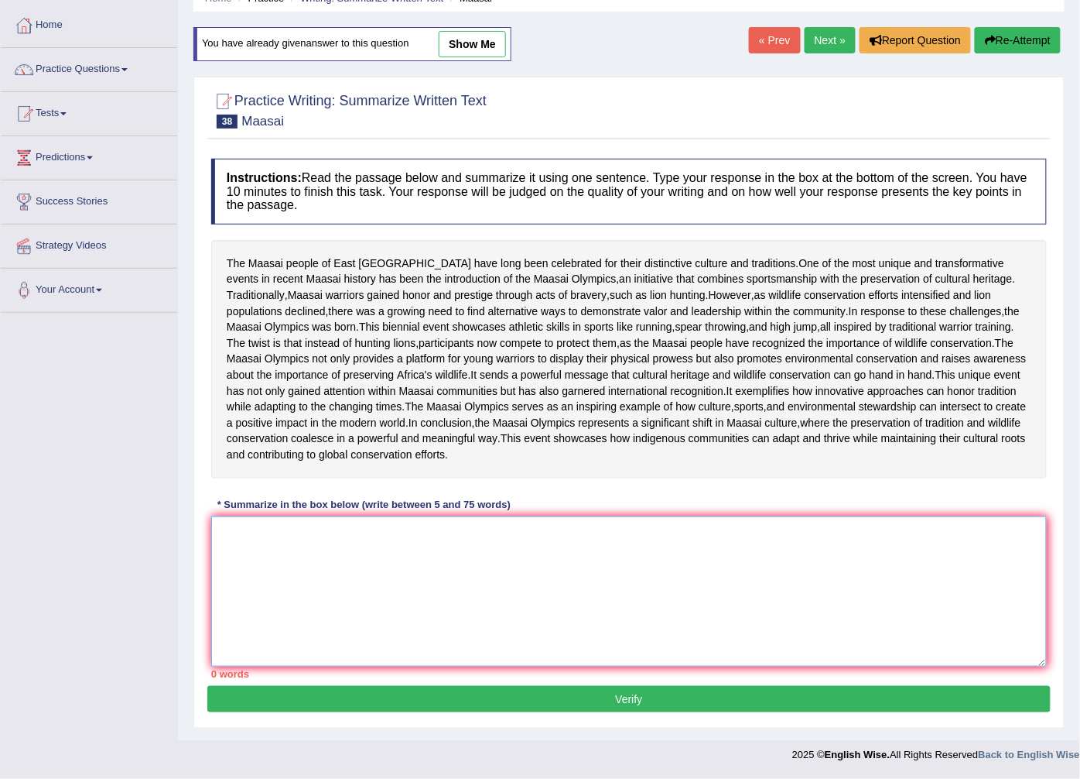
click at [221, 528] on textarea at bounding box center [629, 591] width 836 height 150
paste textarea "The passage outlines the unique culture and traditions of the [DEMOGRAPHIC_DATA…"
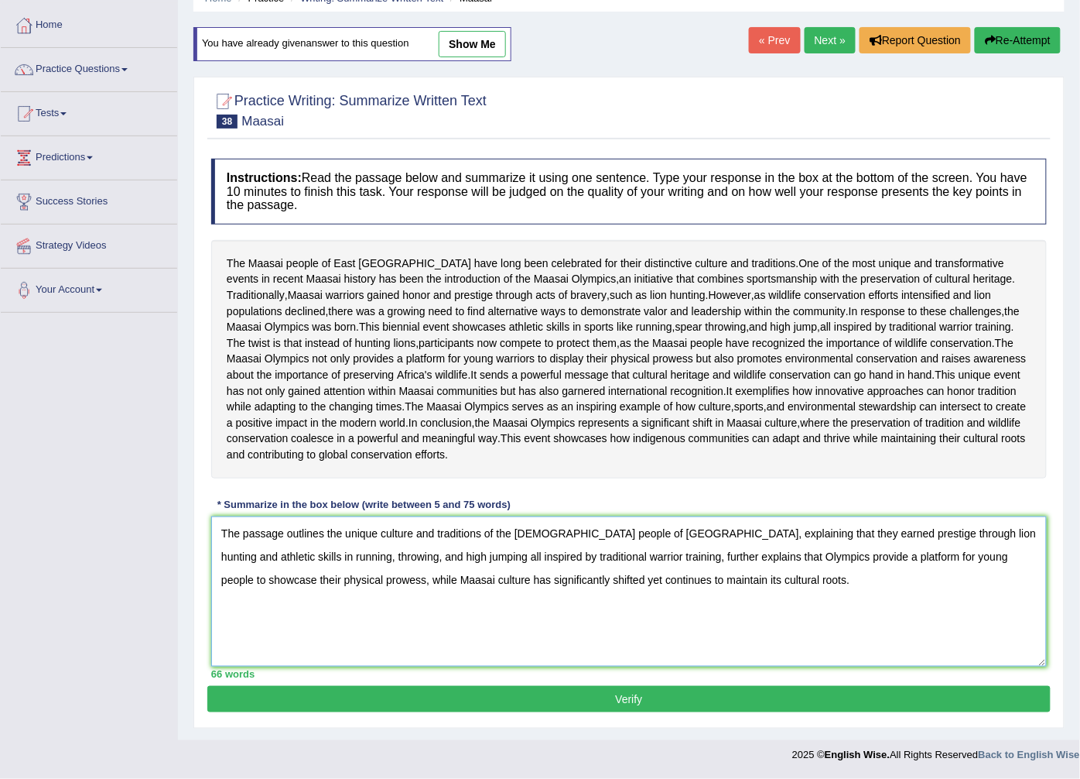
click at [930, 529] on textarea "The passage outlines the unique culture and traditions of the [DEMOGRAPHIC_DATA…" at bounding box center [629, 591] width 836 height 150
type textarea "The passage outlines the unique culture and traditions of the [DEMOGRAPHIC_DATA…"
click at [590, 700] on button "Verify" at bounding box center [629, 699] width 844 height 26
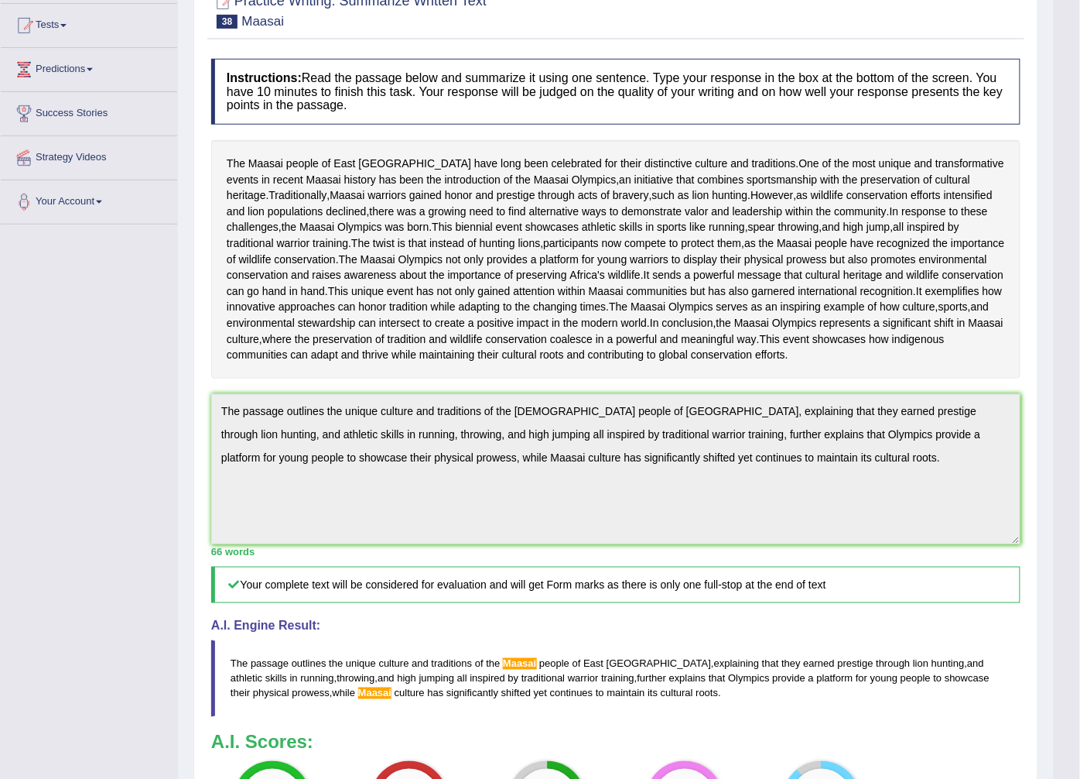
scroll to position [75, 0]
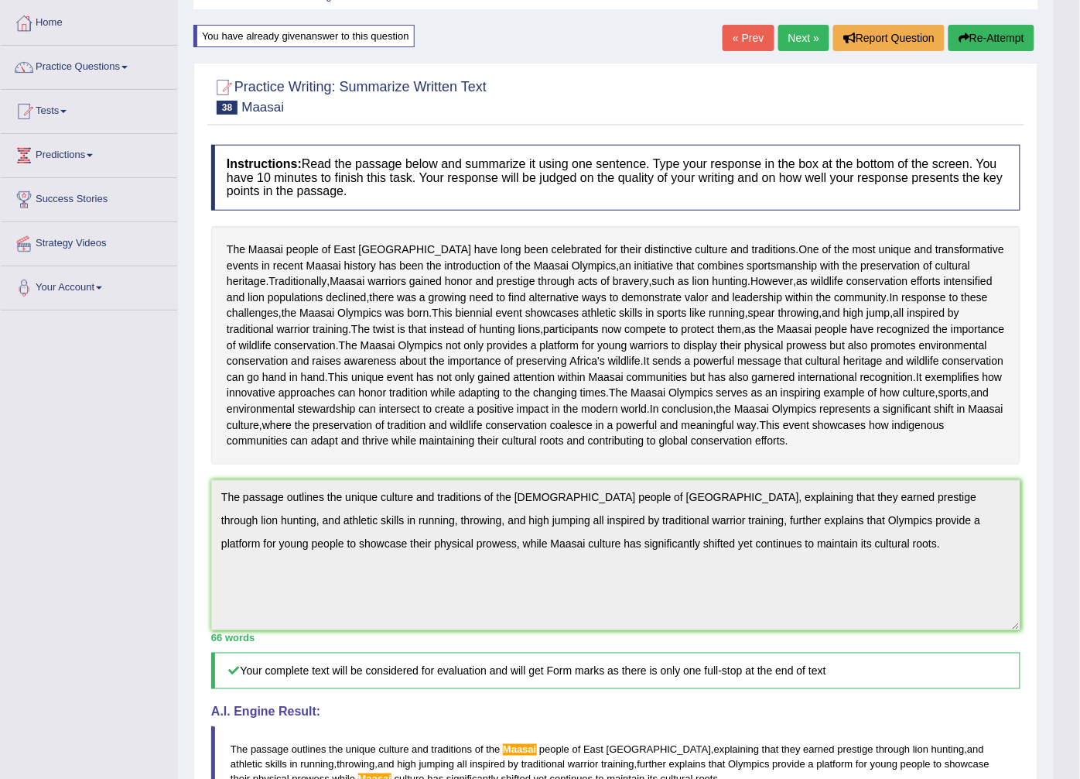
click at [810, 29] on link "Next »" at bounding box center [804, 38] width 51 height 26
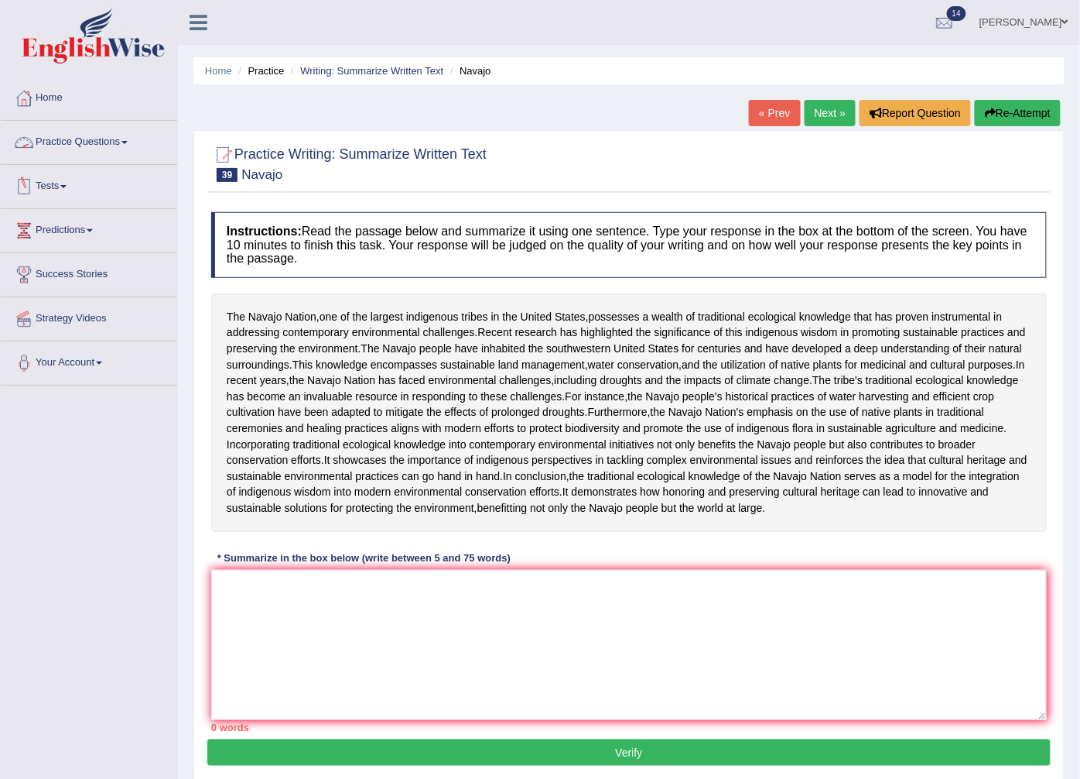
click at [73, 145] on link "Practice Questions" at bounding box center [89, 140] width 176 height 39
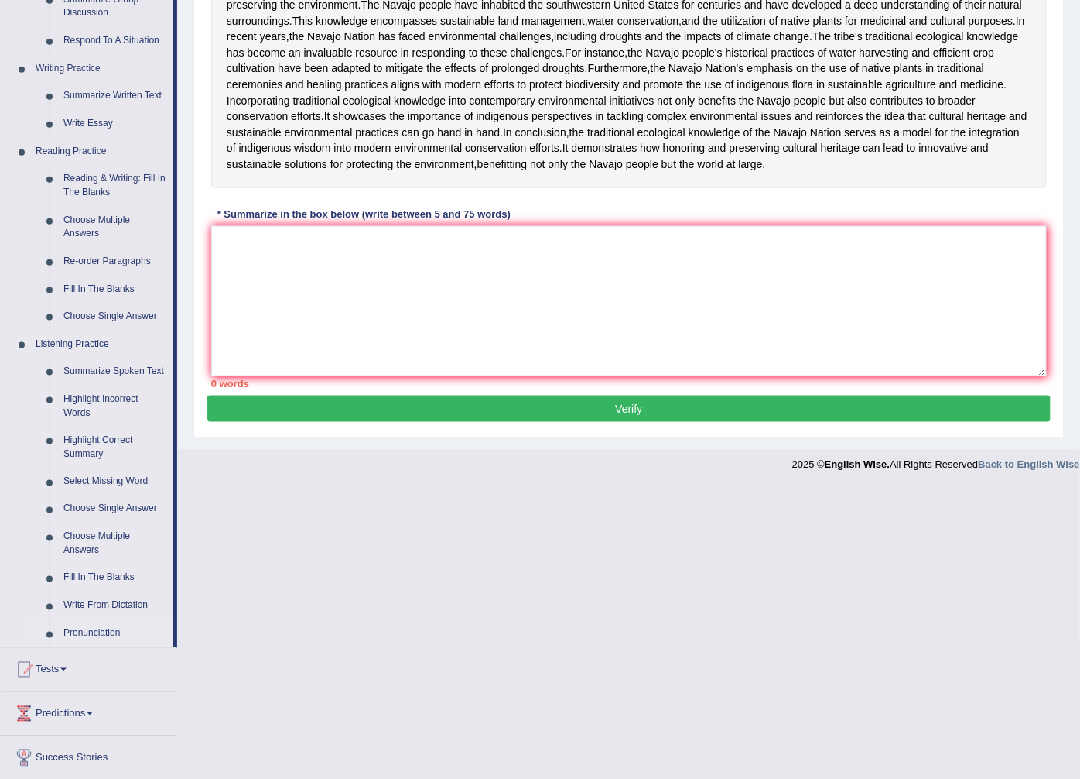
scroll to position [430, 0]
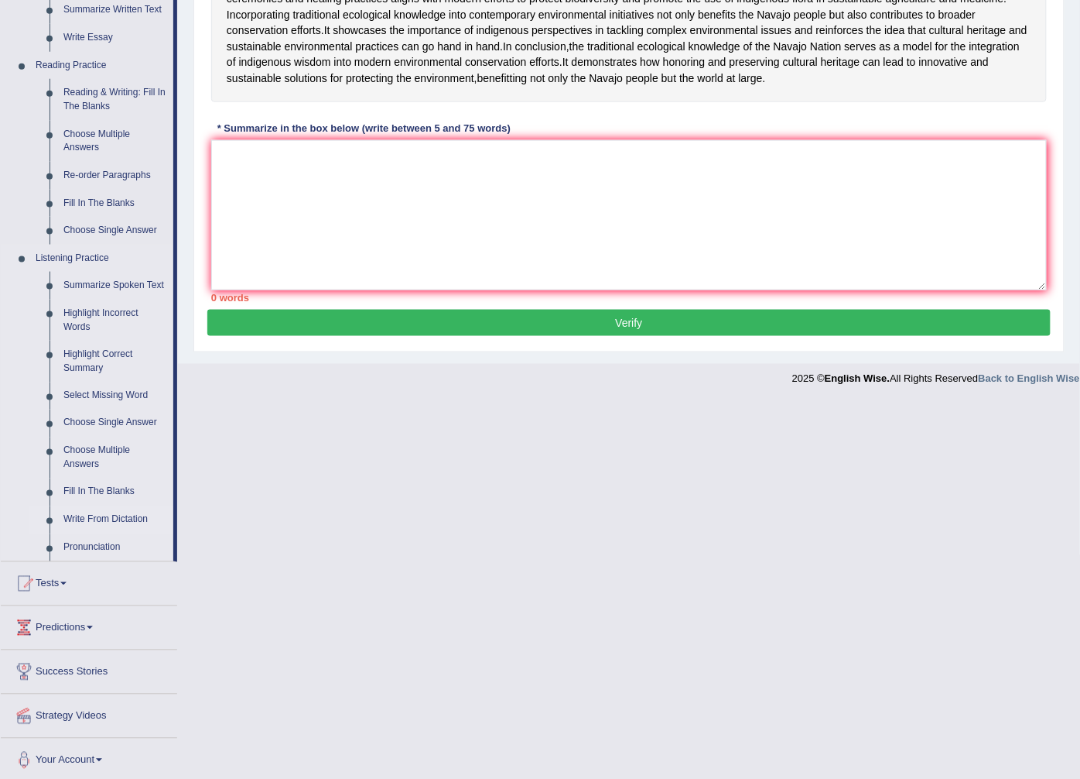
click at [107, 515] on link "Write From Dictation" at bounding box center [114, 520] width 117 height 28
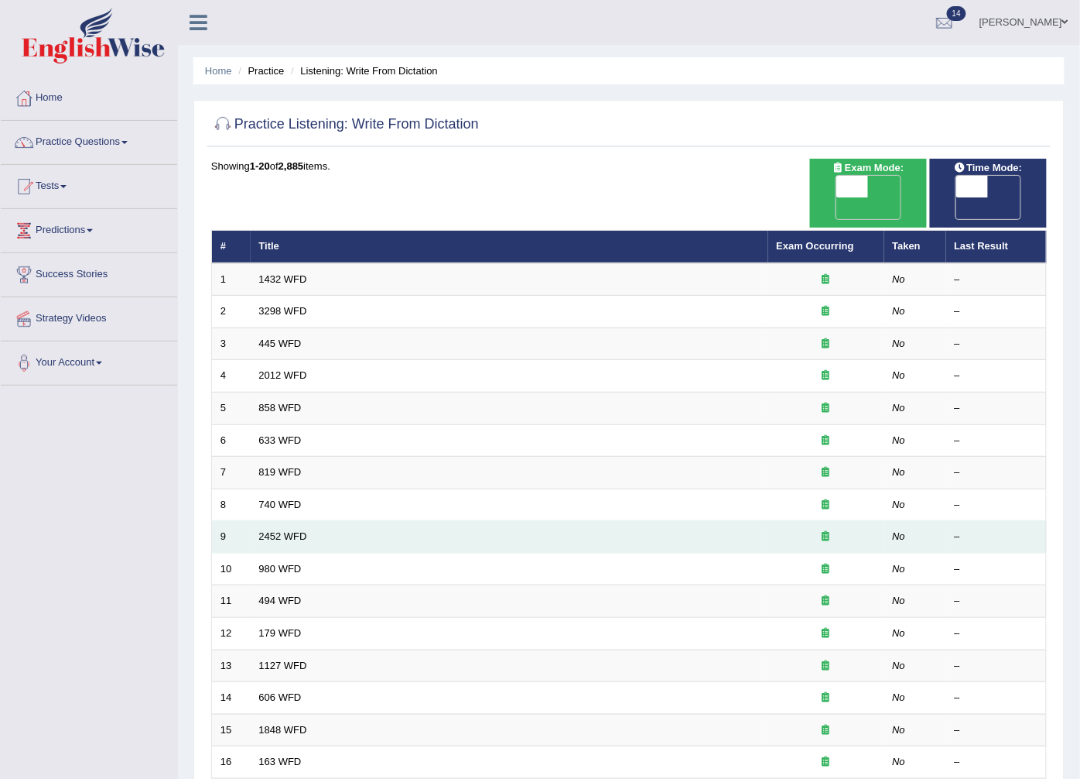
scroll to position [248, 0]
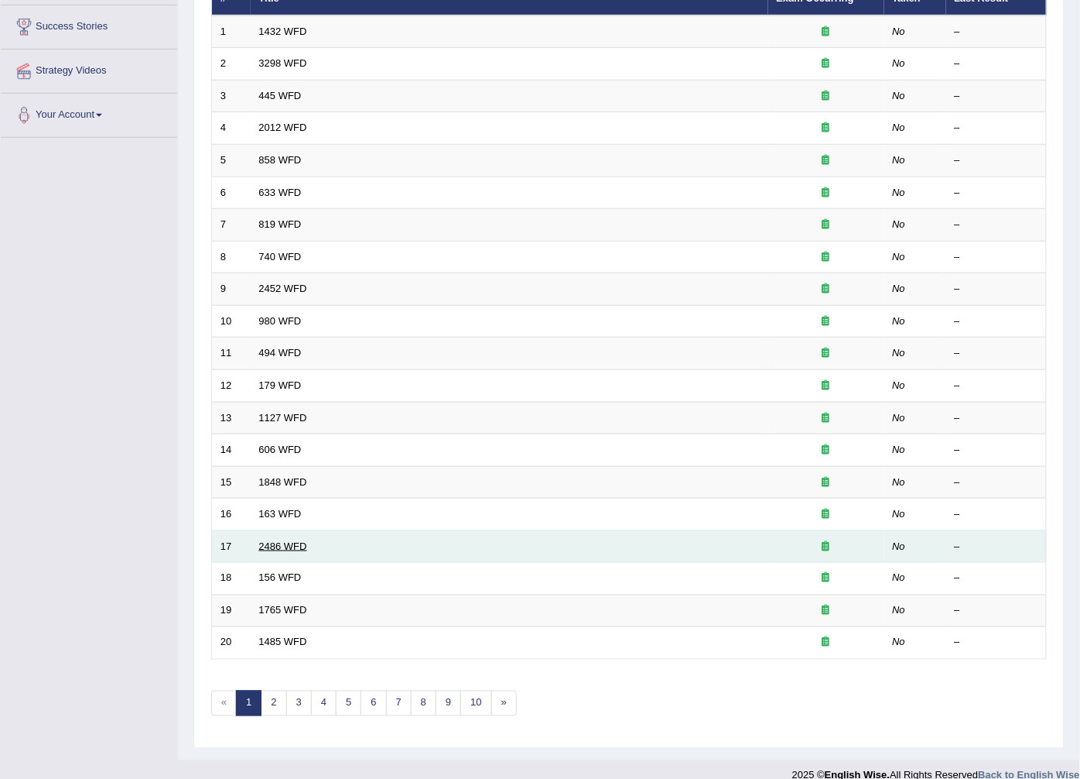
click at [279, 540] on link "2486 WFD" at bounding box center [283, 546] width 48 height 12
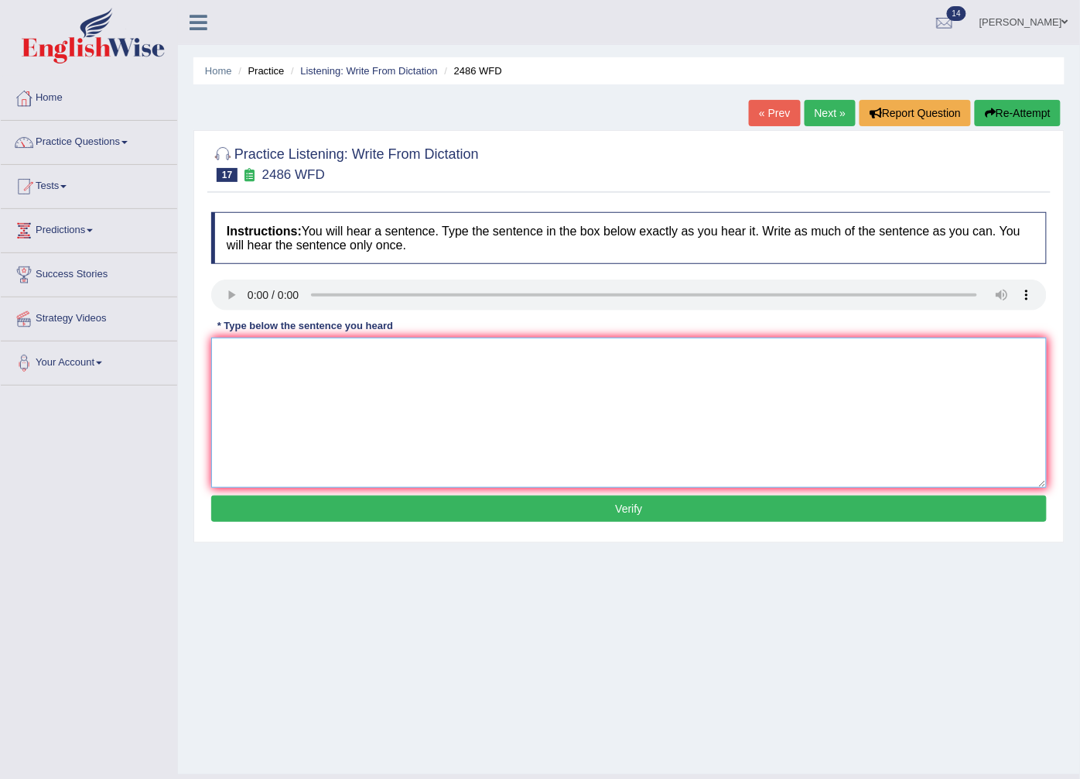
click at [281, 375] on textarea at bounding box center [629, 412] width 836 height 150
click at [225, 351] on textarea "it is quite clear that our facial expressions expression across the world." at bounding box center [629, 412] width 836 height 150
type textarea "It is quite clear that our facial expressions expression across the world."
click at [431, 511] on button "Verify" at bounding box center [629, 508] width 836 height 26
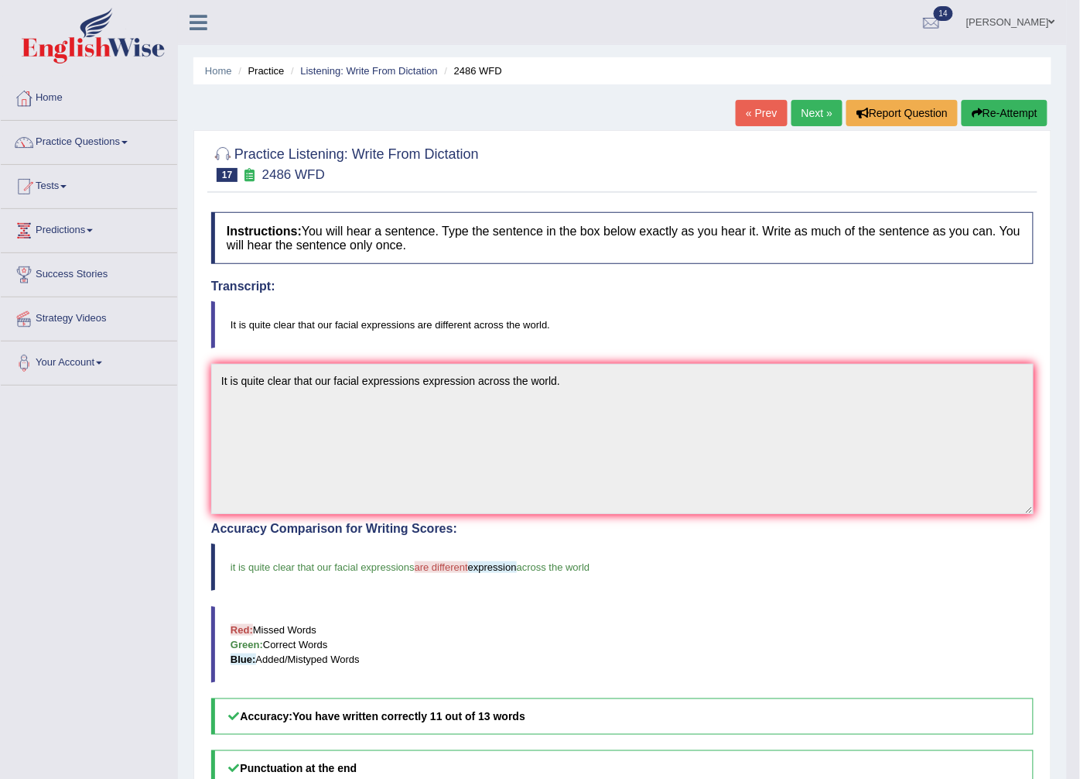
click at [809, 103] on link "Next »" at bounding box center [817, 113] width 51 height 26
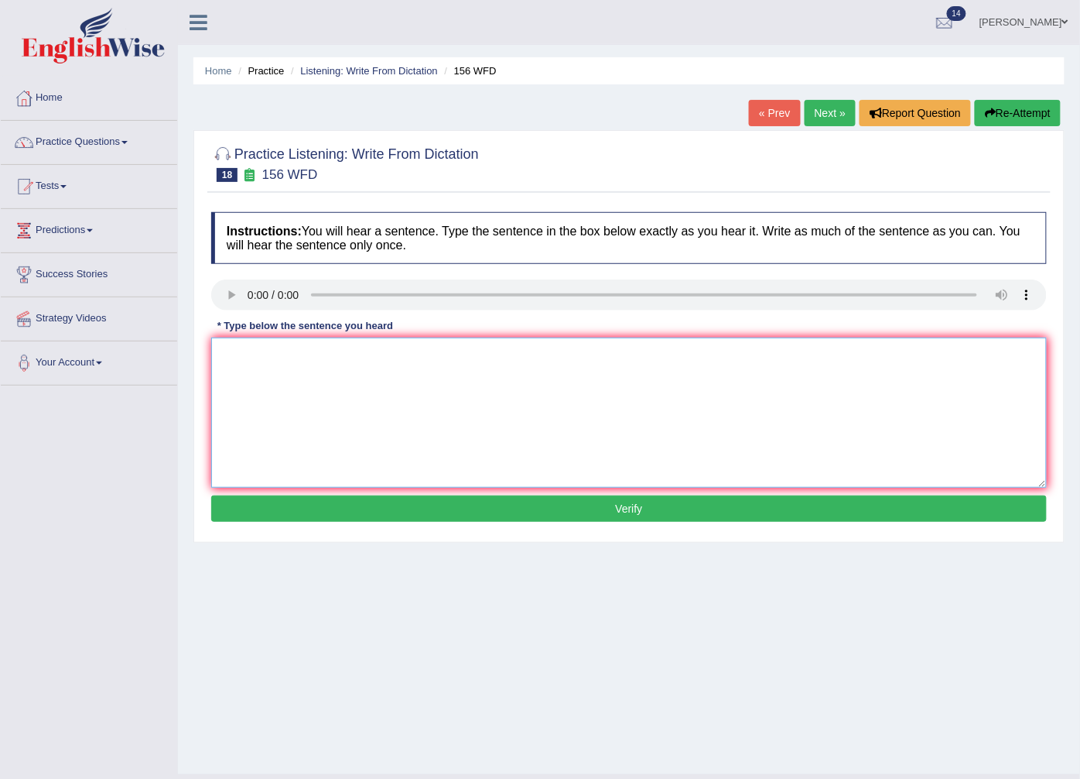
click at [274, 359] on textarea at bounding box center [629, 412] width 836 height 150
click at [227, 350] on textarea "all their the assignments are due by tomorrow." at bounding box center [629, 412] width 836 height 150
type textarea "All their the assignments are due by tomorrow."
click at [361, 500] on button "Verify" at bounding box center [629, 508] width 836 height 26
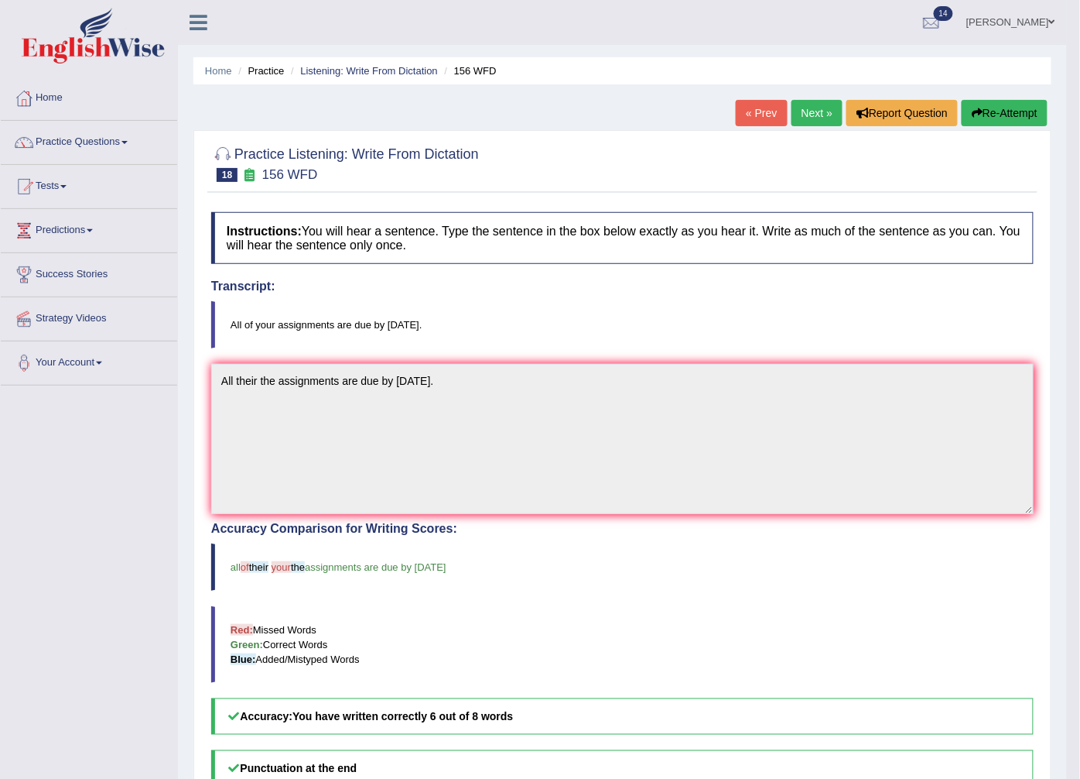
click at [760, 98] on div "Home Practice Listening: Write From Dictation 156 WFD « Prev Next » Report Ques…" at bounding box center [622, 482] width 889 height 964
click at [754, 119] on link "« Prev" at bounding box center [761, 113] width 51 height 26
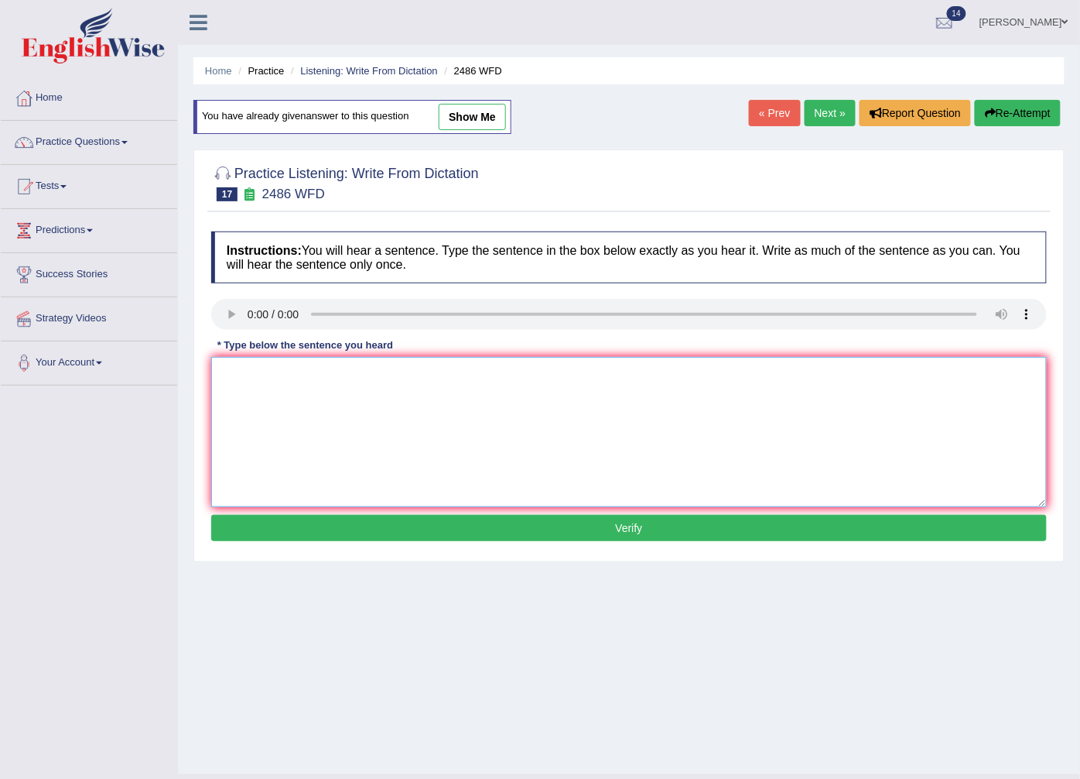
click at [248, 371] on textarea at bounding box center [629, 432] width 836 height 150
type textarea "it"
click at [813, 102] on link "Next »" at bounding box center [830, 113] width 51 height 26
click at [825, 111] on link "Next »" at bounding box center [830, 113] width 51 height 26
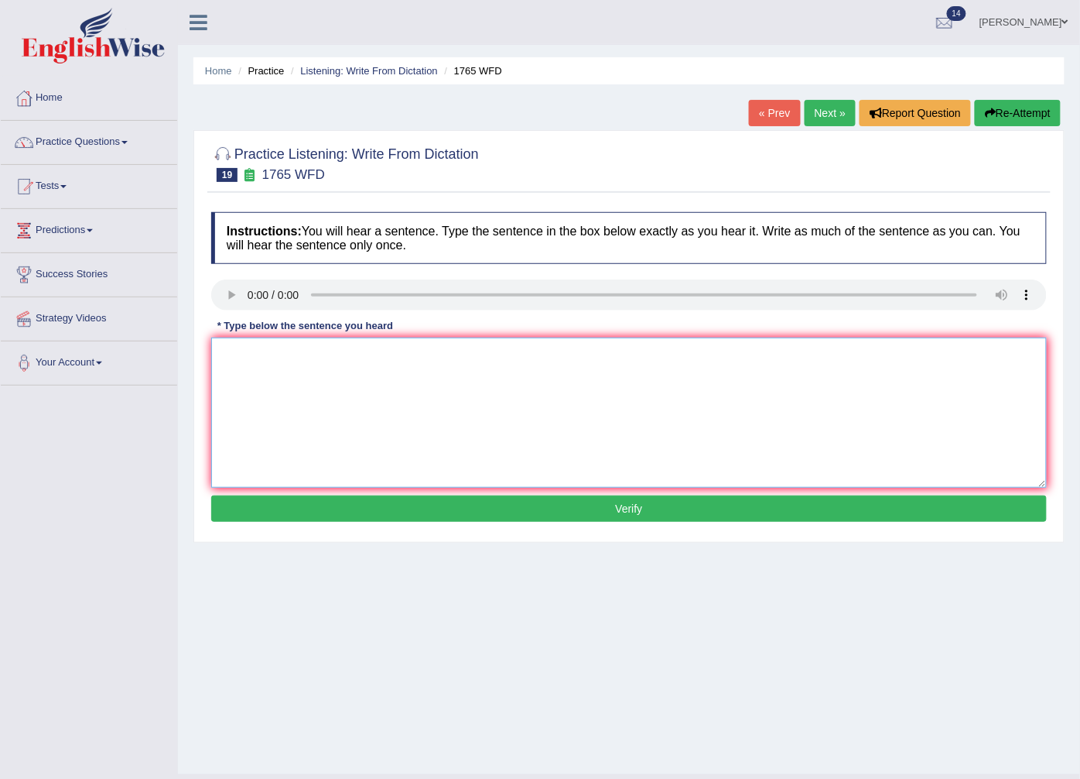
click at [303, 381] on textarea at bounding box center [629, 412] width 836 height 150
type textarea "applications showing their accomodations must be submitted before the end of th…"
click at [577, 536] on div "Practice Listening: Write From Dictation 19 1765 WFD Instructions: You will hea…" at bounding box center [628, 336] width 871 height 412
click at [592, 515] on button "Verify" at bounding box center [629, 508] width 836 height 26
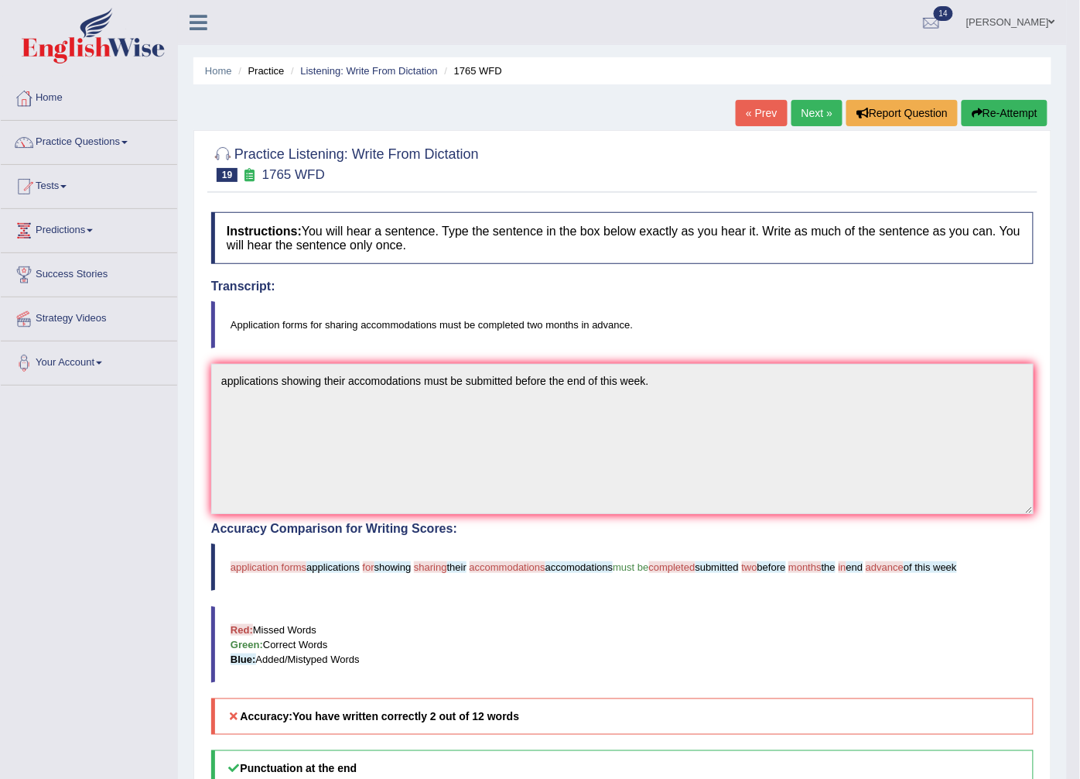
click at [807, 115] on link "Next »" at bounding box center [817, 113] width 51 height 26
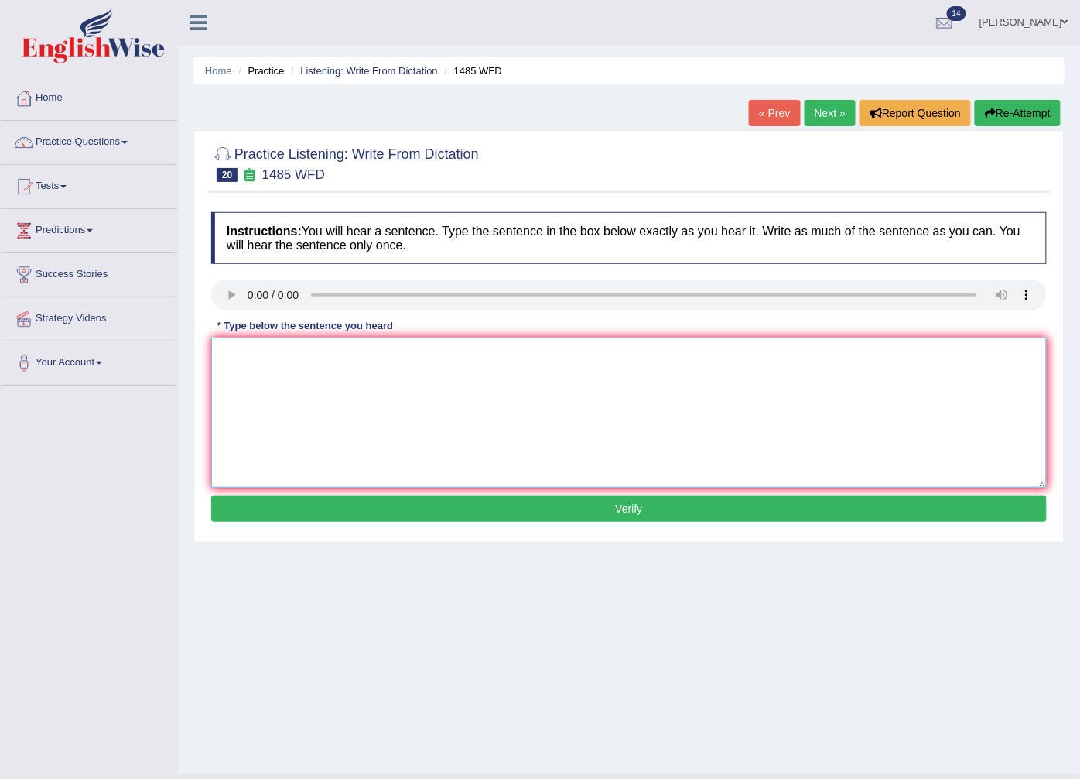
click at [279, 370] on textarea at bounding box center [629, 412] width 836 height 150
type textarea "course helps the students to thoroughly learn the subject"
click at [636, 512] on button "Verify" at bounding box center [629, 508] width 836 height 26
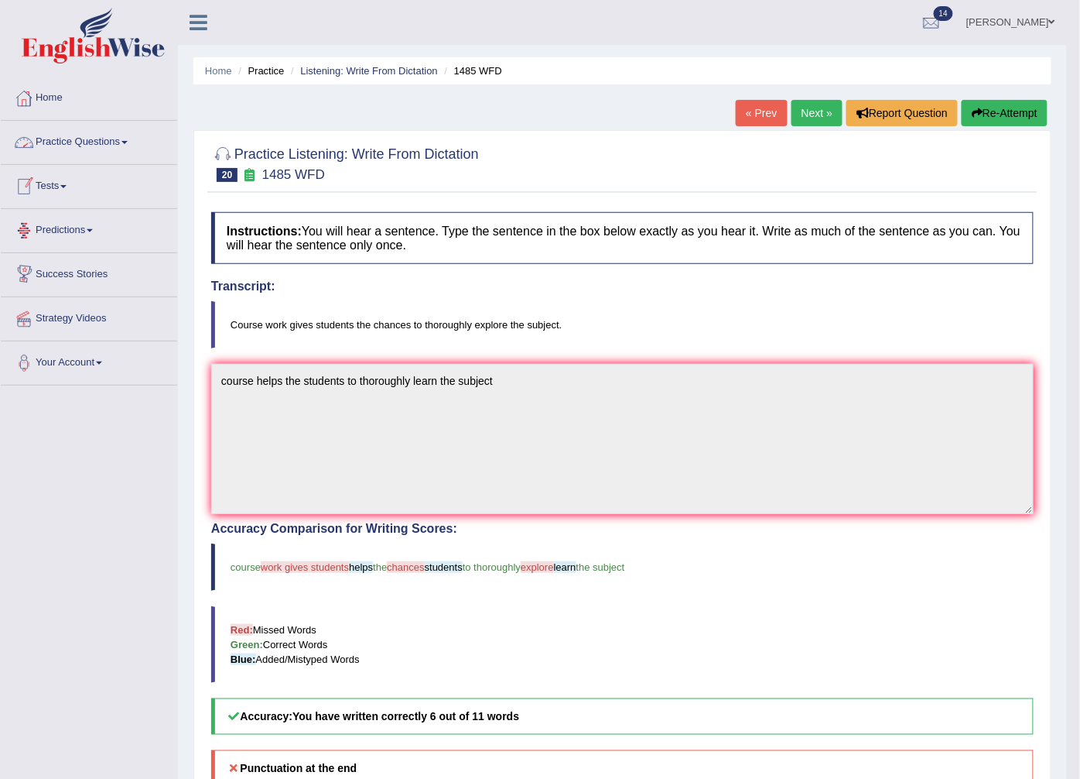
click at [53, 148] on link "Practice Questions" at bounding box center [89, 140] width 176 height 39
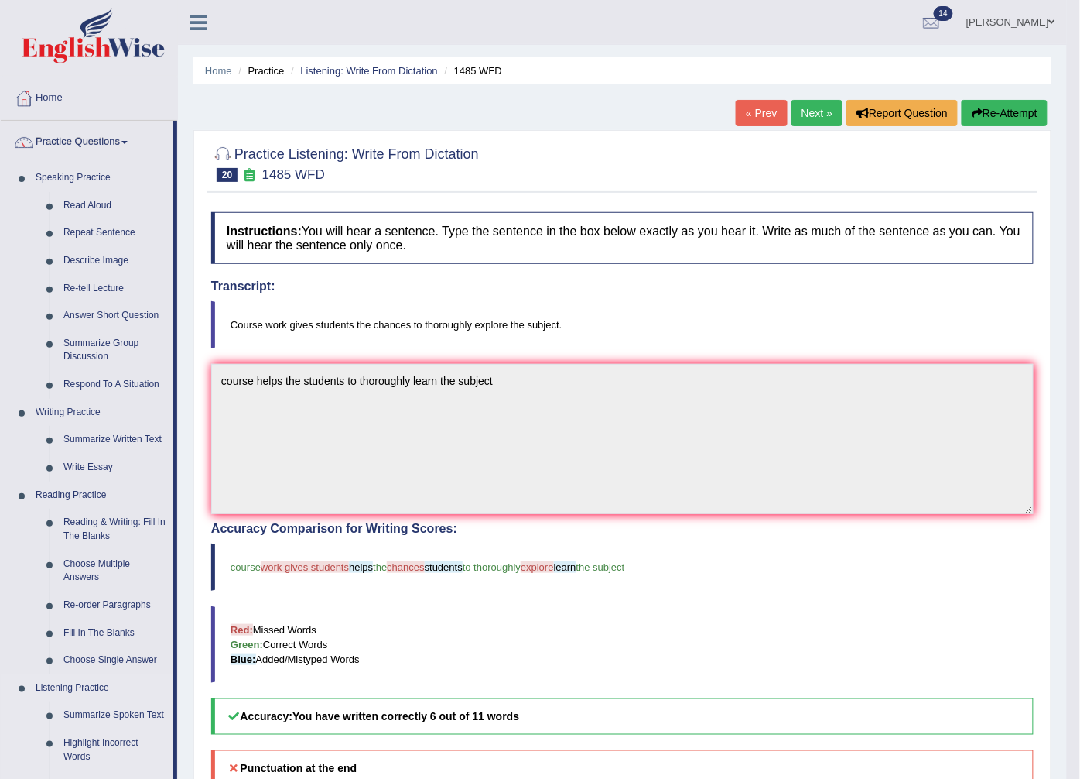
scroll to position [258, 0]
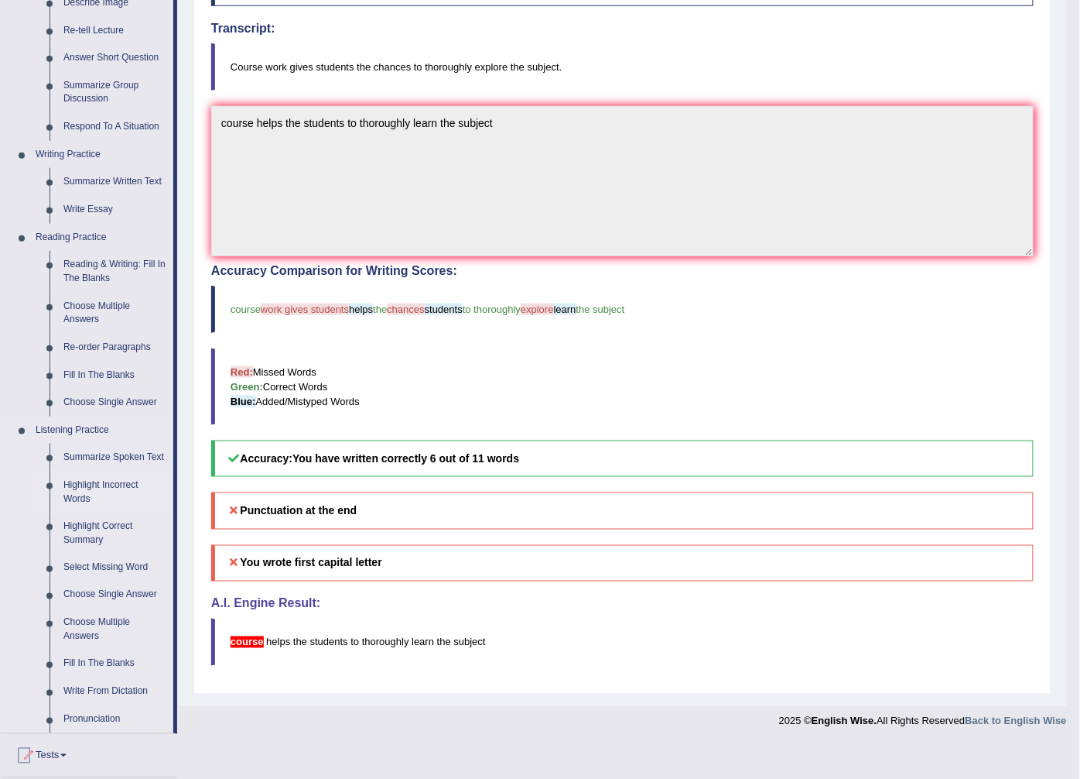
click at [87, 483] on link "Highlight Incorrect Words" at bounding box center [114, 491] width 117 height 41
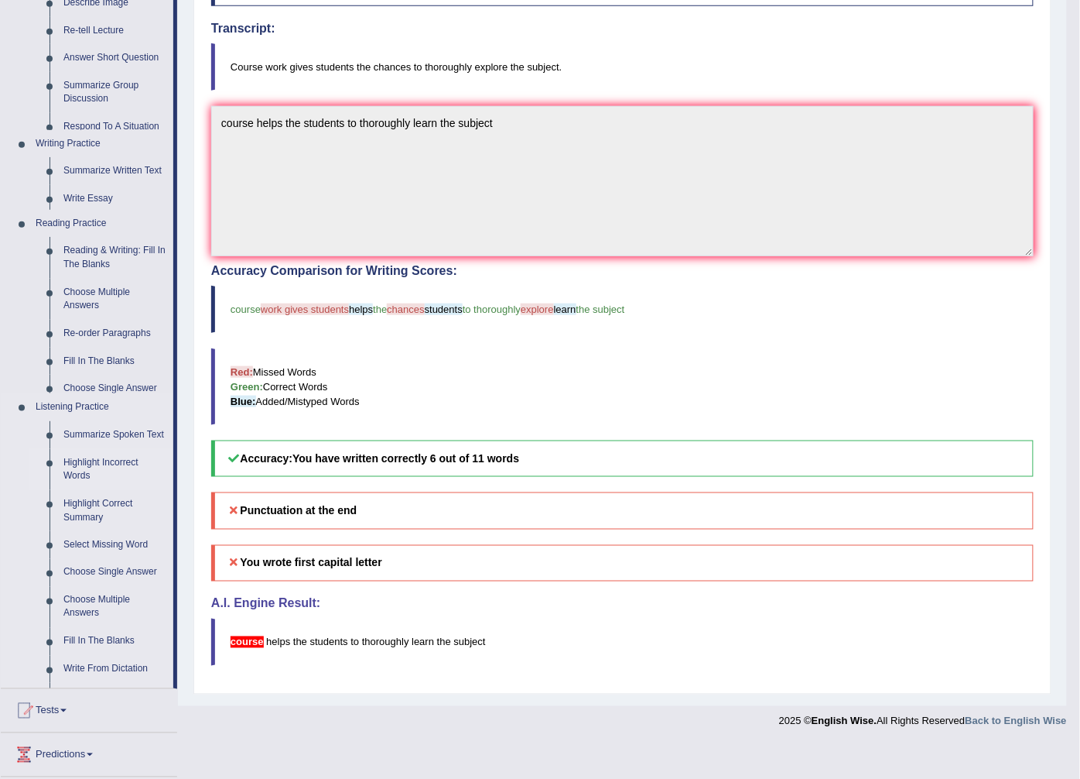
scroll to position [226, 0]
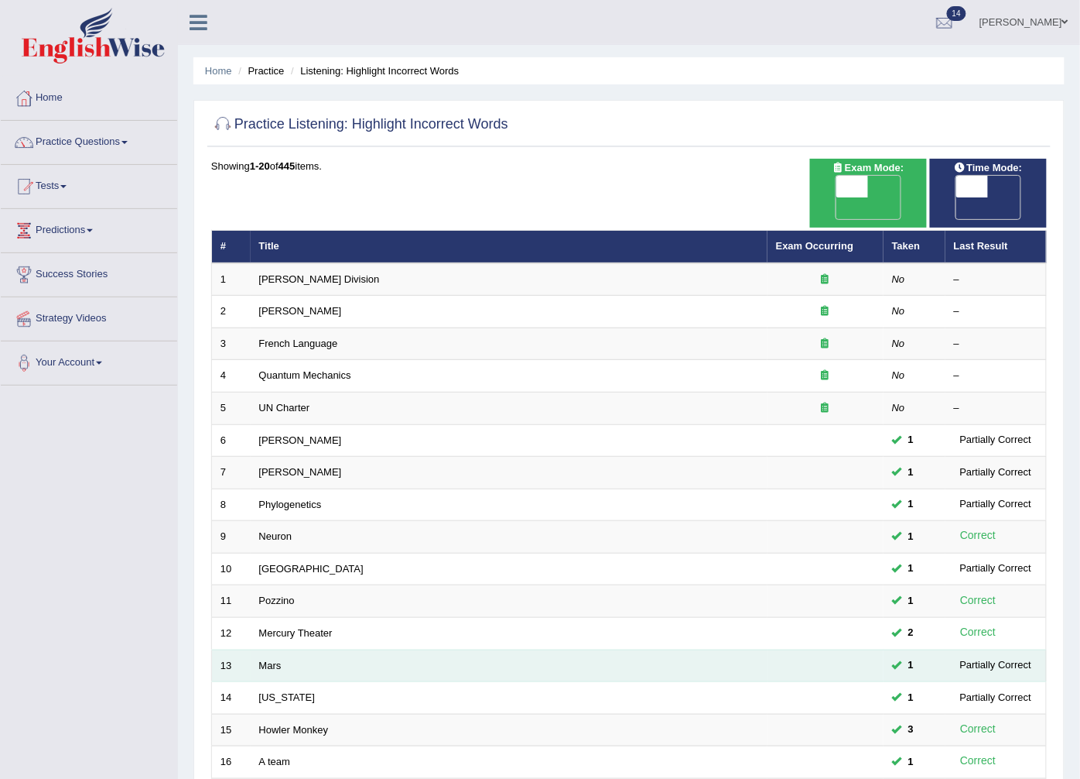
scroll to position [248, 0]
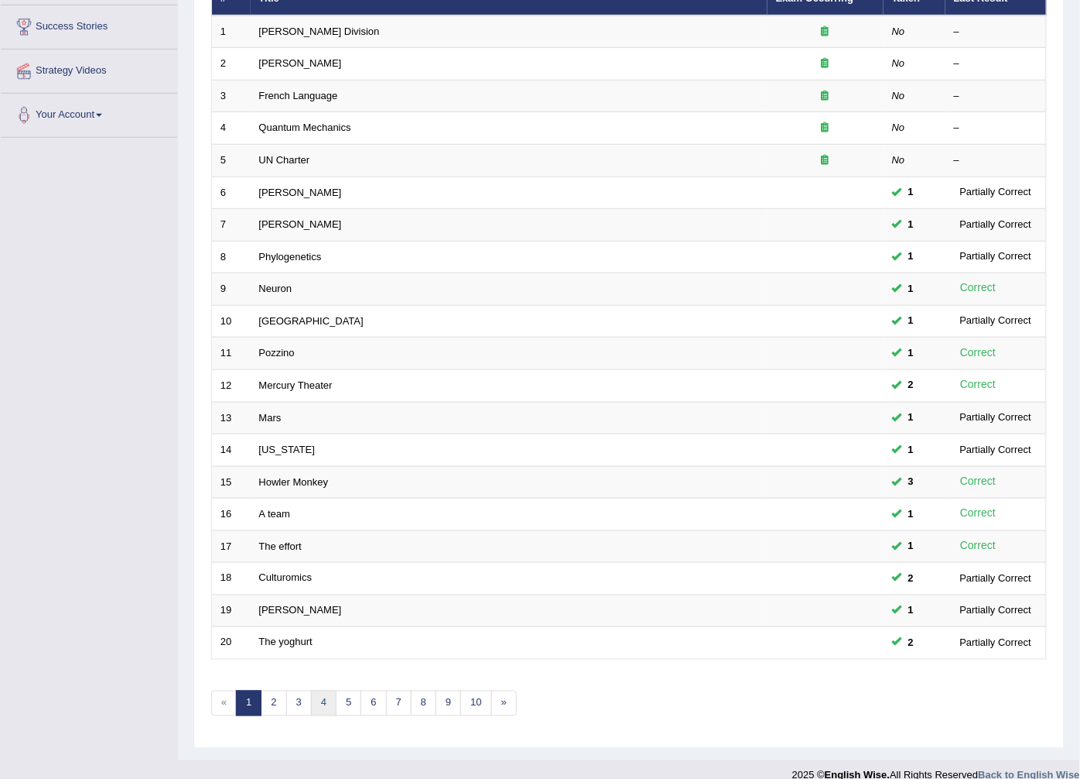
click at [325, 690] on link "4" at bounding box center [324, 703] width 26 height 26
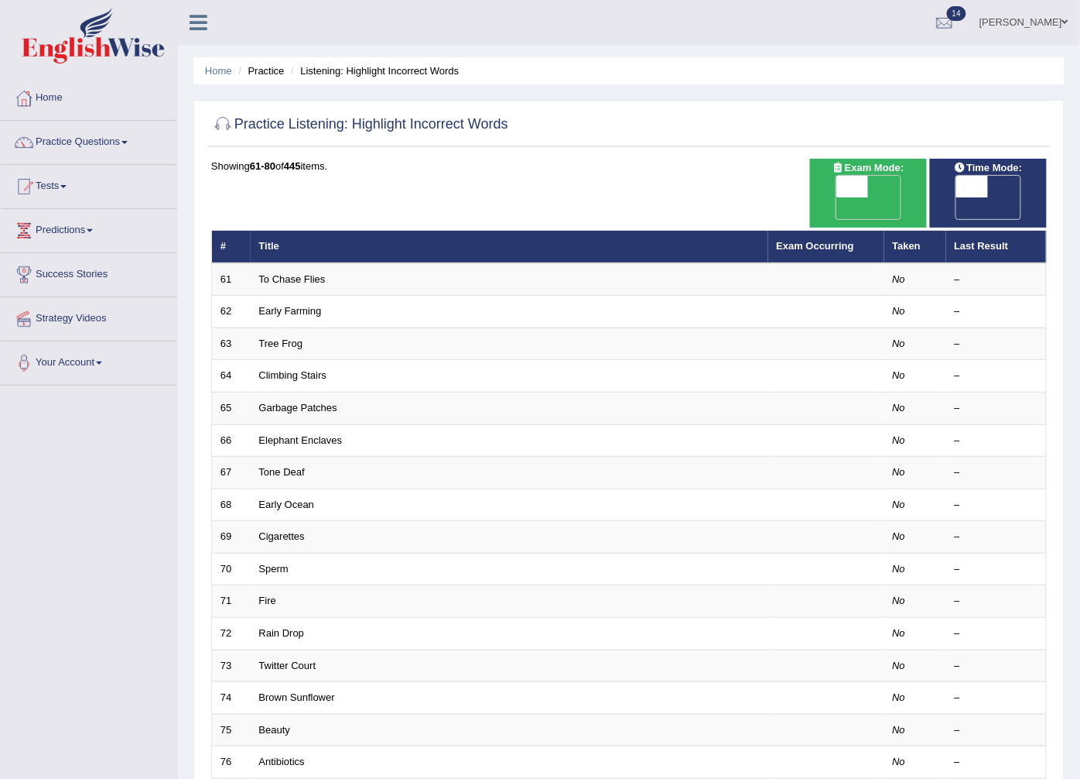
click at [298, 273] on link "To Chase Flies" at bounding box center [292, 279] width 67 height 12
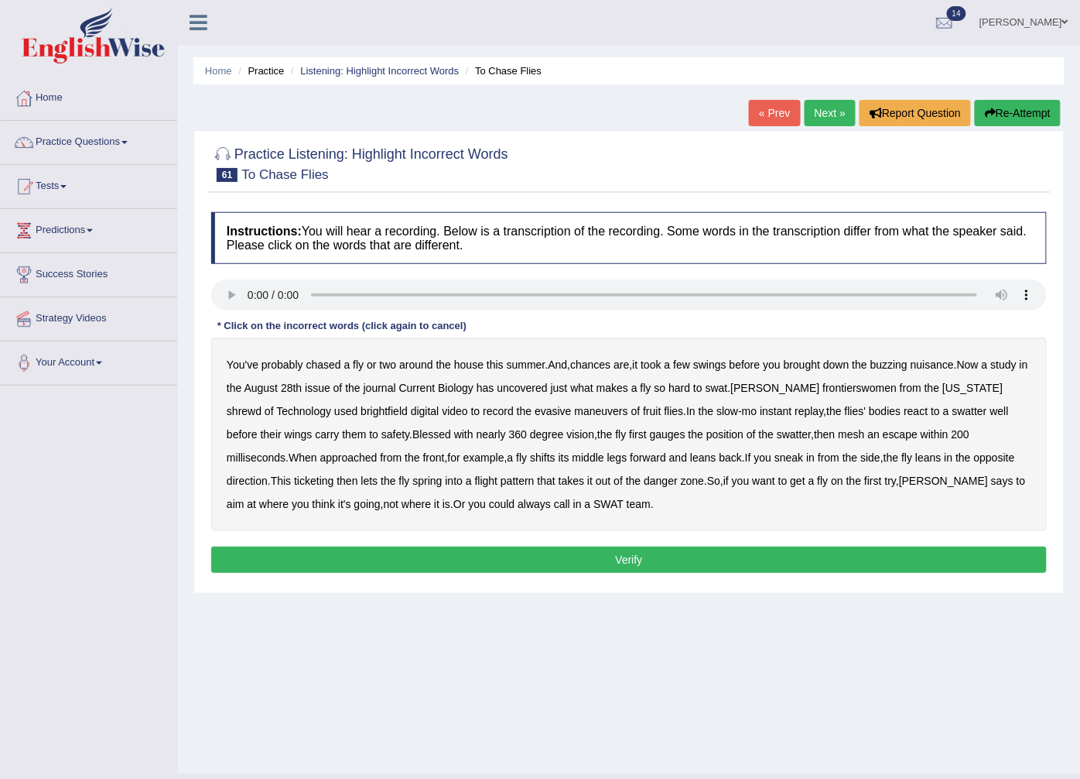
click at [854, 385] on b "frontierswomen" at bounding box center [860, 388] width 74 height 12
click at [361, 407] on b "brightfield" at bounding box center [384, 411] width 47 height 12
click at [839, 436] on b "mesh" at bounding box center [852, 434] width 26 height 12
click at [262, 405] on b "shrewd" at bounding box center [244, 411] width 35 height 12
click at [294, 478] on b "ticketing" at bounding box center [313, 480] width 39 height 12
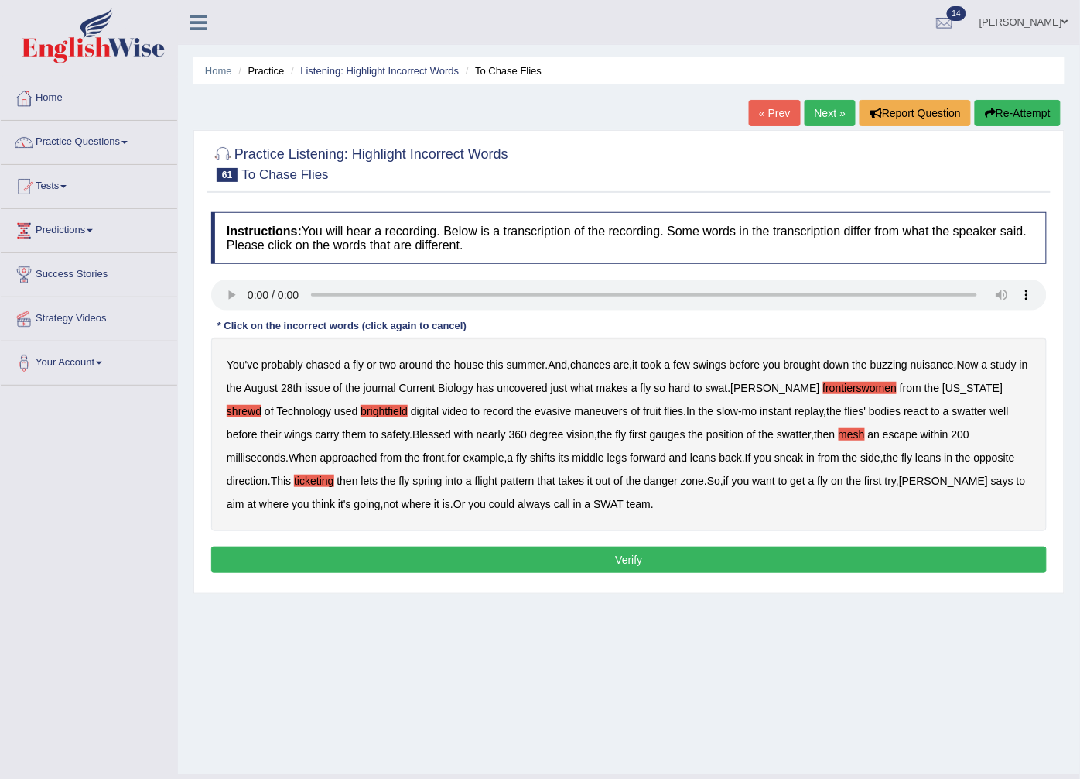
click at [466, 557] on button "Verify" at bounding box center [629, 559] width 836 height 26
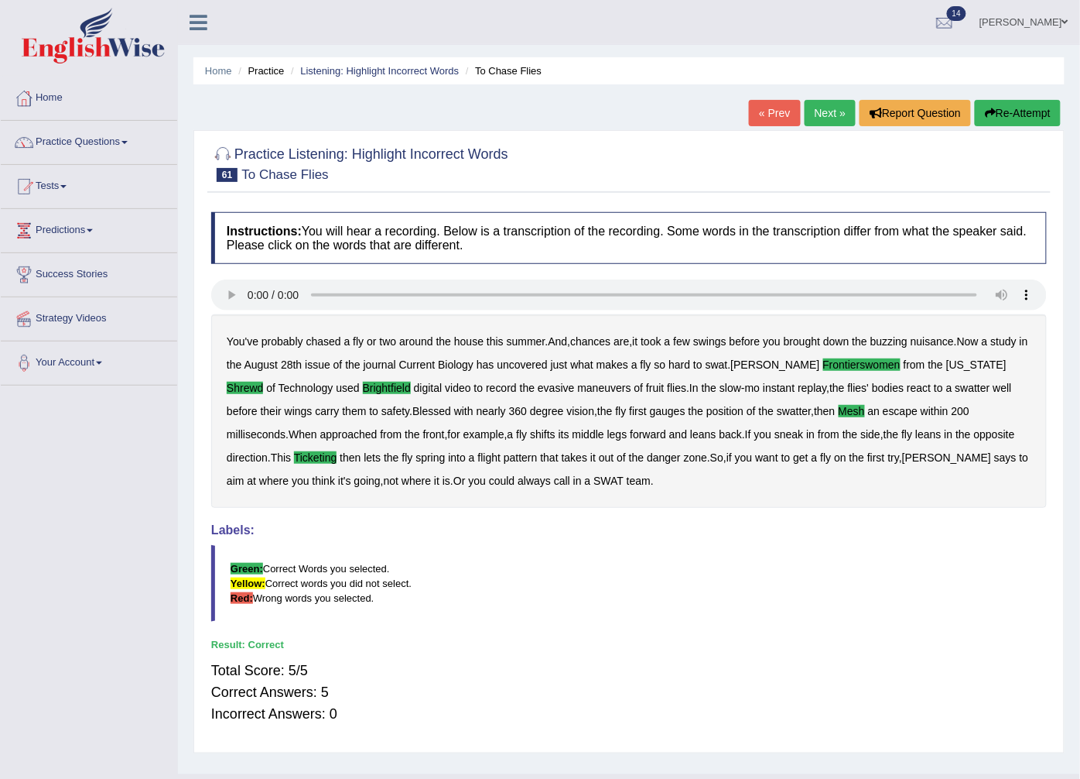
scroll to position [33, 0]
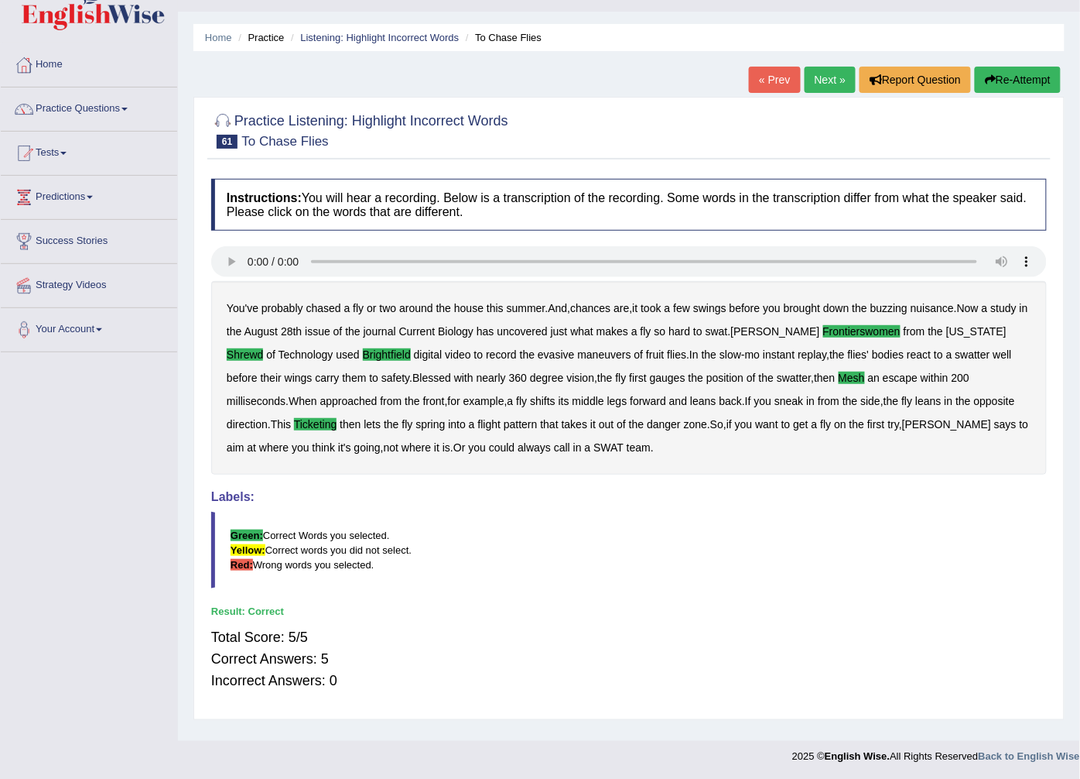
click at [832, 77] on link "Next »" at bounding box center [830, 80] width 51 height 26
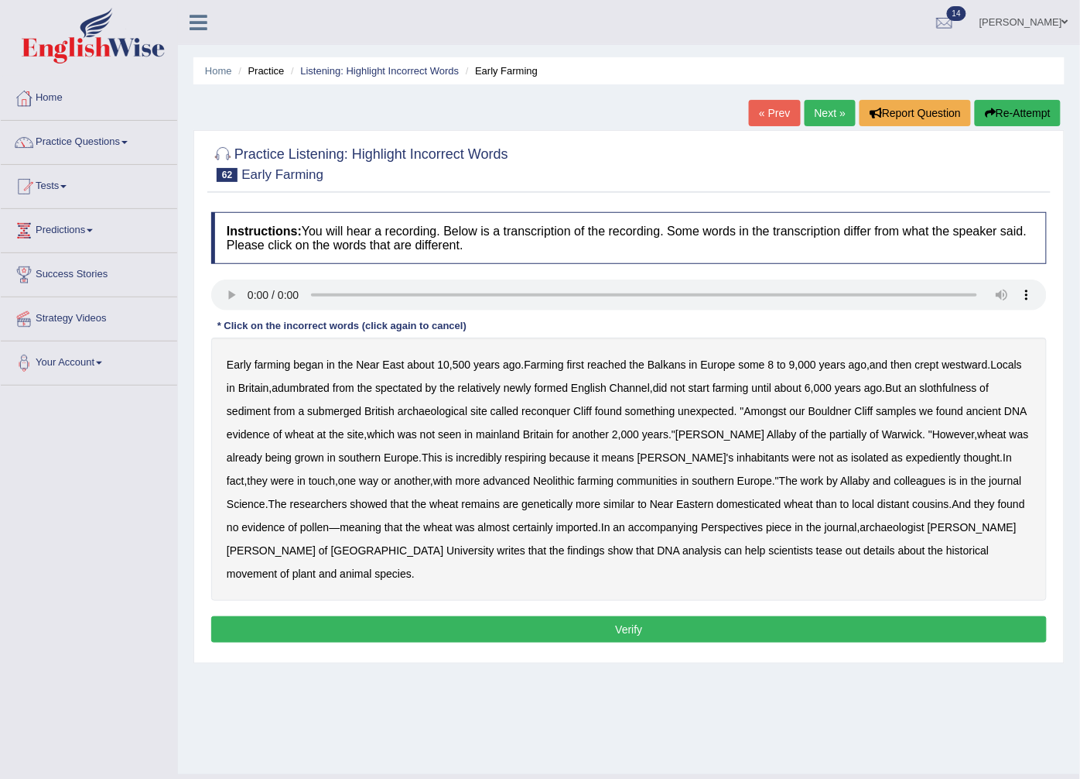
click at [306, 389] on b "adumbrated" at bounding box center [301, 388] width 58 height 12
click at [420, 390] on b "spectated" at bounding box center [398, 388] width 47 height 12
click at [936, 388] on b "slothfulness" at bounding box center [948, 388] width 57 height 12
click at [566, 412] on b "reconquer" at bounding box center [546, 411] width 49 height 12
click at [830, 436] on b "partially" at bounding box center [848, 434] width 37 height 12
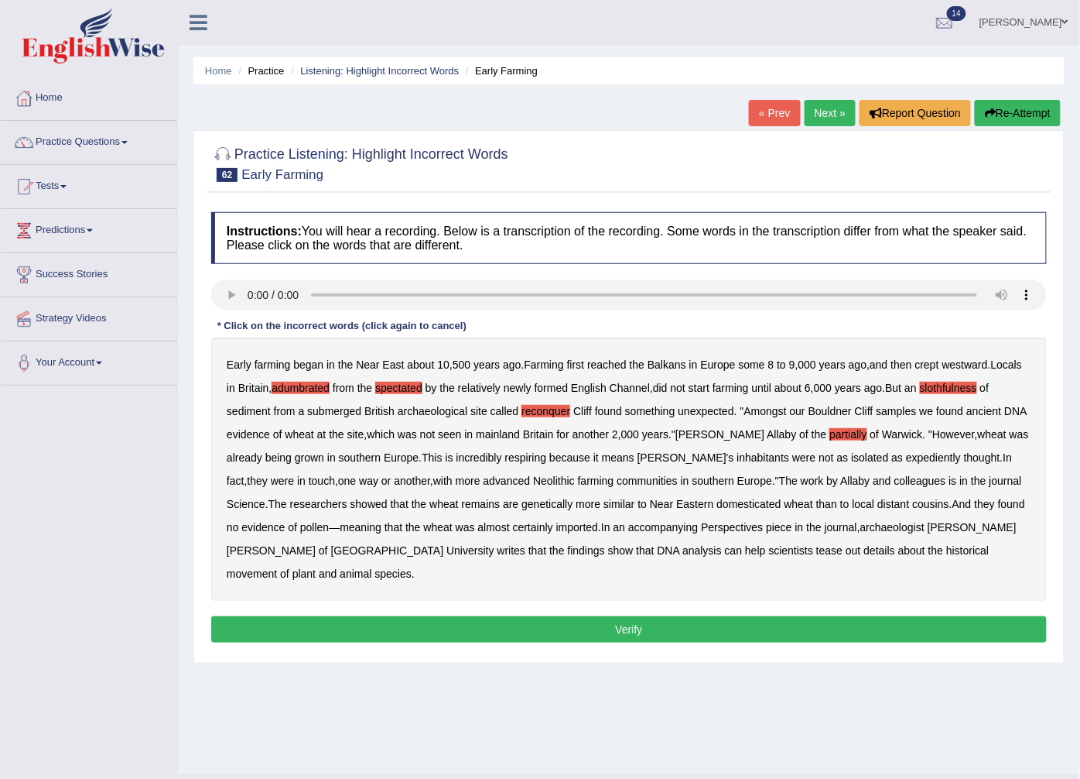
click at [505, 455] on b "respiring" at bounding box center [526, 457] width 42 height 12
click at [906, 460] on b "expediently" at bounding box center [933, 457] width 55 height 12
click at [593, 616] on button "Verify" at bounding box center [629, 629] width 836 height 26
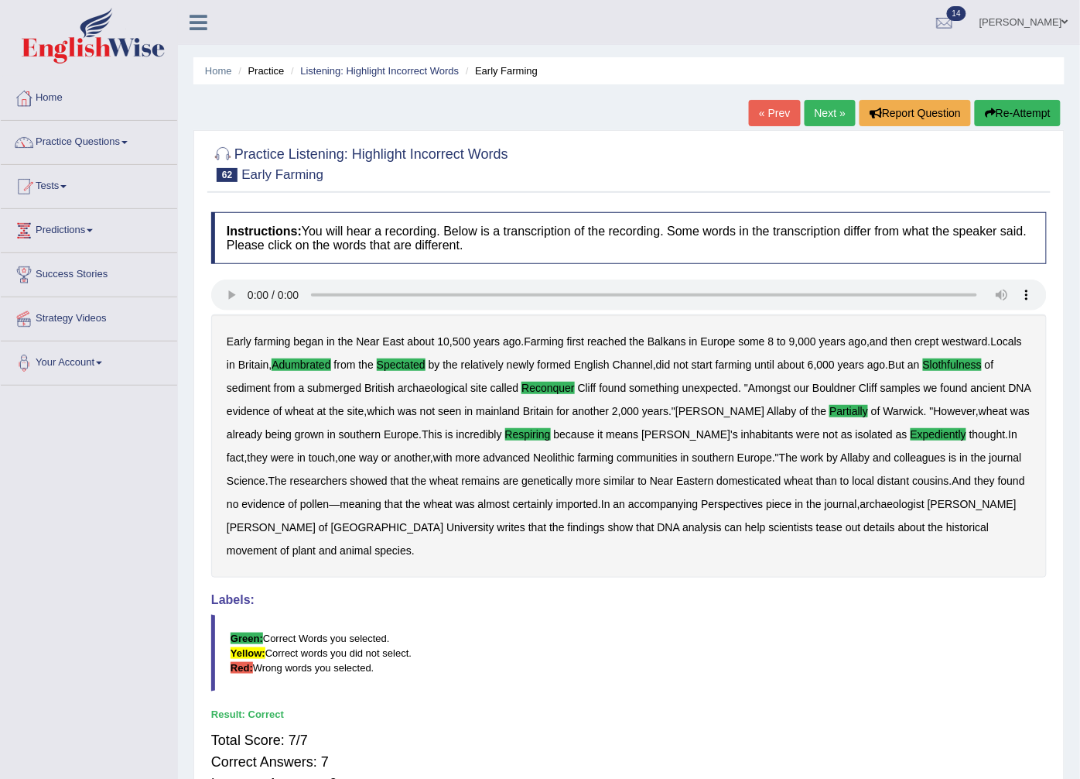
scroll to position [74, 0]
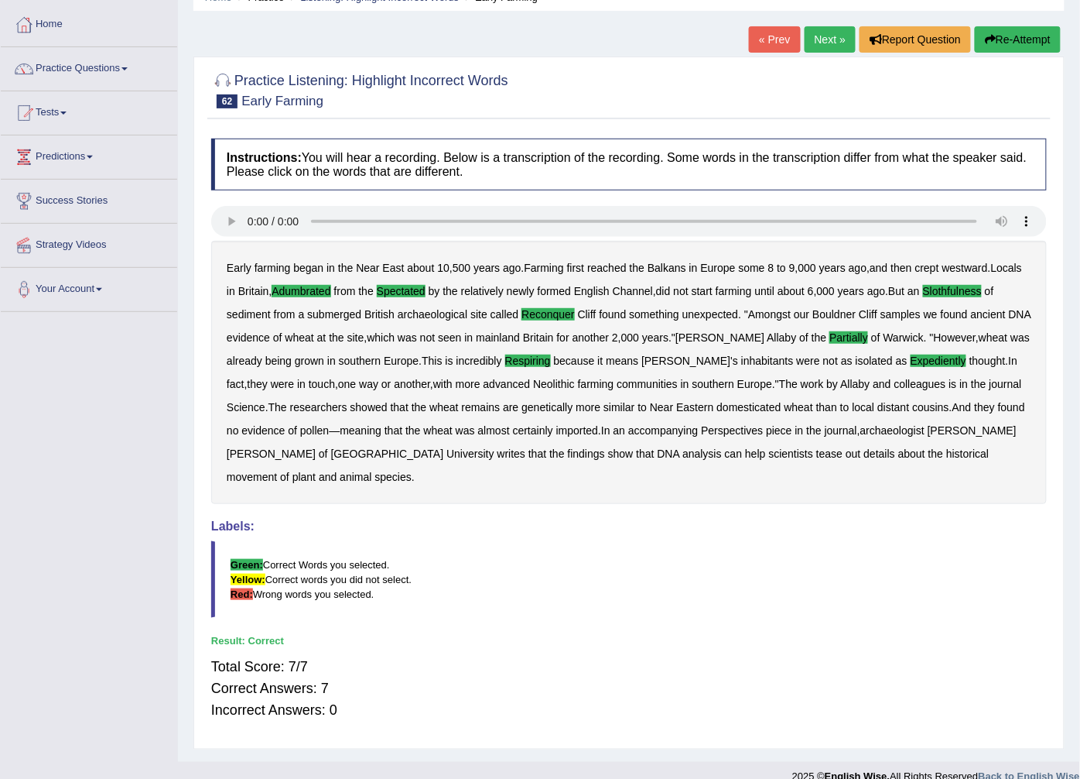
click at [838, 31] on link "Next »" at bounding box center [830, 39] width 51 height 26
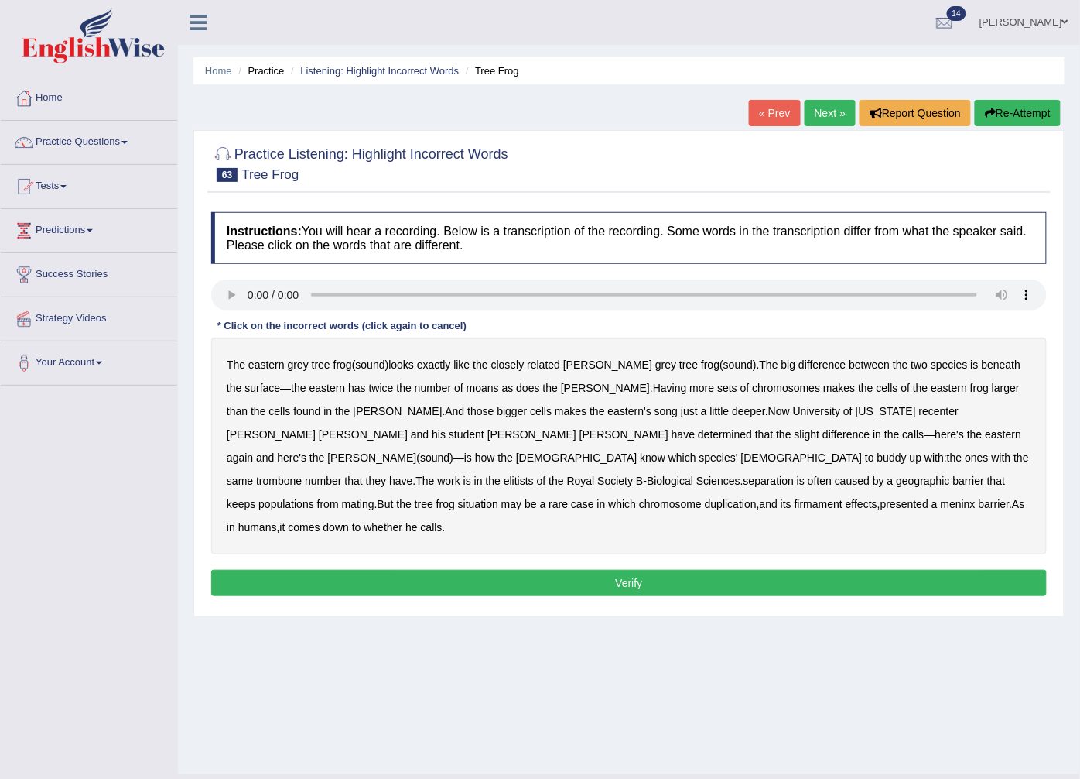
click at [467, 389] on b "moans" at bounding box center [483, 388] width 33 height 12
click at [919, 406] on b "recenter" at bounding box center [938, 411] width 39 height 12
click at [302, 474] on b "trombone" at bounding box center [279, 480] width 46 height 12
click at [534, 474] on b "elitists" at bounding box center [519, 480] width 30 height 12
click at [794, 474] on b "separation" at bounding box center [769, 480] width 50 height 12
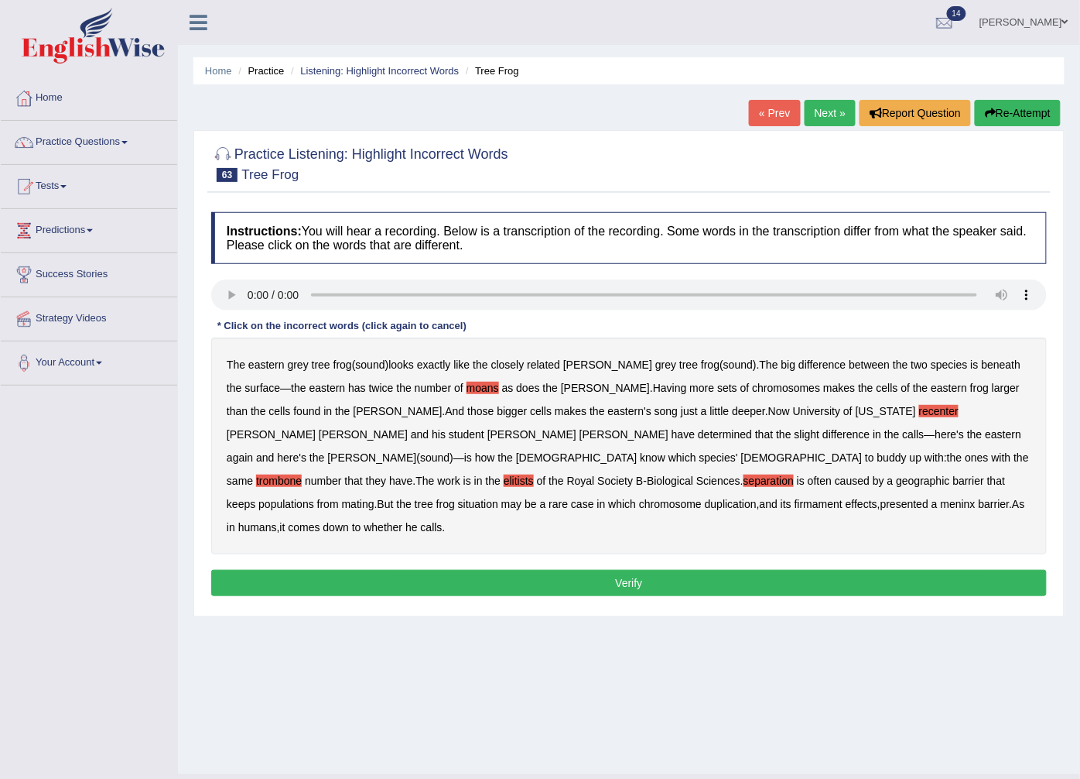
click at [375, 498] on b "mating" at bounding box center [358, 504] width 33 height 12
click at [843, 498] on b "firmament" at bounding box center [819, 504] width 48 height 12
click at [941, 501] on b "meninx" at bounding box center [958, 504] width 35 height 12
click at [589, 570] on button "Verify" at bounding box center [629, 583] width 836 height 26
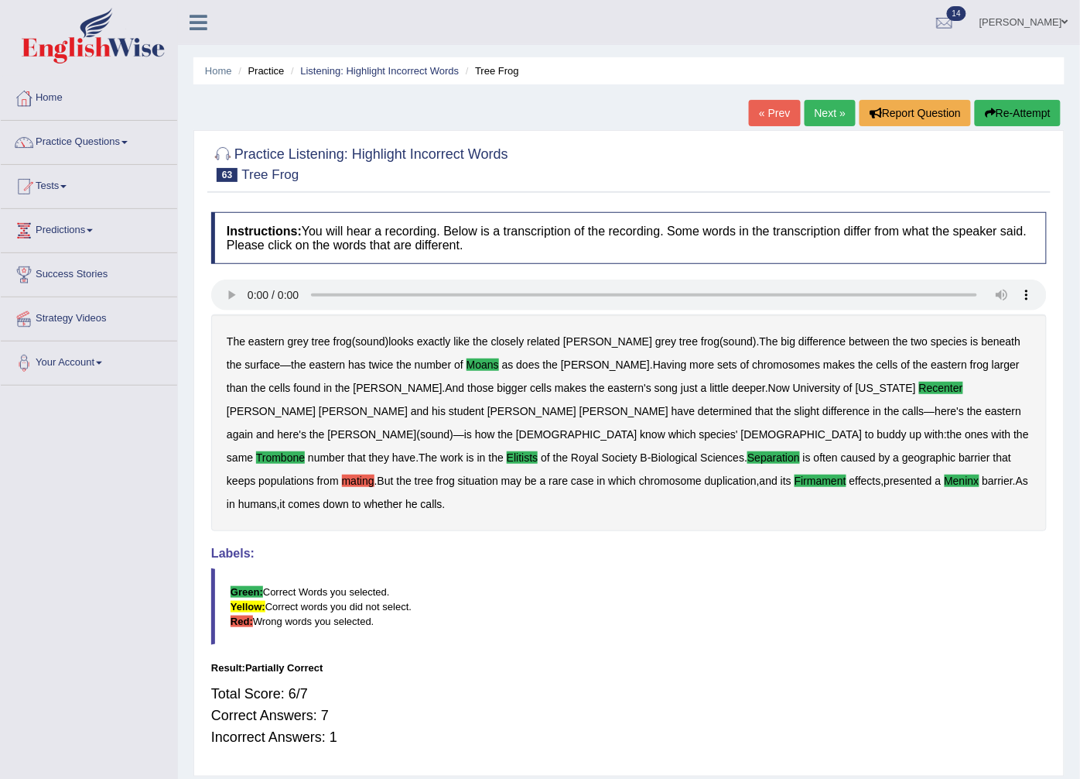
click at [806, 118] on link "Next »" at bounding box center [830, 113] width 51 height 26
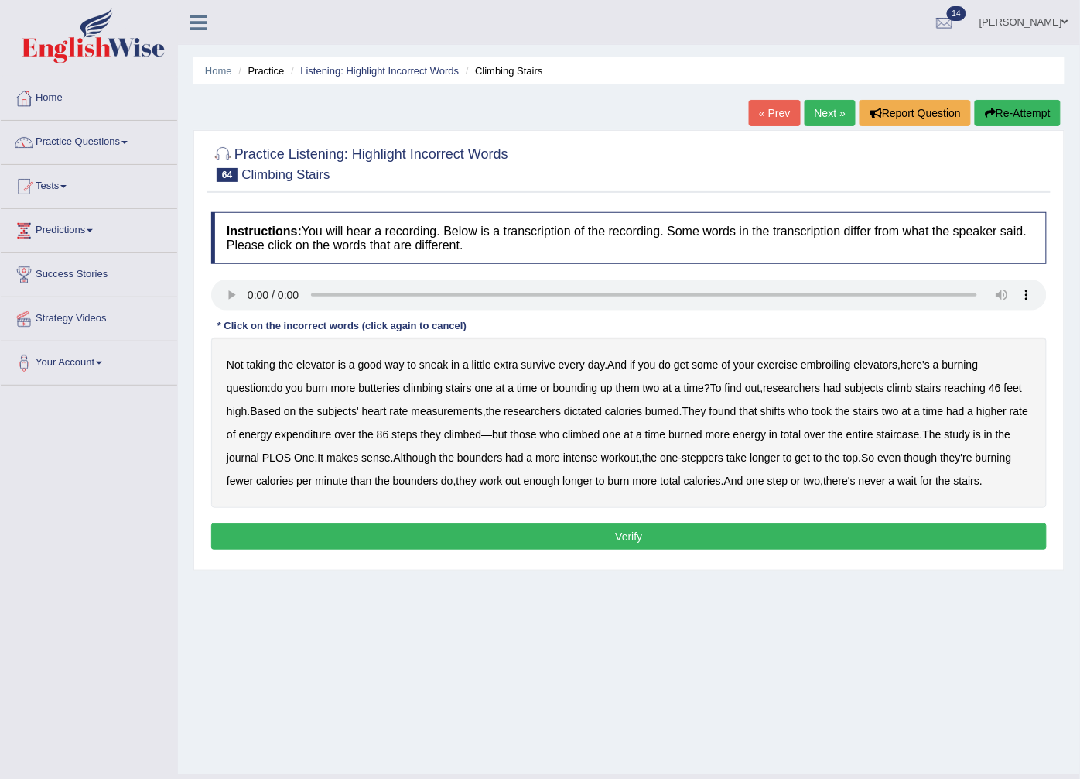
click at [401, 527] on button "Verify" at bounding box center [629, 536] width 836 height 26
click at [537, 366] on b "survive" at bounding box center [539, 364] width 34 height 12
click at [817, 369] on b "embroiling" at bounding box center [826, 364] width 50 height 12
click at [358, 389] on b "butteries" at bounding box center [379, 388] width 42 height 12
click at [567, 417] on b "dictated" at bounding box center [583, 411] width 38 height 12
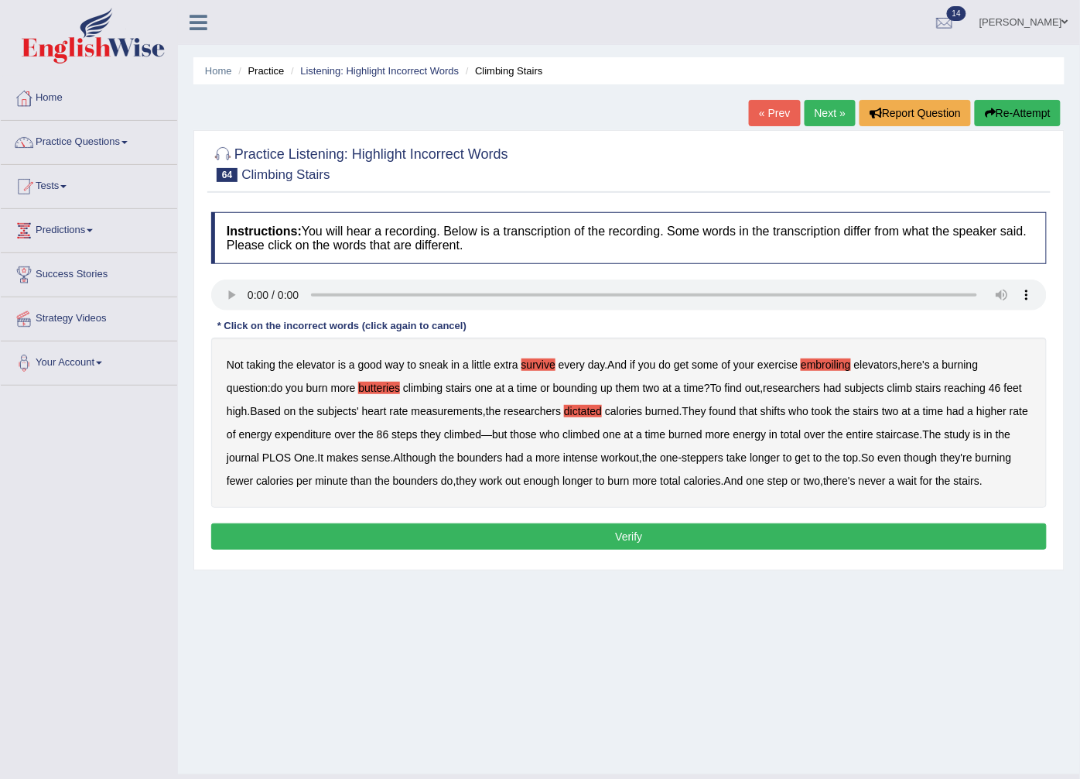
click at [761, 406] on b "shifts" at bounding box center [774, 411] width 26 height 12
click at [724, 532] on button "Verify" at bounding box center [629, 536] width 836 height 26
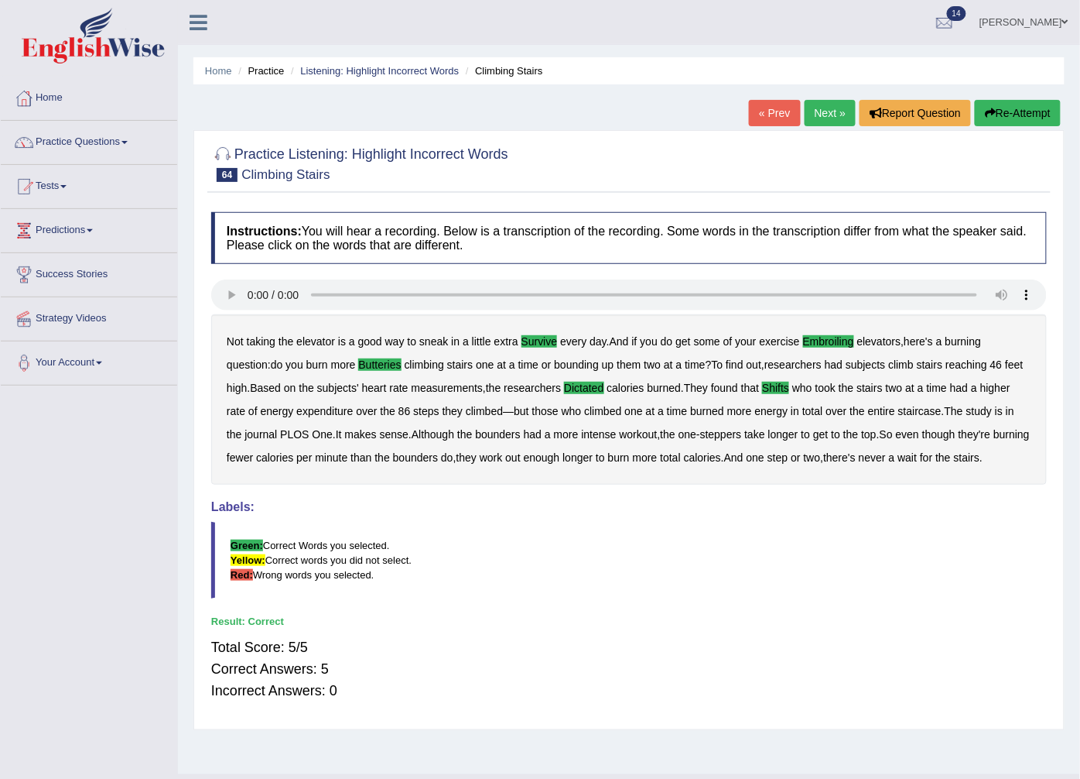
click at [817, 110] on link "Next »" at bounding box center [830, 113] width 51 height 26
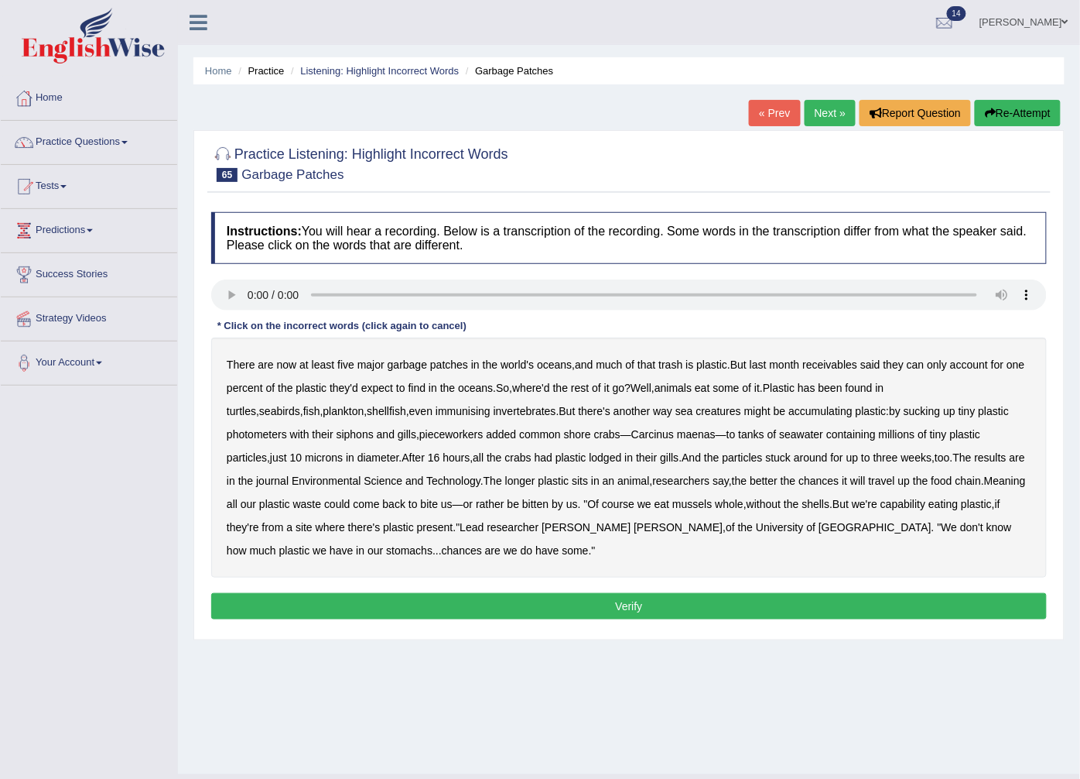
click at [829, 368] on b "receivables" at bounding box center [830, 364] width 55 height 12
click at [436, 413] on b "immunising" at bounding box center [463, 411] width 55 height 12
click at [287, 428] on b "photometers" at bounding box center [257, 434] width 60 height 12
click at [886, 503] on b "capability" at bounding box center [903, 504] width 45 height 12
click at [392, 600] on button "Verify" at bounding box center [629, 606] width 836 height 26
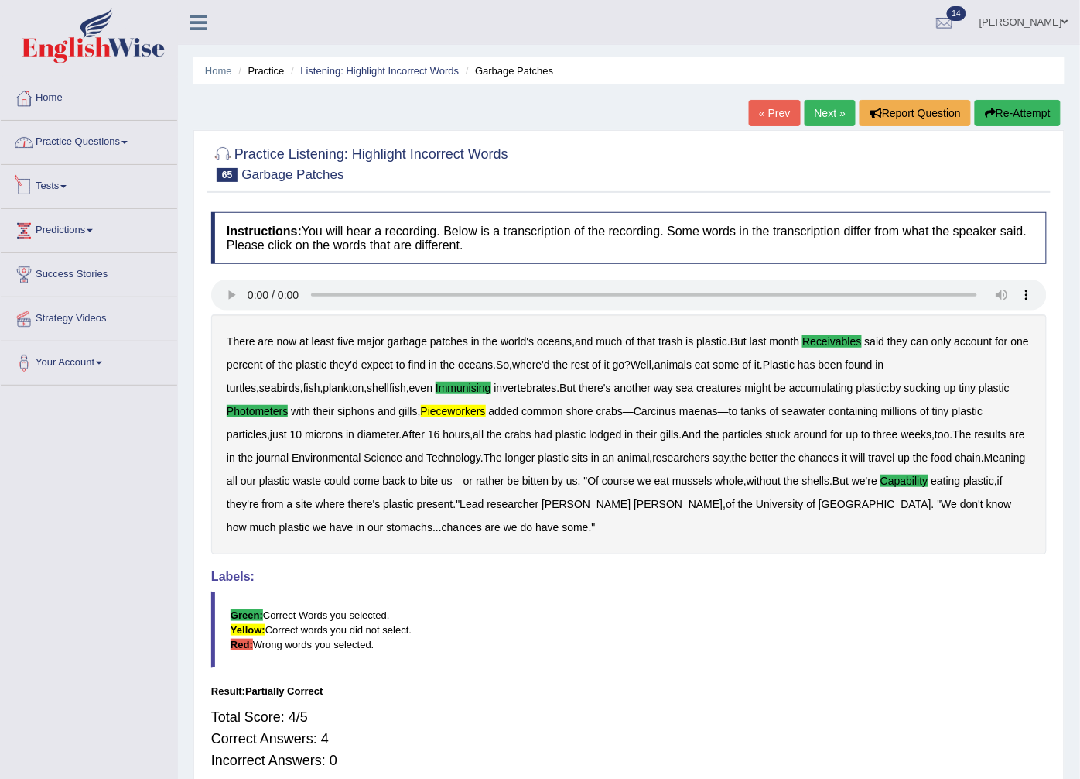
click at [56, 142] on link "Practice Questions" at bounding box center [89, 140] width 176 height 39
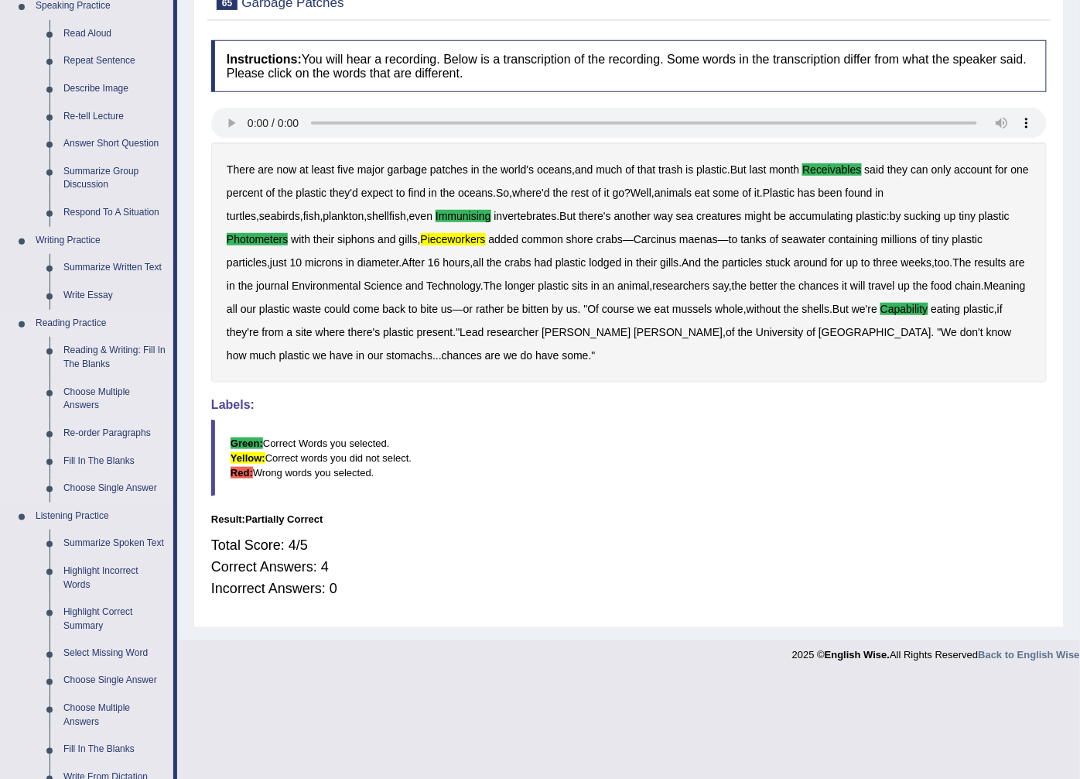
scroll to position [344, 0]
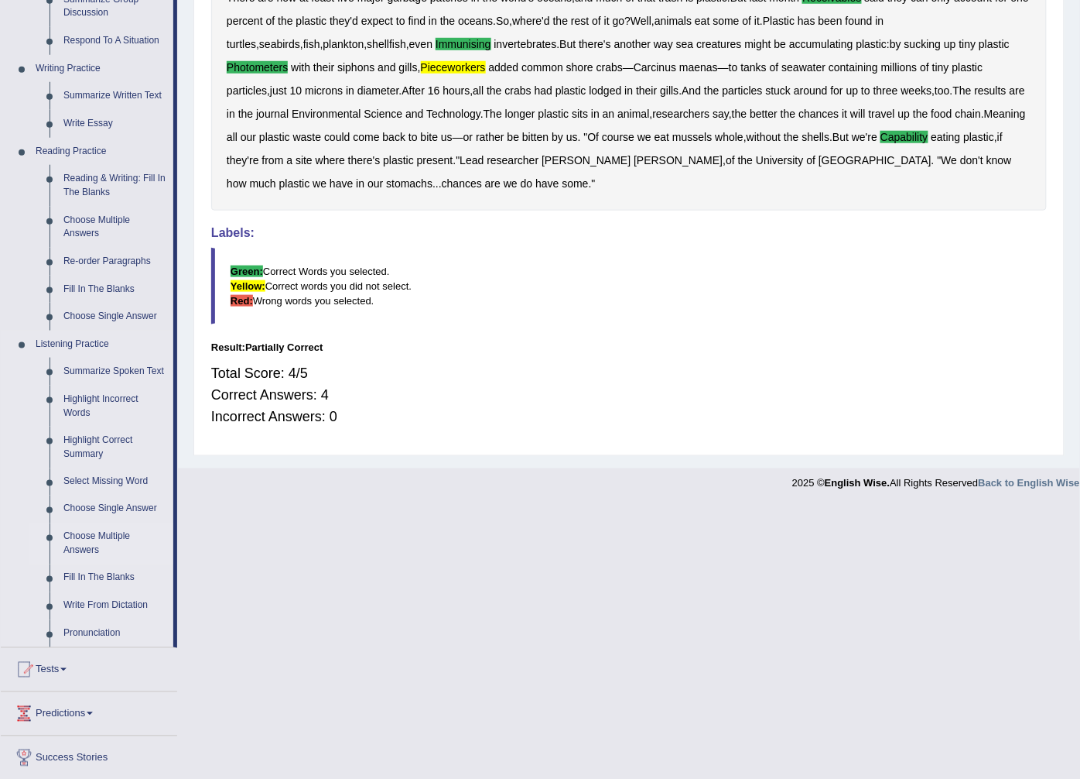
click at [113, 532] on link "Choose Multiple Answers" at bounding box center [114, 543] width 117 height 41
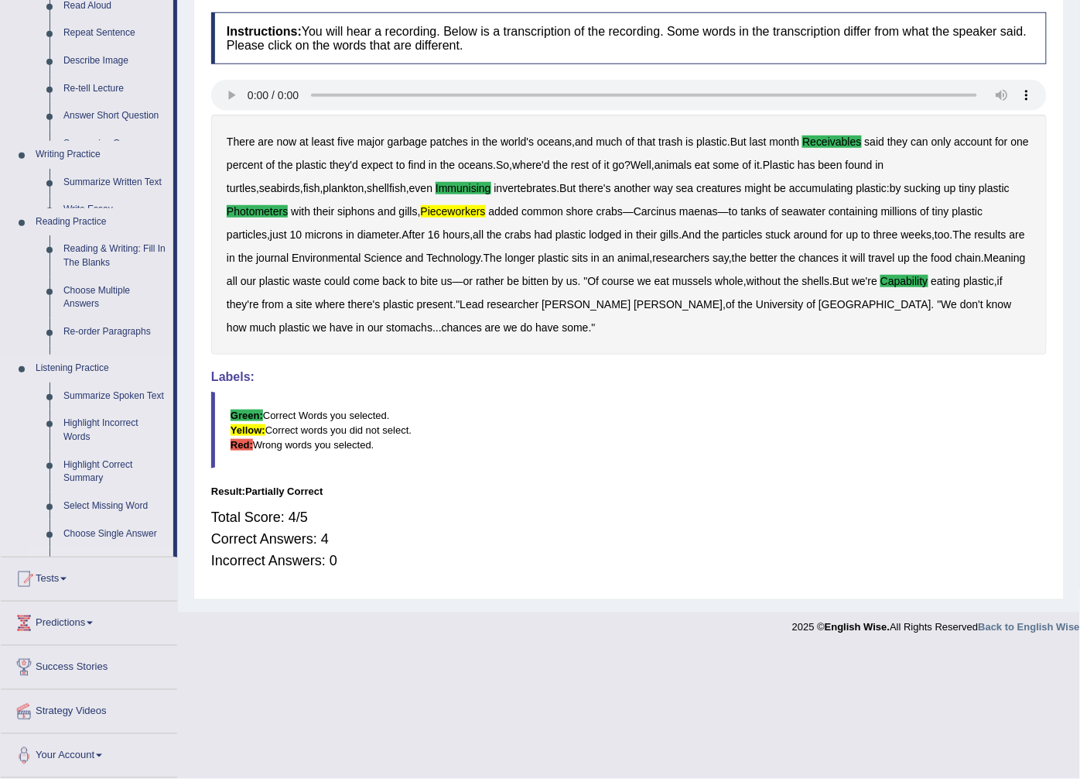
scroll to position [74, 0]
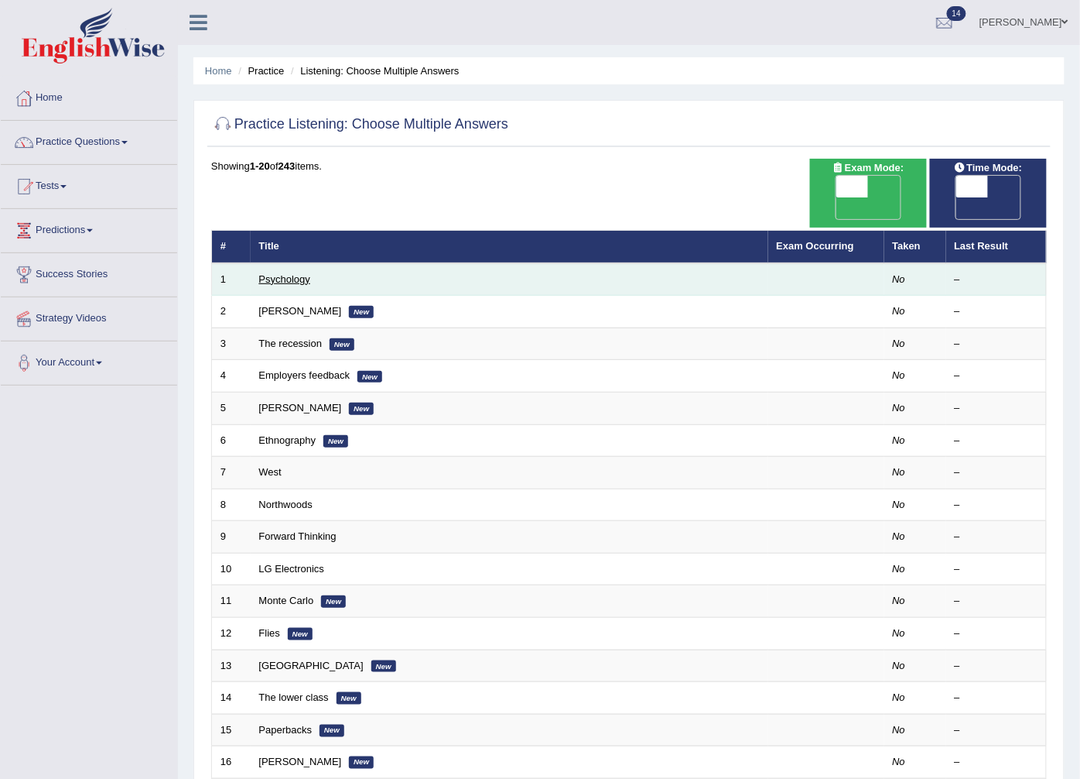
click at [300, 273] on link "Psychology" at bounding box center [284, 279] width 51 height 12
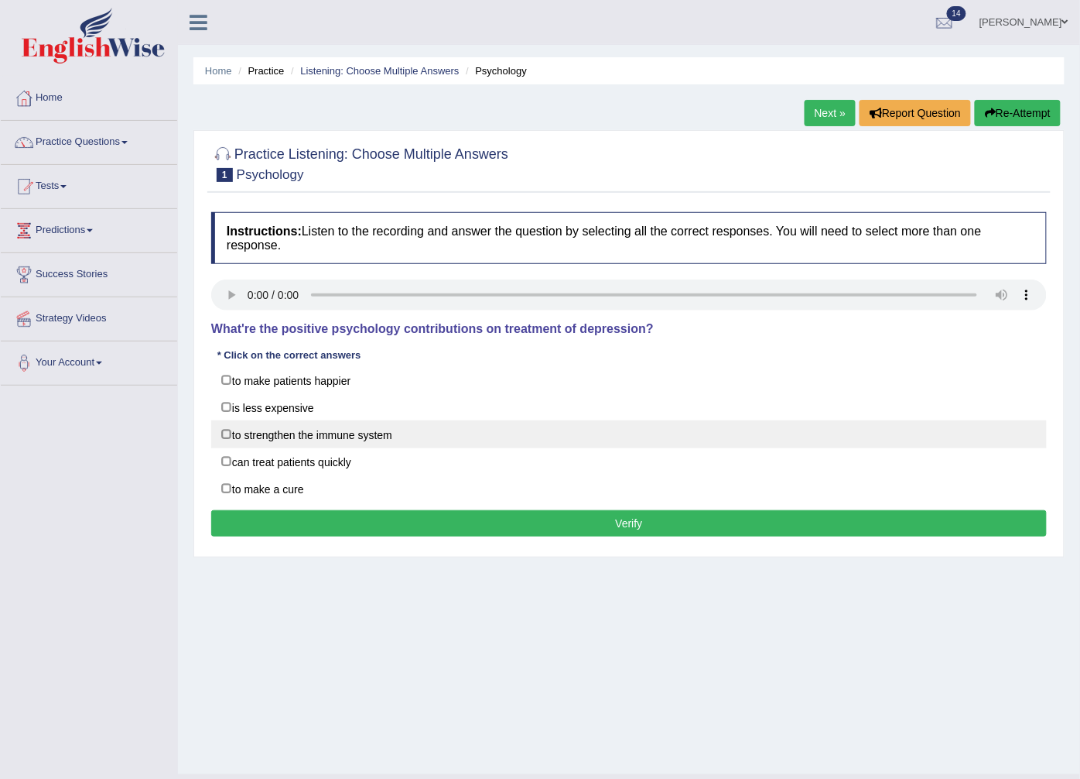
click at [339, 442] on label "to strengthen the immune system" at bounding box center [629, 434] width 836 height 28
checkbox input "true"
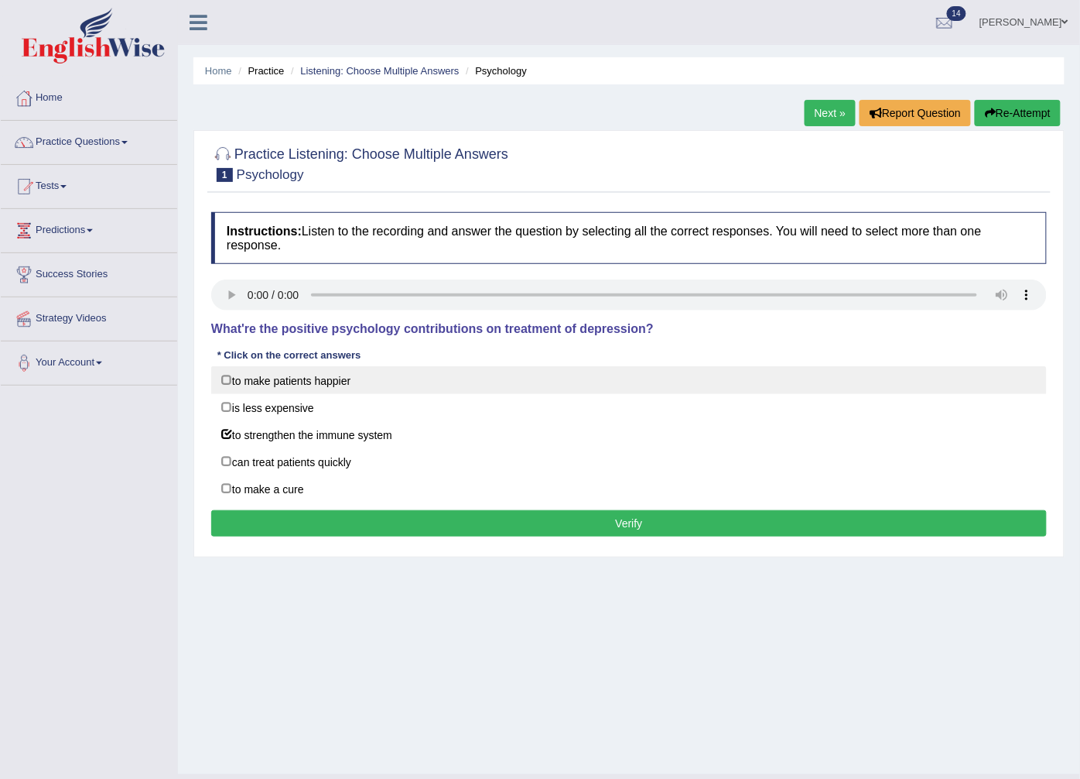
click at [321, 382] on label "to make patients happier" at bounding box center [629, 380] width 836 height 28
checkbox input "true"
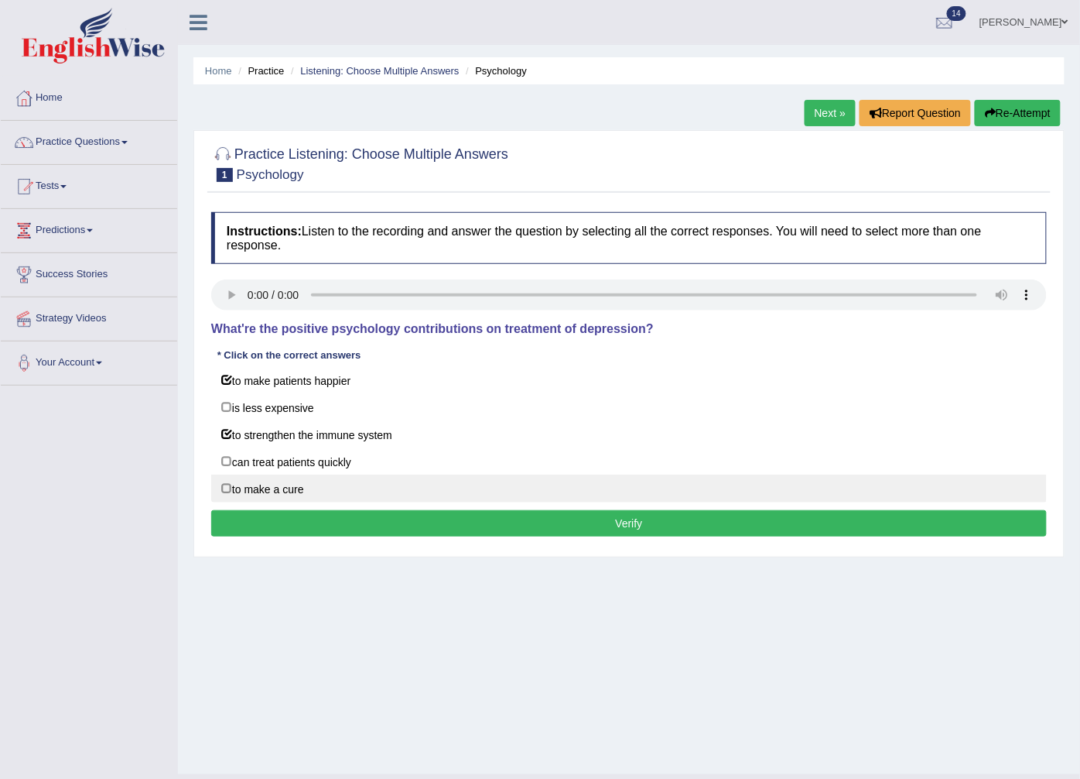
click at [321, 488] on label "to make a cure" at bounding box center [629, 488] width 836 height 28
checkbox input "true"
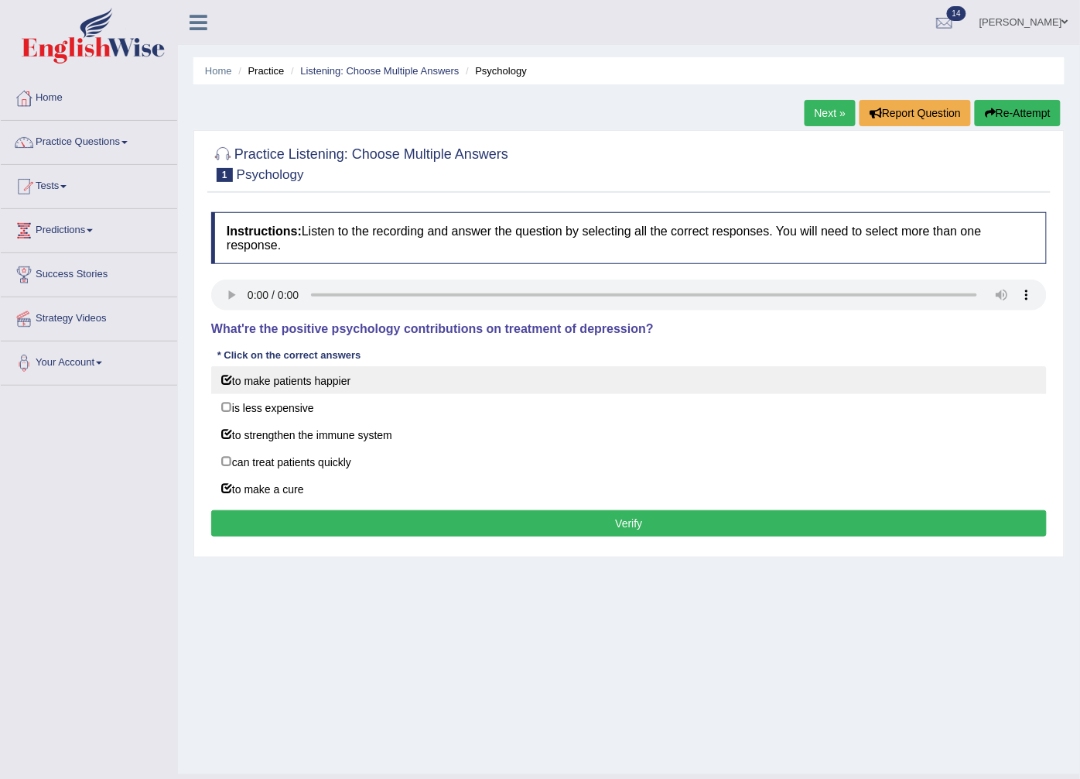
click at [255, 370] on label "to make patients happier" at bounding box center [629, 380] width 836 height 28
checkbox input "false"
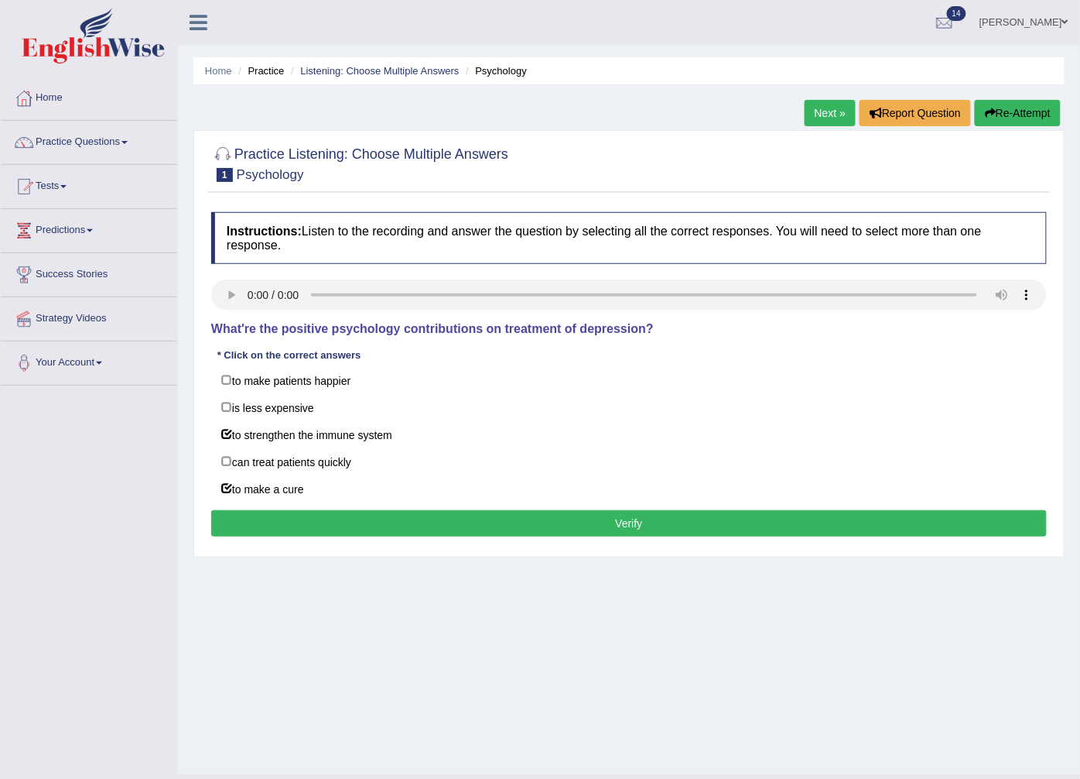
click at [333, 532] on button "Verify" at bounding box center [629, 523] width 836 height 26
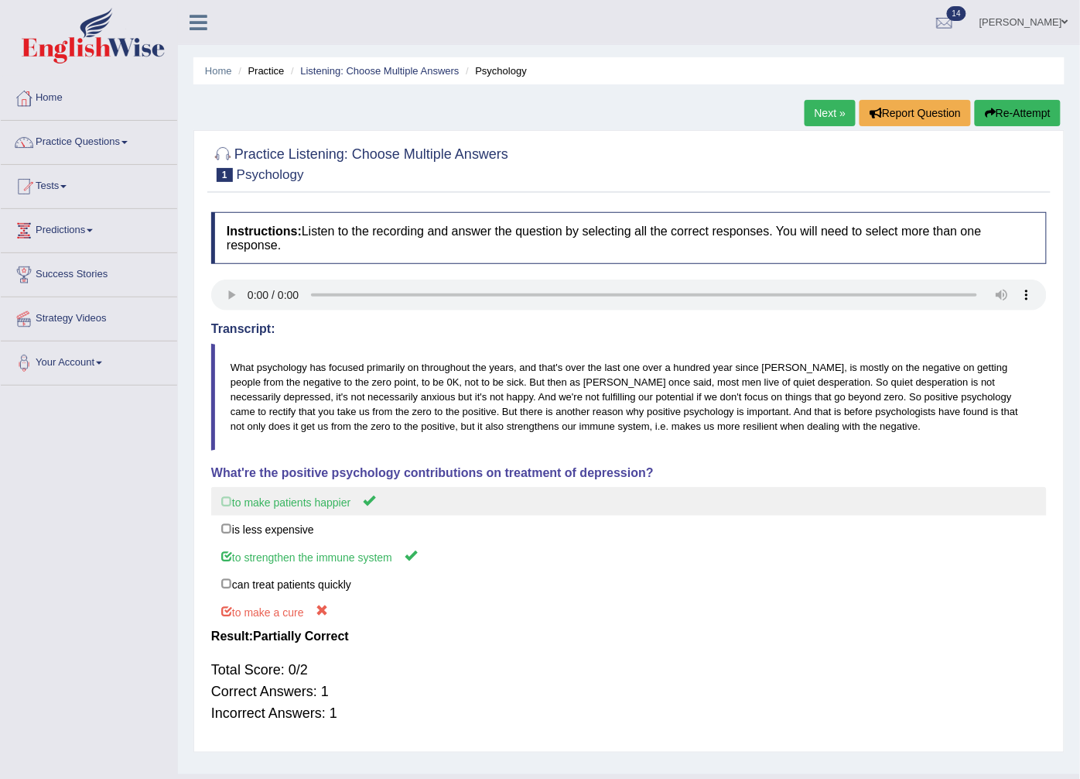
scroll to position [33, 0]
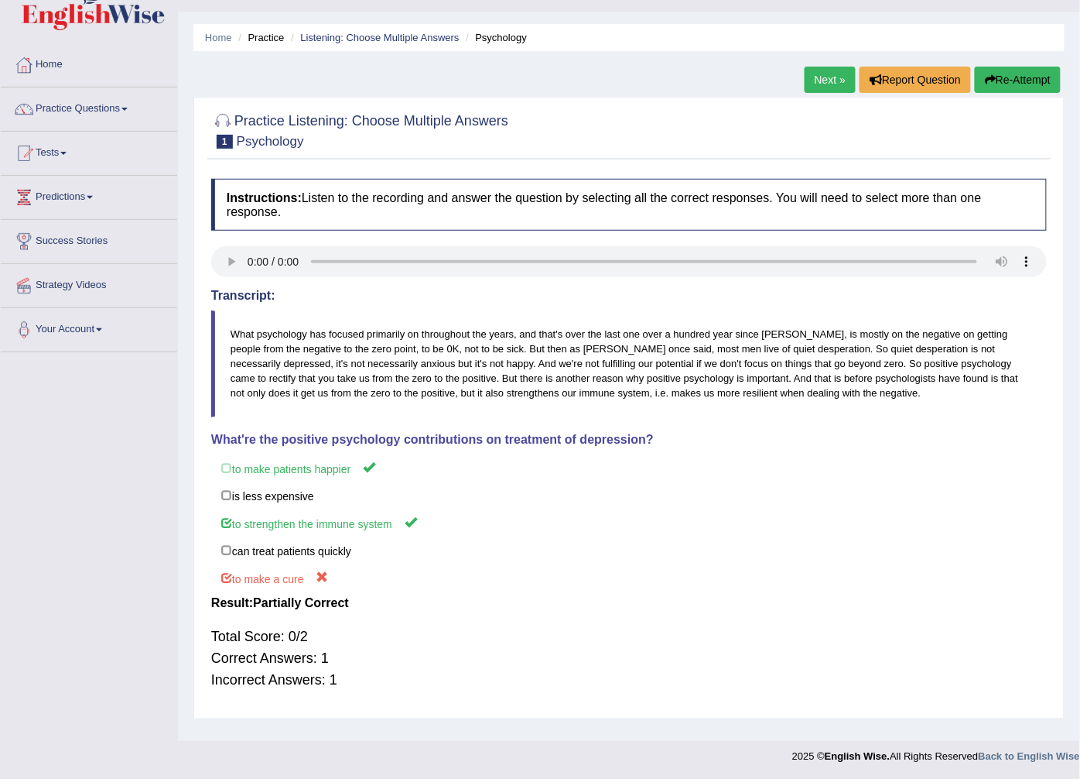
click at [837, 78] on link "Next »" at bounding box center [830, 80] width 51 height 26
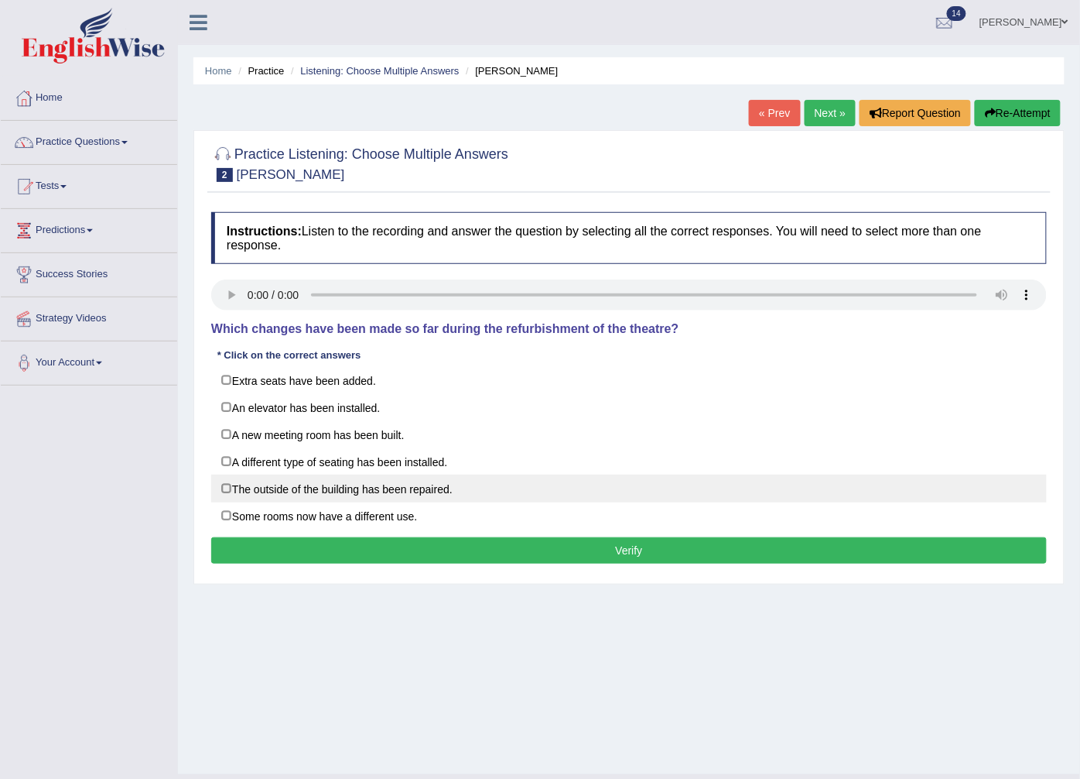
click at [244, 488] on label "The outside of the building has been repaired." at bounding box center [629, 488] width 836 height 28
checkbox input "true"
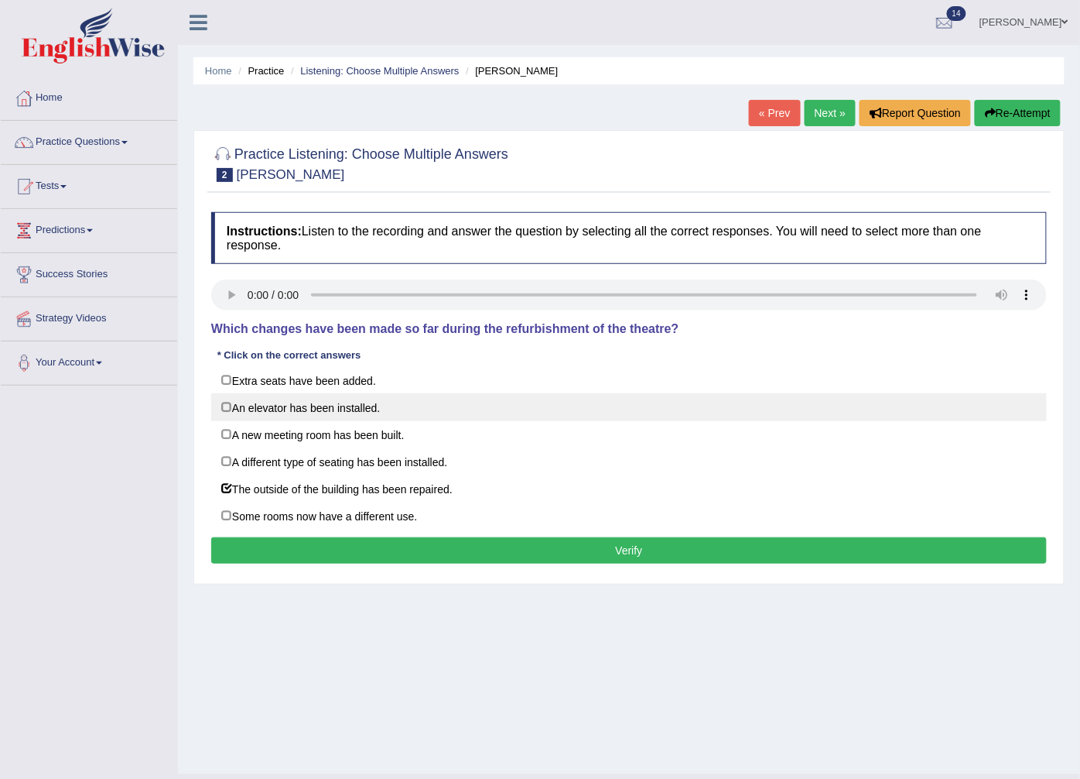
click at [328, 412] on label "An elevator has been installed." at bounding box center [629, 407] width 836 height 28
checkbox input "true"
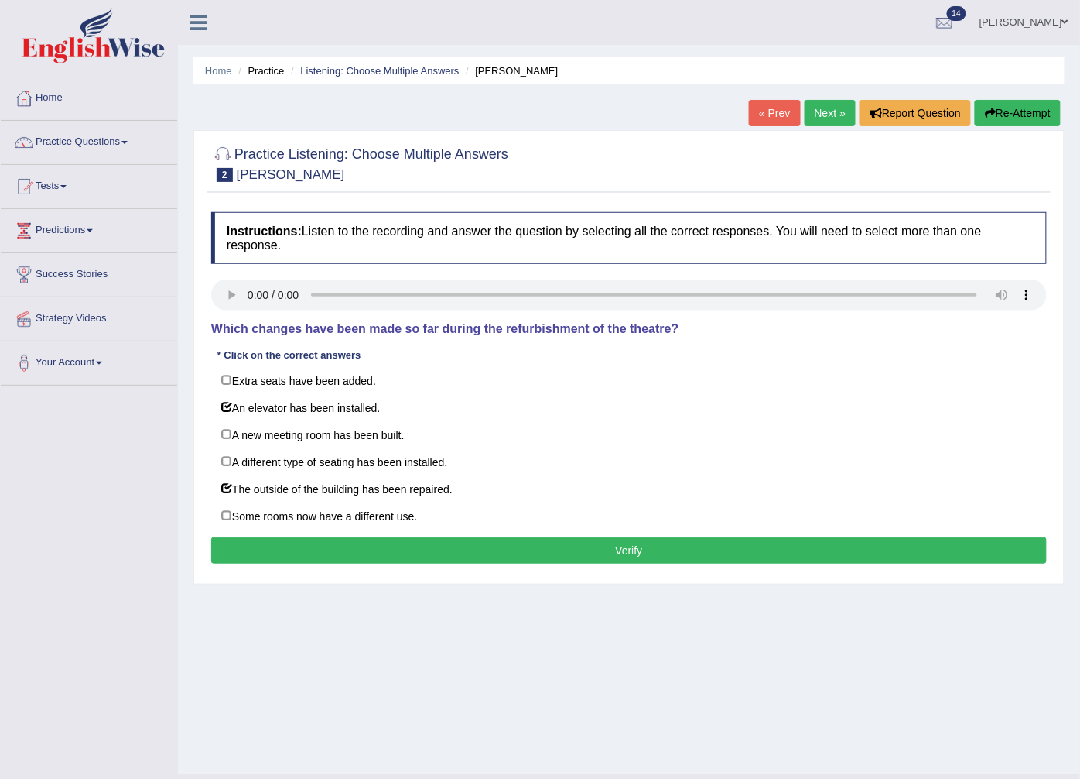
click at [390, 544] on button "Verify" at bounding box center [629, 550] width 836 height 26
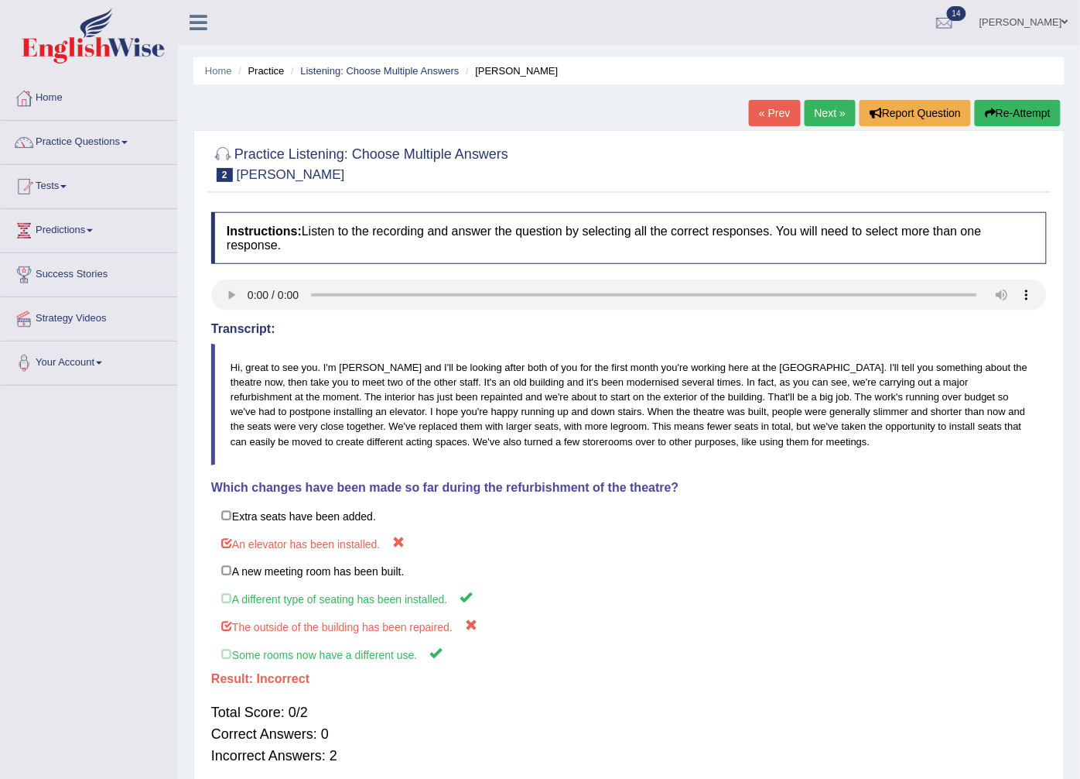
click at [1037, 118] on button "Re-Attempt" at bounding box center [1018, 113] width 86 height 26
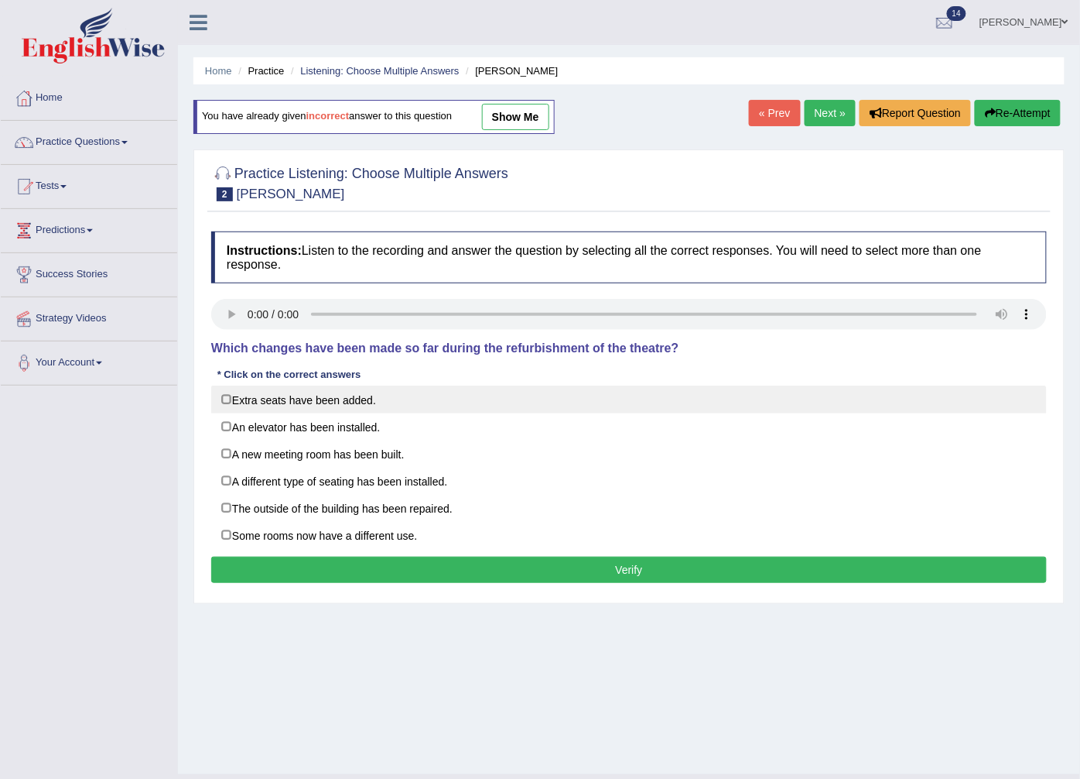
click at [373, 395] on label "Extra seats have been added." at bounding box center [629, 399] width 836 height 28
checkbox input "true"
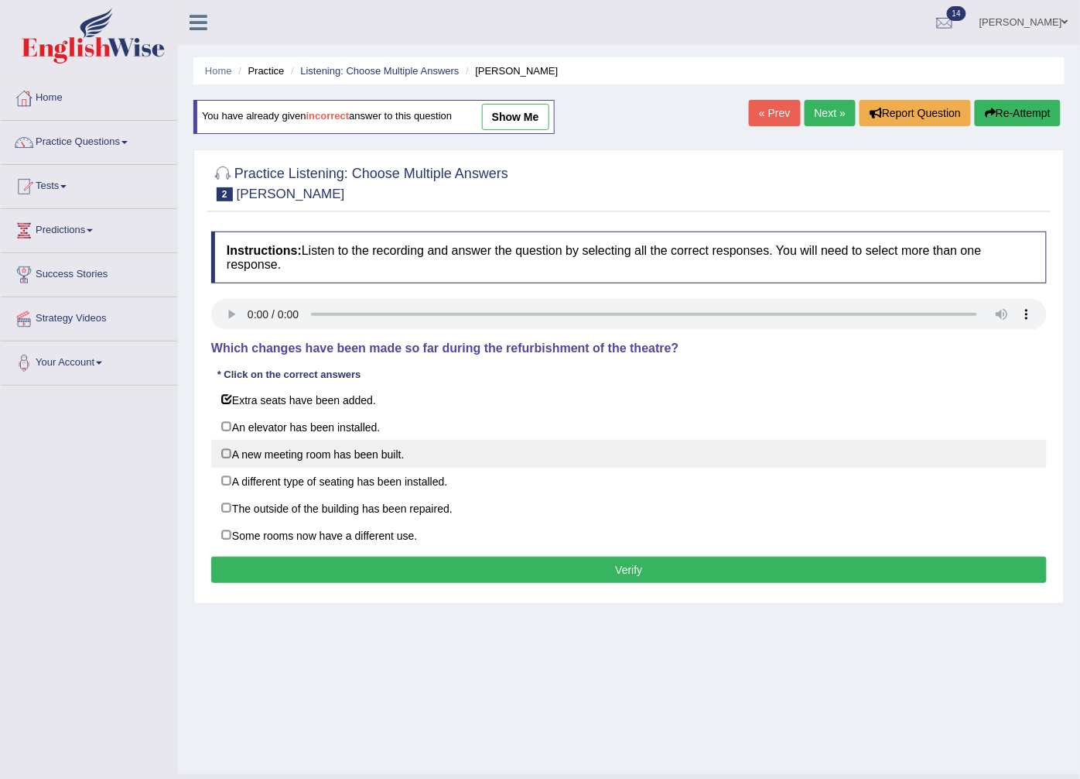
click at [413, 467] on label "A new meeting room has been built." at bounding box center [629, 454] width 836 height 28
checkbox input "true"
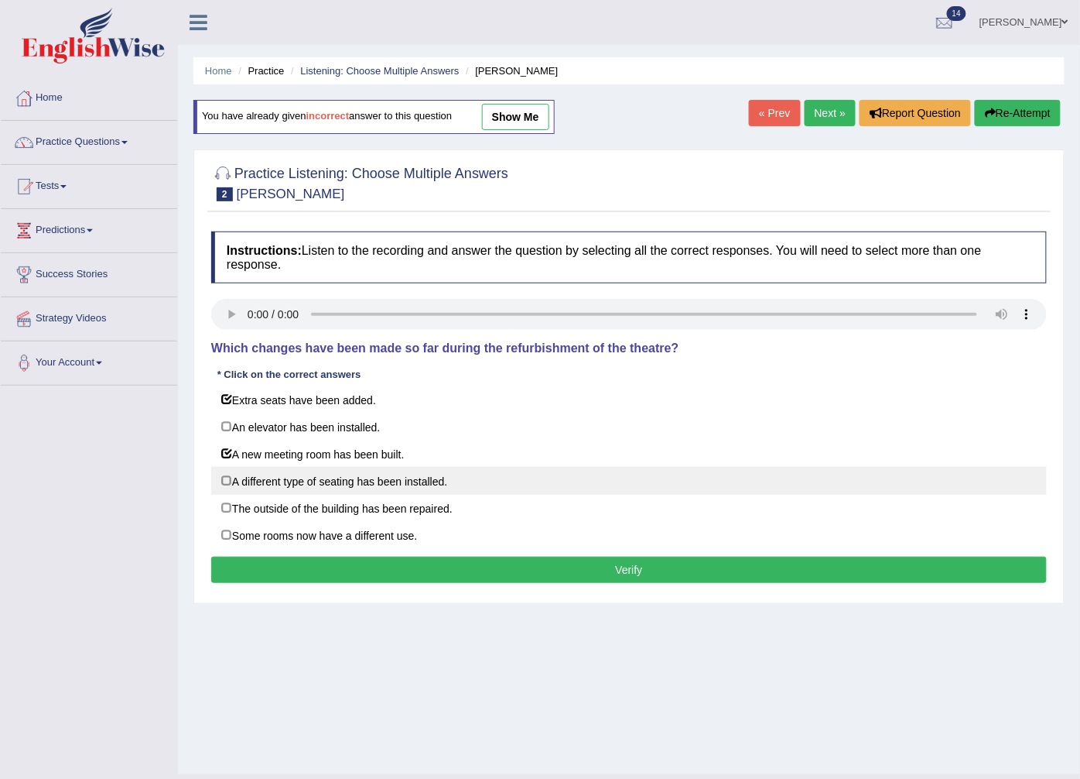
click at [406, 478] on label "A different type of seating has been installed." at bounding box center [629, 481] width 836 height 28
checkbox input "true"
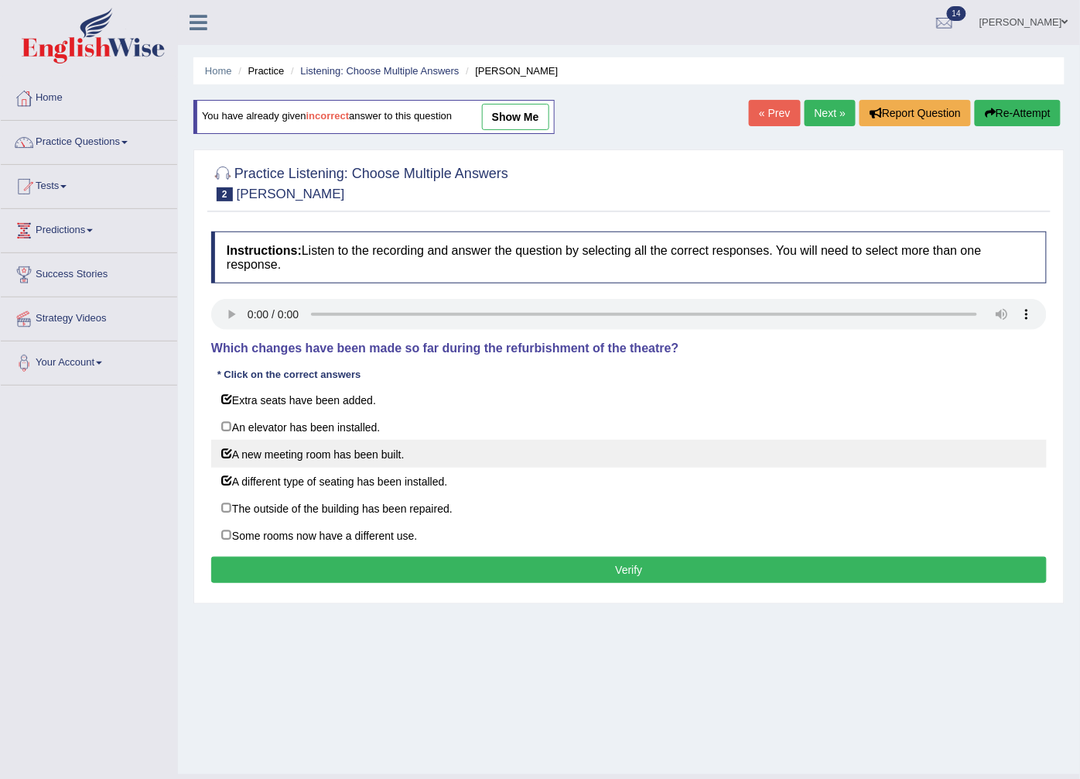
click at [395, 457] on label "A new meeting room has been built." at bounding box center [629, 454] width 836 height 28
click at [361, 447] on label "A new meeting room has been built." at bounding box center [629, 454] width 836 height 28
checkbox input "true"
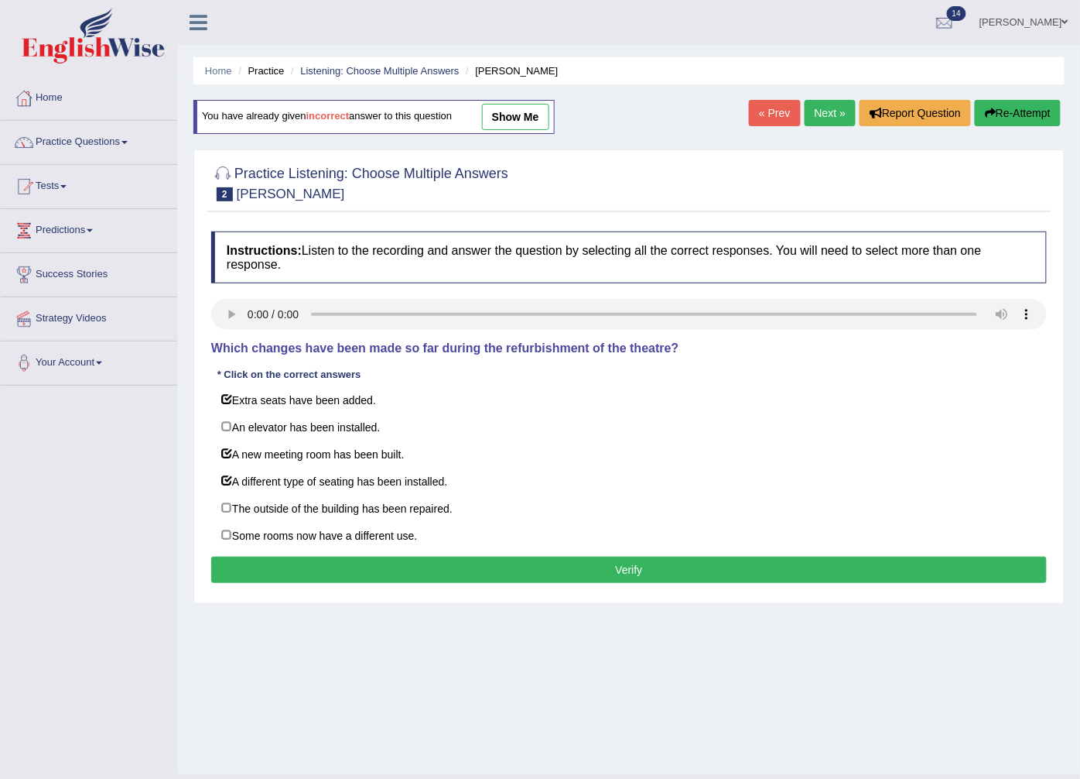
click at [444, 579] on button "Verify" at bounding box center [629, 569] width 836 height 26
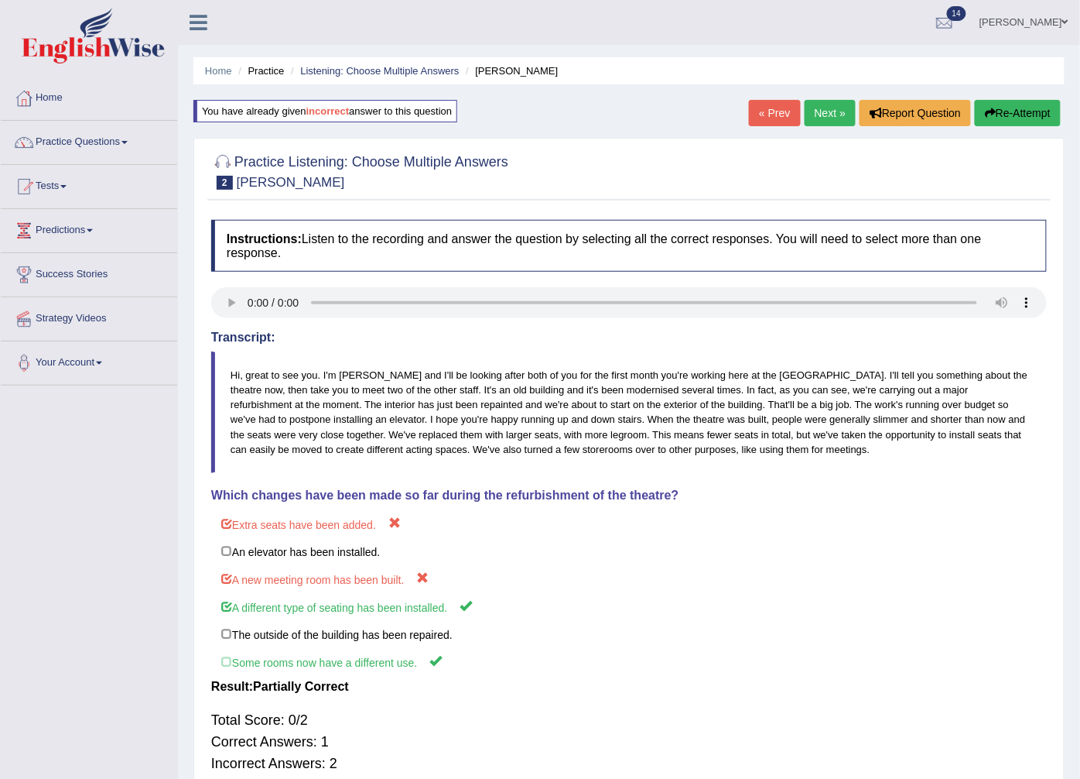
click at [851, 111] on link "Next »" at bounding box center [830, 113] width 51 height 26
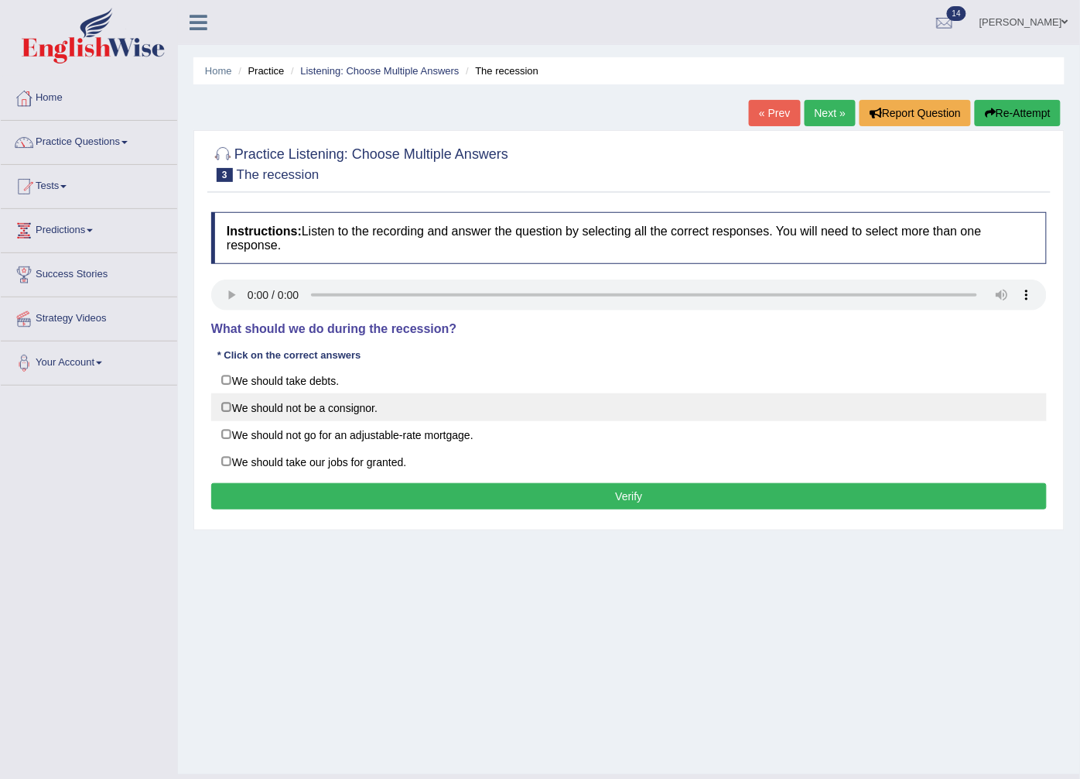
click at [246, 403] on label "We should not be a consignor." at bounding box center [629, 407] width 836 height 28
checkbox input "true"
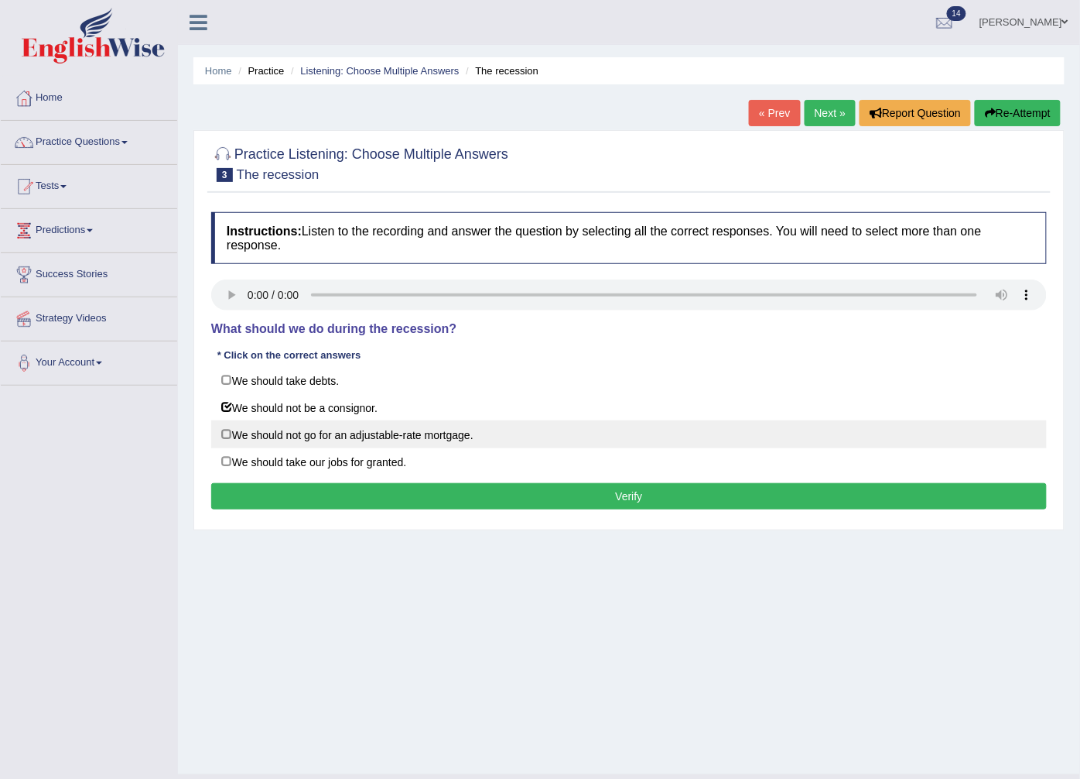
click at [258, 443] on label "We should not go for an adjustable-rate mortgage." at bounding box center [629, 434] width 836 height 28
checkbox input "true"
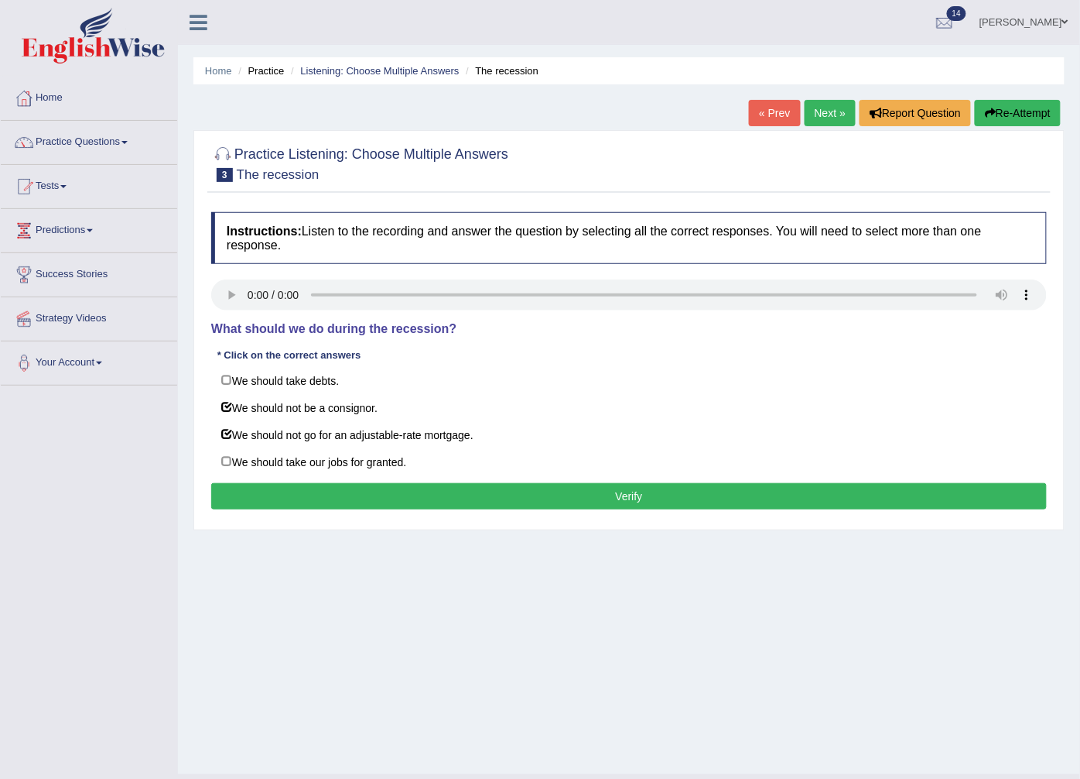
click at [279, 505] on button "Verify" at bounding box center [629, 496] width 836 height 26
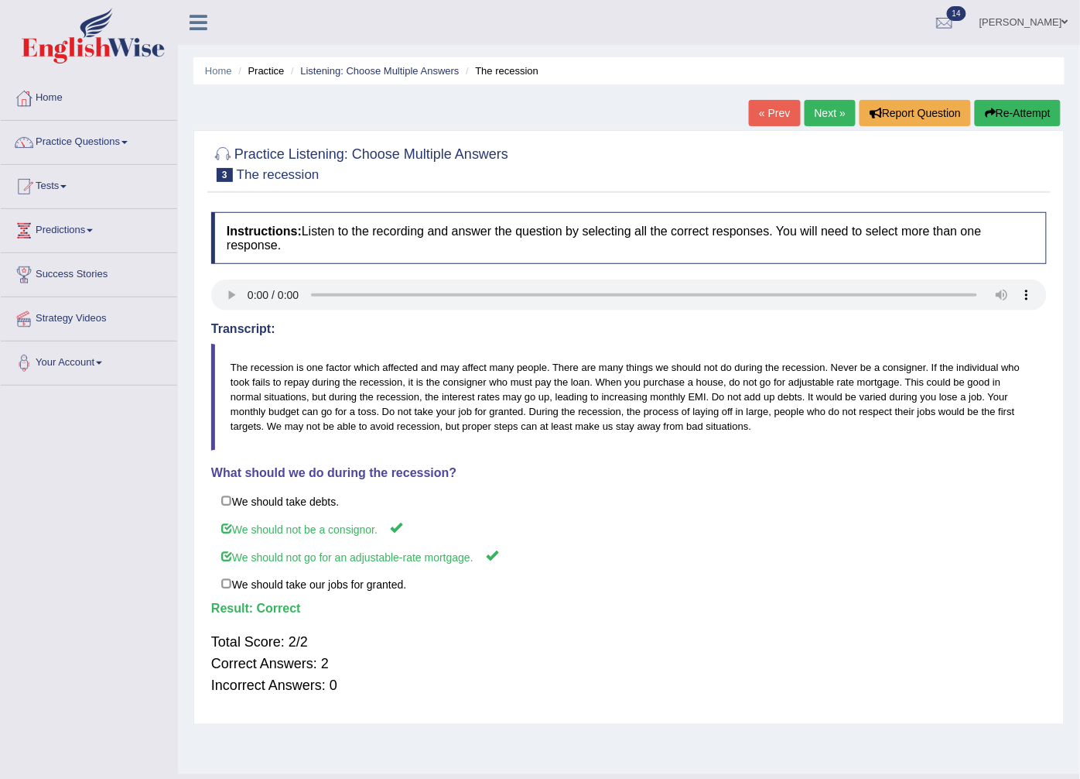
click at [826, 111] on link "Next »" at bounding box center [830, 113] width 51 height 26
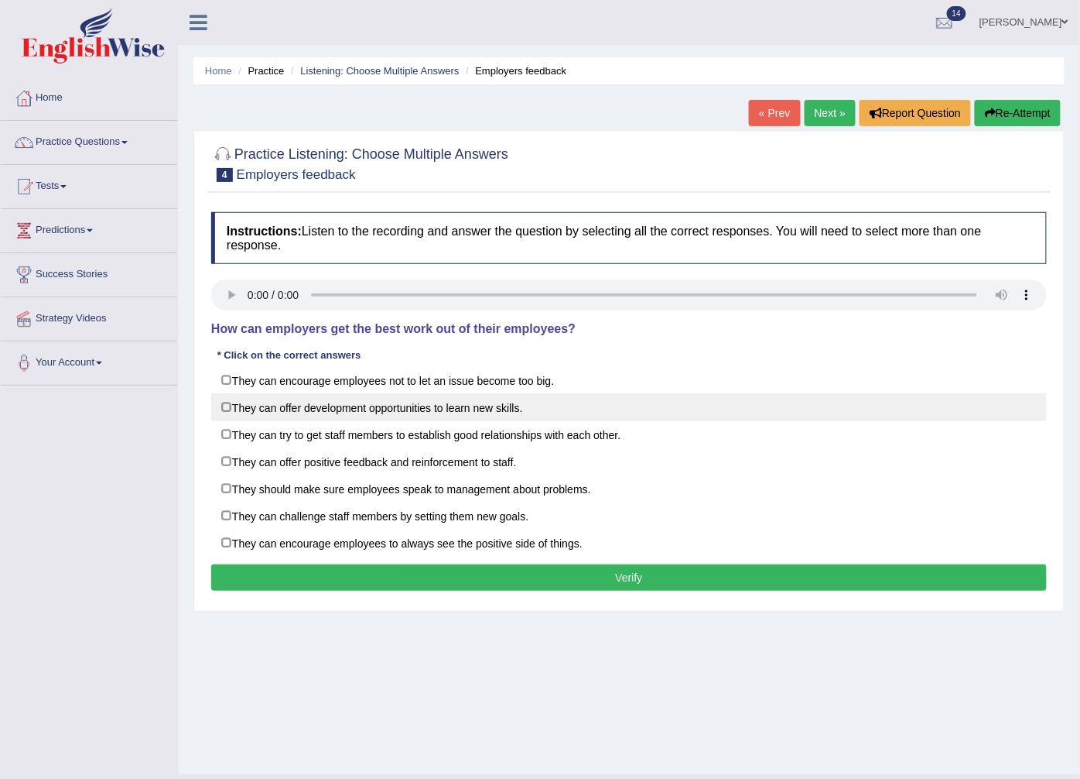
click at [405, 406] on label "They can offer development opportunities to learn new skills." at bounding box center [629, 407] width 836 height 28
checkbox input "true"
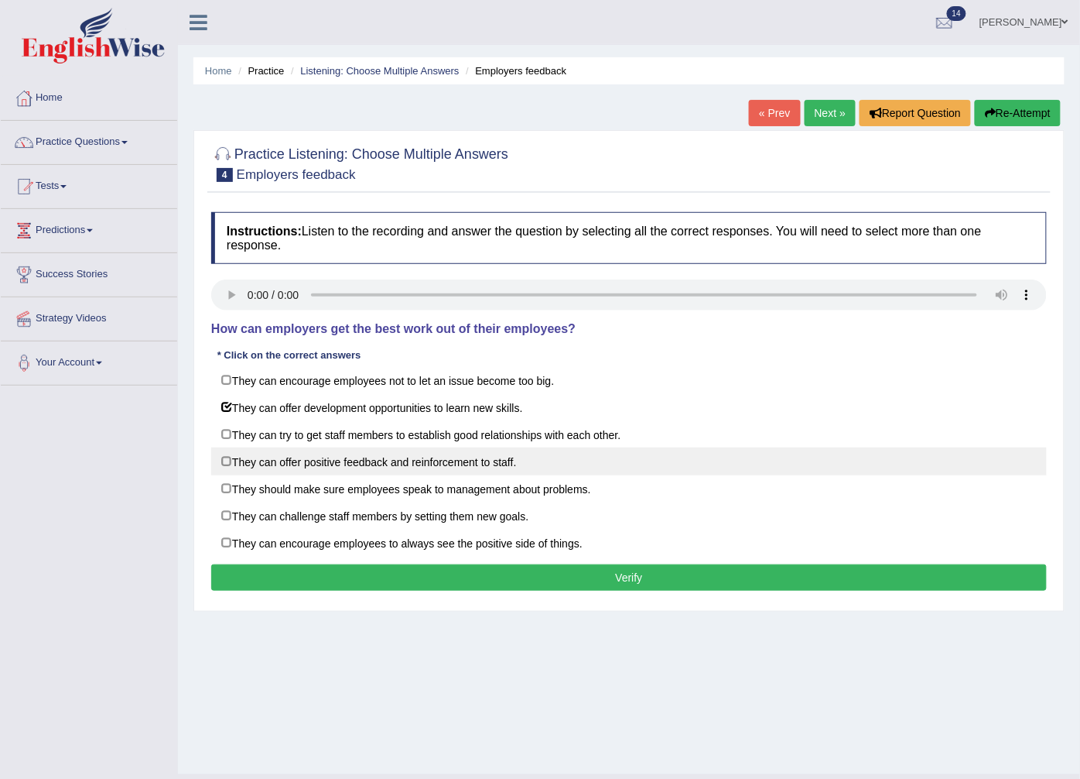
click at [438, 466] on label "They can offer positive feedback and reinforcement to staff." at bounding box center [629, 461] width 836 height 28
checkbox input "true"
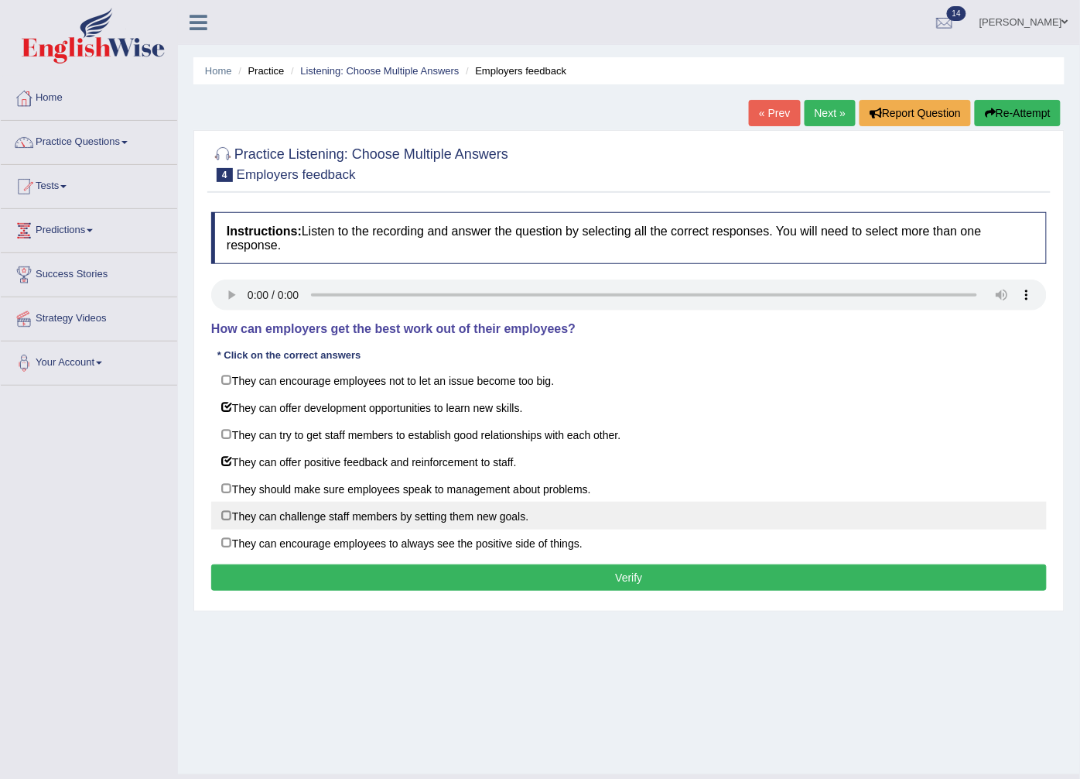
click at [465, 516] on label "They can challenge staff members by setting them new goals." at bounding box center [629, 515] width 836 height 28
checkbox input "true"
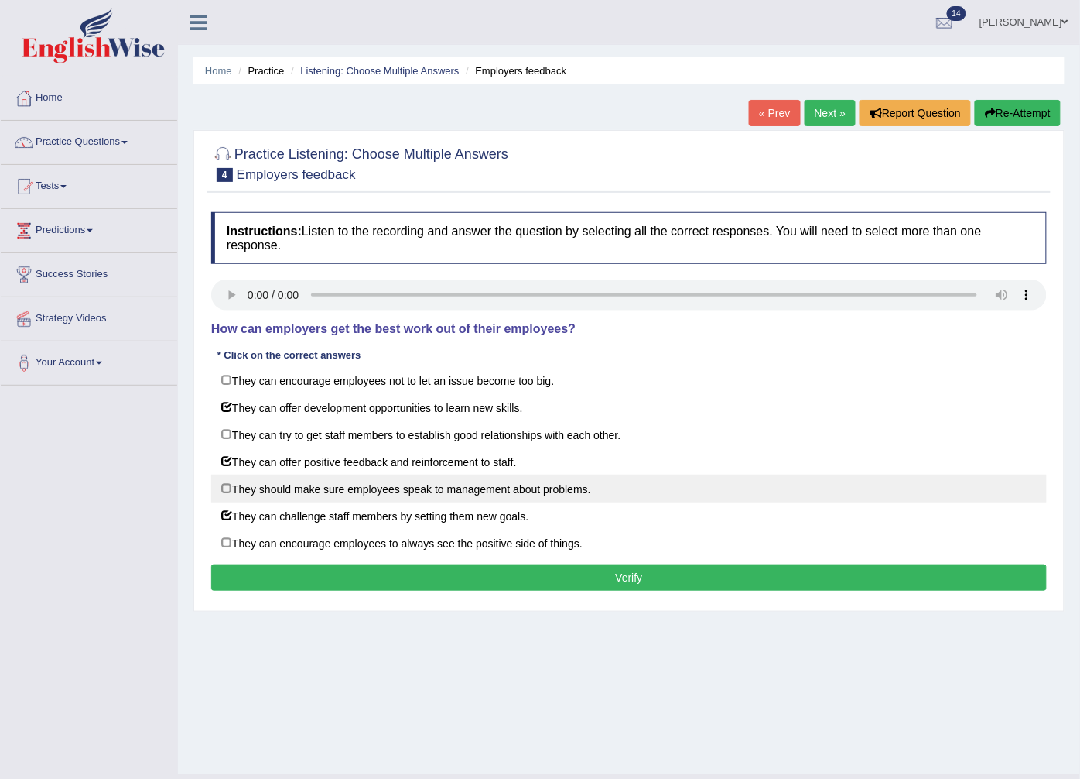
click at [435, 492] on label "They should make sure employees speak to management about problems." at bounding box center [629, 488] width 836 height 28
checkbox input "true"
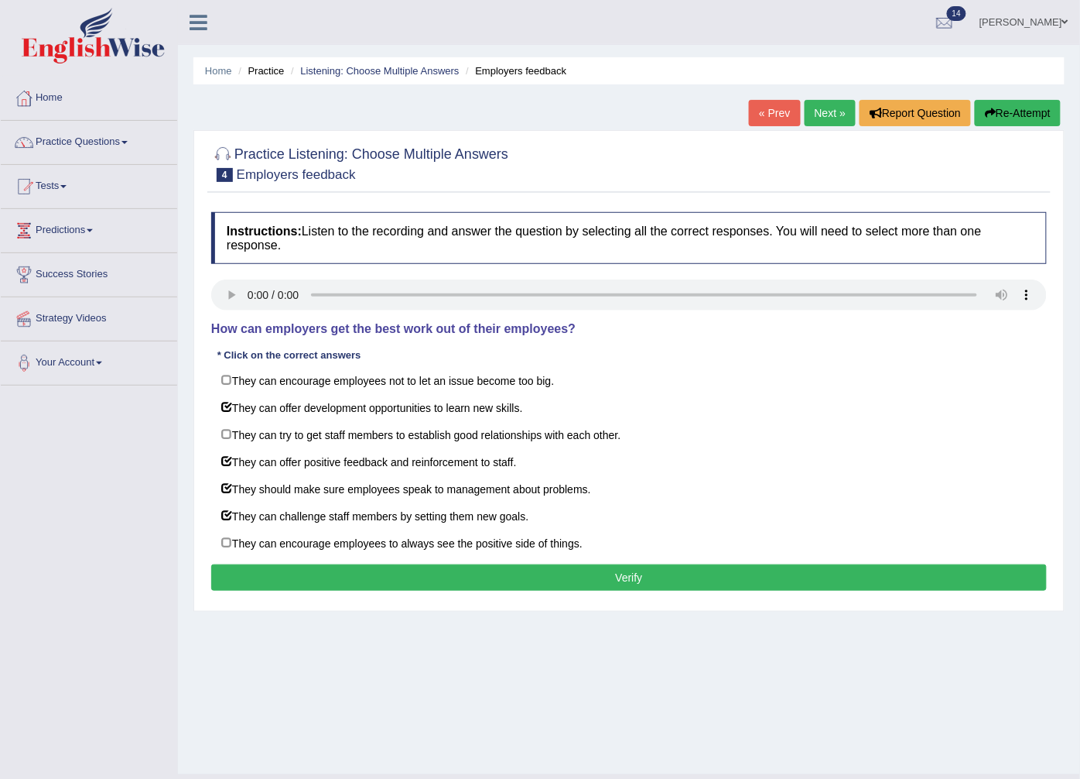
click at [313, 571] on button "Verify" at bounding box center [629, 577] width 836 height 26
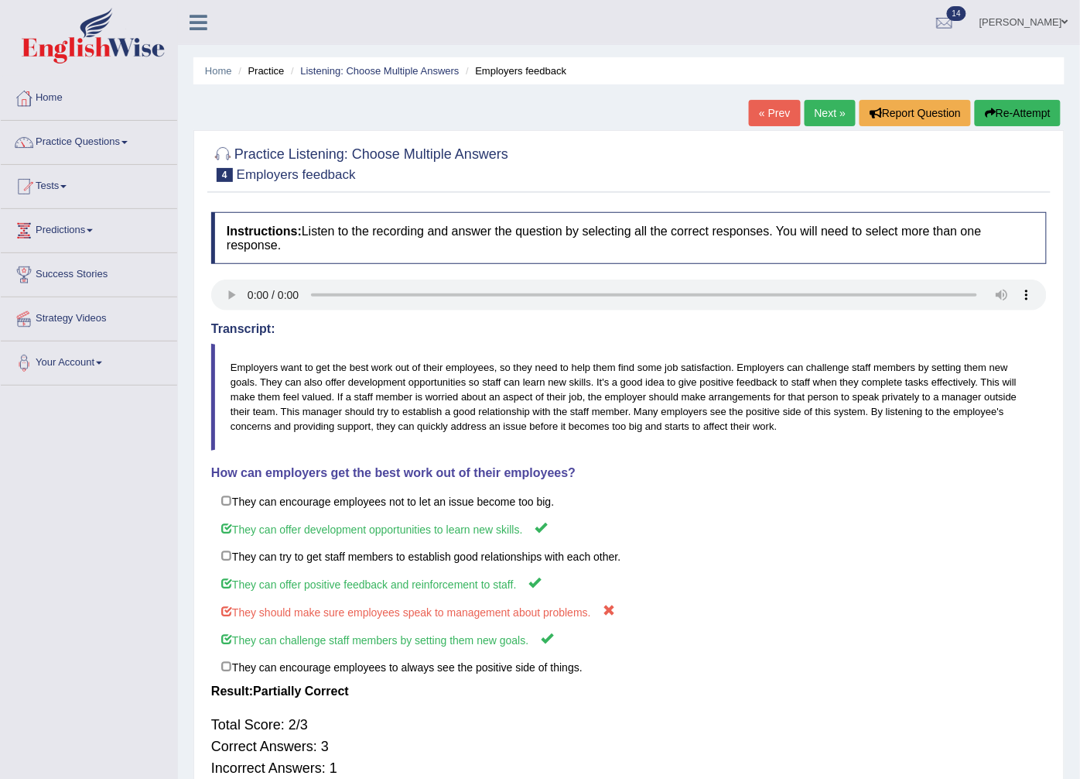
click at [824, 107] on link "Next »" at bounding box center [830, 113] width 51 height 26
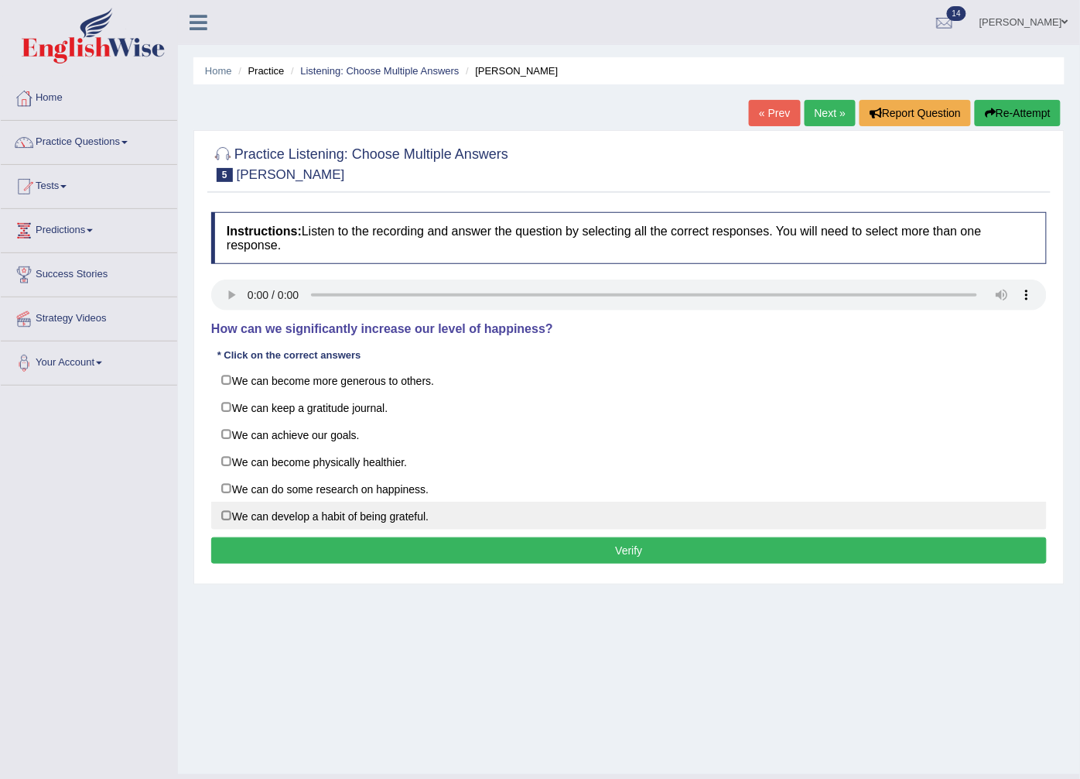
click at [326, 515] on label "We can develop a habit of being grateful." at bounding box center [629, 515] width 836 height 28
checkbox input "true"
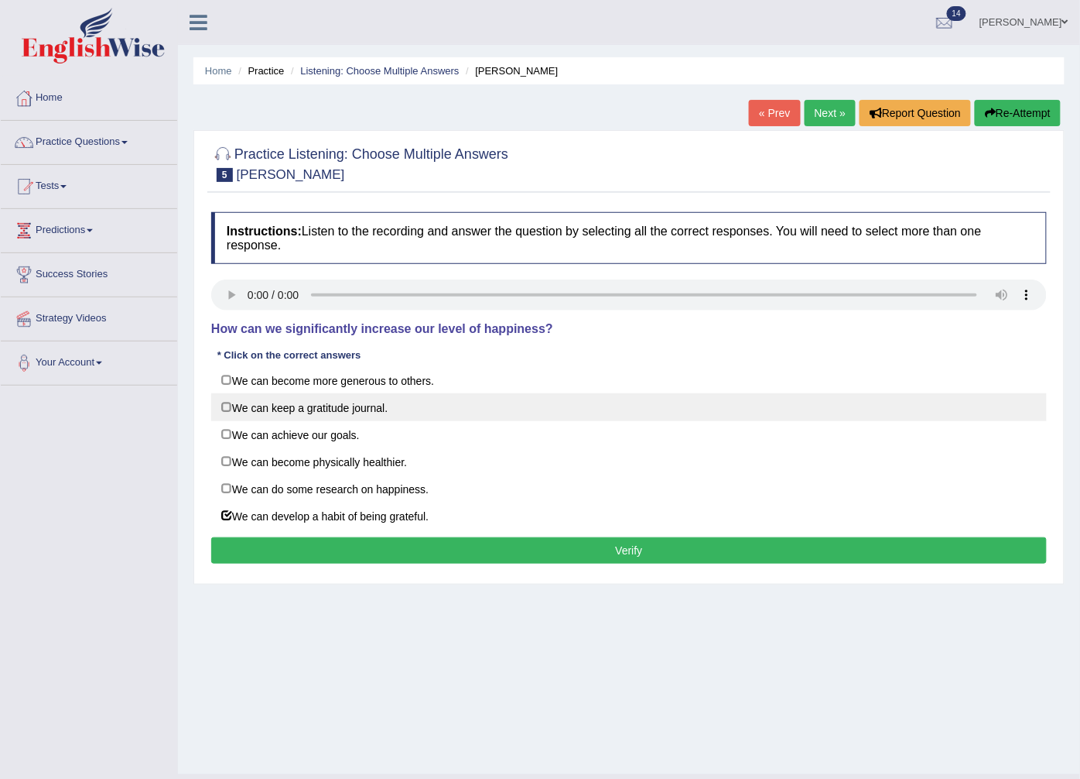
click at [382, 411] on label "We can keep a gratitude journal." at bounding box center [629, 407] width 836 height 28
checkbox input "true"
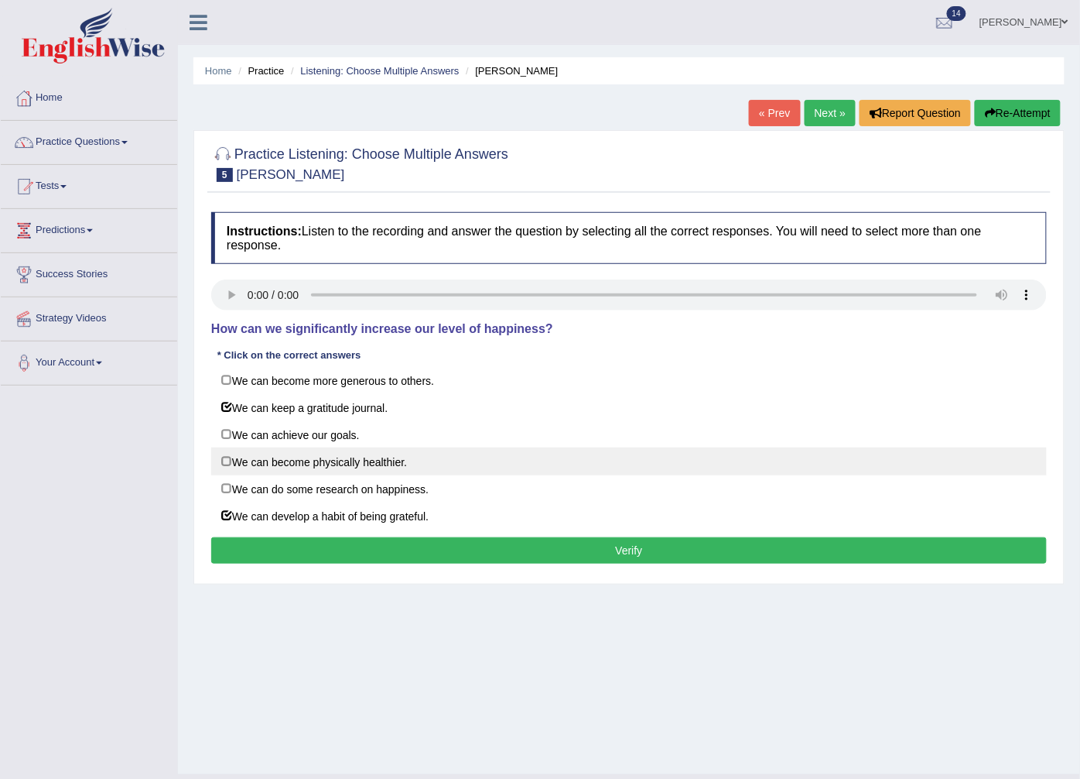
click at [368, 466] on label "We can become physically healthier." at bounding box center [629, 461] width 836 height 28
checkbox input "true"
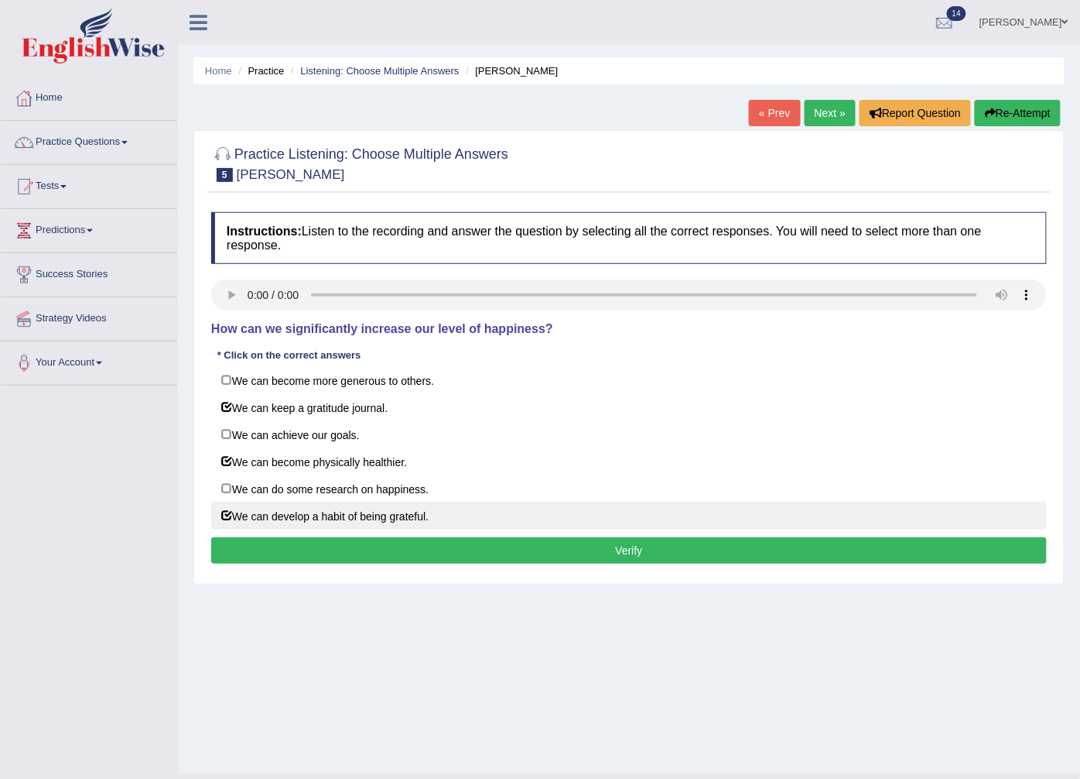
drag, startPoint x: 336, startPoint y: 542, endPoint x: 346, endPoint y: 536, distance: 11.4
click at [337, 543] on button "Verify" at bounding box center [629, 550] width 836 height 26
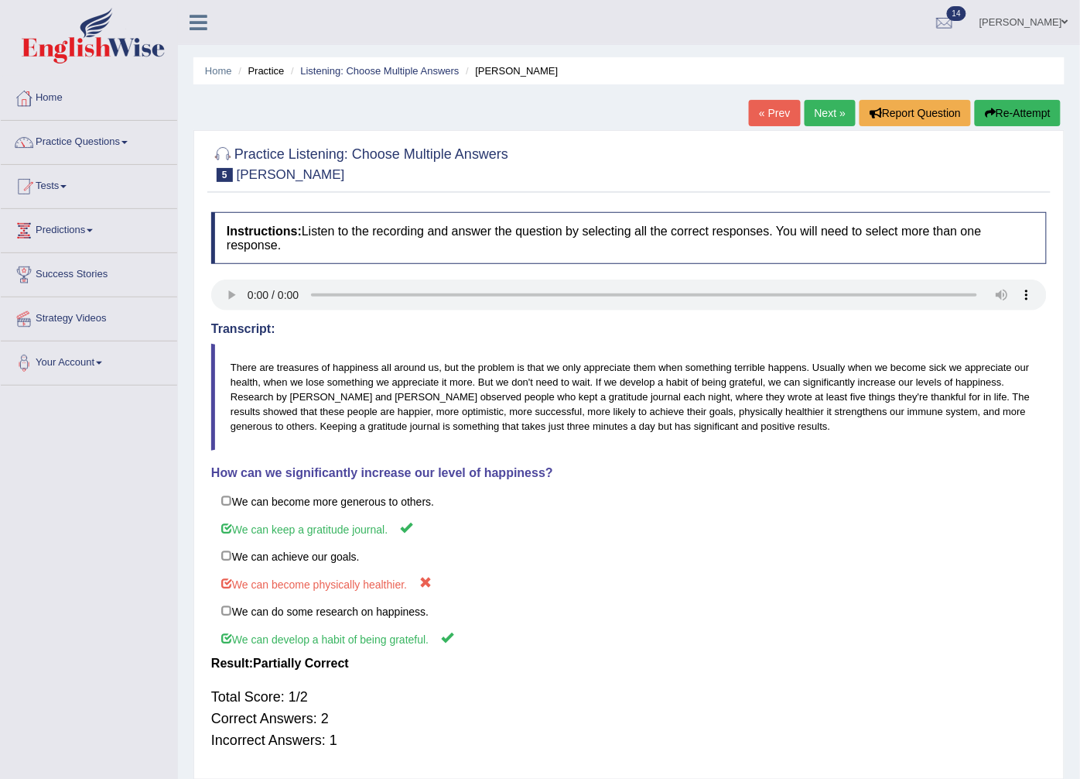
click at [822, 105] on link "Next »" at bounding box center [830, 113] width 51 height 26
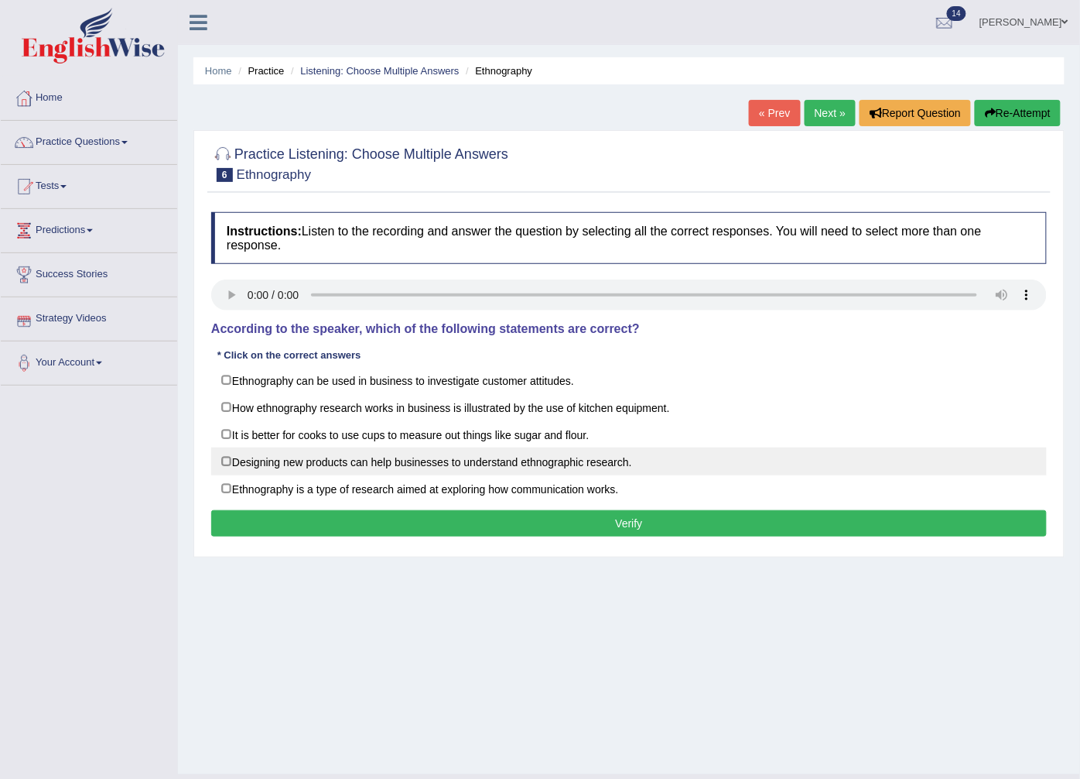
click at [495, 460] on label "Designing new products can help businesses to understand ethnographic research." at bounding box center [629, 461] width 836 height 28
checkbox input "true"
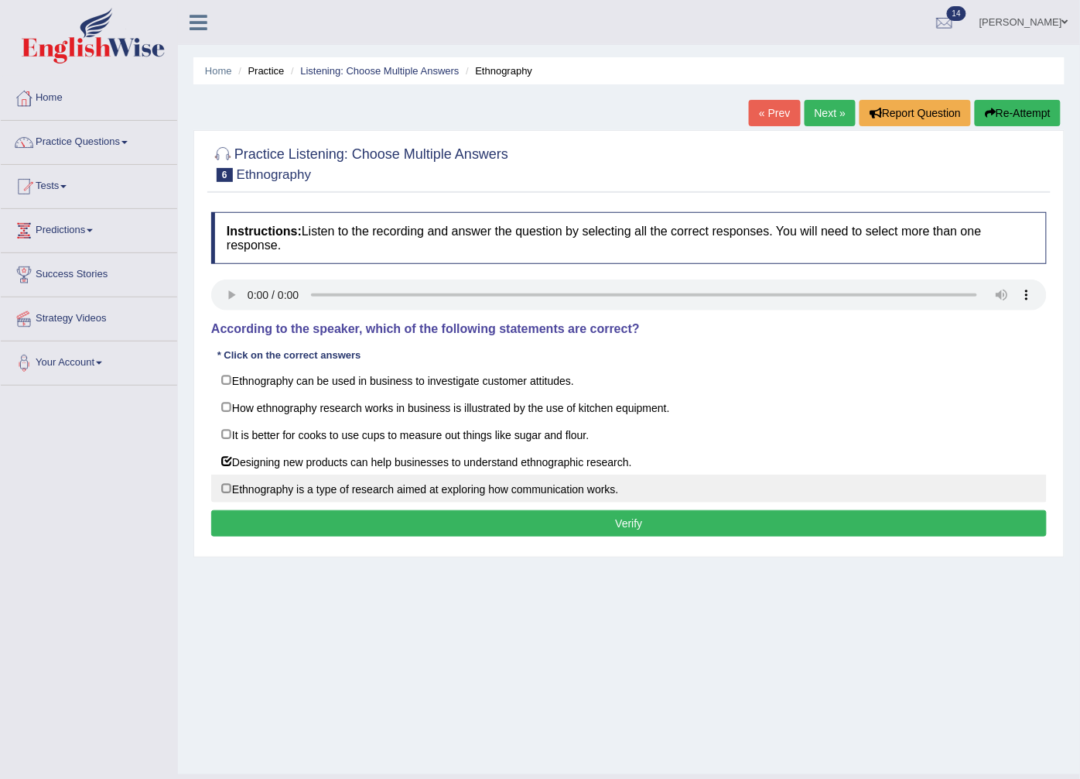
click at [490, 498] on label "Ethnography is a type of research aimed at exploring how communication works." at bounding box center [629, 488] width 836 height 28
checkbox input "true"
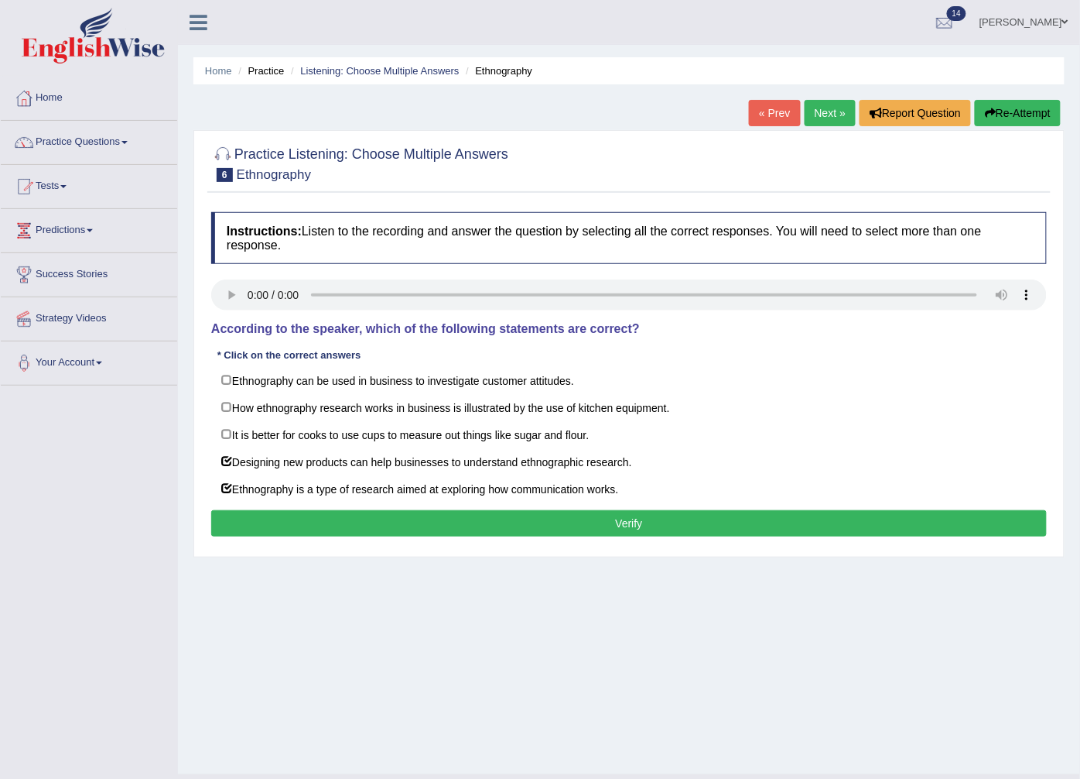
click at [489, 514] on button "Verify" at bounding box center [629, 523] width 836 height 26
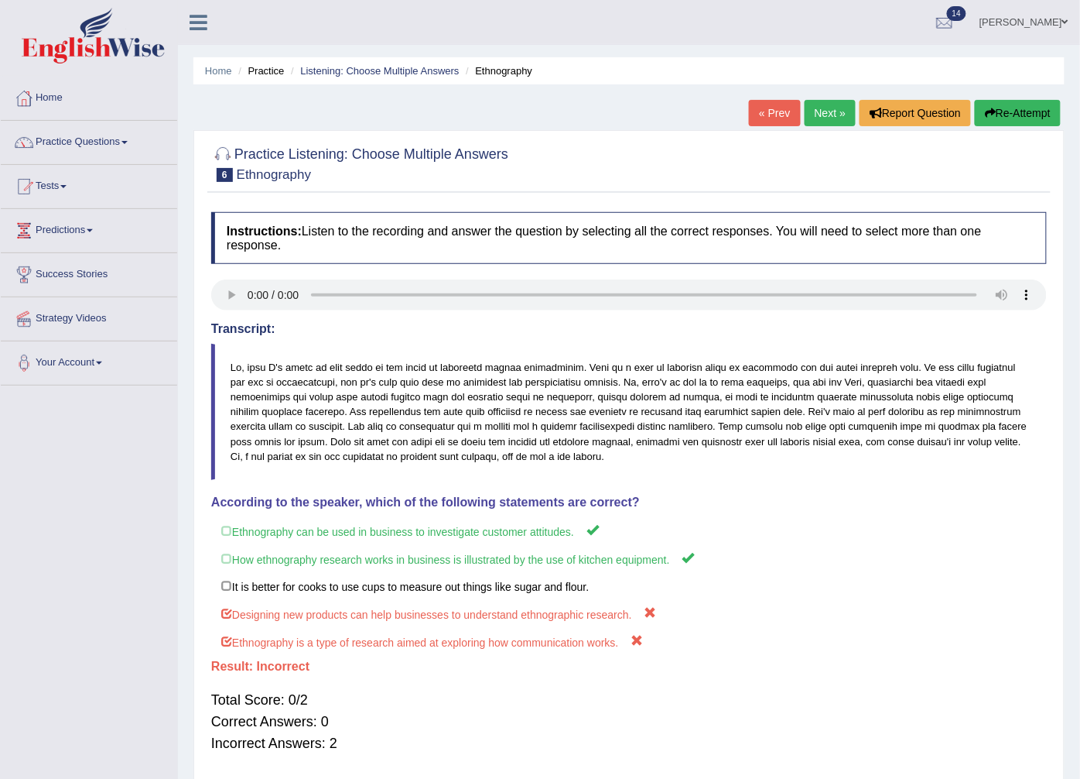
click at [824, 101] on link "Next »" at bounding box center [830, 113] width 51 height 26
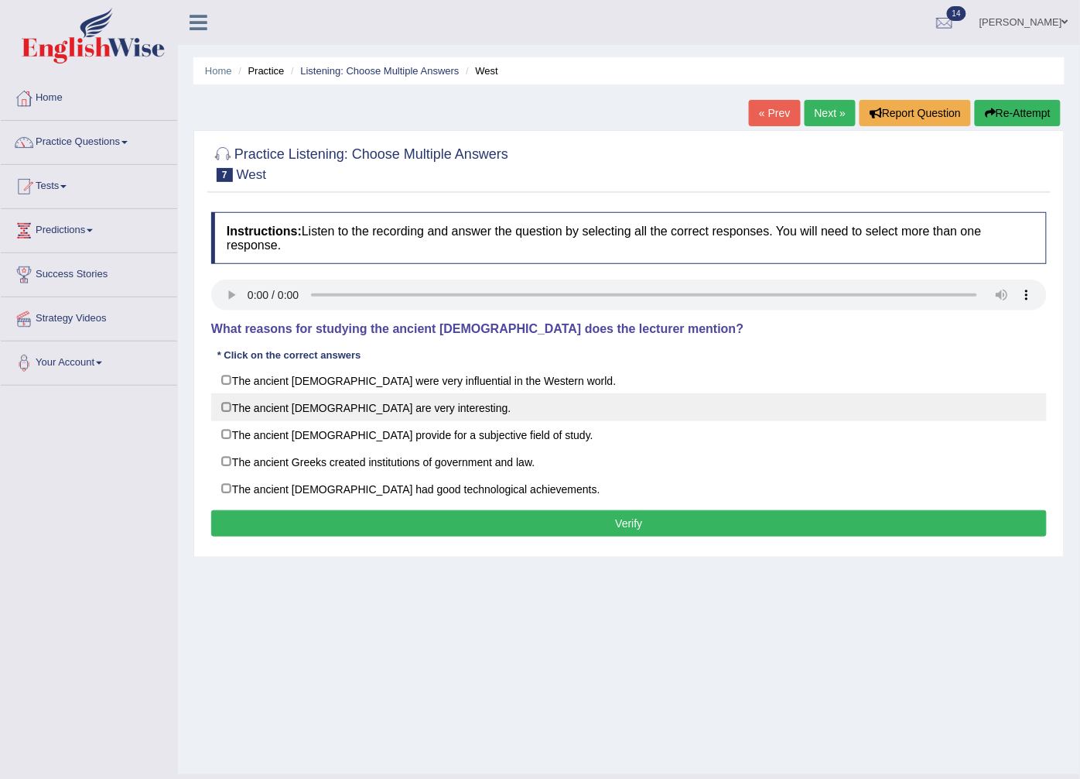
click at [328, 400] on label "The ancient Greeks are very interesting." at bounding box center [629, 407] width 836 height 28
checkbox input "true"
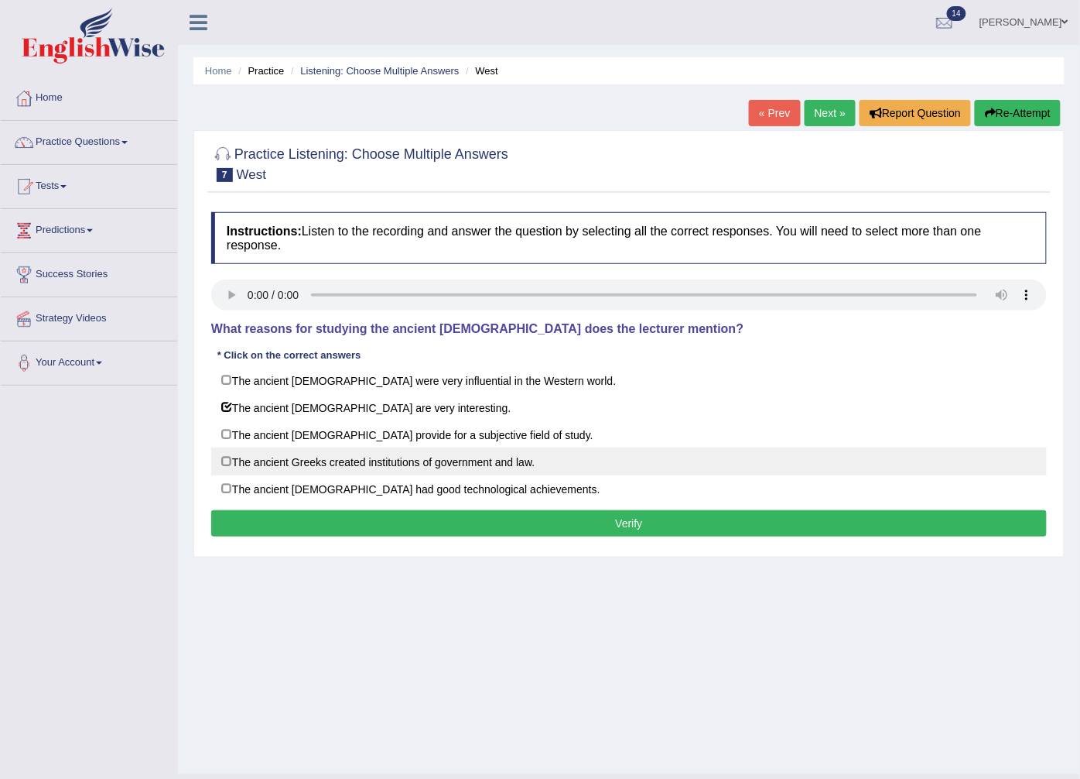
click at [414, 451] on label "The ancient Greeks created institutions of government and law." at bounding box center [629, 461] width 836 height 28
click at [415, 458] on label "The ancient Greeks created institutions of government and law." at bounding box center [629, 461] width 836 height 28
click at [419, 470] on label "The ancient Greeks created institutions of government and law." at bounding box center [629, 461] width 836 height 28
checkbox input "true"
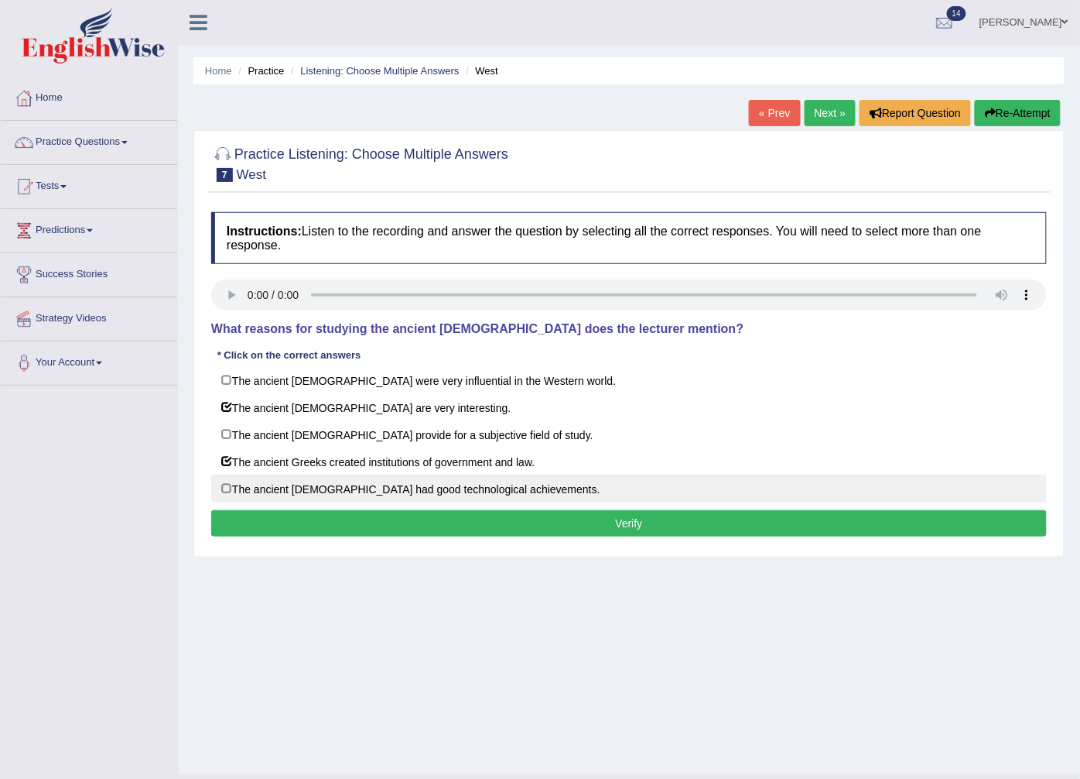
click at [426, 491] on label "The ancient Greeks had good technological achievements." at bounding box center [629, 488] width 836 height 28
checkbox input "true"
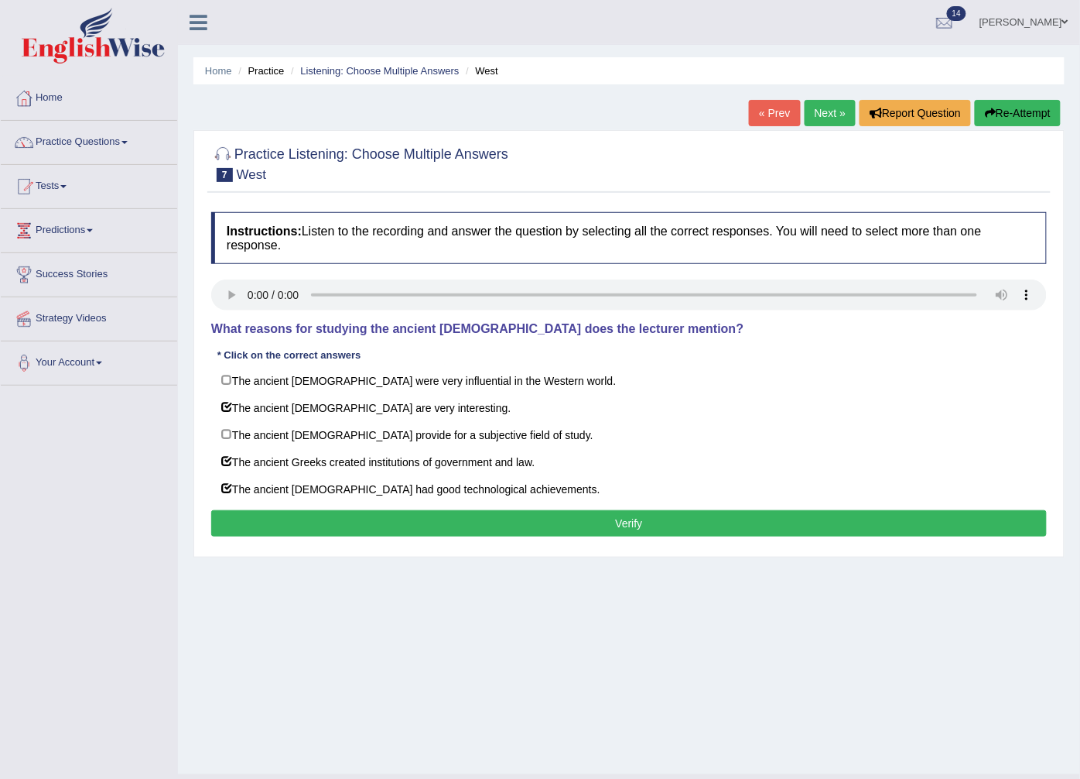
click at [467, 529] on button "Verify" at bounding box center [629, 523] width 836 height 26
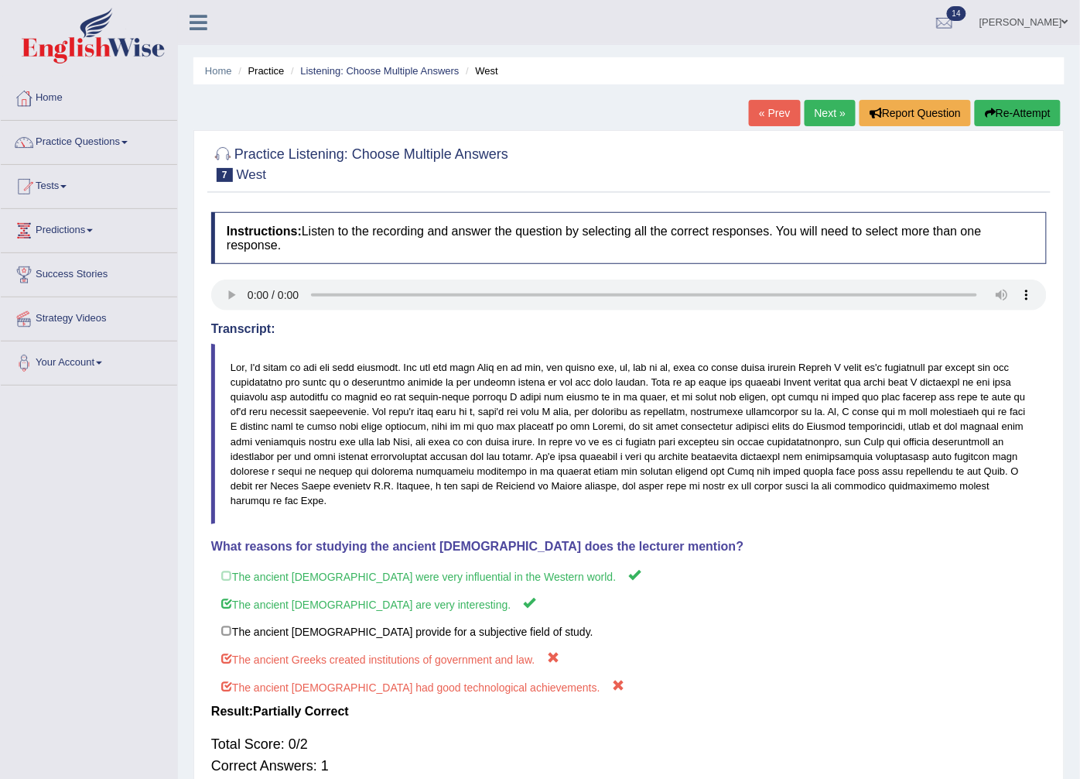
click at [805, 104] on link "Next »" at bounding box center [830, 113] width 51 height 26
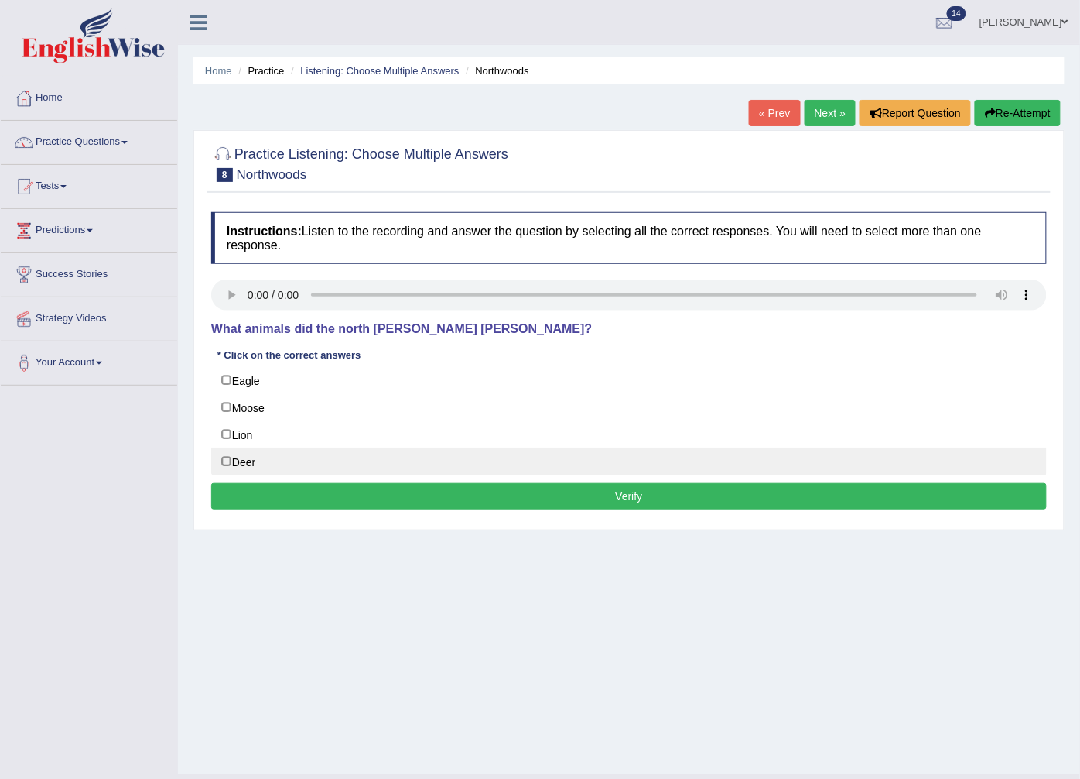
click at [274, 454] on label "Deer" at bounding box center [629, 461] width 836 height 28
checkbox input "true"
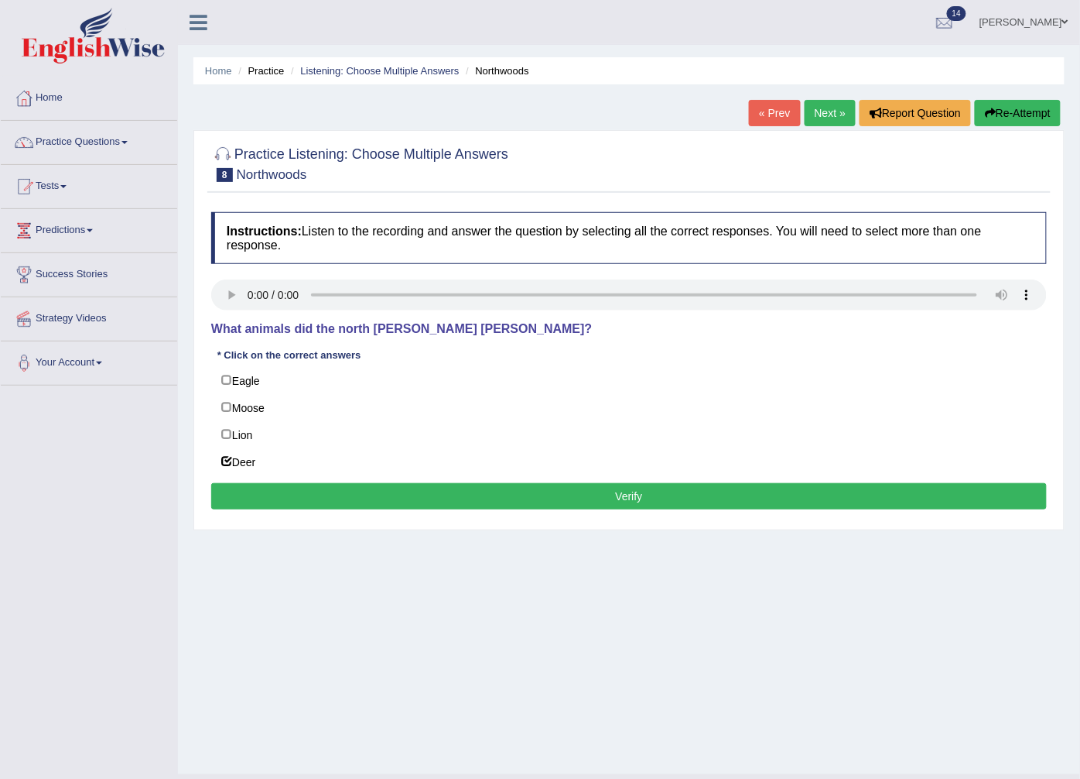
click at [292, 491] on button "Verify" at bounding box center [629, 496] width 836 height 26
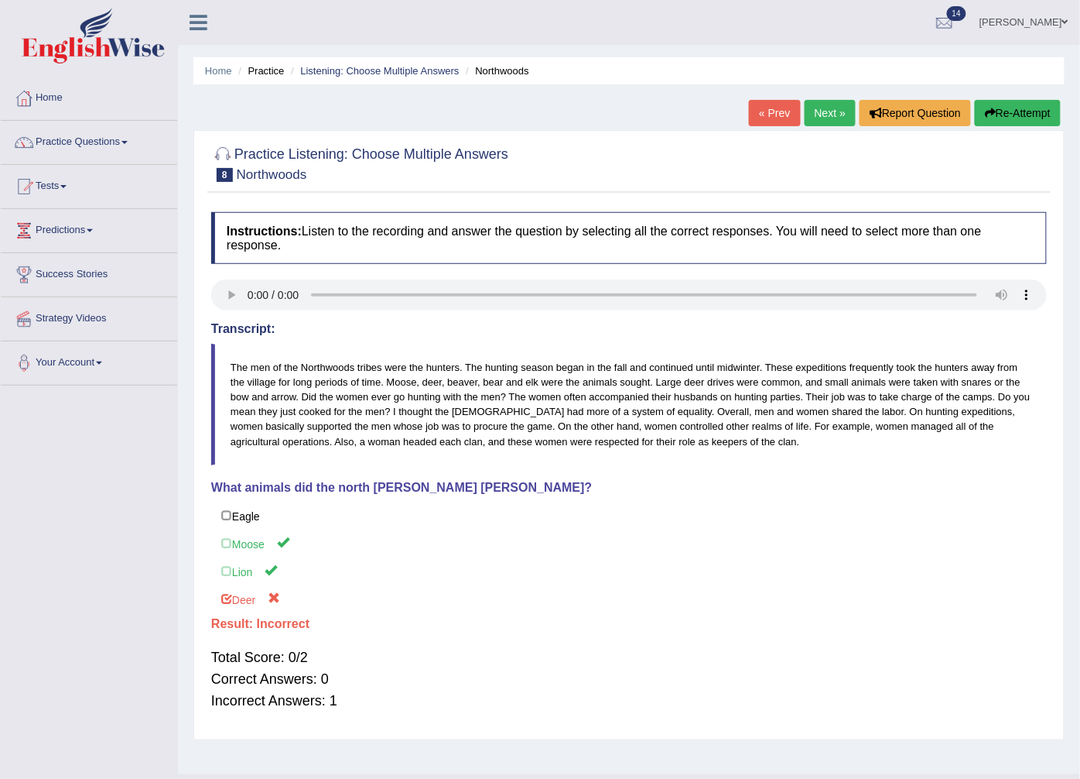
click at [829, 122] on link "Next »" at bounding box center [830, 113] width 51 height 26
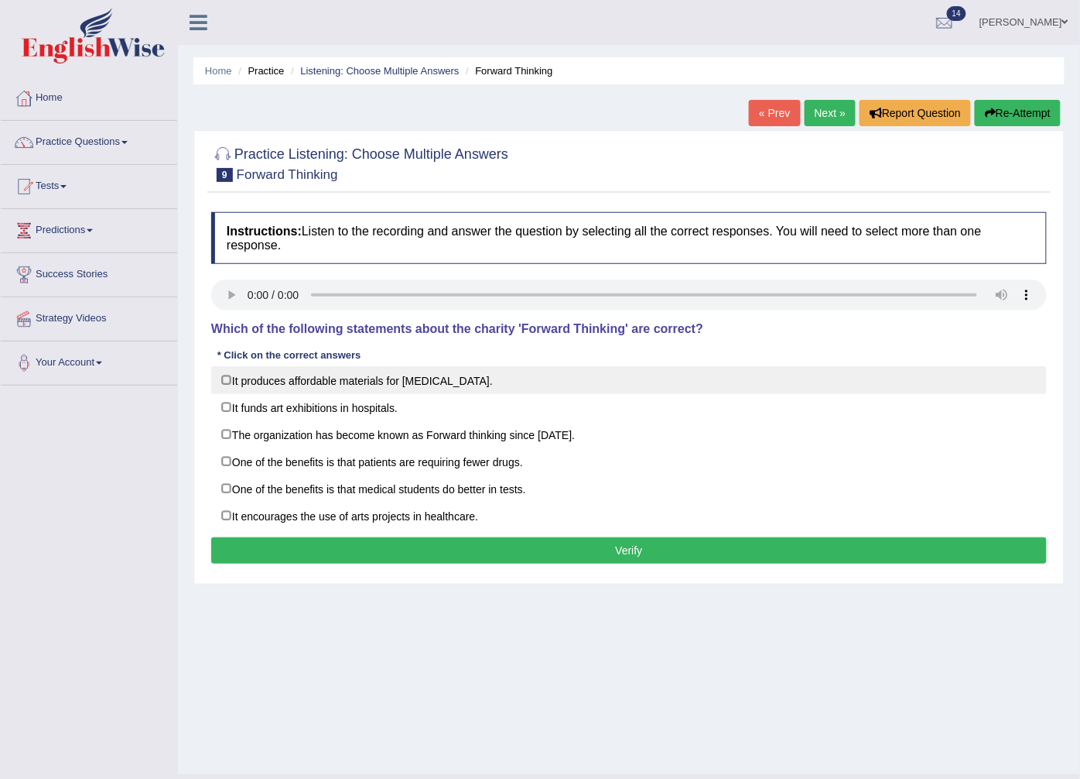
click at [372, 382] on label "It produces affordable materials for [MEDICAL_DATA]." at bounding box center [629, 380] width 836 height 28
checkbox input "true"
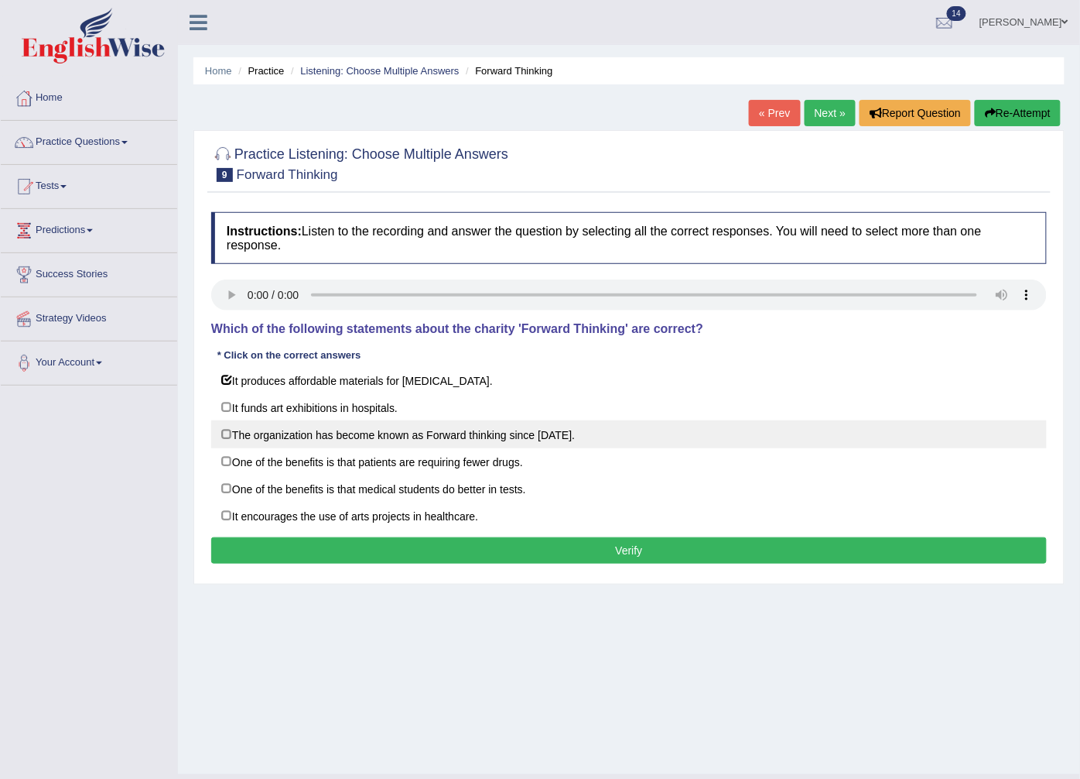
click at [395, 443] on label "The organization has become known as Forward thinking since [DATE]." at bounding box center [629, 434] width 836 height 28
click at [428, 432] on label "The organization has become known as Forward thinking since [DATE]." at bounding box center [629, 434] width 836 height 28
checkbox input "false"
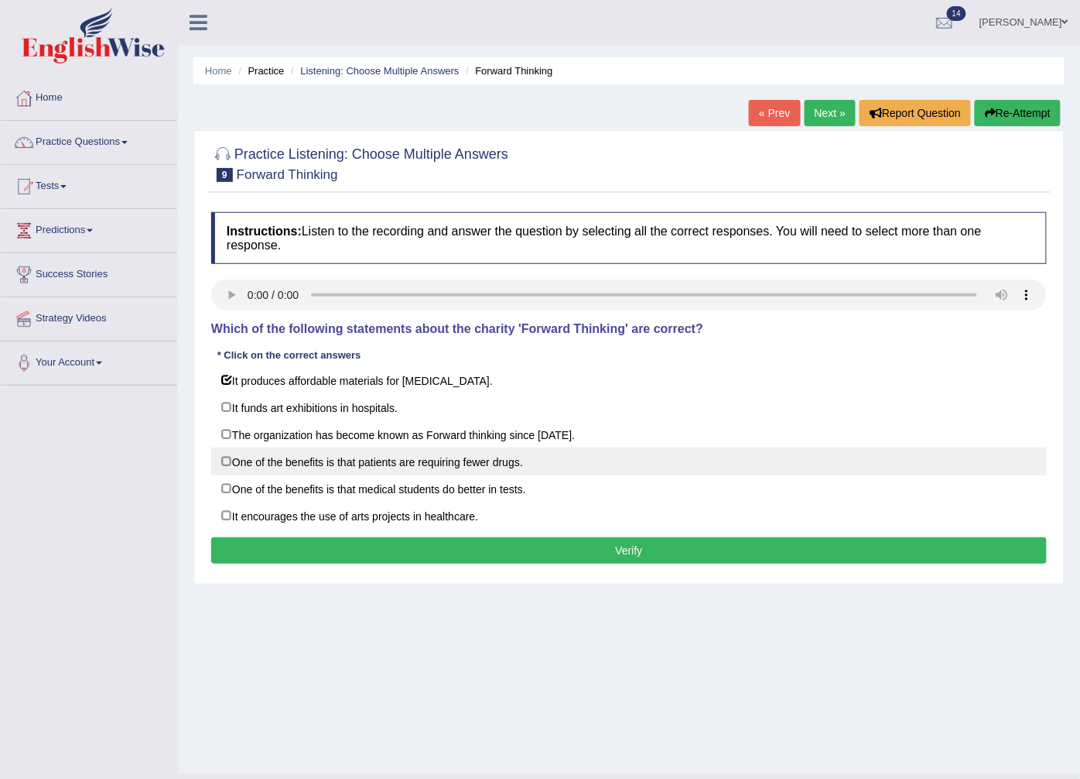
click at [474, 469] on label "One of the benefits is that patients are requiring fewer drugs." at bounding box center [629, 461] width 836 height 28
checkbox input "true"
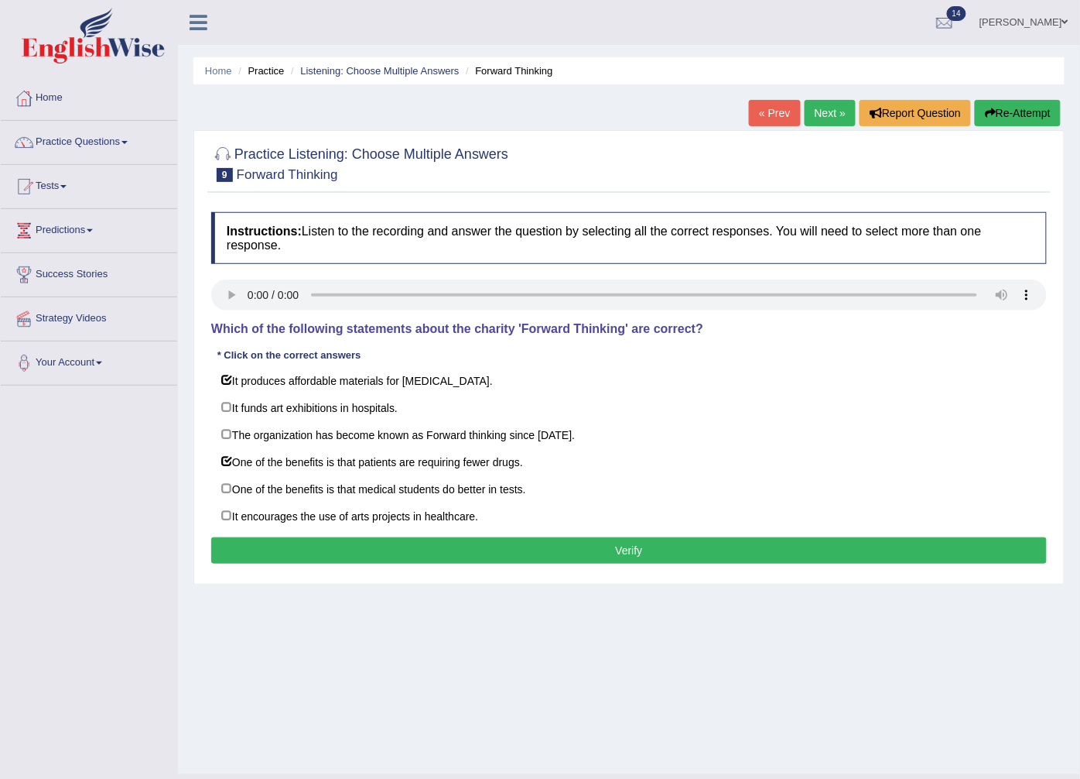
click at [430, 549] on button "Verify" at bounding box center [629, 550] width 836 height 26
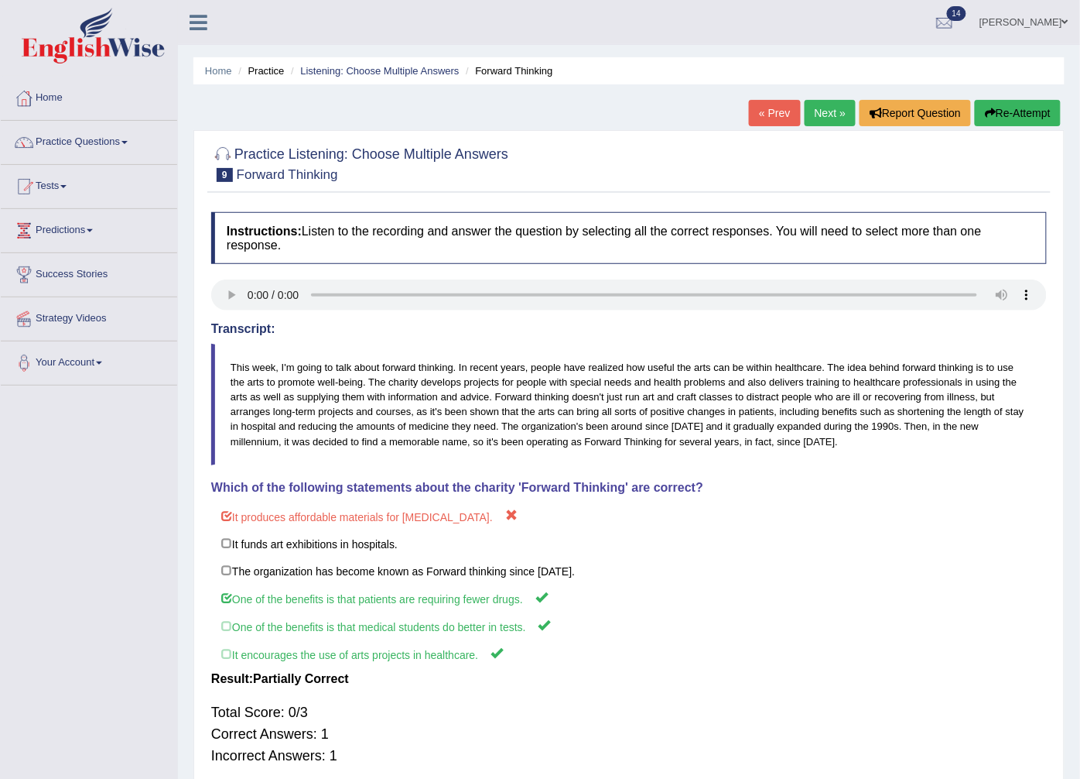
scroll to position [74, 0]
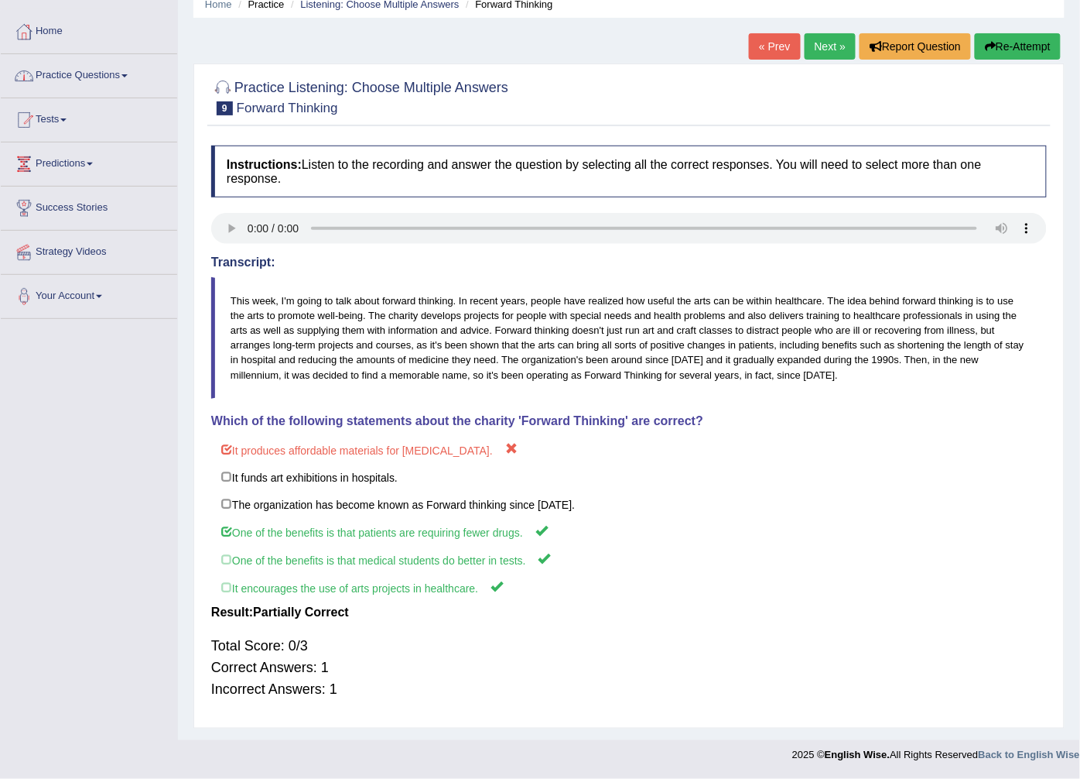
click at [831, 36] on link "Next »" at bounding box center [830, 46] width 51 height 26
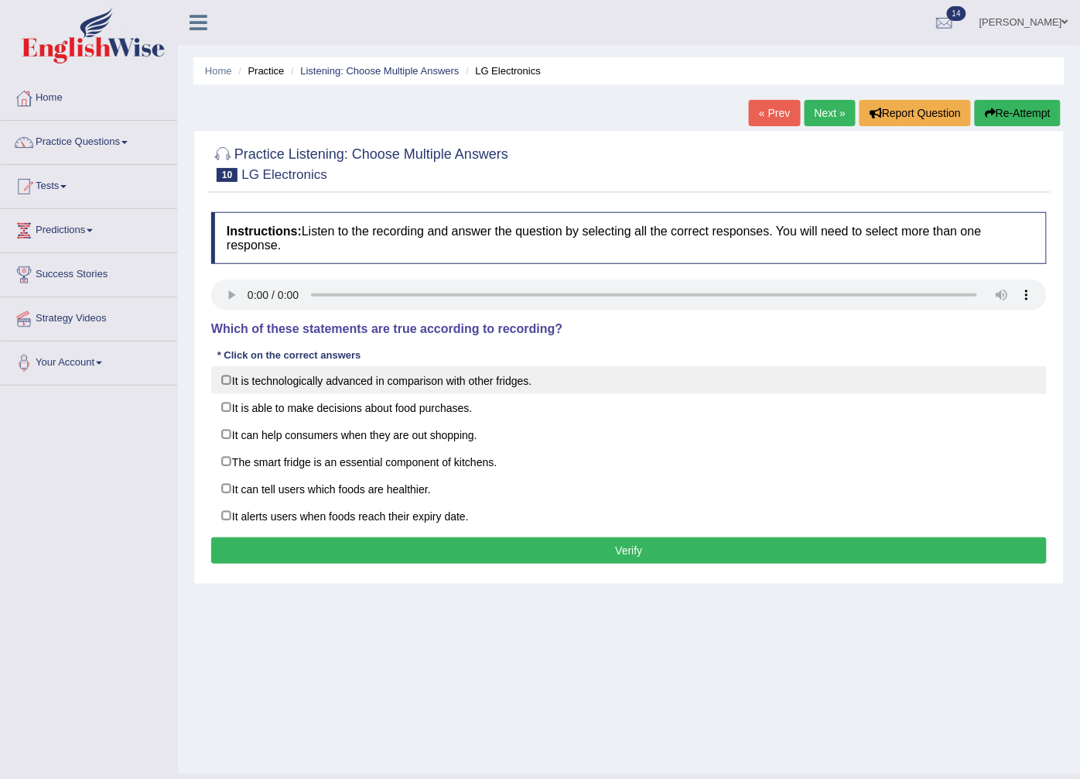
click at [341, 379] on label "It is technologically advanced in comparison with other fridges." at bounding box center [629, 380] width 836 height 28
checkbox input "true"
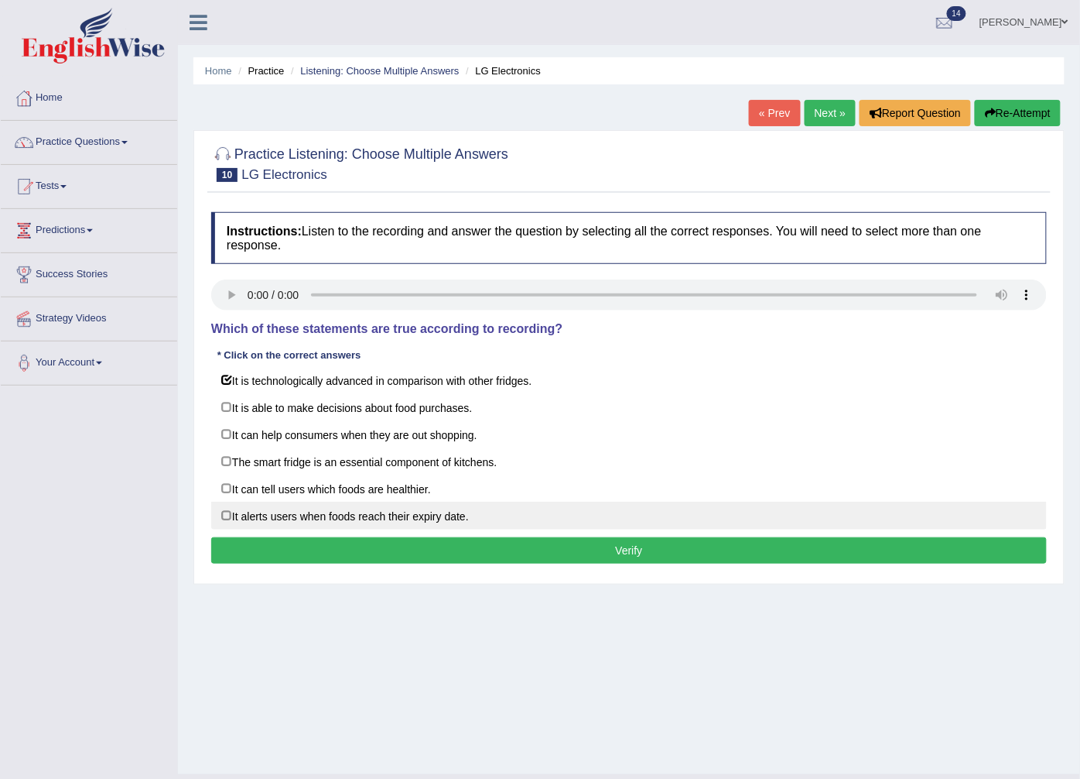
click at [307, 529] on label "It alerts users when foods reach their expiry date." at bounding box center [629, 515] width 836 height 28
checkbox input "true"
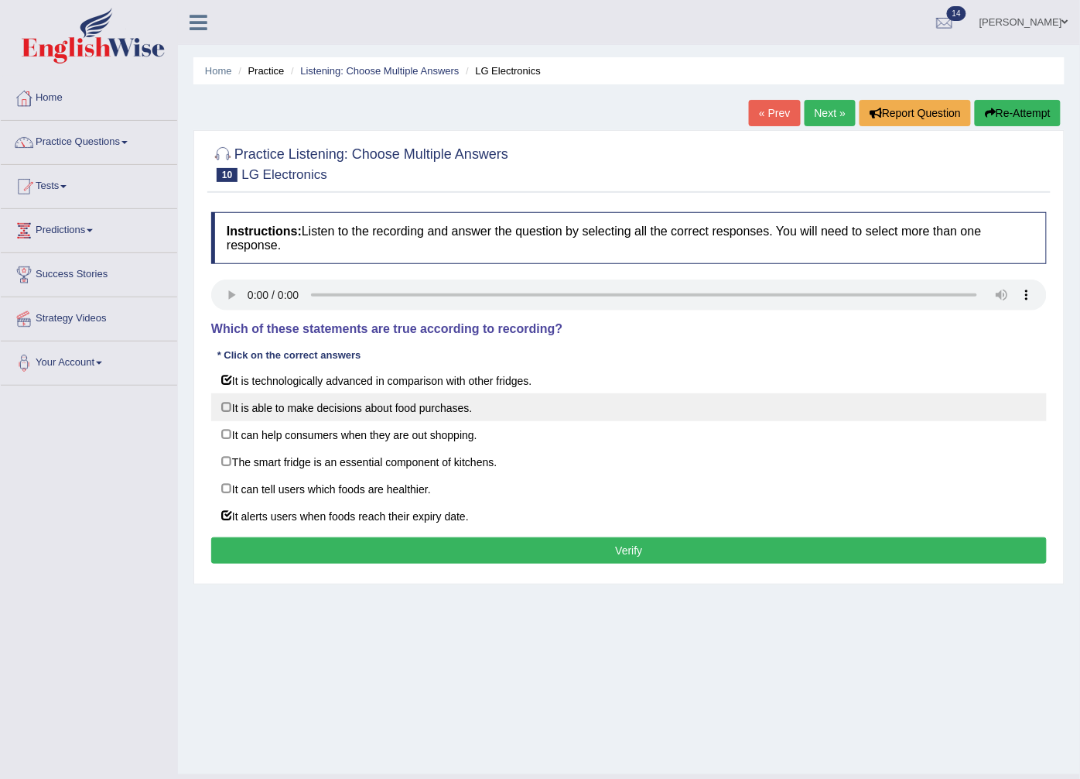
click at [368, 412] on label "It is able to make decisions about food purchases." at bounding box center [629, 407] width 836 height 28
checkbox input "true"
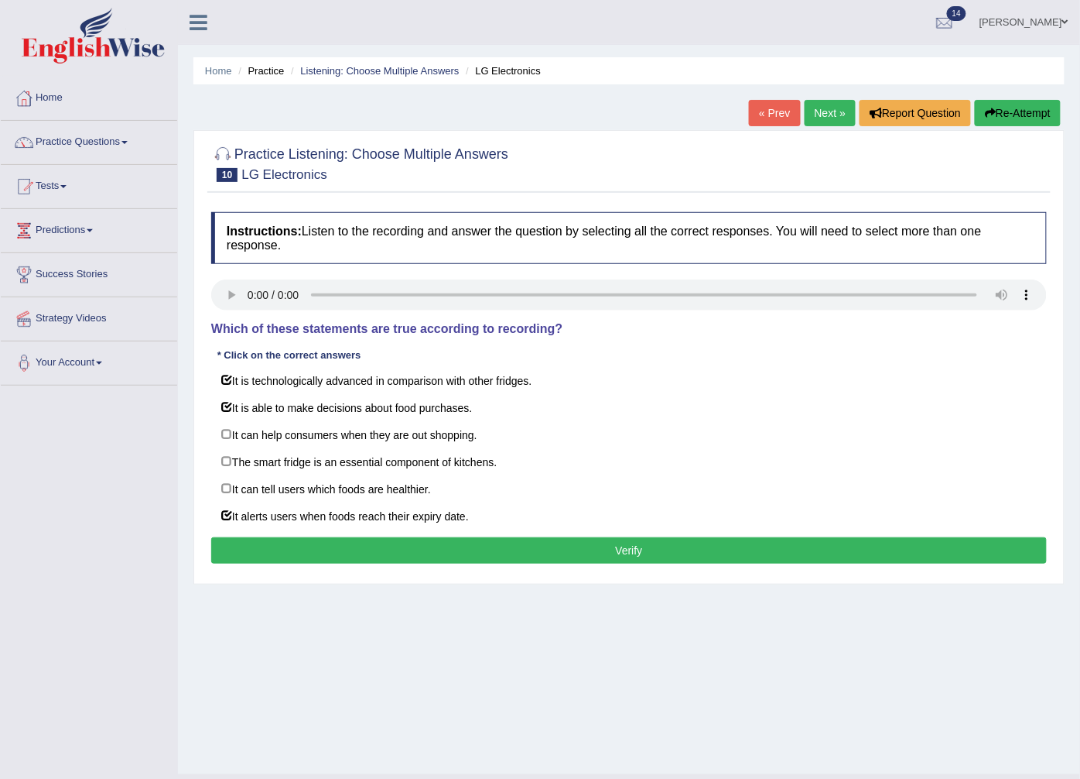
click at [327, 551] on button "Verify" at bounding box center [629, 550] width 836 height 26
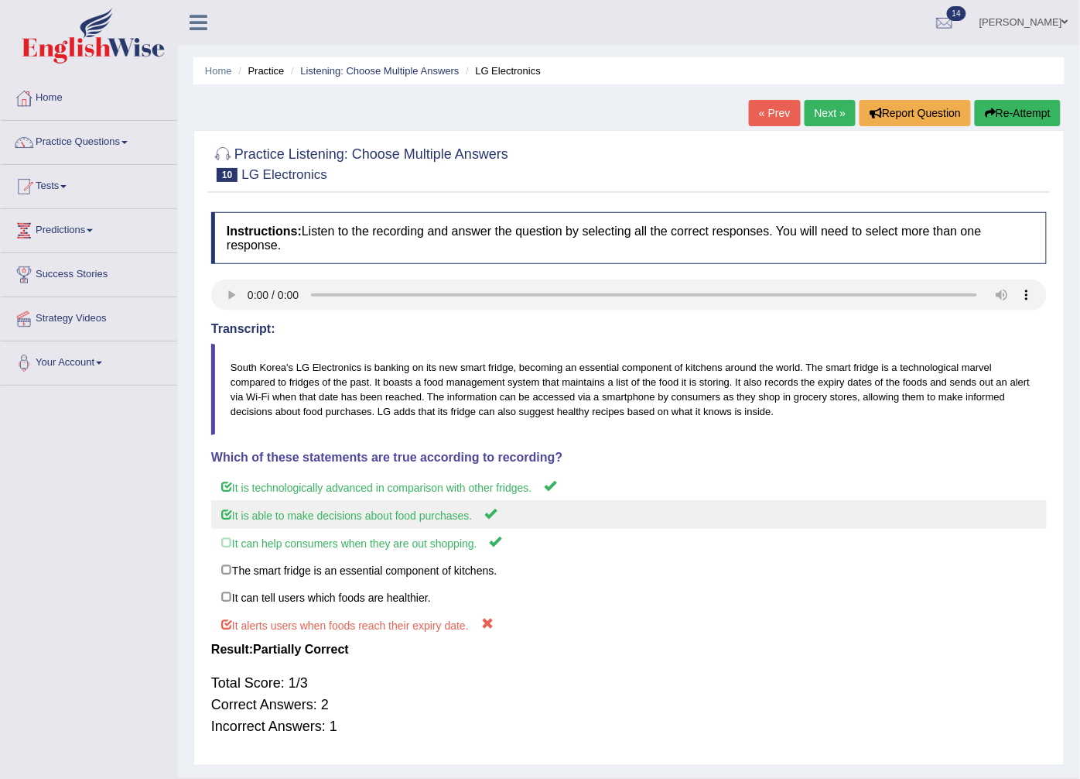
scroll to position [44, 0]
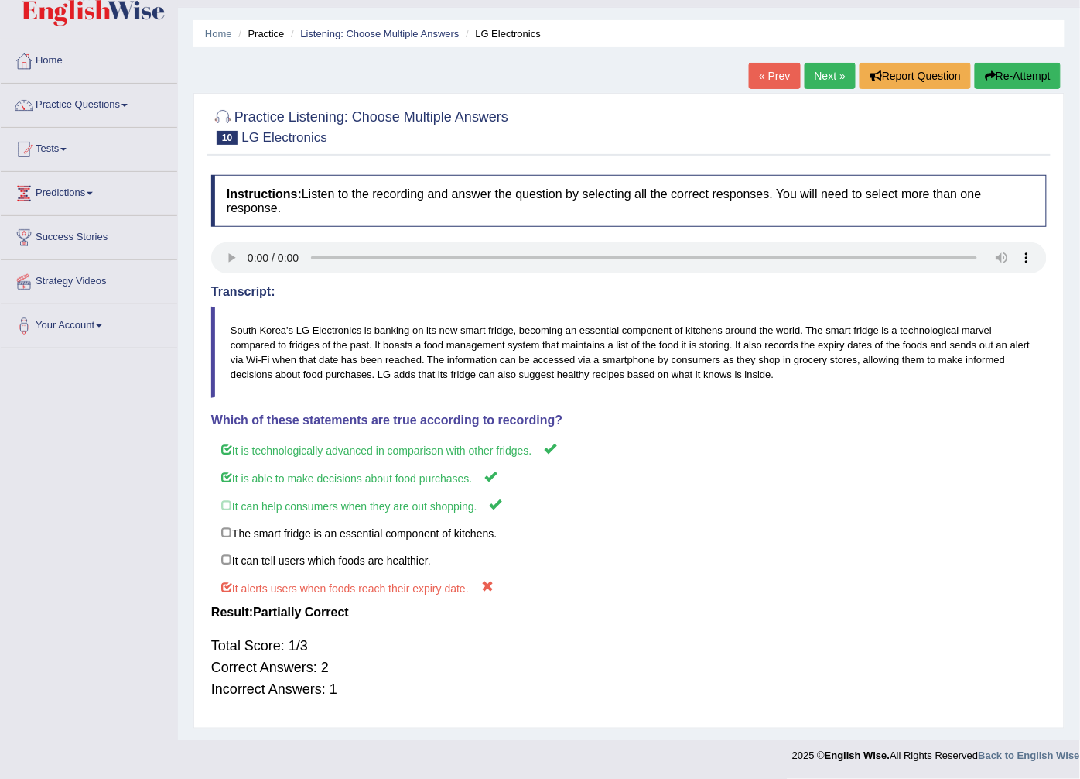
click at [833, 67] on link "Next »" at bounding box center [830, 76] width 51 height 26
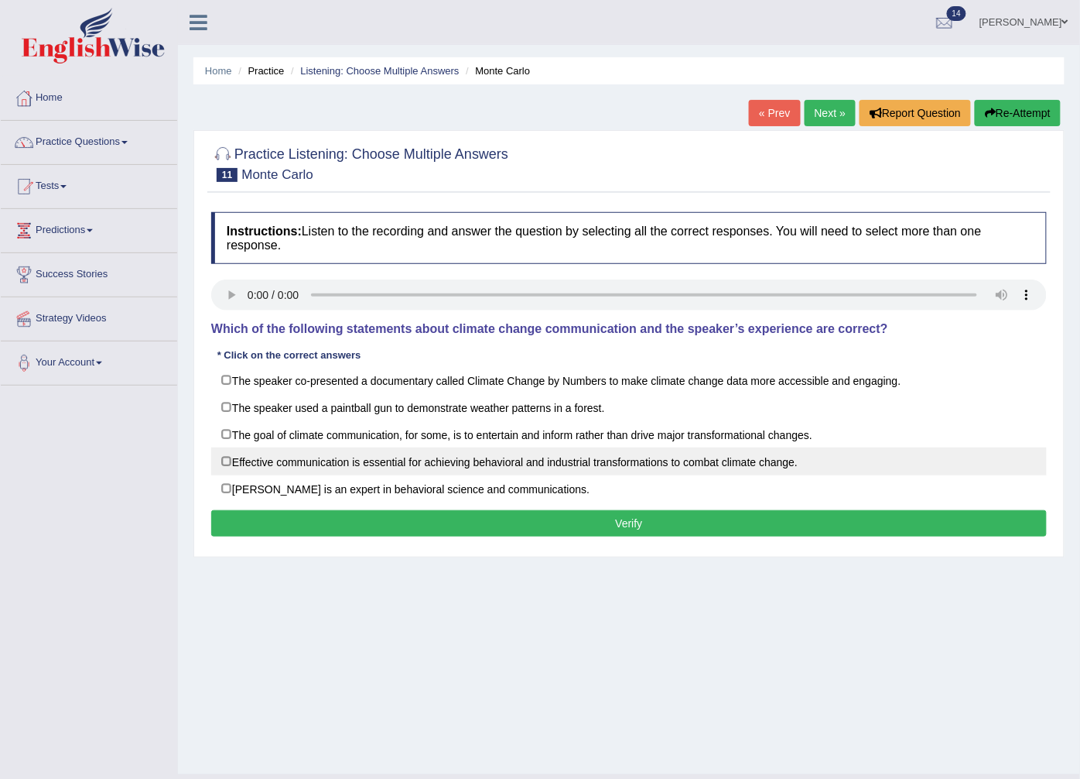
click at [503, 474] on label "Effective communication is essential for achieving behavioral and industrial tr…" at bounding box center [629, 461] width 836 height 28
checkbox input "true"
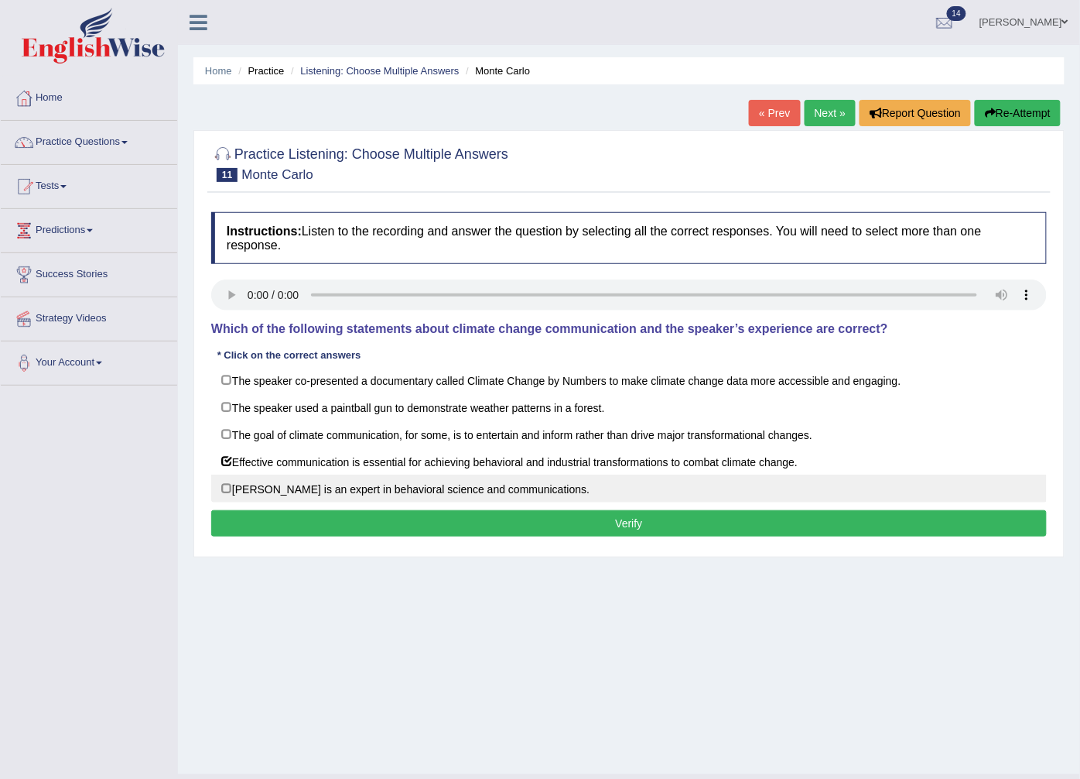
click at [454, 498] on label "[PERSON_NAME] is an expert in behavioral science and communications." at bounding box center [629, 488] width 836 height 28
checkbox input "true"
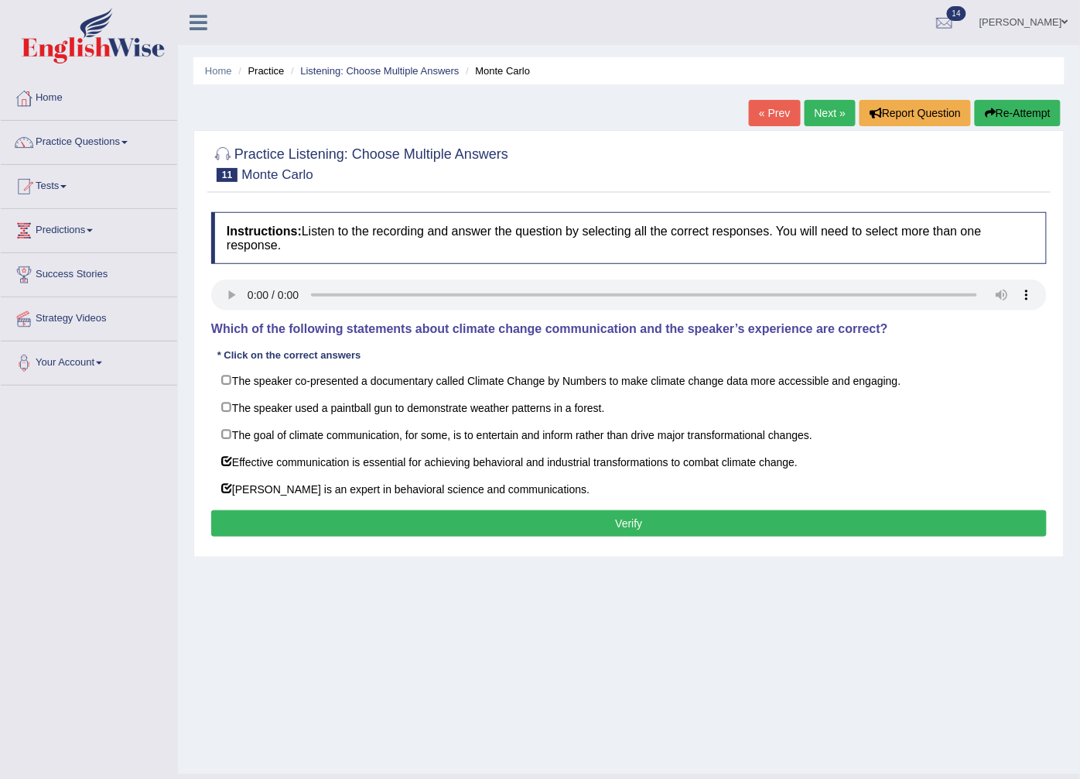
click at [452, 523] on button "Verify" at bounding box center [629, 523] width 836 height 26
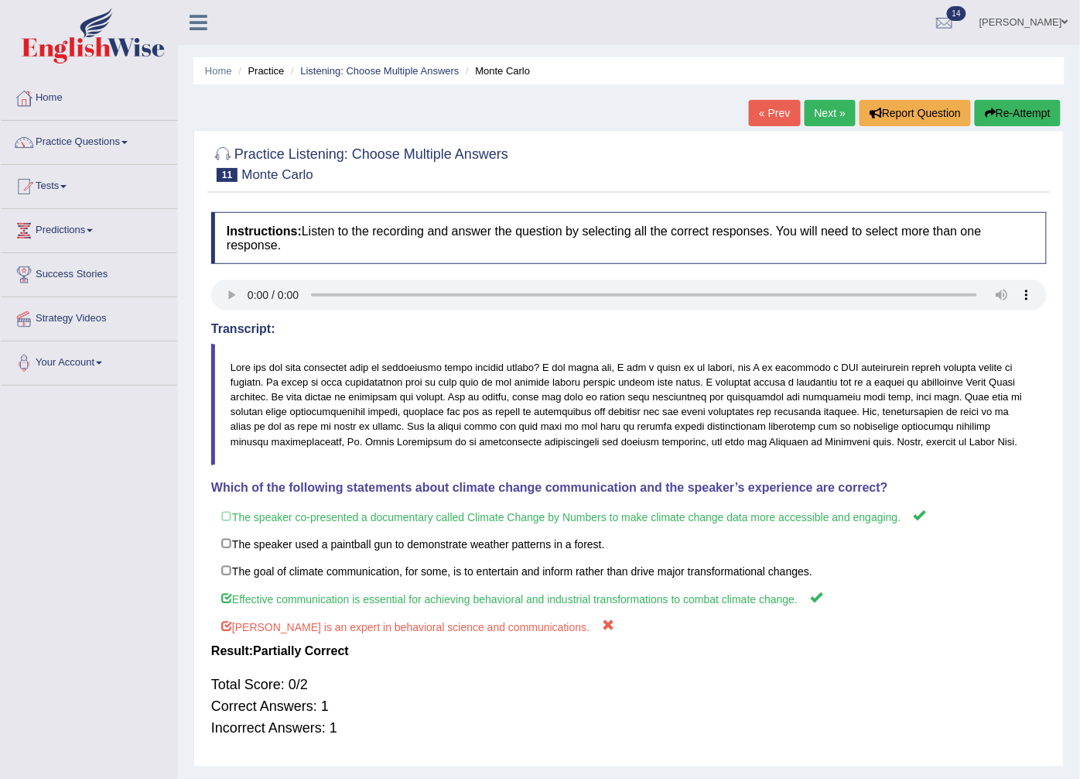
scroll to position [59, 0]
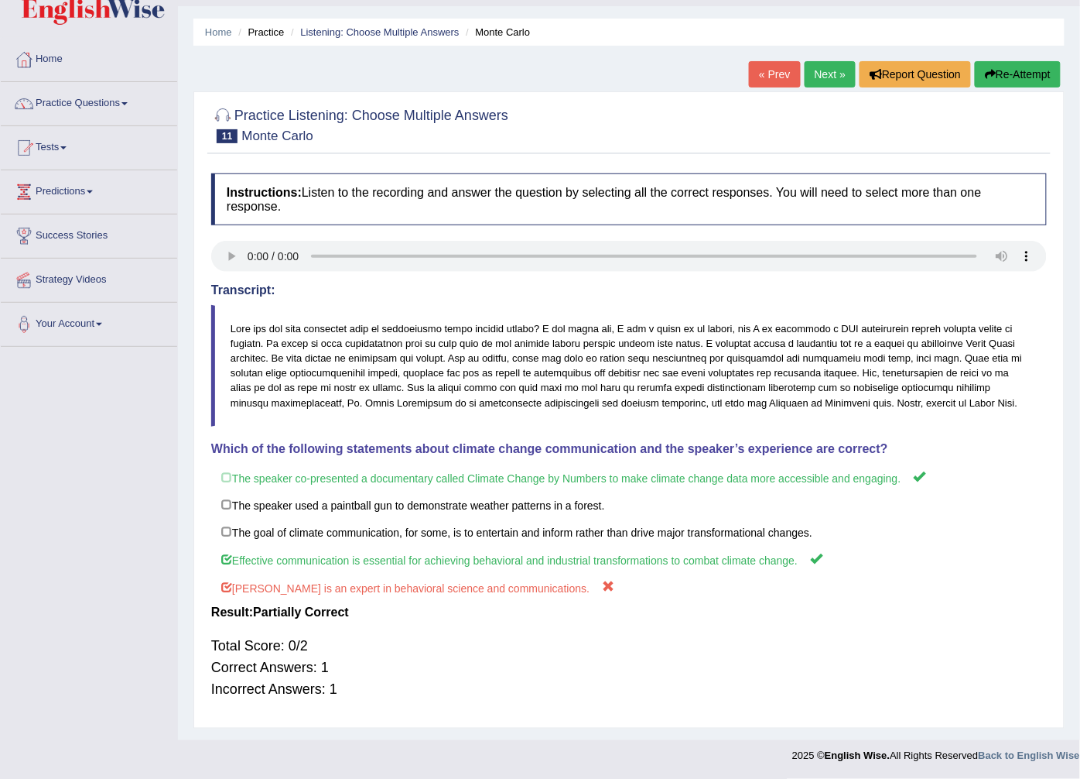
click at [839, 61] on link "Next »" at bounding box center [830, 74] width 51 height 26
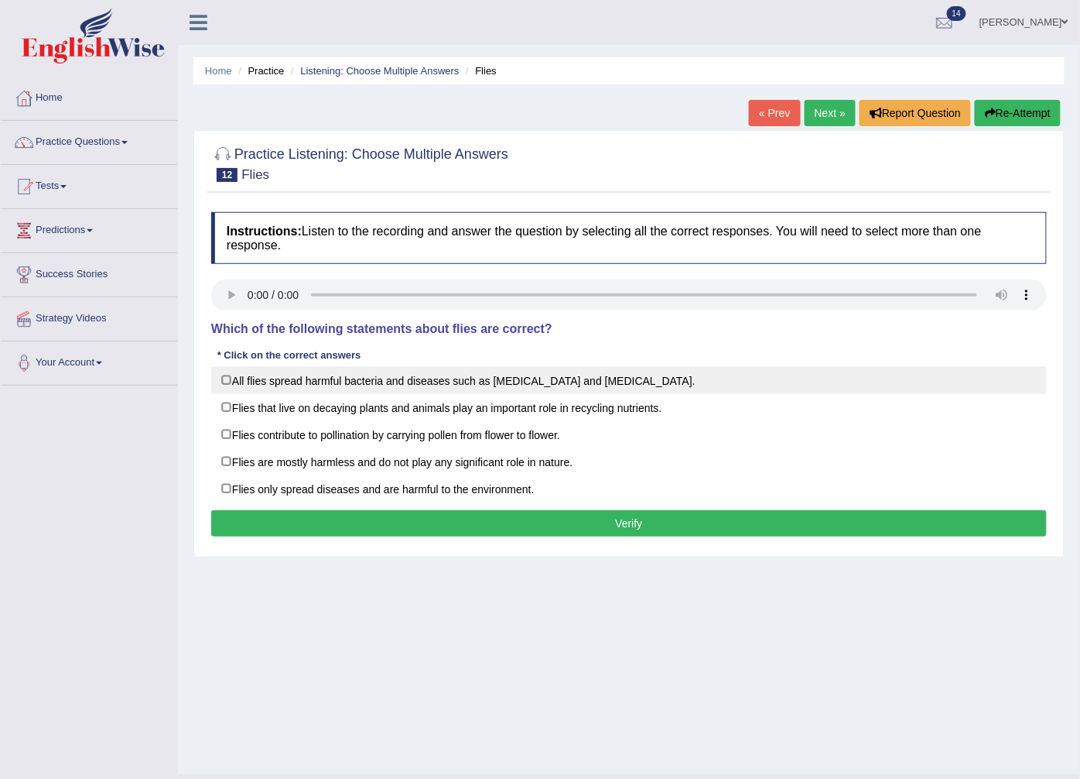
click at [362, 382] on label "All flies spread harmful bacteria and diseases such as [MEDICAL_DATA] and [MEDI…" at bounding box center [629, 380] width 836 height 28
click at [354, 382] on label "All flies spread harmful bacteria and diseases such as [MEDICAL_DATA] and [MEDI…" at bounding box center [629, 380] width 836 height 28
checkbox input "false"
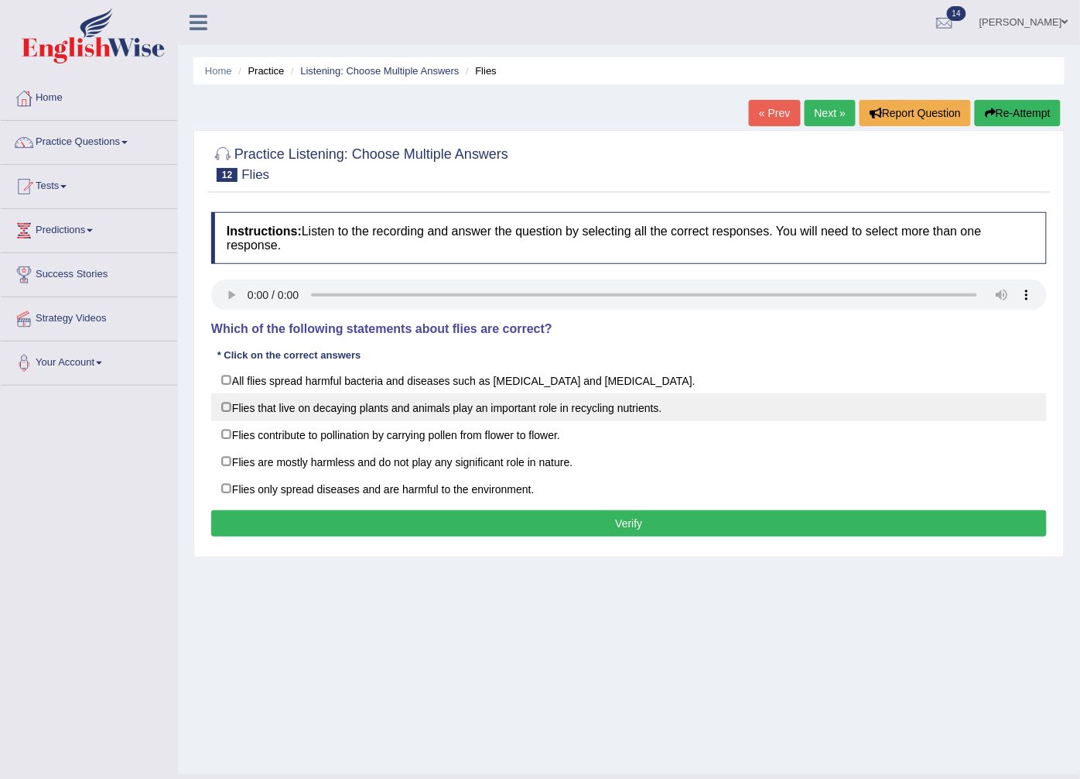
click at [369, 412] on label "Flies that live on decaying plants and animals play an important role in recycl…" at bounding box center [629, 407] width 836 height 28
checkbox input "true"
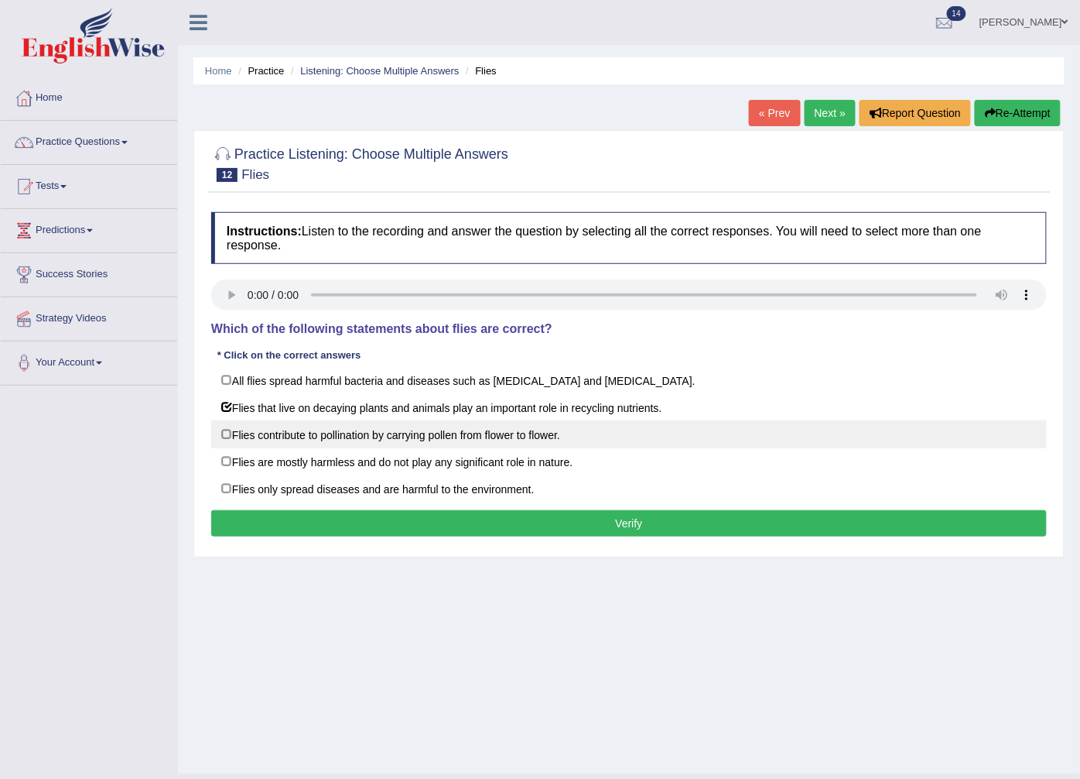
click at [392, 436] on label "Flies contribute to pollination by carrying pollen from flower to flower." at bounding box center [629, 434] width 836 height 28
checkbox input "true"
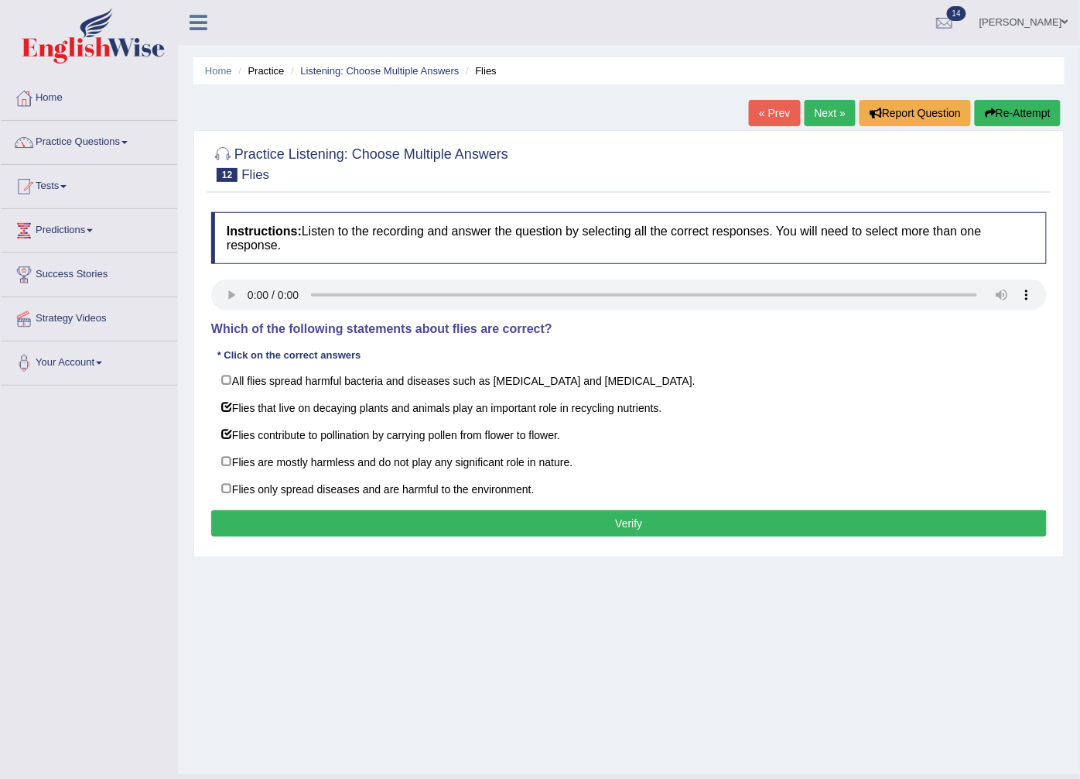
click at [346, 526] on button "Verify" at bounding box center [629, 523] width 836 height 26
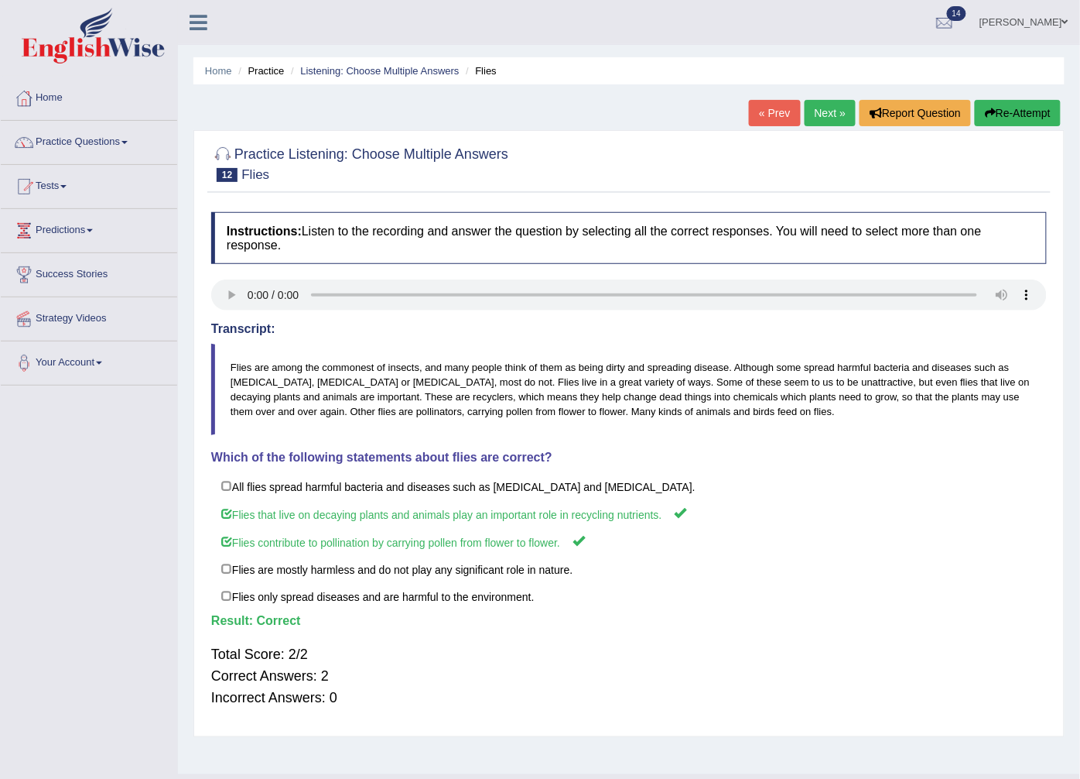
click at [823, 114] on link "Next »" at bounding box center [830, 113] width 51 height 26
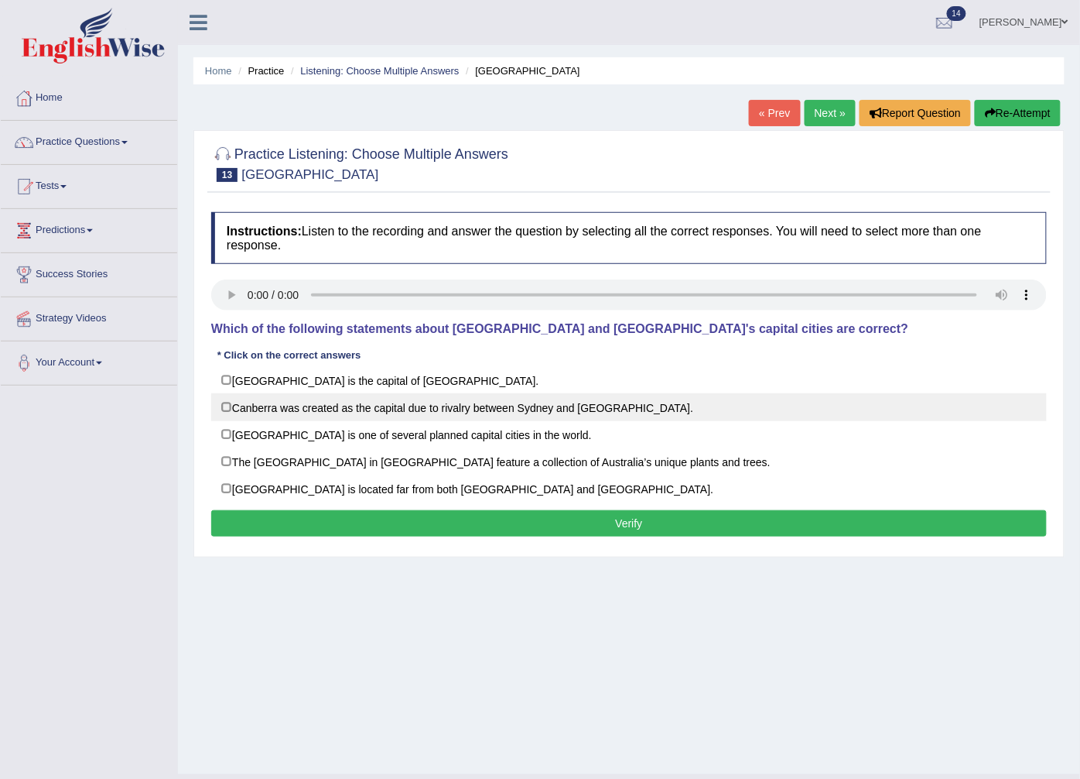
click at [500, 405] on label "Canberra was created as the capital due to rivalry between Sydney and Melbourne." at bounding box center [629, 407] width 836 height 28
checkbox input "true"
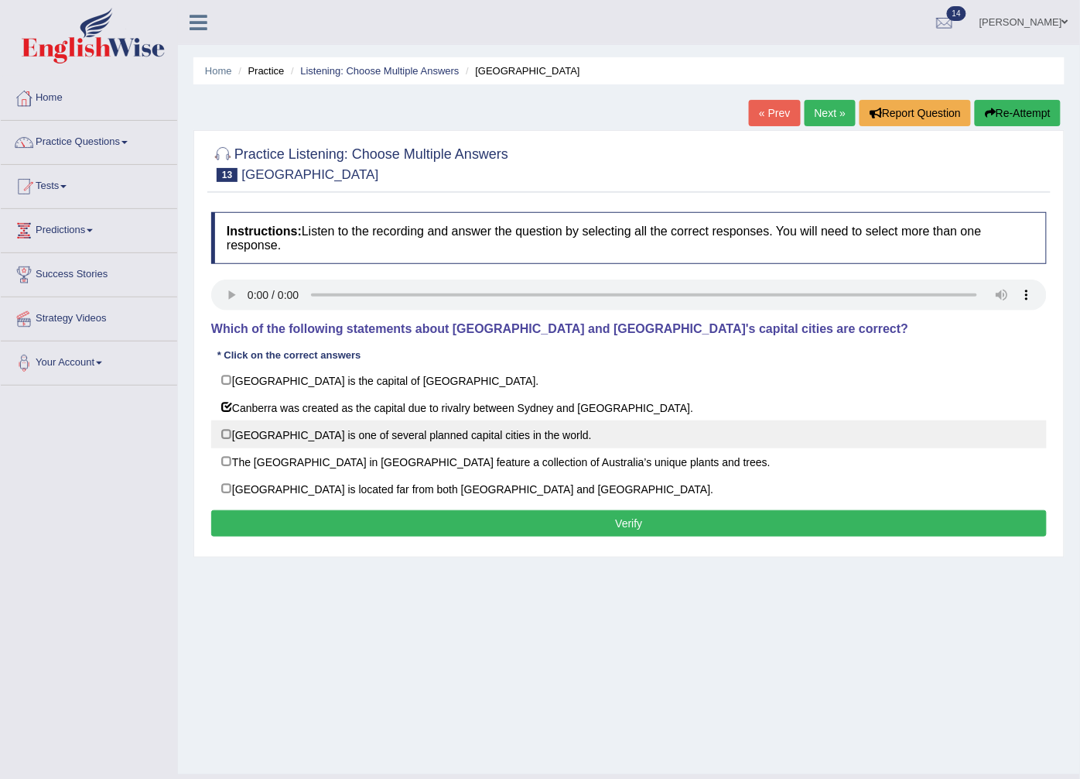
click at [441, 436] on label "Canberra is one of several planned capital cities in the world." at bounding box center [629, 434] width 836 height 28
checkbox input "true"
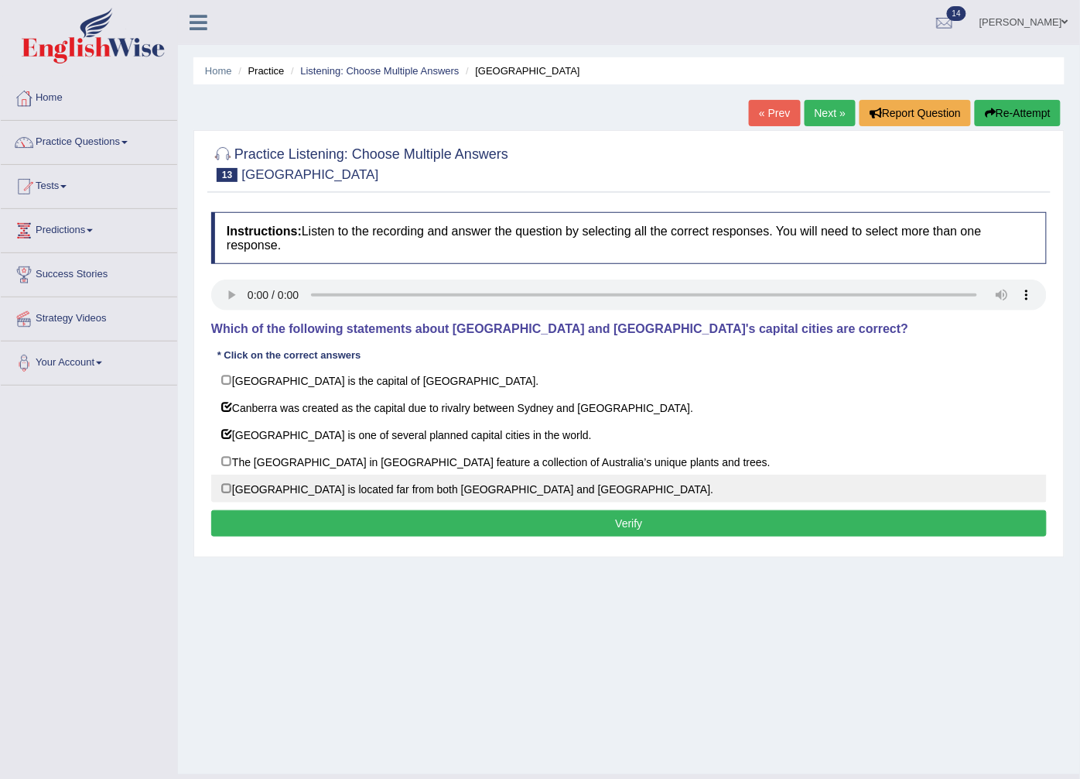
click at [432, 498] on label "Canberra is located far from both Sydney and Melbourne." at bounding box center [629, 488] width 836 height 28
checkbox input "true"
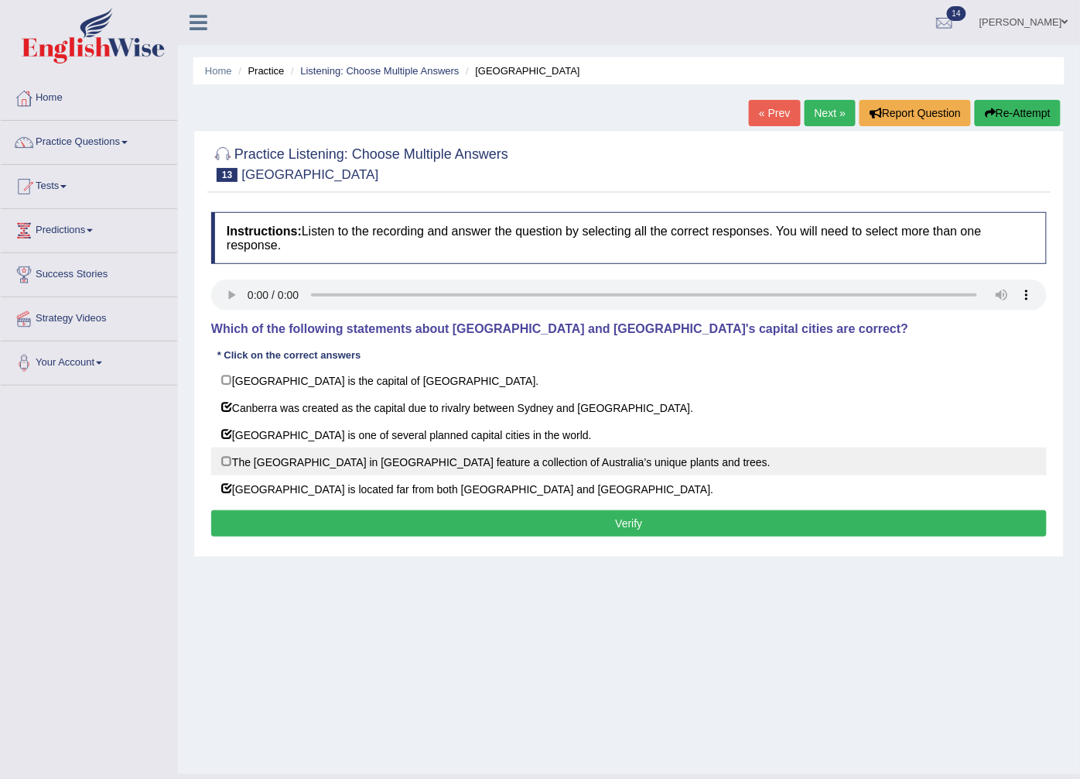
click at [304, 468] on label "The National Botanic Gardens in Canberra feature a collection of Australia’s un…" at bounding box center [629, 461] width 836 height 28
checkbox input "true"
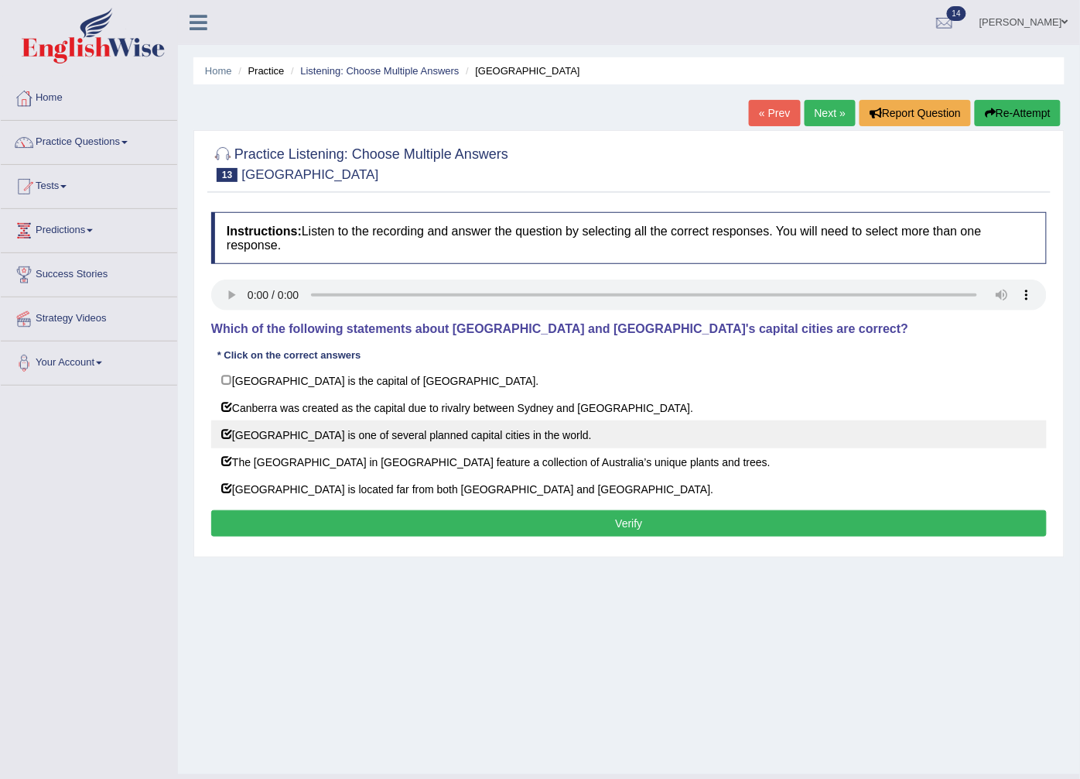
click at [418, 443] on label "Canberra is one of several planned capital cities in the world." at bounding box center [629, 434] width 836 height 28
checkbox input "false"
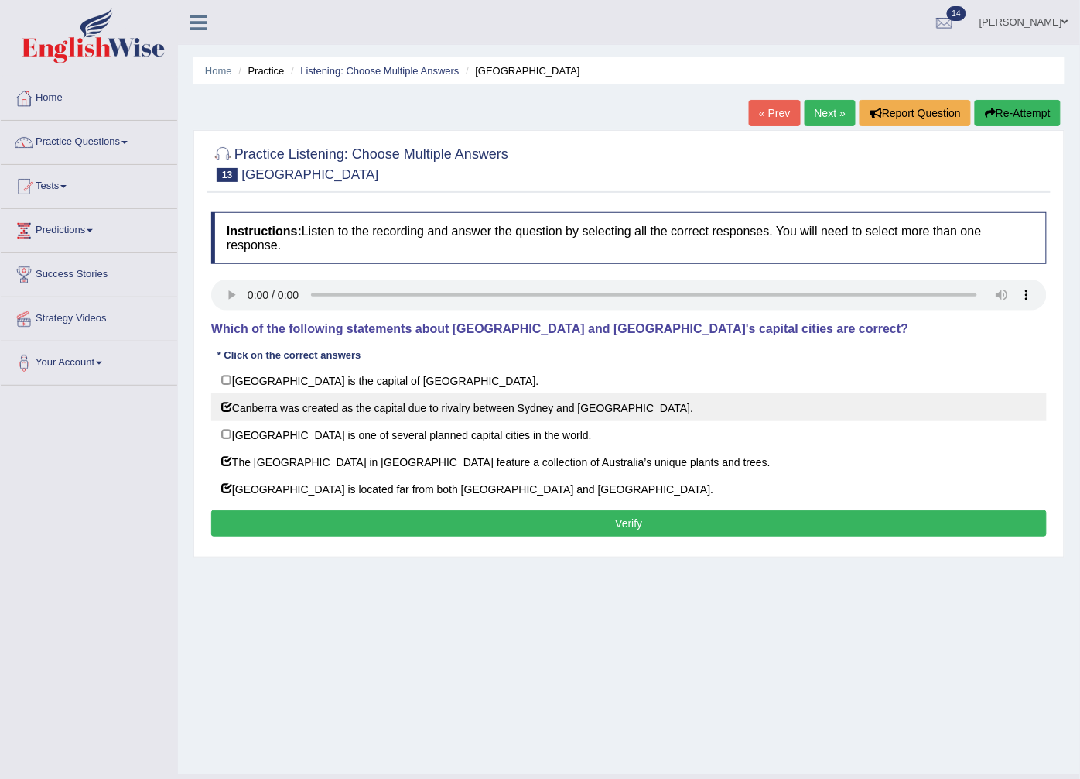
click at [415, 421] on label "Canberra was created as the capital due to rivalry between Sydney and Melbourne." at bounding box center [629, 407] width 836 height 28
checkbox input "false"
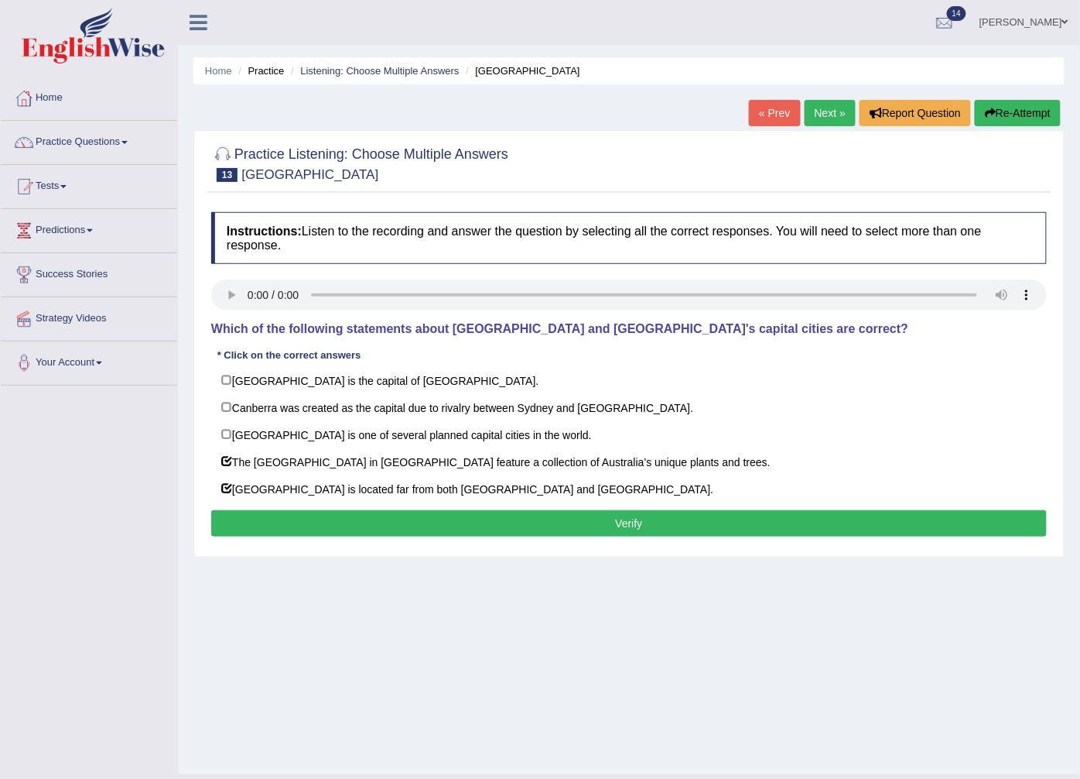
click at [412, 523] on button "Verify" at bounding box center [629, 523] width 836 height 26
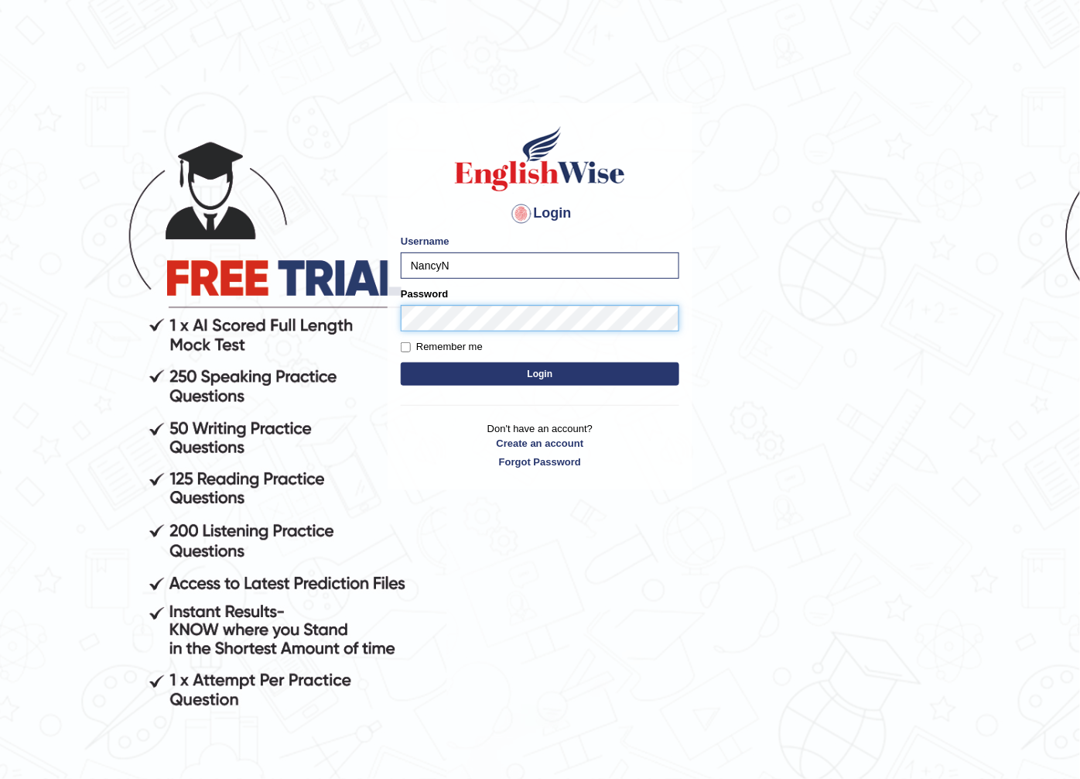
click at [401, 362] on button "Login" at bounding box center [540, 373] width 279 height 23
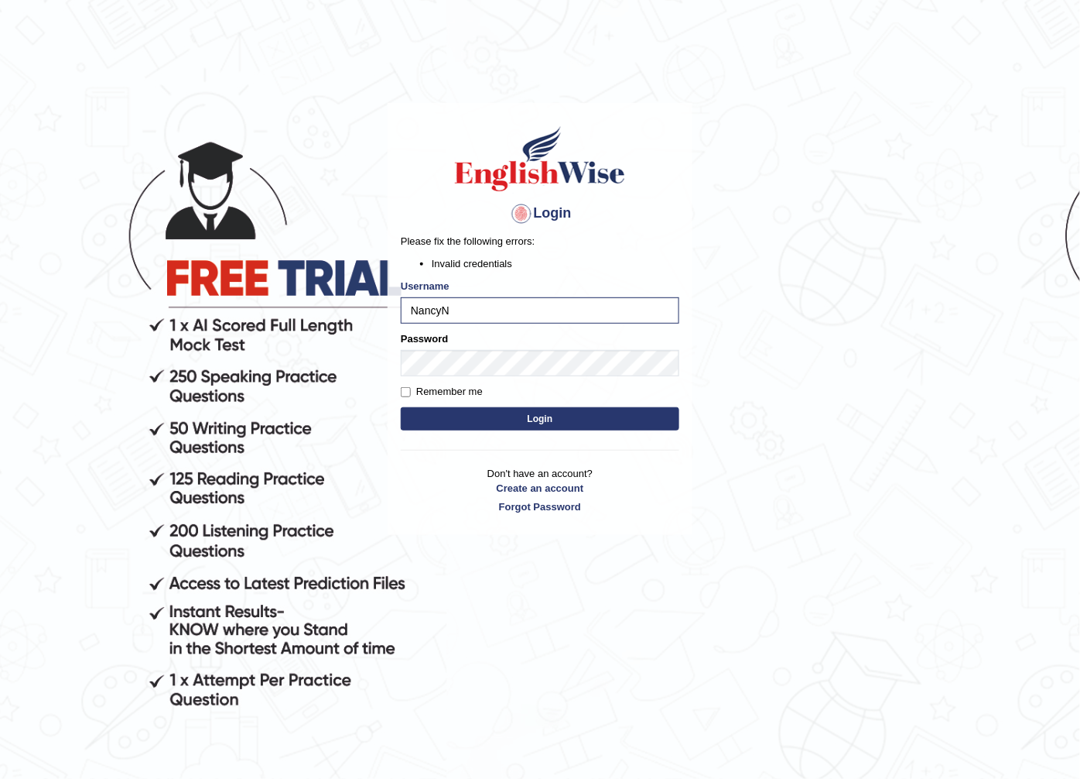
click at [508, 408] on button "Login" at bounding box center [540, 418] width 279 height 23
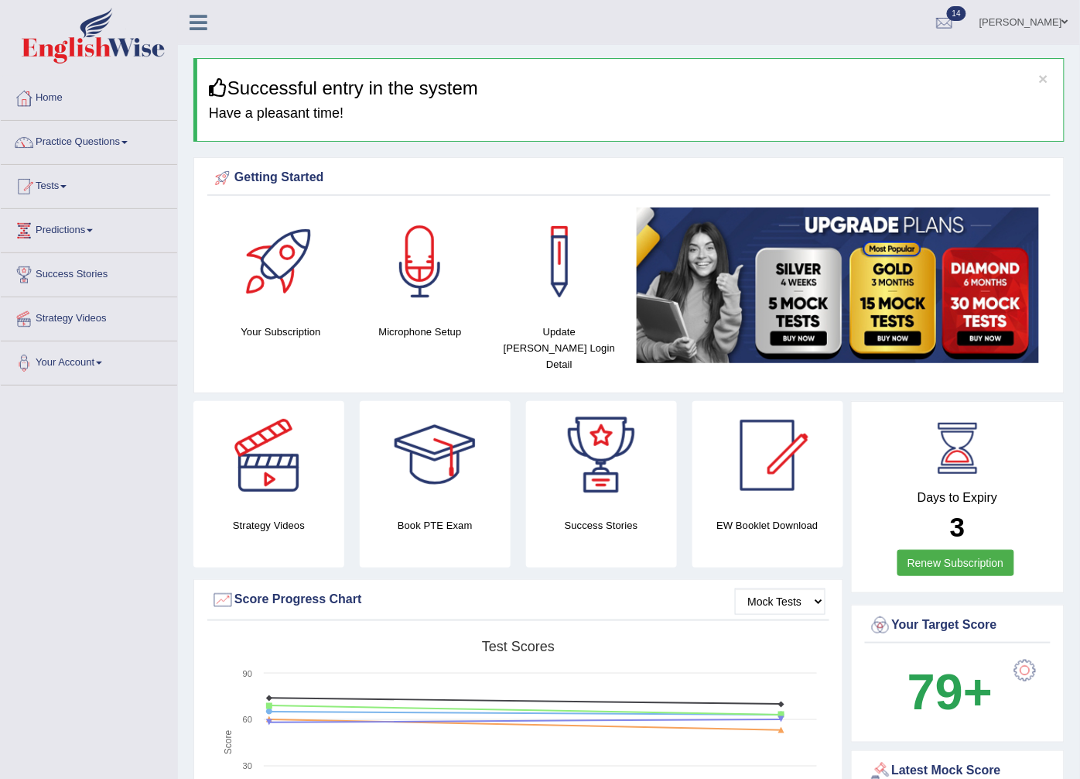
click at [71, 137] on link "Practice Questions" at bounding box center [89, 140] width 176 height 39
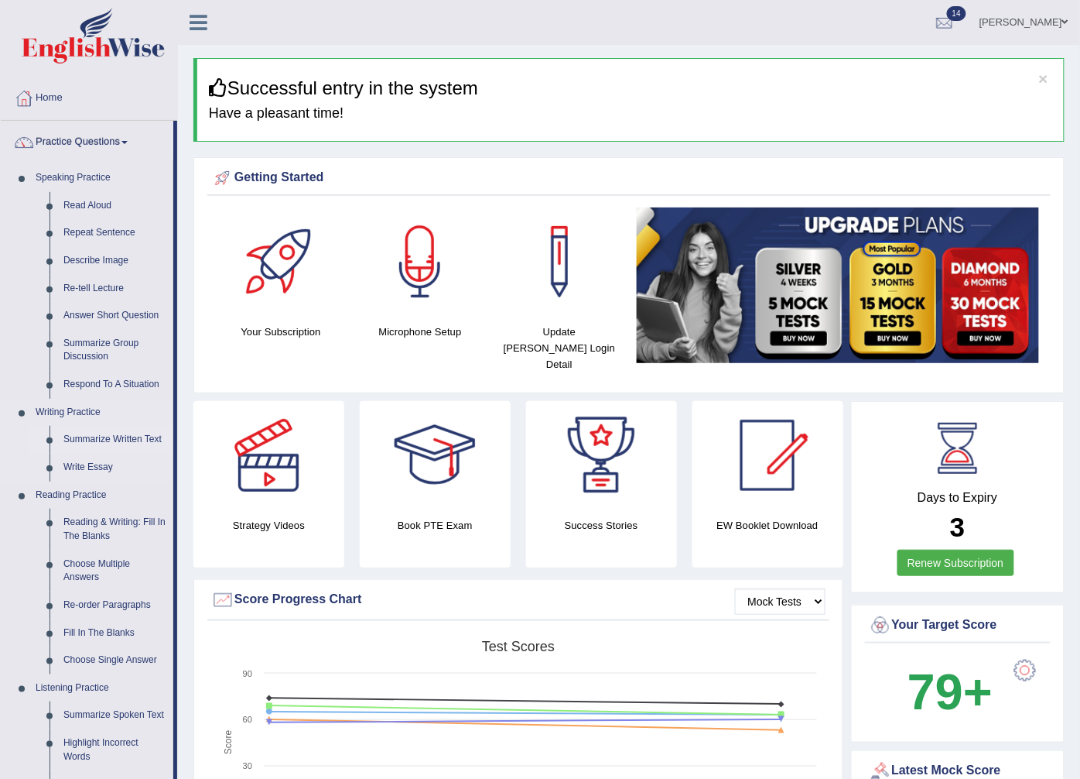
click at [85, 434] on link "Summarize Written Text" at bounding box center [114, 440] width 117 height 28
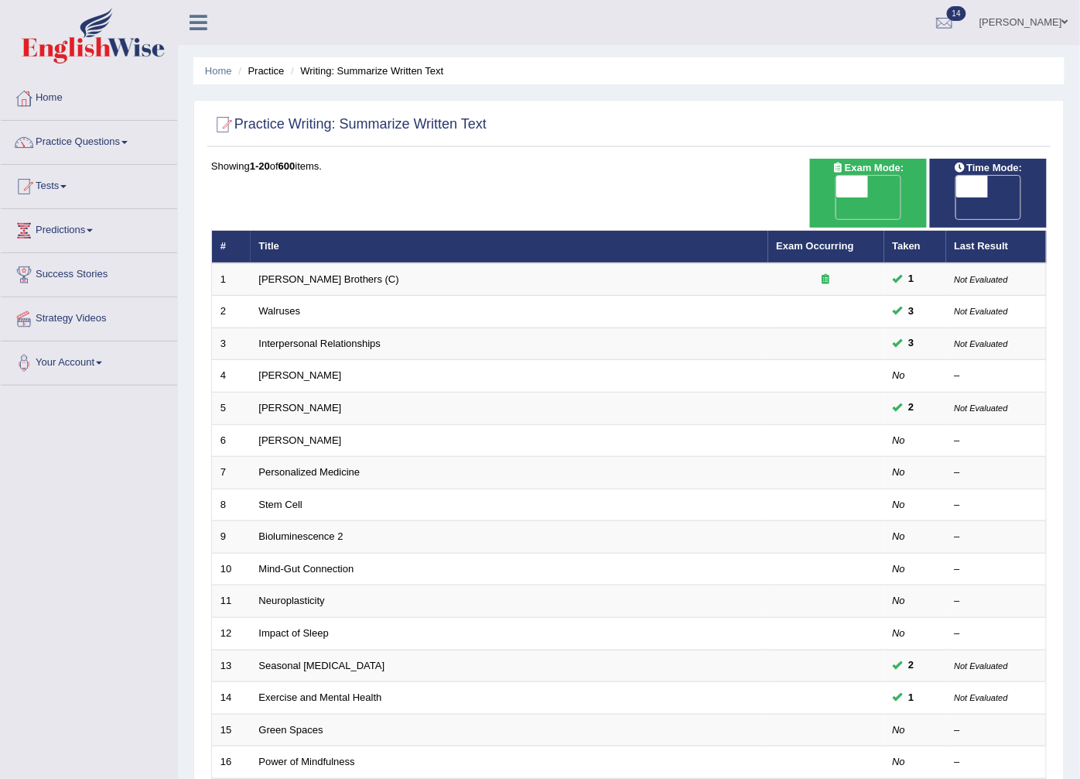
scroll to position [248, 0]
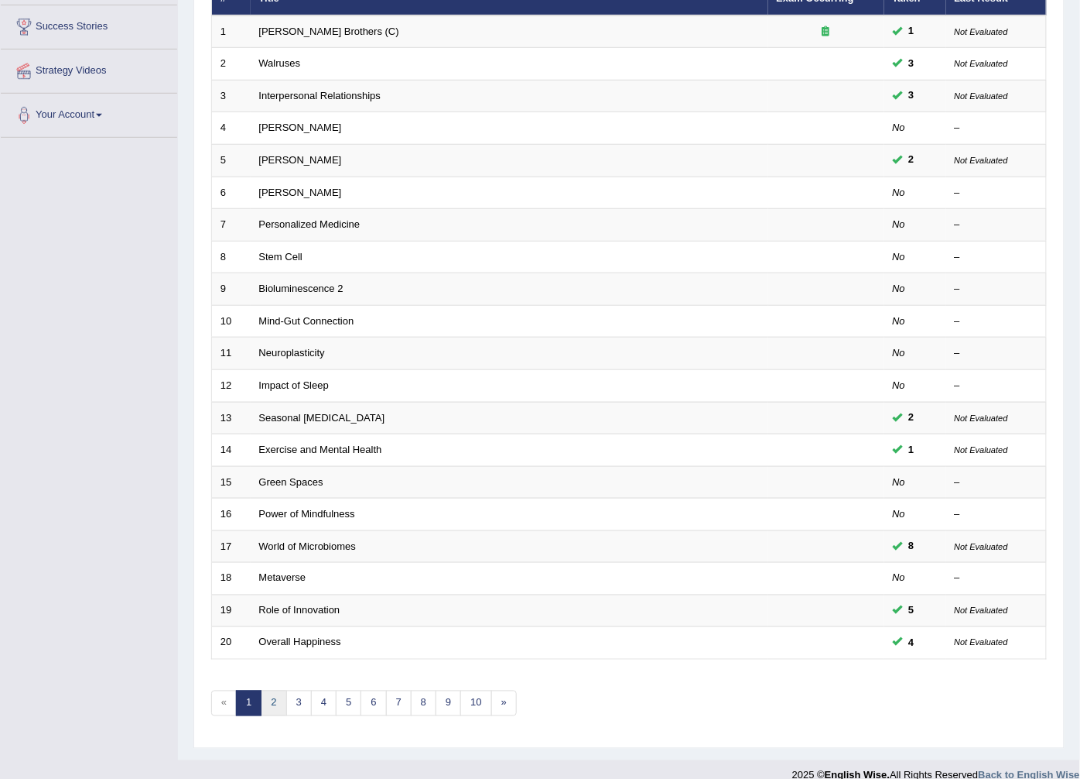
click at [271, 690] on link "2" at bounding box center [274, 703] width 26 height 26
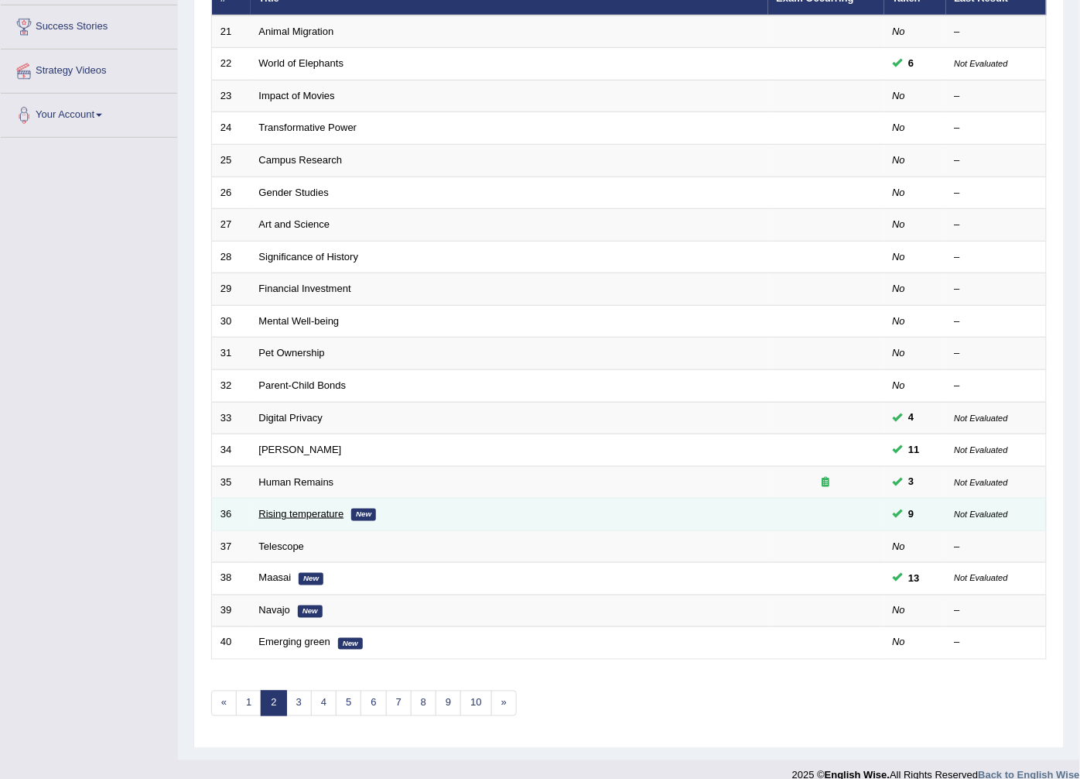
click at [330, 508] on link "Rising temperature" at bounding box center [301, 514] width 85 height 12
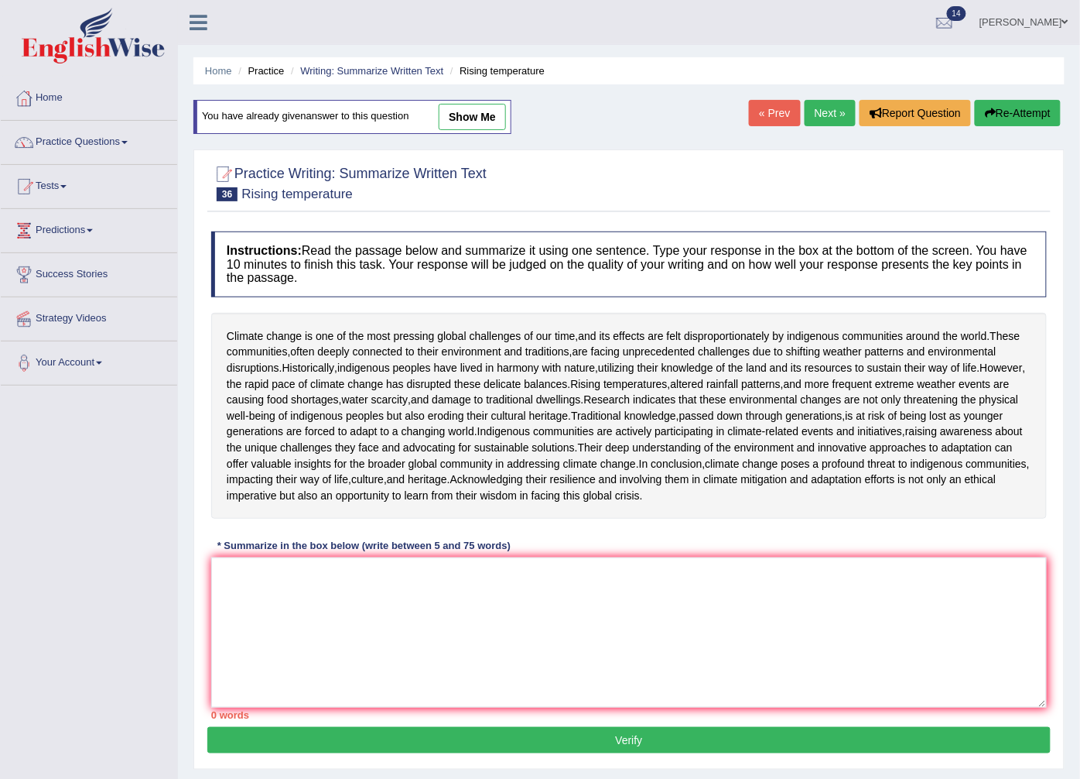
click at [474, 115] on link "show me" at bounding box center [472, 117] width 67 height 26
type textarea "The passage outlines the most pressing global challenges of our time is climate…"
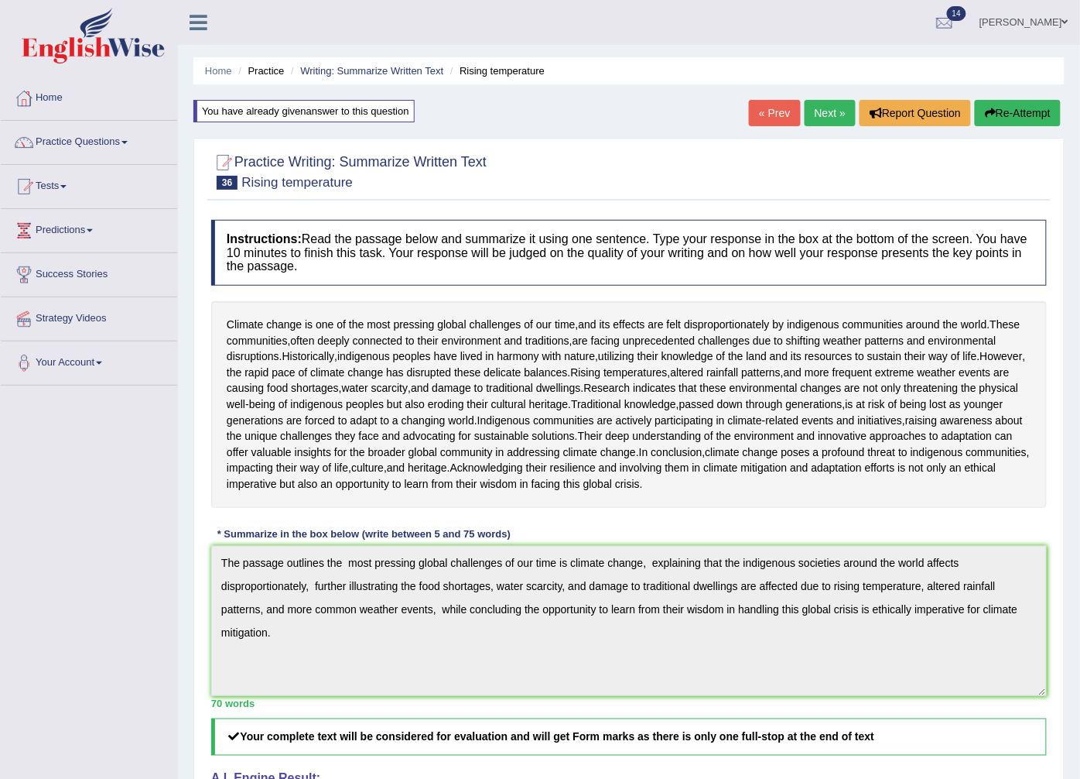
click at [1011, 110] on button "Re-Attempt" at bounding box center [1018, 113] width 86 height 26
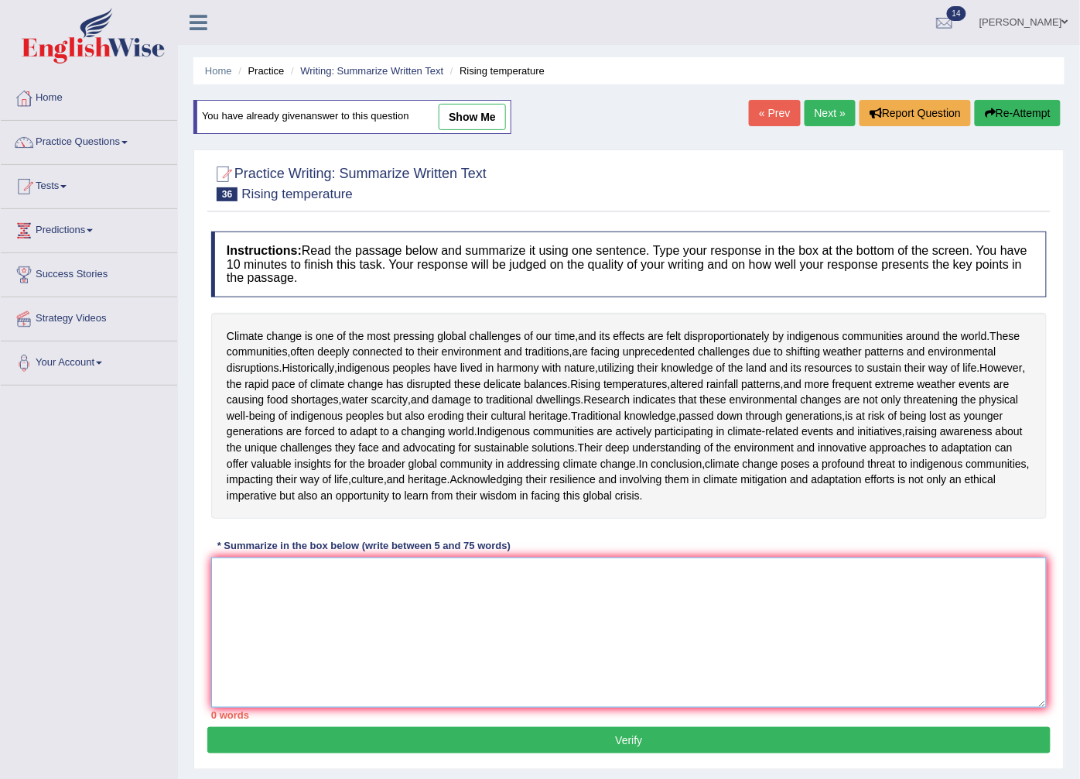
click at [217, 681] on textarea at bounding box center [629, 632] width 836 height 150
paste textarea "The passage outlines the most pressing global challenges of our time is climate…"
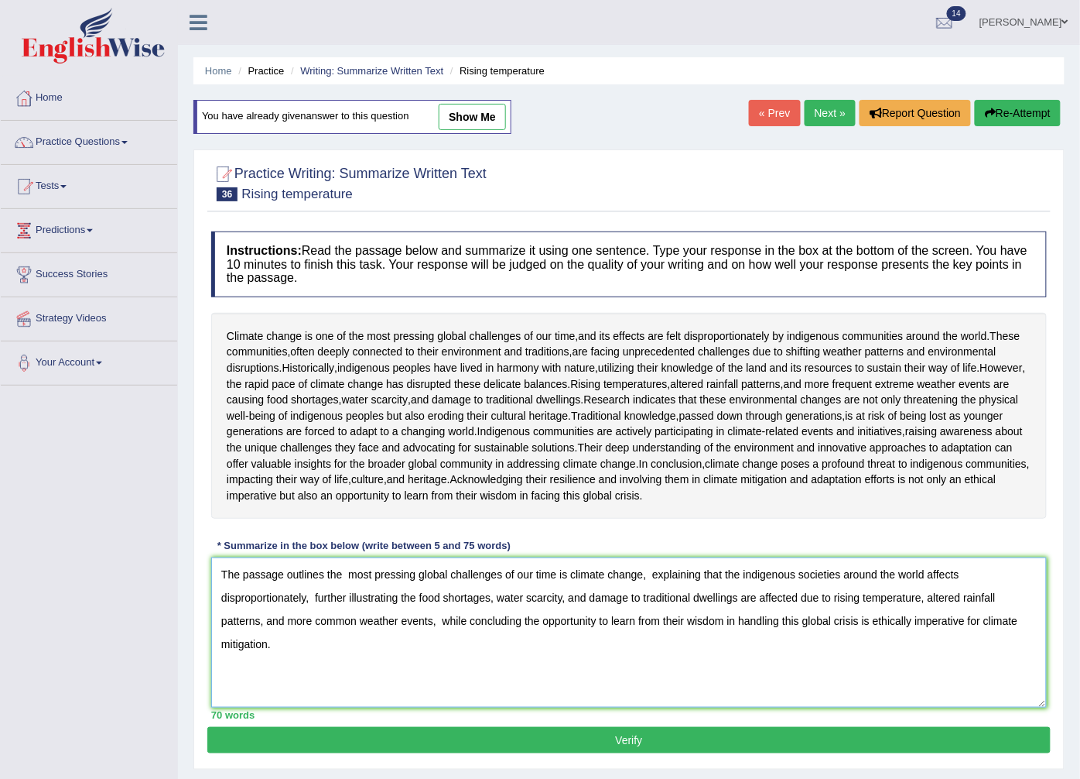
scroll to position [86, 0]
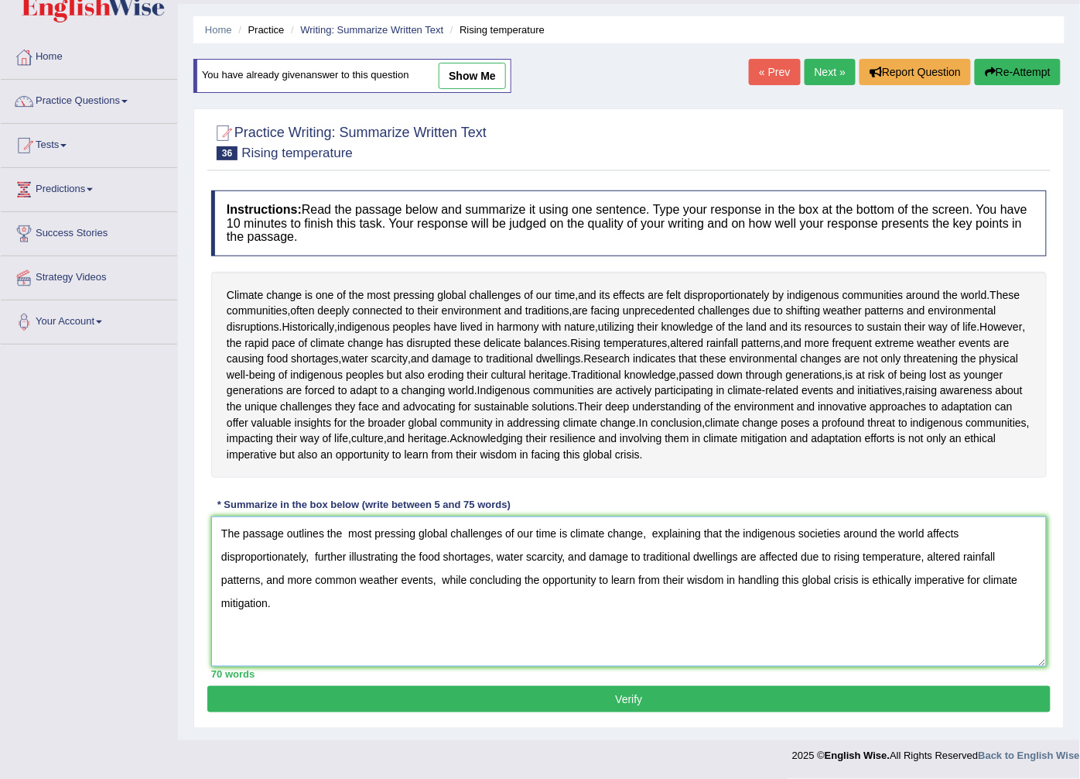
click at [346, 599] on textarea "The passage outlines the most pressing global challenges of our time is climate…" at bounding box center [629, 591] width 836 height 150
click at [632, 601] on textarea "The passage outlines most pressing global challenges of our time is climate cha…" at bounding box center [629, 591] width 836 height 150
click at [717, 599] on textarea "The passage outlines most pressing global challenges of our time is climate cha…" at bounding box center [629, 591] width 836 height 150
type textarea "The passage outlines most pressing global challenges of our time is climate cha…"
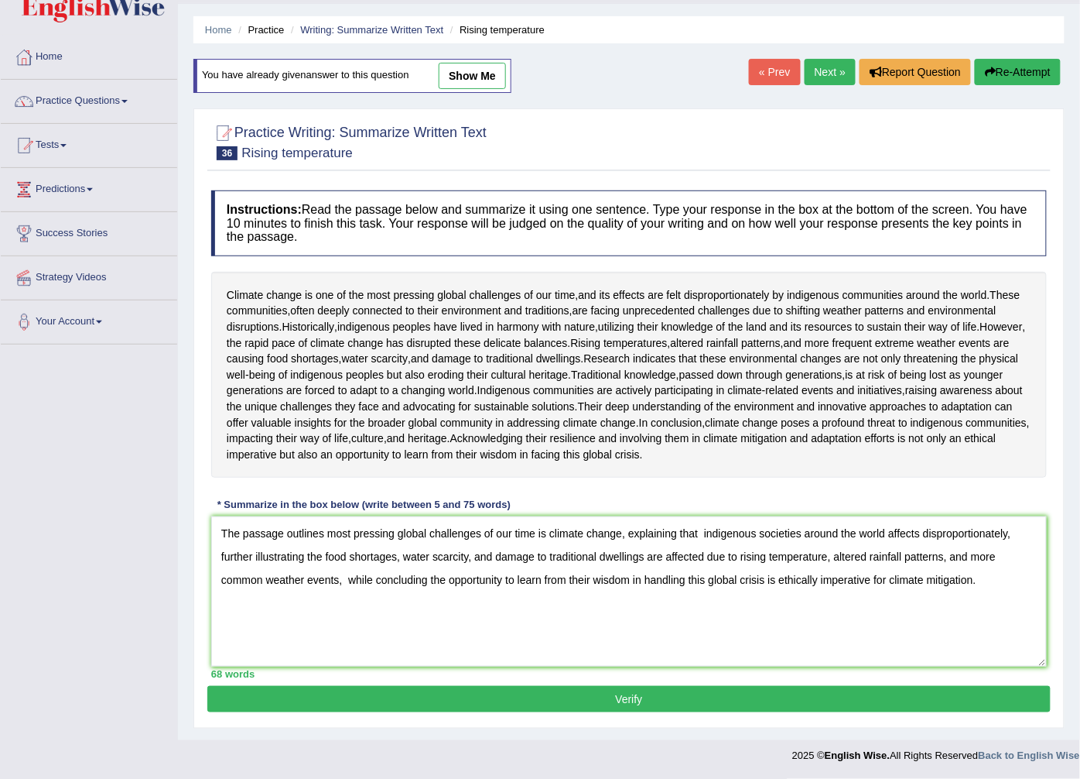
click at [519, 698] on button "Verify" at bounding box center [629, 699] width 844 height 26
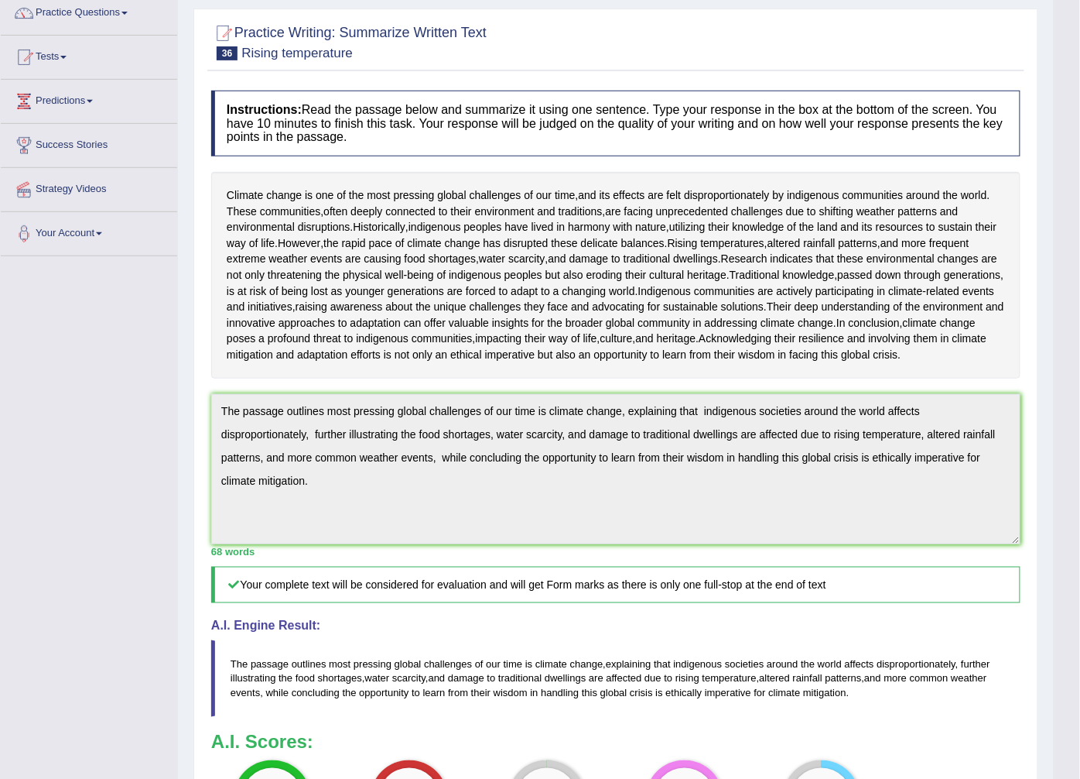
scroll to position [0, 0]
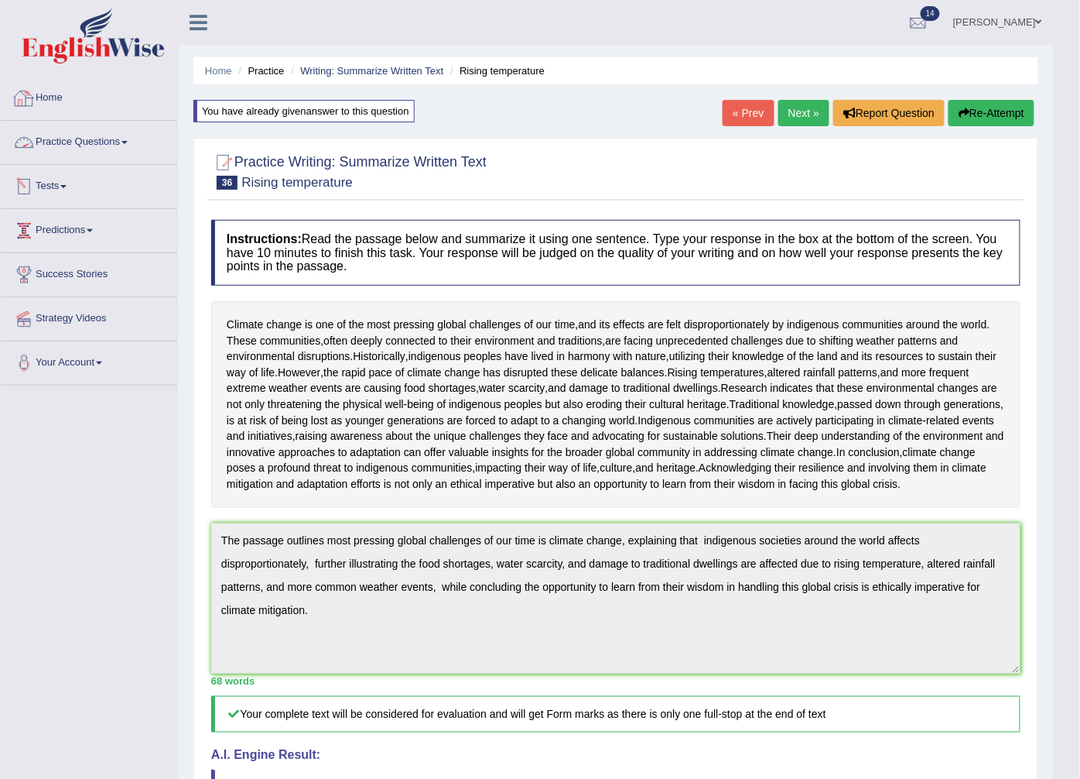
click at [1019, 114] on button "Re-Attempt" at bounding box center [992, 113] width 86 height 26
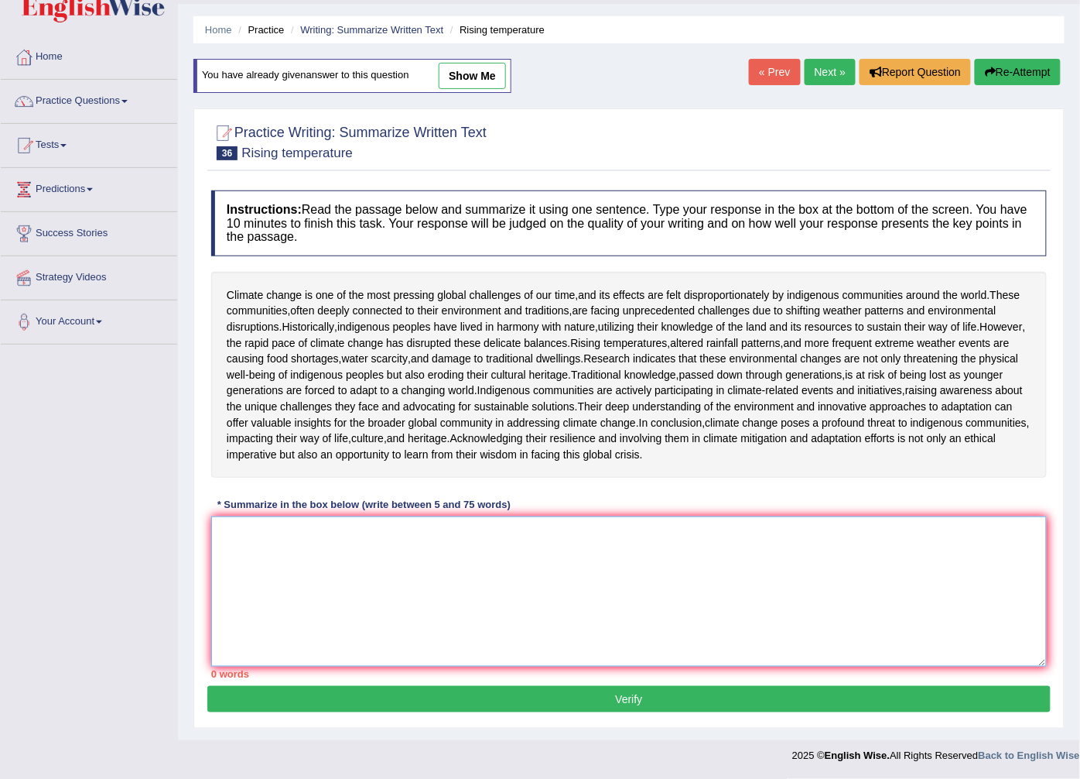
click at [222, 524] on textarea at bounding box center [629, 591] width 836 height 150
paste textarea "he passage outlines most pressing global challenges of our time is climate chan…"
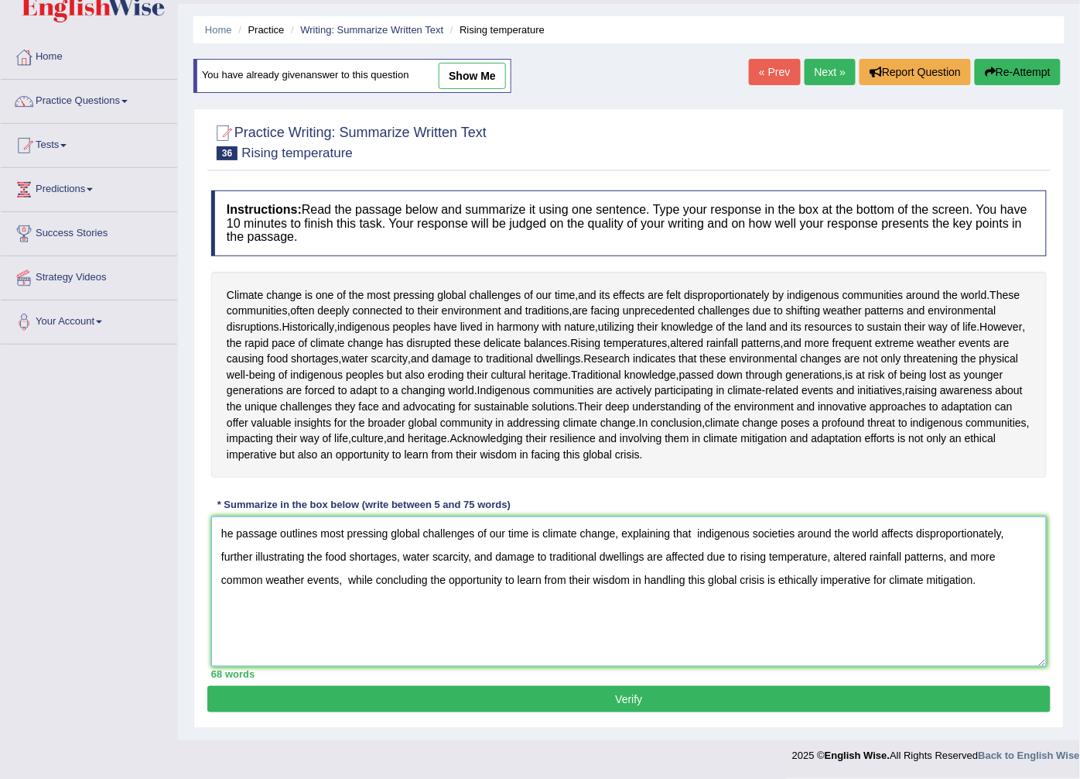
click at [222, 524] on textarea "he passage outlines most pressing global challenges of our time is climate chan…" at bounding box center [629, 591] width 836 height 150
click at [387, 608] on textarea "The passage outlines most pressing global challenges of our time is climate cha…" at bounding box center [629, 591] width 836 height 150
click at [705, 532] on textarea "The passage outlines most pressing global challenges of our time is climate cha…" at bounding box center [629, 591] width 836 height 150
click at [351, 582] on textarea "The passage outlines most pressing global challenges of our time is climate cha…" at bounding box center [629, 591] width 836 height 150
type textarea "The passage outlines most pressing global challenges of our time is climate cha…"
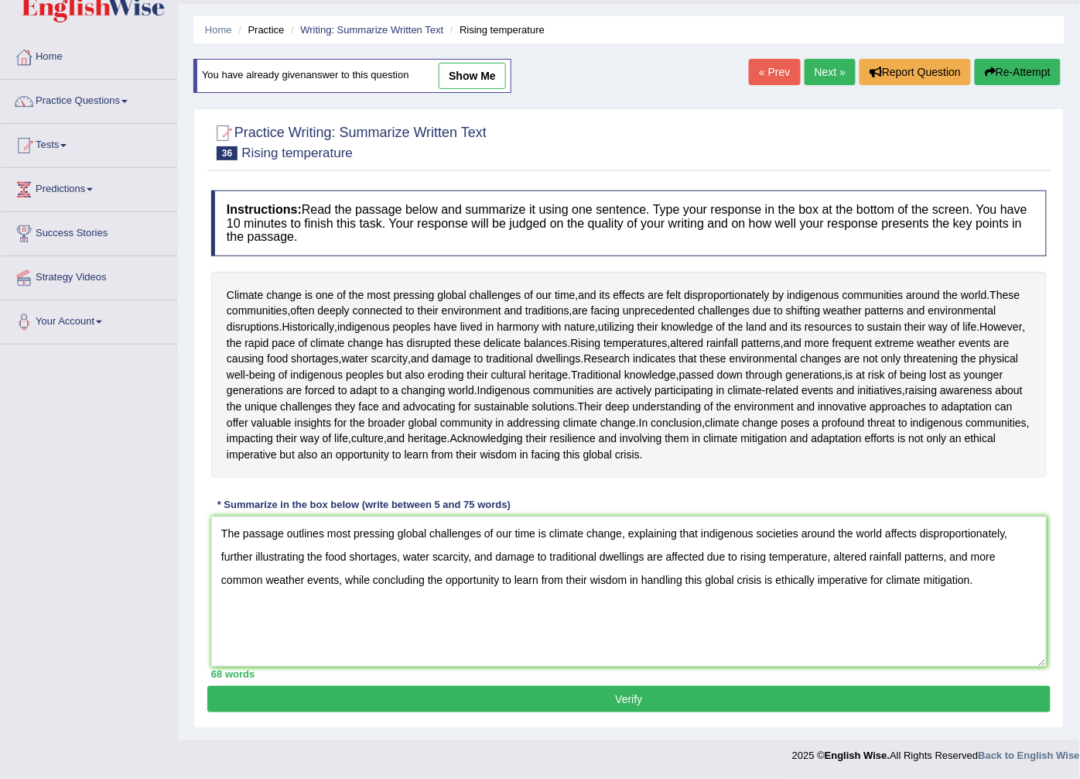
click at [506, 693] on button "Verify" at bounding box center [629, 699] width 844 height 26
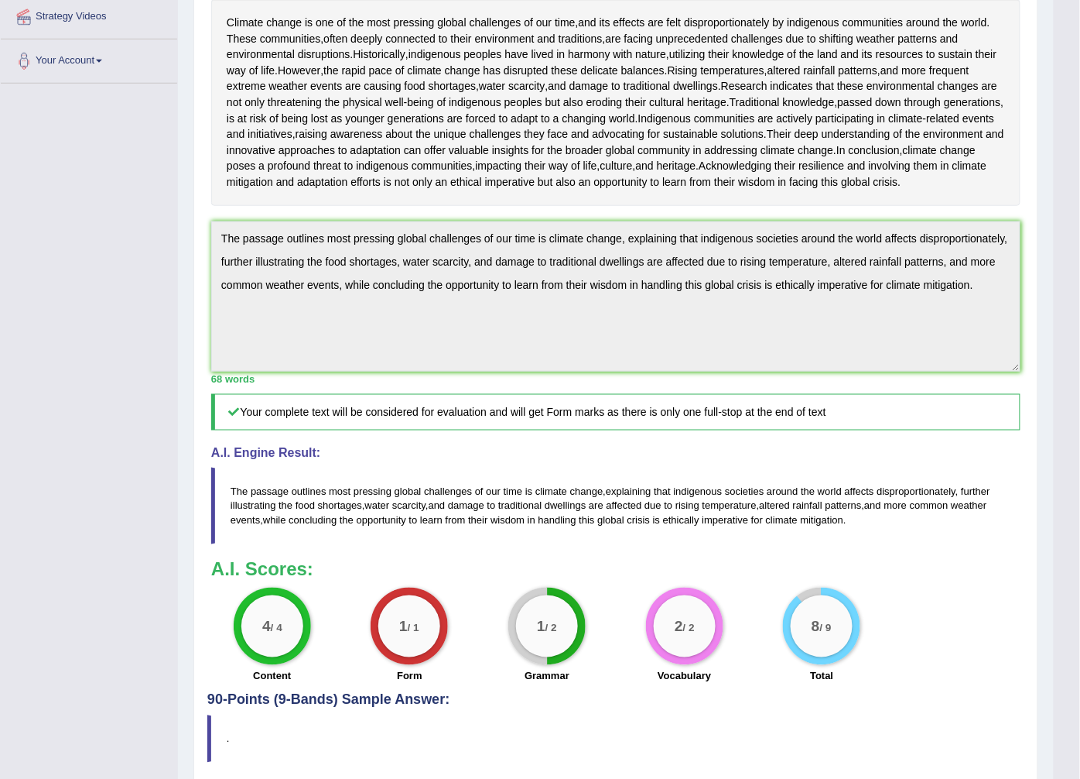
scroll to position [43, 0]
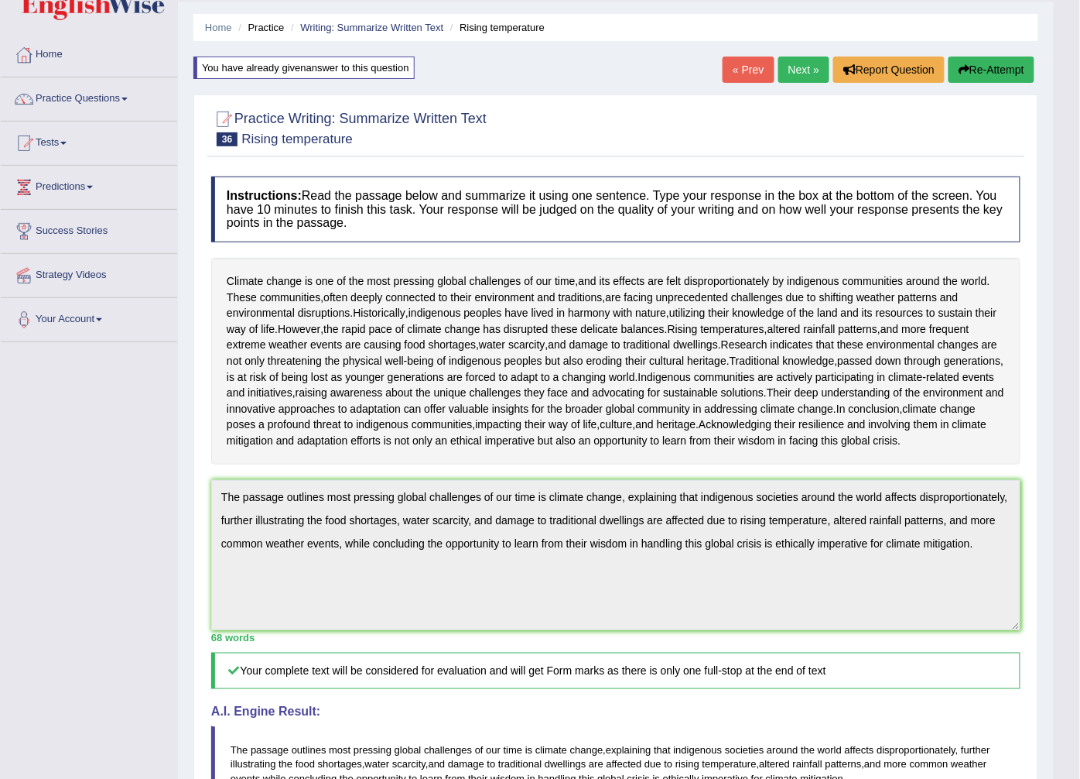
click at [969, 66] on button "Re-Attempt" at bounding box center [992, 69] width 86 height 26
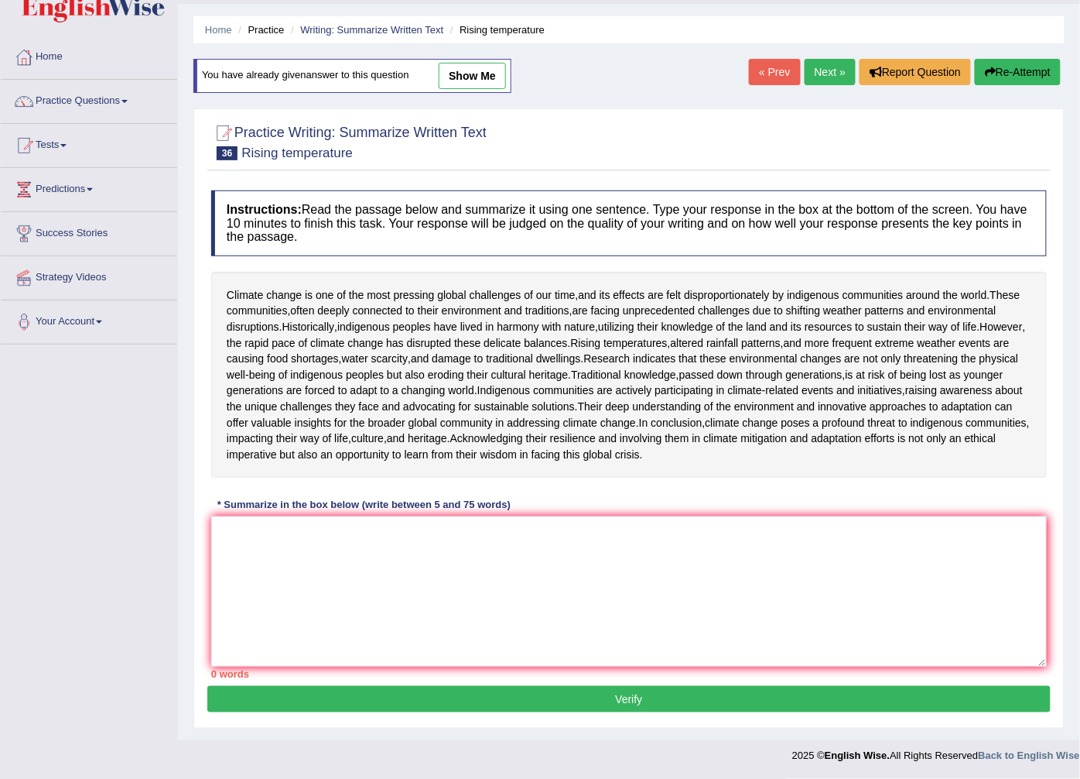
scroll to position [129, 0]
click at [215, 552] on textarea at bounding box center [629, 591] width 836 height 150
paste textarea "The passage outlines most pressing global challenges of our time is climate cha…"
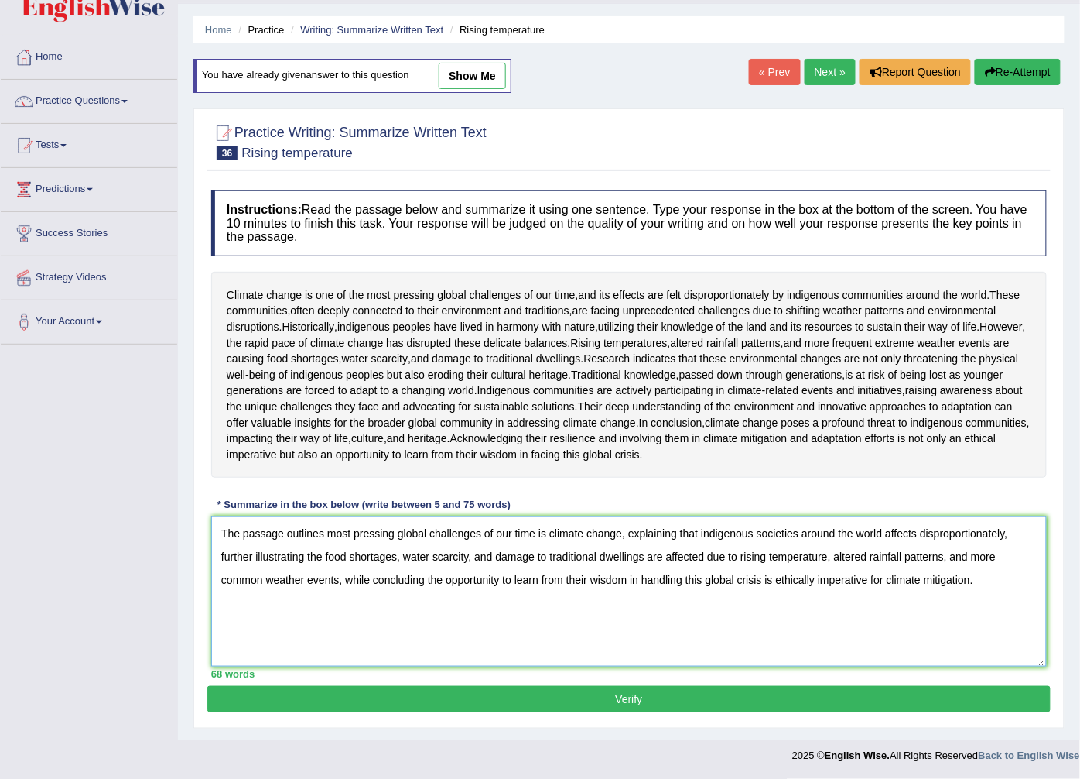
click at [269, 601] on textarea "The passage outlines most pressing global challenges of our time is climate cha…" at bounding box center [629, 591] width 836 height 150
click at [778, 597] on textarea "The passage outlines most pressing global challenges of our time is climate cha…" at bounding box center [629, 591] width 836 height 150
type textarea "The passage outlines most pressing global challenges of our time is climate cha…"
click at [756, 712] on button "Verify" at bounding box center [629, 699] width 844 height 26
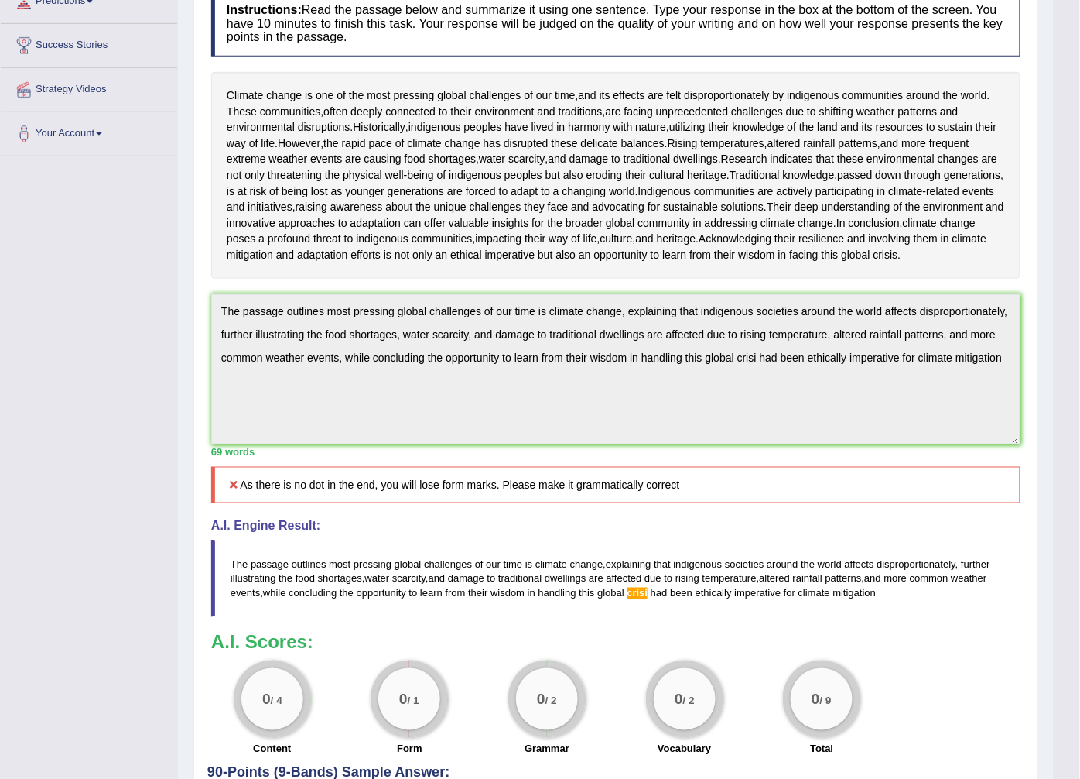
scroll to position [143, 0]
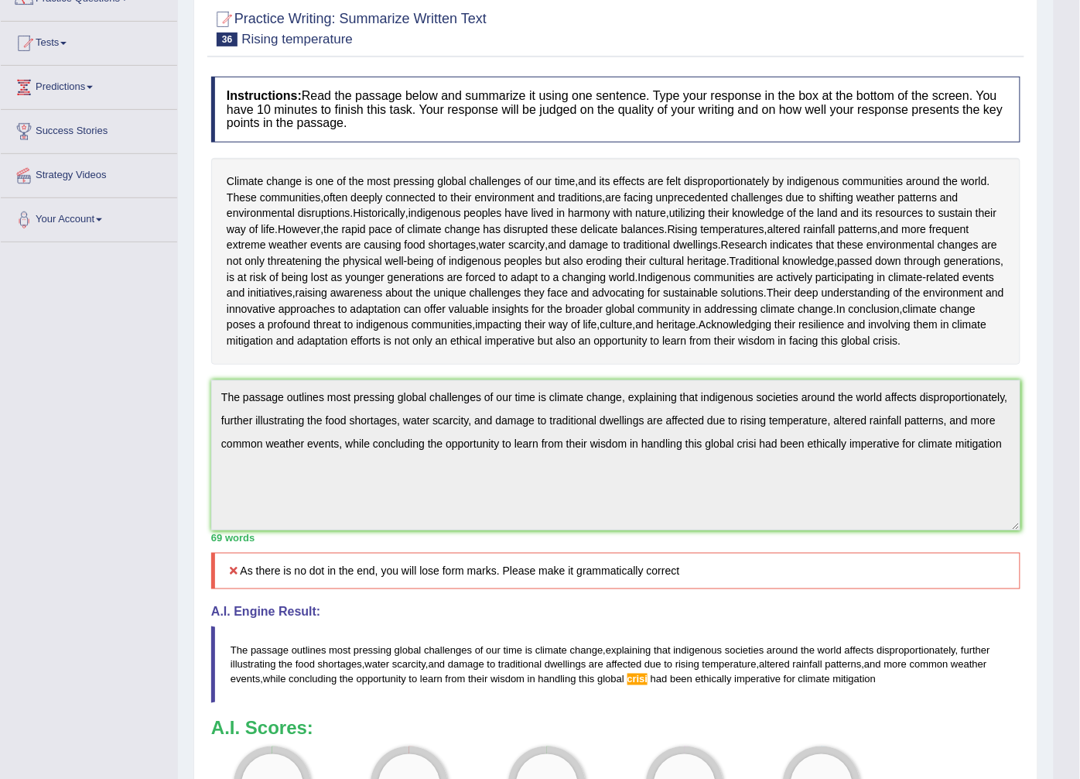
drag, startPoint x: 476, startPoint y: 484, endPoint x: 833, endPoint y: 43, distance: 566.7
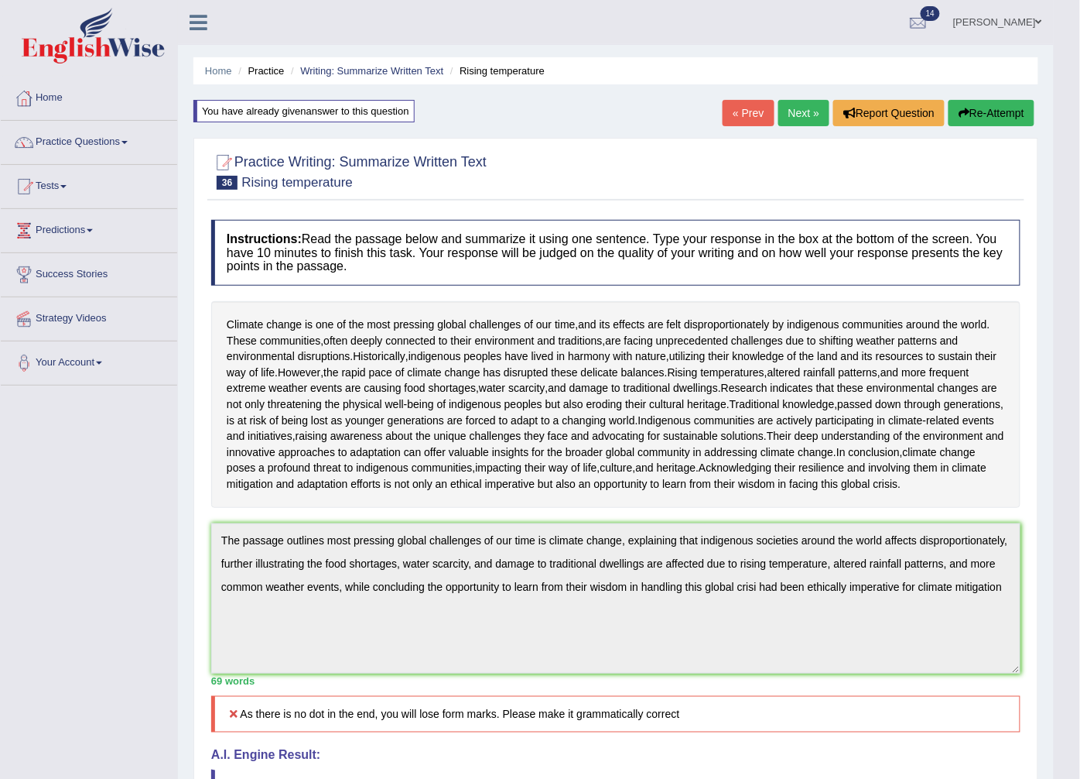
click at [975, 115] on button "Re-Attempt" at bounding box center [992, 113] width 86 height 26
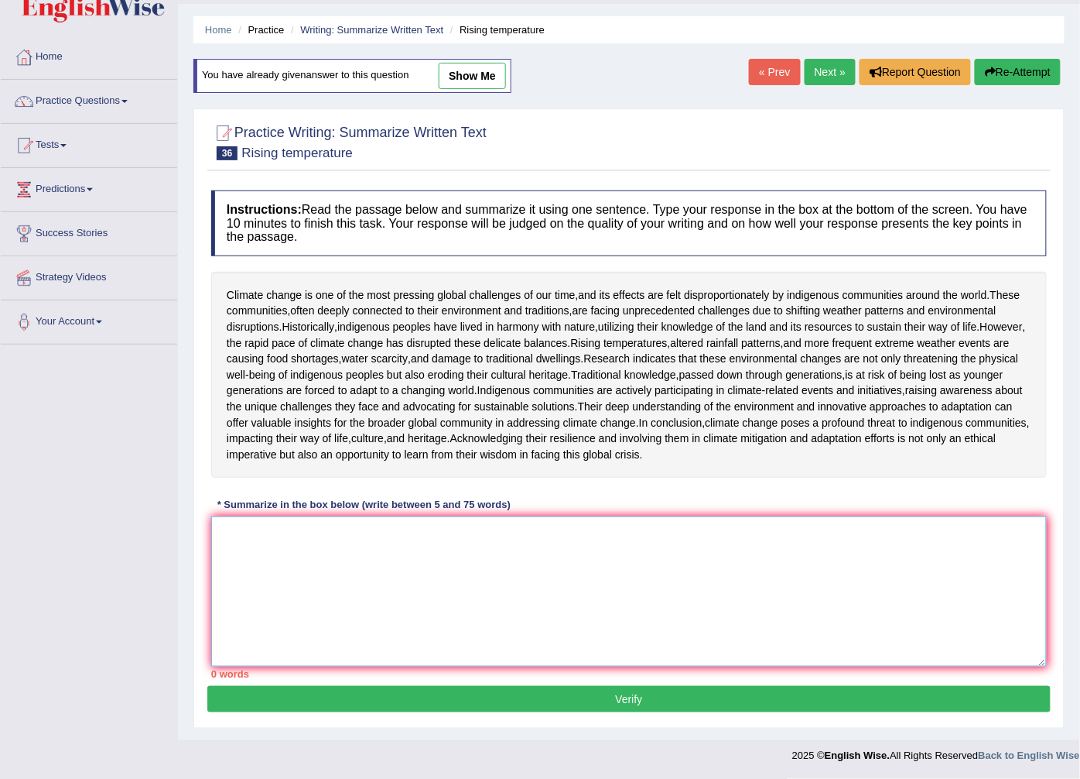
click at [218, 526] on textarea at bounding box center [629, 591] width 836 height 150
paste textarea "The passage outlines most pressing global challenges of our time is climate cha…"
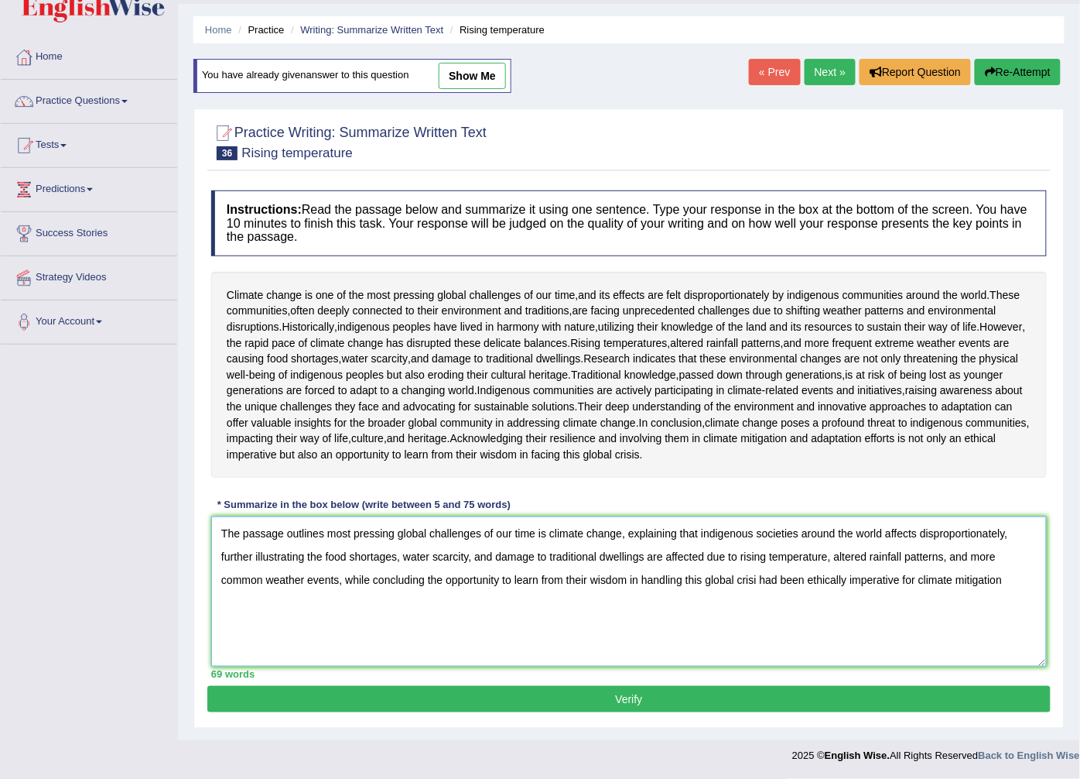
click at [1015, 577] on textarea "The passage outlines most pressing global challenges of our time is climate cha…" at bounding box center [629, 591] width 836 height 150
type textarea "The passage outlines most pressing global challenges of our time is climate cha…"
click at [552, 702] on button "Verify" at bounding box center [629, 699] width 844 height 26
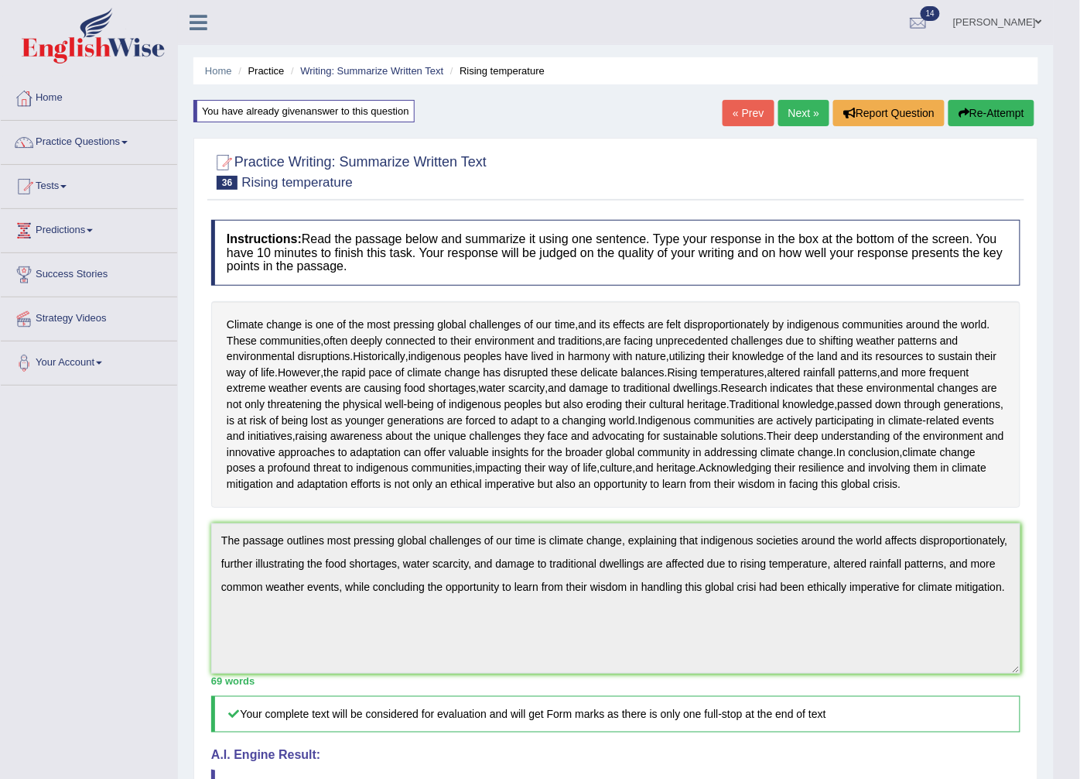
click at [1015, 108] on button "Re-Attempt" at bounding box center [992, 113] width 86 height 26
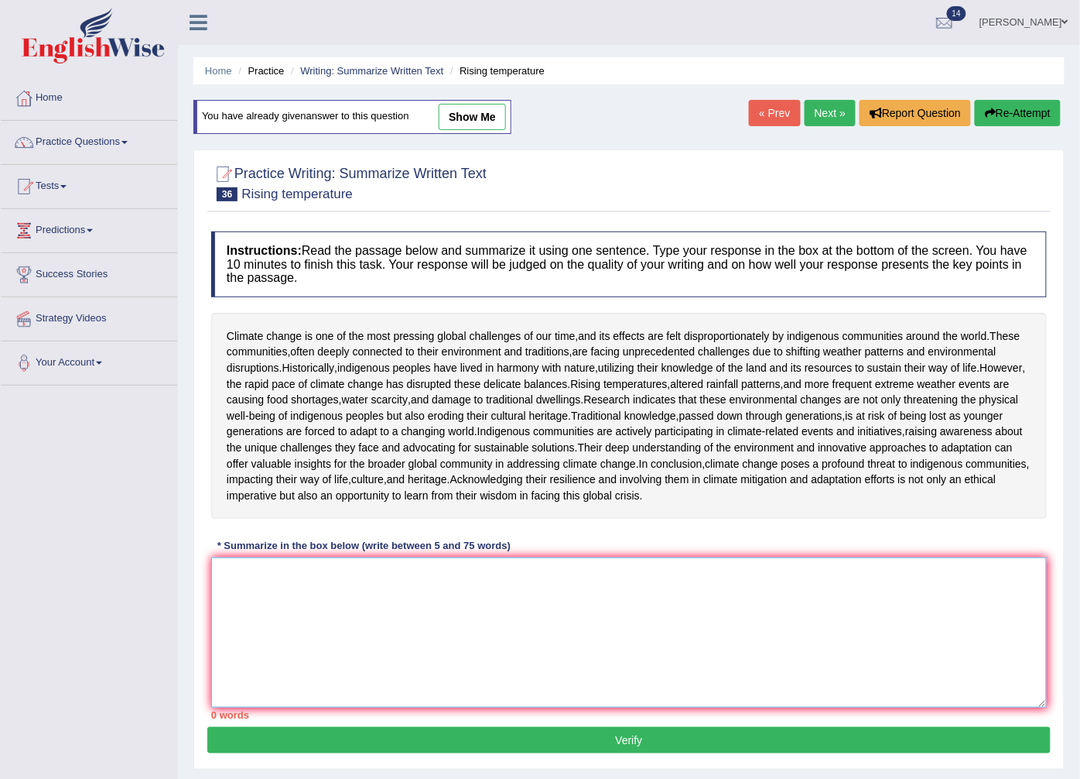
click at [232, 677] on textarea at bounding box center [629, 632] width 836 height 150
paste textarea "The passage outlines most pressing global challenges of our time is climate cha…"
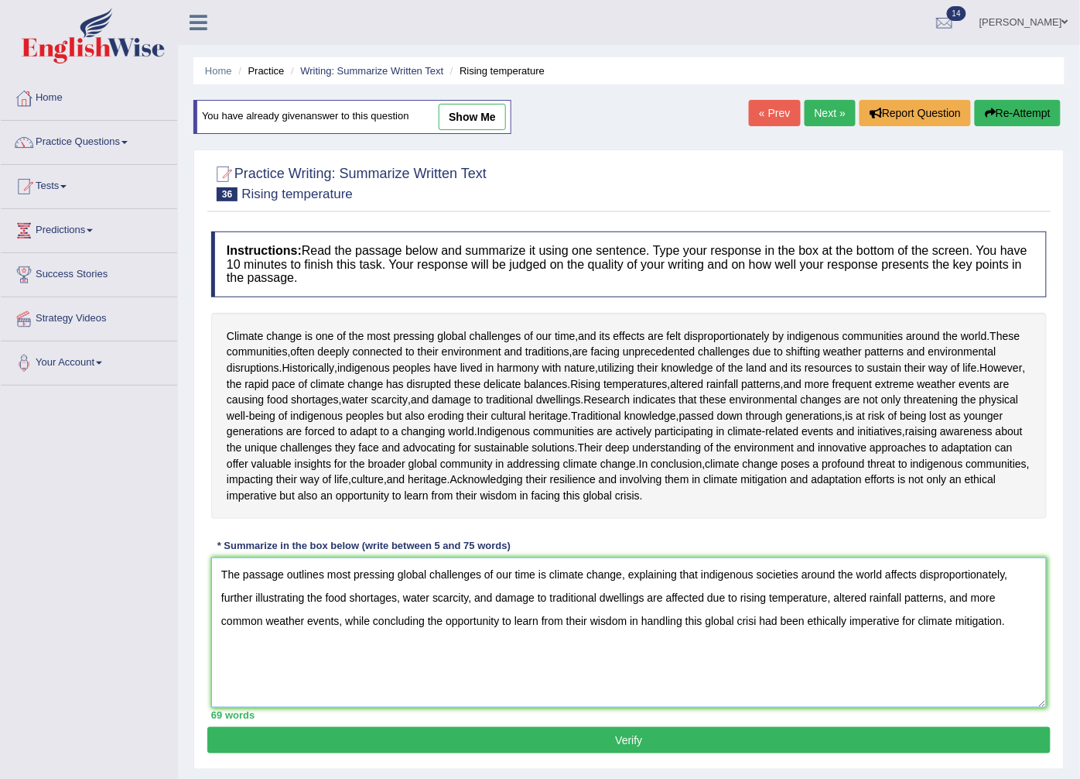
scroll to position [86, 0]
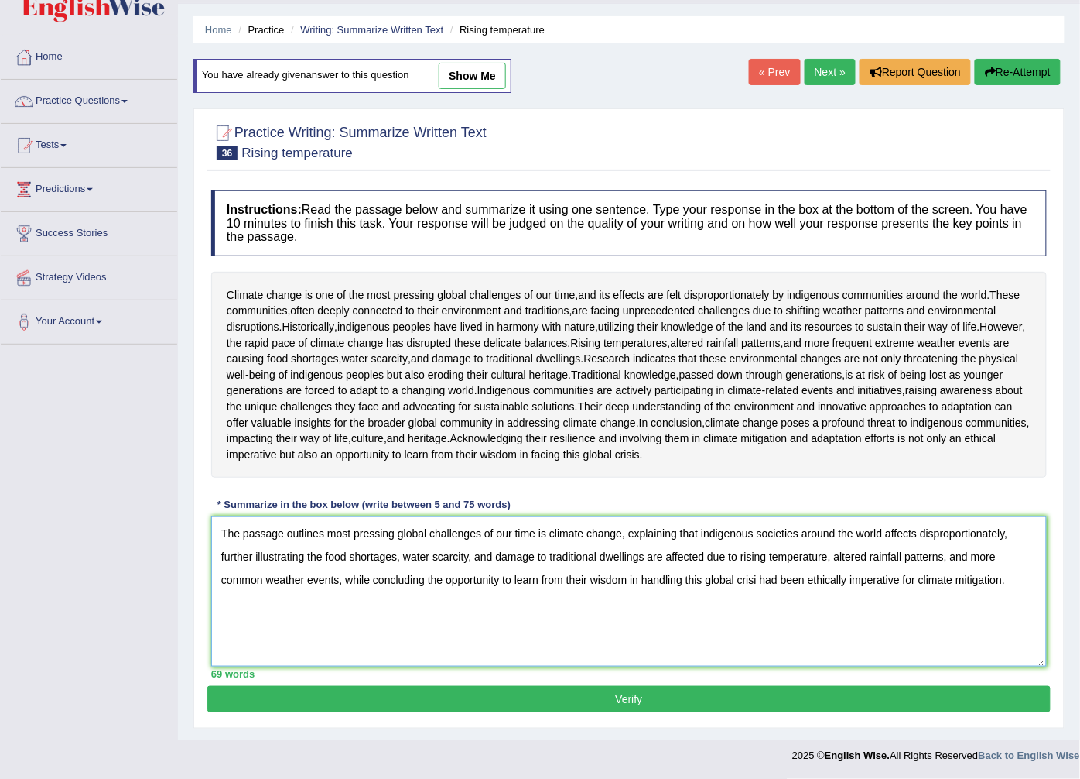
click at [758, 645] on textarea "The passage outlines most pressing global challenges of our time is climate cha…" at bounding box center [629, 591] width 836 height 150
click at [759, 646] on textarea "The passage outlines most pressing global challenges of our time is climate cha…" at bounding box center [629, 591] width 836 height 150
click at [762, 646] on textarea "The passage outlines most pressing global challenges of our time is climate cha…" at bounding box center [629, 591] width 836 height 150
type textarea "The passage outlines most pressing global challenges of our time is climate cha…"
click at [555, 712] on button "Verify" at bounding box center [629, 699] width 844 height 26
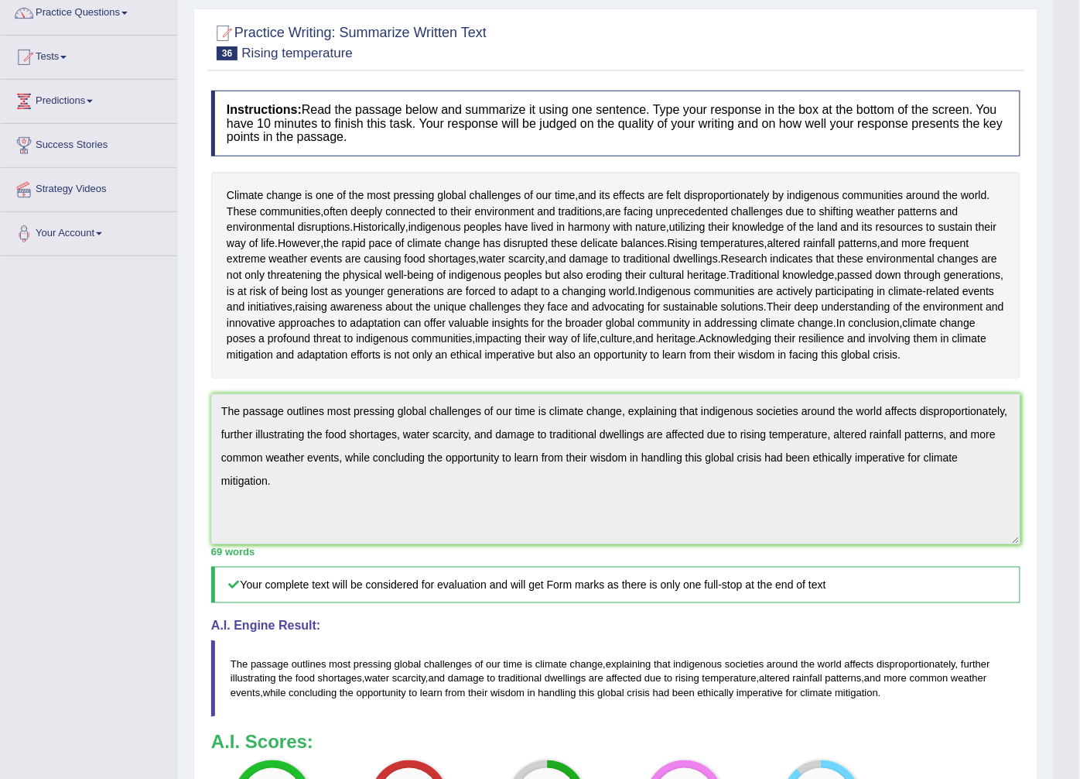
scroll to position [0, 0]
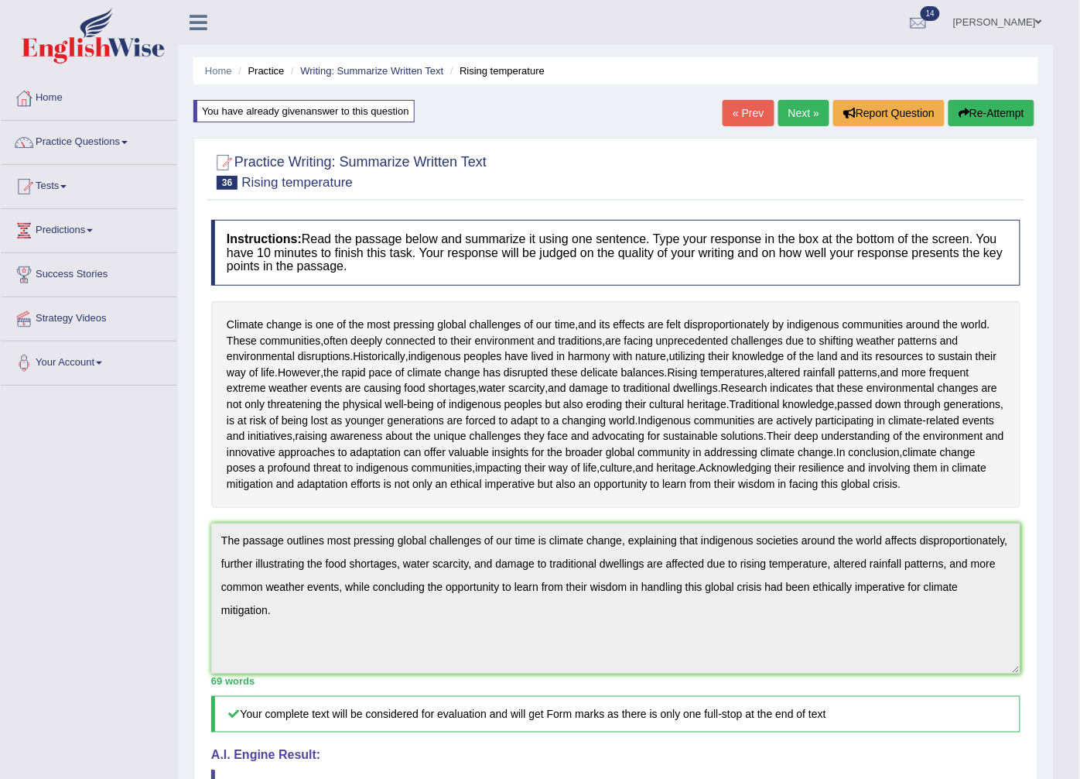
click at [994, 101] on button "Re-Attempt" at bounding box center [992, 113] width 86 height 26
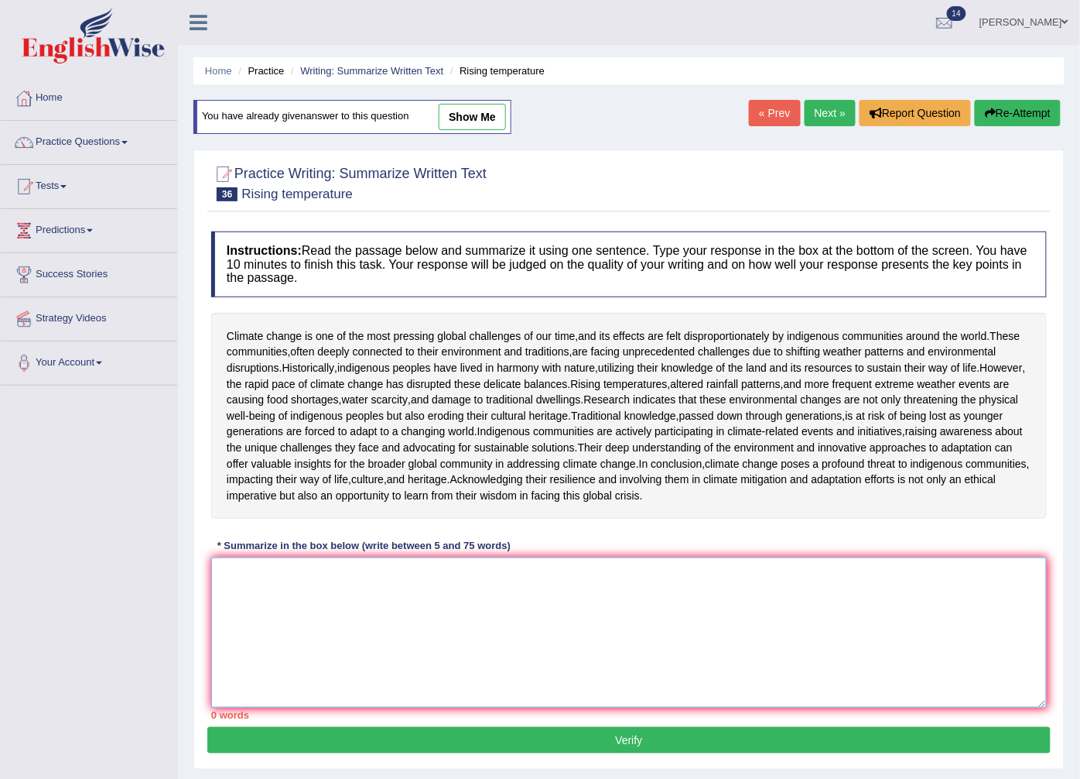
click at [234, 685] on textarea at bounding box center [629, 632] width 836 height 150
paste textarea "The passage outlines most pressing global challenges of our time is climate cha…"
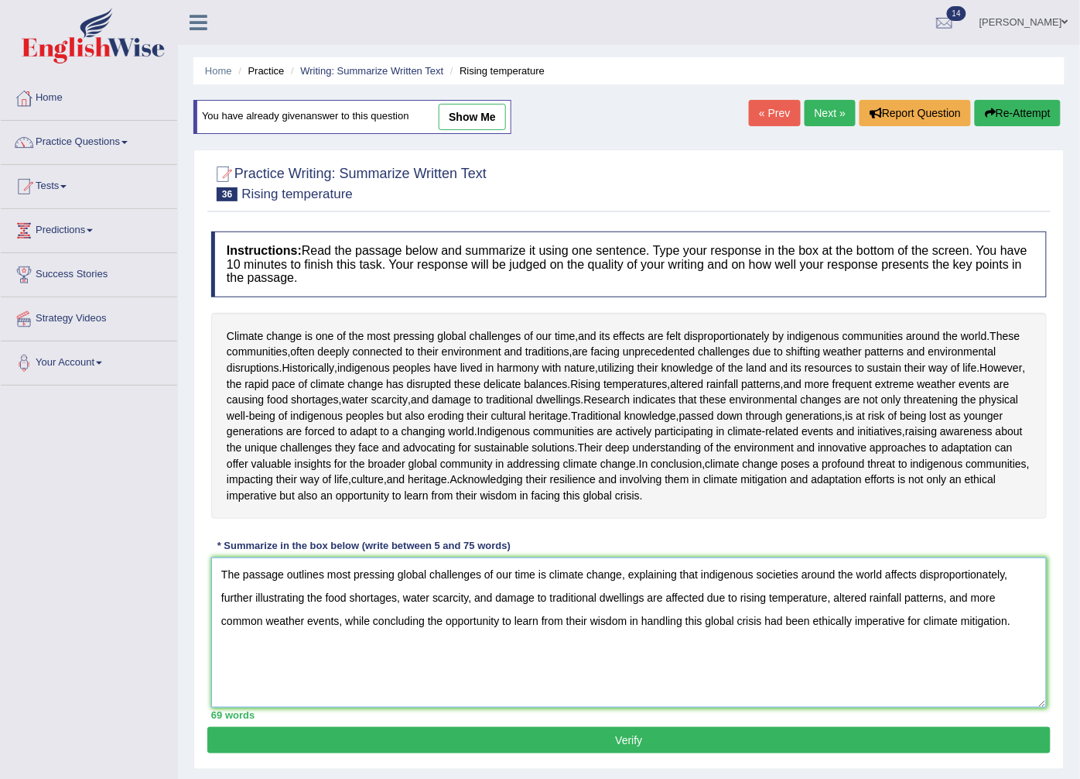
scroll to position [86, 0]
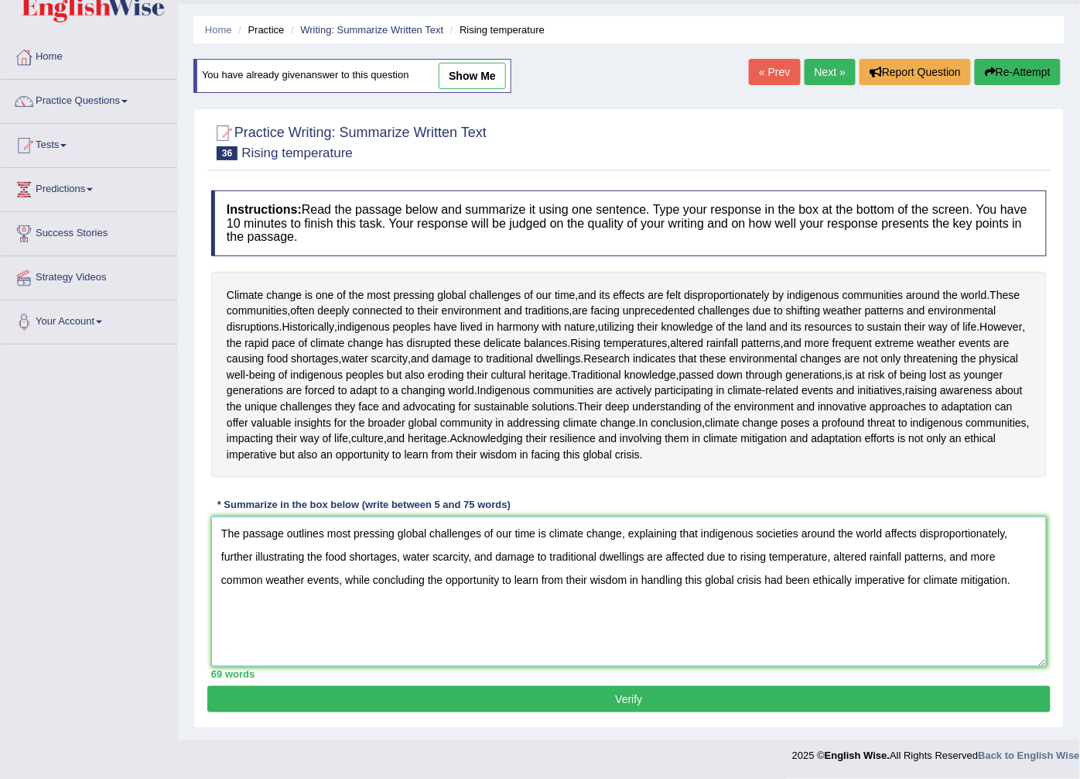
click at [225, 618] on textarea "The passage outlines most pressing global challenges of our time is climate cha…" at bounding box center [629, 591] width 836 height 150
click at [222, 620] on textarea "The passage outlines most pressing global challenges of our time is climate cha…" at bounding box center [629, 591] width 836 height 150
click at [220, 625] on textarea "The passage outlines most pressing global challenges of our time is climate cha…" at bounding box center [629, 591] width 836 height 150
type textarea "The passage outlines most pressing global challenges of our time is climate cha…"
click at [388, 712] on button "Verify" at bounding box center [629, 699] width 844 height 26
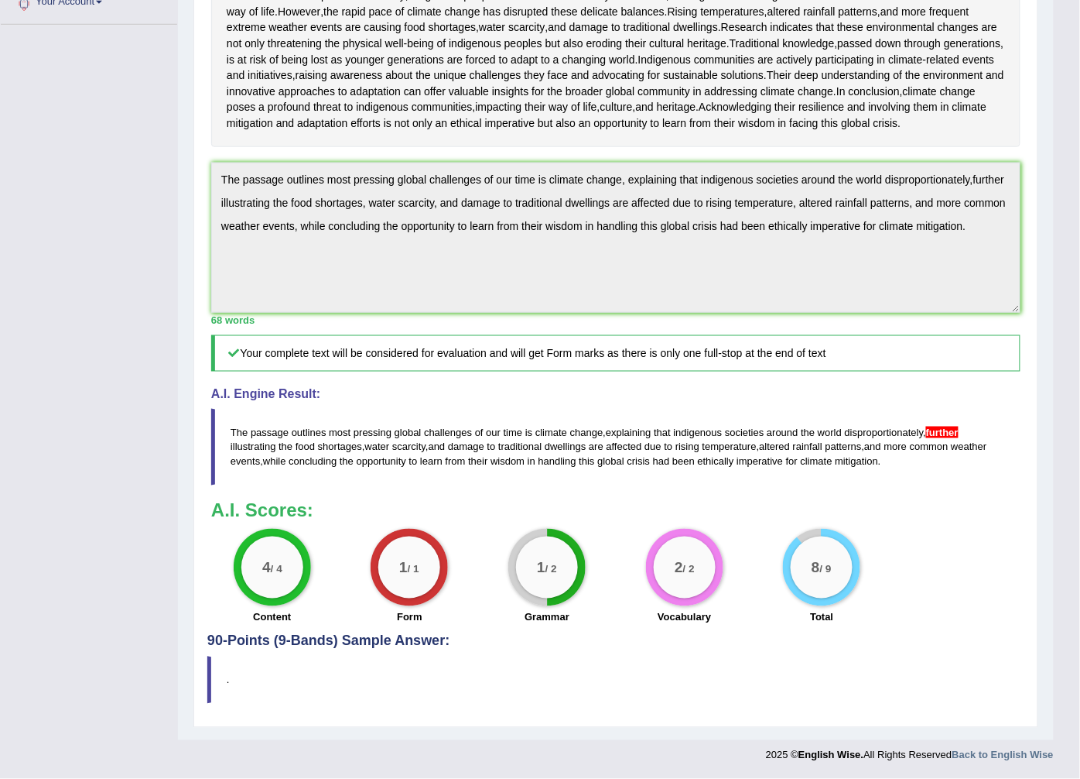
scroll to position [302, 0]
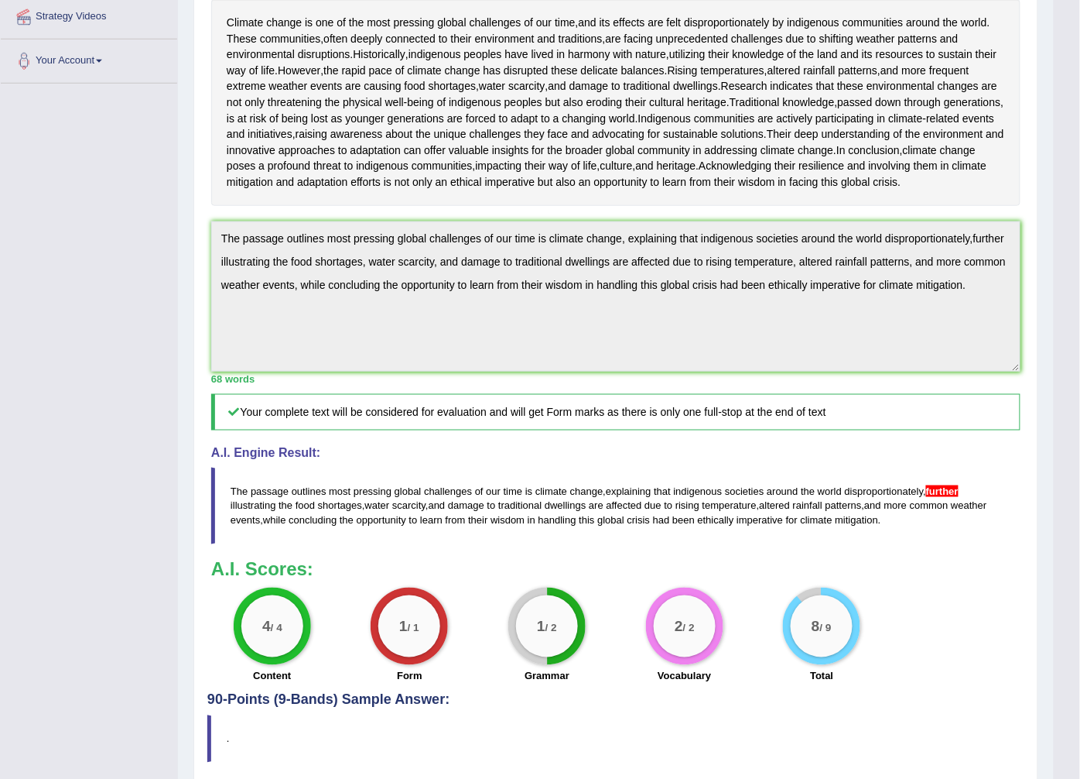
click at [1023, 428] on div "Instructions: Read the passage below and summarize it using one sentence. Type …" at bounding box center [615, 301] width 817 height 782
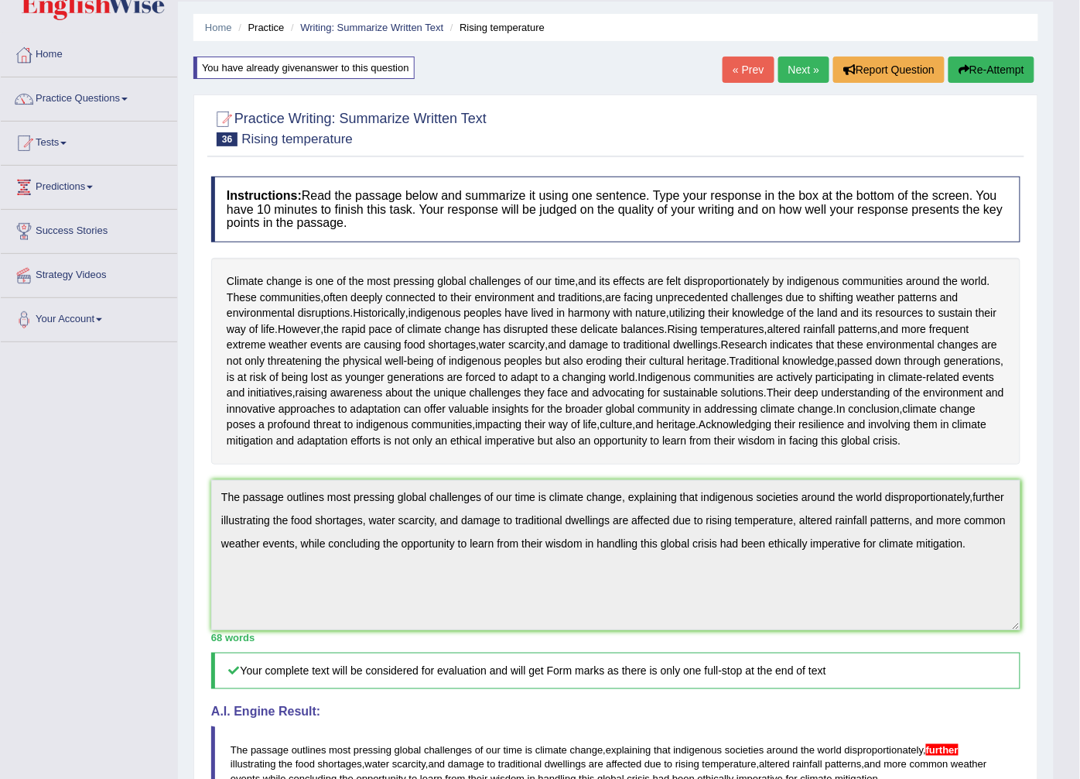
scroll to position [0, 0]
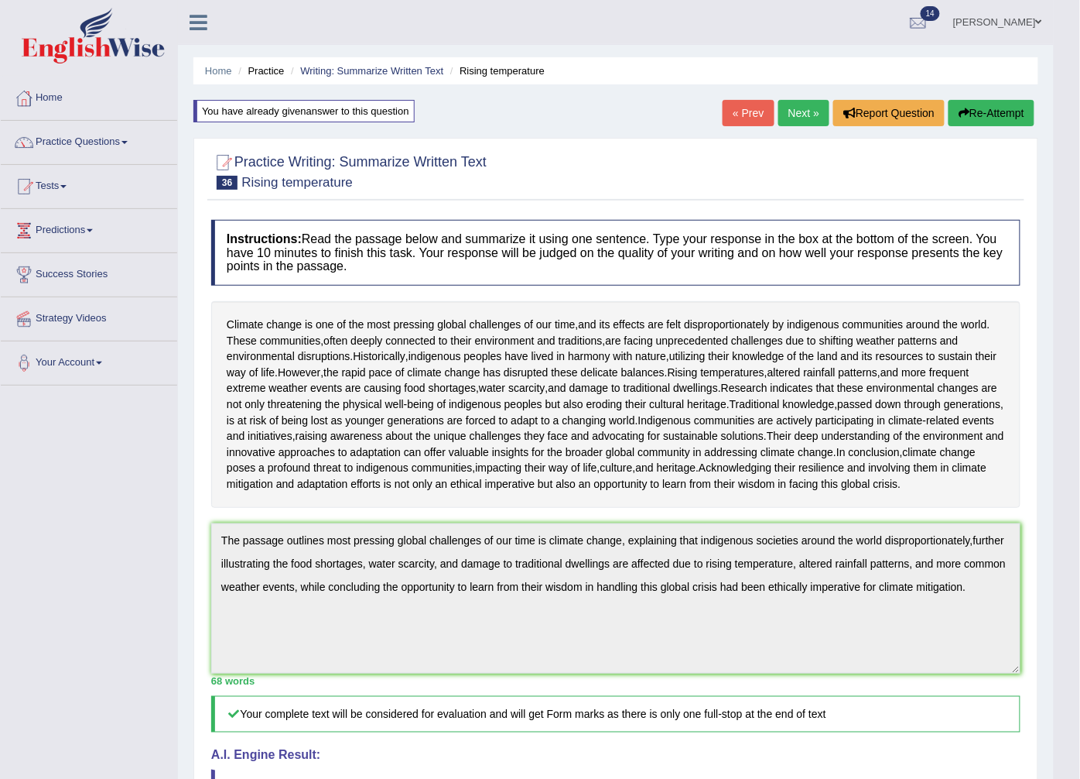
click at [976, 111] on button "Re-Attempt" at bounding box center [992, 113] width 86 height 26
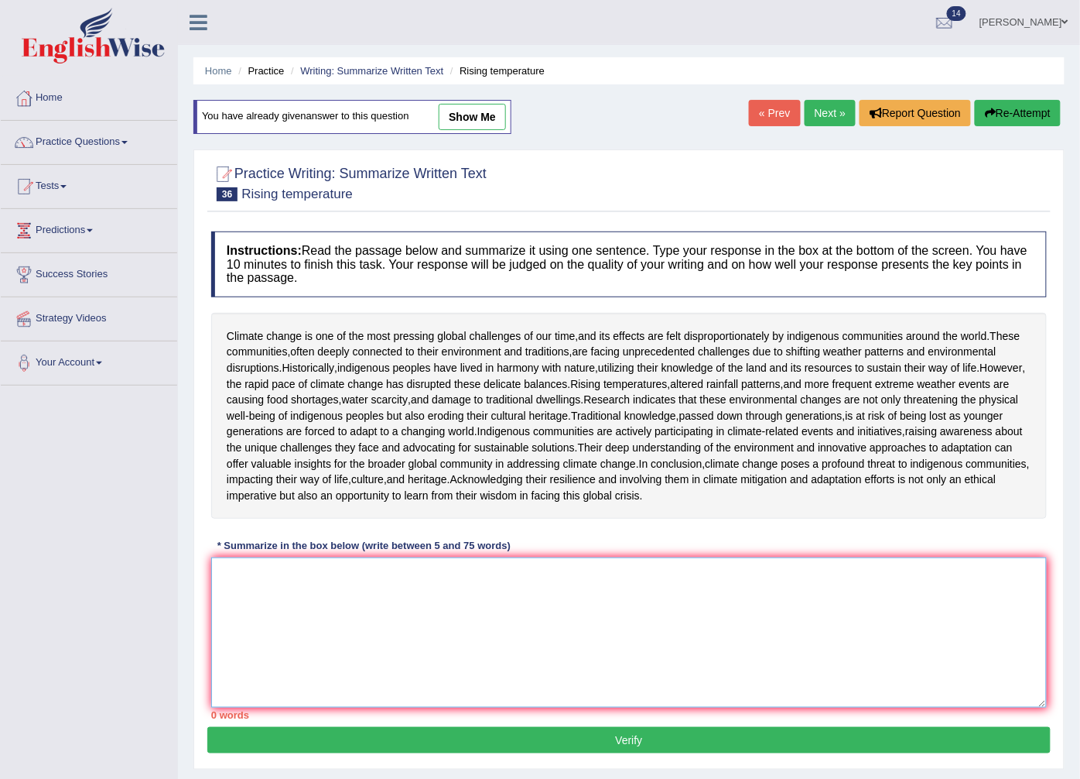
click at [220, 684] on textarea at bounding box center [629, 632] width 836 height 150
paste textarea "The passage outlines most pressing global challenges of our time is climate cha…"
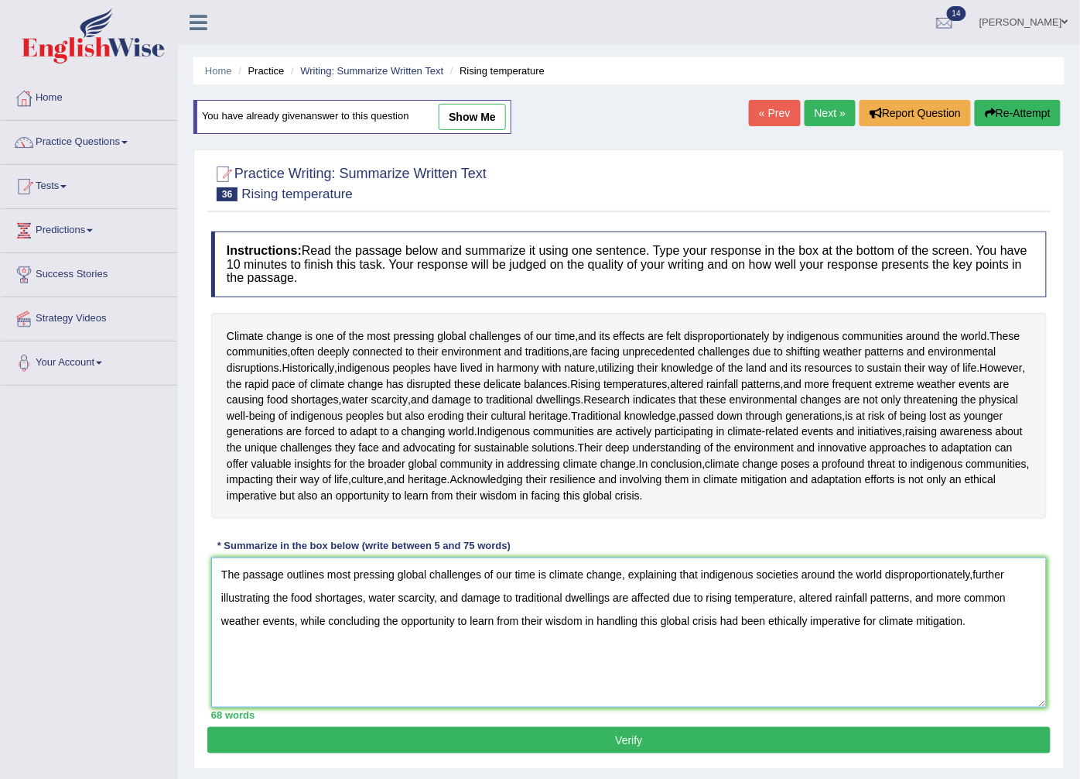
scroll to position [153, 0]
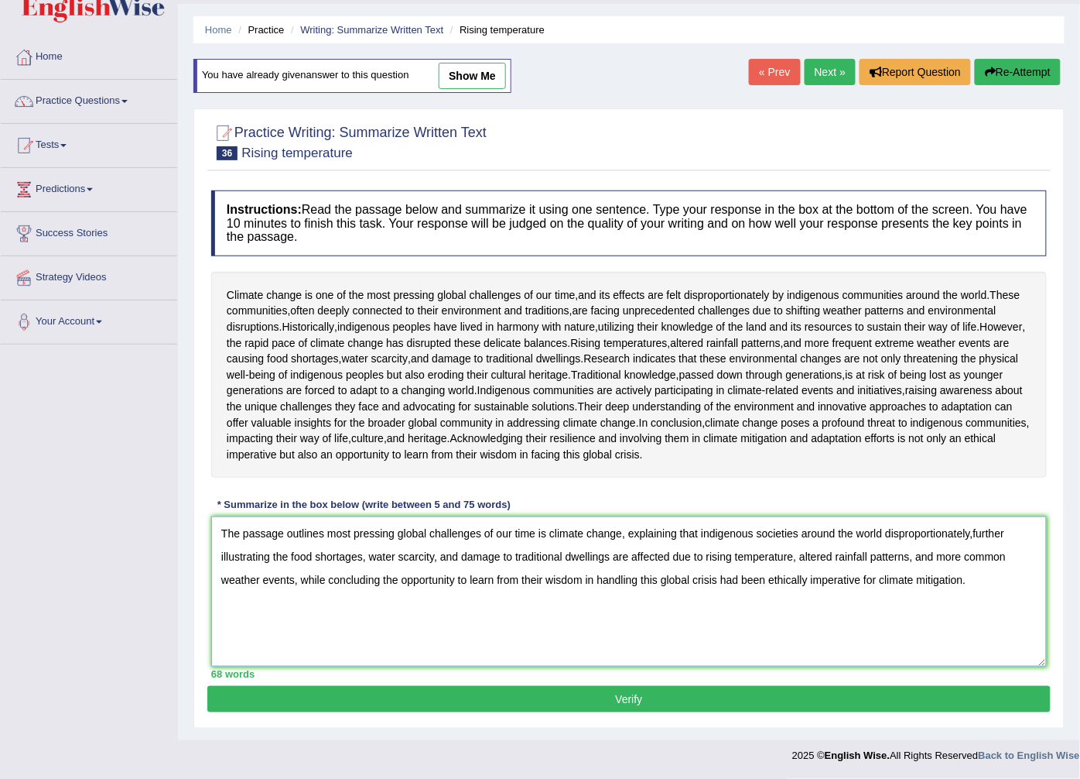
click at [977, 527] on textarea "The passage outlines most pressing global challenges of our time is climate cha…" at bounding box center [629, 591] width 836 height 150
type textarea "The passage outlines most pressing global challenges of our time is climate cha…"
click at [803, 699] on button "Verify" at bounding box center [629, 699] width 844 height 26
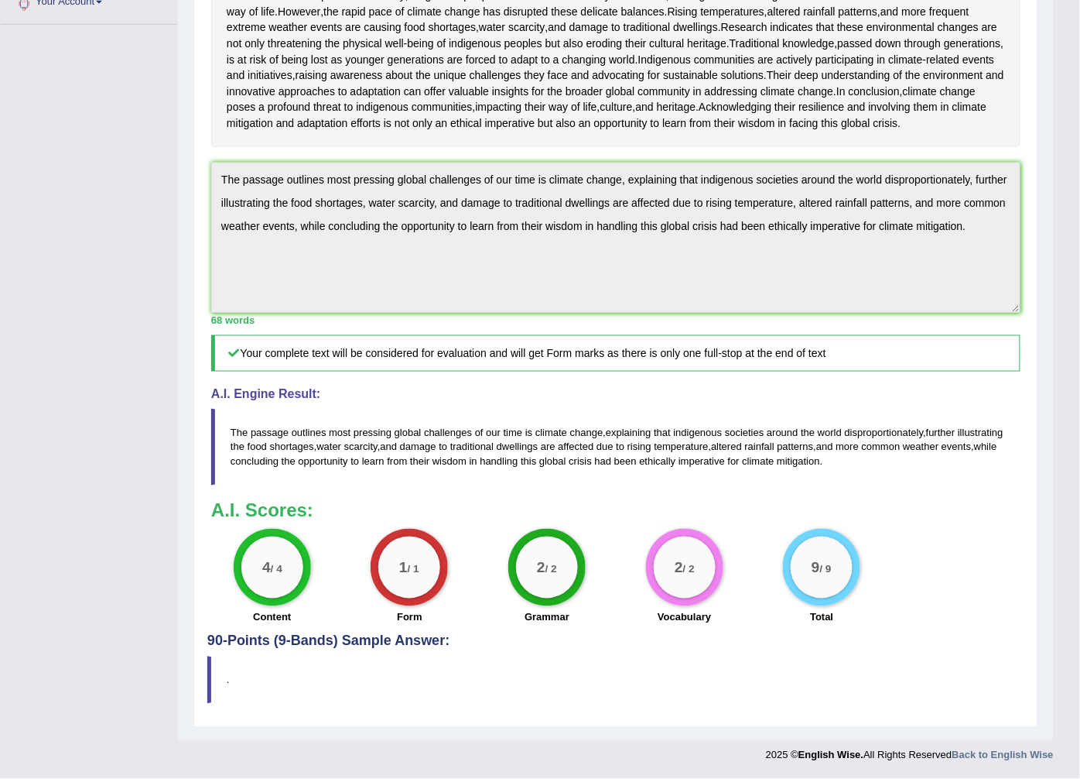
scroll to position [474, 0]
